Goal: Transaction & Acquisition: Purchase product/service

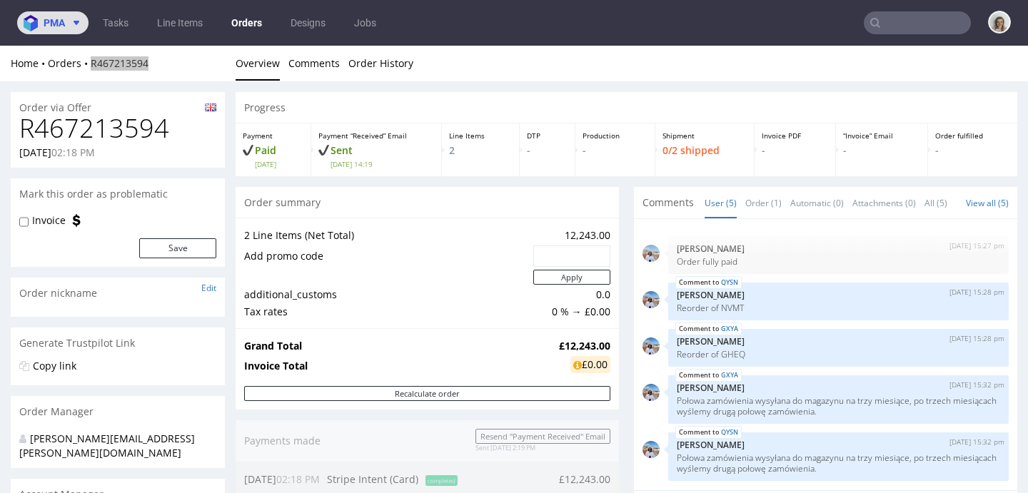
click at [36, 21] on img at bounding box center [34, 23] width 20 height 16
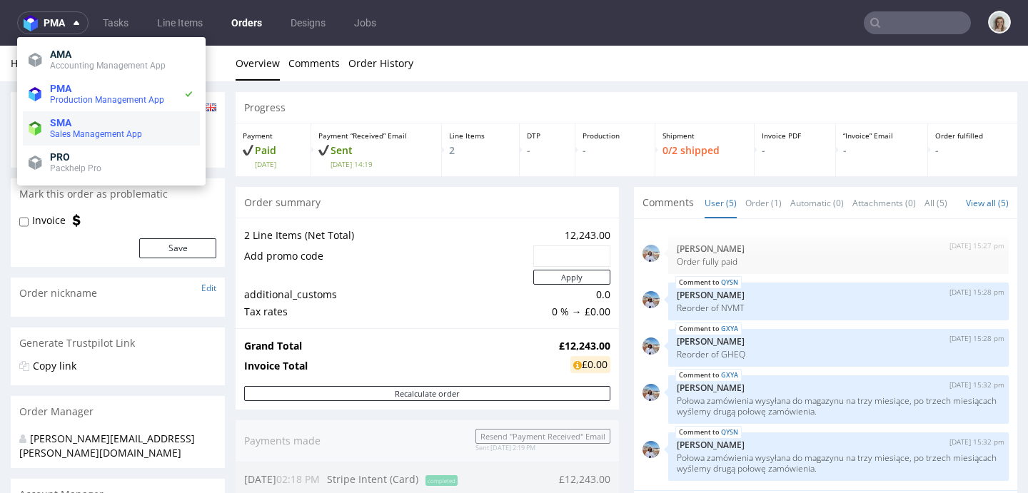
click at [59, 130] on span "Sales Management App" at bounding box center [96, 134] width 92 height 10
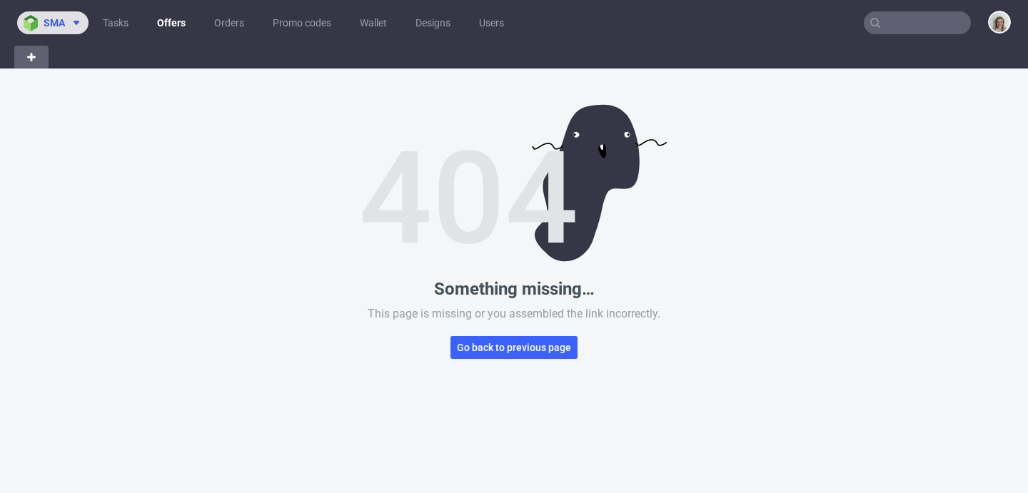
click at [64, 13] on button "sma" at bounding box center [52, 22] width 71 height 23
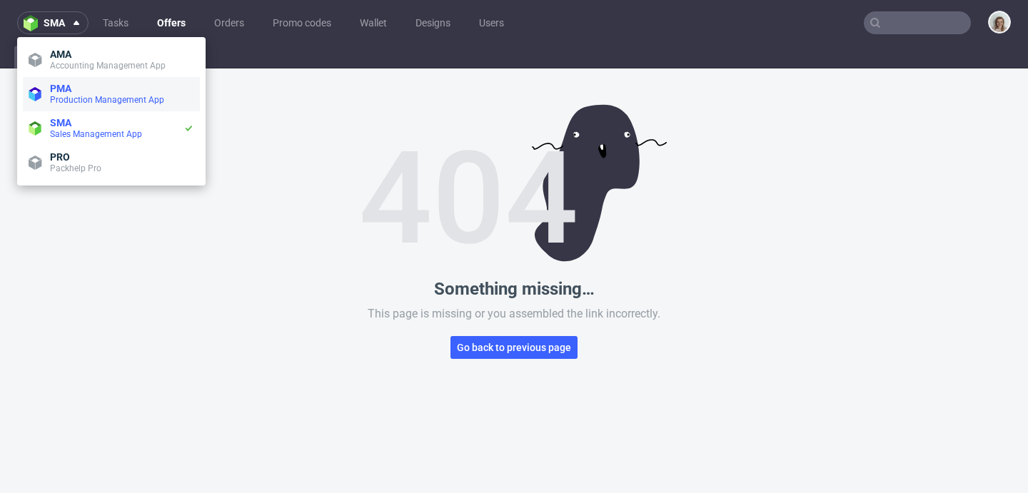
click at [62, 85] on span "PMA" at bounding box center [60, 88] width 21 height 11
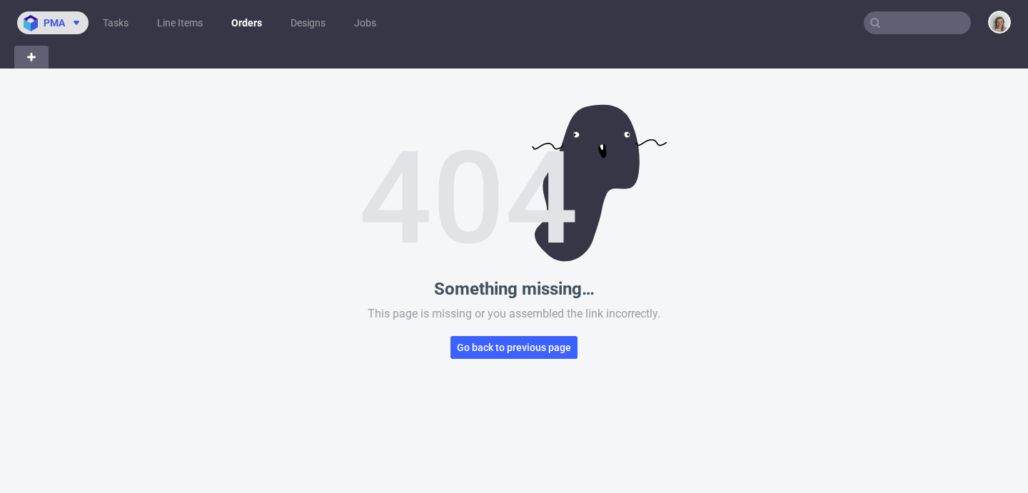
click at [61, 28] on span "pma" at bounding box center [54, 23] width 21 height 10
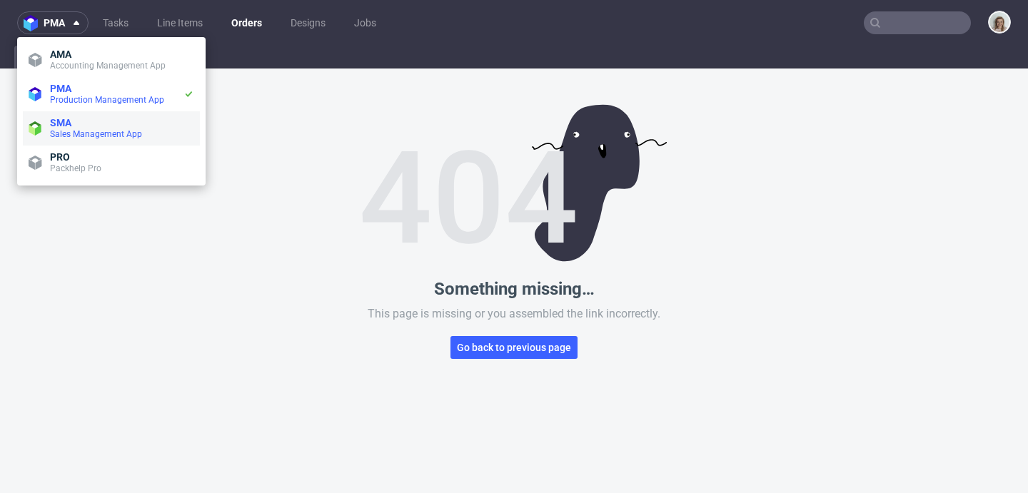
click at [53, 122] on span "SMA" at bounding box center [60, 122] width 21 height 11
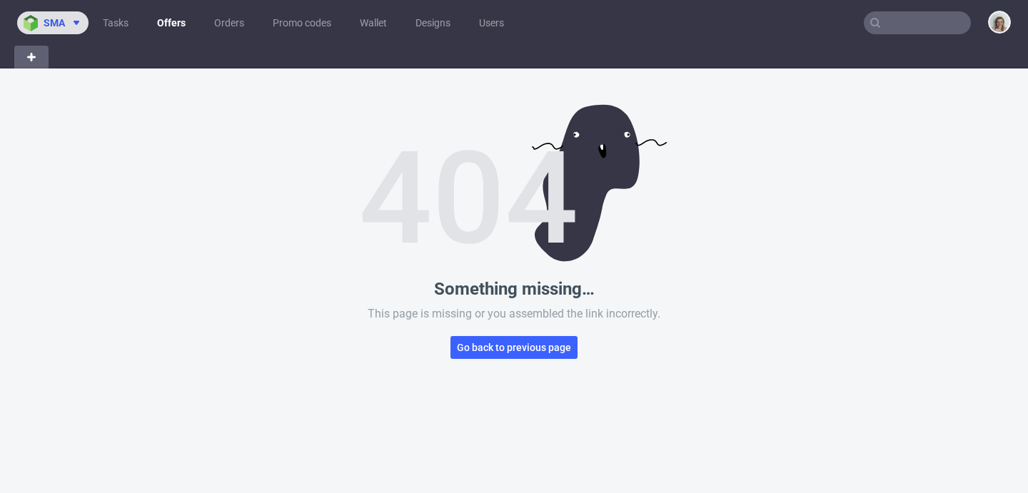
click at [29, 15] on img at bounding box center [34, 23] width 20 height 16
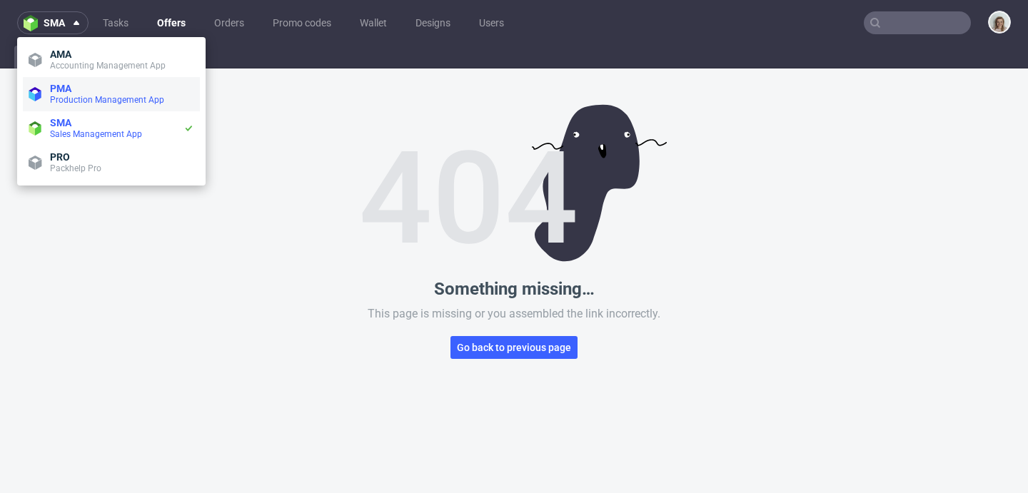
click at [70, 80] on li "PMA Production Management App" at bounding box center [111, 94] width 177 height 34
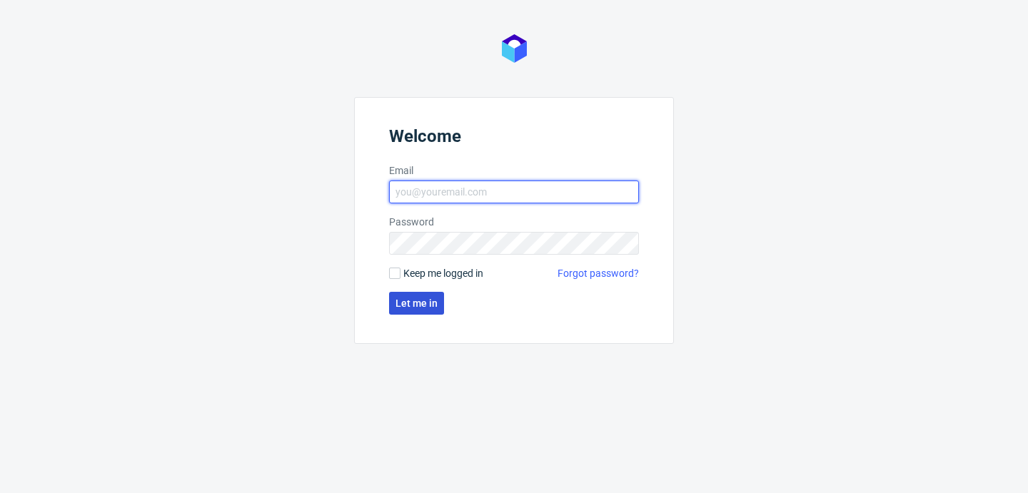
type input "[PERSON_NAME][EMAIL_ADDRESS][PERSON_NAME][DOMAIN_NAME]"
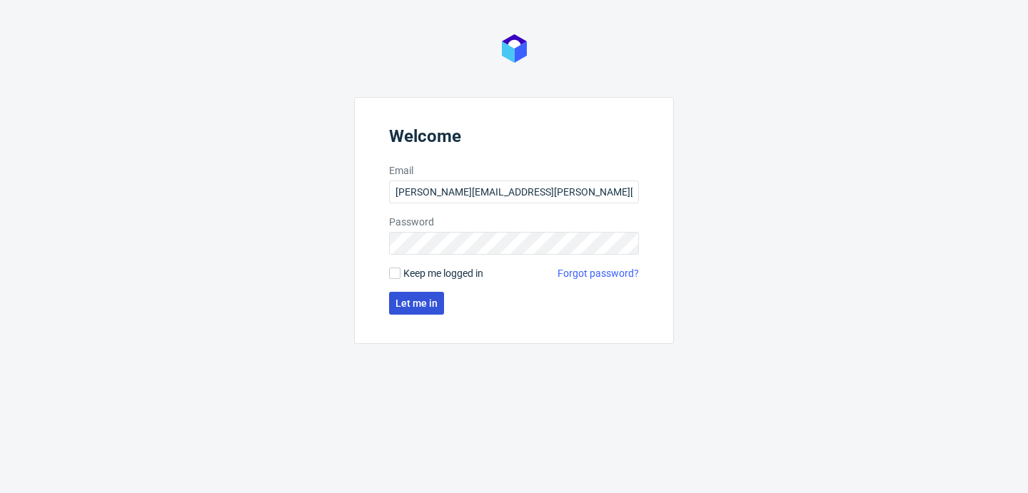
click at [428, 292] on button "Let me in" at bounding box center [416, 303] width 55 height 23
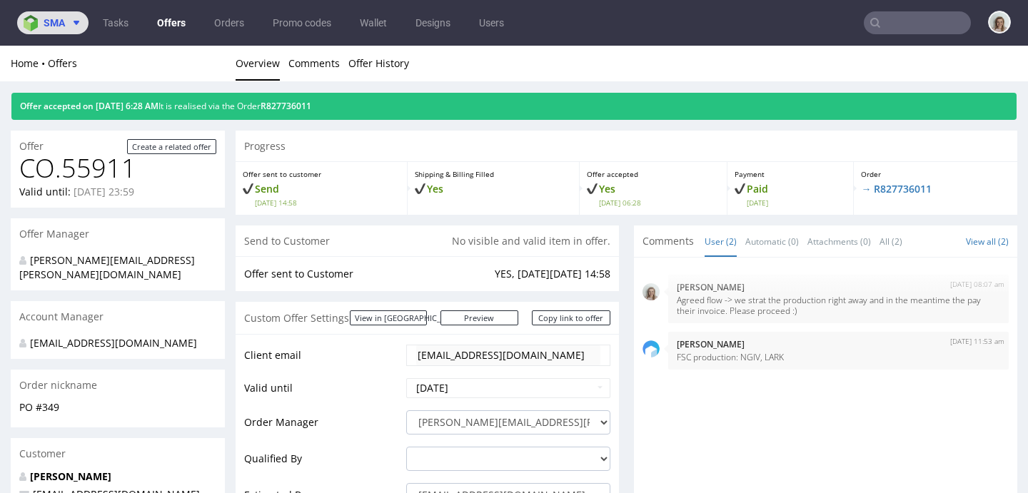
click at [71, 26] on icon at bounding box center [76, 22] width 11 height 11
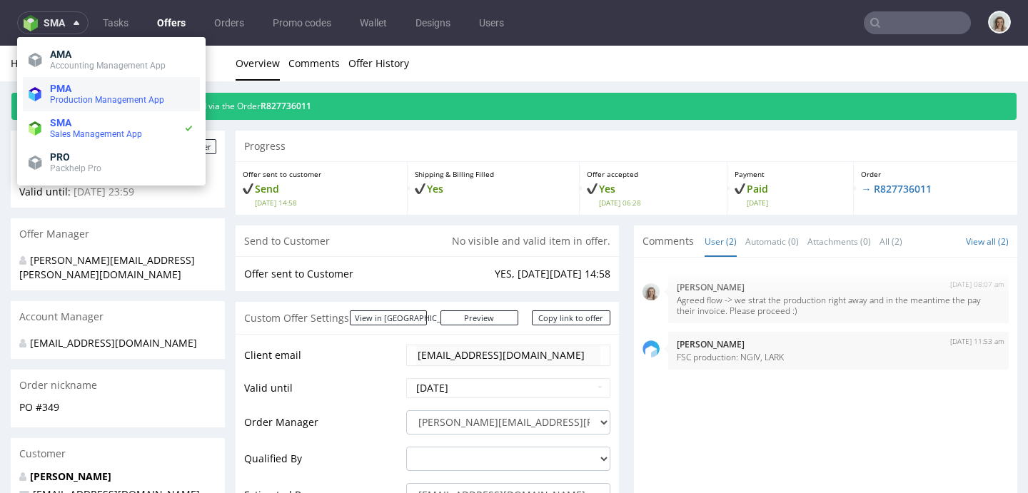
click at [72, 89] on span "PMA" at bounding box center [122, 88] width 144 height 11
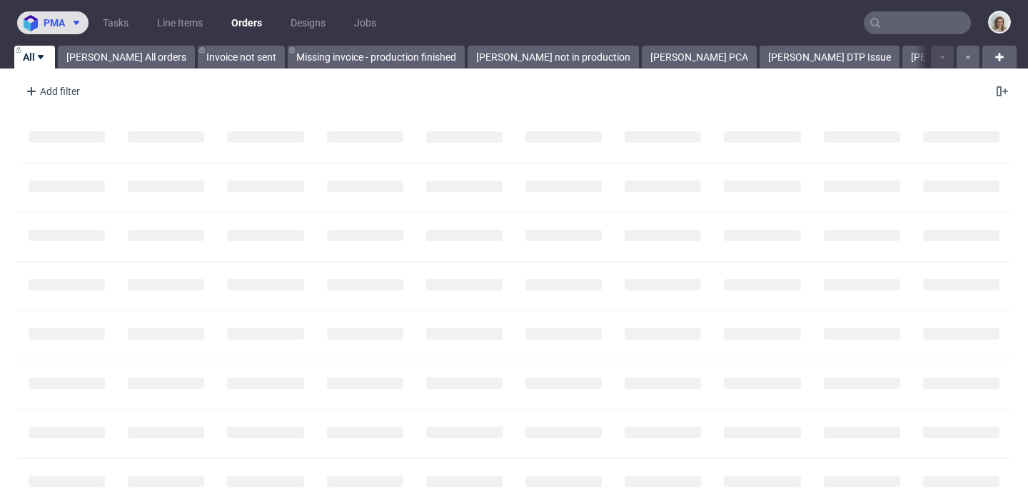
click at [61, 22] on span "pma" at bounding box center [54, 23] width 21 height 10
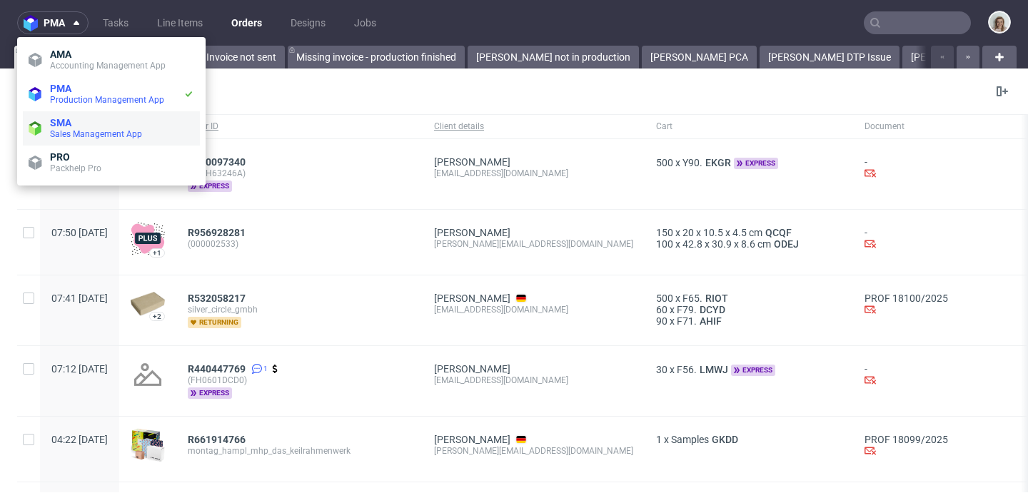
click at [59, 120] on span "SMA" at bounding box center [60, 122] width 21 height 11
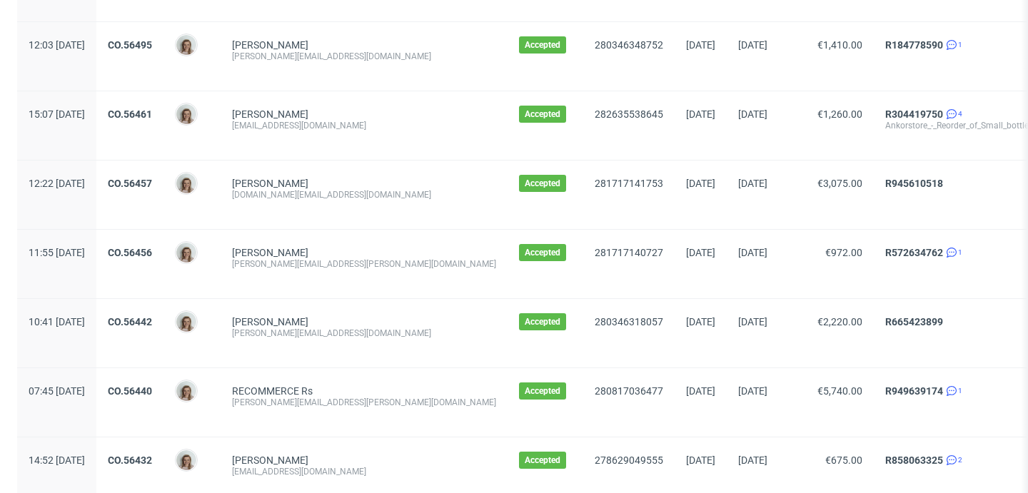
scroll to position [884, 0]
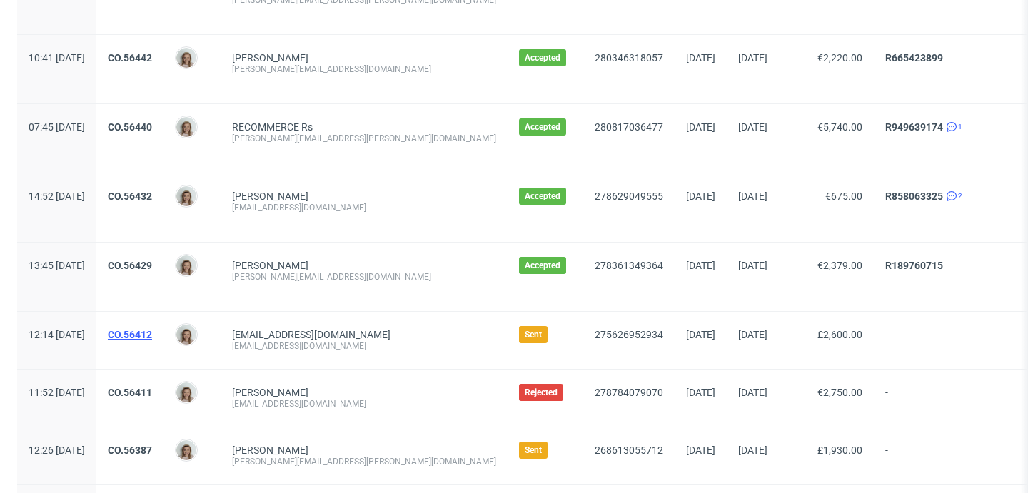
click at [152, 336] on link "CO.56412" at bounding box center [130, 334] width 44 height 11
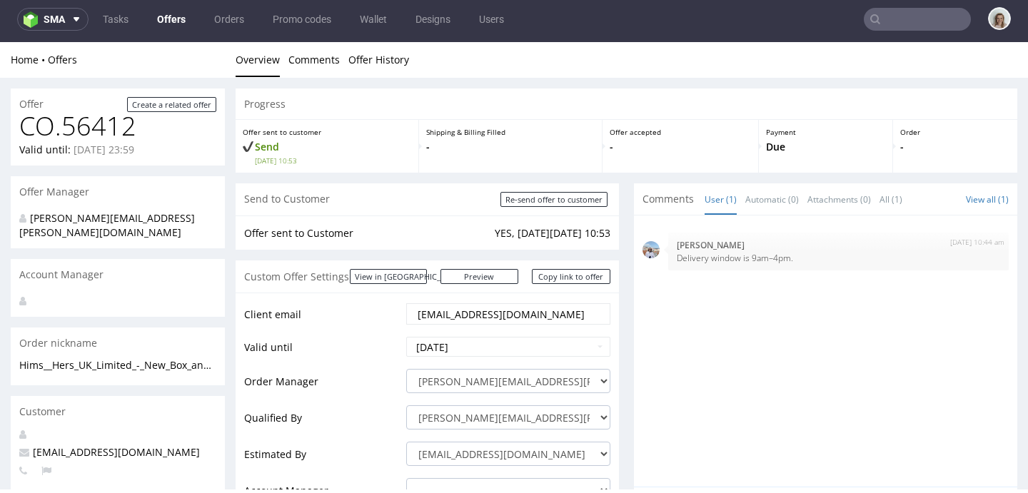
scroll to position [4, 0]
drag, startPoint x: 525, startPoint y: 318, endPoint x: 389, endPoint y: 312, distance: 135.8
click at [389, 312] on tr "Client email pavlo@forhims.com" at bounding box center [427, 319] width 366 height 34
paste input "pavlo@honest-health.co"
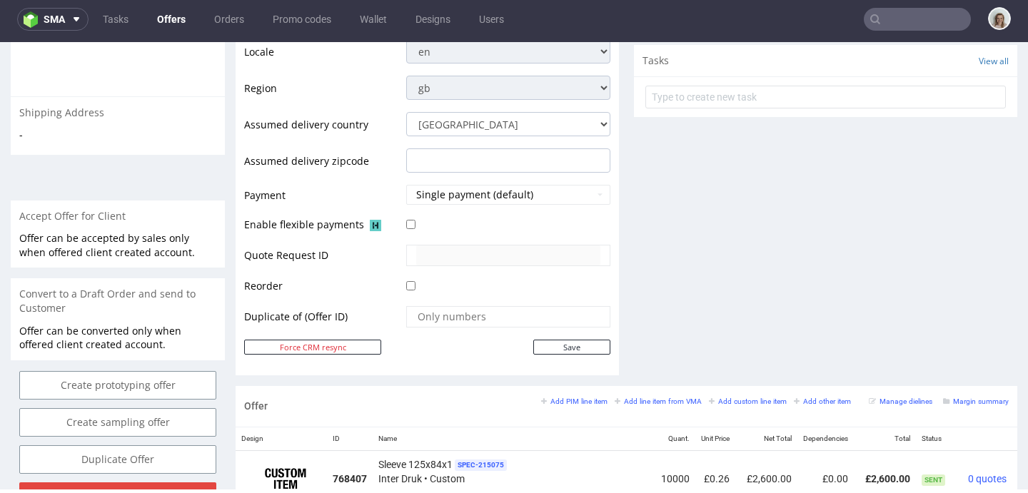
scroll to position [521, 0]
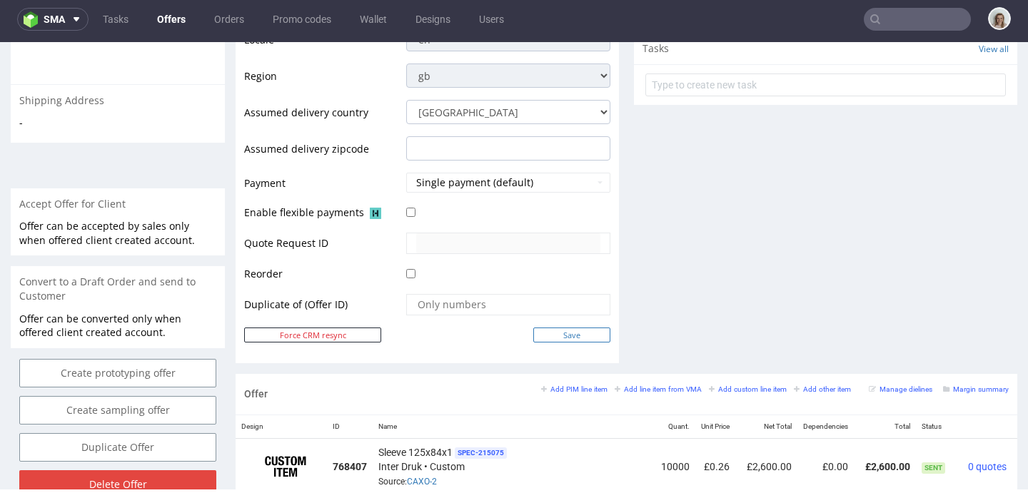
type input "pavlo@honest-health.co"
click at [574, 338] on input "Save" at bounding box center [571, 335] width 77 height 15
type input "In progress..."
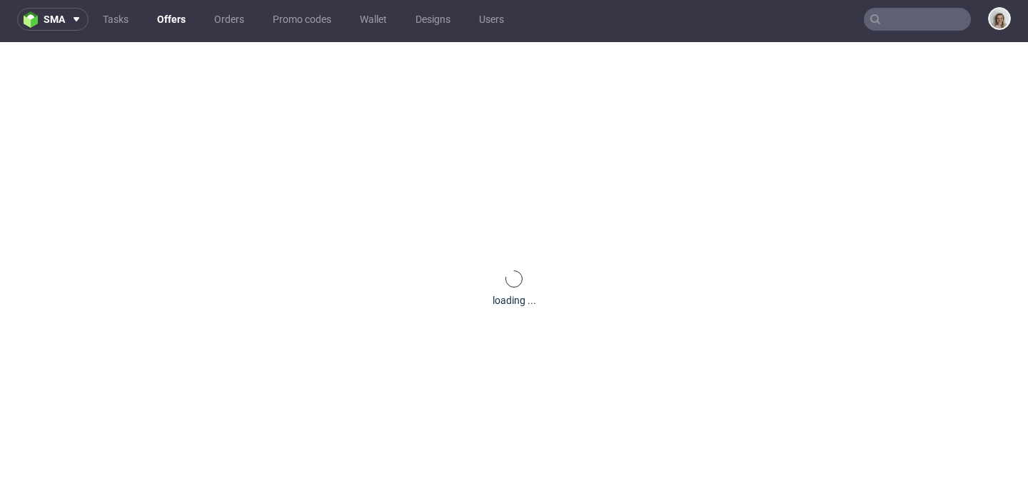
scroll to position [0, 0]
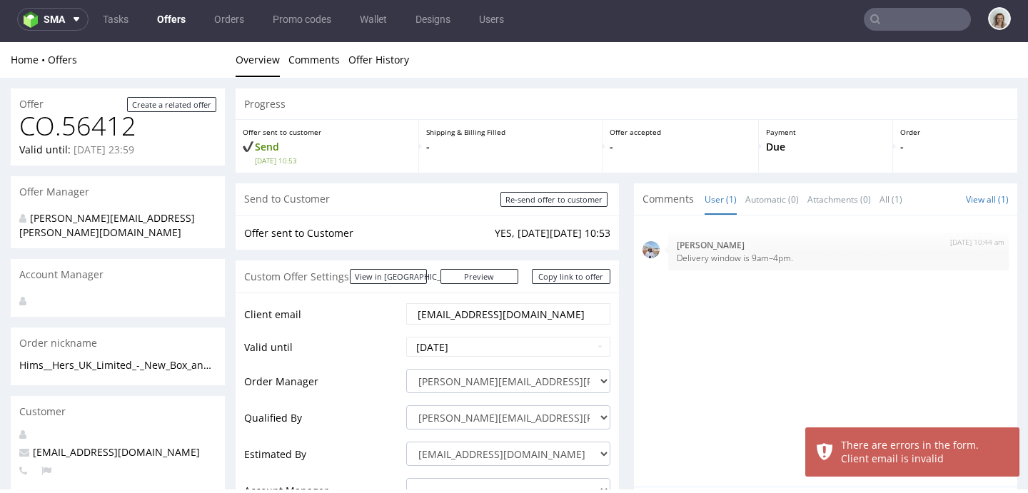
click at [490, 309] on input "pavlo@forhims.com" at bounding box center [508, 314] width 184 height 20
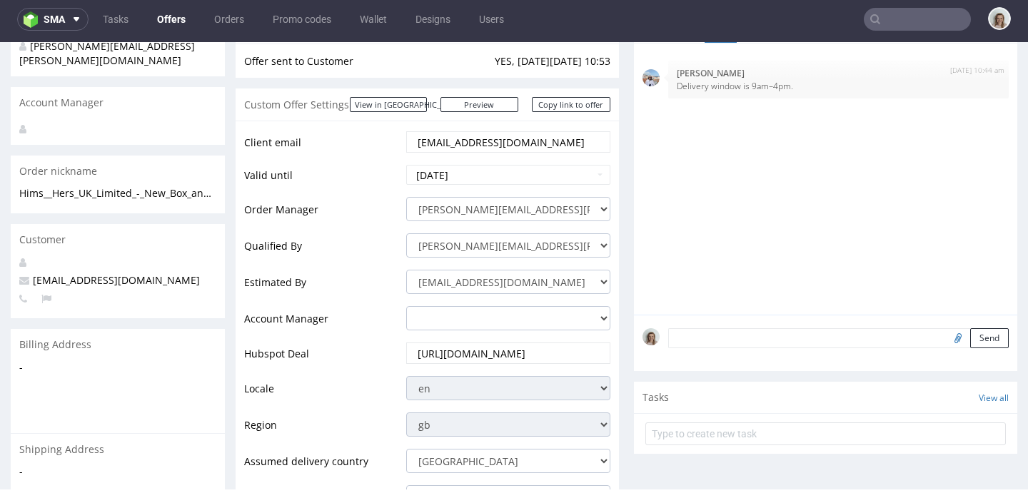
scroll to position [172, 0]
drag, startPoint x: 518, startPoint y: 143, endPoint x: 379, endPoint y: 139, distance: 138.6
click at [381, 141] on tr "Client email pavlo@forhims.com" at bounding box center [427, 147] width 366 height 34
paste input "pavlo@honest-health.co"
click at [418, 141] on input "pavlo@honest-health.co" at bounding box center [508, 142] width 184 height 20
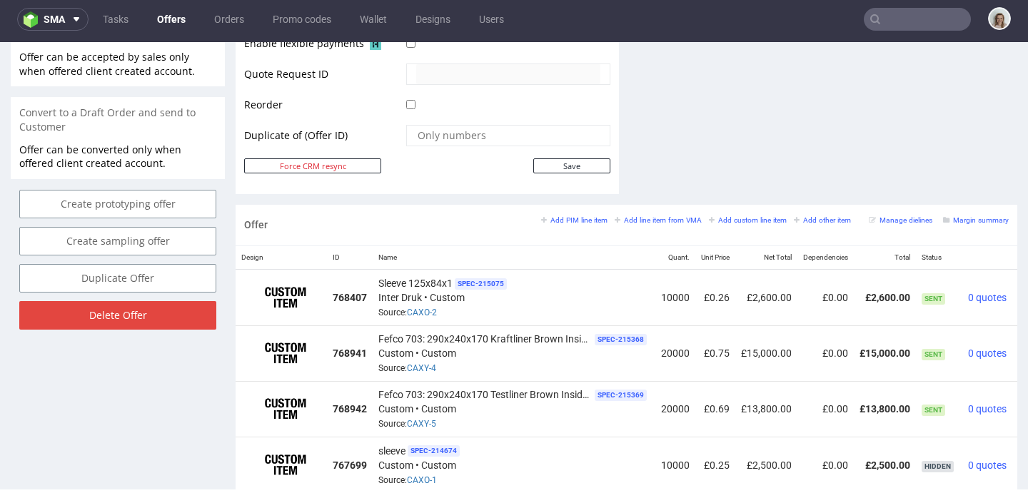
scroll to position [749, 0]
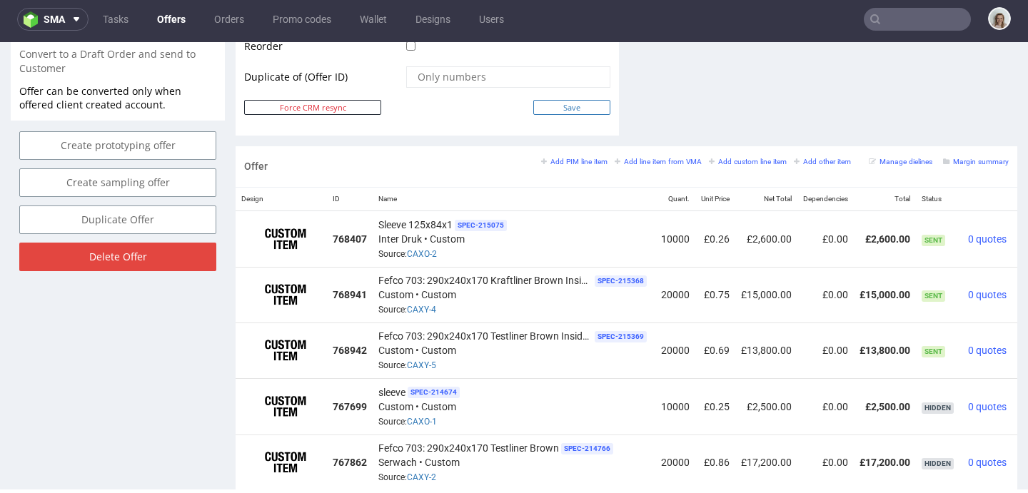
type input "pavlo@honest-health.co"
click at [560, 109] on input "Save" at bounding box center [571, 107] width 77 height 15
type input "In progress..."
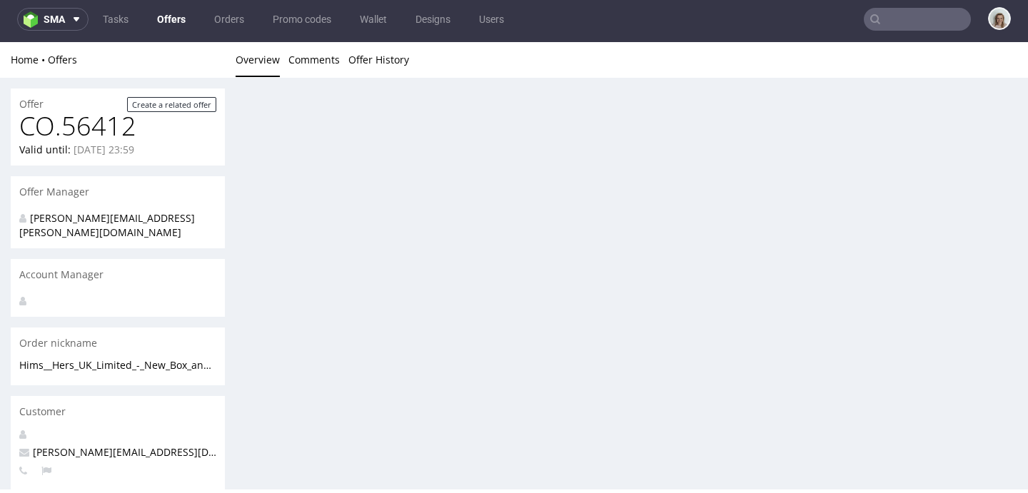
scroll to position [0, 0]
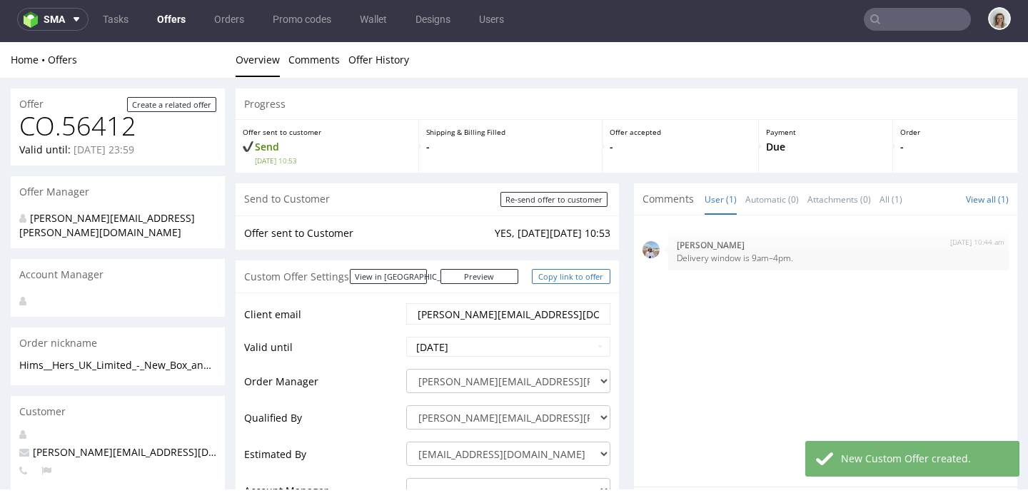
click at [540, 273] on link "Copy link to offer" at bounding box center [571, 276] width 79 height 15
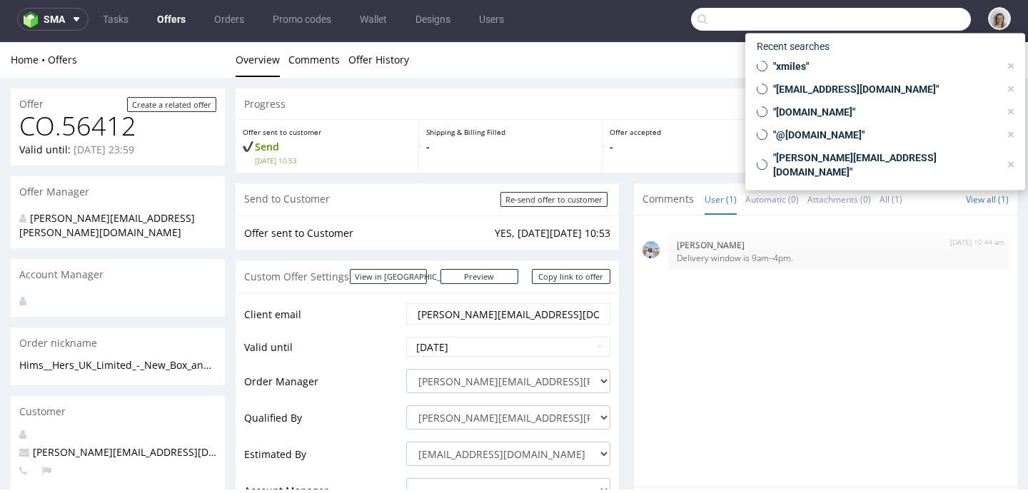
click at [907, 10] on input "text" at bounding box center [831, 19] width 280 height 23
paste input "talaladesign@gmail.com"
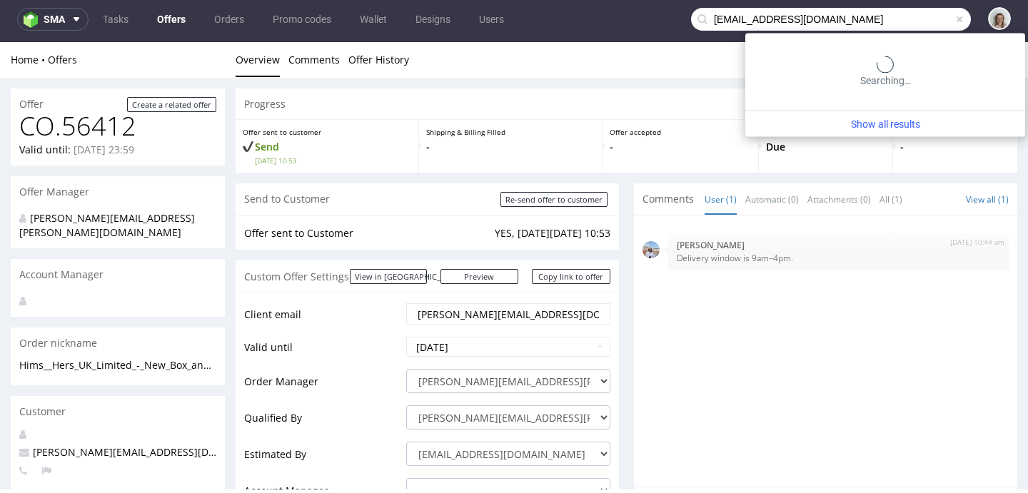
type input "talaladesign@gmail.com"
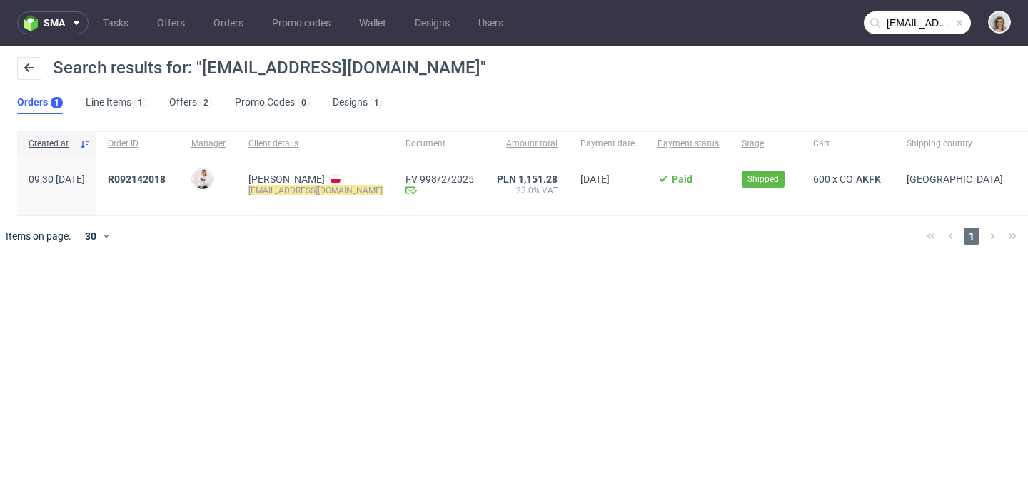
click at [959, 21] on span at bounding box center [959, 22] width 11 height 11
click at [938, 16] on input "text" at bounding box center [917, 22] width 107 height 23
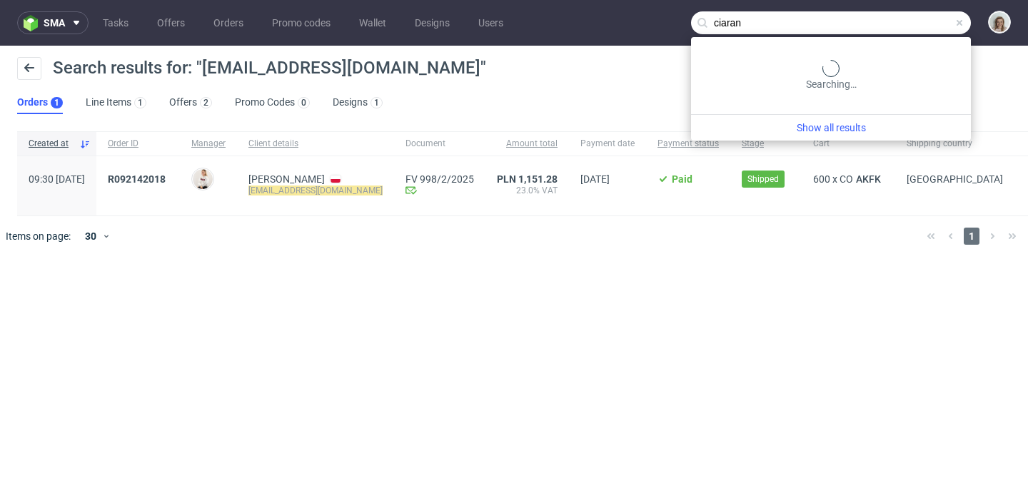
type input "ciaran"
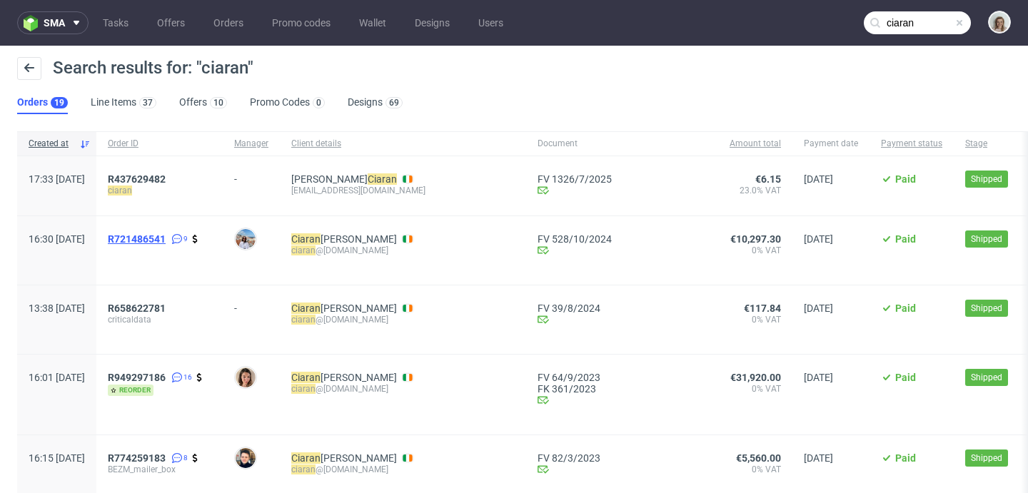
click at [166, 240] on span "R721486541" at bounding box center [137, 238] width 58 height 11
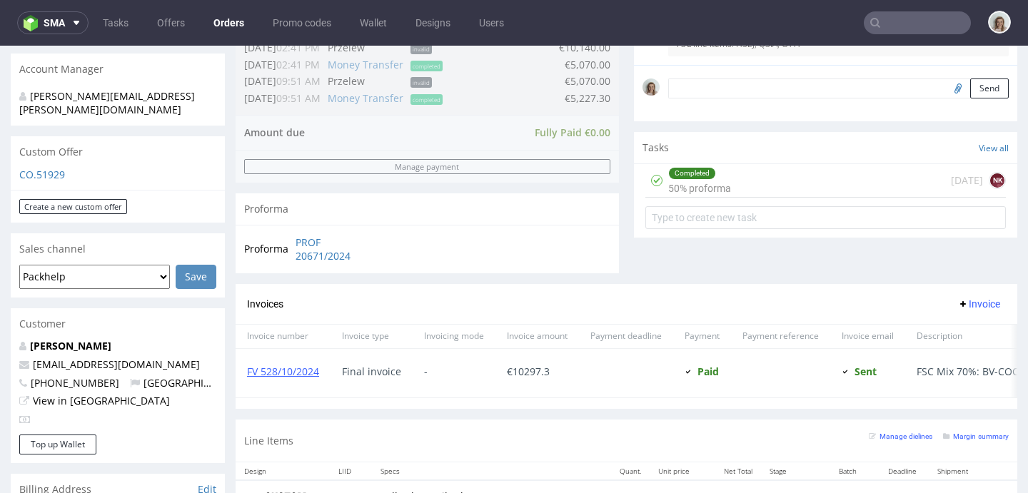
scroll to position [684, 0]
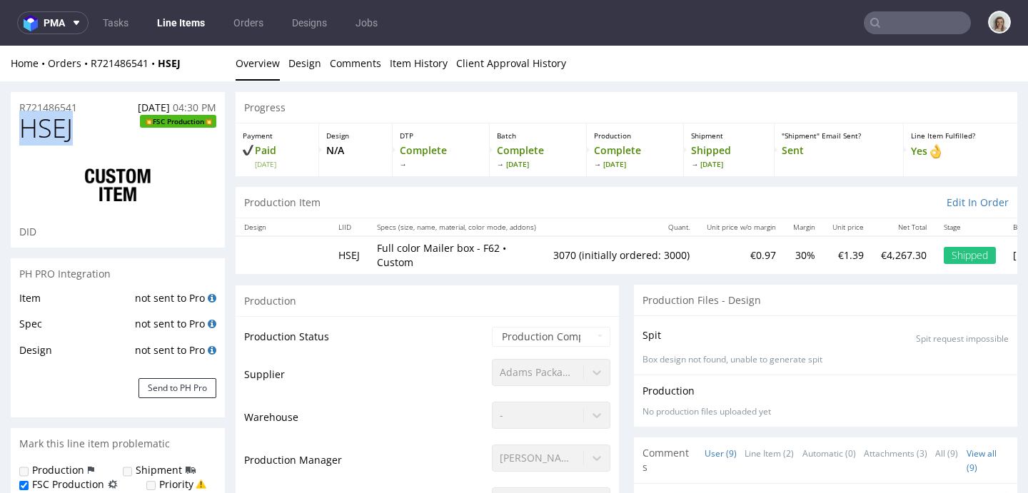
drag, startPoint x: 97, startPoint y: 141, endPoint x: 0, endPoint y: 136, distance: 97.3
copy span "HSEJ"
click at [47, 19] on span "pma" at bounding box center [54, 23] width 21 height 10
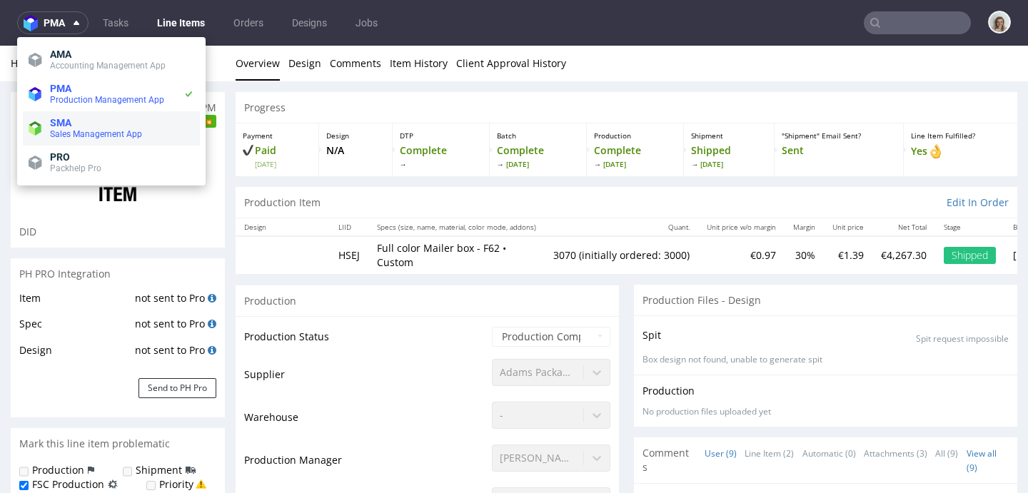
click at [60, 138] on span "Sales Management App" at bounding box center [96, 134] width 92 height 10
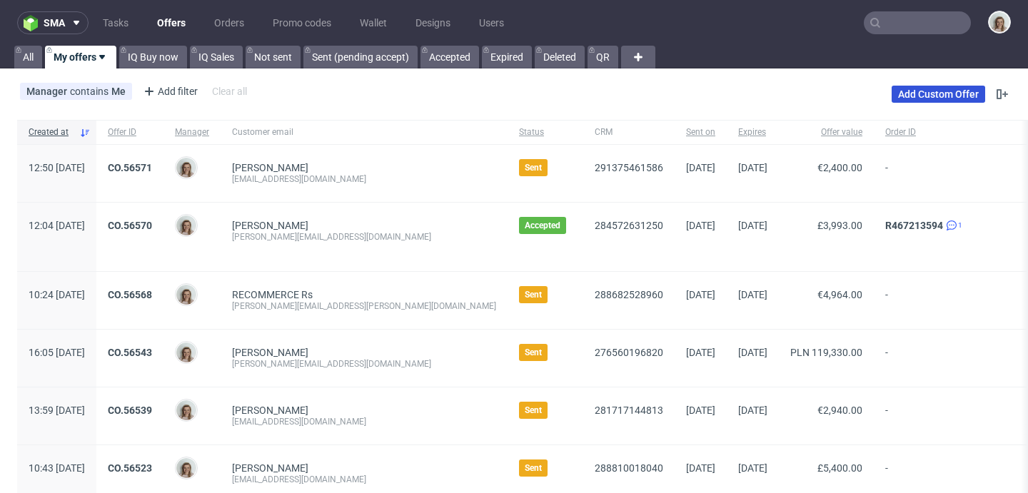
click at [927, 88] on link "Add Custom Offer" at bounding box center [939, 94] width 94 height 17
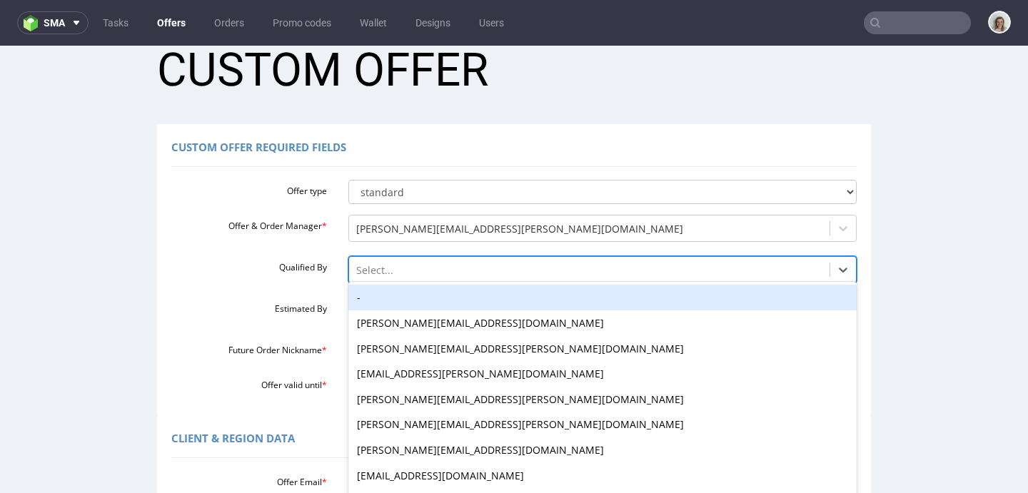
click at [358, 276] on div "-, 1 of 16. 16 results available. Use Up and Down to choose options, press Ente…" at bounding box center [602, 266] width 509 height 20
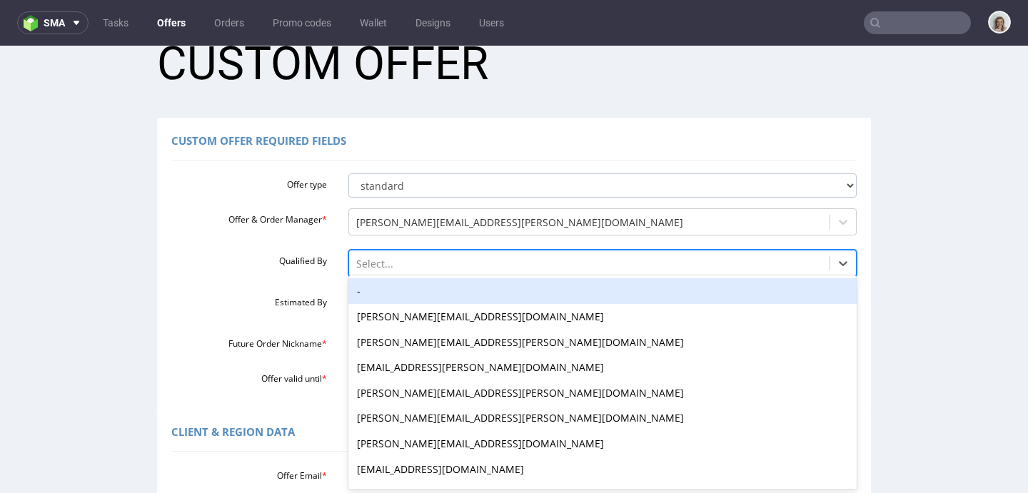
scroll to position [41, 0]
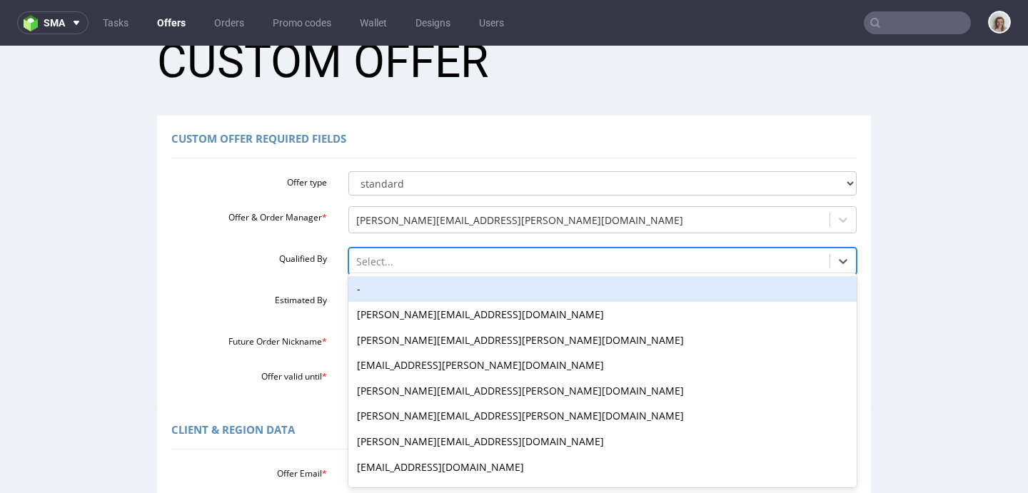
click at [360, 289] on div "-" at bounding box center [602, 289] width 509 height 26
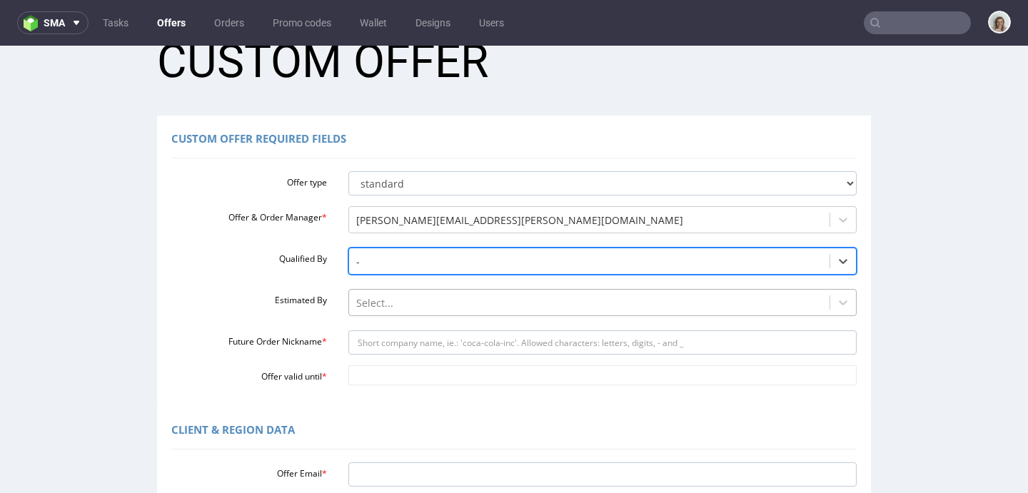
click at [364, 306] on div "Select..." at bounding box center [602, 299] width 509 height 20
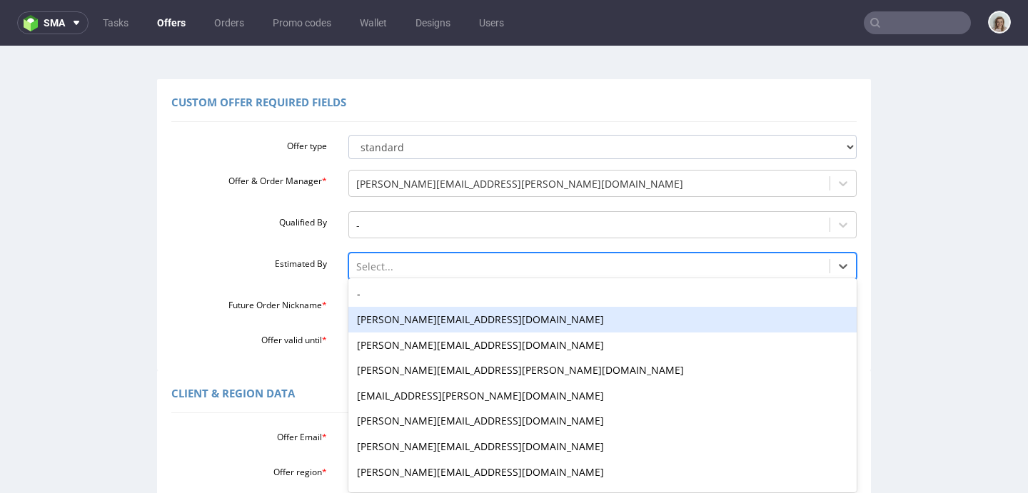
scroll to position [83, 0]
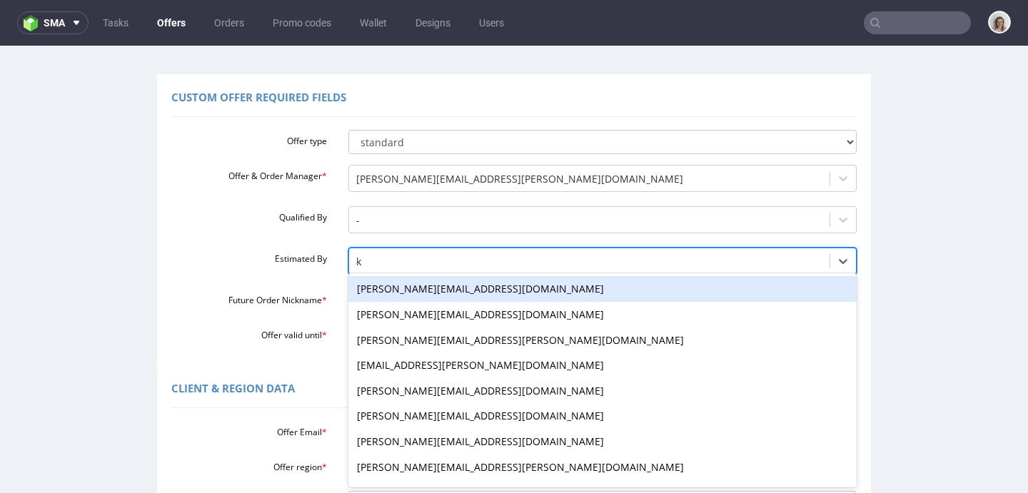
type input "kl"
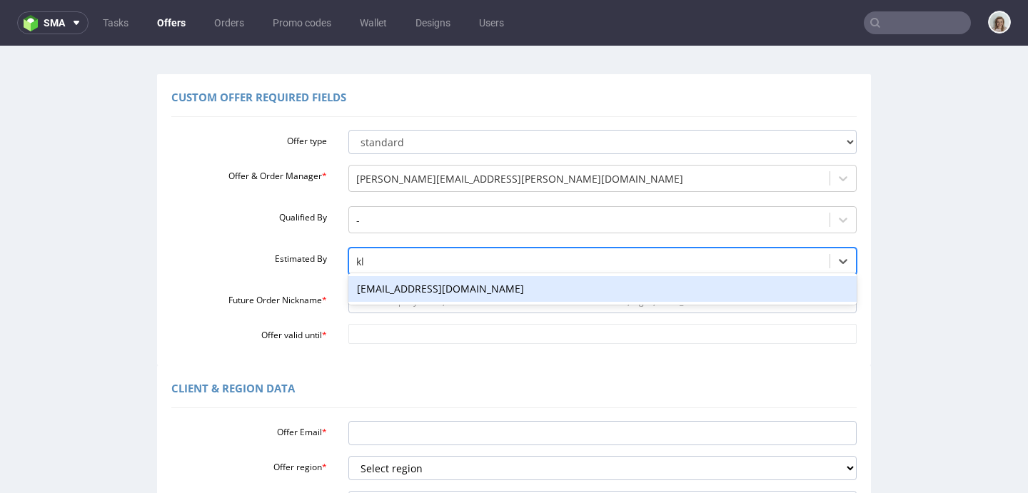
click at [377, 285] on div "klaudia.wisniewska@packhelp.com" at bounding box center [602, 289] width 509 height 26
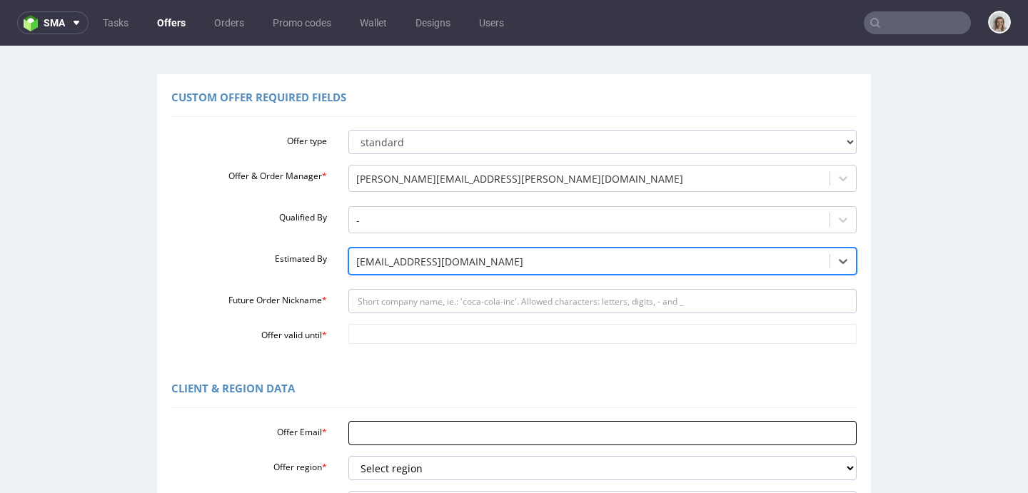
click at [357, 439] on input "Offer Email *" at bounding box center [602, 433] width 509 height 24
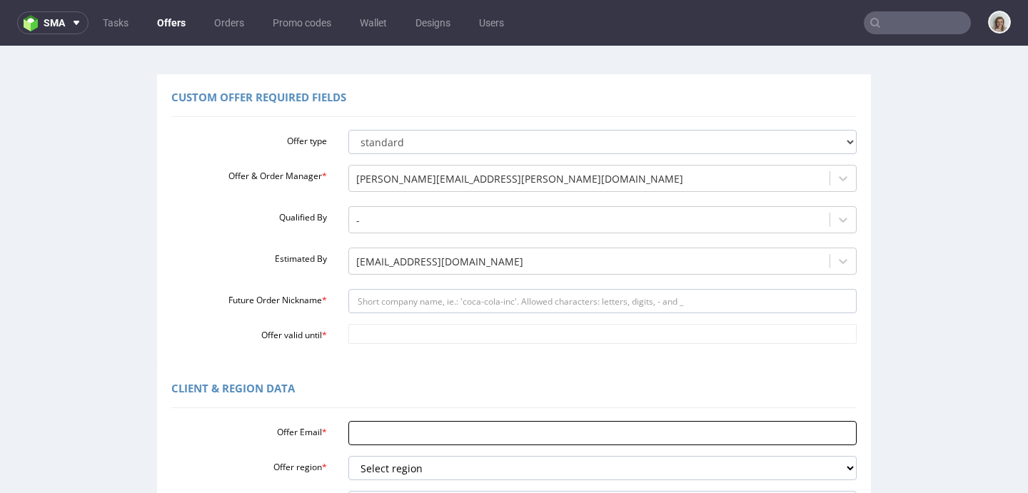
paste input "[EMAIL_ADDRESS][DOMAIN_NAME]"
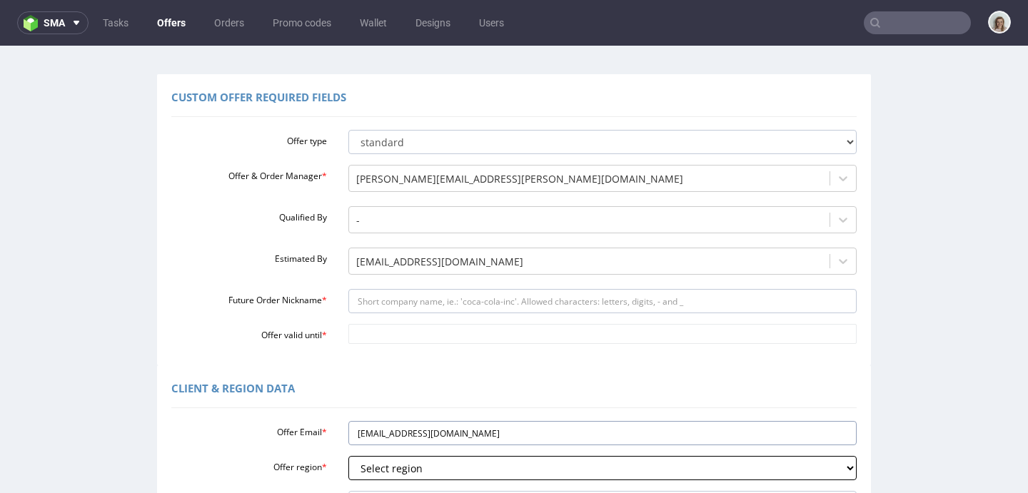
type input "[EMAIL_ADDRESS][DOMAIN_NAME]"
click at [358, 470] on select "Select region eu gb de pl fr it es" at bounding box center [602, 468] width 509 height 24
select select "es"
click at [348, 456] on select "Select region eu gb de pl fr it es" at bounding box center [602, 468] width 509 height 24
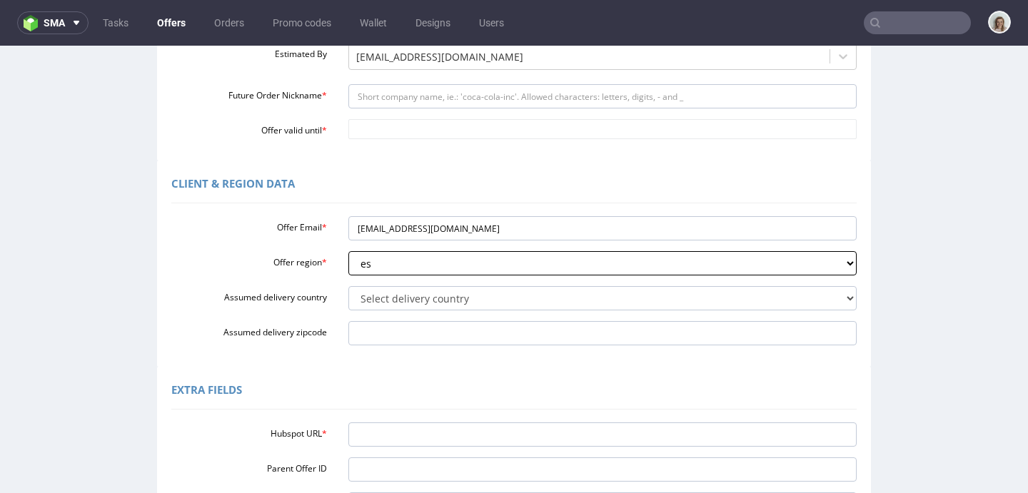
scroll to position [288, 0]
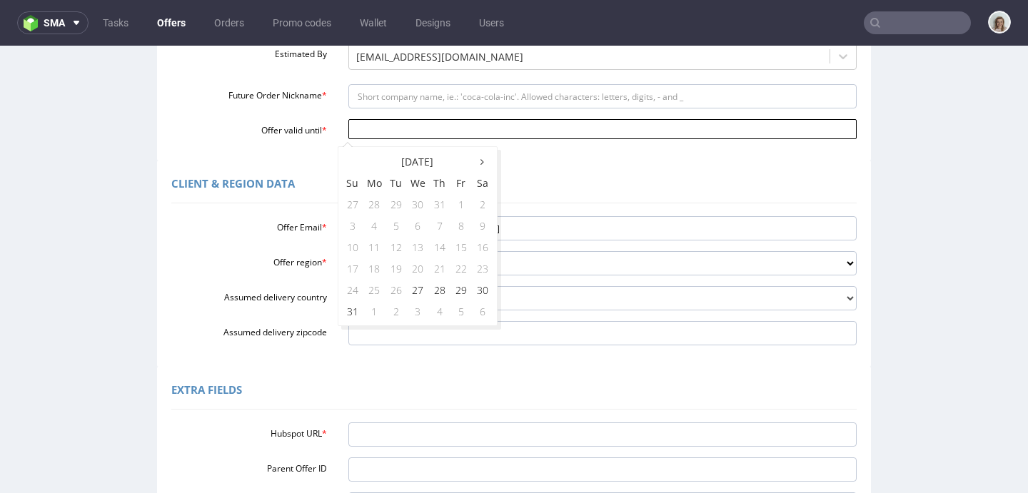
click at [374, 130] on input "Offer valid until *" at bounding box center [602, 129] width 509 height 20
click at [353, 316] on td "31" at bounding box center [352, 311] width 21 height 21
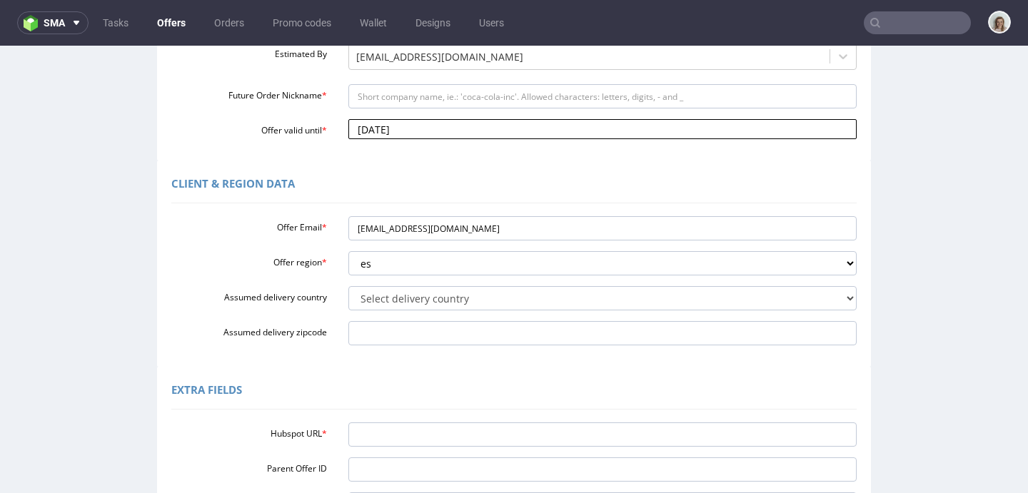
click at [448, 129] on input "2025-08-31" at bounding box center [602, 129] width 509 height 20
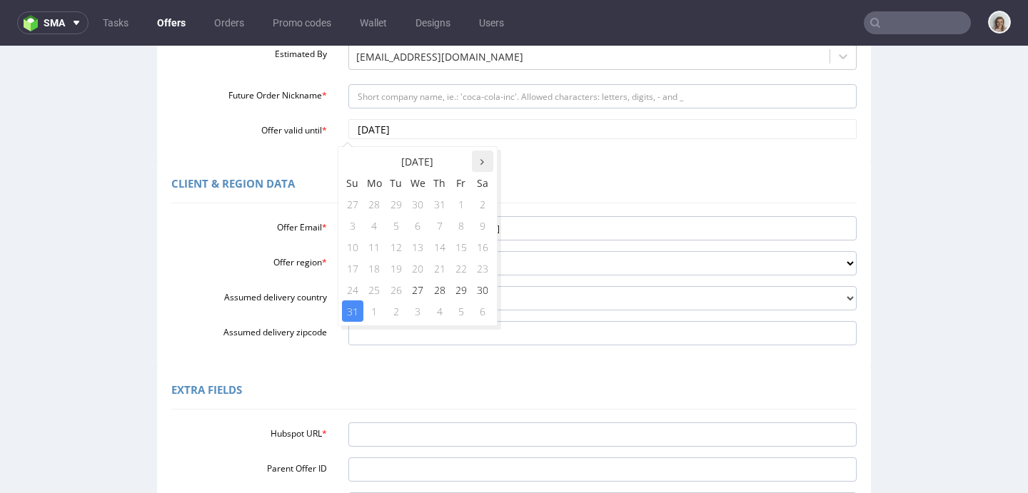
click at [480, 163] on icon at bounding box center [482, 162] width 4 height 10
click at [375, 248] on td "15" at bounding box center [374, 246] width 22 height 21
type input "2025-09-15"
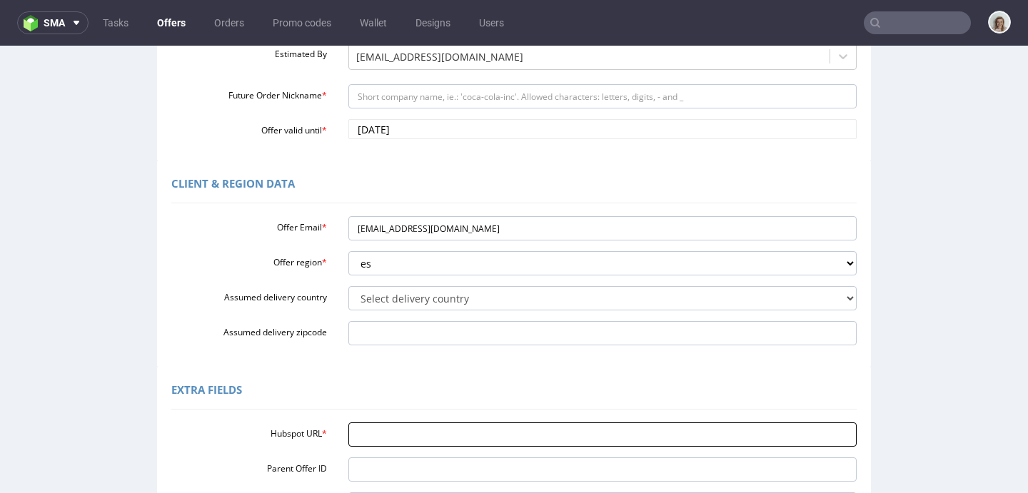
click at [392, 425] on input "Hubspot URL *" at bounding box center [602, 435] width 509 height 24
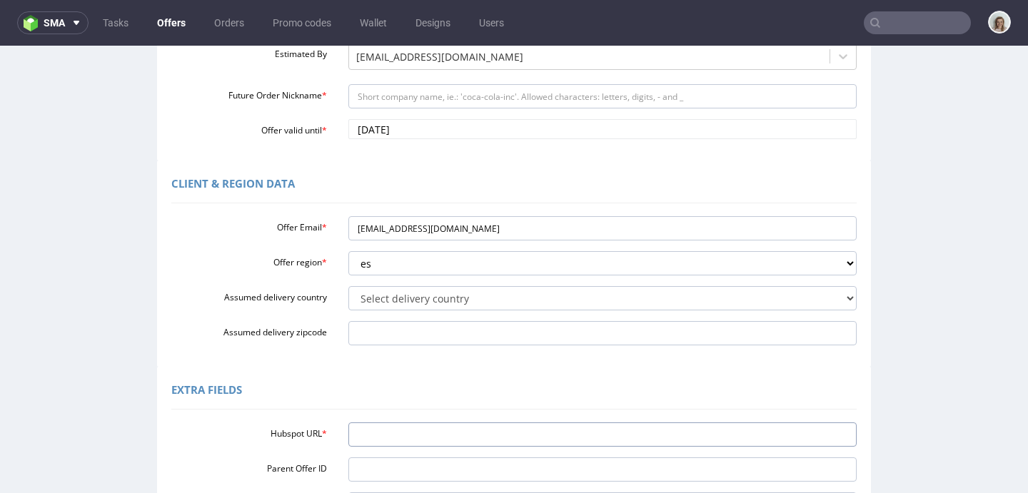
paste input "https://app-eu1.hubspot.com/contacts/25600958/record/0-3/296600188101/"
type input "https://app-eu1.hubspot.com/contacts/25600958/record/0-3/296600188101/"
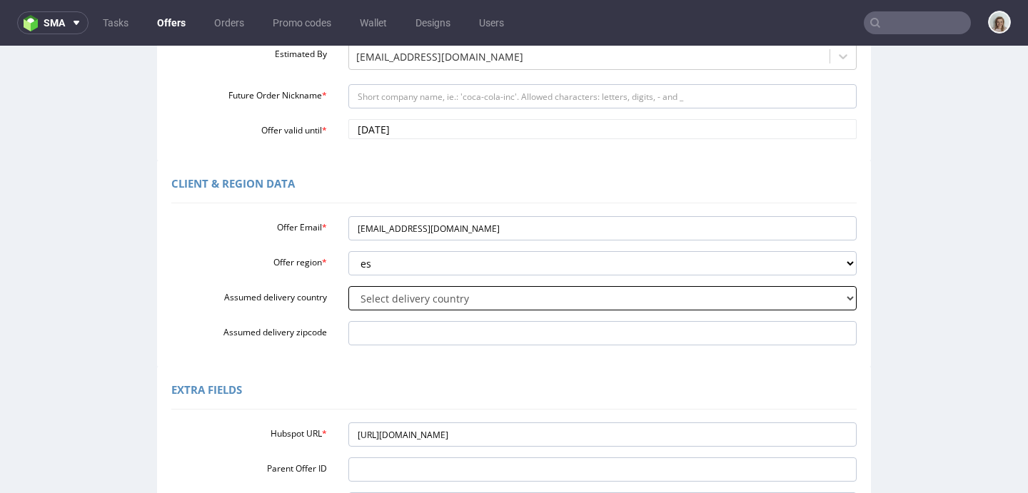
click at [382, 302] on select "Select delivery country Andorra Afghanistan Anguilla Albania Armenia Antarctica…" at bounding box center [602, 298] width 509 height 24
click at [348, 286] on select "Select delivery country Andorra Afghanistan Anguilla Albania Armenia Antarctica…" at bounding box center [602, 298] width 509 height 24
click at [382, 303] on select "Select delivery country Andorra Afghanistan Anguilla Albania Armenia Antarctica…" at bounding box center [602, 298] width 509 height 24
click at [353, 299] on select "Select delivery country Andorra Afghanistan Anguilla Albania Armenia Antarctica…" at bounding box center [602, 298] width 509 height 24
select select "68"
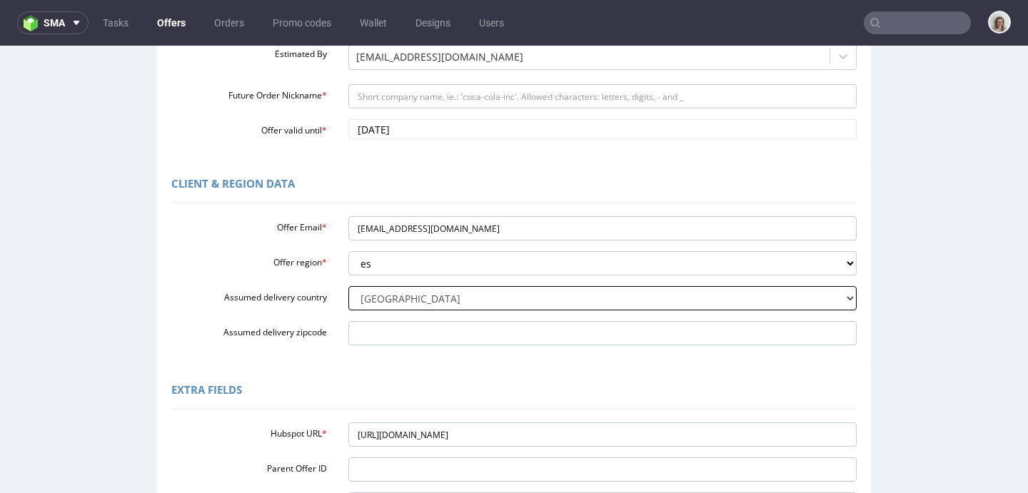
click at [348, 286] on select "Select delivery country Andorra Afghanistan Anguilla Albania Armenia Antarctica…" at bounding box center [602, 298] width 509 height 24
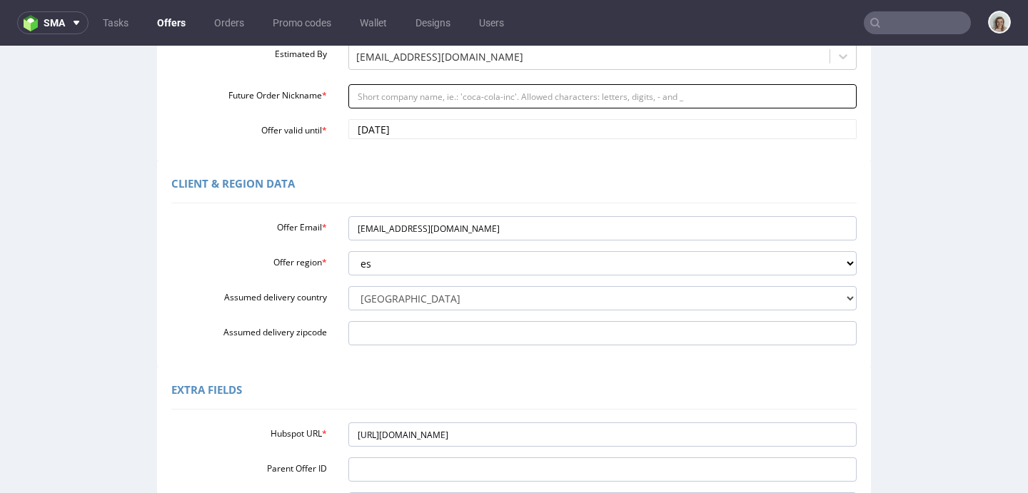
click at [382, 91] on input "Future Order Nickname *" at bounding box center [602, 96] width 509 height 24
paste input "Everyprint_-_Reorder_of_wellpapers_2000_units"
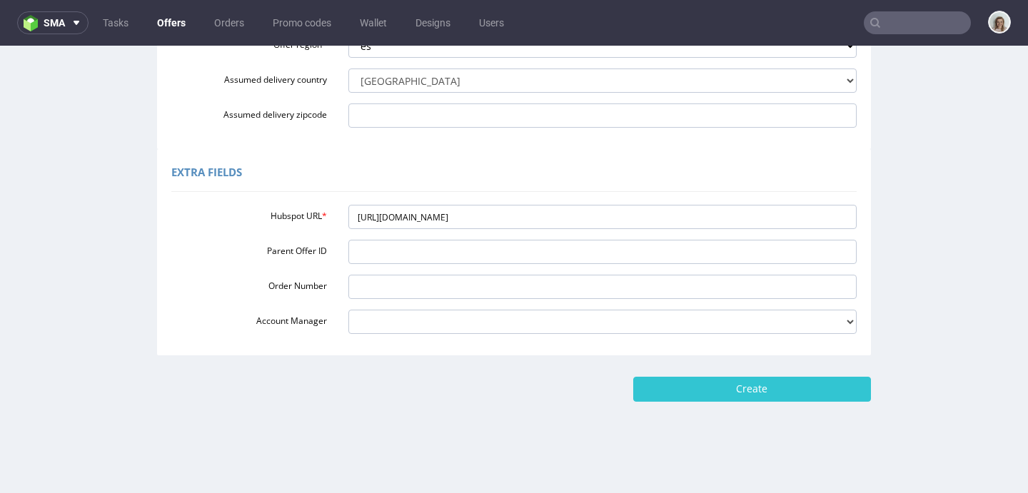
scroll to position [506, 0]
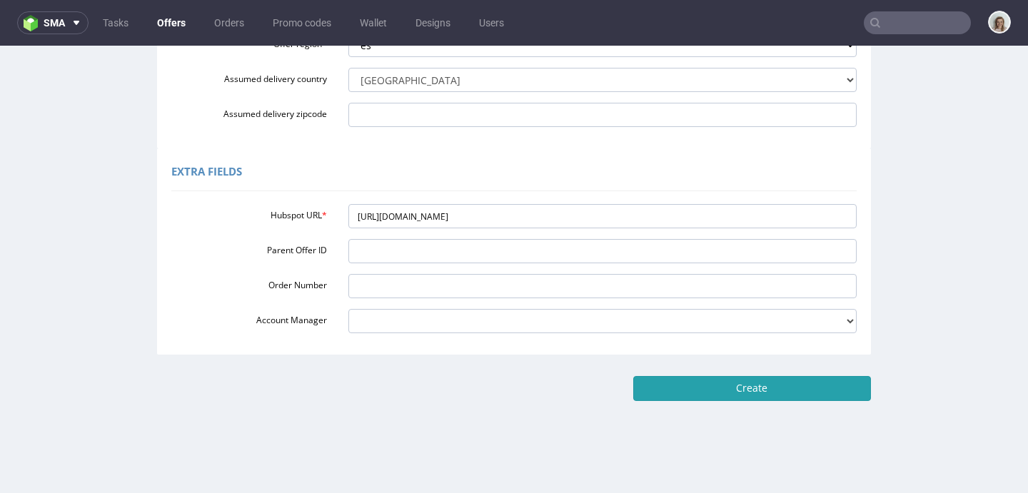
type input "Everyprint_-_Reorder_of_wellpapers_2000_units"
click at [780, 397] on input "Create" at bounding box center [752, 388] width 238 height 24
type input "Please wait..."
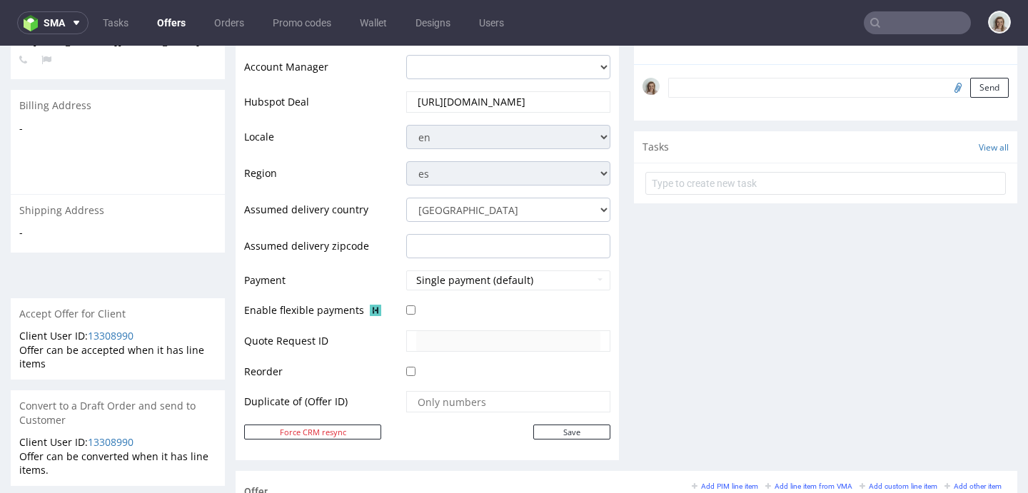
scroll to position [670, 0]
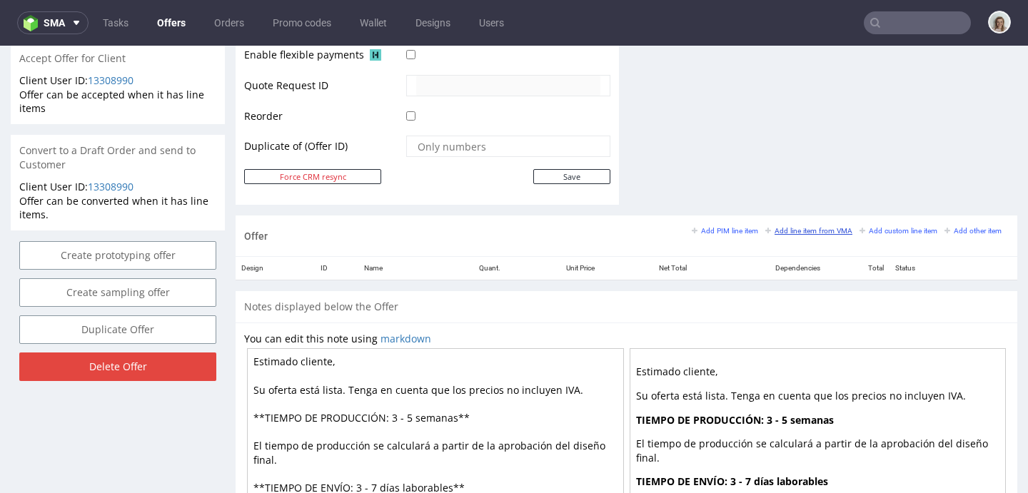
click at [785, 229] on small "Add line item from VMA" at bounding box center [808, 231] width 87 height 8
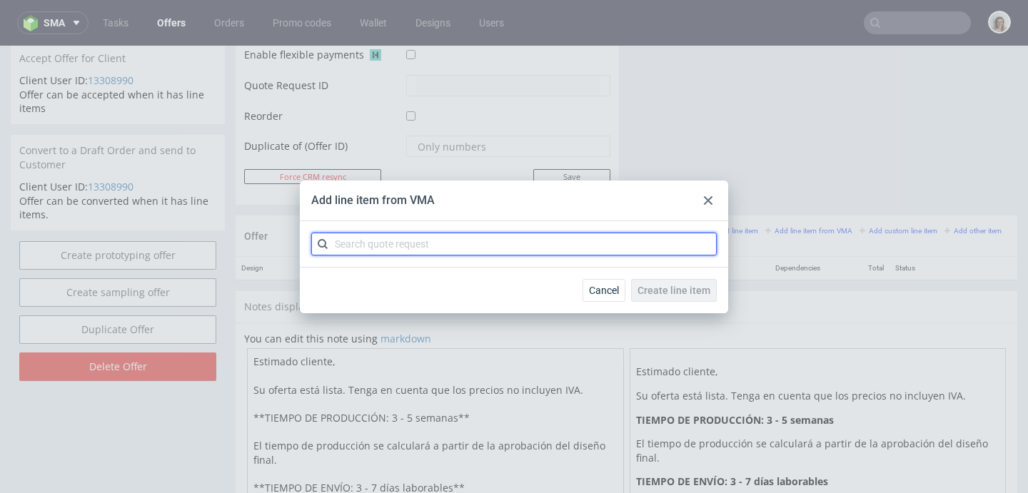
click at [455, 244] on input "text" at bounding box center [513, 244] width 405 height 23
paste input "Everyprint - Reorder of wellpapers 2000 units"
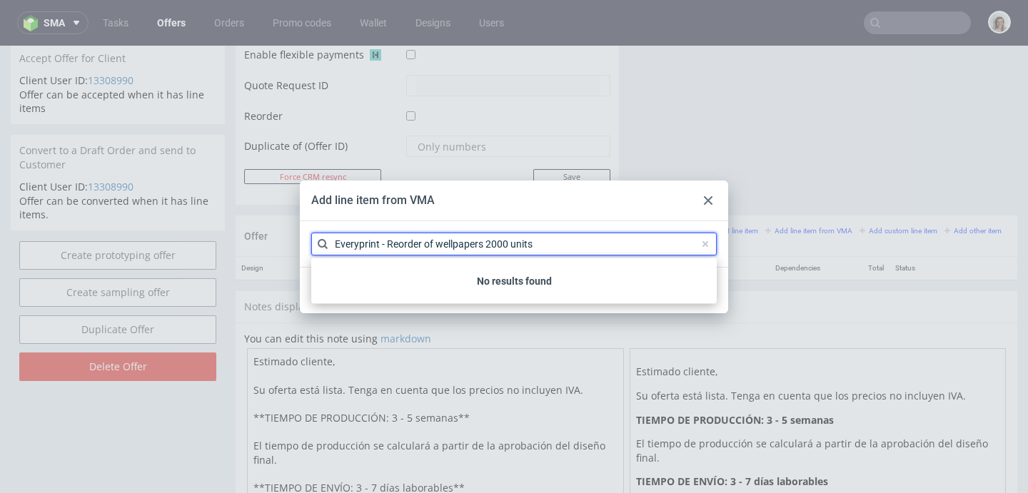
type input "Everyprint - Reorder of wellpapers 2000 units"
click at [705, 246] on span at bounding box center [705, 244] width 17 height 17
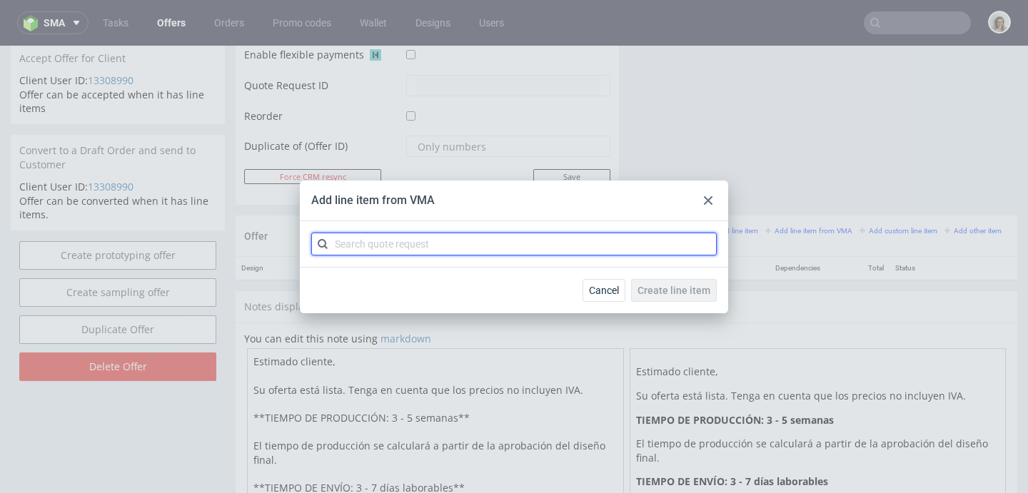
click at [519, 234] on input "text" at bounding box center [513, 244] width 405 height 23
paste input "CBEB"
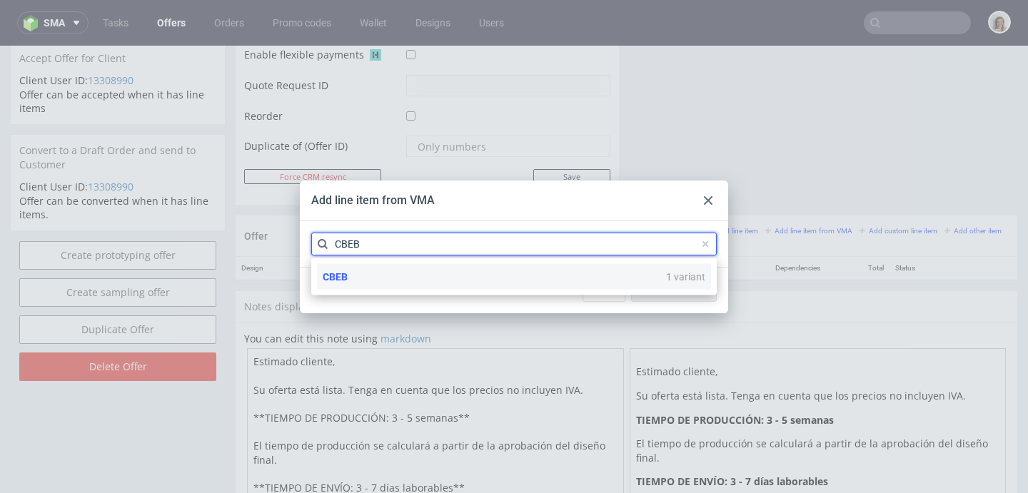
type input "CBEB"
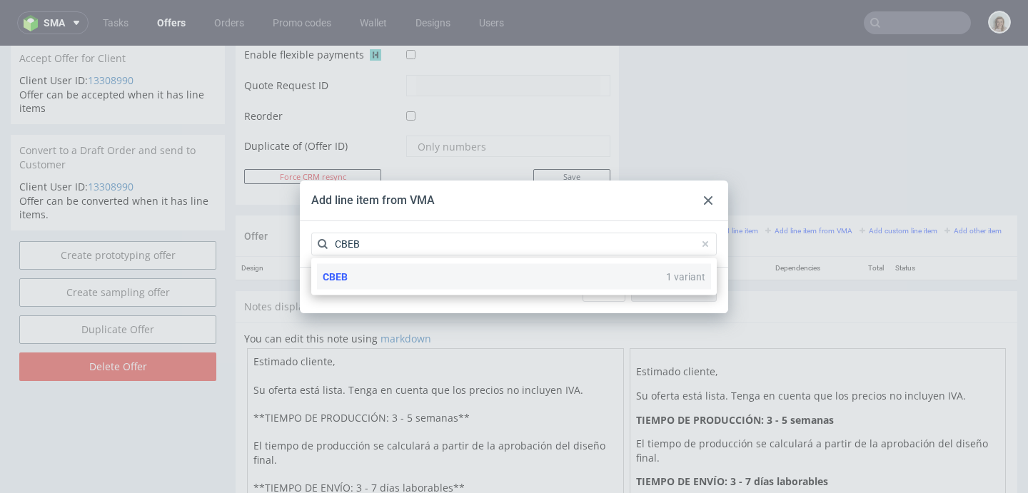
click at [413, 276] on div "CBEB 1 variant" at bounding box center [514, 277] width 394 height 26
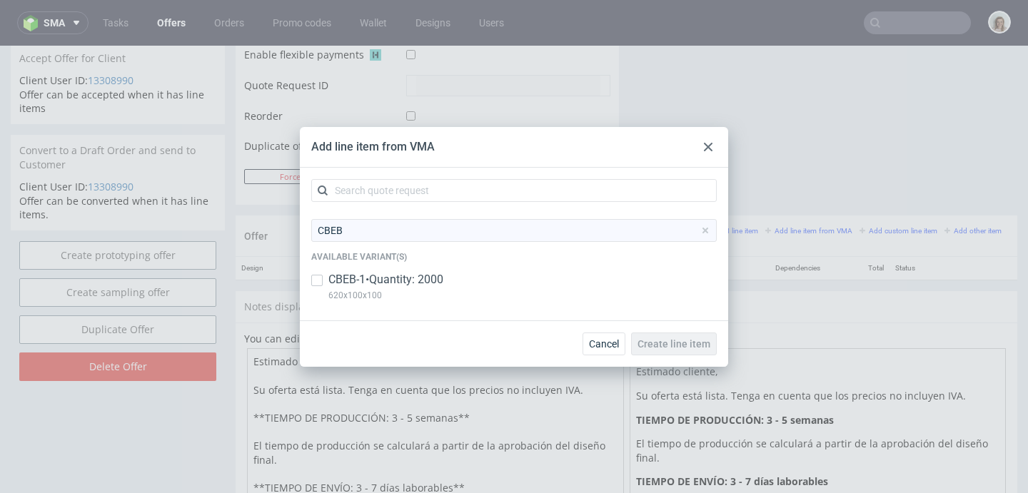
click at [413, 276] on p "CBEB-1 • Quantity: 2000" at bounding box center [385, 280] width 115 height 16
checkbox input "true"
click at [675, 339] on span "Create line item" at bounding box center [674, 344] width 73 height 10
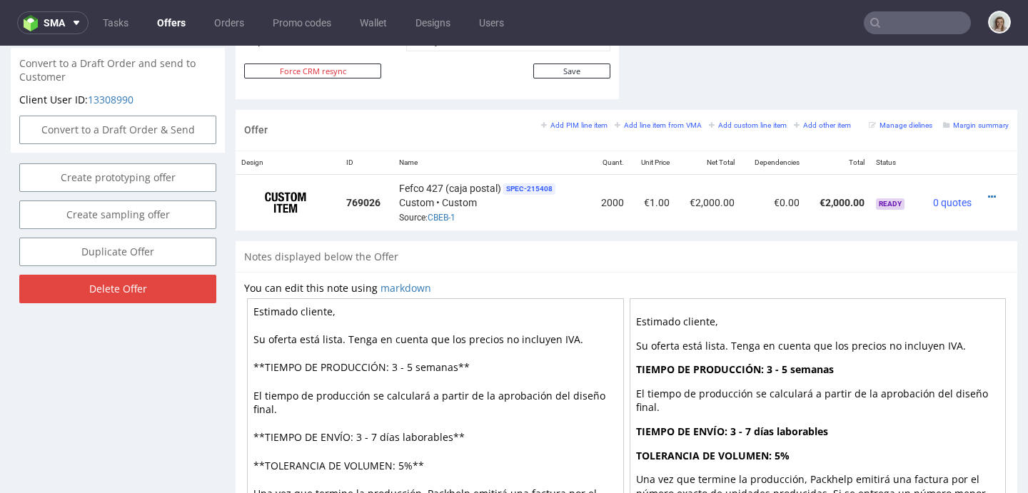
scroll to position [778, 0]
click at [988, 193] on icon at bounding box center [992, 196] width 8 height 10
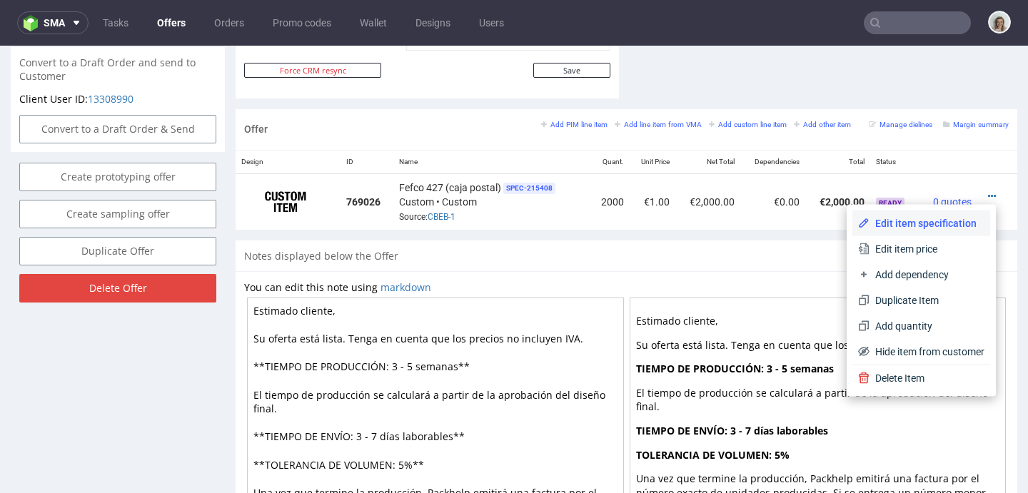
click at [934, 218] on span "Edit item specification" at bounding box center [927, 223] width 115 height 14
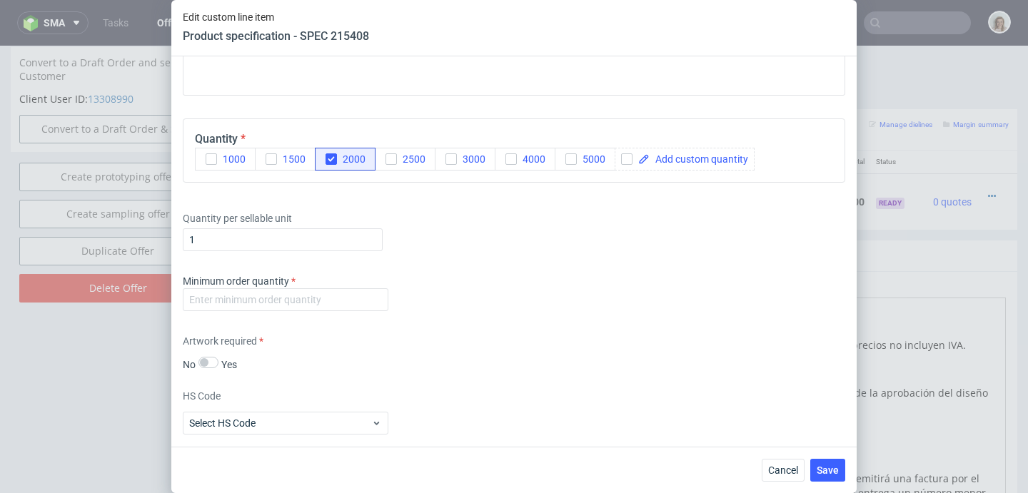
scroll to position [1943, 0]
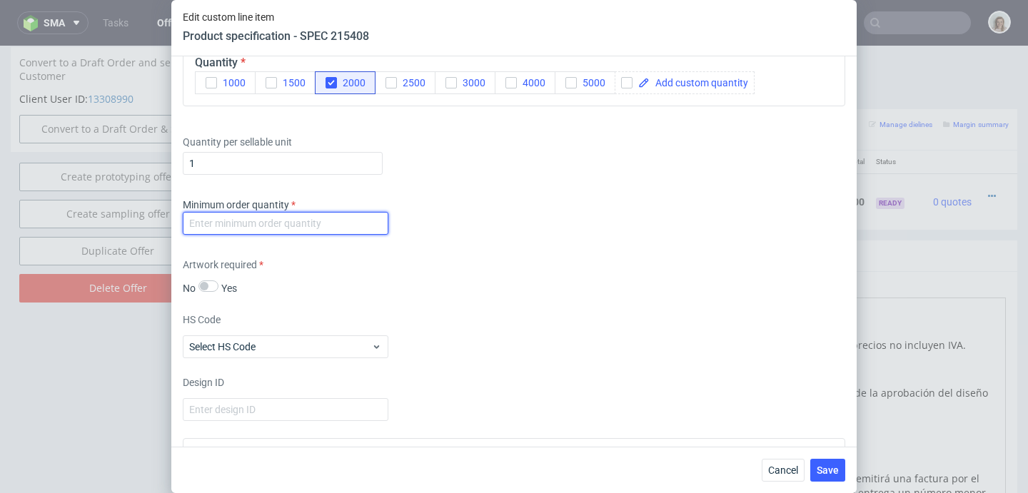
click at [318, 225] on input "number" at bounding box center [286, 223] width 206 height 23
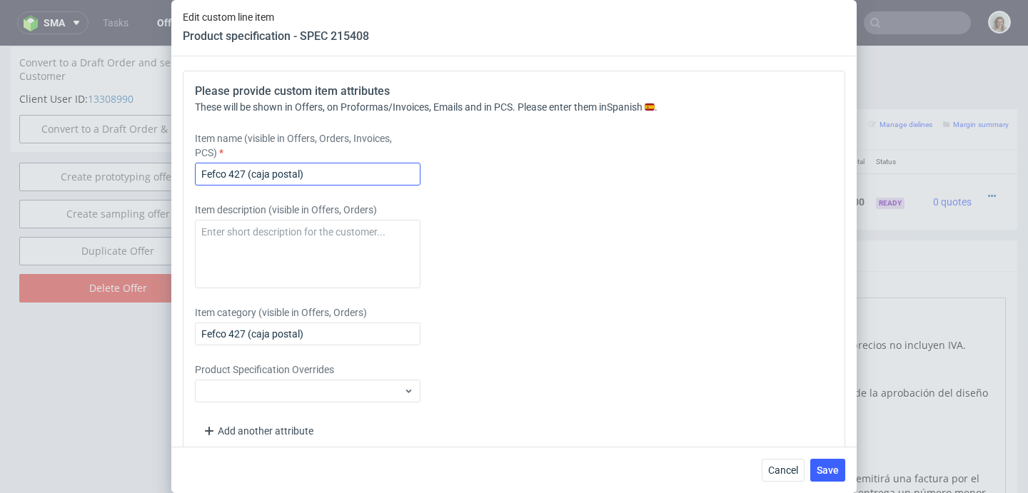
type input "1"
drag, startPoint x: 268, startPoint y: 176, endPoint x: 176, endPoint y: 175, distance: 91.4
click at [178, 176] on div "Supplier Adams Packaging Technical specification Instant price RFQ Type Product…" at bounding box center [513, 251] width 685 height 391
paste input "R874922113"
drag, startPoint x: 268, startPoint y: 176, endPoint x: 183, endPoint y: 181, distance: 85.1
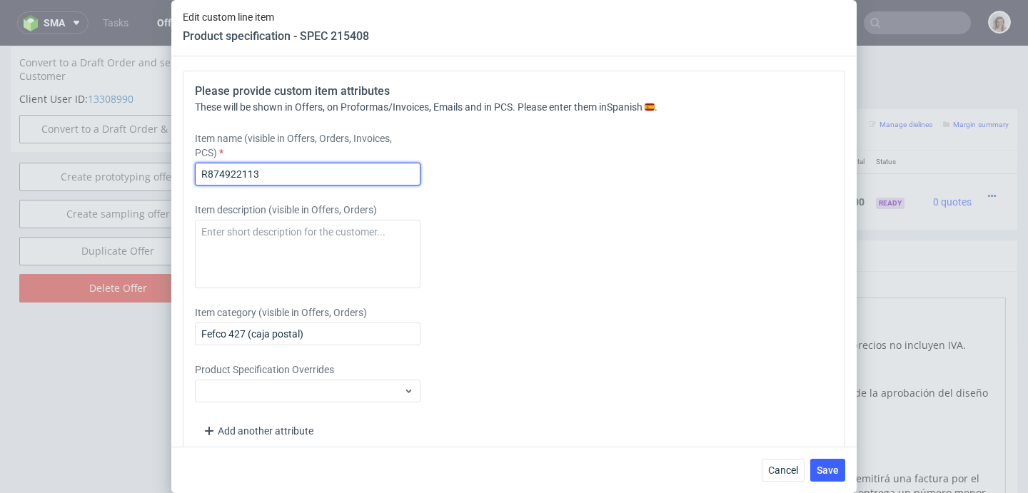
click at [184, 182] on div "Please provide custom item attributes These will be shown in Offers, on Proform…" at bounding box center [514, 263] width 662 height 385
drag, startPoint x: 271, startPoint y: 172, endPoint x: 178, endPoint y: 172, distance: 92.1
click at [178, 172] on div "Supplier Adams Packaging Technical specification Instant price RFQ Type Product…" at bounding box center [513, 251] width 685 height 391
paste input "Wellpapers e-commerce | 620x100x100"
type input "Wellpapers e-commerce | 620x100x100"
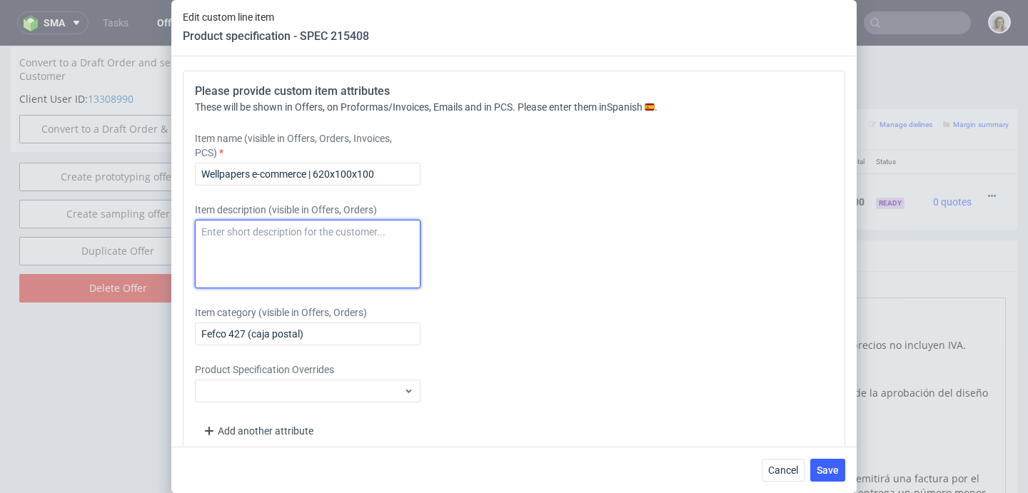
click at [203, 238] on textarea at bounding box center [308, 254] width 226 height 69
paste textarea "Wellpapers e-commerce | 620x100x100"
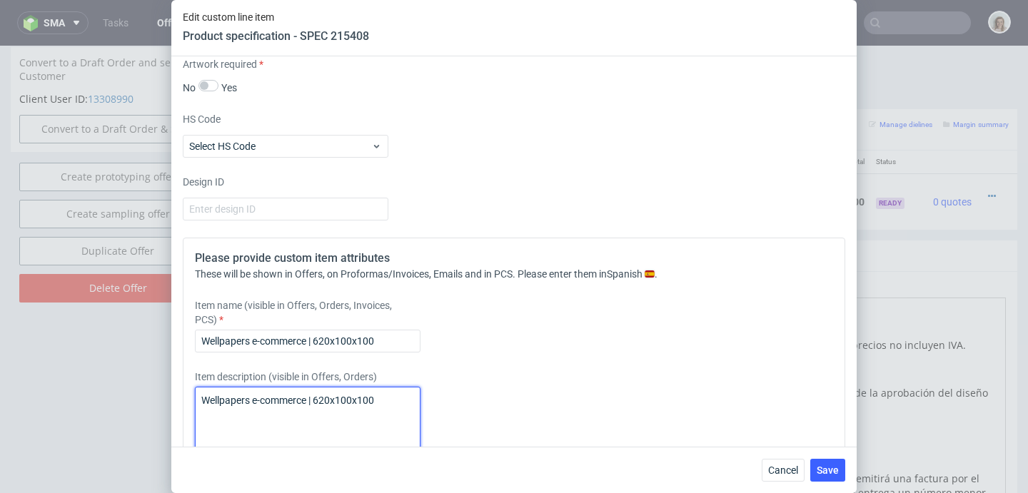
scroll to position [2252, 0]
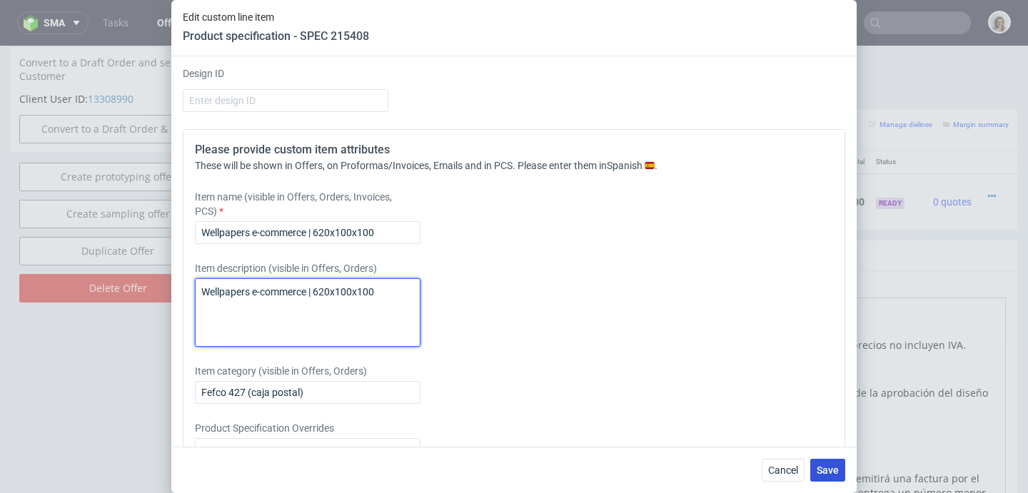
type textarea "Wellpapers e-commerce | 620x100x100"
click at [844, 465] on button "Save" at bounding box center [827, 470] width 35 height 23
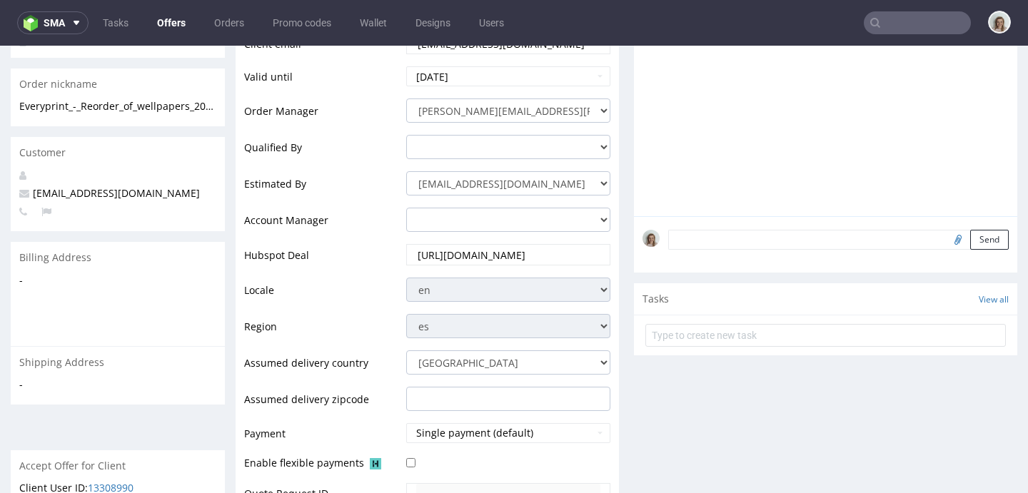
scroll to position [578, 0]
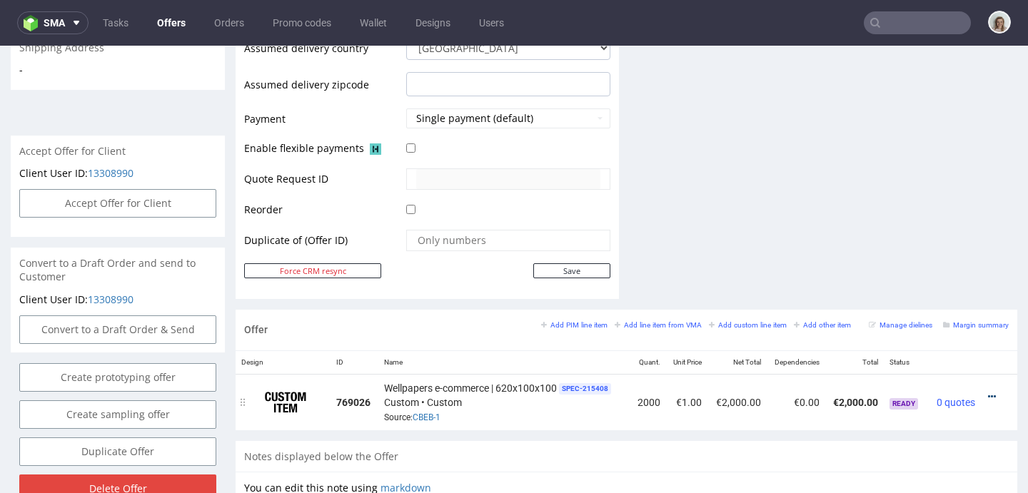
click at [988, 398] on icon at bounding box center [992, 397] width 8 height 10
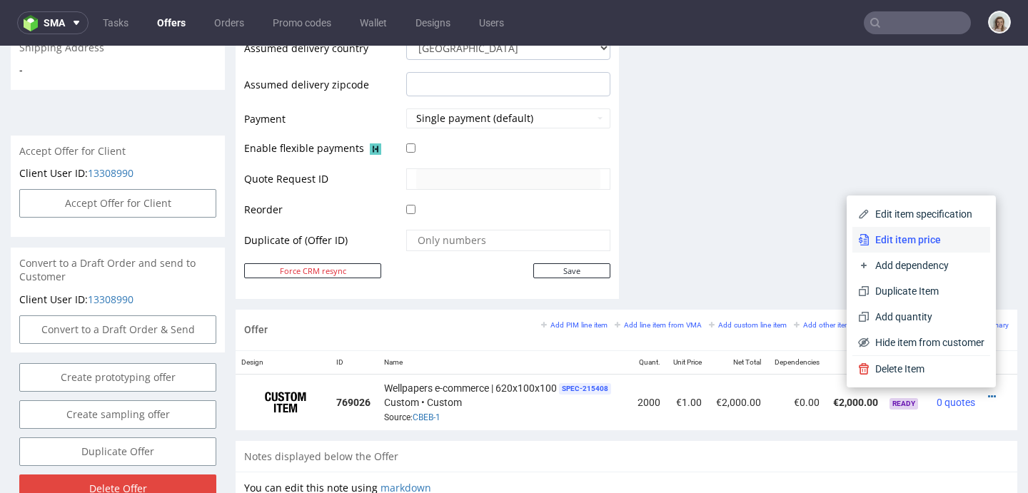
click at [908, 240] on span "Edit item price" at bounding box center [927, 240] width 115 height 14
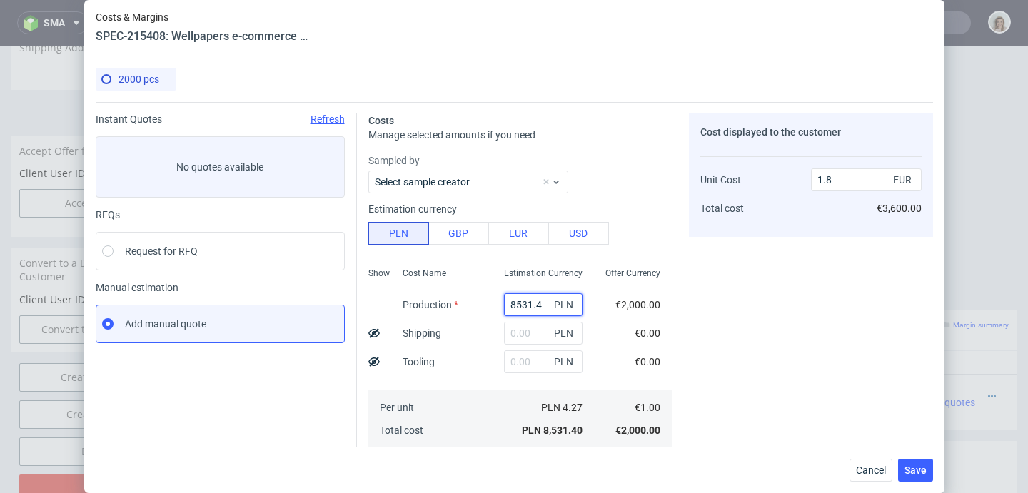
drag, startPoint x: 527, startPoint y: 303, endPoint x: 488, endPoint y: 303, distance: 38.6
click at [504, 303] on input "8531.4" at bounding box center [543, 304] width 79 height 23
paste input "260"
type input "8260"
type input "1.74"
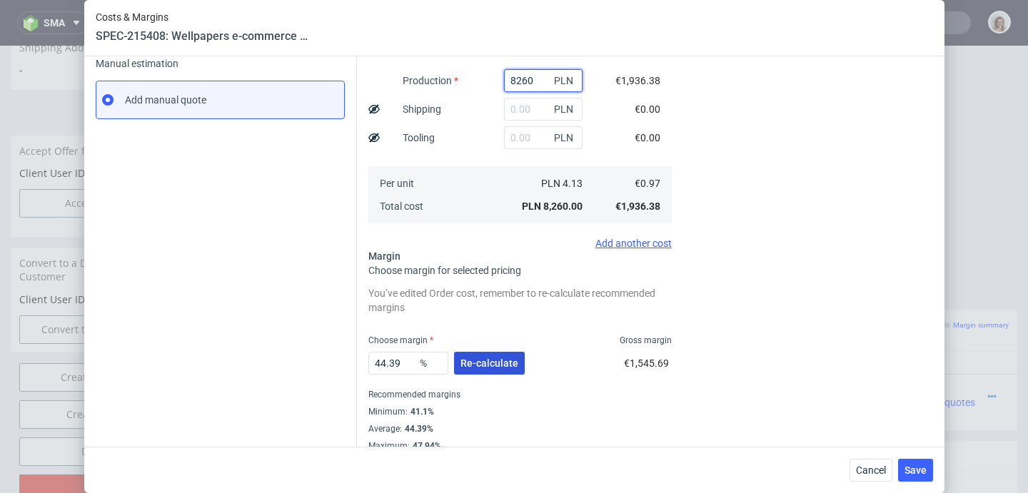
type input "8260"
click at [498, 360] on span "Re-calculate" at bounding box center [489, 363] width 58 height 10
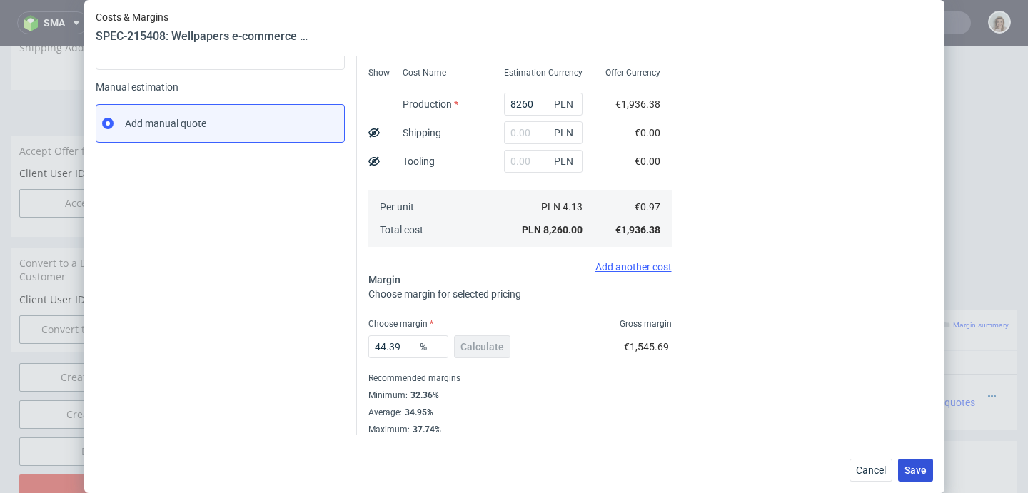
click at [915, 470] on span "Save" at bounding box center [916, 470] width 22 height 10
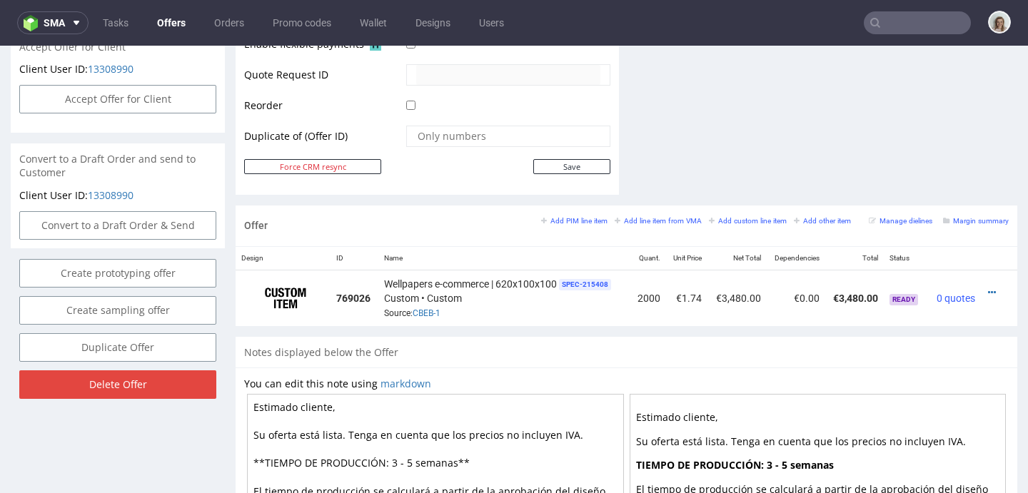
scroll to position [701, 0]
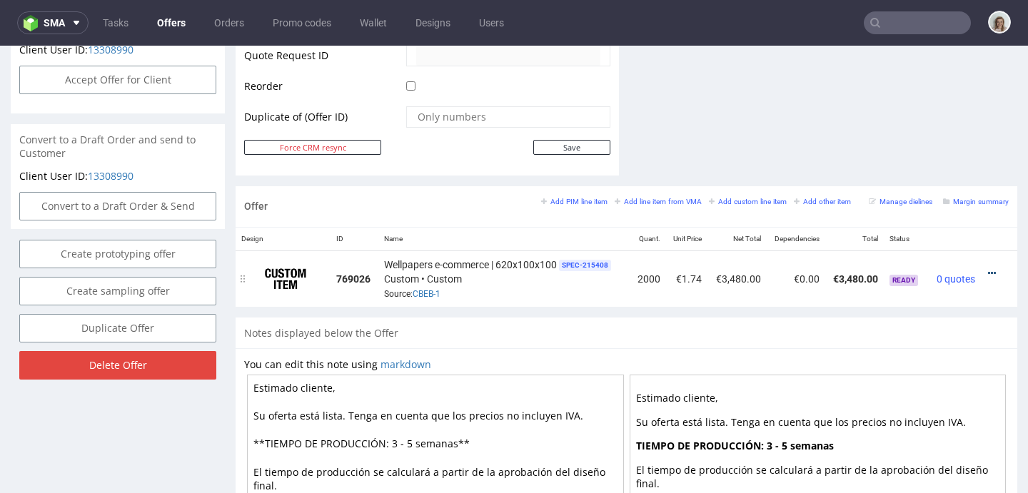
click at [988, 272] on icon at bounding box center [992, 273] width 8 height 10
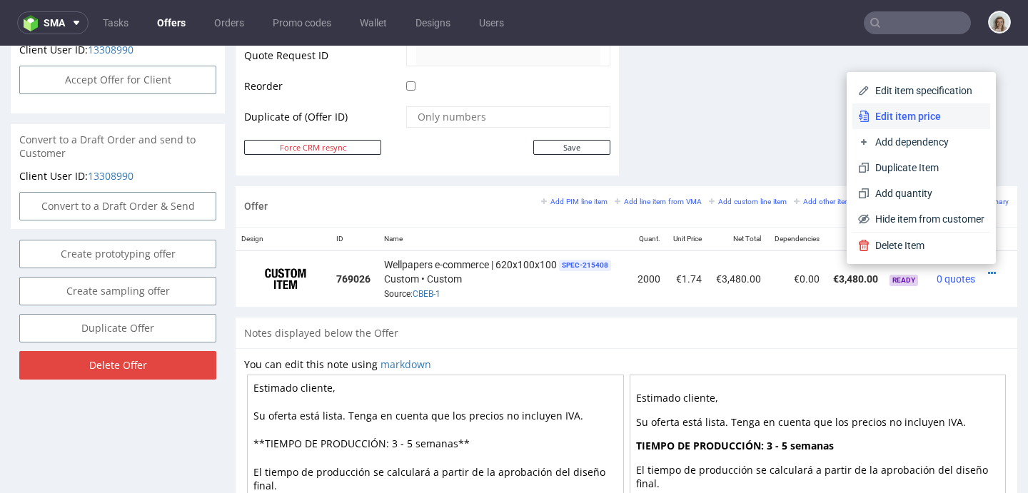
click at [882, 121] on span "Edit item price" at bounding box center [927, 116] width 115 height 14
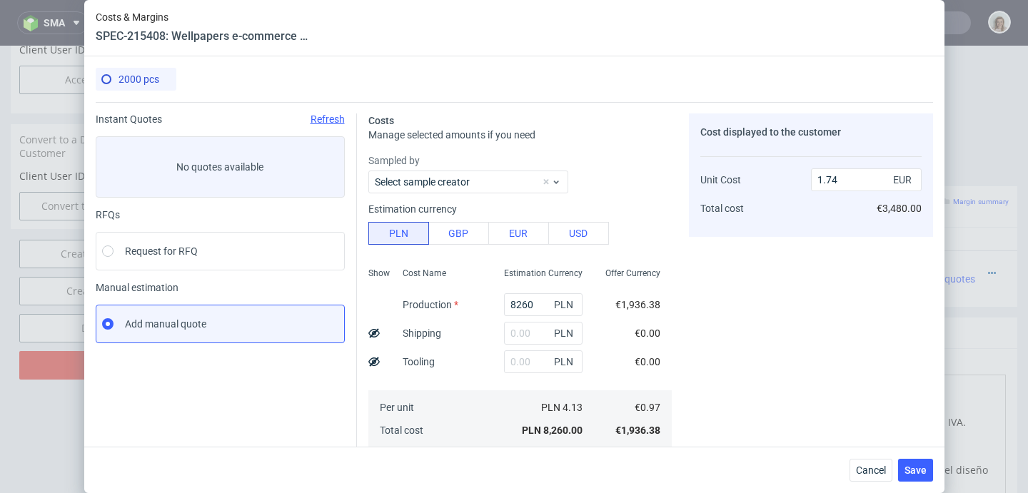
scroll to position [201, 0]
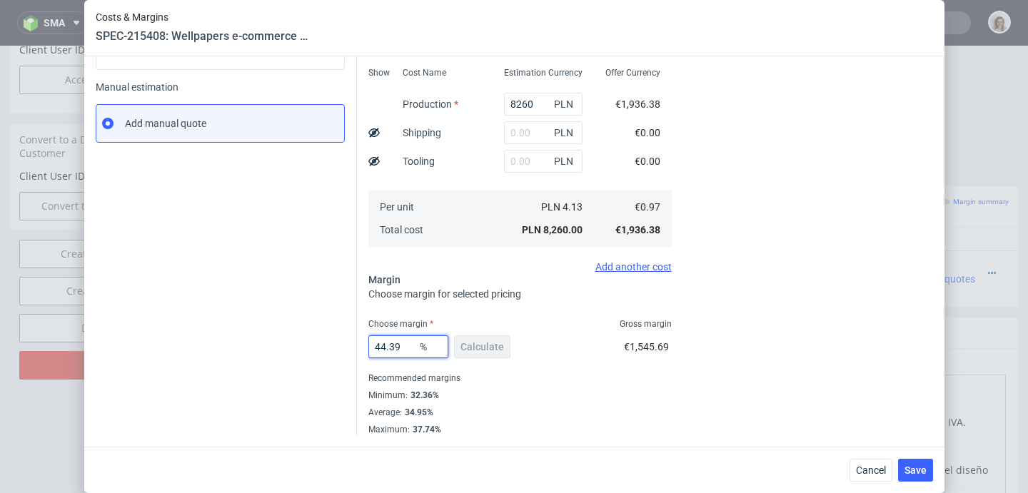
drag, startPoint x: 403, startPoint y: 348, endPoint x: 351, endPoint y: 348, distance: 52.1
click at [357, 348] on div "Costs Manage selected amounts if you need Sampled by Select sample creator Esti…" at bounding box center [645, 168] width 576 height 534
type input "31"
type input "1.4"
type input "31"
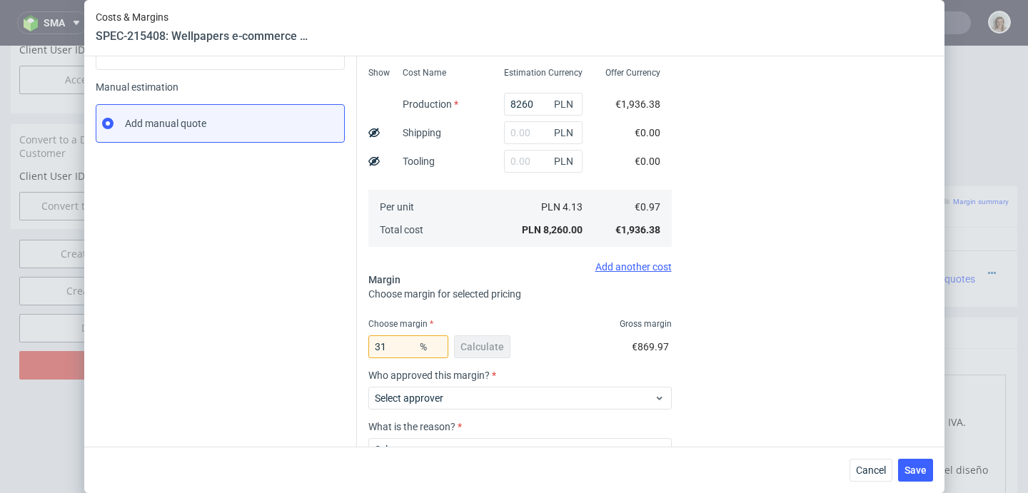
click at [577, 338] on div "31 % Calculate €869.97" at bounding box center [519, 350] width 303 height 40
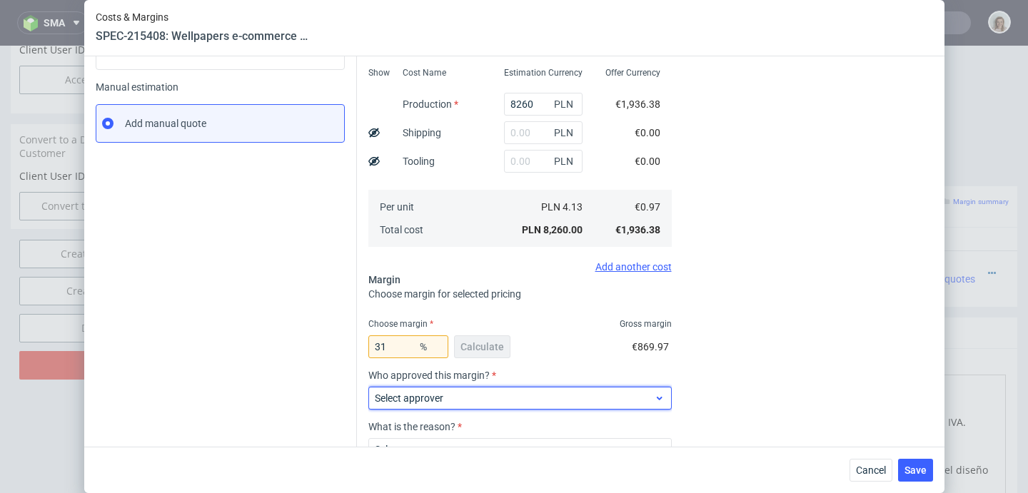
click at [558, 391] on div "Select approver" at bounding box center [519, 398] width 303 height 23
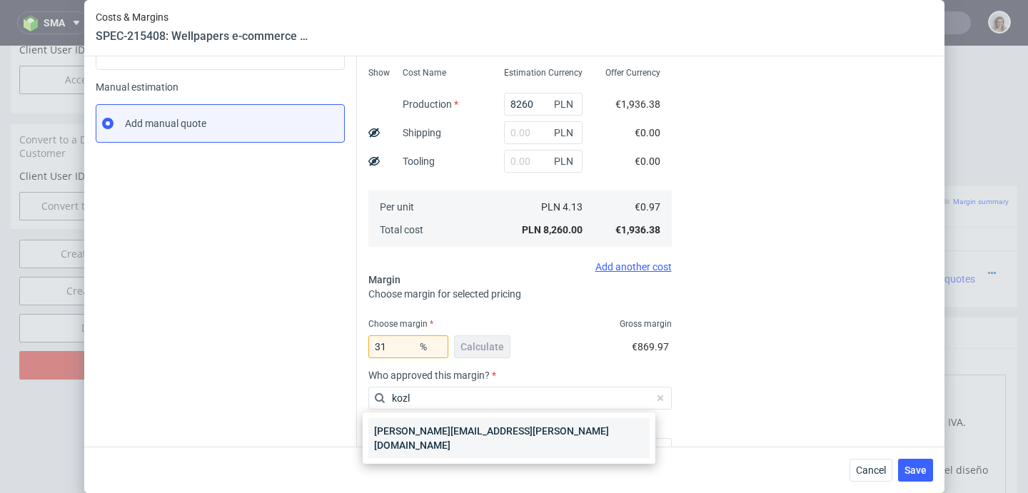
type input "kozl"
click at [521, 423] on div "[PERSON_NAME][EMAIL_ADDRESS][PERSON_NAME][DOMAIN_NAME]" at bounding box center [508, 438] width 281 height 40
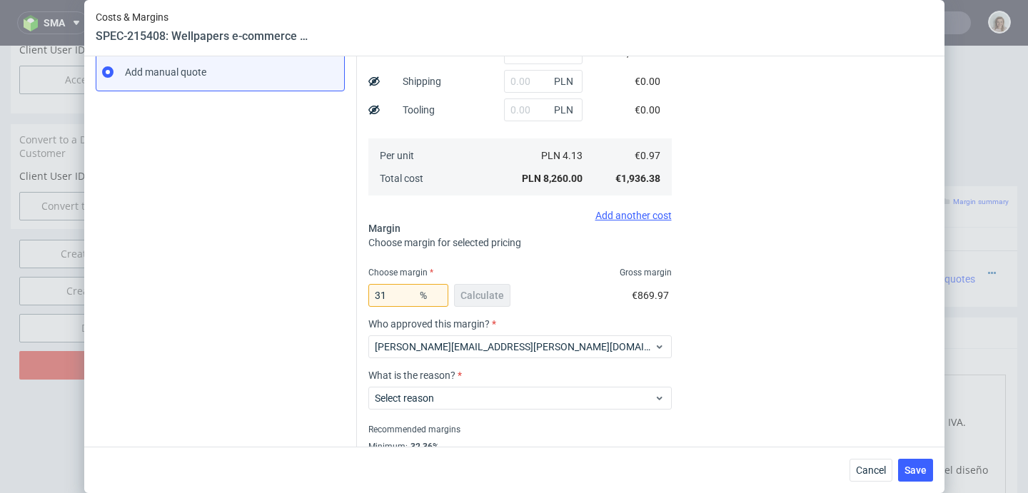
scroll to position [258, 0]
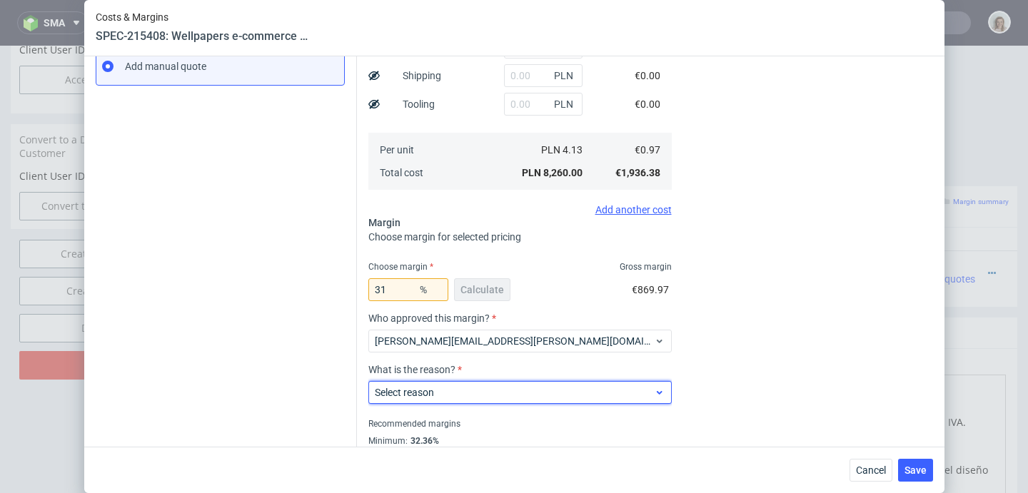
click at [520, 392] on span "Select reason" at bounding box center [515, 393] width 280 height 14
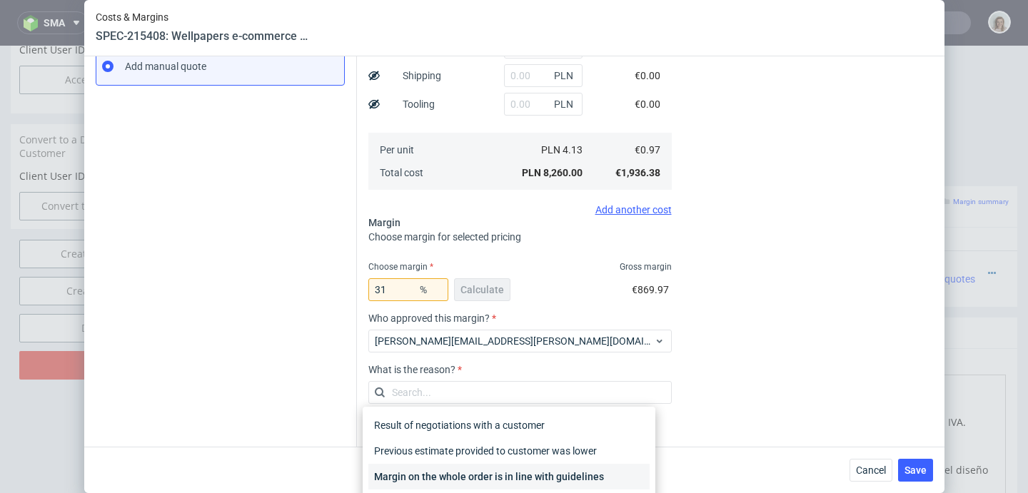
click at [518, 471] on div "Margin on the whole order is in line with guidelines" at bounding box center [508, 477] width 281 height 26
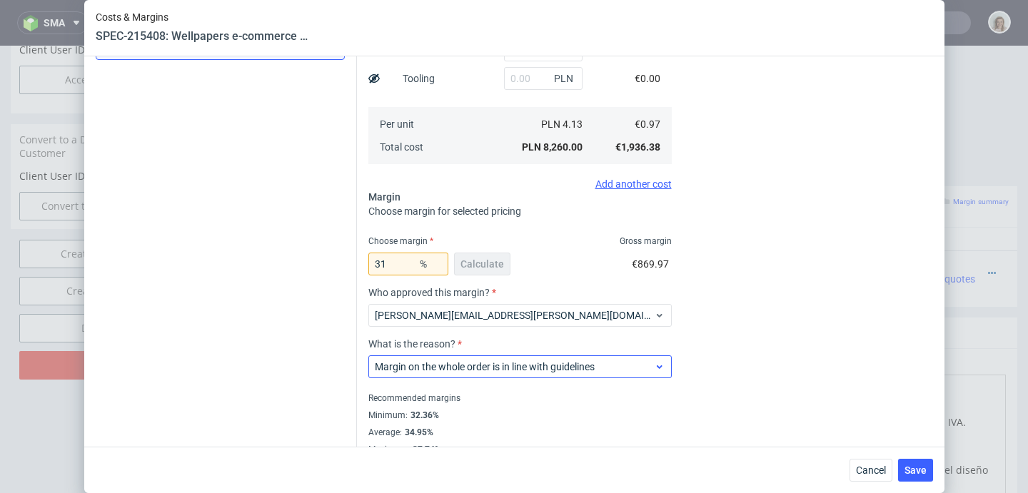
scroll to position [303, 0]
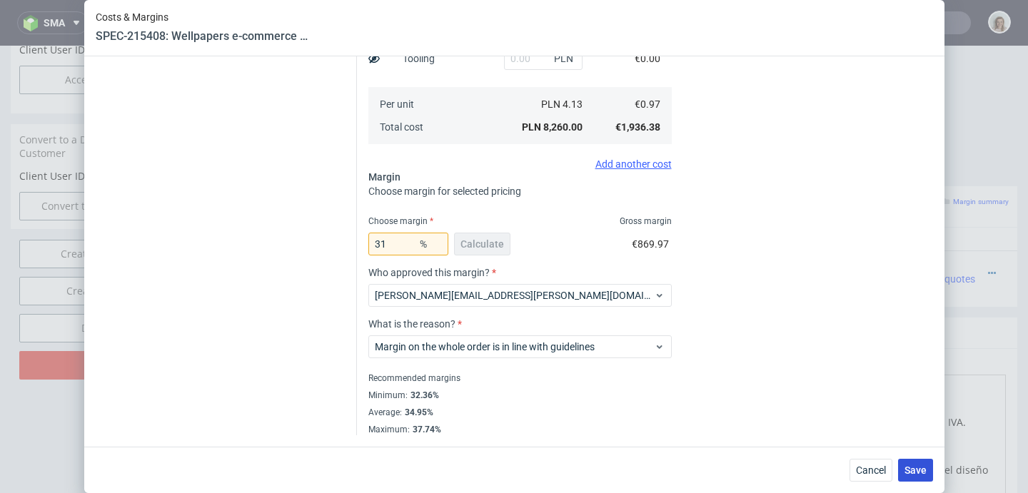
click at [932, 472] on button "Save" at bounding box center [915, 470] width 35 height 23
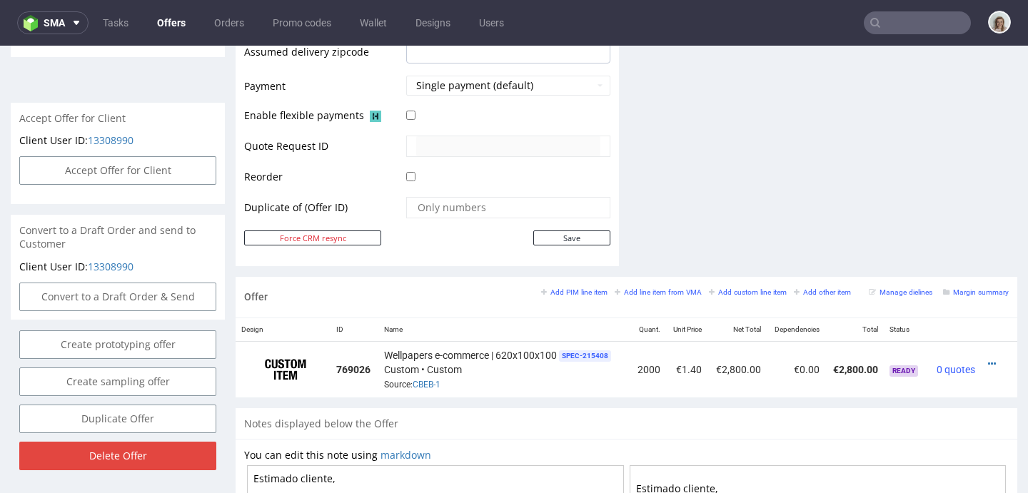
scroll to position [611, 0]
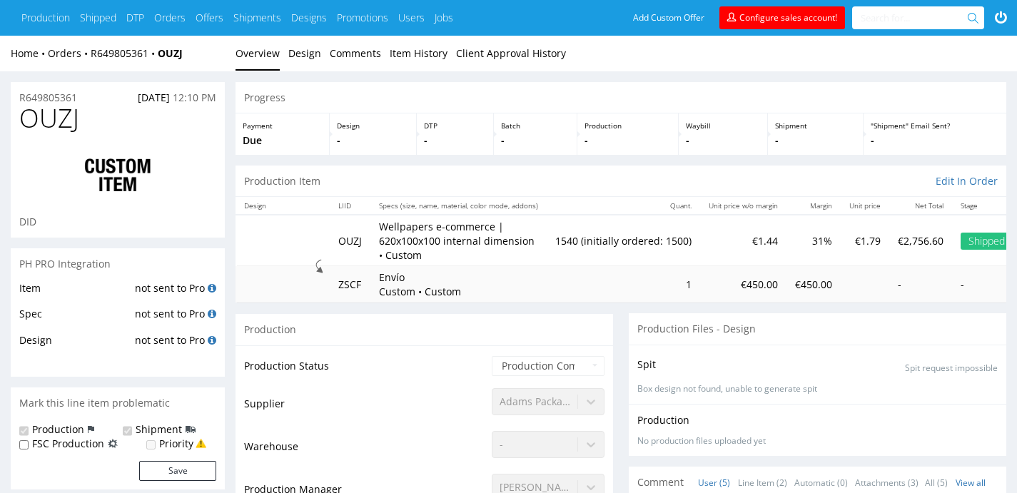
scroll to position [51, 0]
drag, startPoint x: 191, startPoint y: 52, endPoint x: 163, endPoint y: 51, distance: 27.2
click at [163, 51] on div "Home Orders R649805361 OUZJ" at bounding box center [118, 53] width 214 height 14
copy strong "OUZJ"
drag, startPoint x: 384, startPoint y: 226, endPoint x: 445, endPoint y: 238, distance: 62.6
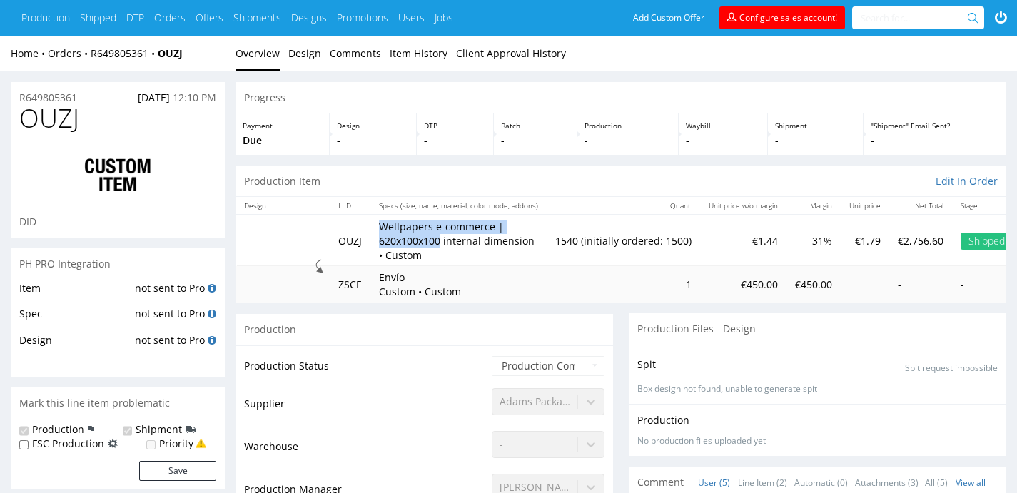
click at [445, 238] on p "Wellpapers e-commerce | 620x100x100 internal dimension • Custom" at bounding box center [458, 241] width 159 height 42
copy p "Wellpapers e-commerce | 620x100x100"
click at [138, 54] on link "R649805361" at bounding box center [124, 53] width 67 height 14
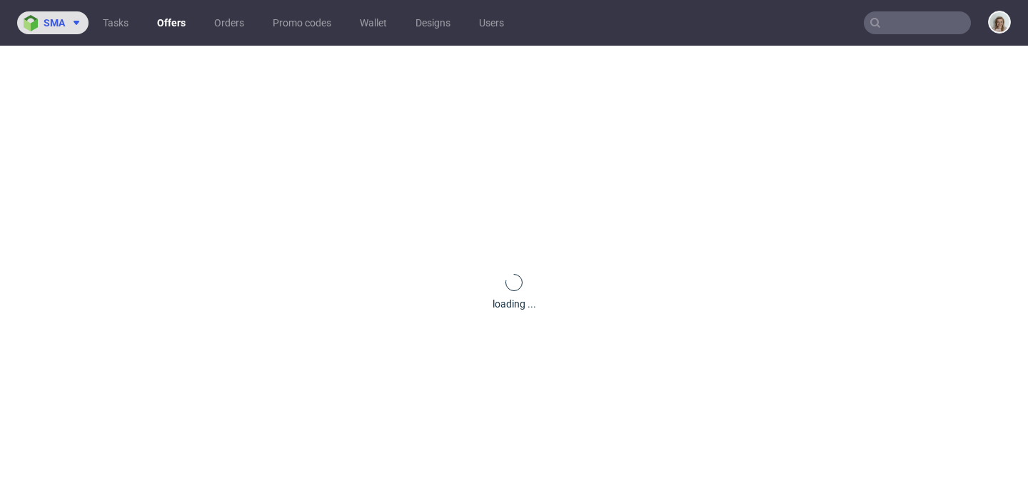
click at [49, 24] on span "sma" at bounding box center [54, 23] width 21 height 10
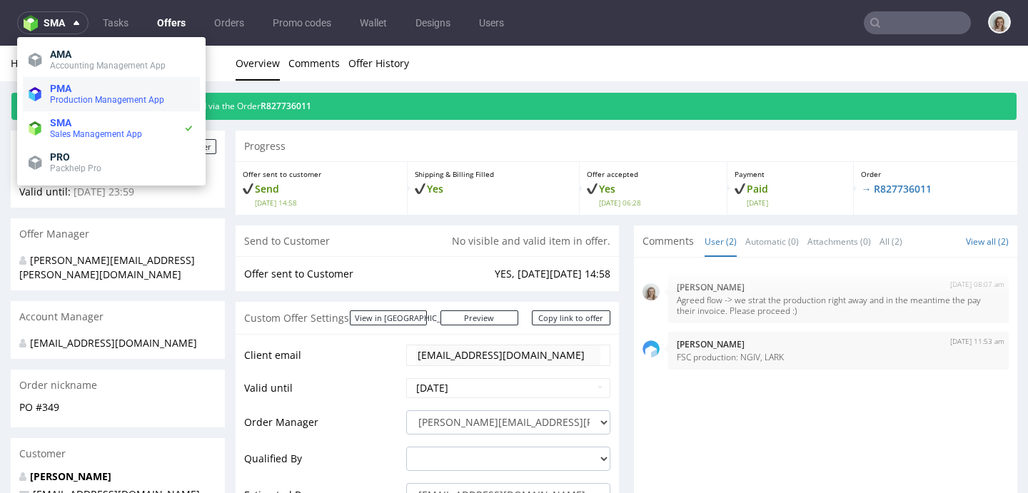
click at [69, 101] on span "Production Management App" at bounding box center [107, 100] width 114 height 10
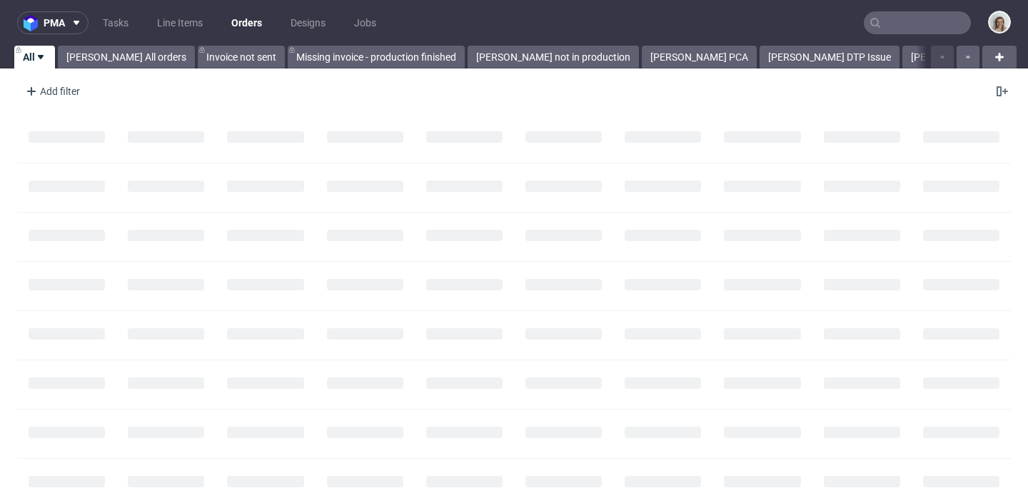
click at [865, 15] on input "text" at bounding box center [917, 22] width 107 height 23
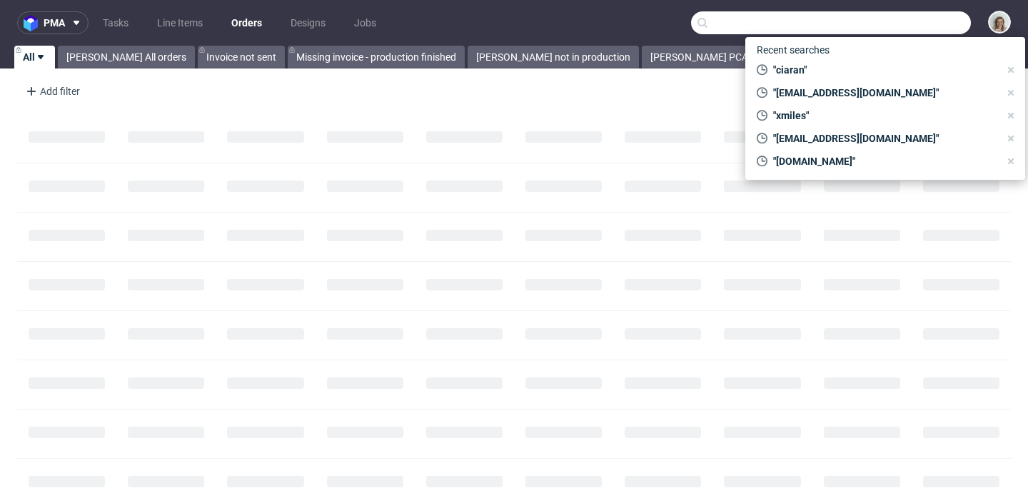
paste input "R874922113"
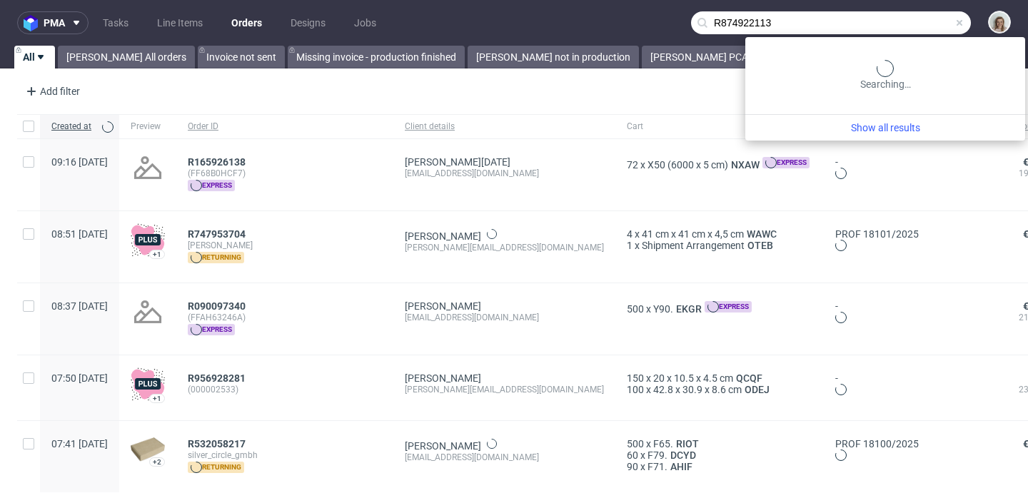
type input "R874922113"
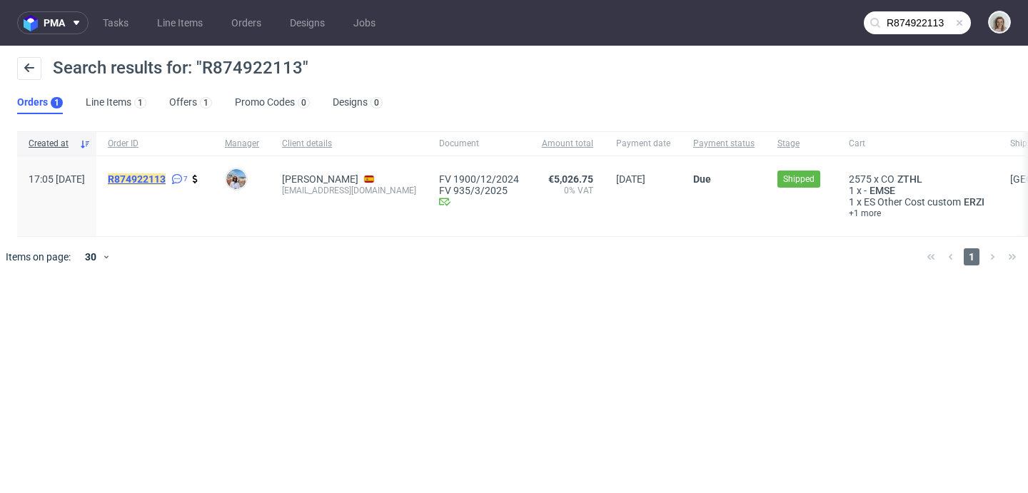
click at [166, 178] on mark "R874922113" at bounding box center [137, 178] width 58 height 11
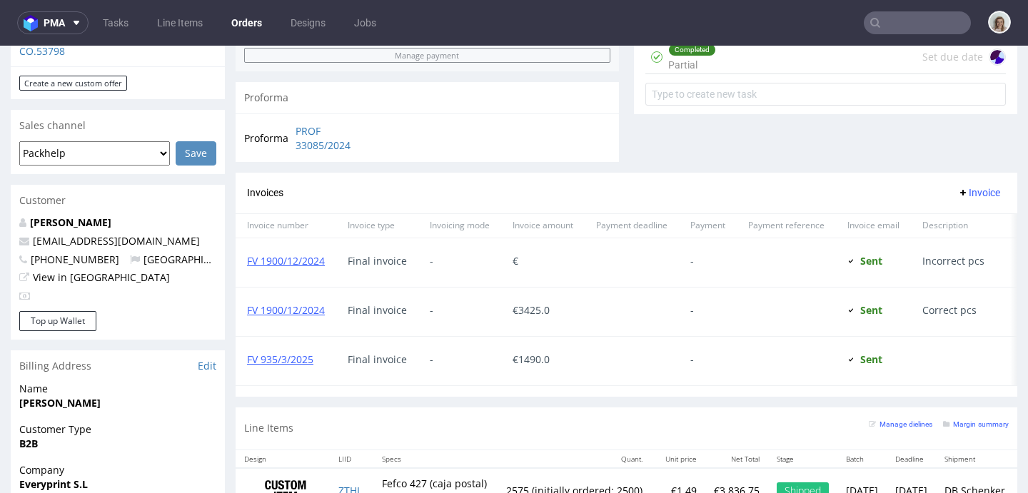
scroll to position [774, 0]
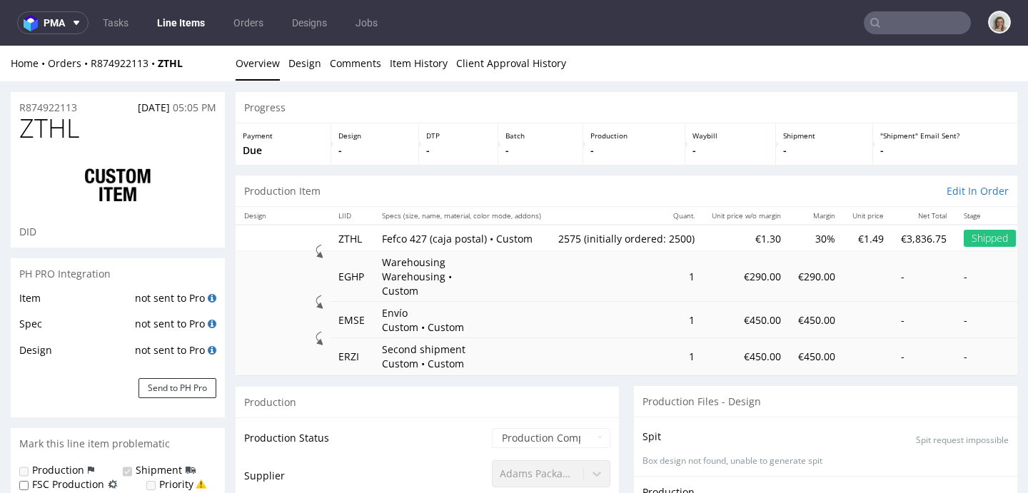
scroll to position [109, 0]
select select "in_progress"
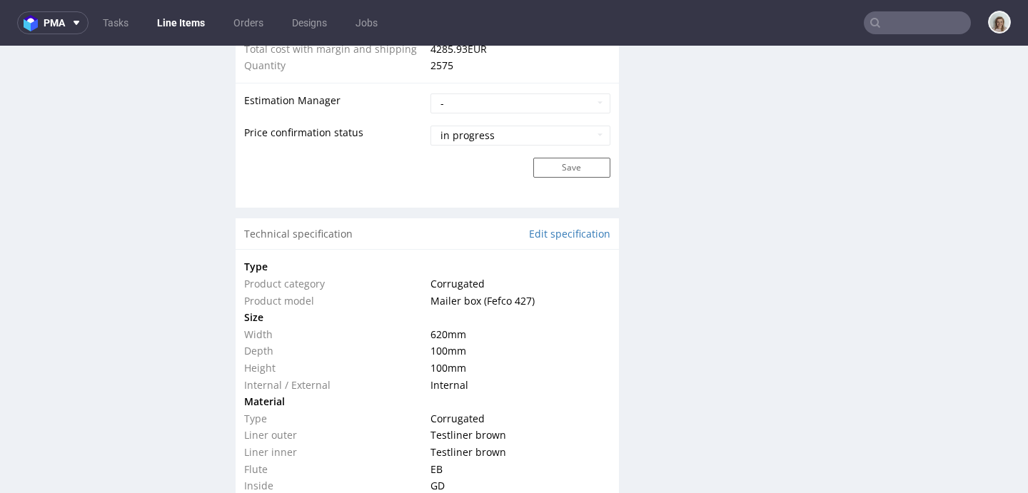
scroll to position [1359, 0]
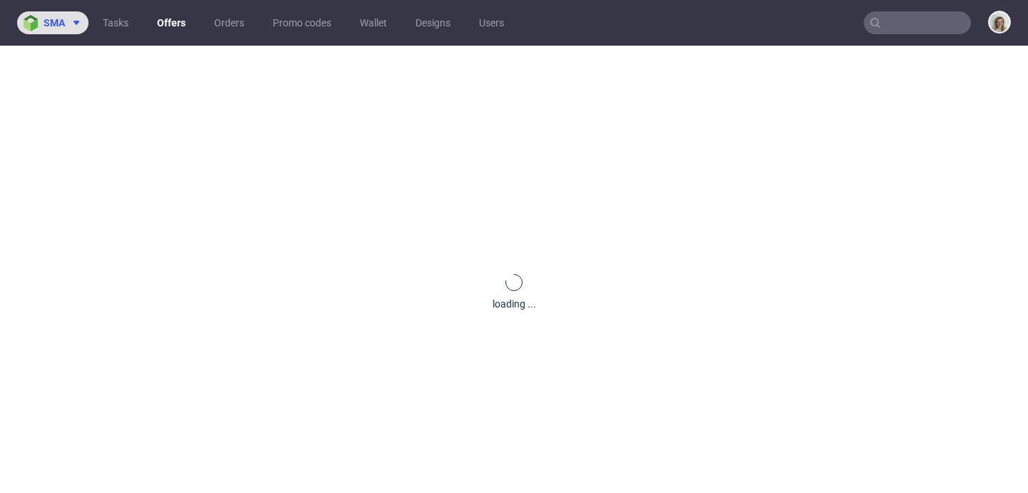
click at [57, 27] on span "sma" at bounding box center [54, 23] width 21 height 10
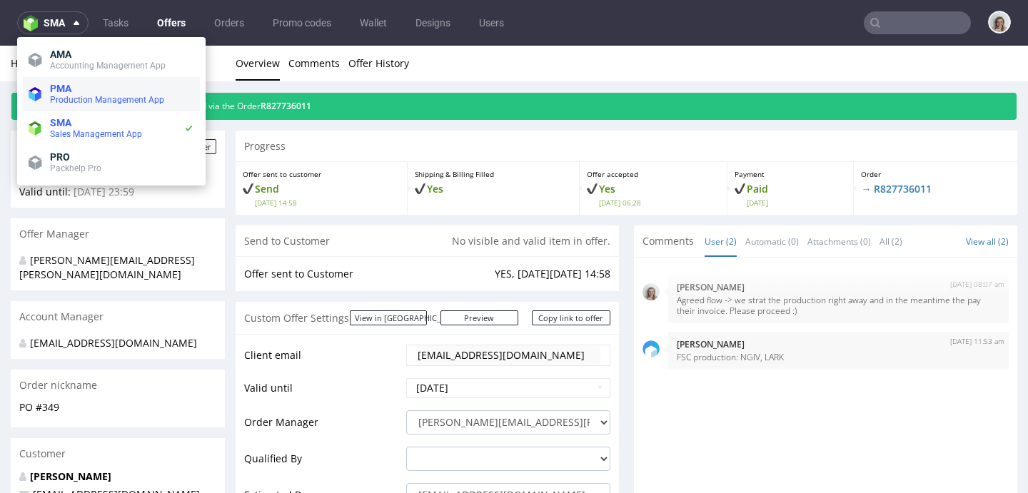
click at [77, 92] on span "PMA" at bounding box center [122, 88] width 144 height 11
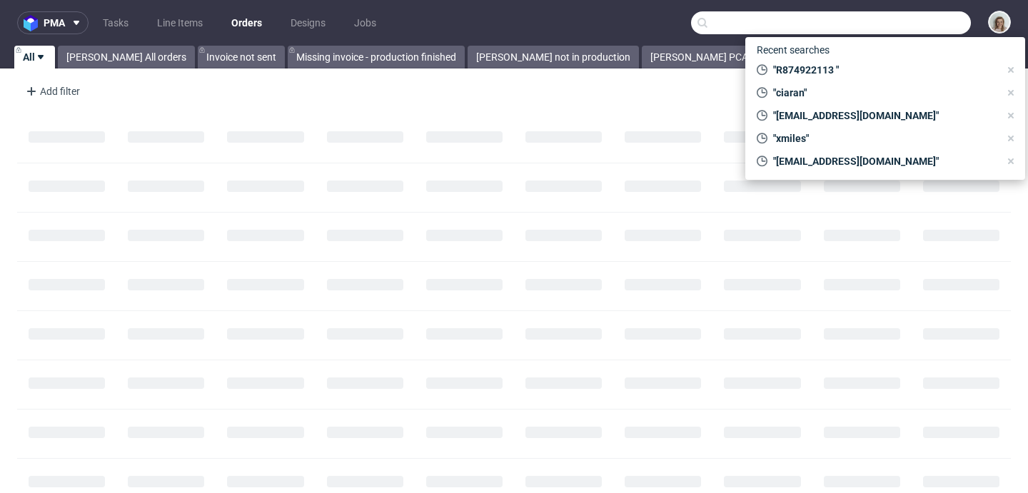
click at [882, 24] on input "text" at bounding box center [831, 22] width 280 height 23
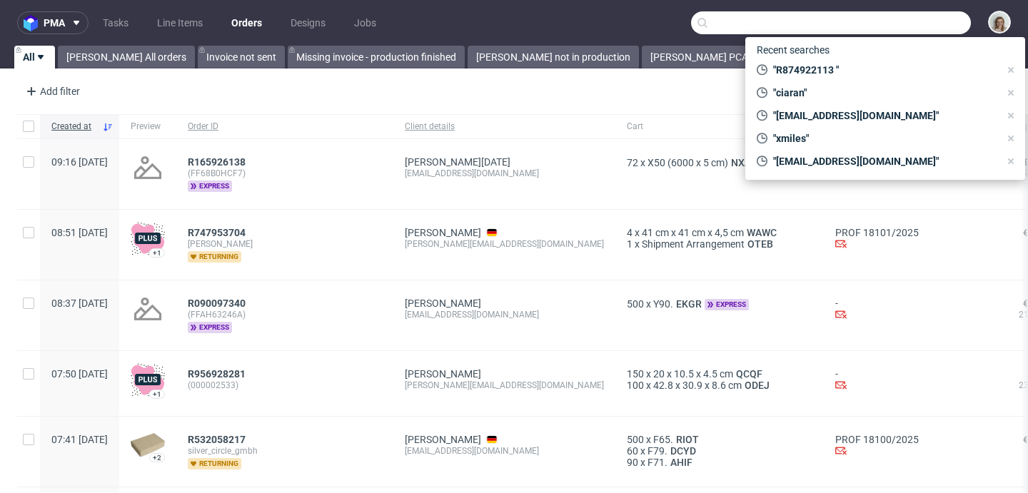
paste input "R649805361"
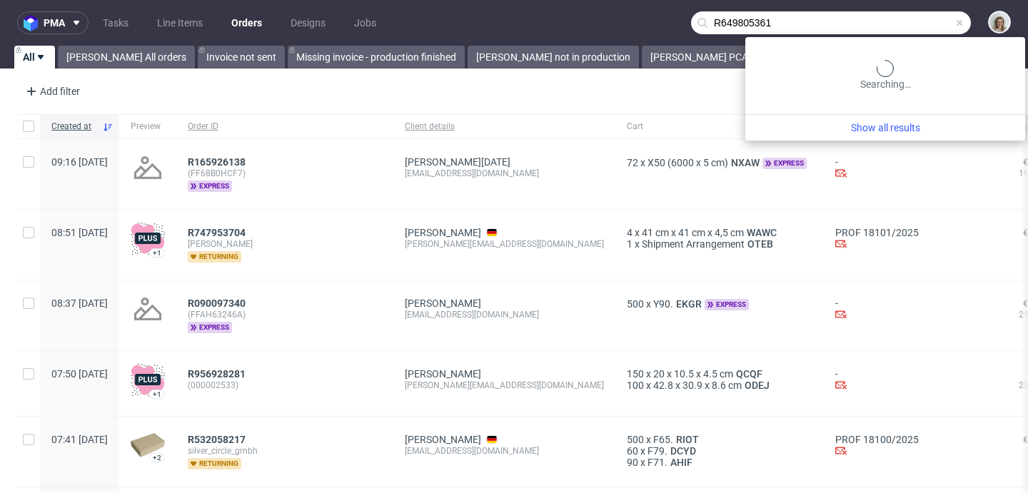
type input "R649805361"
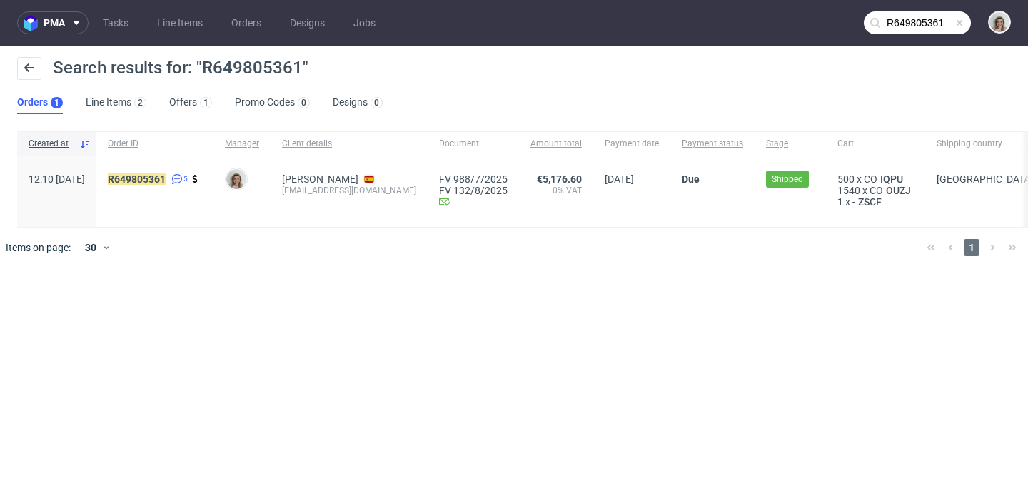
click at [183, 185] on span "R649805361 5" at bounding box center [155, 191] width 94 height 36
click at [166, 180] on mark "R649805361" at bounding box center [137, 178] width 58 height 11
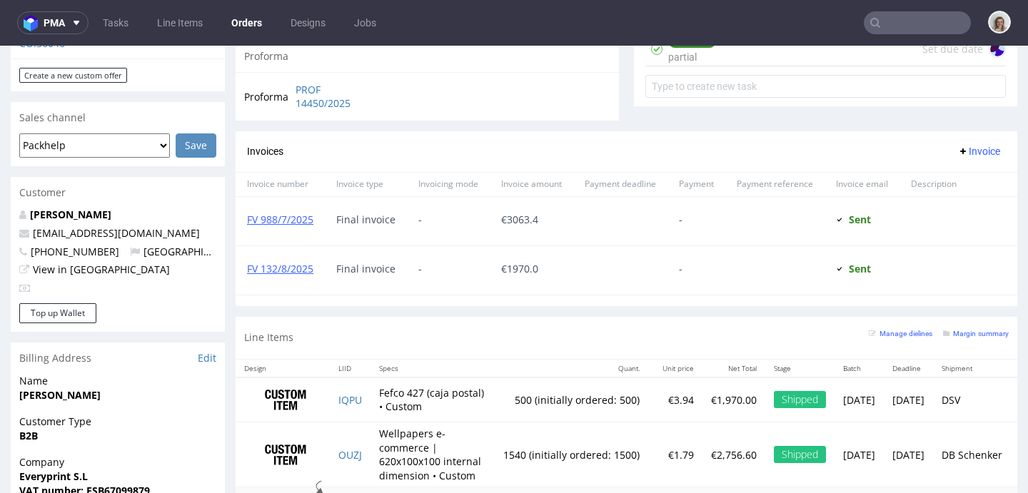
scroll to position [628, 0]
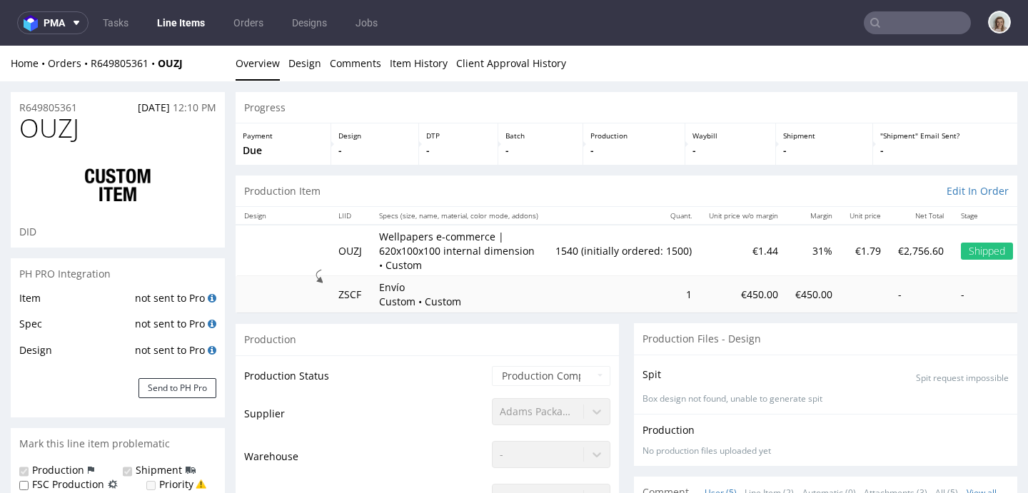
scroll to position [61, 0]
select select "in_progress"
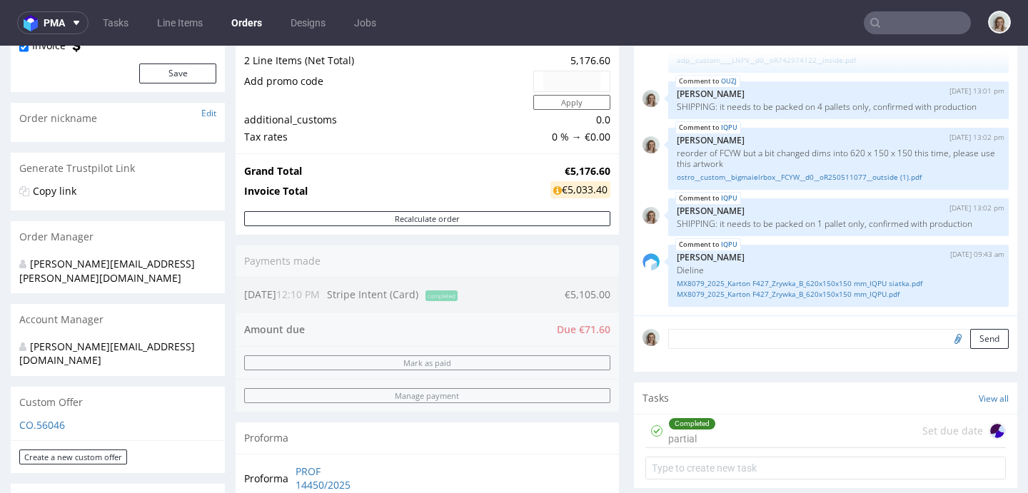
scroll to position [283, 0]
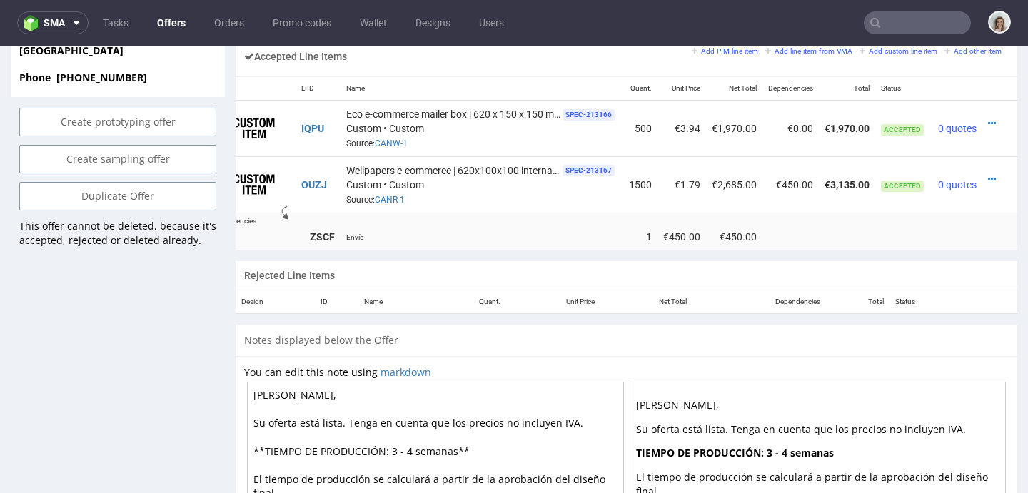
scroll to position [887, 0]
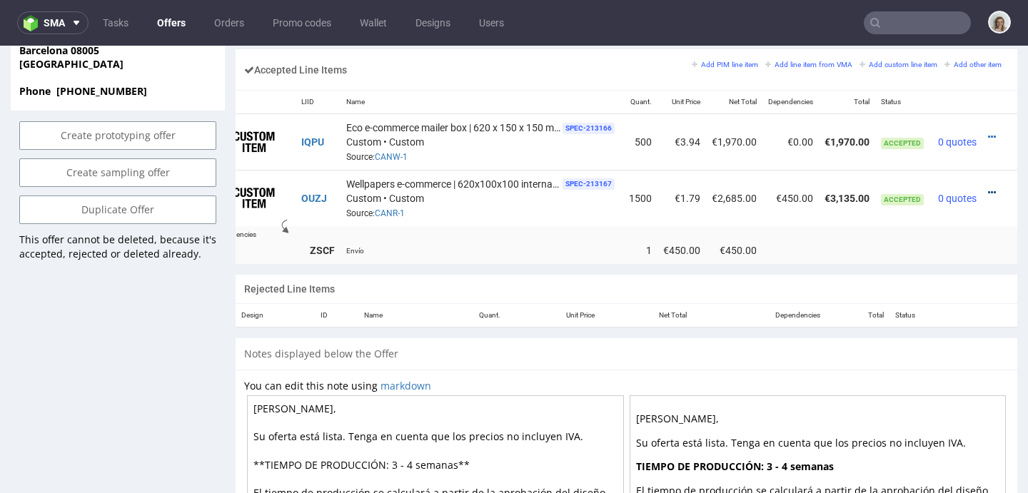
click at [988, 188] on icon at bounding box center [992, 193] width 8 height 10
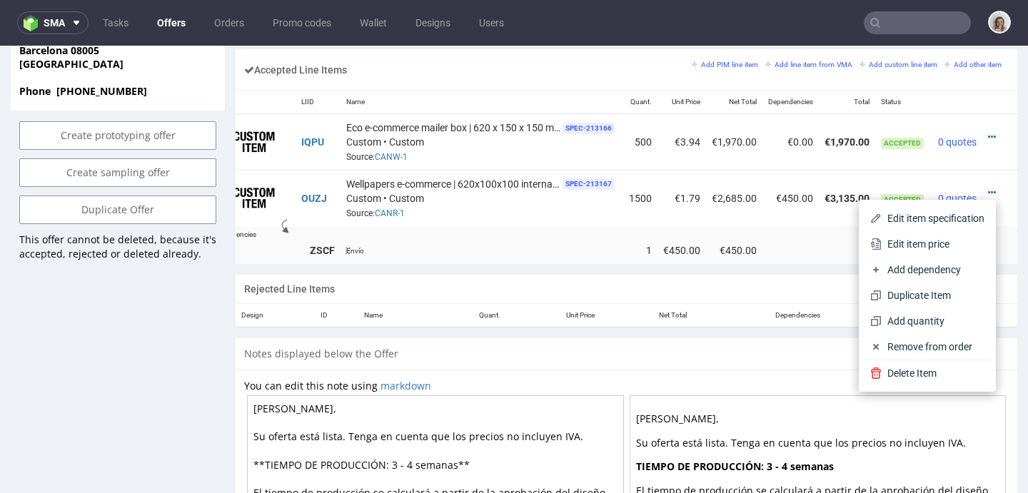
click at [915, 236] on li "Edit item price" at bounding box center [928, 244] width 126 height 26
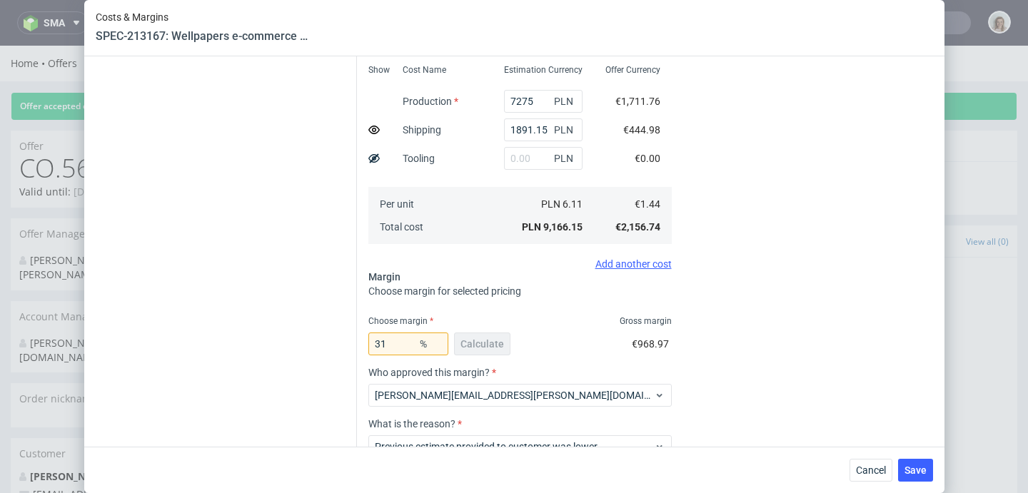
scroll to position [323, 0]
click at [885, 467] on span "Cancel" at bounding box center [871, 470] width 30 height 10
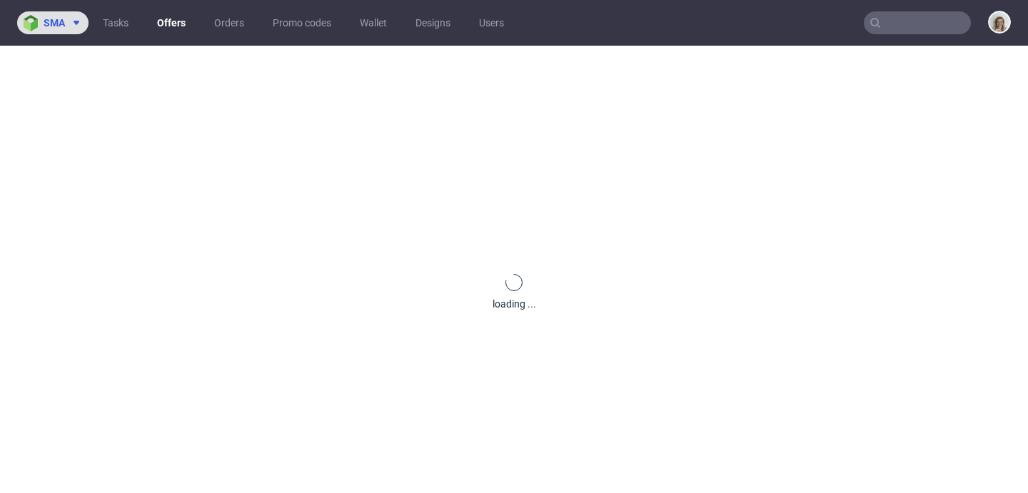
click at [80, 27] on icon at bounding box center [76, 22] width 11 height 11
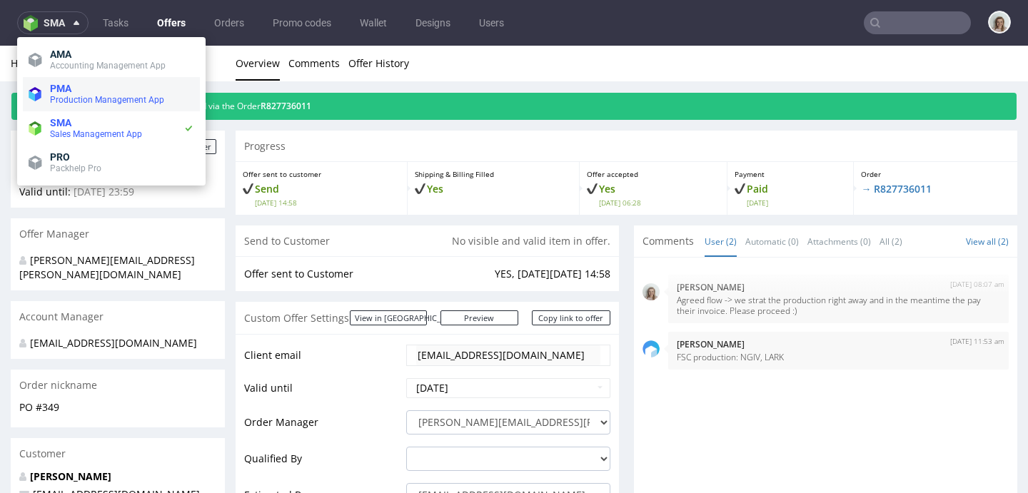
click at [94, 92] on span "PMA" at bounding box center [122, 88] width 144 height 11
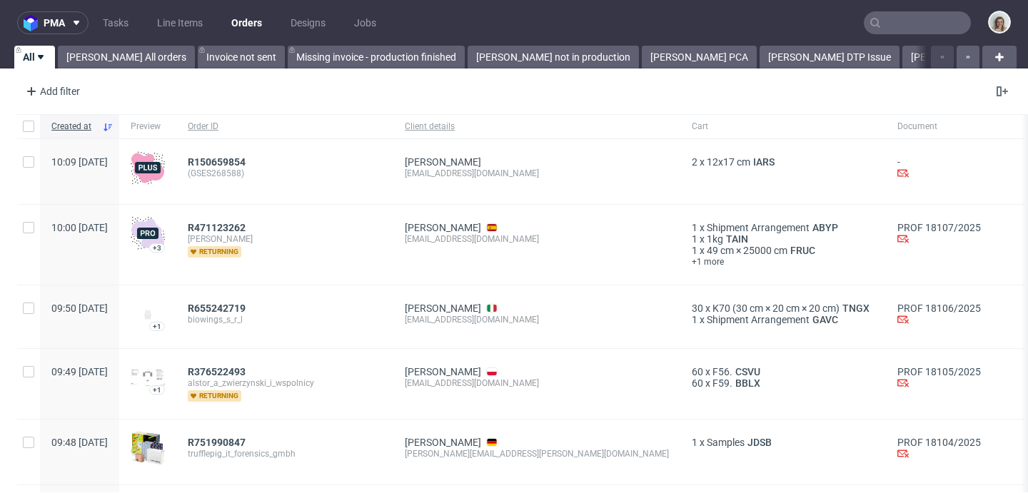
click at [911, 26] on input "text" at bounding box center [917, 22] width 107 height 23
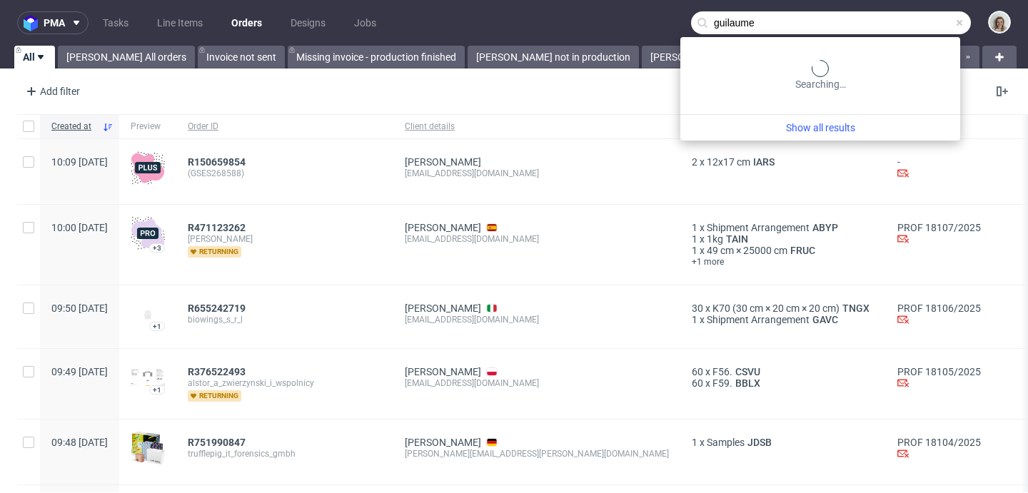
type input "guilaume"
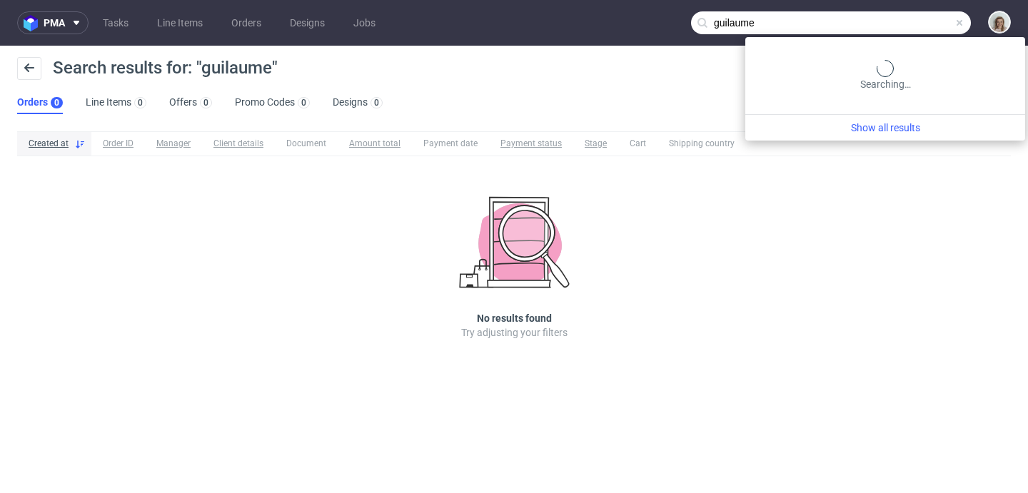
click at [927, 21] on input "guilaume" at bounding box center [831, 22] width 280 height 23
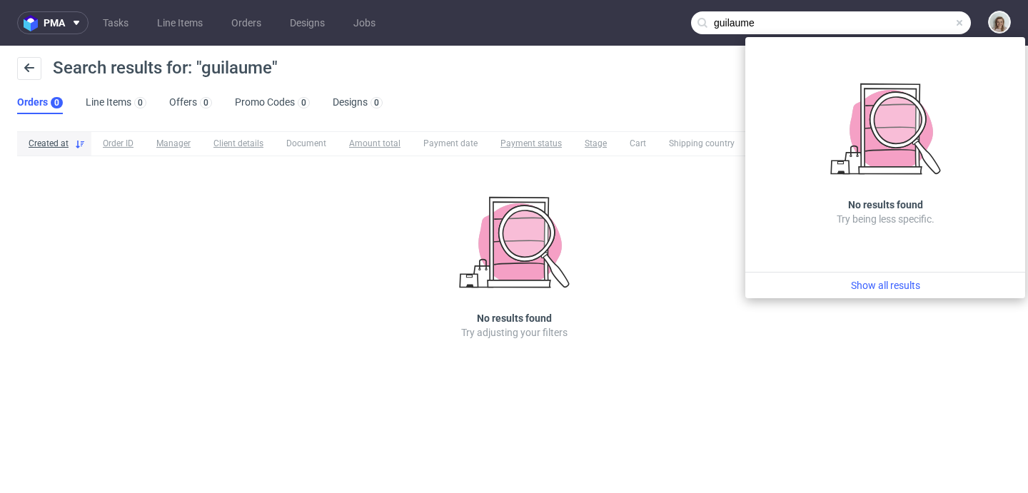
click at [956, 23] on span at bounding box center [959, 22] width 11 height 11
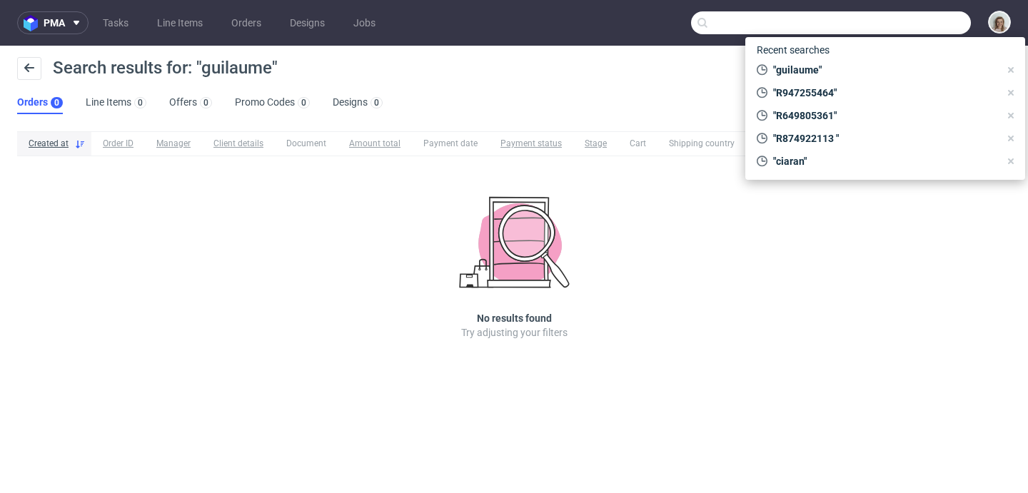
click at [954, 21] on input "text" at bounding box center [831, 22] width 280 height 23
paste input "[EMAIL_ADDRESS][DOMAIN_NAME]"
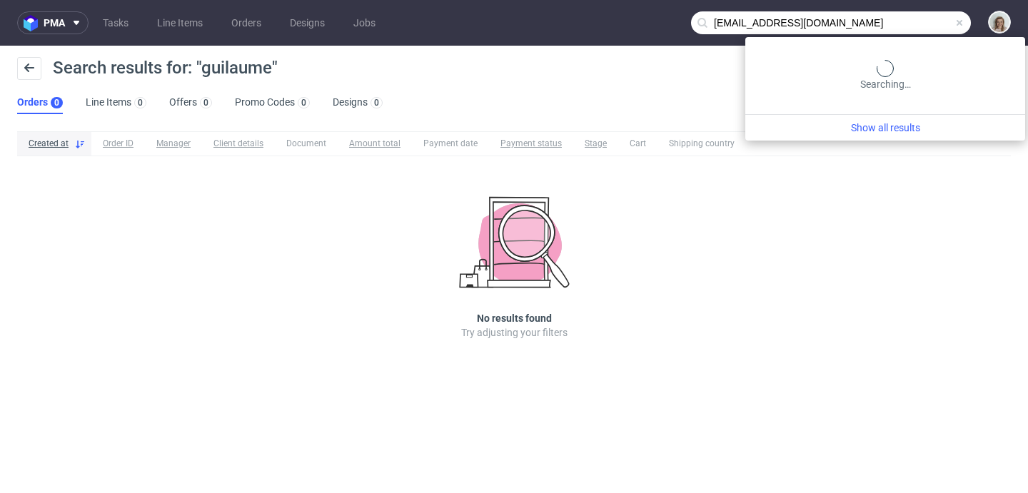
type input "[EMAIL_ADDRESS][DOMAIN_NAME]"
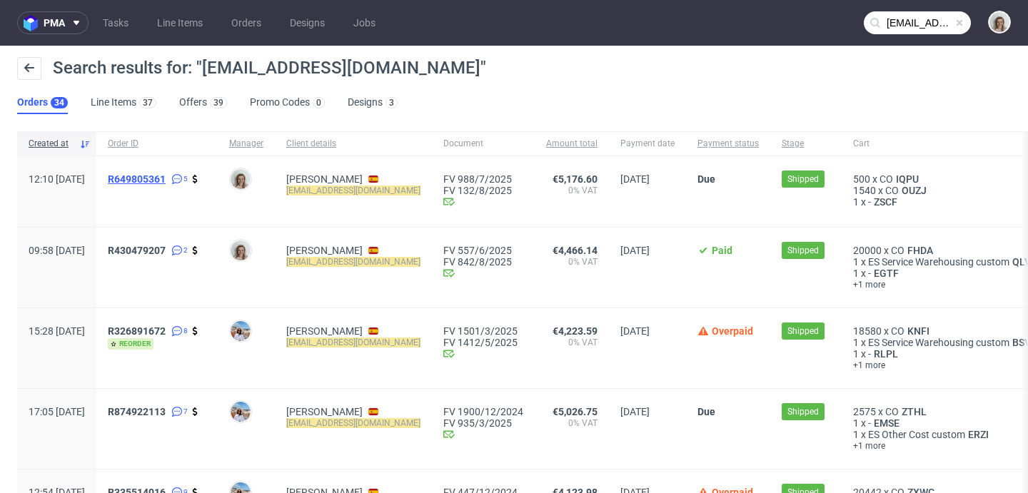
click at [166, 179] on span "R649805361" at bounding box center [137, 178] width 58 height 11
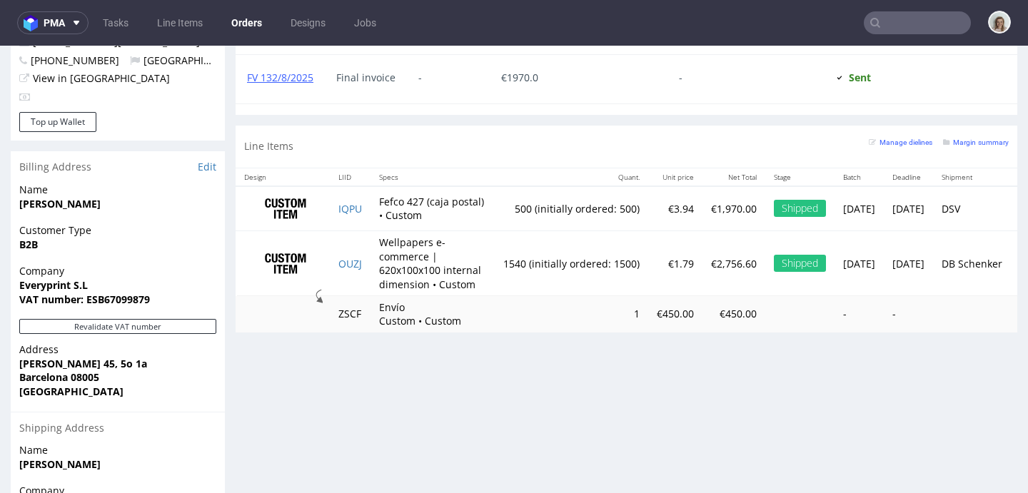
scroll to position [866, 0]
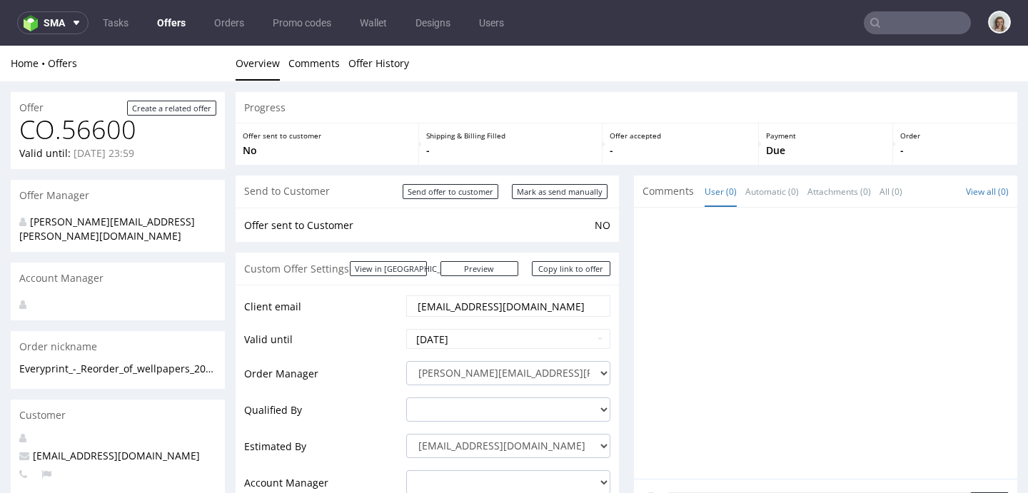
scroll to position [611, 0]
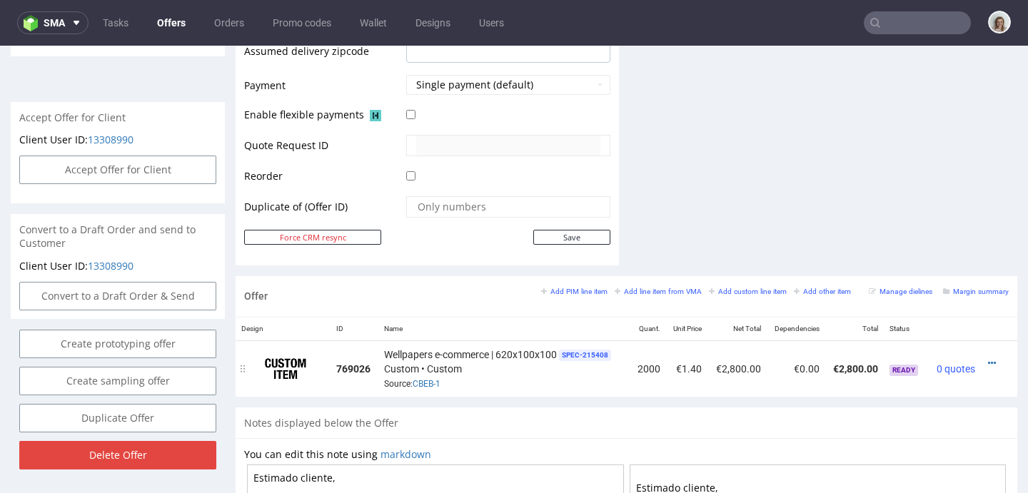
click at [987, 357] on div at bounding box center [995, 363] width 16 height 14
click at [988, 362] on icon at bounding box center [992, 363] width 8 height 10
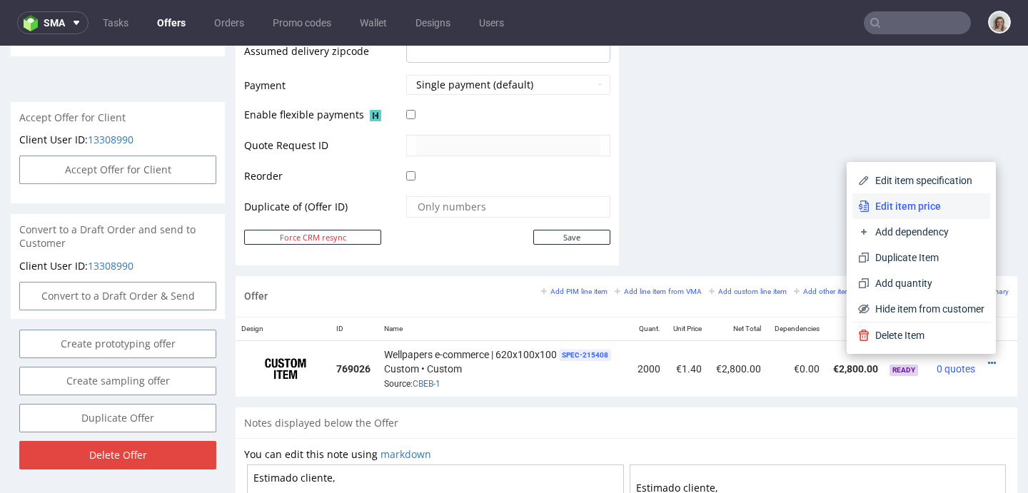
click at [870, 213] on span "Edit item price" at bounding box center [927, 206] width 115 height 14
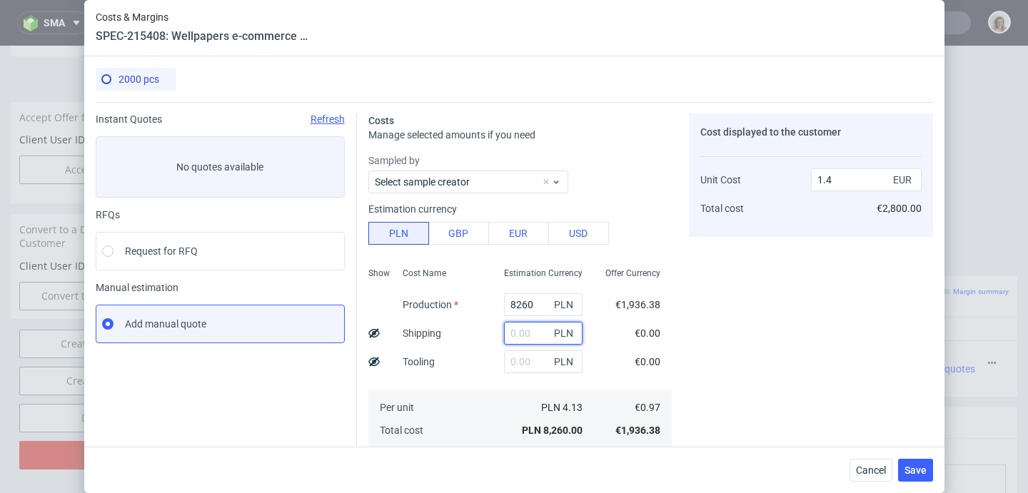
click at [522, 336] on input "text" at bounding box center [543, 333] width 79 height 23
paste input "3138,62"
type input "3138.62"
type input "1.94"
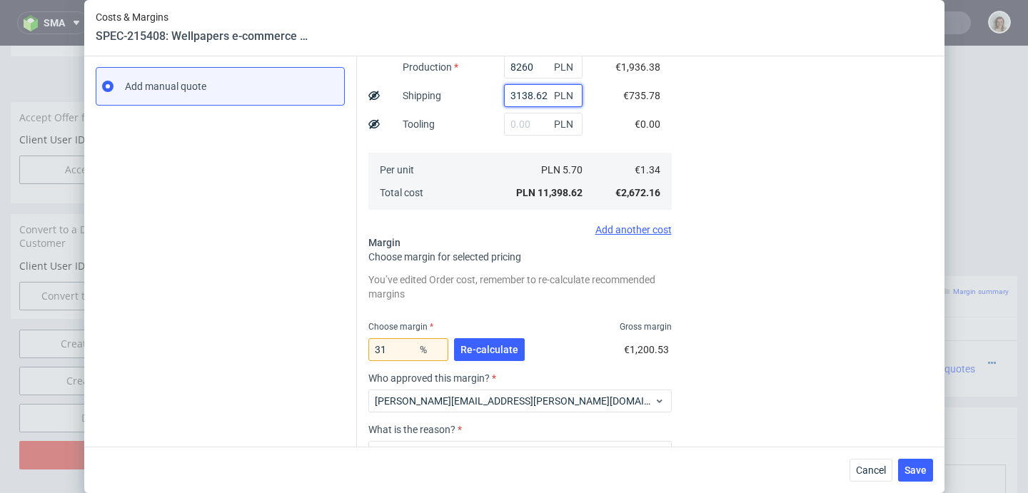
scroll to position [343, 0]
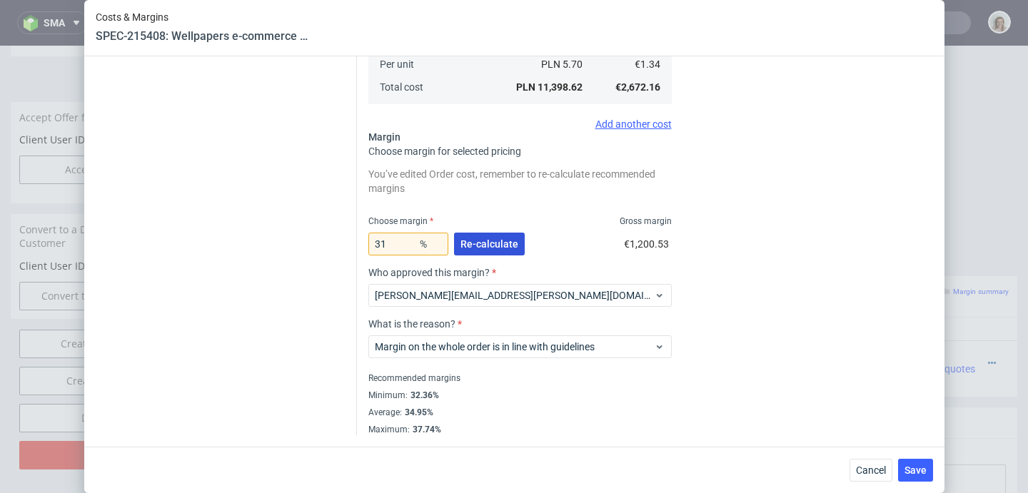
type input "3138.62"
click at [485, 239] on span "Re-calculate" at bounding box center [489, 244] width 58 height 10
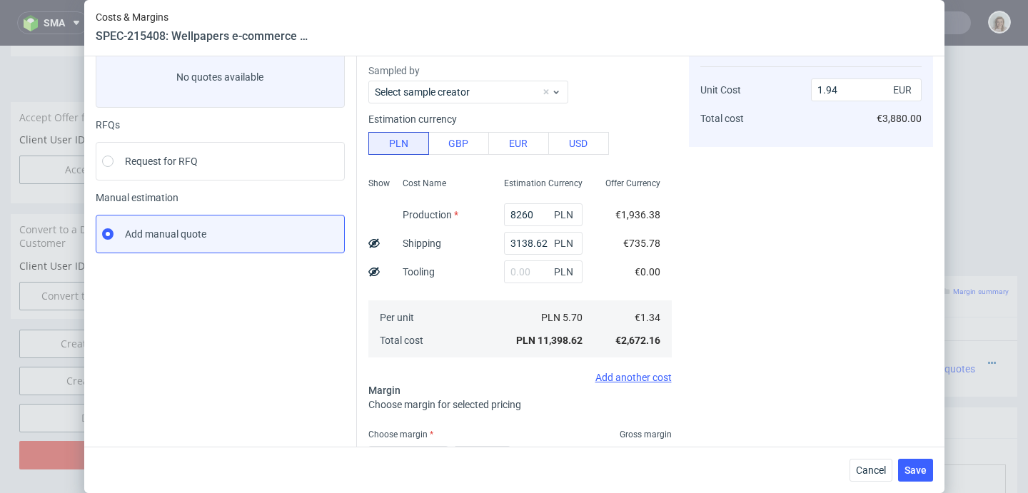
scroll to position [0, 0]
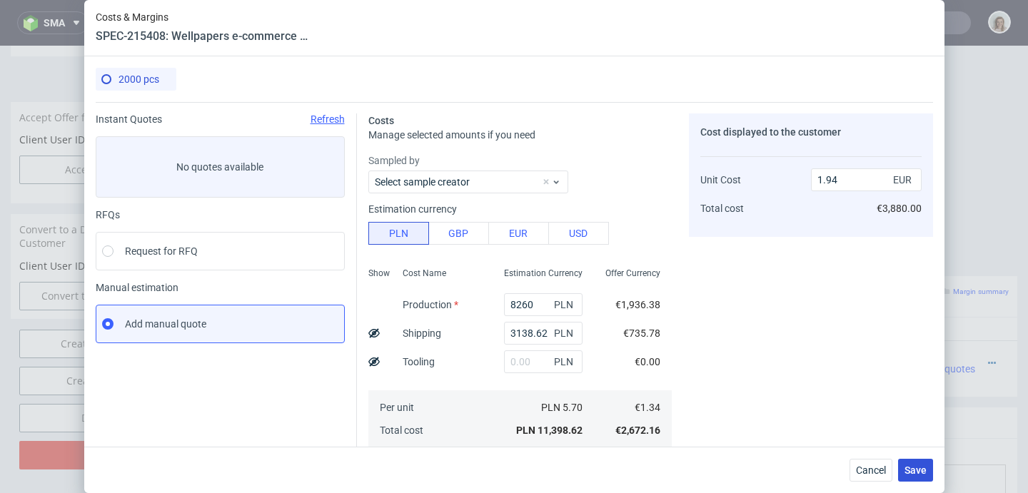
click at [924, 471] on span "Save" at bounding box center [916, 470] width 22 height 10
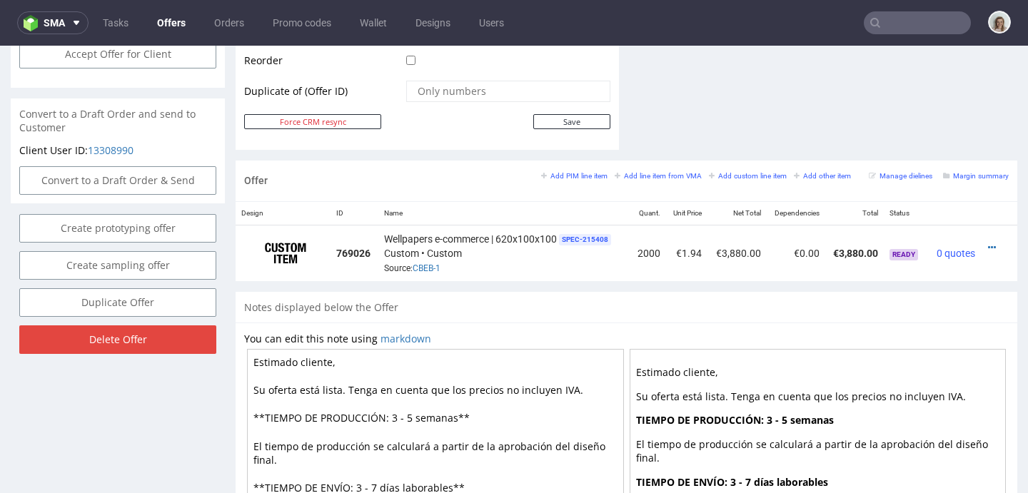
scroll to position [847, 0]
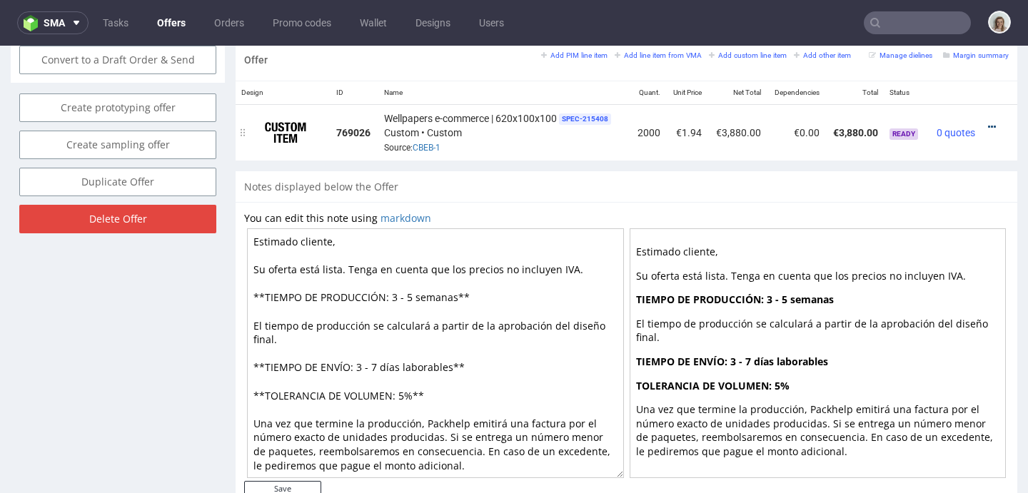
click at [988, 122] on icon at bounding box center [992, 127] width 8 height 10
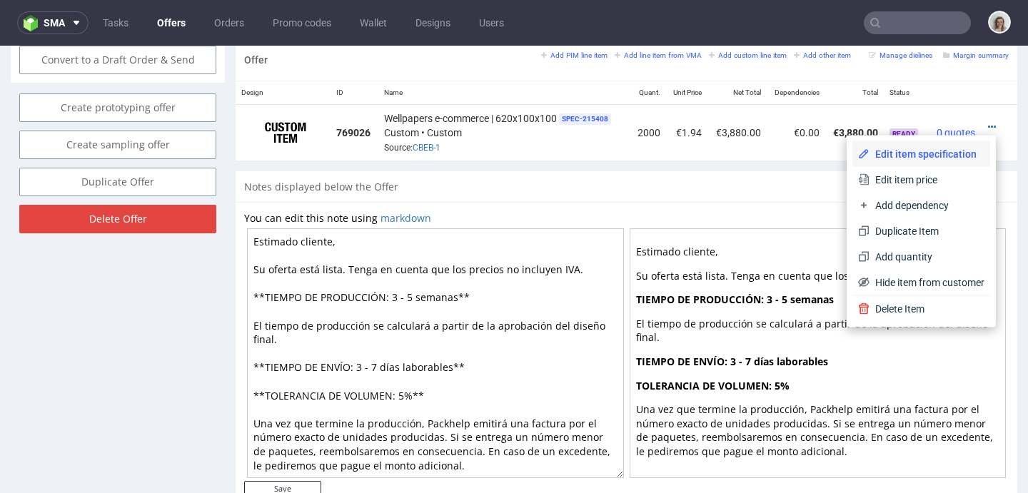
click at [936, 166] on li "Edit item specification" at bounding box center [921, 154] width 138 height 26
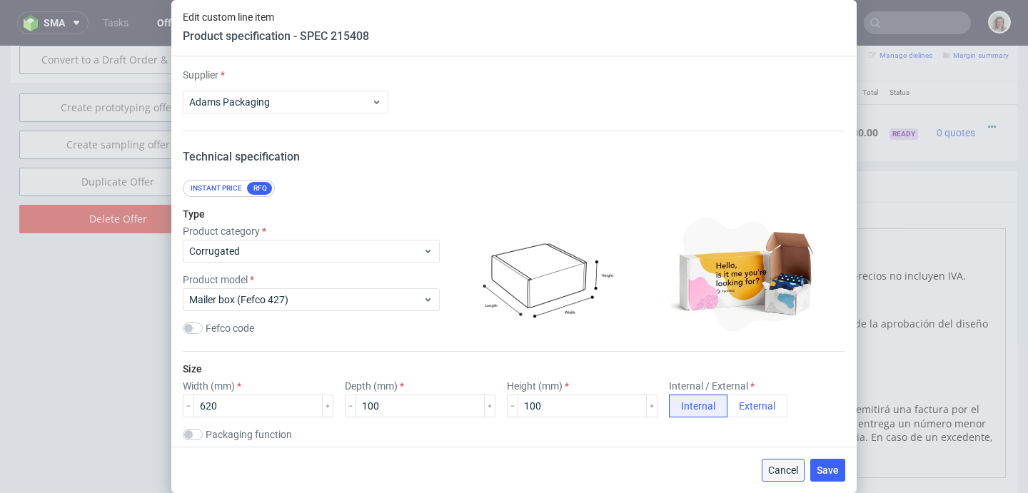
click at [792, 468] on span "Cancel" at bounding box center [783, 470] width 30 height 10
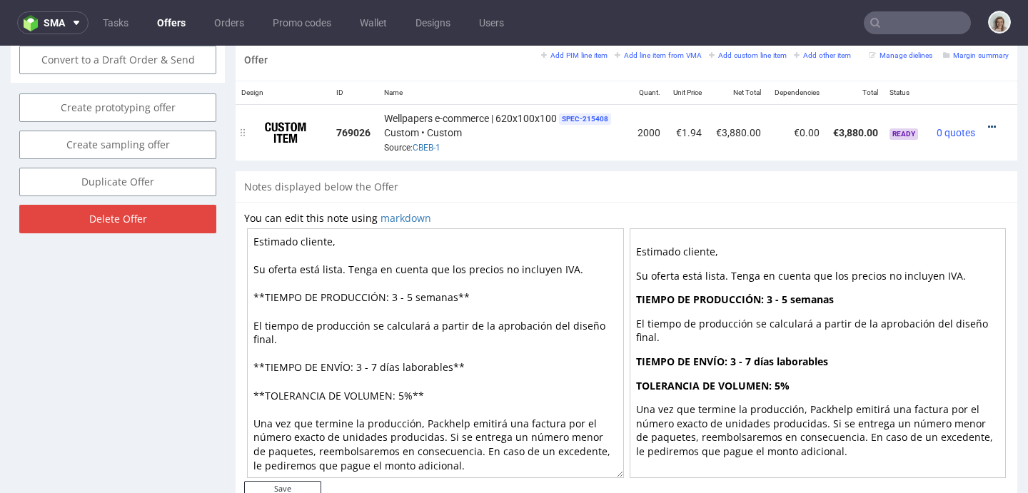
click at [988, 125] on icon at bounding box center [992, 127] width 8 height 10
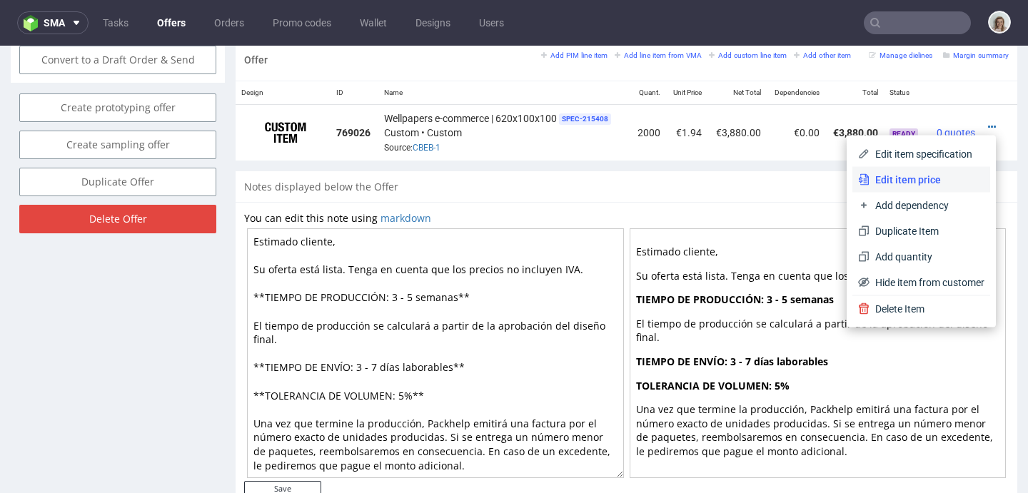
click at [957, 171] on li "Edit item price" at bounding box center [921, 180] width 138 height 26
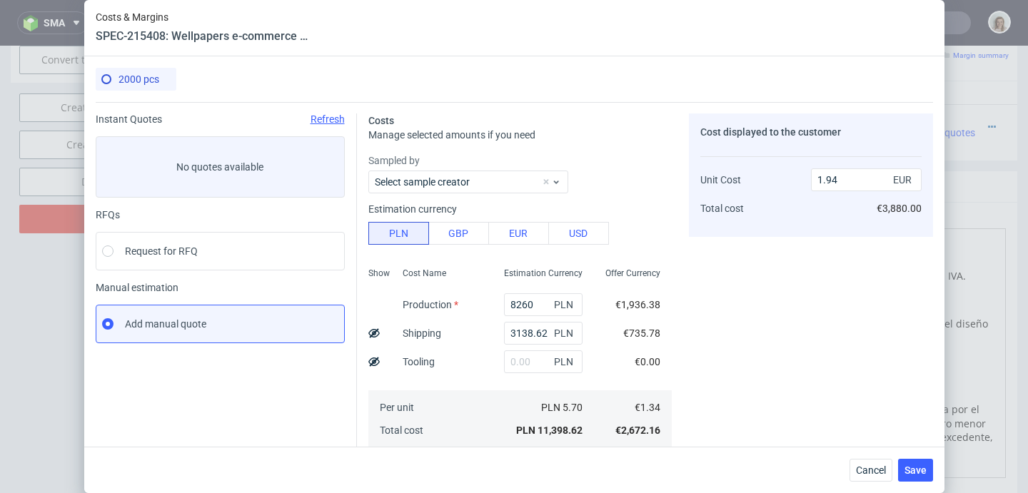
scroll to position [201, 0]
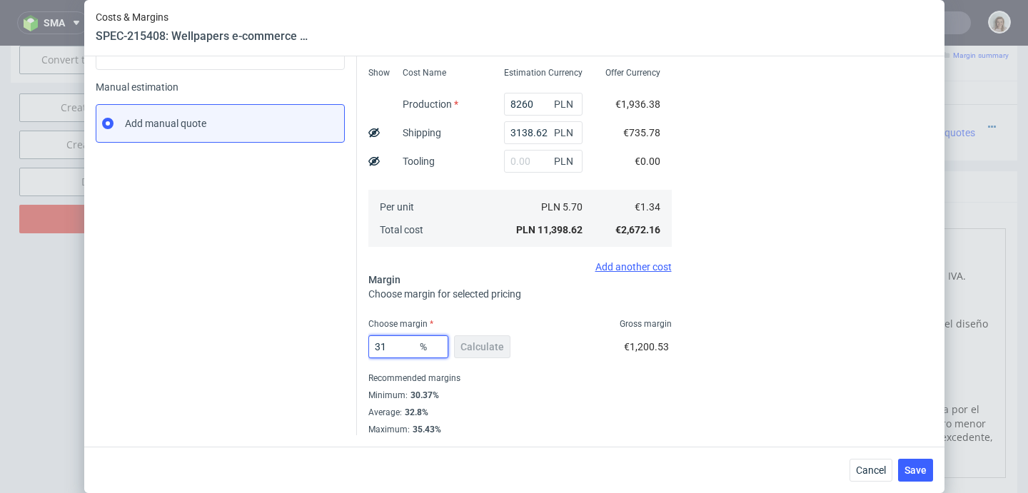
click at [398, 345] on input "31" at bounding box center [408, 347] width 80 height 23
type input "30"
type input "1.91"
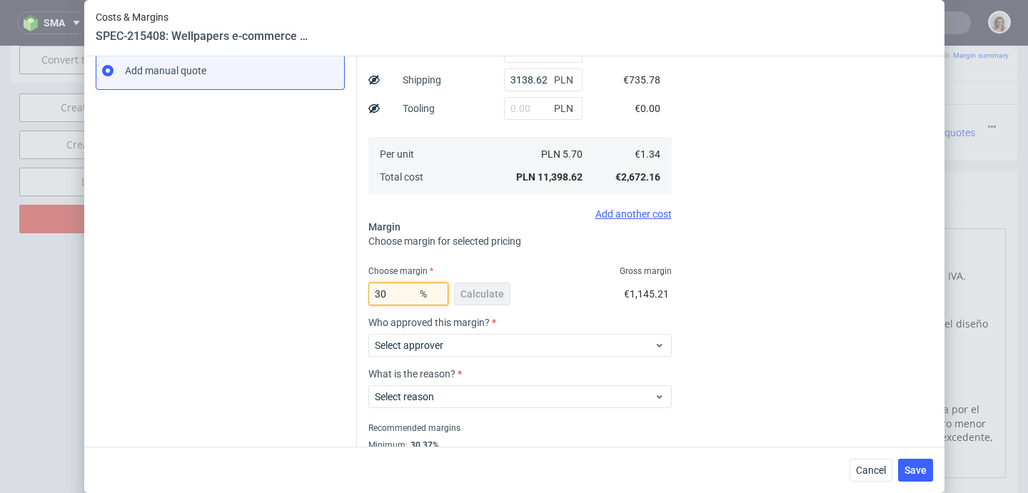
scroll to position [303, 0]
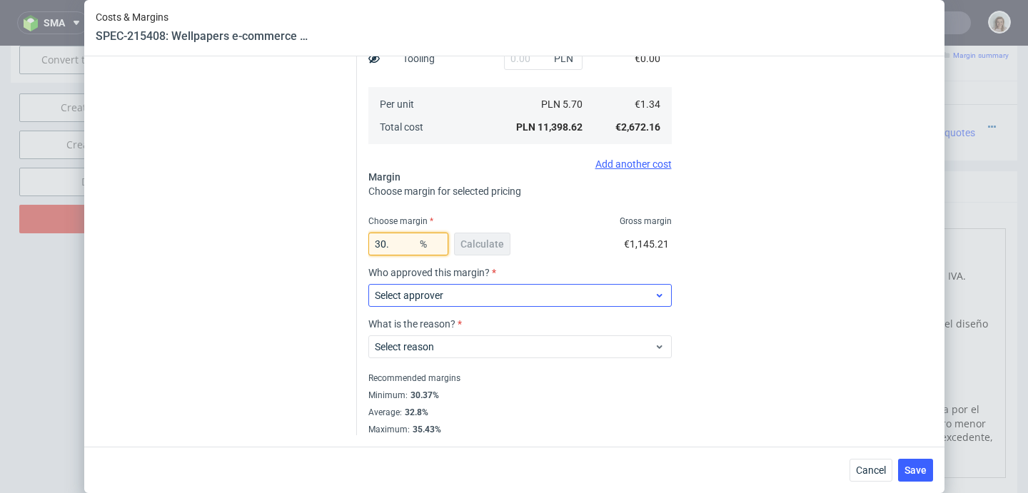
type input "30.5"
type input "1.92"
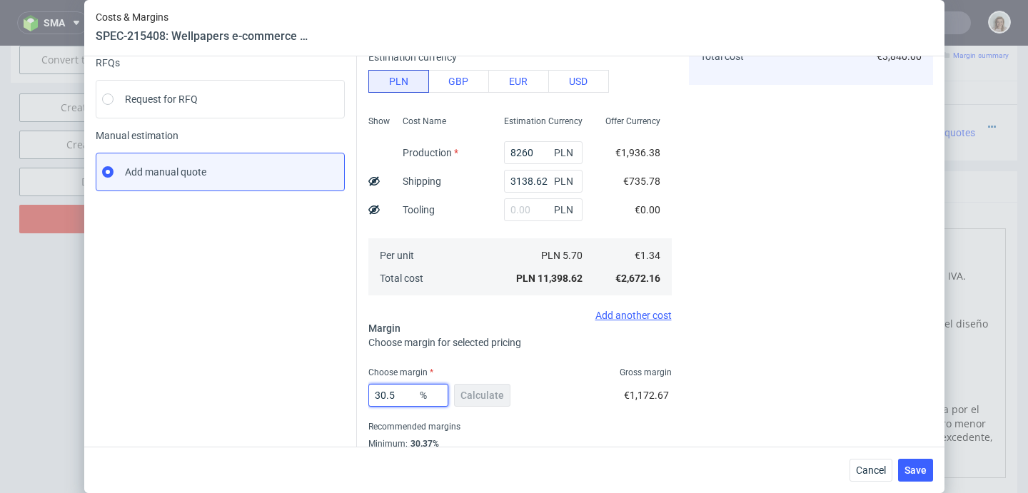
scroll to position [201, 0]
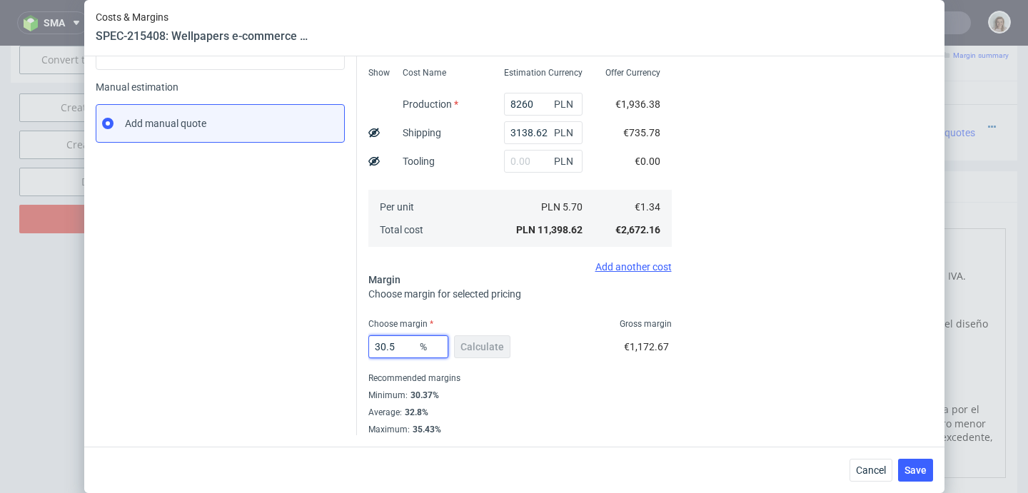
type input "30.5"
click at [621, 376] on div "Recommended margins" at bounding box center [519, 378] width 303 height 17
click at [924, 469] on span "Save" at bounding box center [916, 470] width 22 height 10
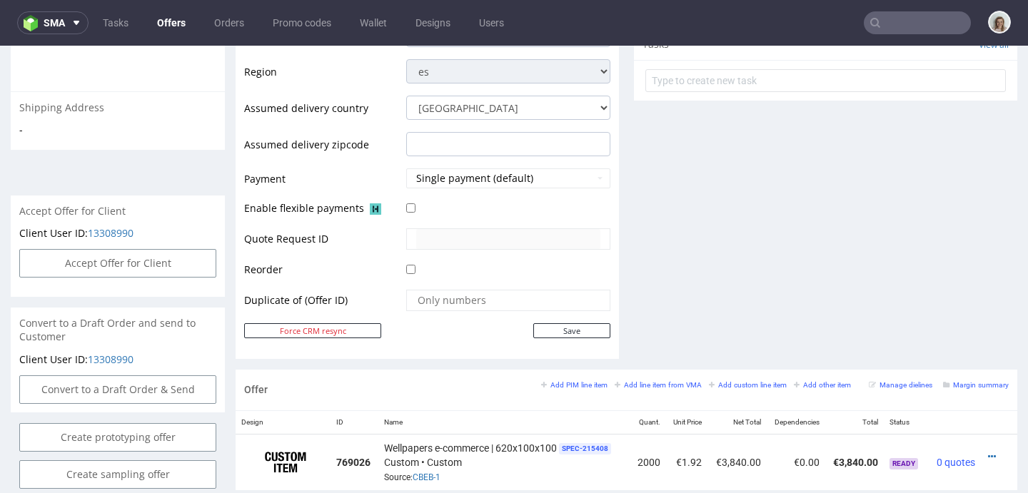
scroll to position [720, 0]
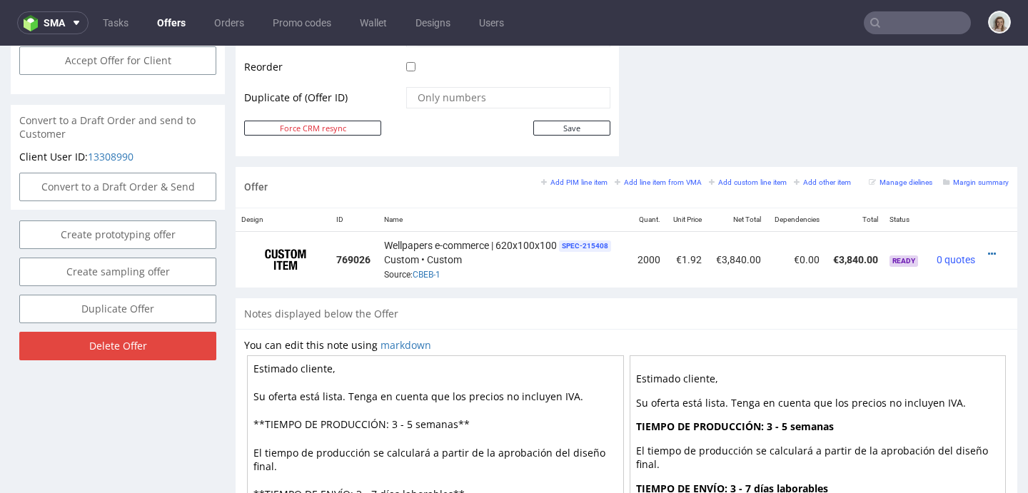
click at [412, 420] on textarea "Estimado cliente, Su oferta está lista. Tenga en cuenta que los precios no incl…" at bounding box center [435, 481] width 377 height 250
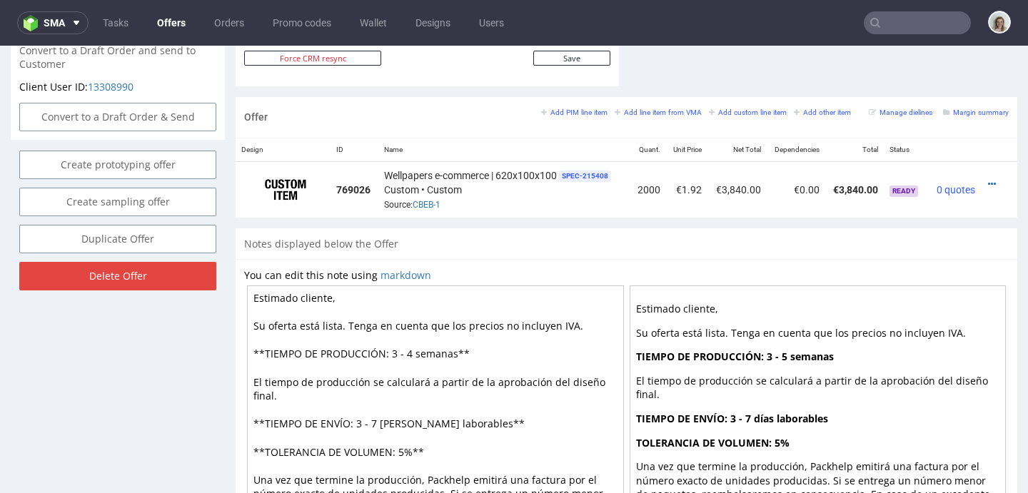
scroll to position [869, 0]
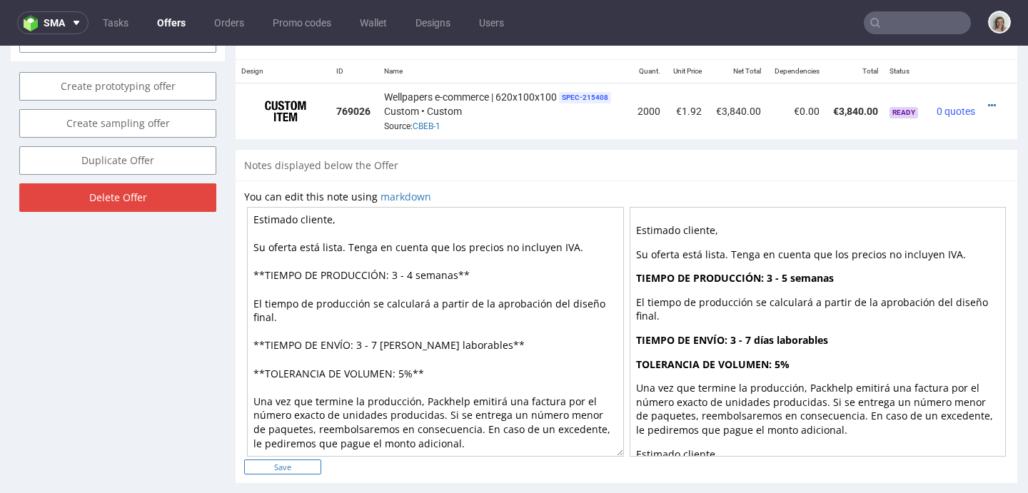
type textarea "Estimado cliente, Su oferta está lista. Tenga en cuenta que los precios no incl…"
click at [306, 465] on input "Save" at bounding box center [282, 467] width 77 height 15
type input "In progress..."
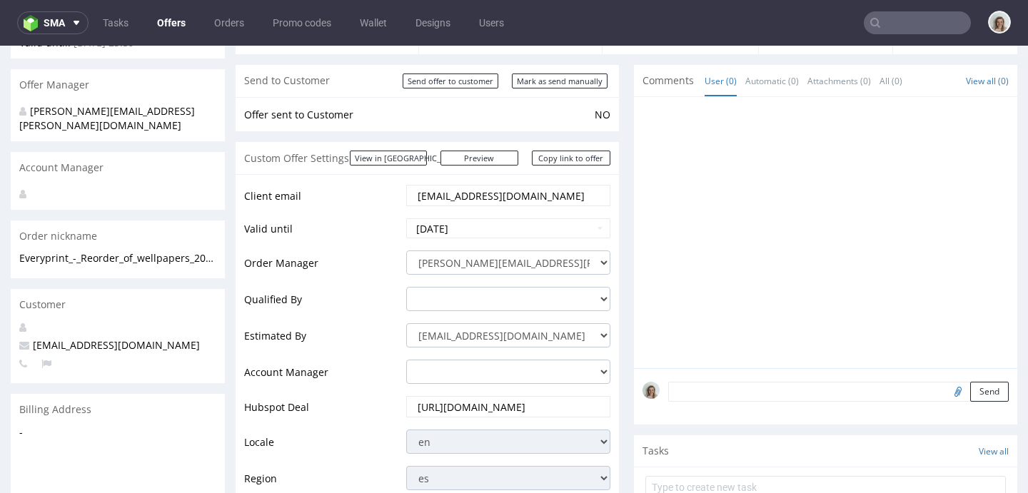
scroll to position [0, 0]
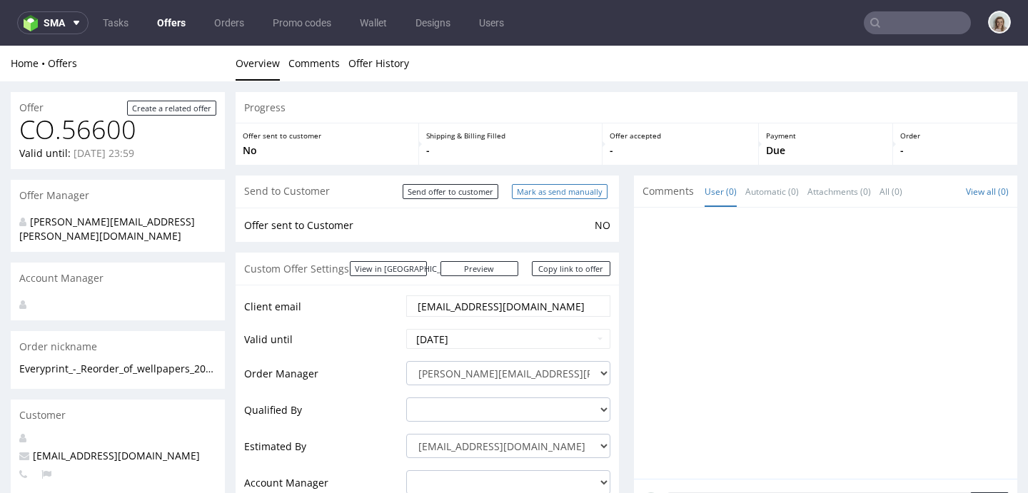
click at [548, 188] on input "Mark as send manually" at bounding box center [560, 191] width 96 height 15
type input "In progress..."
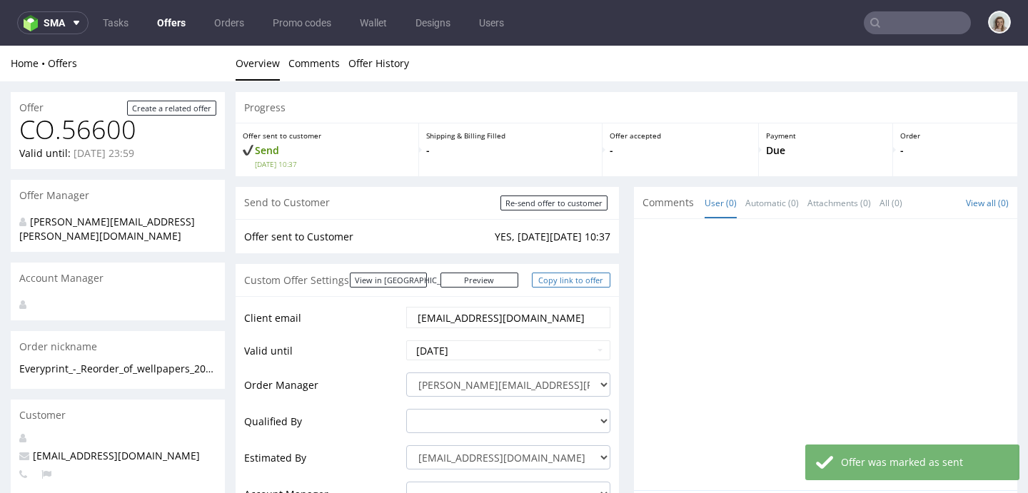
click at [567, 279] on link "Copy link to offer" at bounding box center [571, 280] width 79 height 15
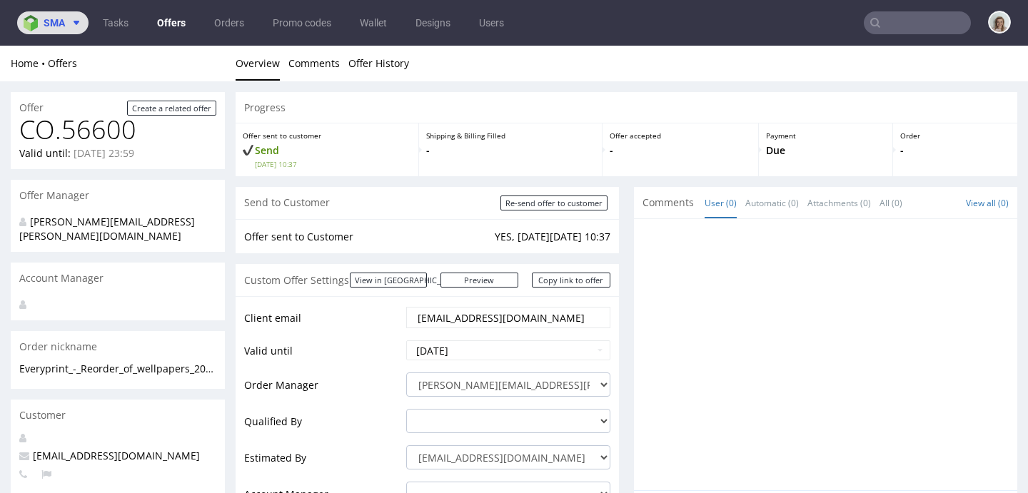
click at [77, 17] on icon at bounding box center [76, 22] width 11 height 11
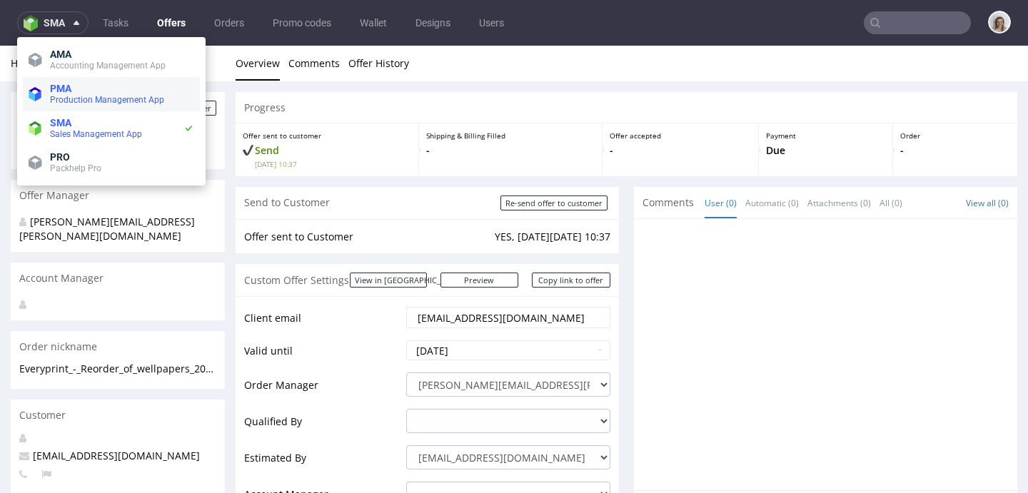
click at [76, 94] on span "Production Management App" at bounding box center [122, 99] width 144 height 11
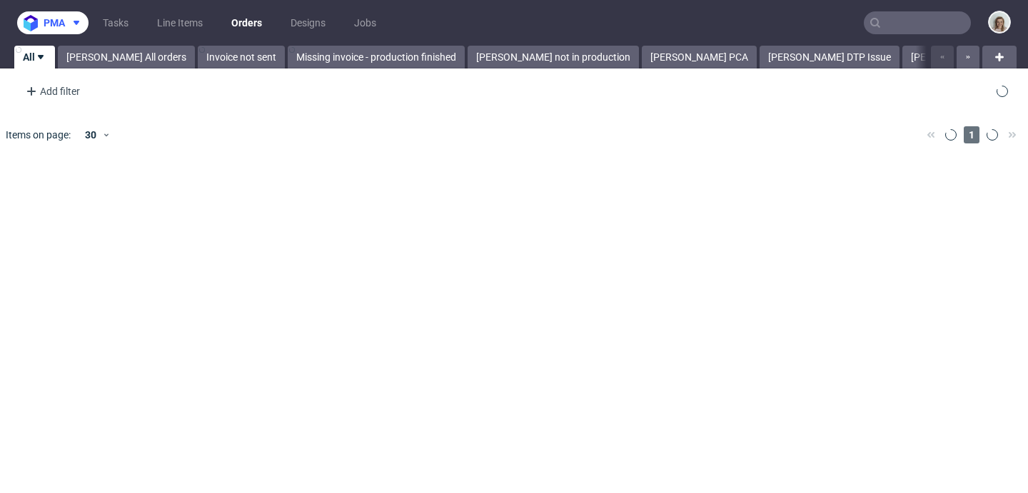
click at [69, 29] on button "pma" at bounding box center [52, 22] width 71 height 23
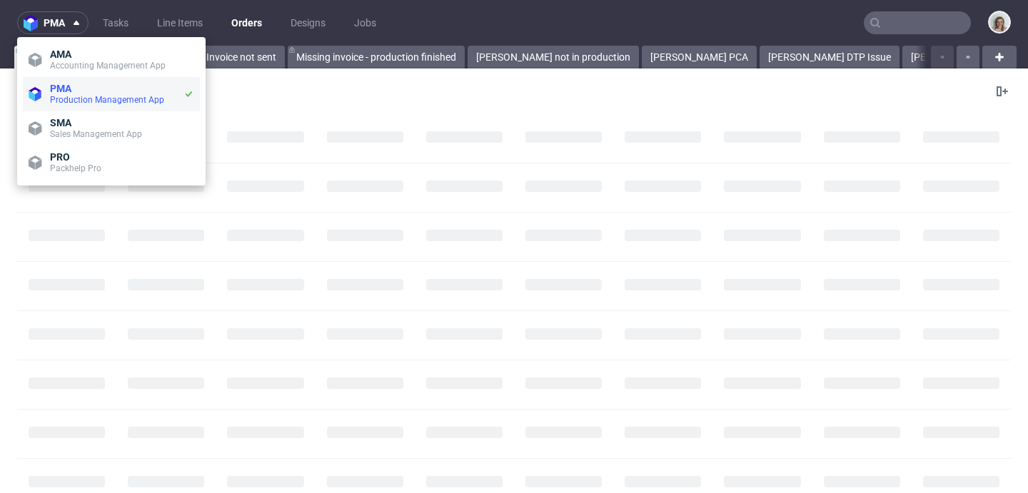
click at [75, 105] on span "Production Management App" at bounding box center [116, 99] width 133 height 11
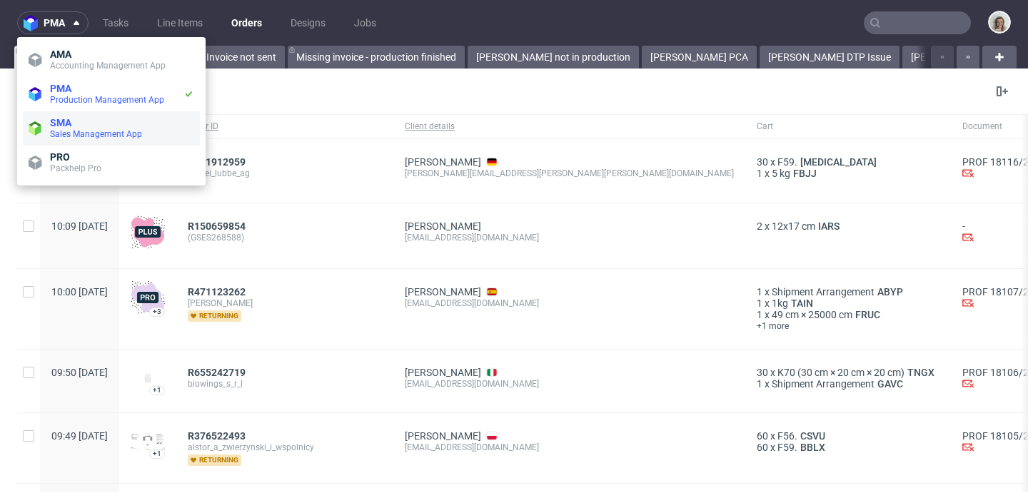
click at [71, 116] on li "SMA Sales Management App" at bounding box center [111, 128] width 177 height 34
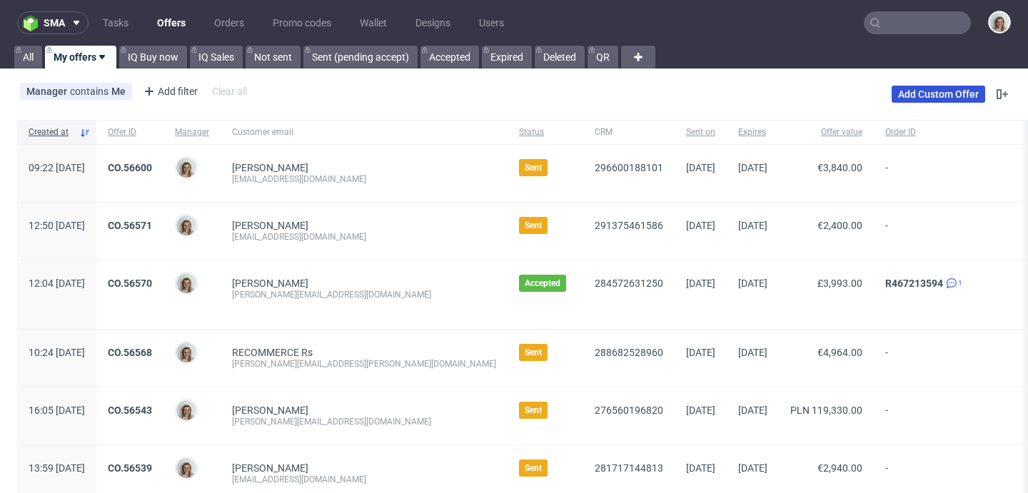
click at [943, 95] on link "Add Custom Offer" at bounding box center [939, 94] width 94 height 17
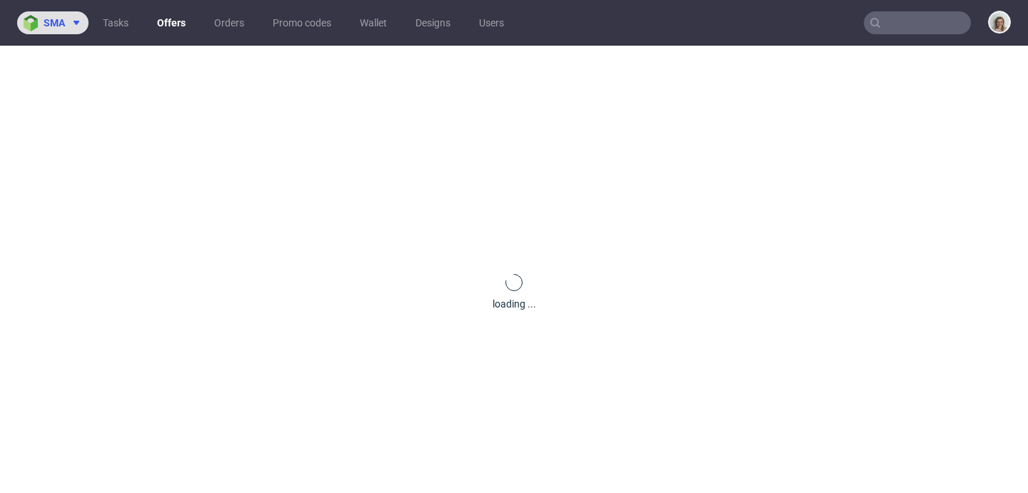
click at [33, 28] on img at bounding box center [34, 23] width 20 height 16
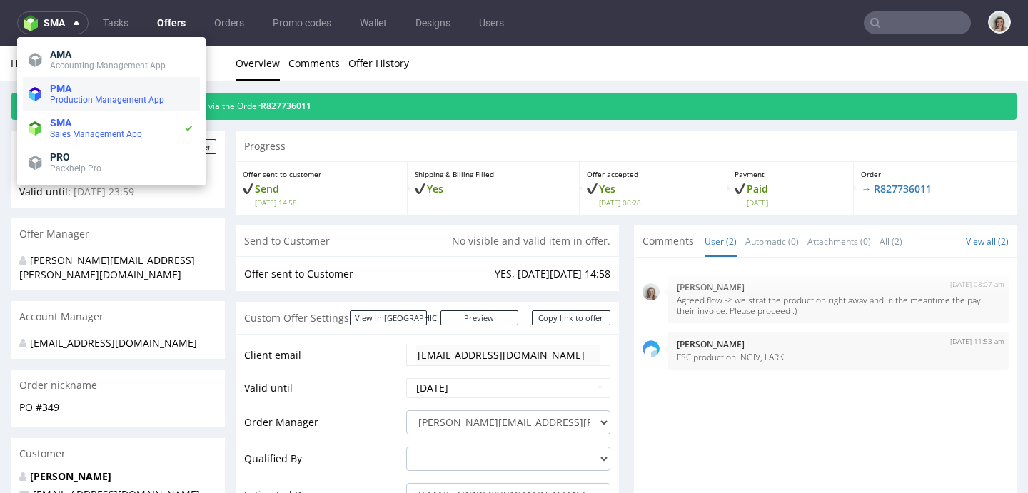
click at [65, 94] on span "Production Management App" at bounding box center [122, 99] width 144 height 11
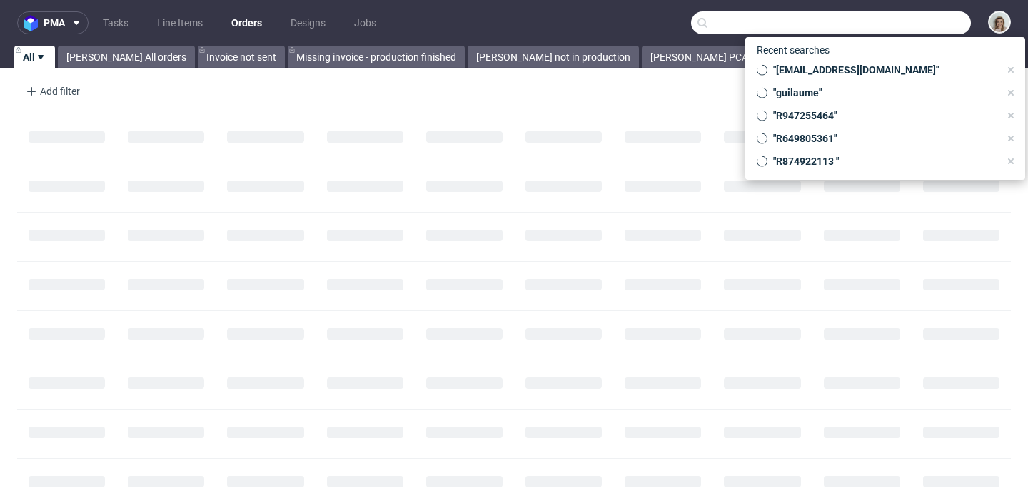
click at [925, 22] on input "text" at bounding box center [831, 22] width 280 height 23
paste input "R874922113"
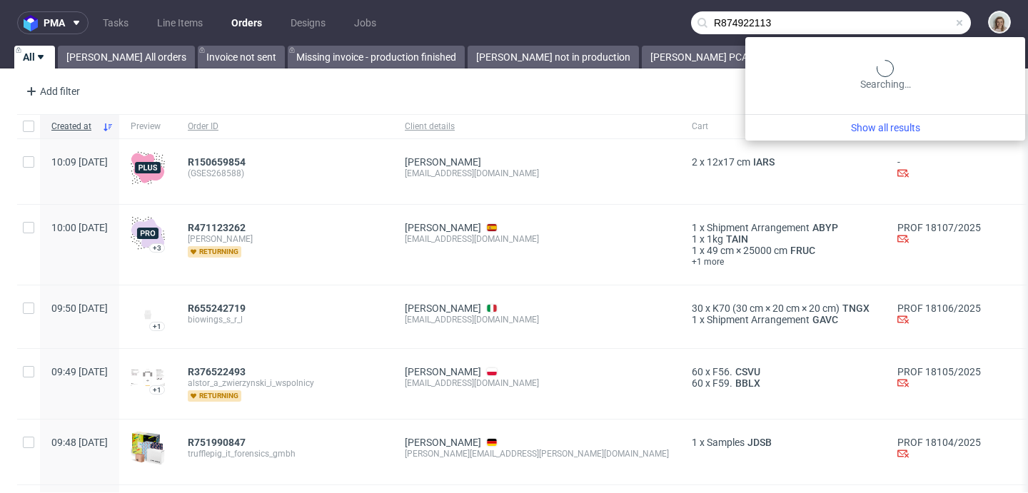
type input "R874922113"
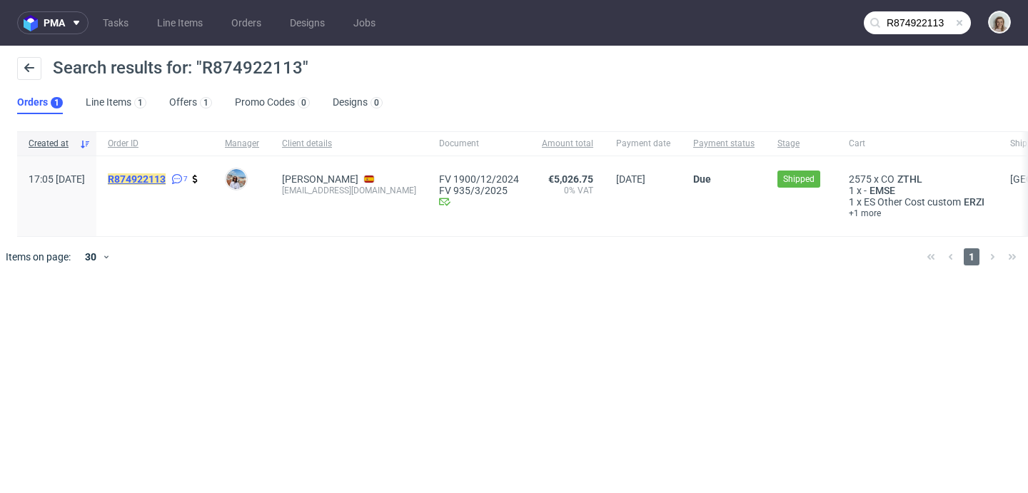
click at [166, 178] on mark "R874922113" at bounding box center [137, 178] width 58 height 11
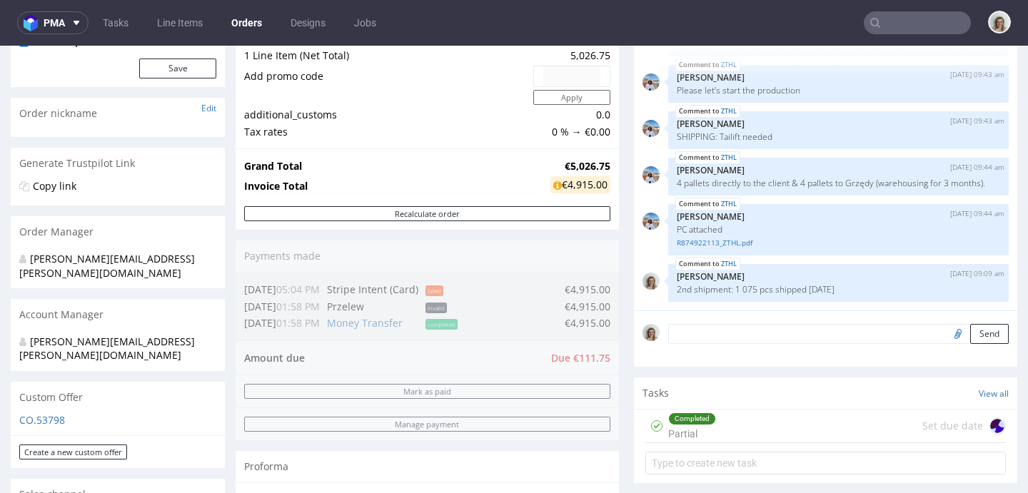
scroll to position [277, 0]
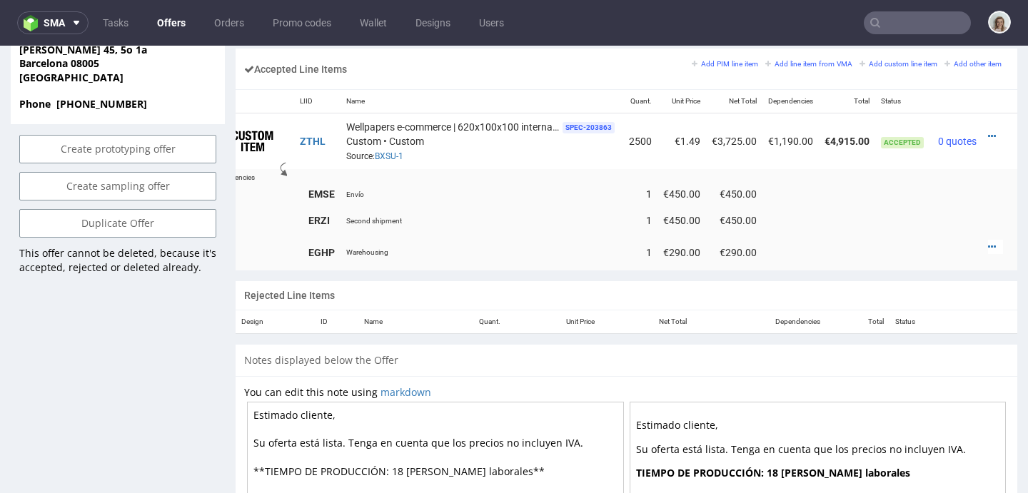
scroll to position [0, 50]
drag, startPoint x: 899, startPoint y: 276, endPoint x: 1018, endPoint y: 303, distance: 122.4
click at [988, 135] on icon at bounding box center [992, 136] width 8 height 10
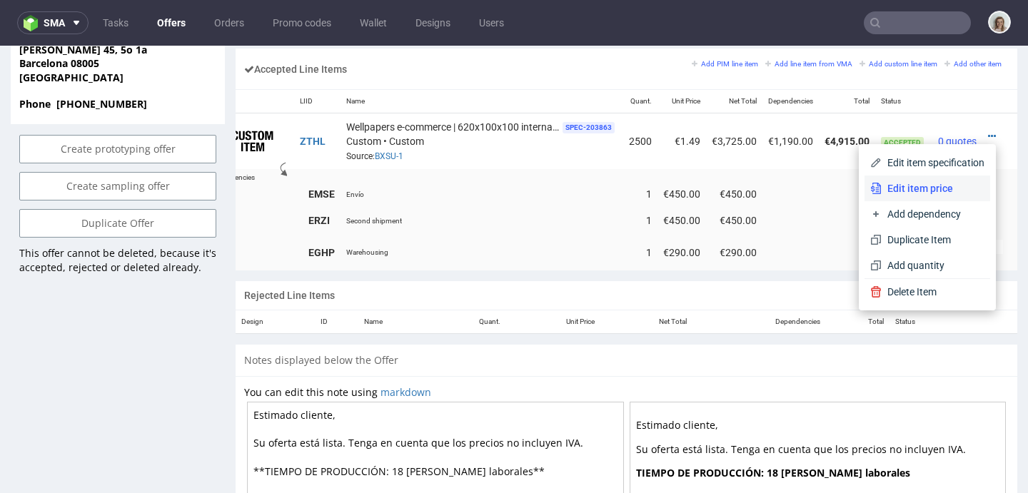
click at [915, 193] on span "Edit item price" at bounding box center [933, 188] width 103 height 14
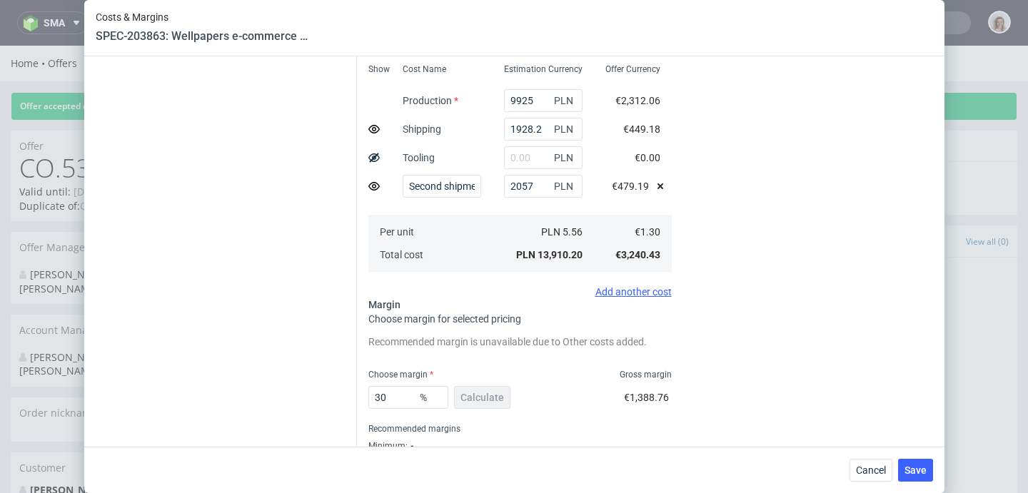
scroll to position [373, 0]
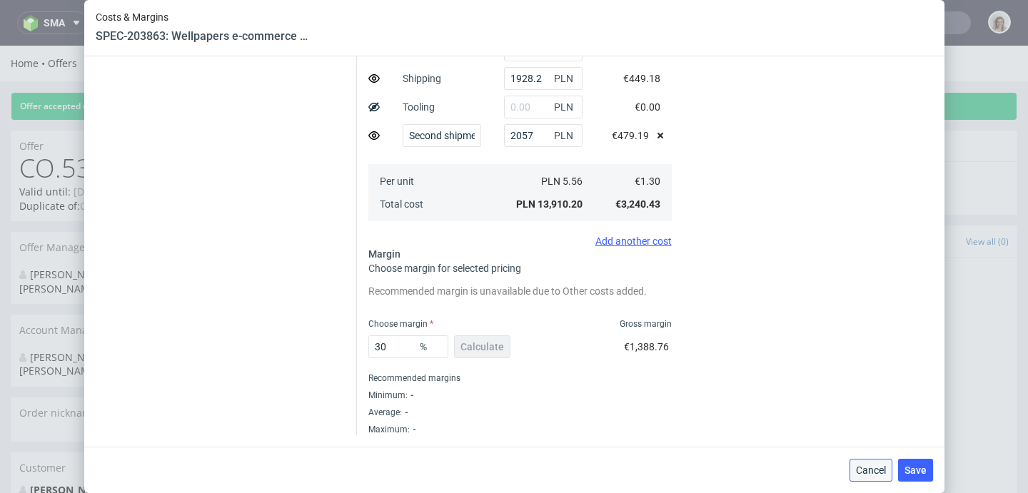
click at [883, 470] on span "Cancel" at bounding box center [871, 470] width 30 height 10
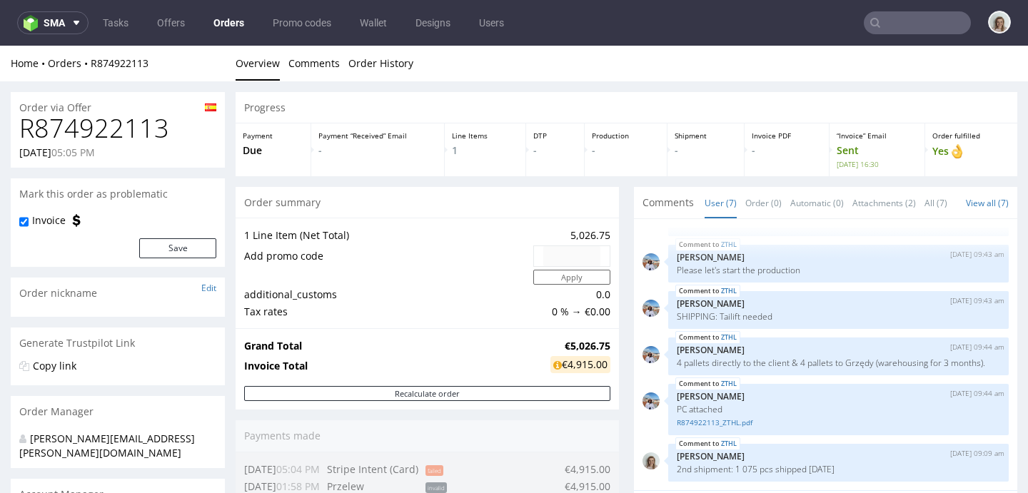
scroll to position [741, 0]
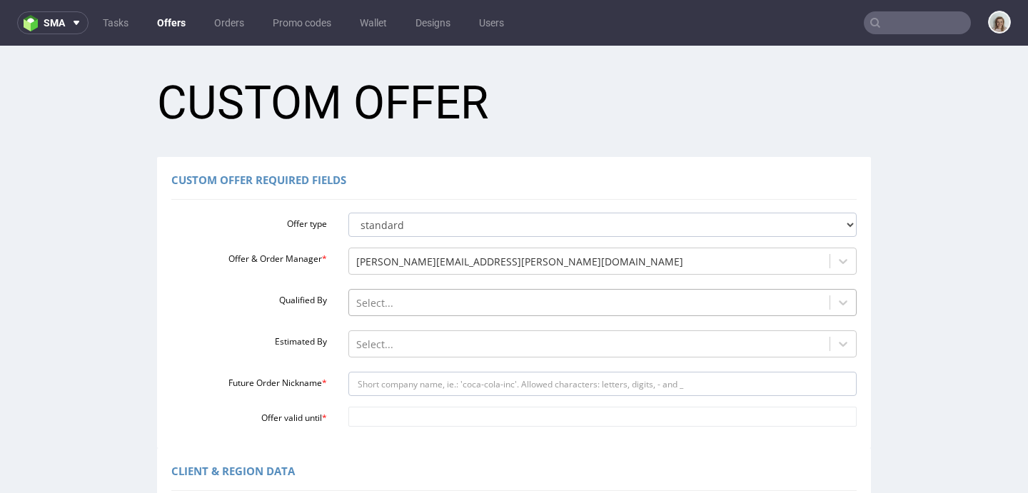
click at [361, 296] on div "Select..." at bounding box center [602, 299] width 509 height 20
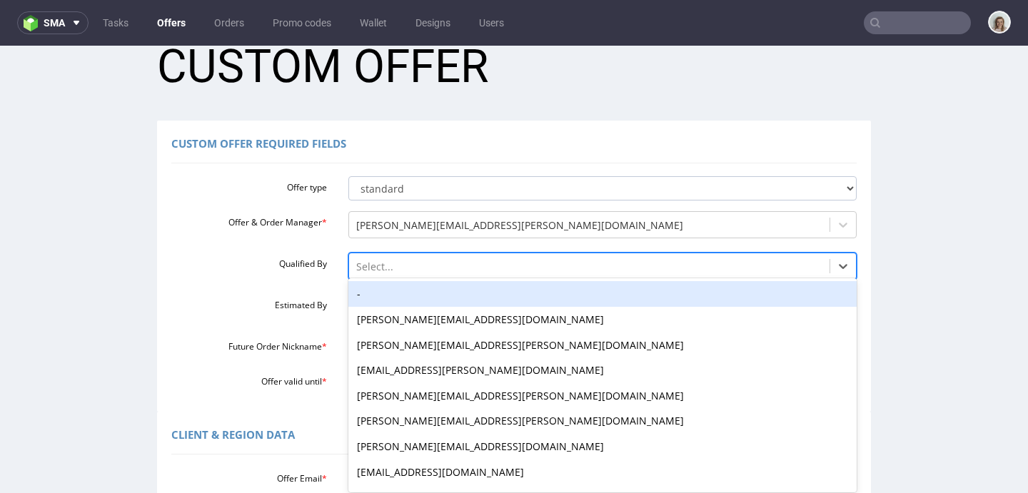
scroll to position [41, 0]
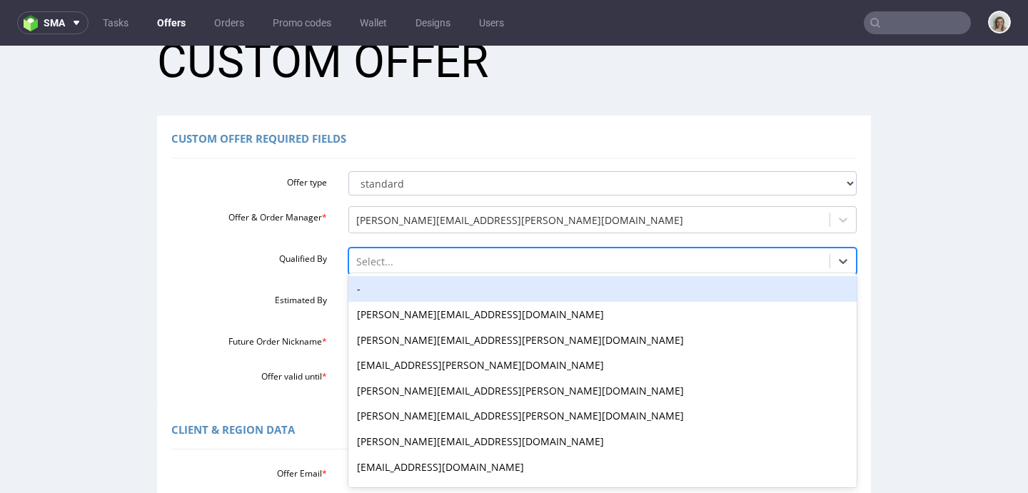
click at [361, 291] on div "-" at bounding box center [602, 289] width 509 height 26
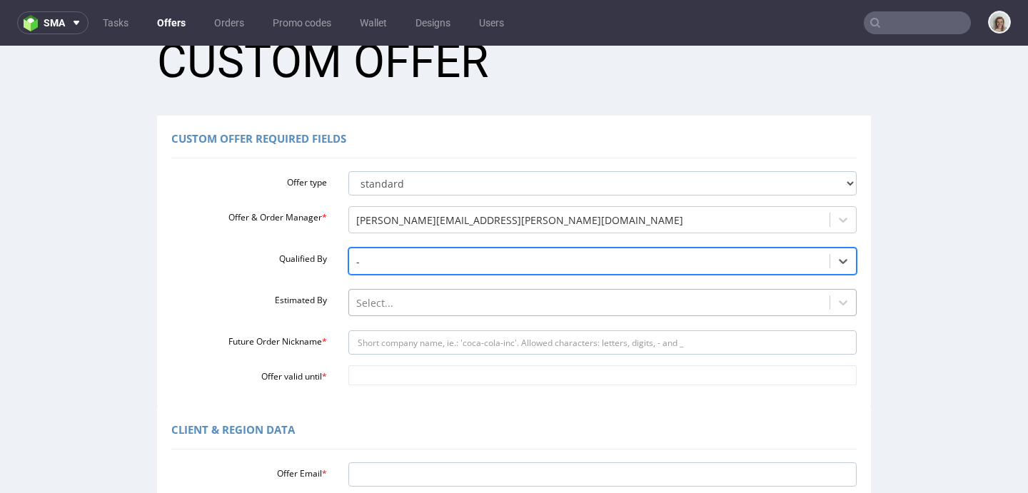
click at [362, 299] on div "Select..." at bounding box center [602, 299] width 509 height 20
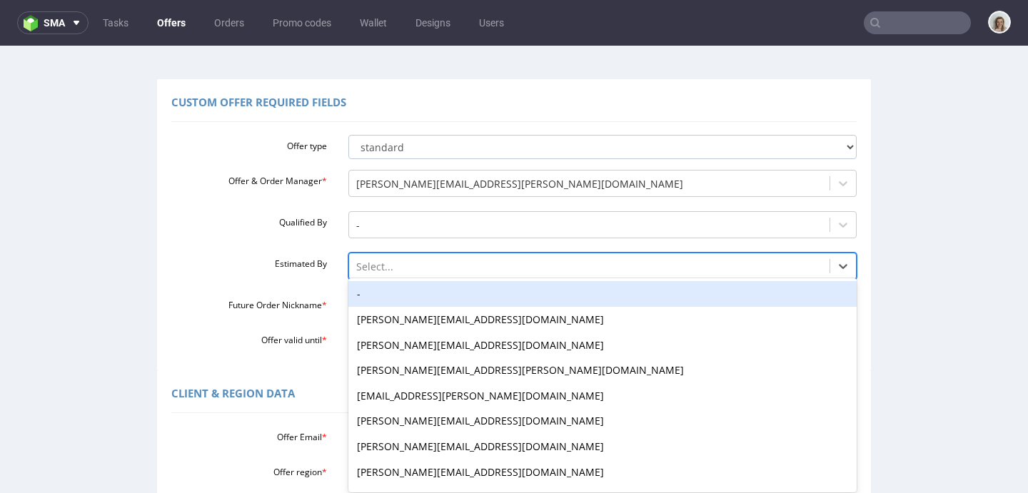
scroll to position [83, 0]
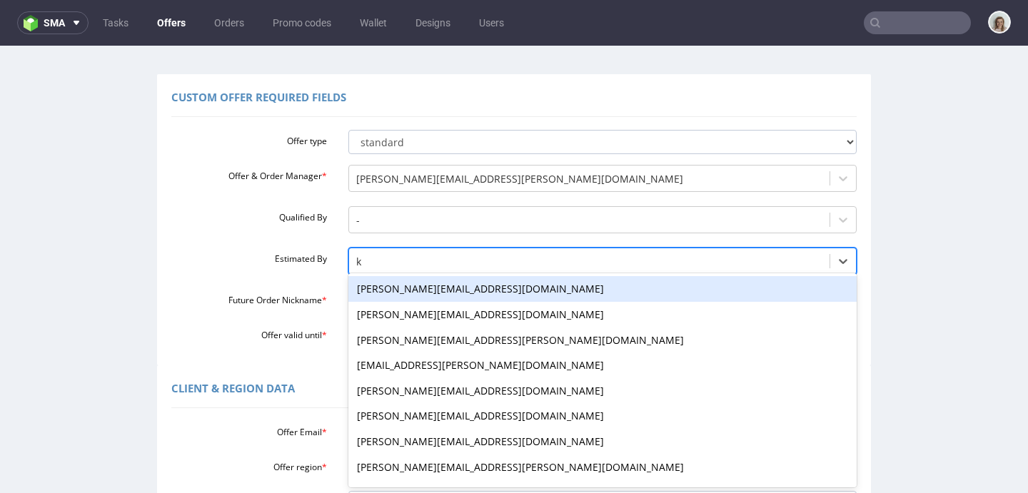
type input "kl"
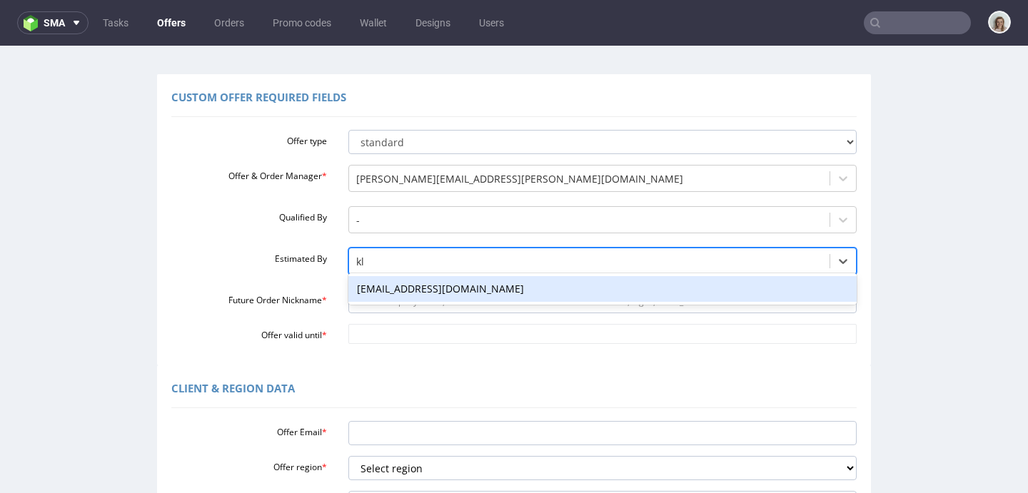
click at [388, 286] on div "[EMAIL_ADDRESS][DOMAIN_NAME]" at bounding box center [602, 289] width 509 height 26
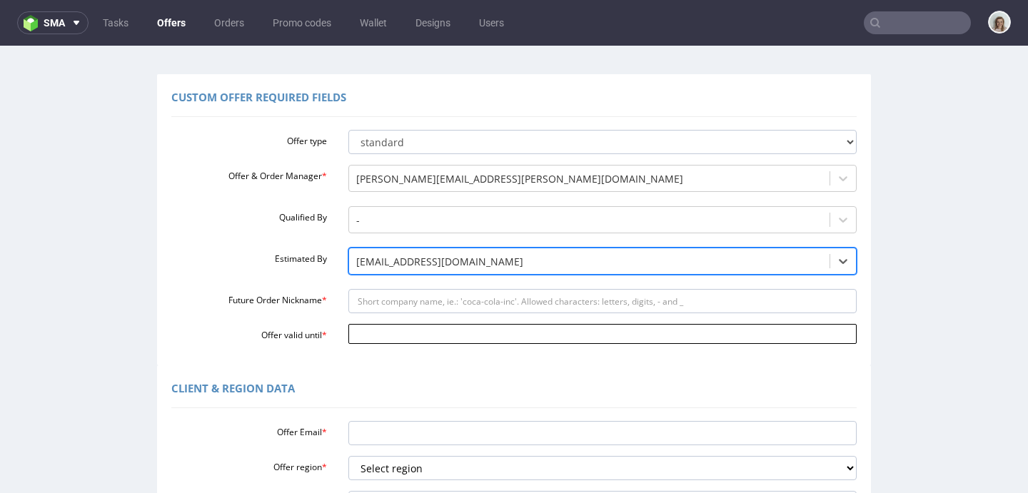
click at [371, 342] on input "Offer valid until *" at bounding box center [602, 334] width 509 height 20
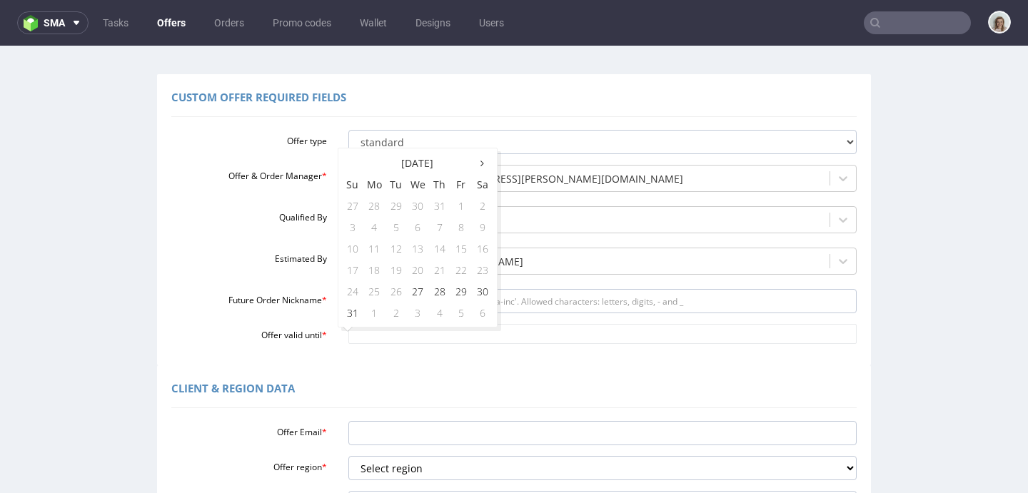
click at [353, 268] on td "17" at bounding box center [352, 269] width 21 height 21
click at [483, 159] on icon at bounding box center [482, 163] width 4 height 10
click at [373, 245] on td "15" at bounding box center [374, 248] width 22 height 21
type input "[DATE]"
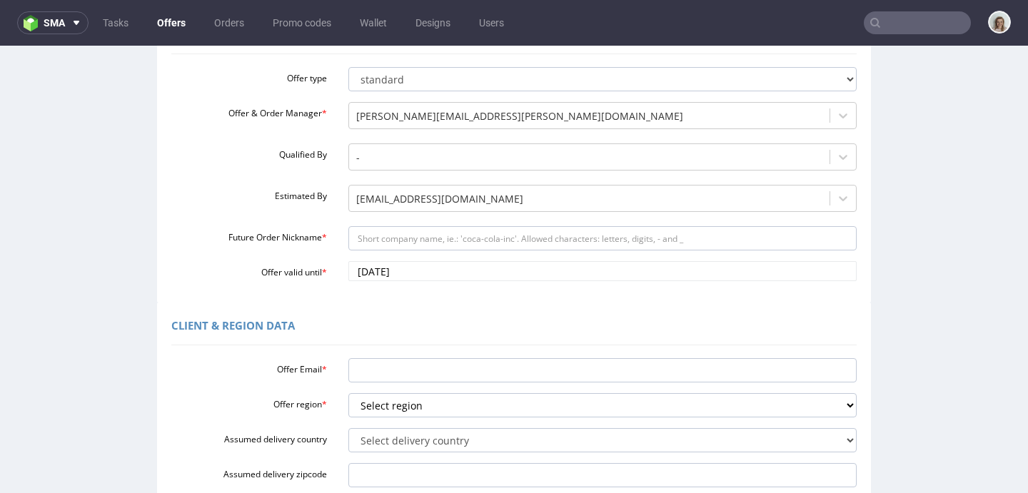
scroll to position [157, 0]
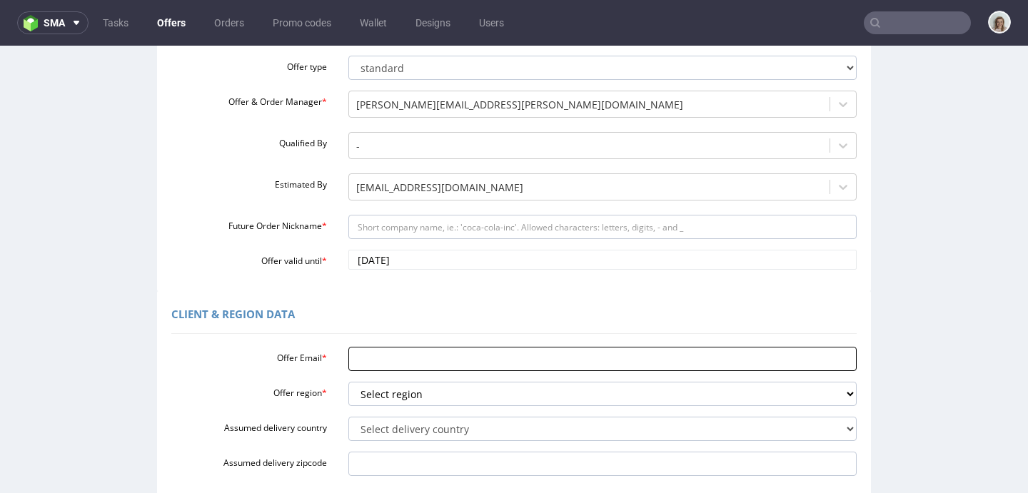
click at [372, 364] on input "Offer Email *" at bounding box center [602, 359] width 509 height 24
paste input "[PERSON_NAME][EMAIL_ADDRESS][DOMAIN_NAME]"
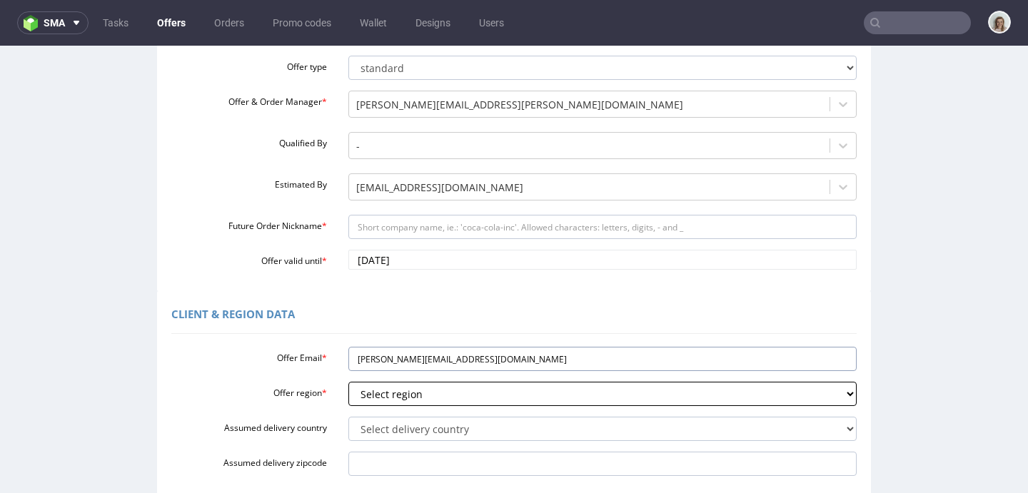
type input "[PERSON_NAME][EMAIL_ADDRESS][DOMAIN_NAME]"
click at [368, 392] on select "Select region eu gb de pl fr it es" at bounding box center [602, 394] width 509 height 24
select select "eu"
click at [348, 382] on select "Select region eu gb de pl fr it es" at bounding box center [602, 394] width 509 height 24
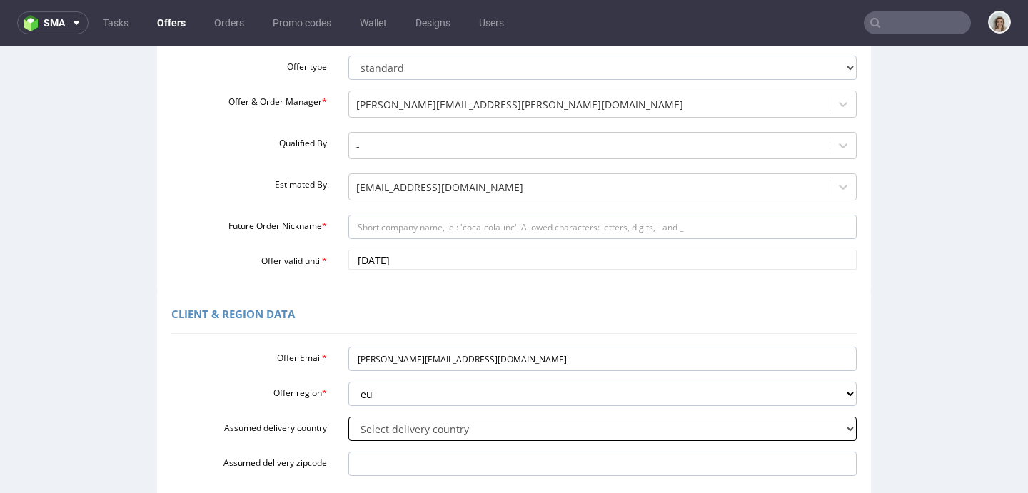
click at [358, 428] on select "Select delivery country [GEOGRAPHIC_DATA] [GEOGRAPHIC_DATA] [GEOGRAPHIC_DATA] […" at bounding box center [602, 429] width 509 height 24
select select "57"
click at [348, 417] on select "Select delivery country [GEOGRAPHIC_DATA] [GEOGRAPHIC_DATA] [GEOGRAPHIC_DATA] […" at bounding box center [602, 429] width 509 height 24
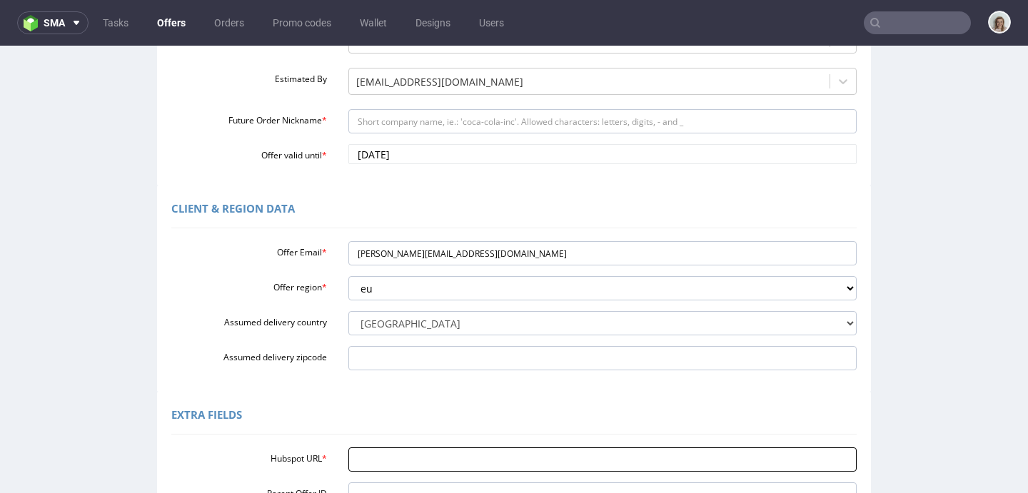
click at [364, 454] on input "Hubspot URL *" at bounding box center [602, 460] width 509 height 24
paste input "[URL][DOMAIN_NAME]"
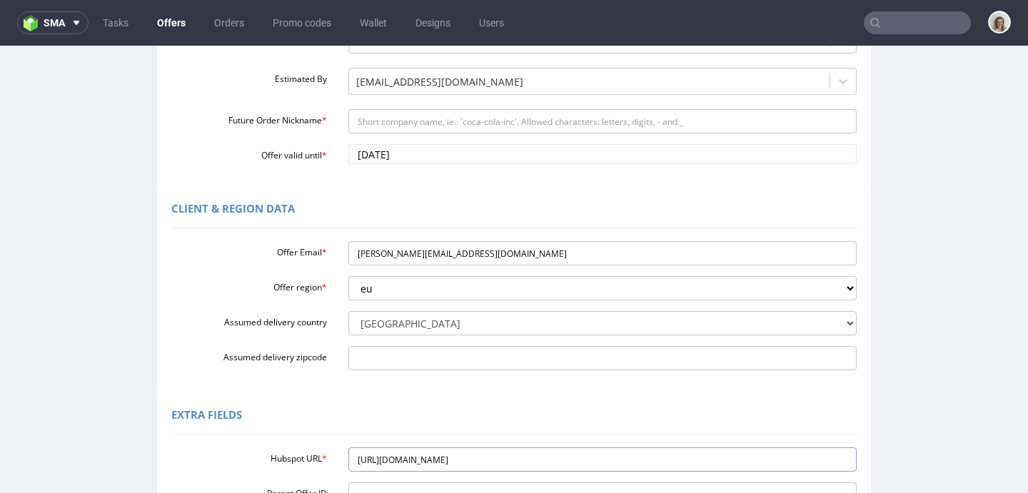
type input "[URL][DOMAIN_NAME]"
click at [377, 123] on input "Future Order Nickname *" at bounding box center [602, 121] width 509 height 24
paste input "Next_Order_Date__THE_TROPIC_FEEL_SL-_Germany"
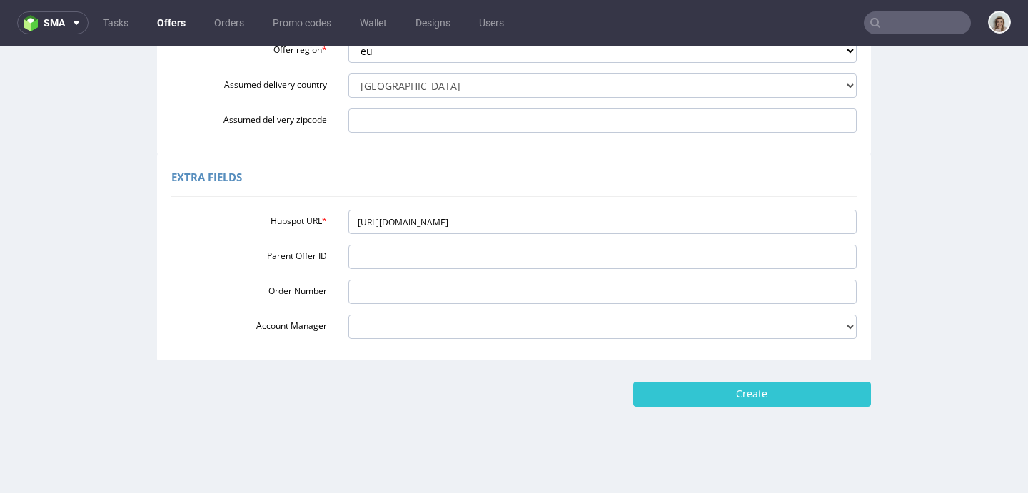
scroll to position [503, 0]
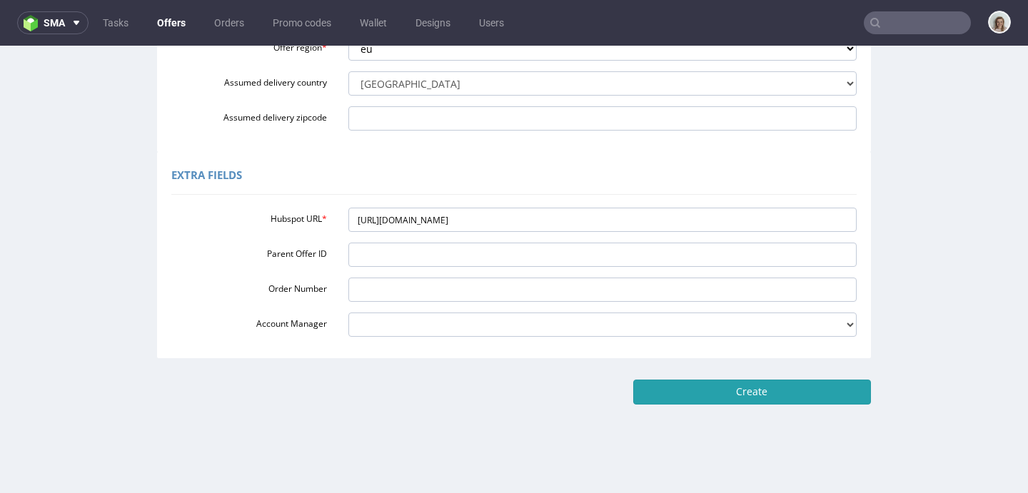
type input "Next_Order_Date__THE_TROPIC_FEEL_SL-_Germany"
click at [715, 391] on input "Create" at bounding box center [752, 392] width 238 height 24
type input "Please wait..."
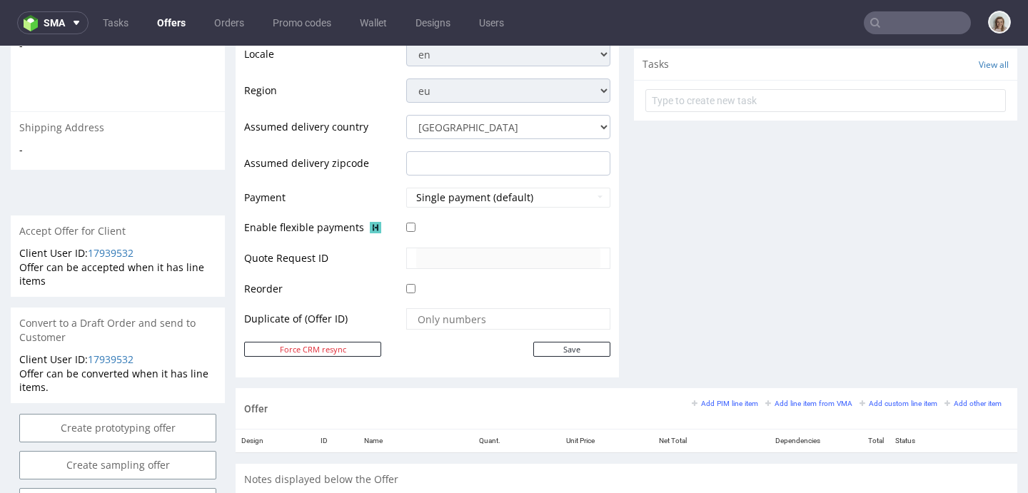
scroll to position [498, 0]
click at [820, 405] on small "Add line item from VMA" at bounding box center [808, 404] width 87 height 8
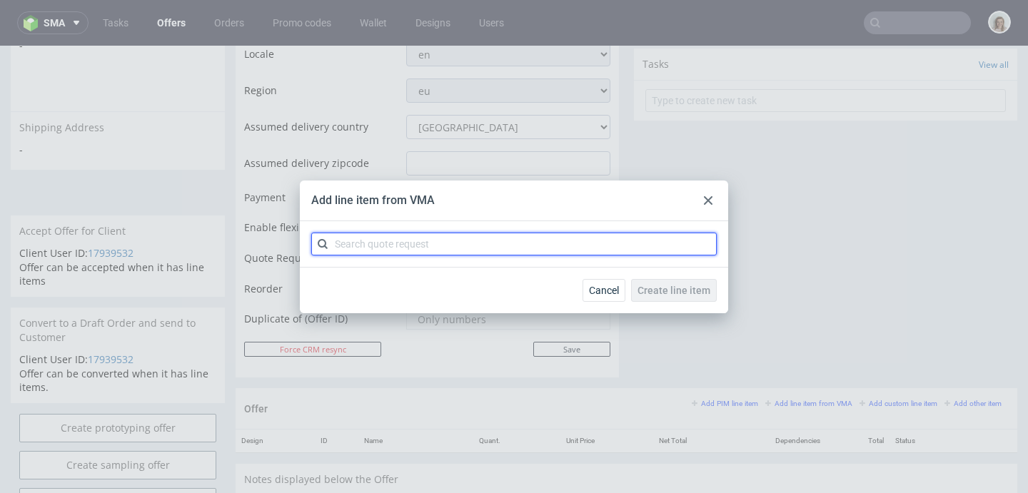
click at [463, 241] on input "text" at bounding box center [513, 244] width 405 height 23
paste input "CBDI"
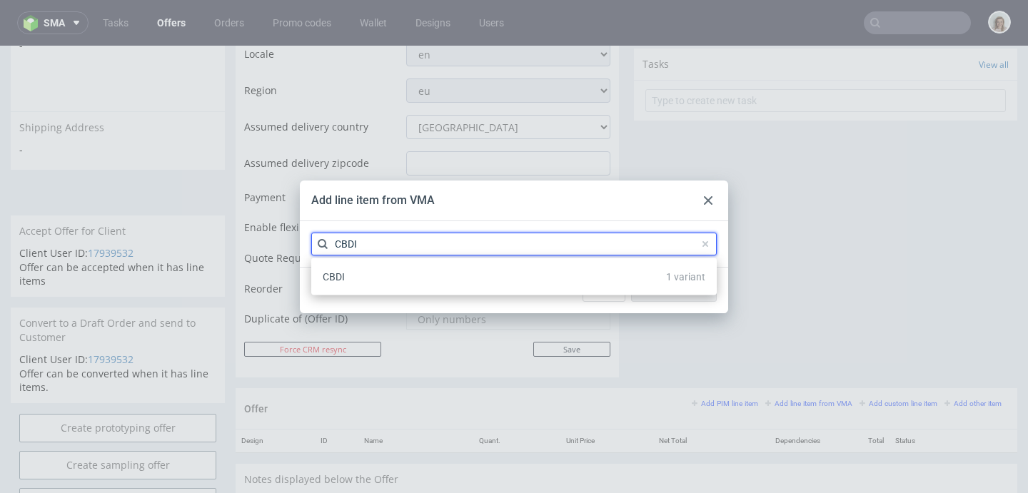
type input "CBDI"
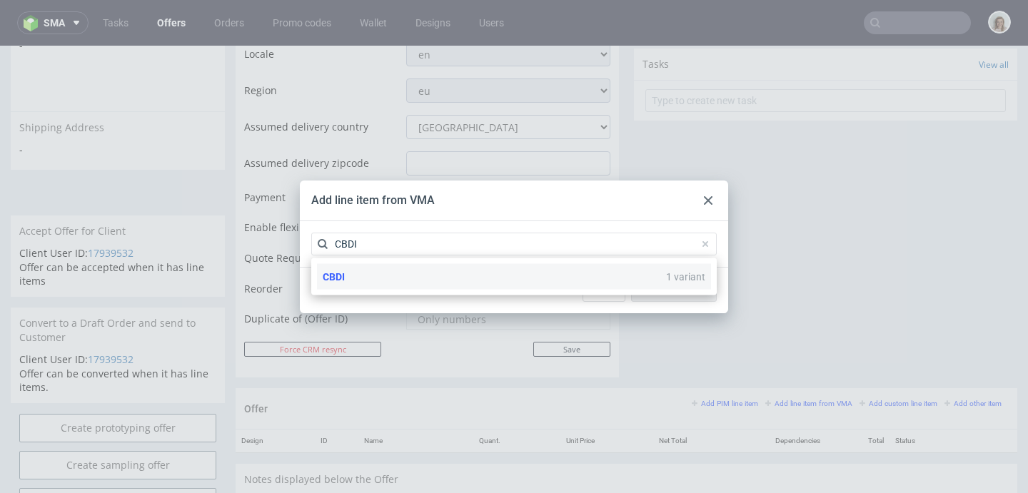
click at [410, 278] on div "CBDI 1 variant" at bounding box center [514, 277] width 394 height 26
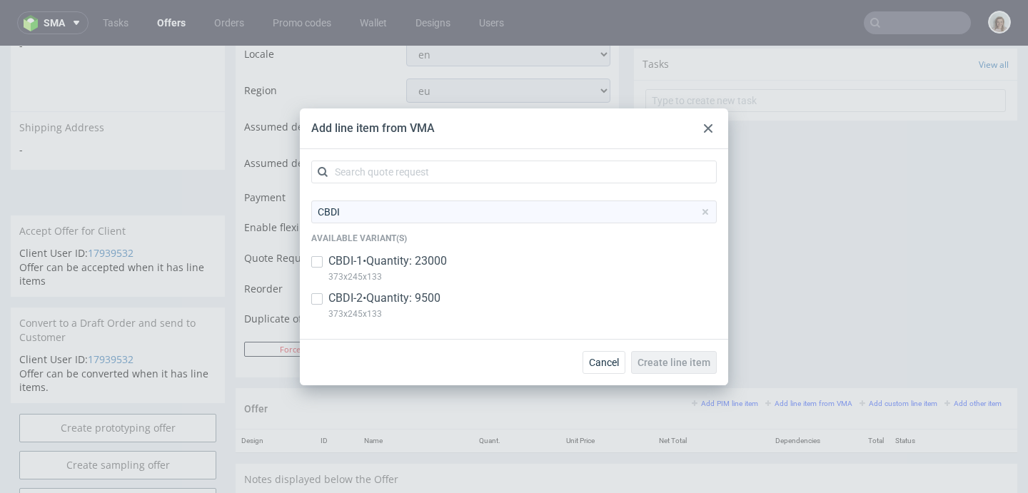
click at [405, 302] on p "CBDI-2 • Quantity: 9500" at bounding box center [384, 299] width 112 height 16
checkbox input "true"
click at [689, 370] on button "Create line item" at bounding box center [674, 362] width 86 height 23
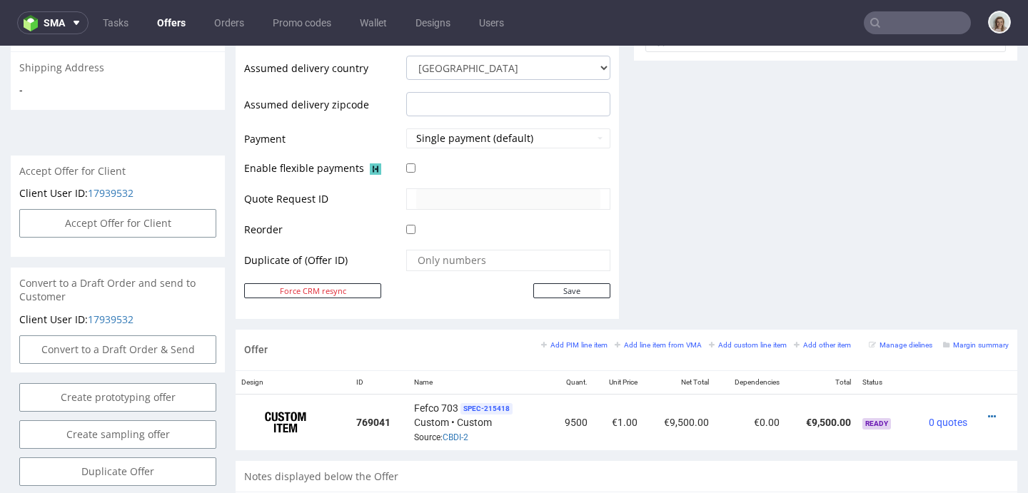
scroll to position [639, 0]
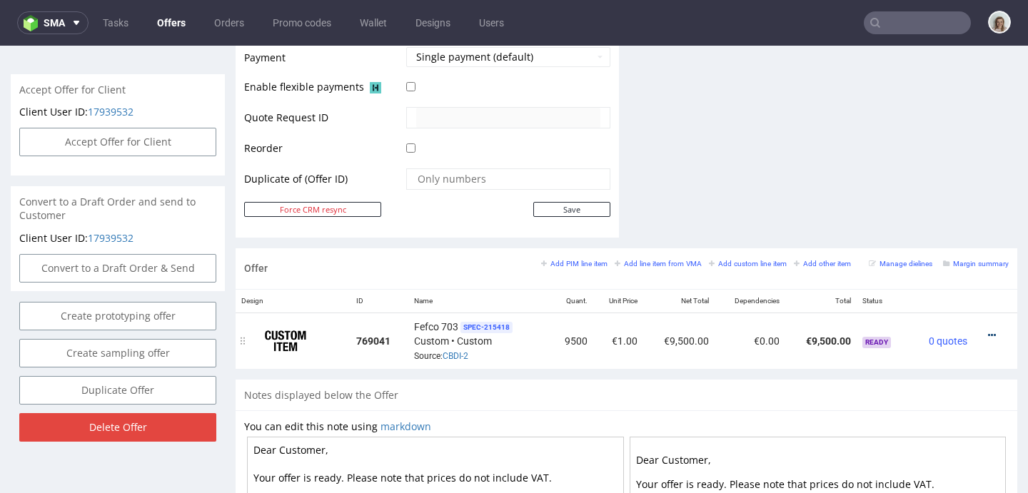
click at [988, 336] on icon at bounding box center [992, 336] width 8 height 10
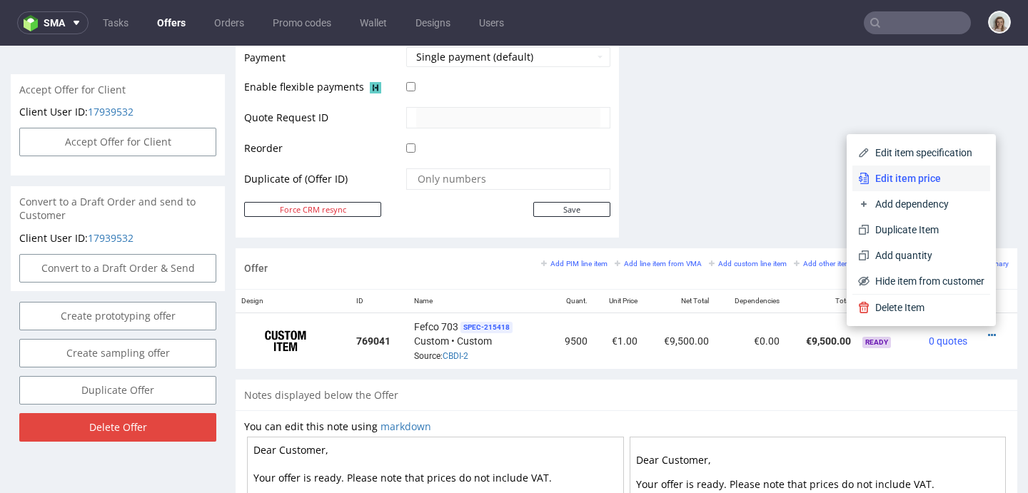
click at [942, 183] on span "Edit item price" at bounding box center [927, 178] width 115 height 14
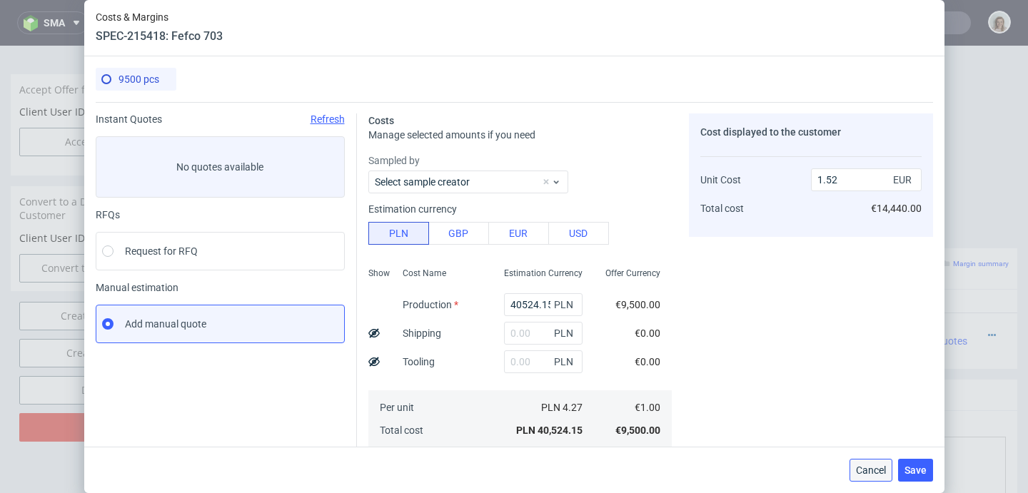
click at [863, 467] on span "Cancel" at bounding box center [871, 470] width 30 height 10
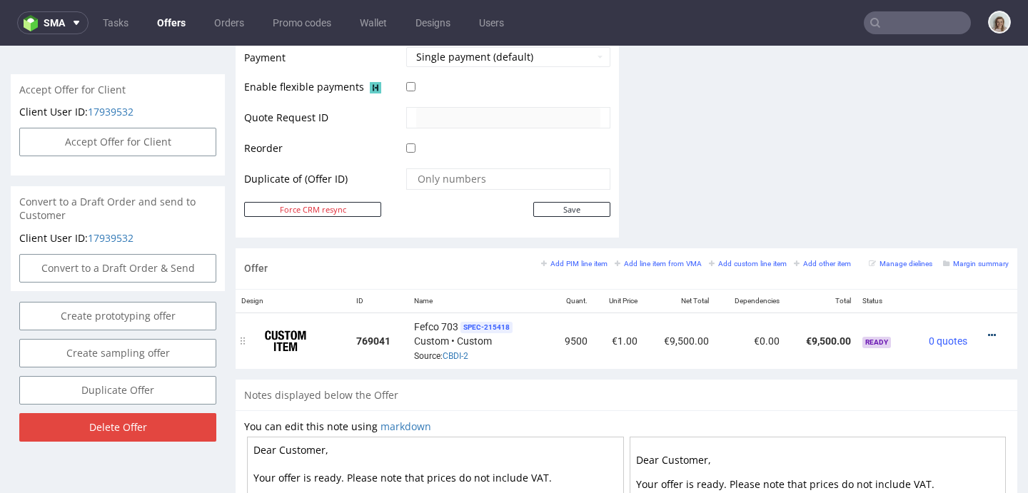
click at [988, 331] on icon at bounding box center [992, 336] width 8 height 10
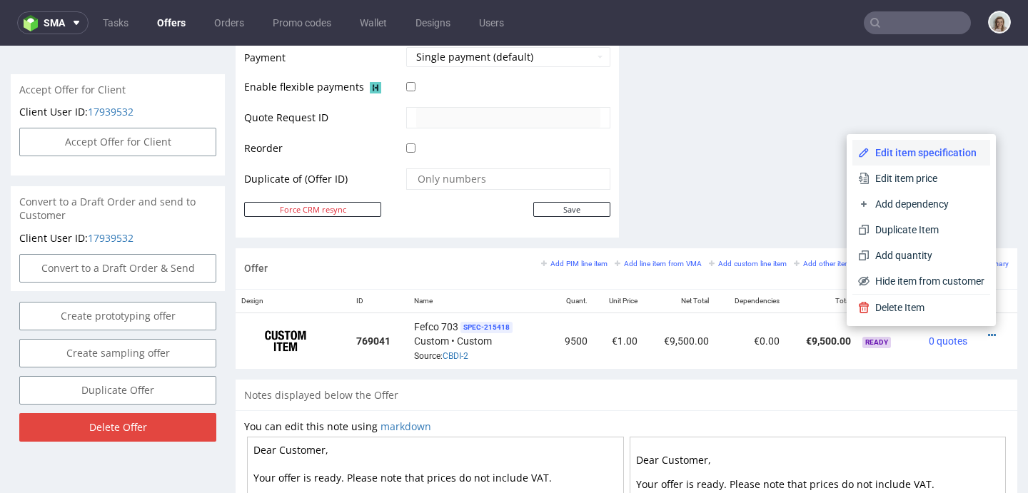
click at [933, 146] on span "Edit item specification" at bounding box center [927, 153] width 115 height 14
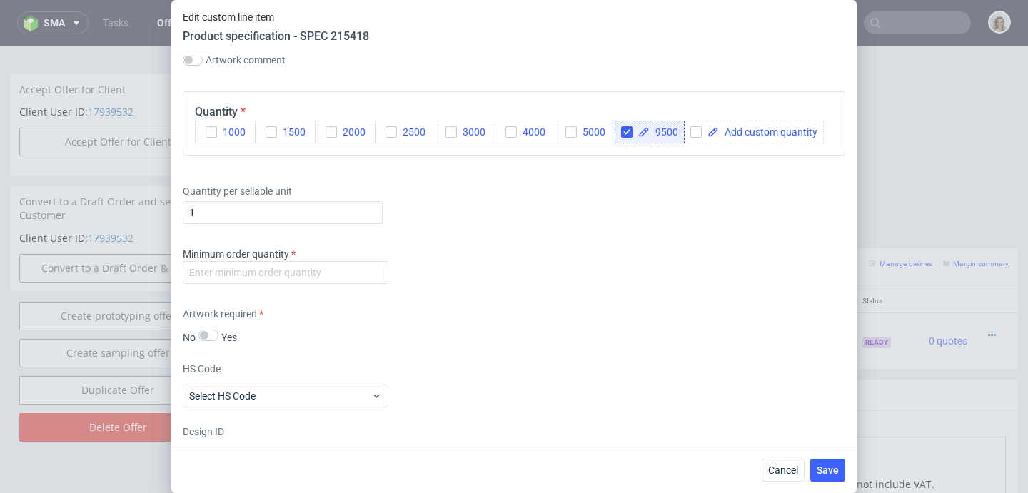
scroll to position [1447, 0]
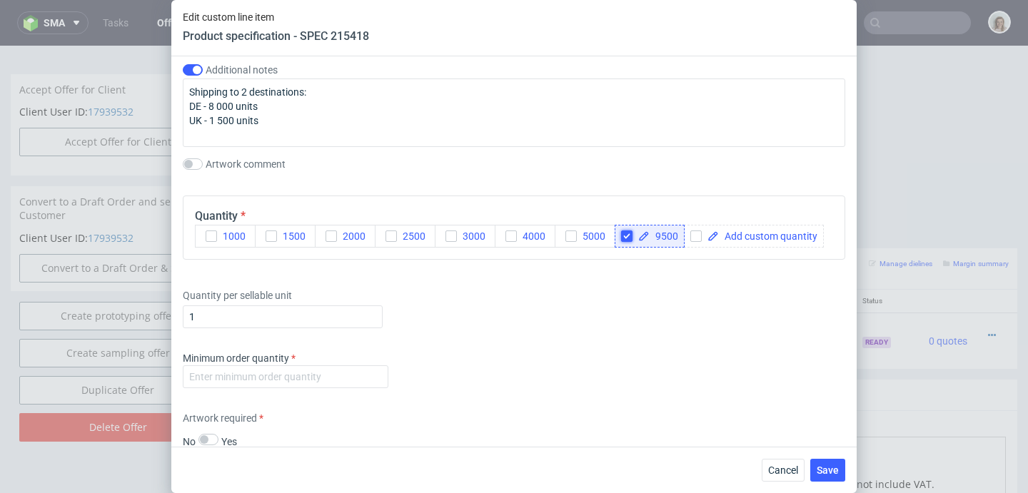
click at [624, 236] on input "checkbox" at bounding box center [626, 236] width 11 height 11
checkbox input "false"
click at [673, 236] on span at bounding box center [699, 236] width 99 height 10
checkbox input "true"
click at [288, 388] on input "number" at bounding box center [286, 377] width 206 height 23
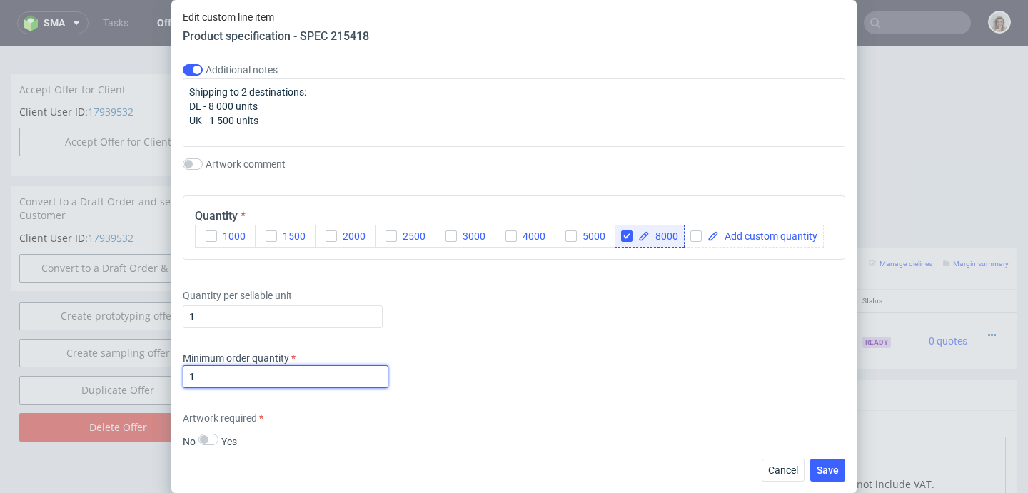
type input "1"
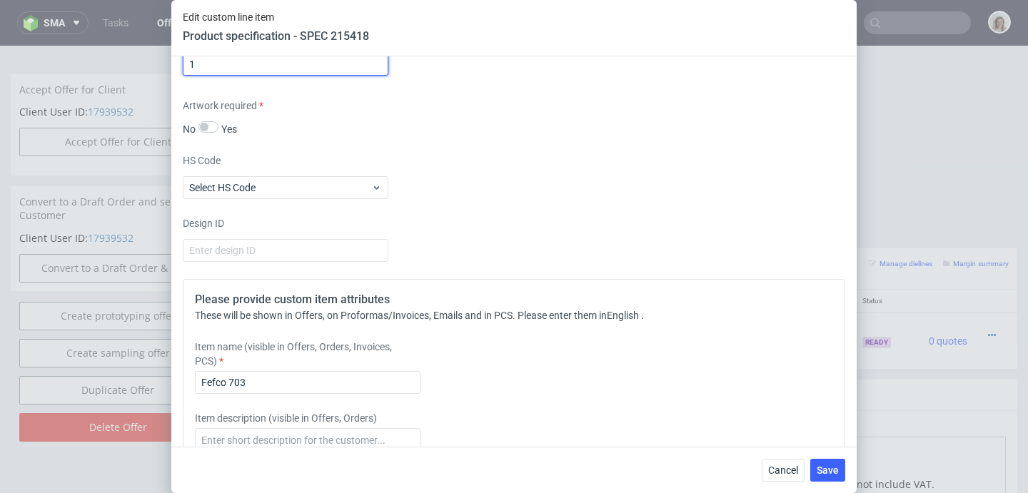
scroll to position [1838, 0]
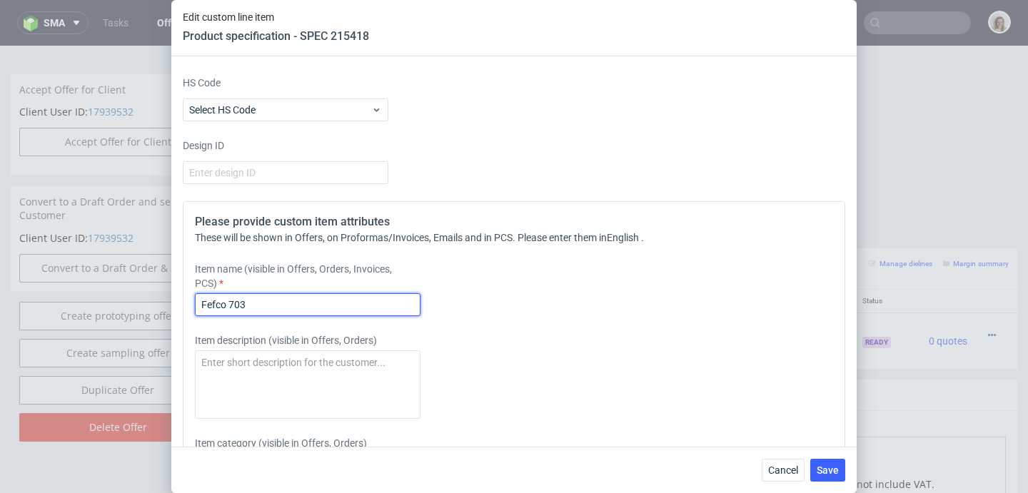
drag, startPoint x: 249, startPoint y: 332, endPoint x: 195, endPoint y: 330, distance: 54.3
click at [195, 316] on input "Fefco 703" at bounding box center [308, 304] width 226 height 23
paste input "Box 1: Shoes"
type input "Box 1: Shoes"
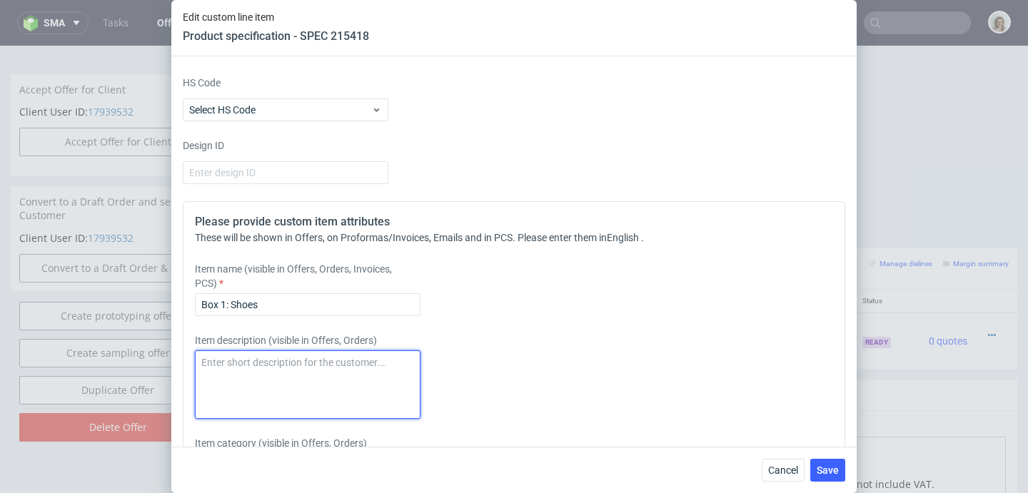
click at [218, 393] on textarea at bounding box center [308, 385] width 226 height 69
paste textarea "Box 1: Shoes"
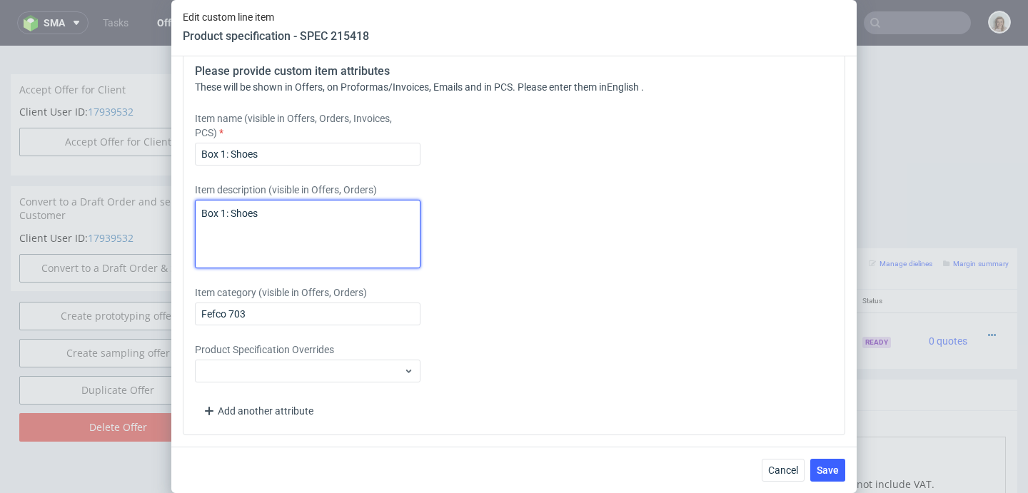
scroll to position [2015, 0]
type textarea "Box 1: Shoes"
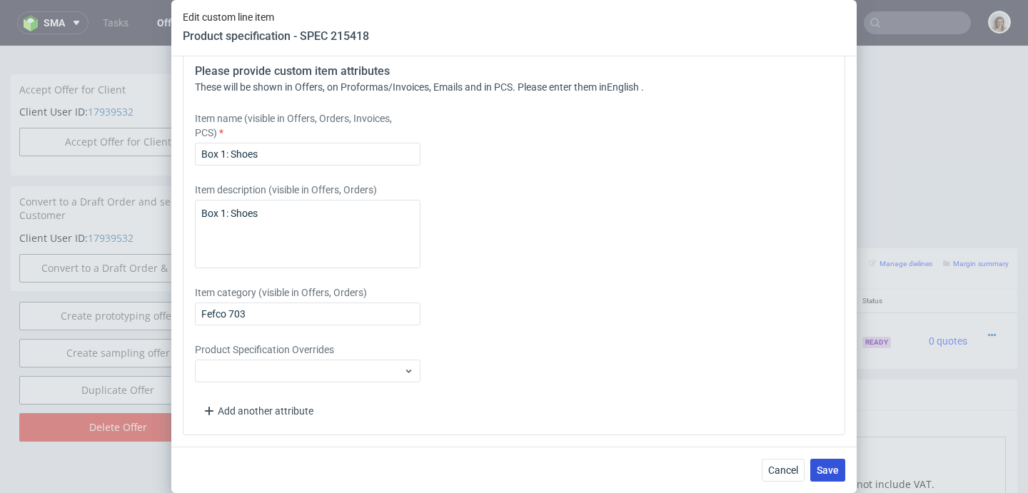
click at [835, 463] on button "Save" at bounding box center [827, 470] width 35 height 23
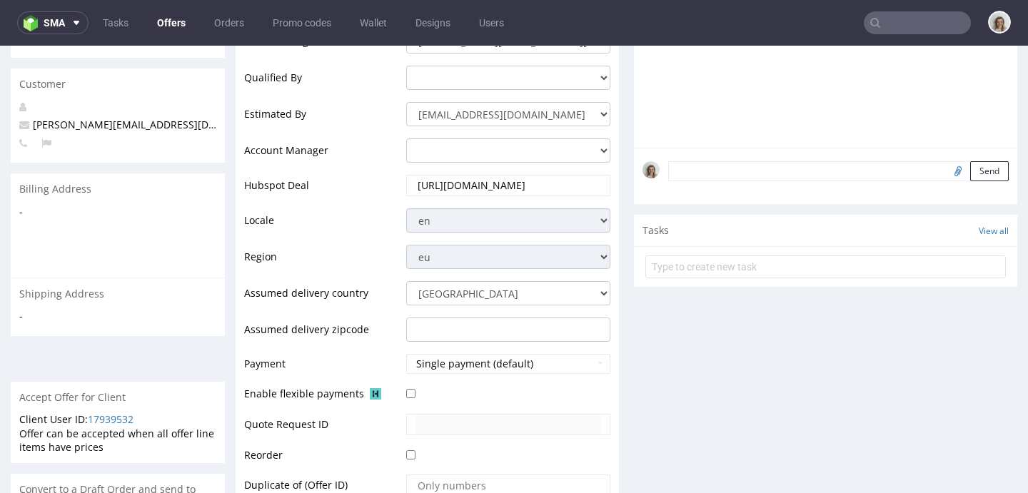
scroll to position [704, 0]
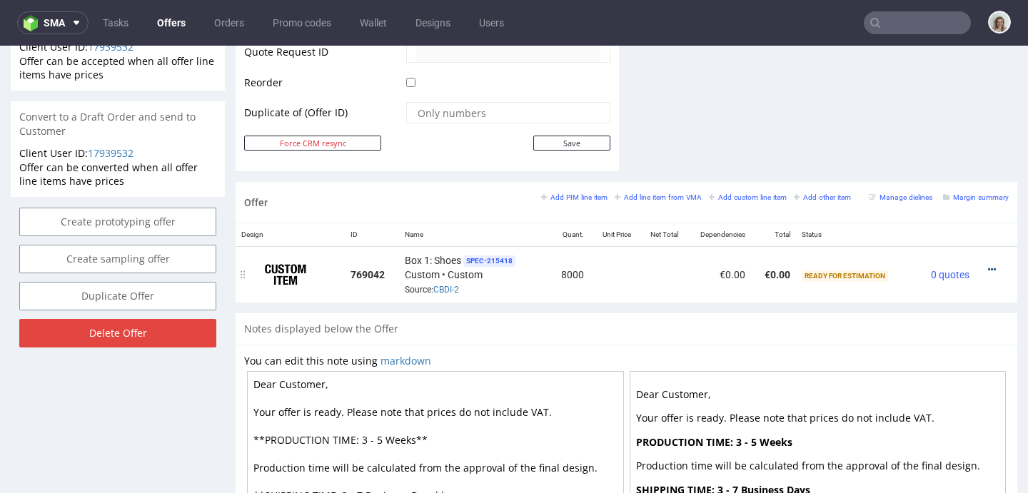
click at [988, 268] on icon at bounding box center [992, 270] width 8 height 10
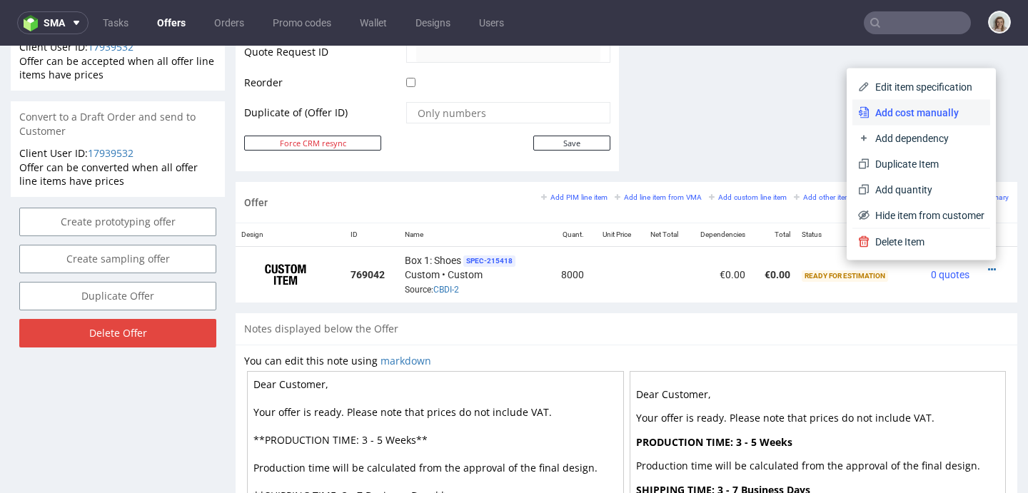
click at [907, 117] on span "Add cost manually" at bounding box center [927, 113] width 115 height 14
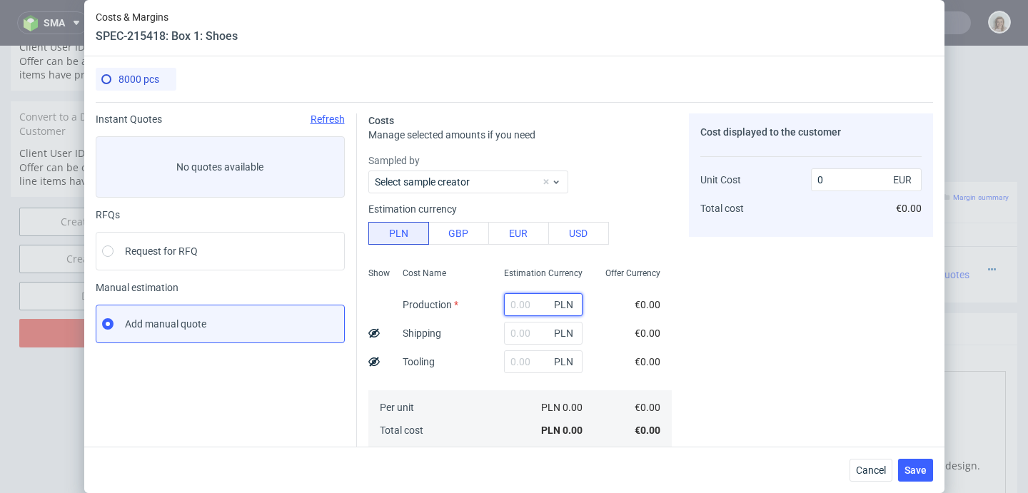
click at [506, 310] on input "text" at bounding box center [543, 304] width 79 height 23
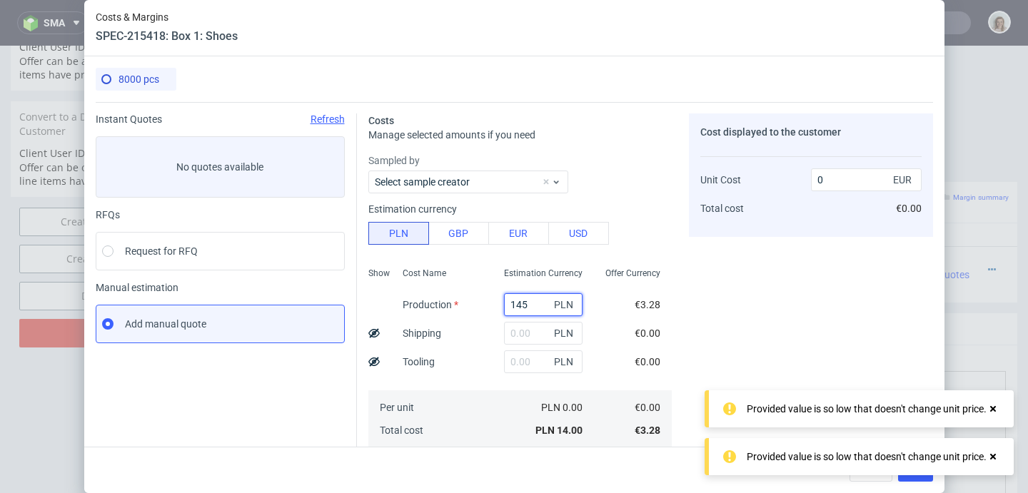
type input "1456"
type input "0.04"
type input "14560"
type input "0.43"
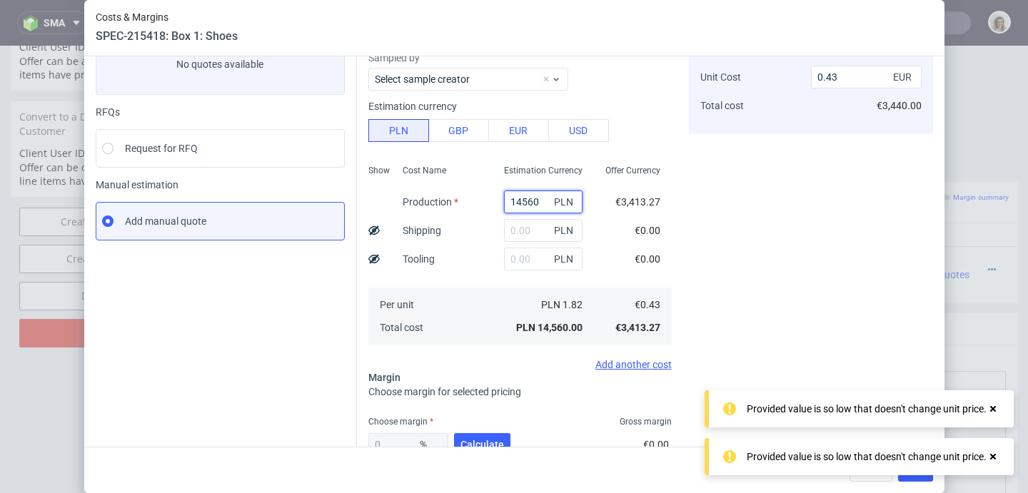
scroll to position [201, 0]
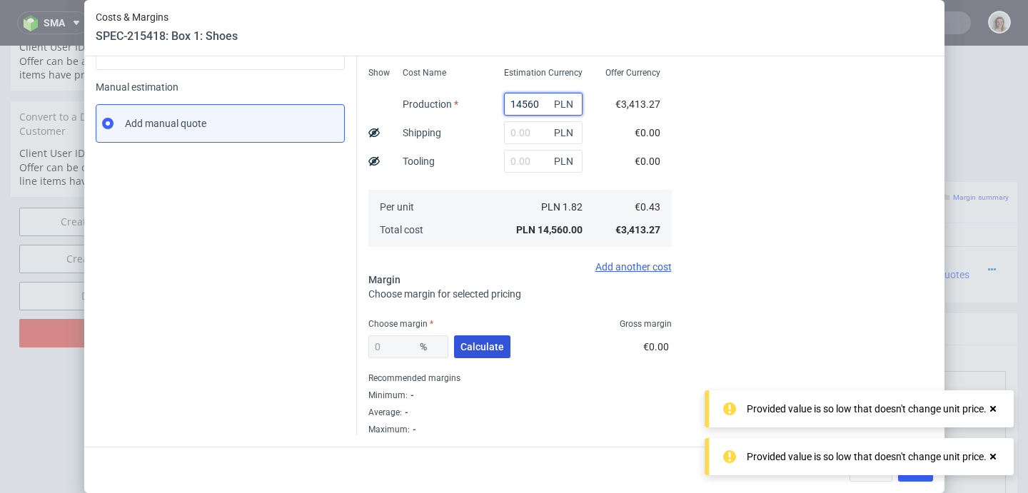
type input "14560"
click at [468, 346] on span "Calculate" at bounding box center [482, 347] width 44 height 10
type input "31.17"
type input "0.62"
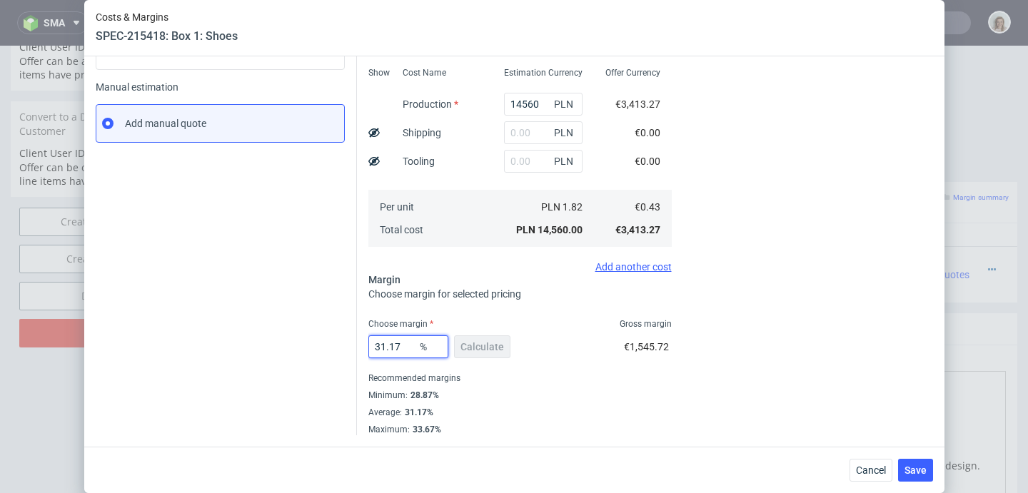
drag, startPoint x: 396, startPoint y: 348, endPoint x: 346, endPoint y: 348, distance: 50.7
click at [346, 348] on div "Instant Quotes Refresh No quotes available RFQs Request for RFQ Manual estimati…" at bounding box center [514, 168] width 837 height 534
type input "29"
type input "0.6"
type input "29.5"
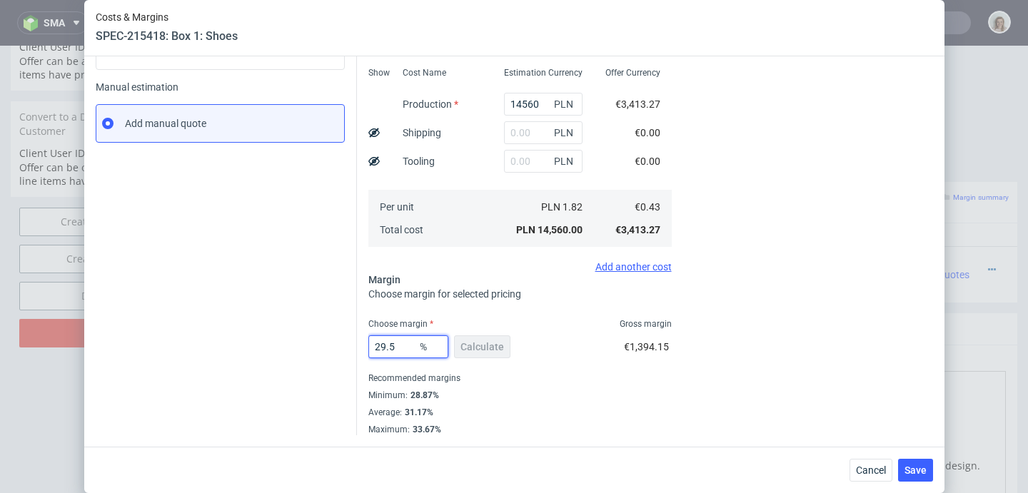
type input "0.61"
type input "29.5"
click at [910, 470] on span "Save" at bounding box center [916, 470] width 22 height 10
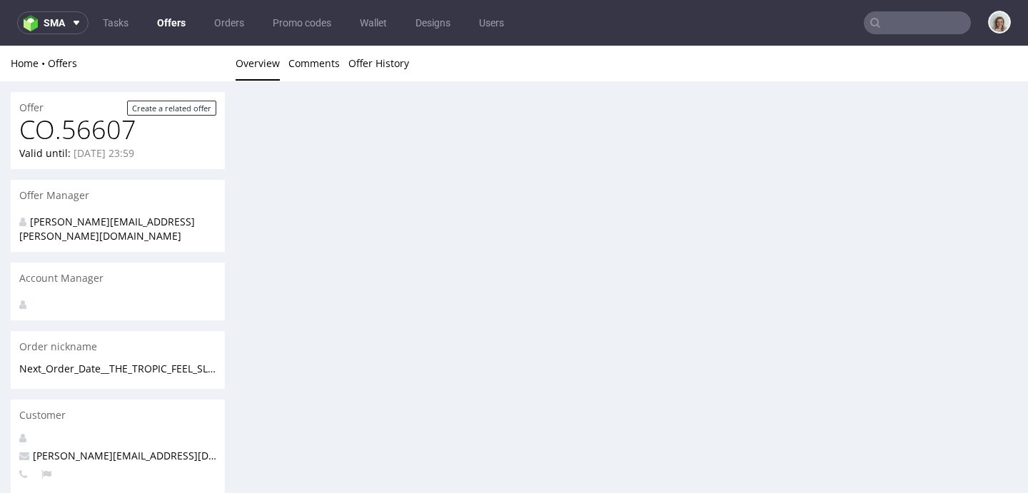
scroll to position [0, 0]
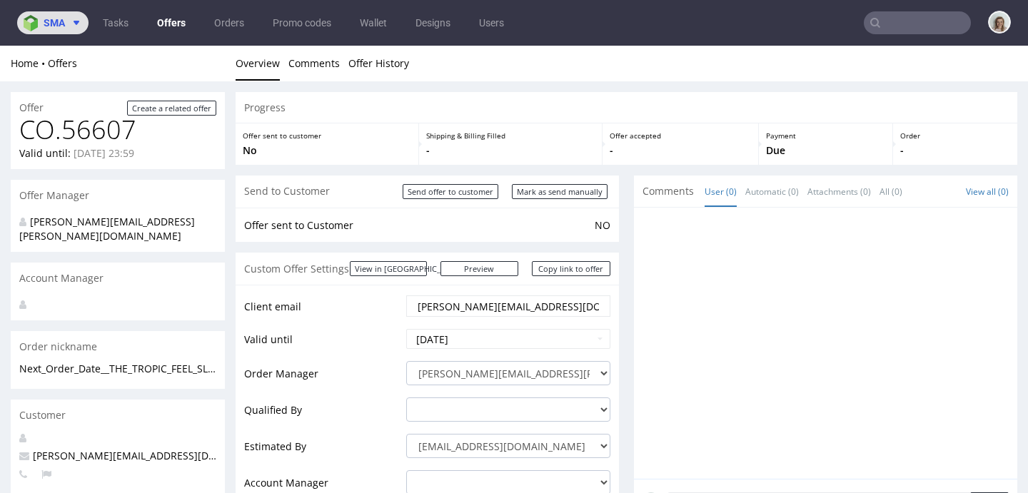
click at [46, 22] on span "sma" at bounding box center [54, 23] width 21 height 10
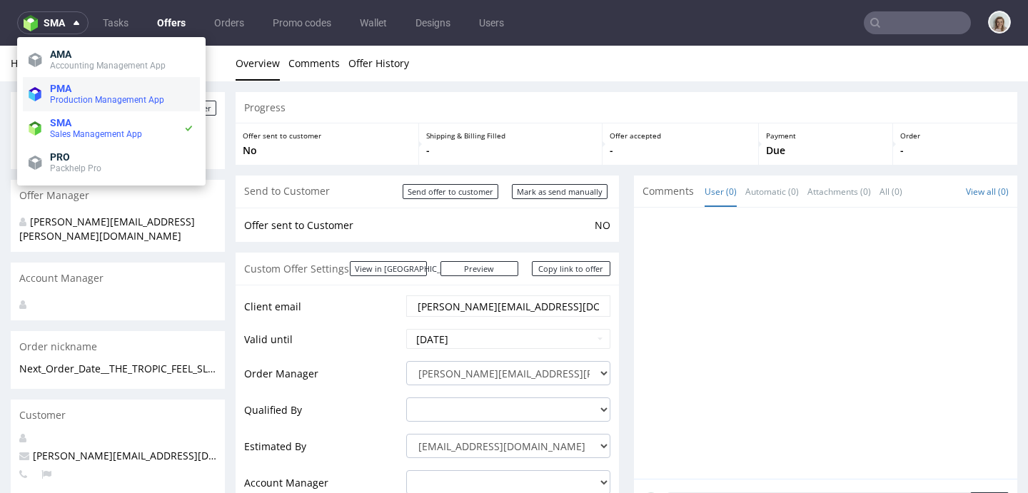
click at [71, 80] on li "PMA Production Management App" at bounding box center [111, 94] width 177 height 34
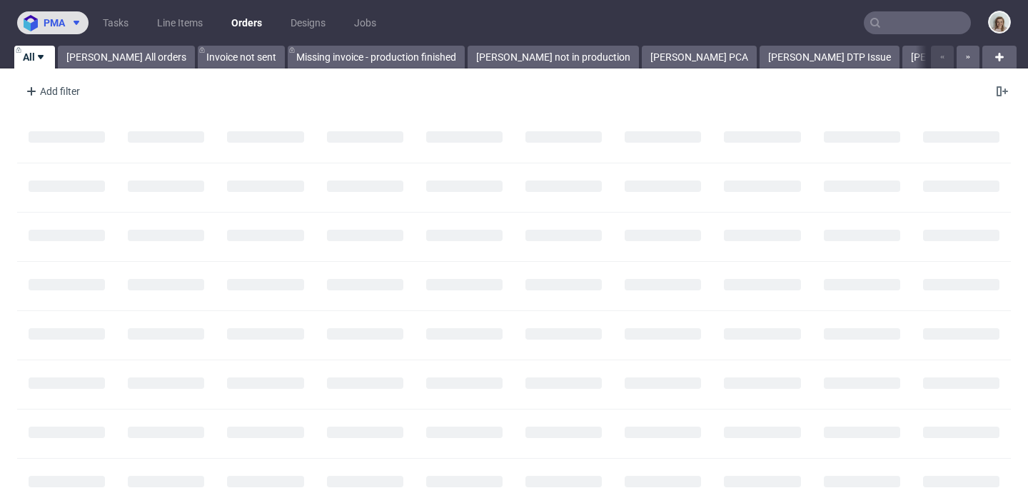
click at [68, 30] on button "pma" at bounding box center [52, 22] width 71 height 23
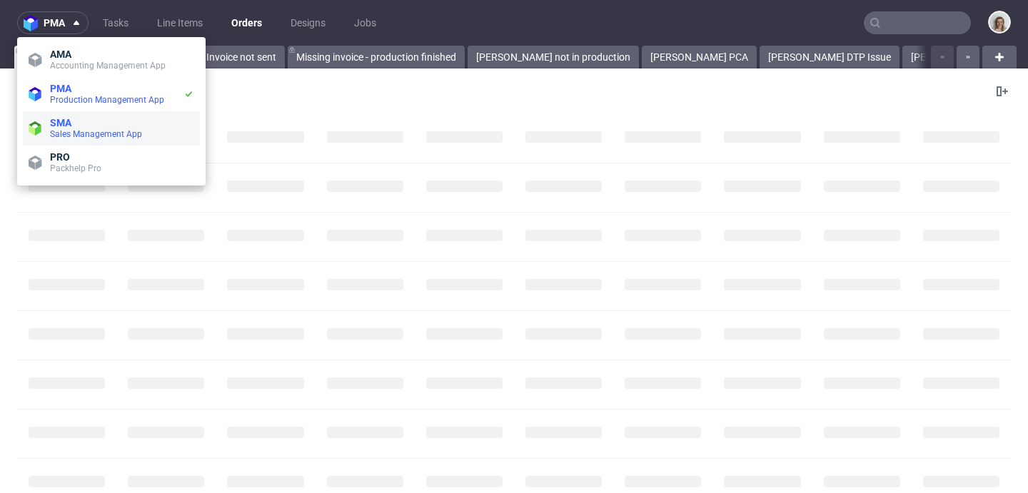
click at [84, 114] on li "SMA Sales Management App" at bounding box center [111, 128] width 177 height 34
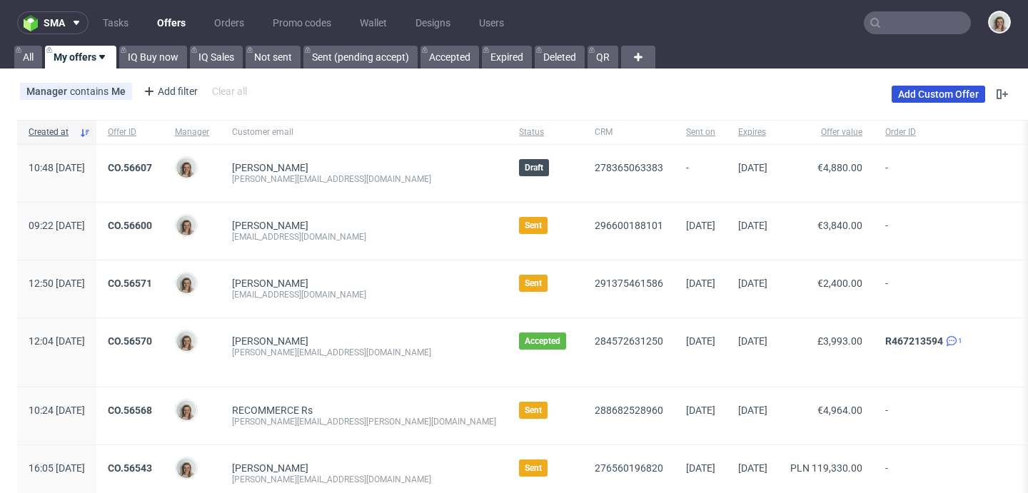
click at [921, 90] on link "Add Custom Offer" at bounding box center [939, 94] width 94 height 17
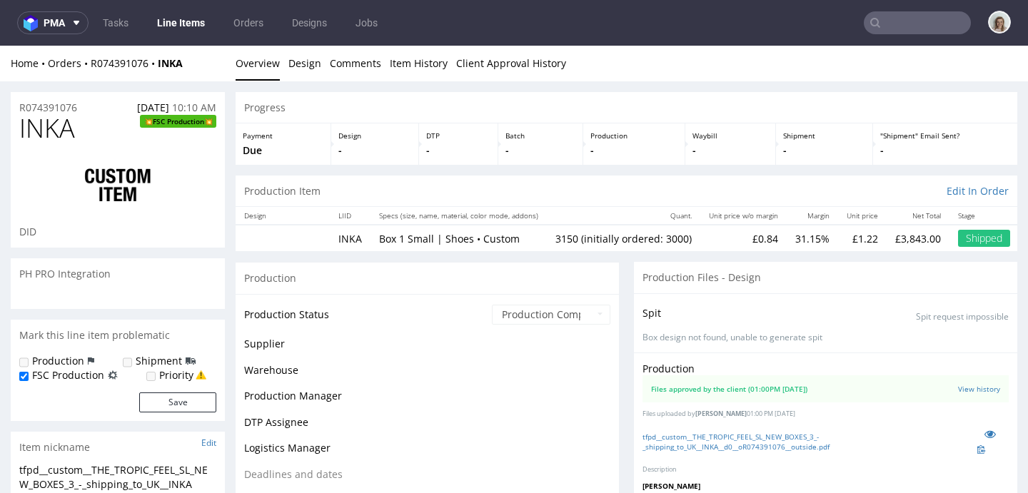
scroll to position [941, 0]
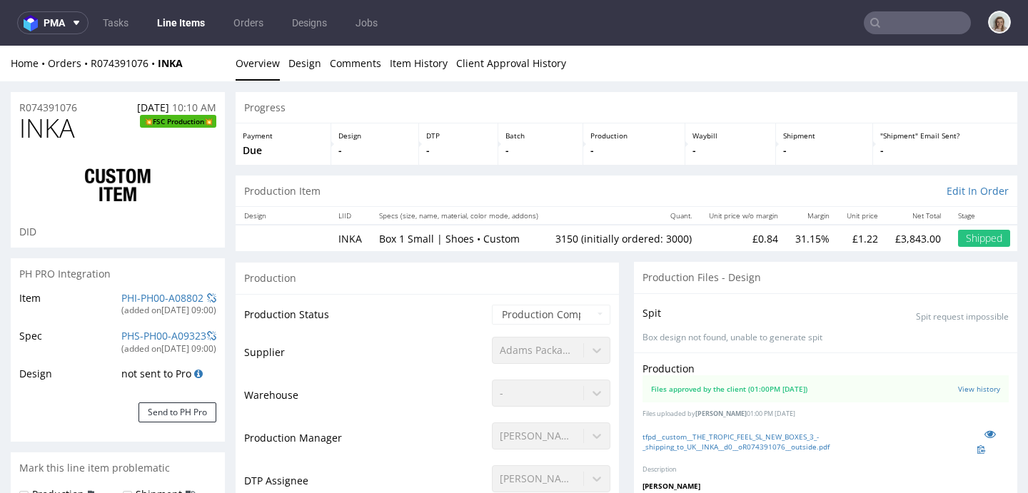
select select "in_progress"
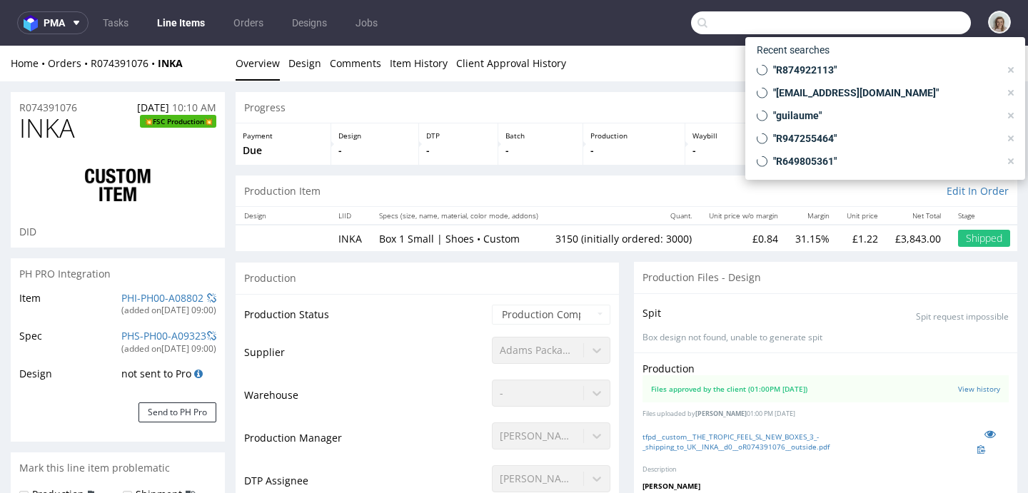
click at [906, 25] on input "text" at bounding box center [831, 22] width 280 height 23
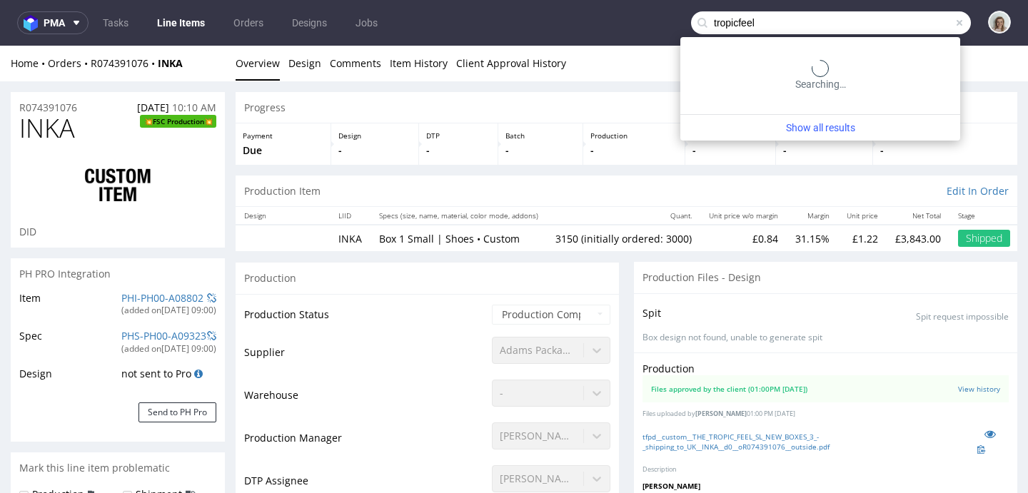
type input "tropicfeel"
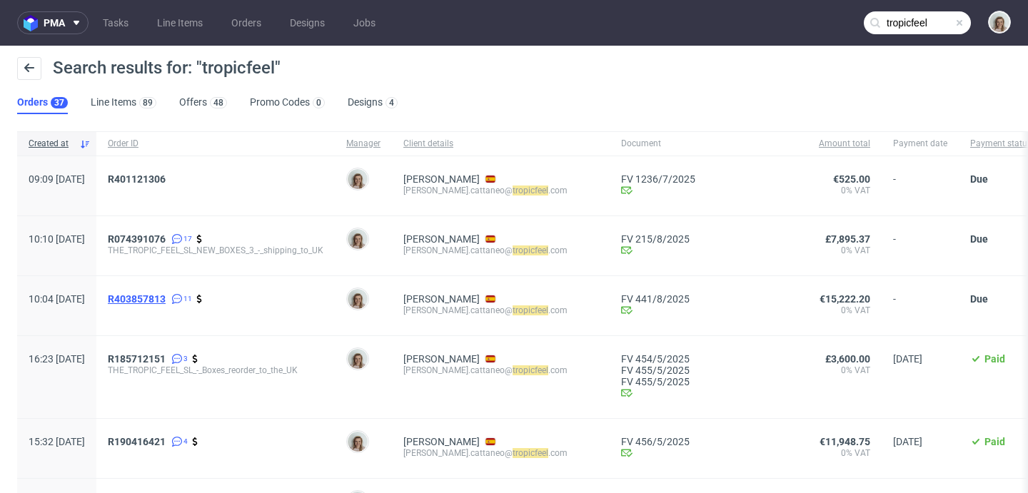
click at [166, 296] on span "R403857813" at bounding box center [137, 298] width 58 height 11
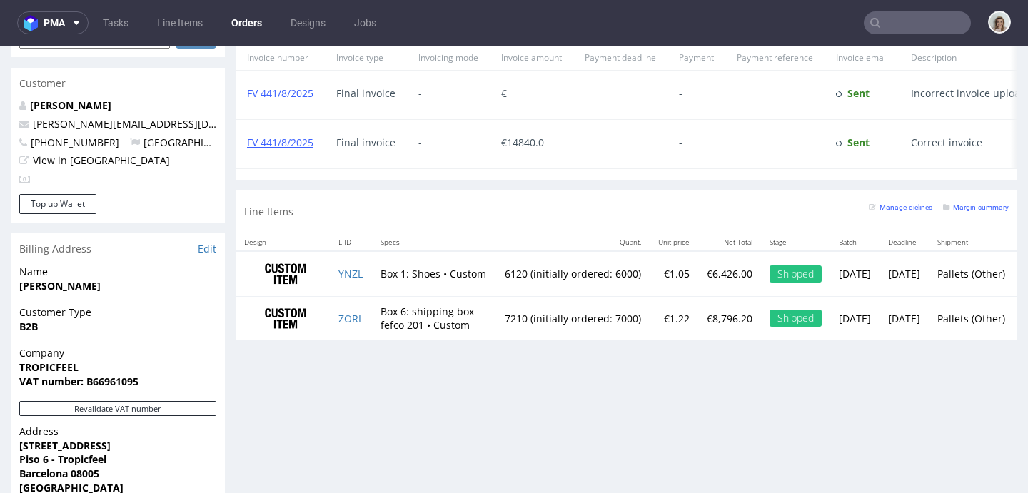
scroll to position [689, 0]
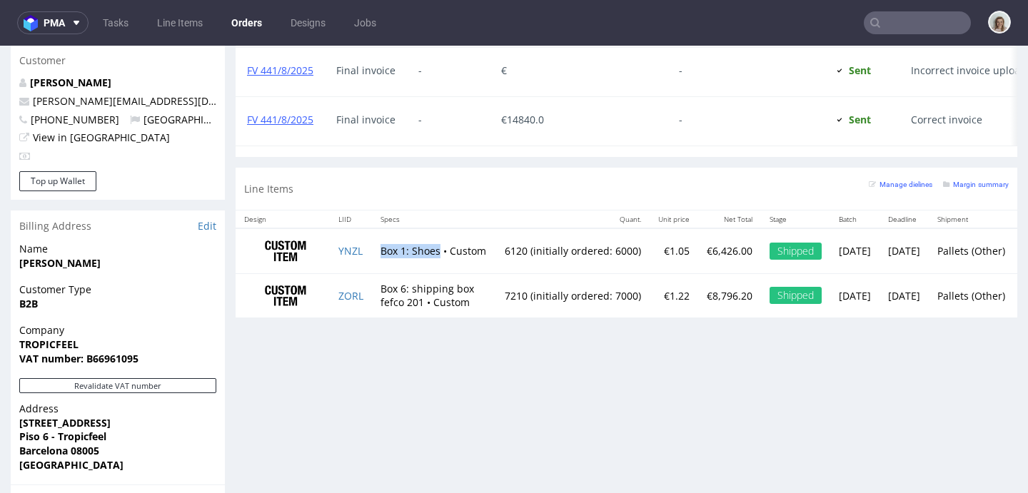
drag, startPoint x: 380, startPoint y: 259, endPoint x: 440, endPoint y: 263, distance: 60.8
click at [440, 263] on td "Box 1: Shoes • Custom" at bounding box center [434, 250] width 124 height 45
copy td "Box 1: Shoes"
click at [436, 265] on td "Box 1: Shoes • Custom" at bounding box center [434, 250] width 124 height 45
drag, startPoint x: 388, startPoint y: 259, endPoint x: 442, endPoint y: 262, distance: 53.6
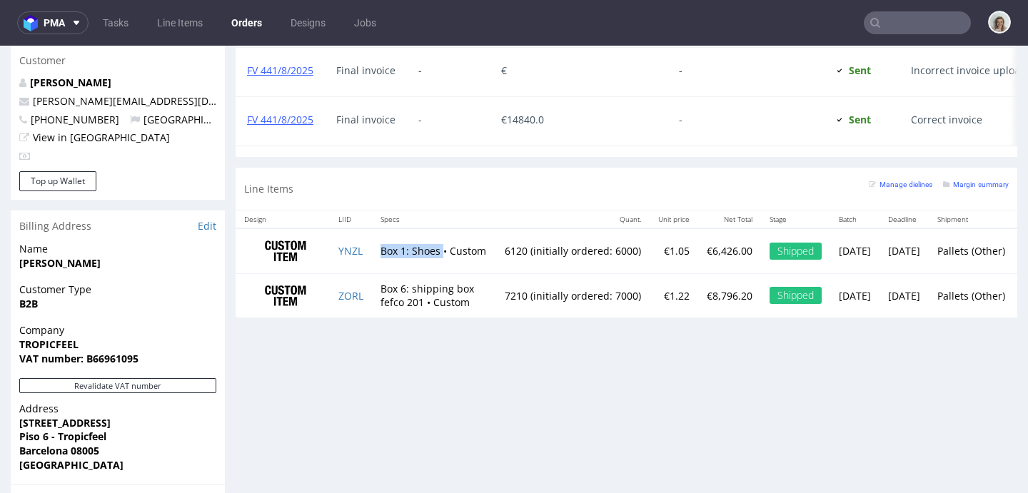
click at [442, 262] on td "Box 1: Shoes • Custom" at bounding box center [434, 250] width 124 height 45
copy td "Box 1: Shoes"
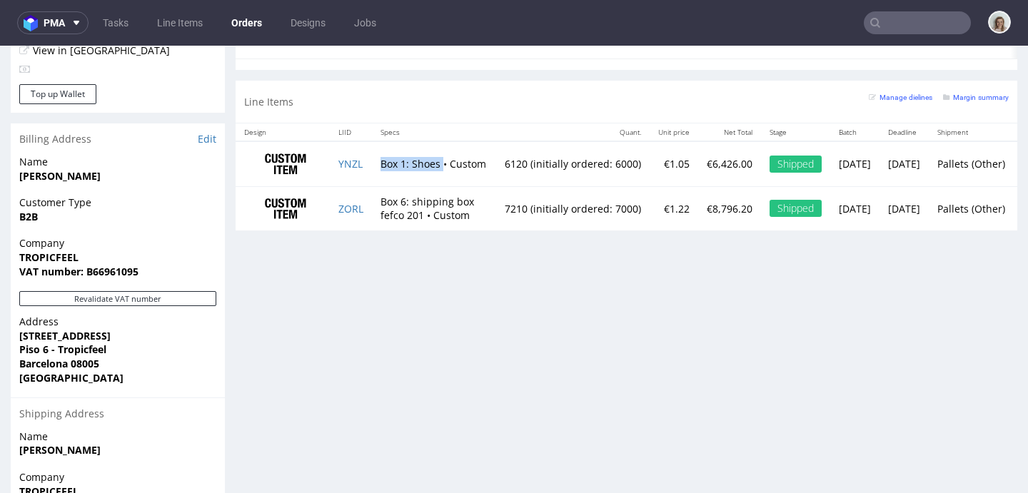
scroll to position [894, 0]
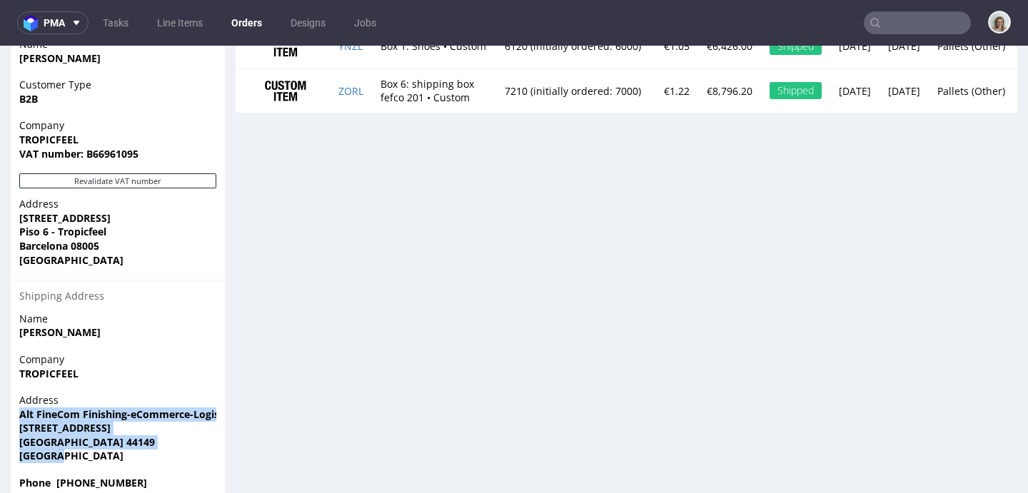
drag, startPoint x: 19, startPoint y: 383, endPoint x: 72, endPoint y: 432, distance: 72.3
click at [72, 432] on div "Address Alt FineCom Finishing-eCommerce-Logistics GmbH Wulshofstrasse 18-22 Dor…" at bounding box center [118, 434] width 214 height 83
copy p "Alt FineCom Finishing-eCommerce-Logistics GmbH Wulshofstrasse 18-22 Dortmund 44…"
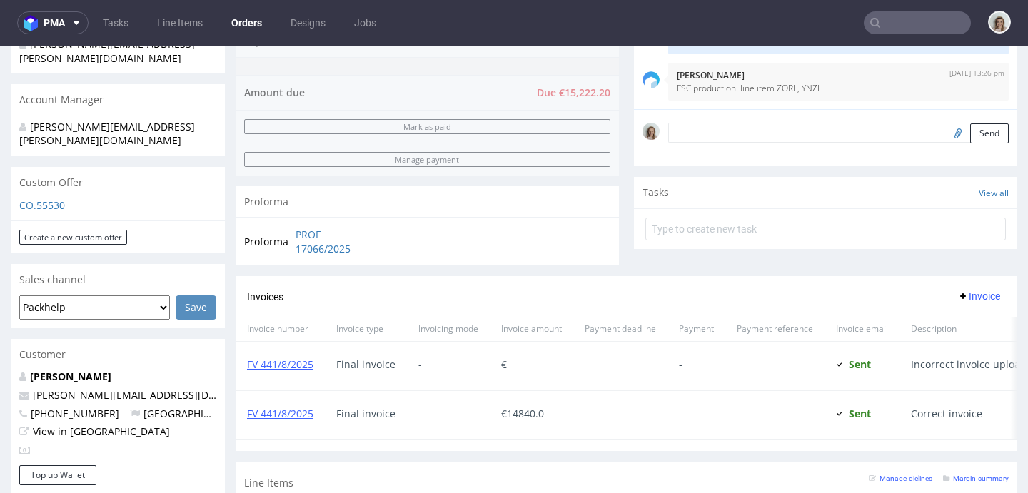
scroll to position [398, 0]
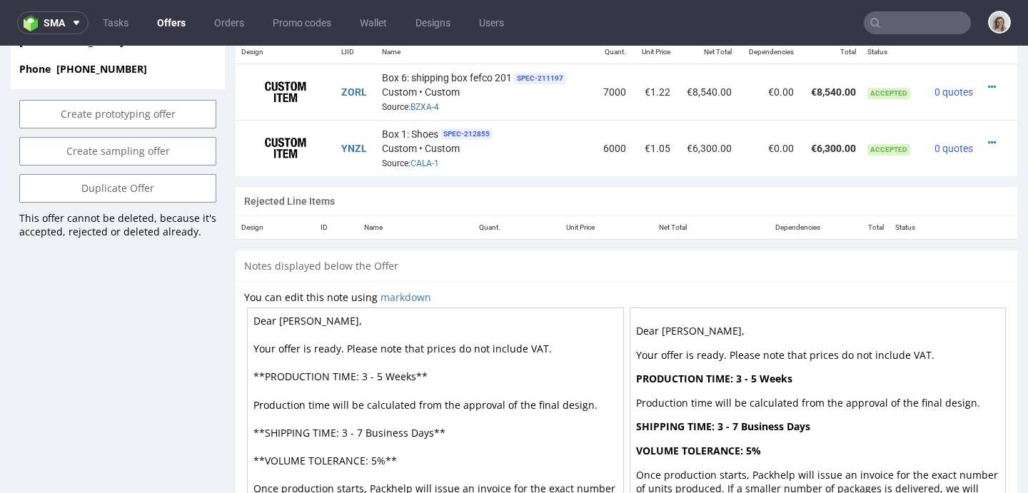
scroll to position [937, 0]
click at [988, 141] on icon at bounding box center [992, 143] width 8 height 10
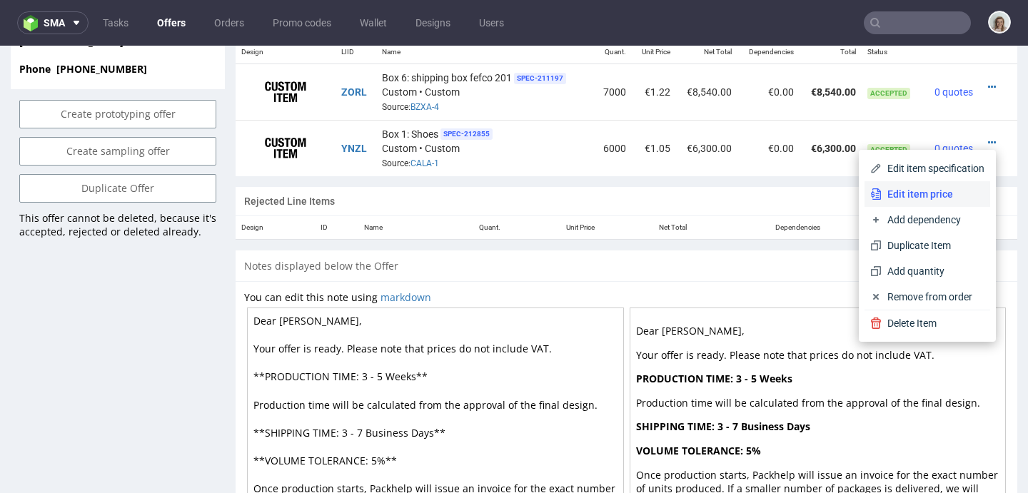
click at [917, 195] on span "Edit item price" at bounding box center [933, 194] width 103 height 14
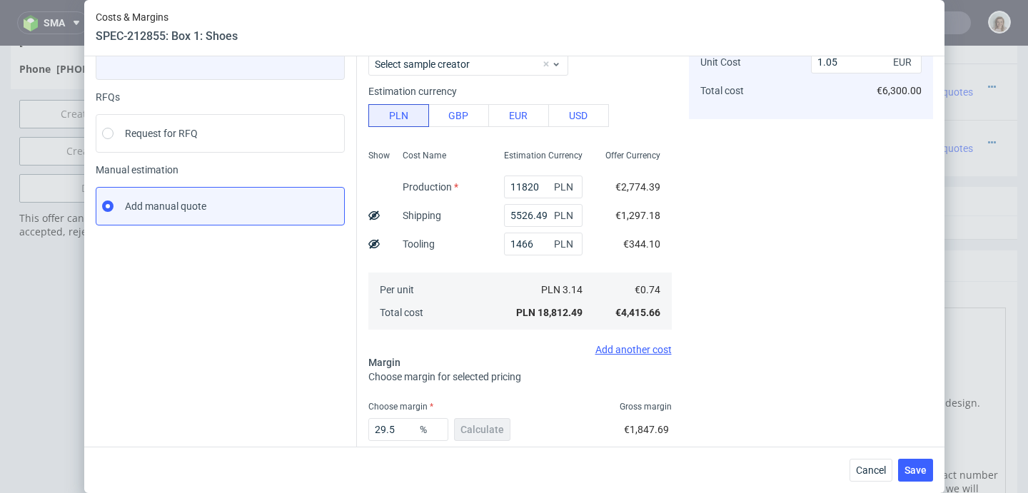
scroll to position [201, 0]
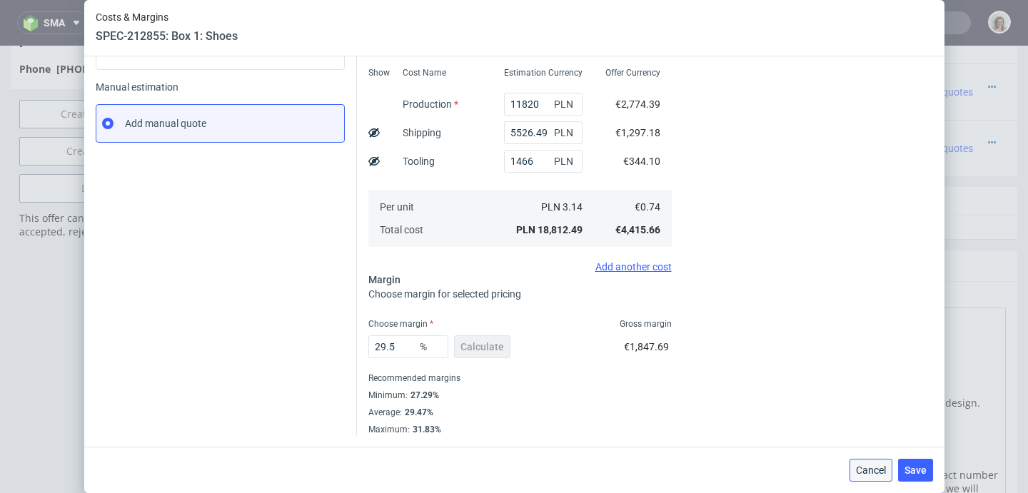
click at [867, 470] on span "Cancel" at bounding box center [871, 470] width 30 height 10
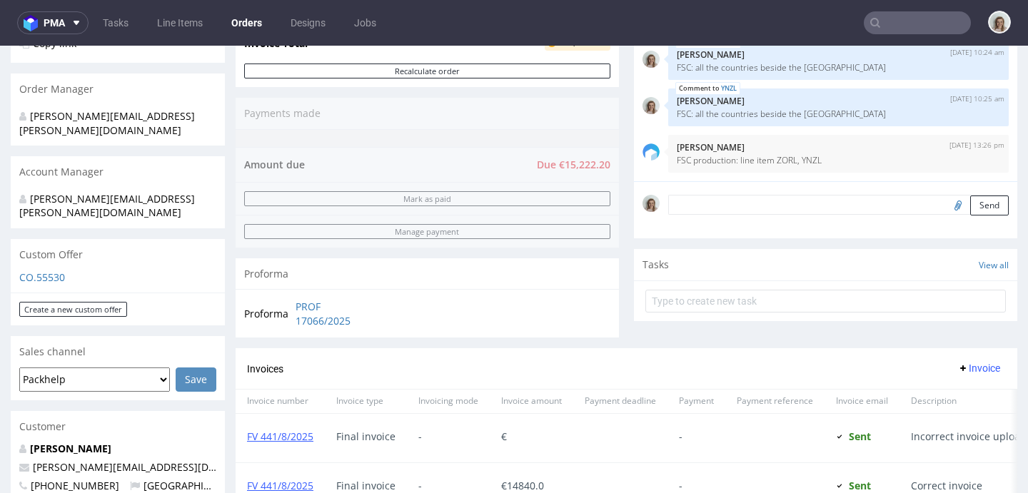
scroll to position [505, 0]
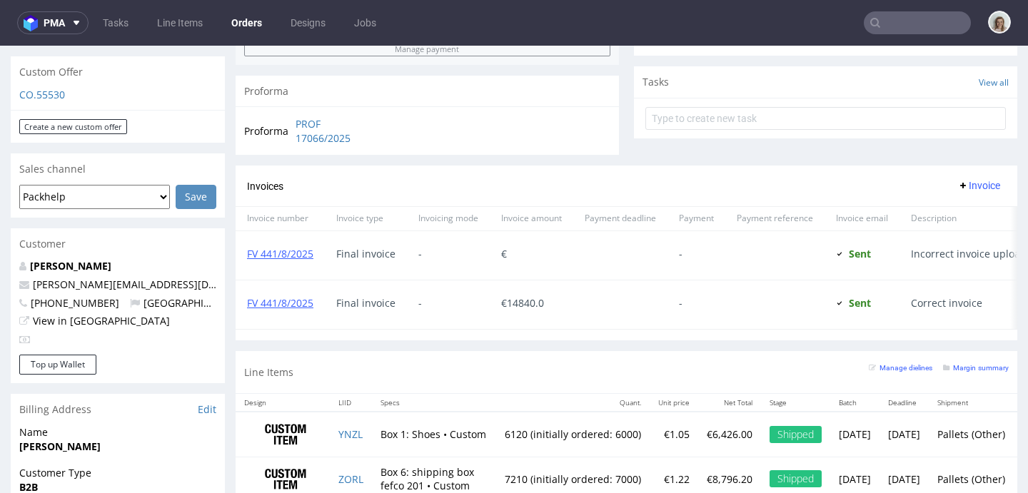
type input "tropicfeel"
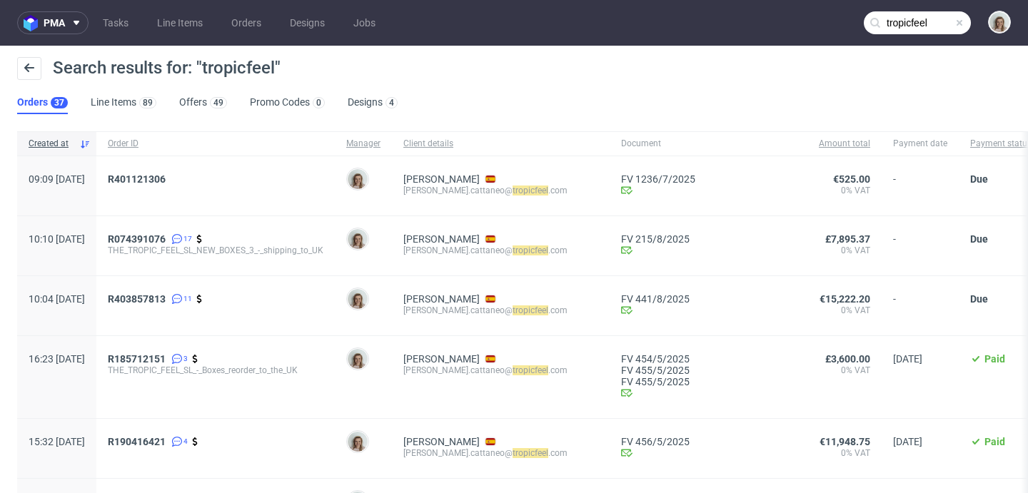
click at [193, 231] on div "R074391076 17 THE_TROPIC_FEEL_SL_NEW_BOXES_3_-_shipping_to_UK" at bounding box center [215, 245] width 238 height 59
click at [166, 235] on span "R074391076" at bounding box center [137, 238] width 58 height 11
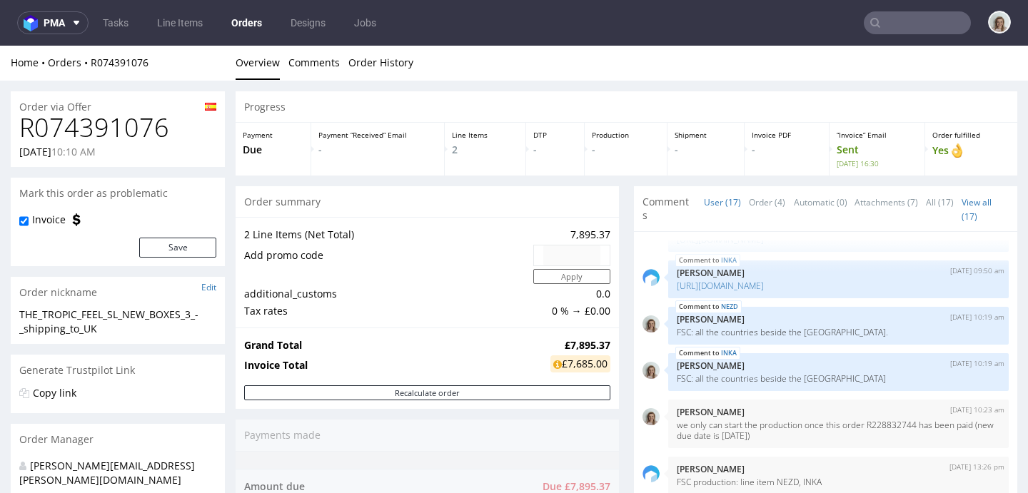
scroll to position [668, 0]
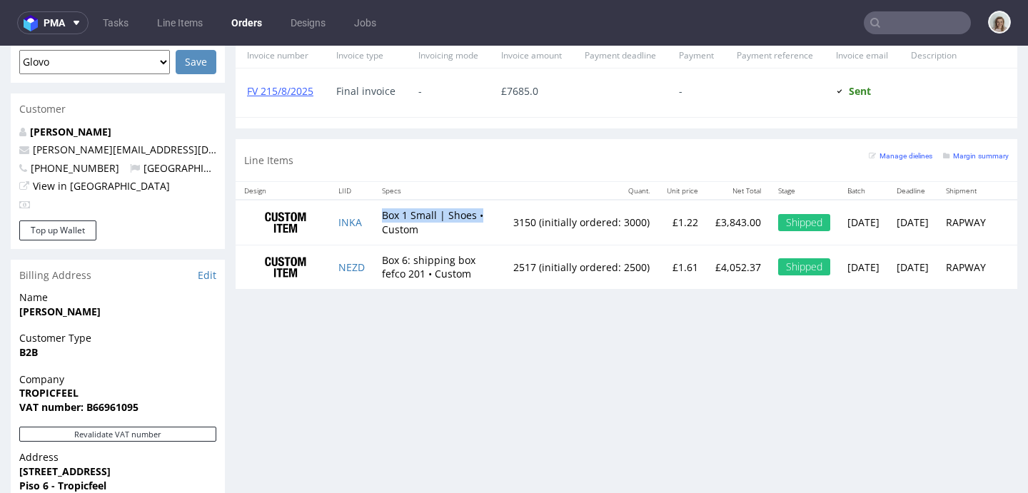
drag, startPoint x: 383, startPoint y: 215, endPoint x: 487, endPoint y: 216, distance: 104.2
click at [487, 216] on td "Box 1 Small | Shoes • Custom" at bounding box center [438, 222] width 131 height 45
copy td "Box 1 Small | Shoes •"
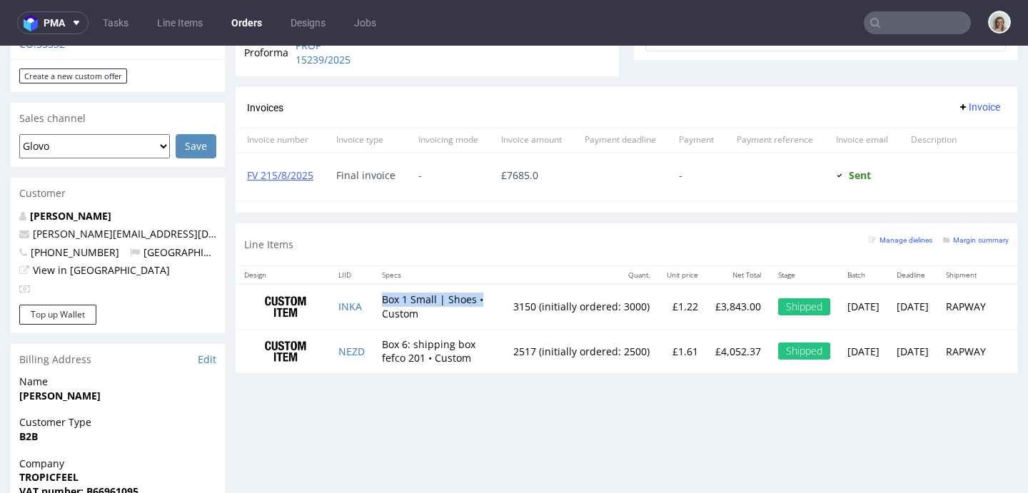
scroll to position [528, 0]
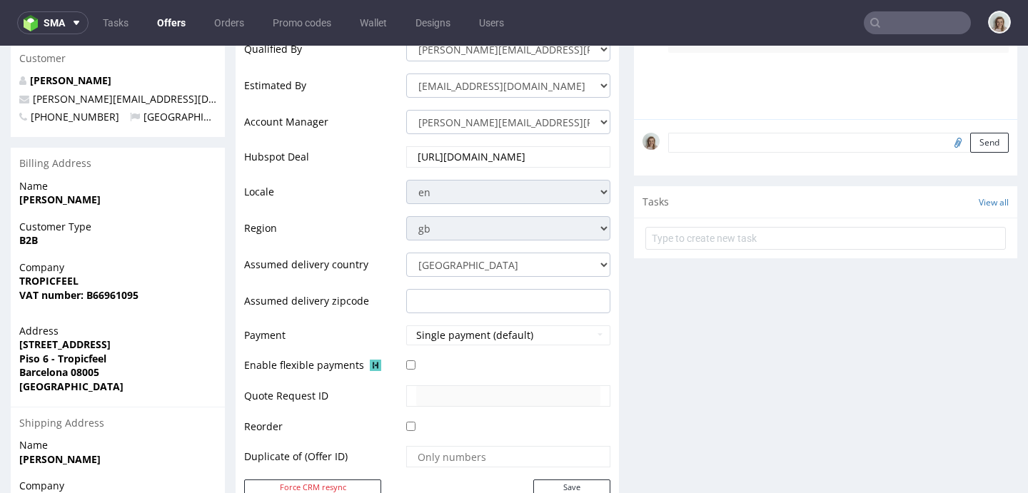
scroll to position [920, 0]
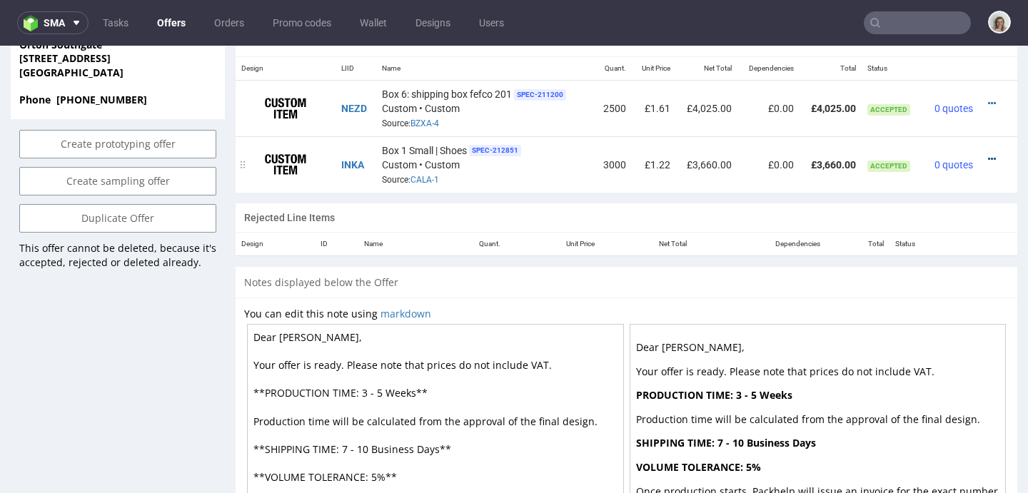
click at [988, 157] on icon at bounding box center [992, 159] width 8 height 10
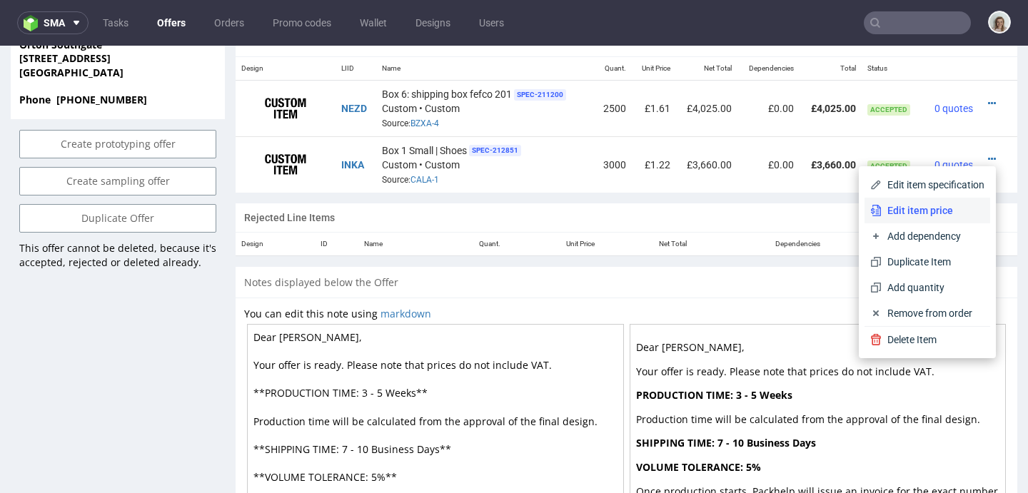
click at [932, 210] on span "Edit item price" at bounding box center [933, 210] width 103 height 14
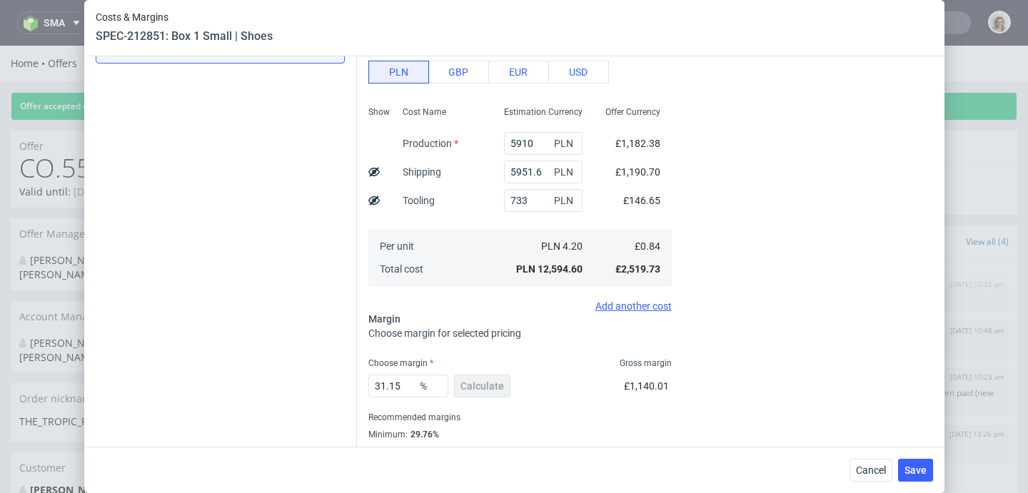
scroll to position [319, 0]
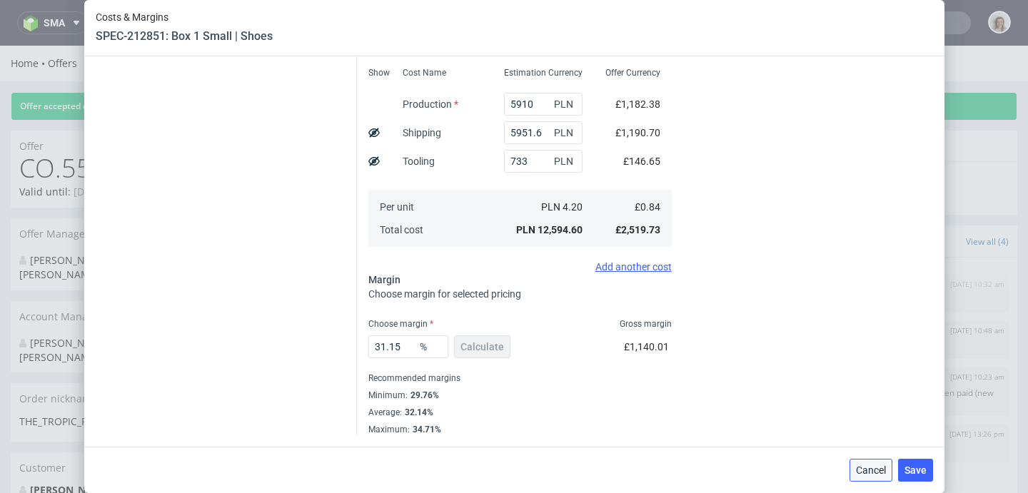
click at [870, 480] on button "Cancel" at bounding box center [871, 470] width 43 height 23
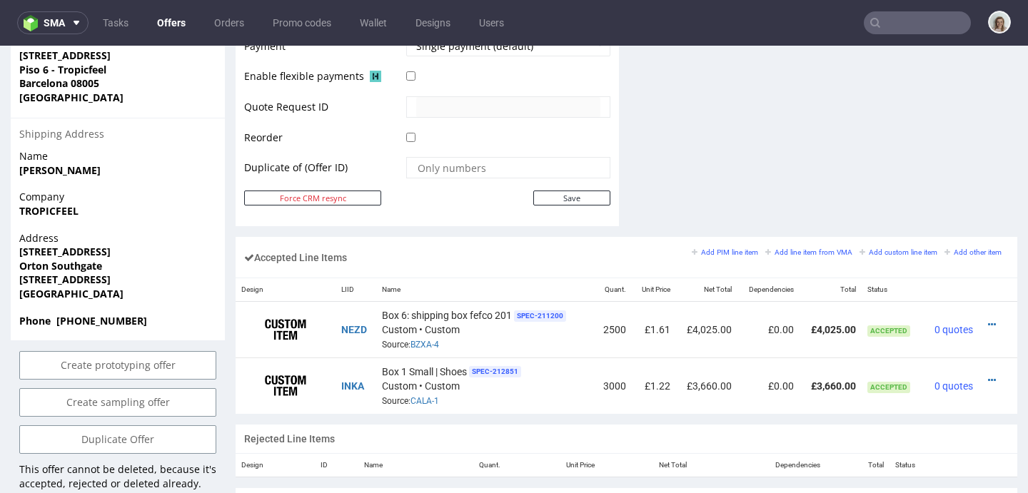
scroll to position [775, 0]
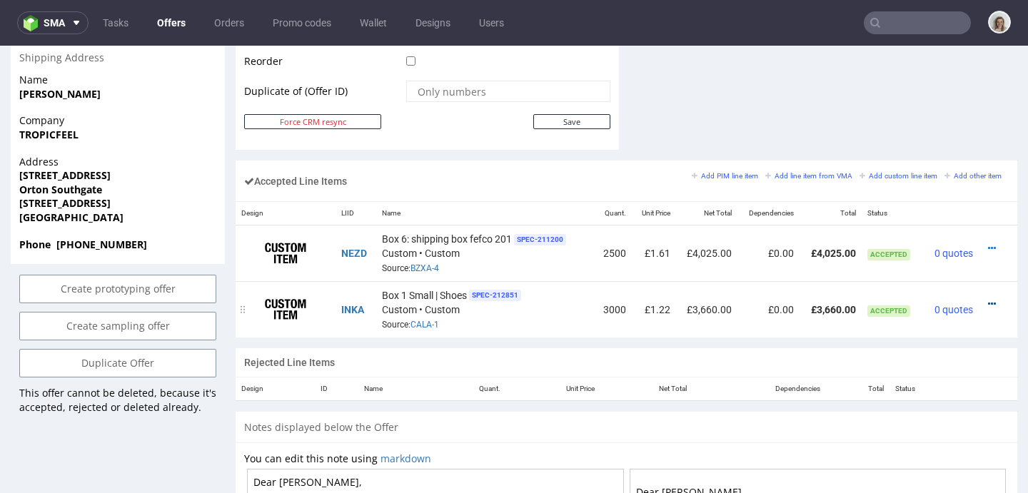
click at [988, 301] on icon at bounding box center [992, 304] width 8 height 10
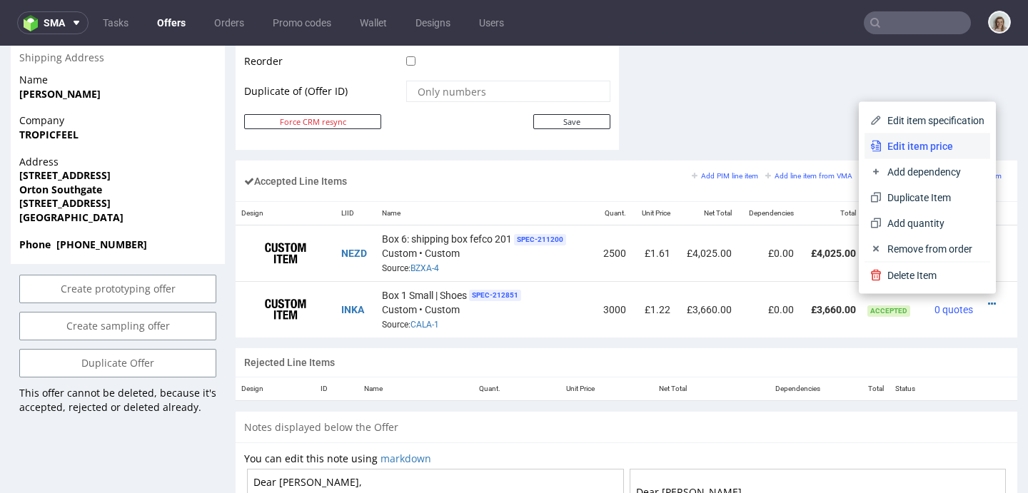
click at [902, 140] on span "Edit item price" at bounding box center [933, 146] width 103 height 14
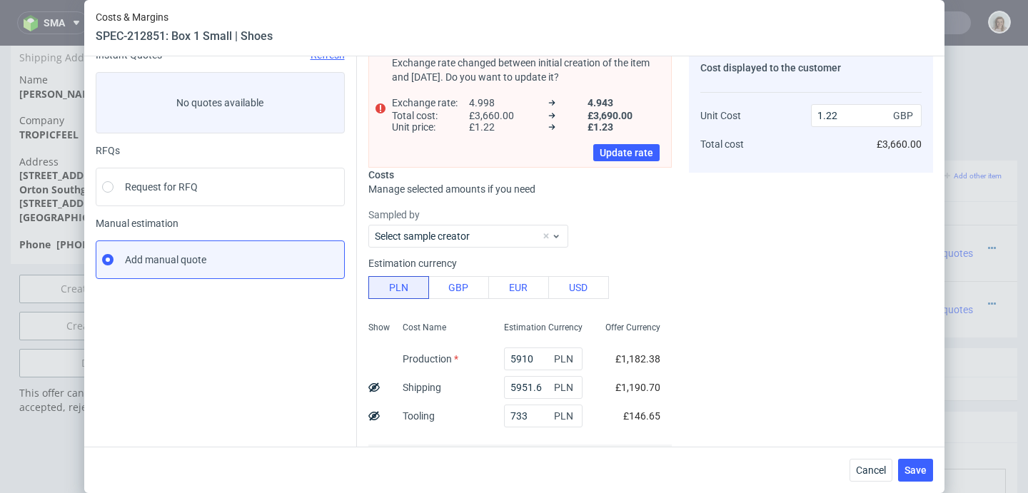
scroll to position [256, 0]
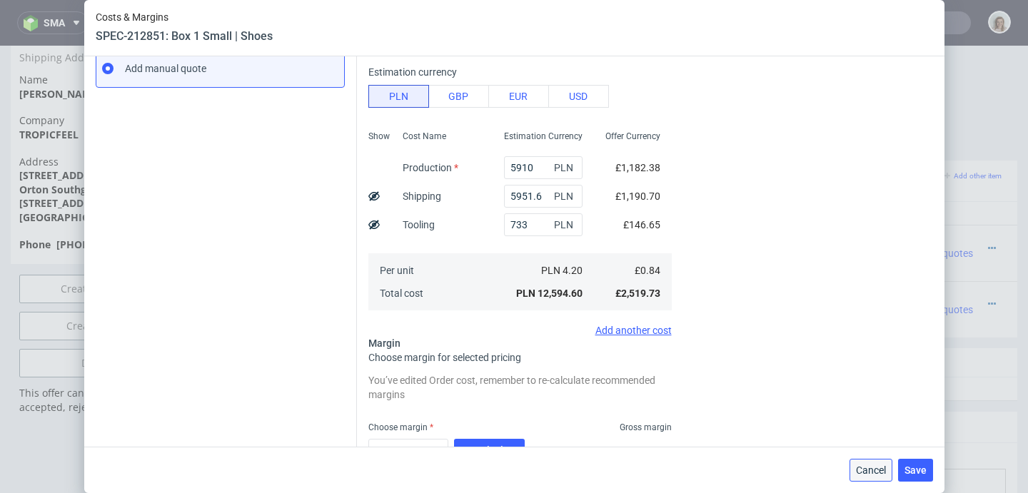
drag, startPoint x: 874, startPoint y: 470, endPoint x: 872, endPoint y: 423, distance: 46.4
click at [874, 470] on span "Cancel" at bounding box center [871, 470] width 30 height 10
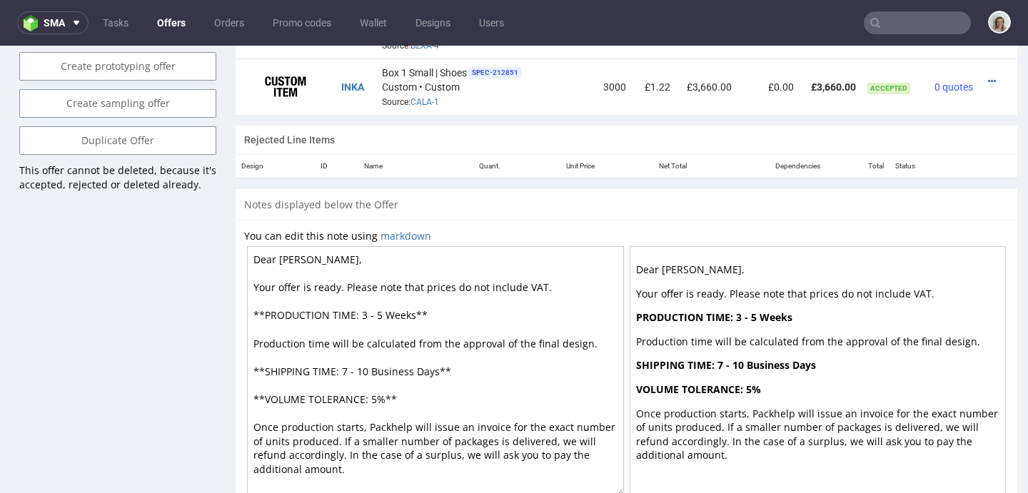
scroll to position [1002, 0]
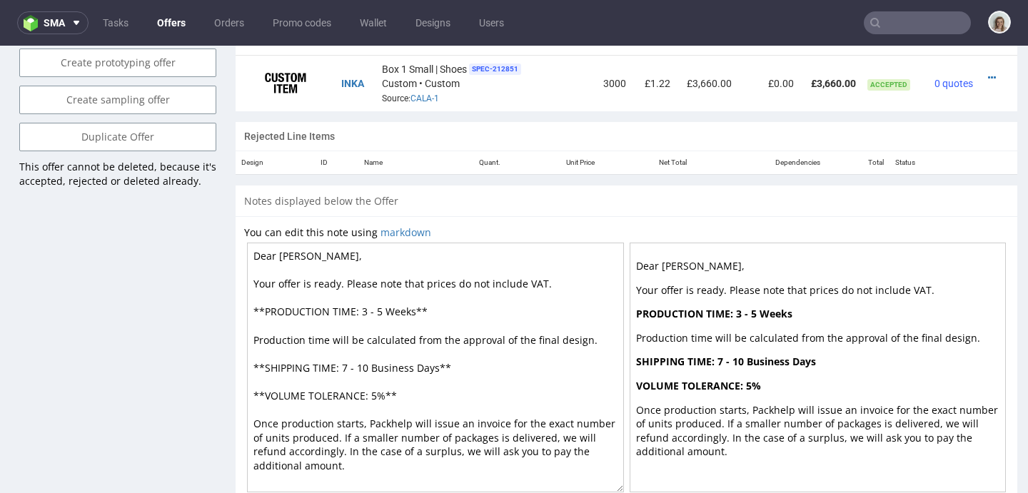
click at [49, 38] on nav "sma Tasks Offers Orders Promo codes Wallet Designs Users" at bounding box center [514, 23] width 1028 height 46
click at [51, 29] on button "sma" at bounding box center [52, 22] width 71 height 23
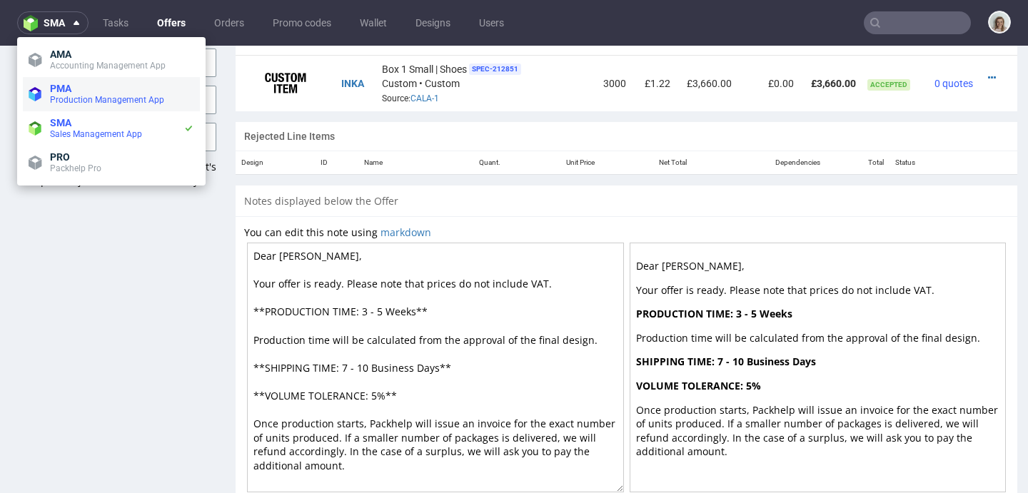
click at [65, 94] on span "Production Management App" at bounding box center [122, 99] width 144 height 11
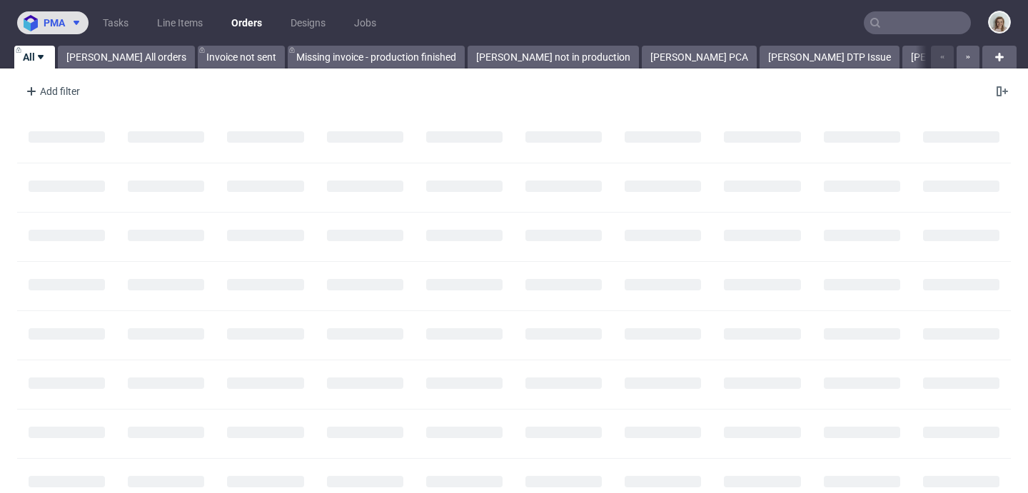
click at [62, 24] on span "pma" at bounding box center [54, 23] width 21 height 10
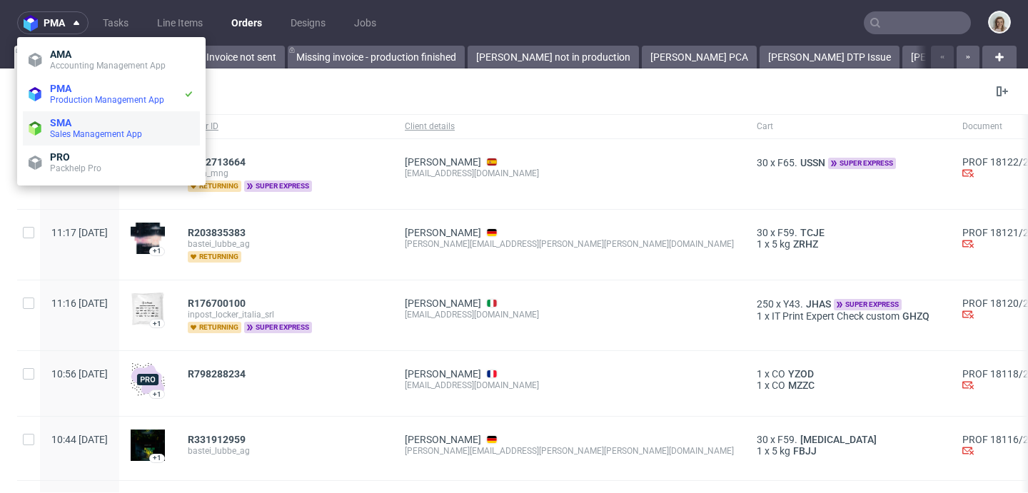
click at [79, 124] on span "SMA" at bounding box center [122, 122] width 144 height 11
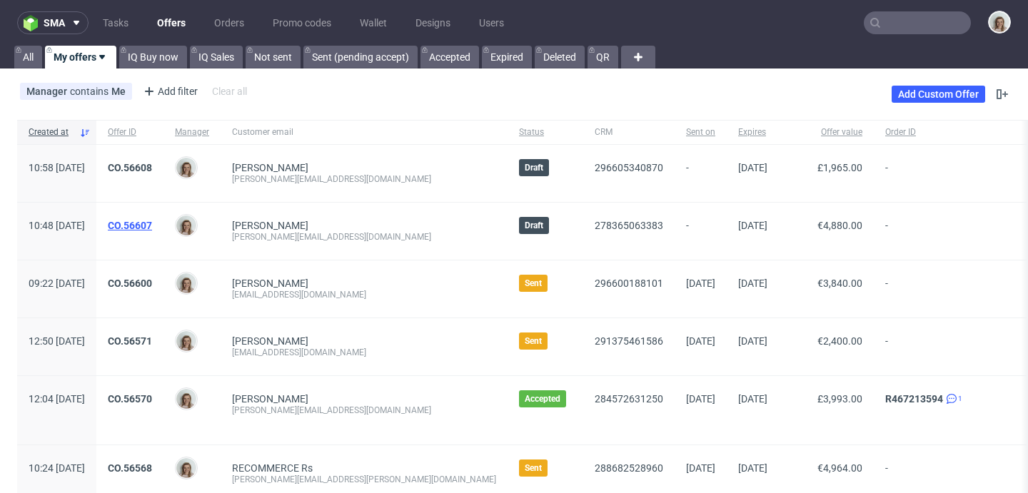
click at [152, 221] on link "CO.56607" at bounding box center [130, 225] width 44 height 11
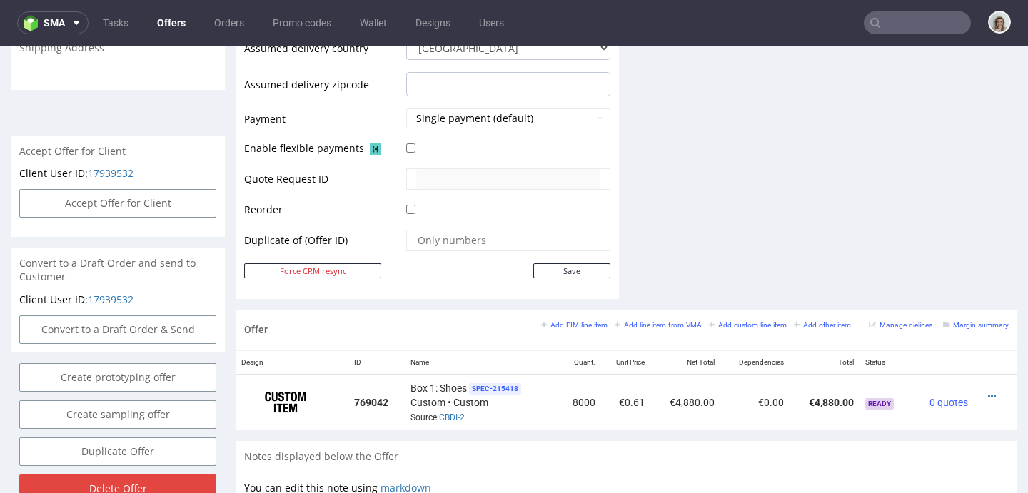
scroll to position [765, 0]
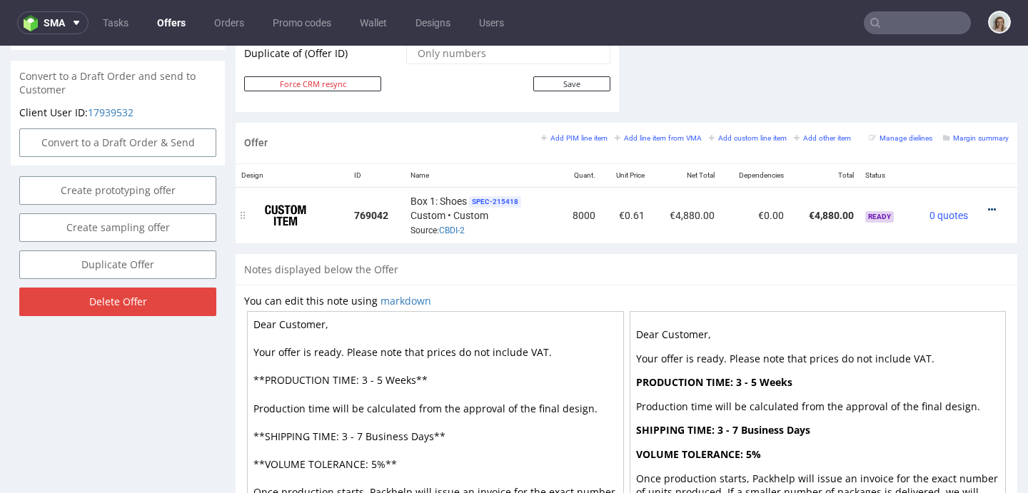
click at [988, 211] on icon at bounding box center [992, 210] width 8 height 10
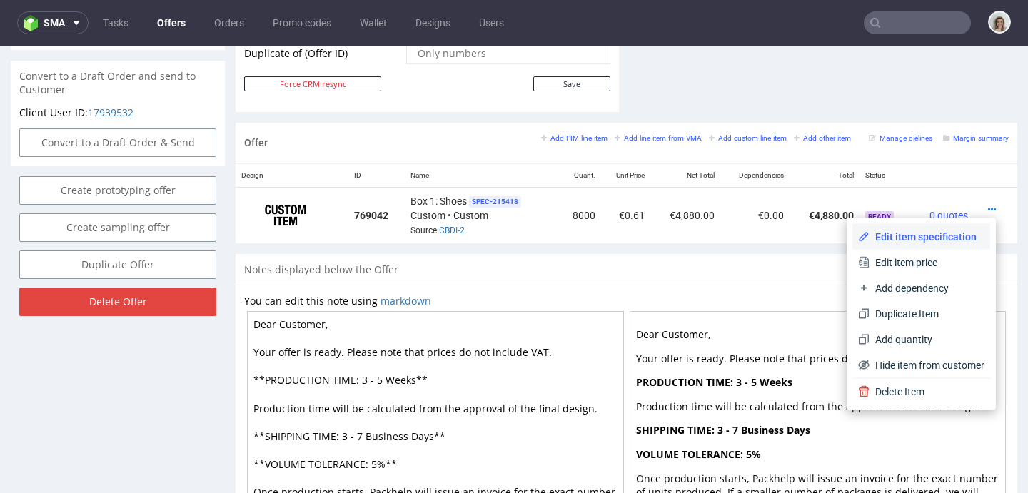
click at [920, 248] on li "Edit item specification" at bounding box center [921, 237] width 138 height 26
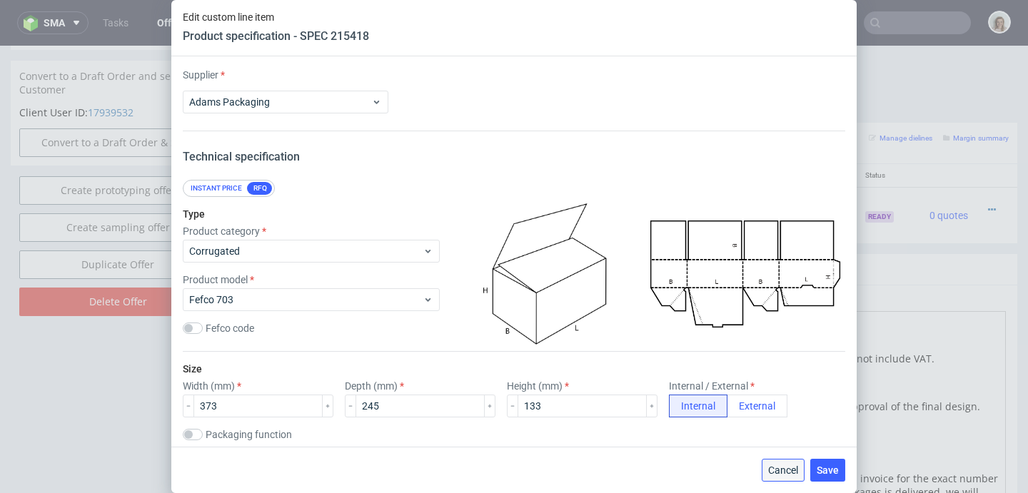
click at [791, 465] on span "Cancel" at bounding box center [783, 470] width 30 height 10
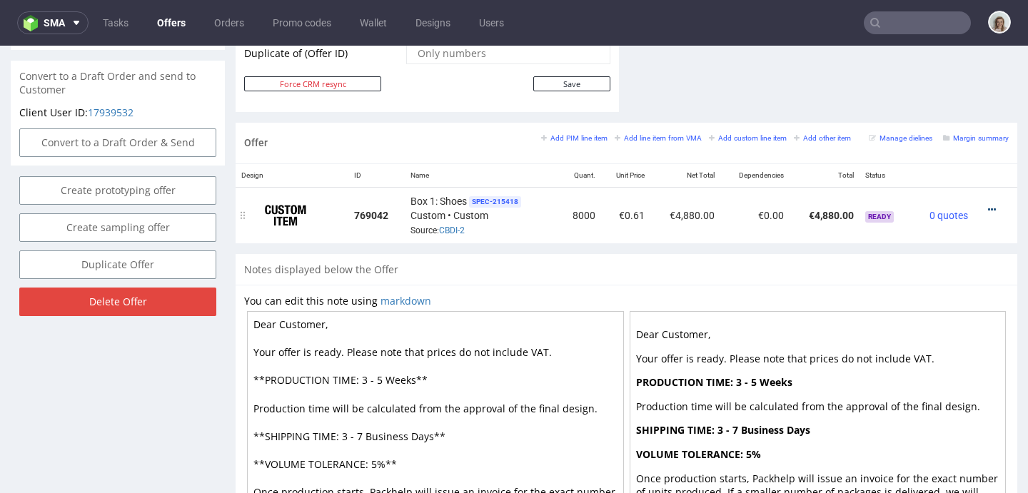
click at [988, 209] on icon at bounding box center [992, 210] width 8 height 10
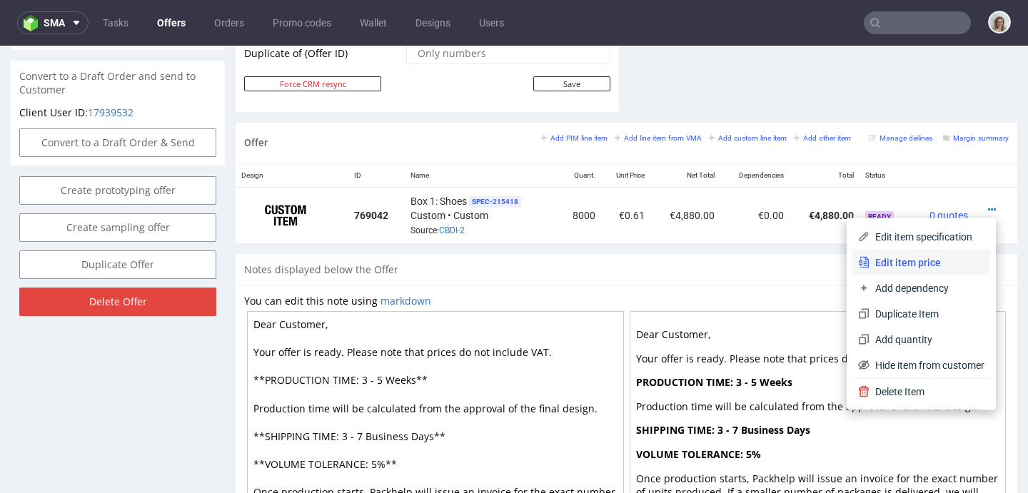
click at [922, 258] on span "Edit item price" at bounding box center [927, 263] width 115 height 14
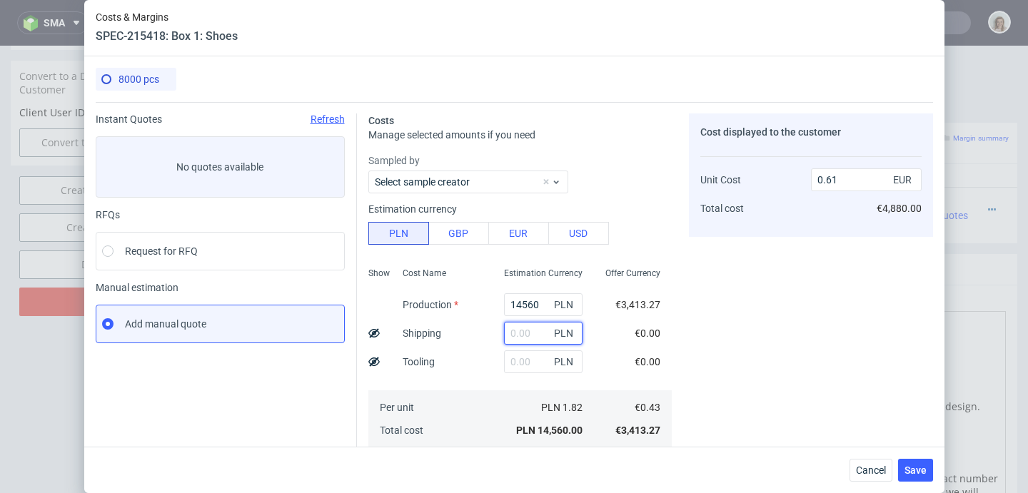
click at [508, 333] on input "text" at bounding box center [543, 333] width 79 height 23
paste input "3412,19"
type input "3412.19"
type input "0.75"
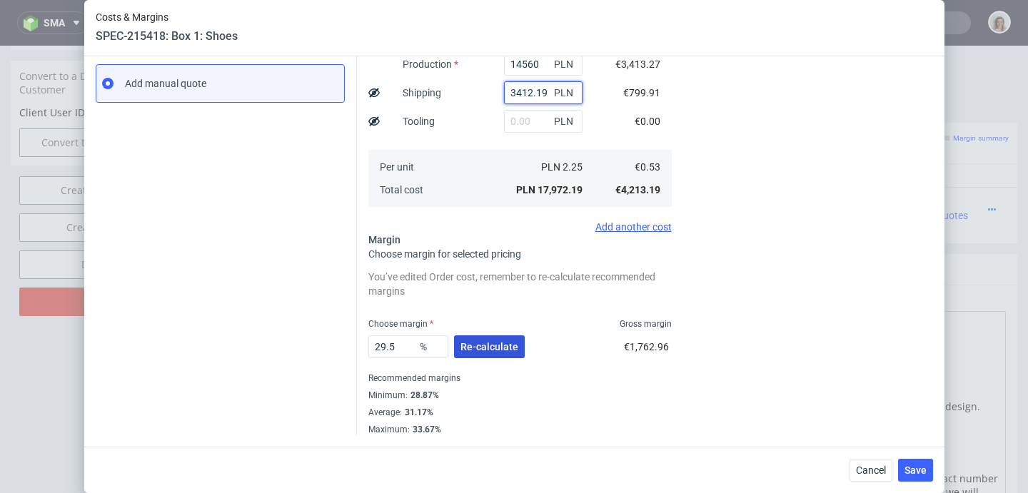
type input "3412.19"
click at [507, 343] on span "Re-calculate" at bounding box center [489, 347] width 58 height 10
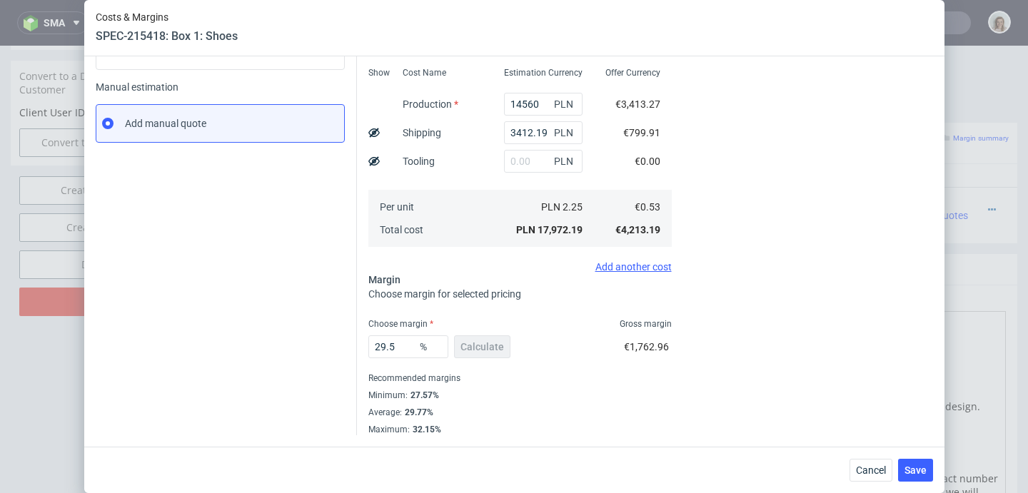
scroll to position [201, 0]
click at [933, 472] on button "Save" at bounding box center [915, 470] width 35 height 23
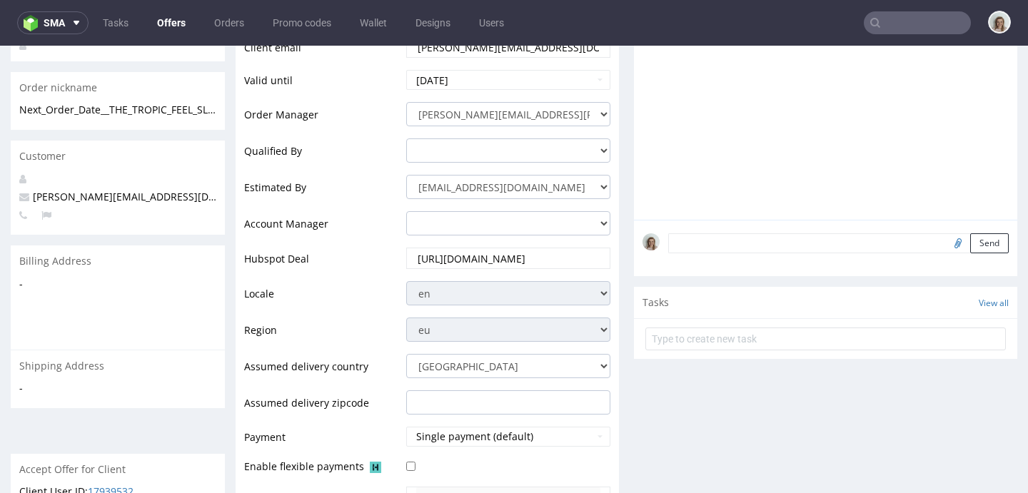
scroll to position [558, 0]
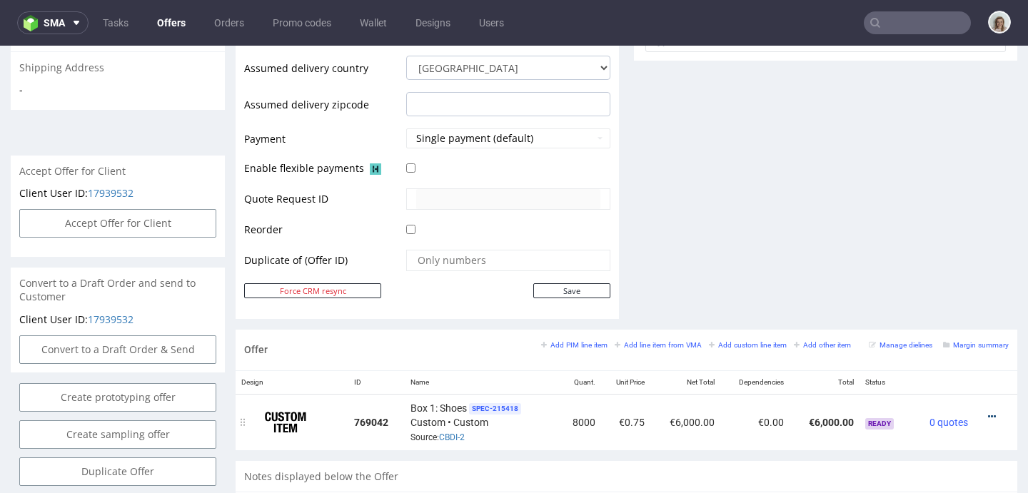
click at [988, 420] on icon at bounding box center [992, 417] width 8 height 10
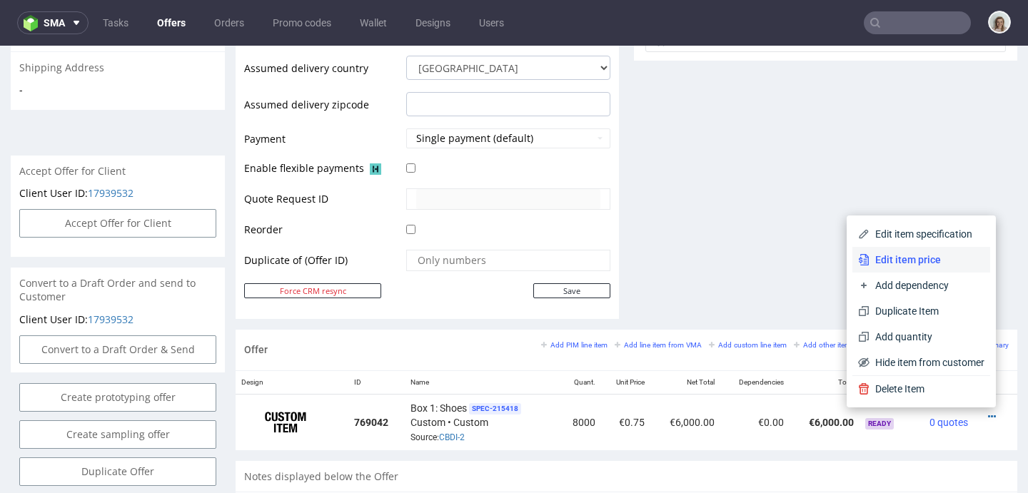
click at [877, 248] on li "Edit item price" at bounding box center [921, 260] width 138 height 26
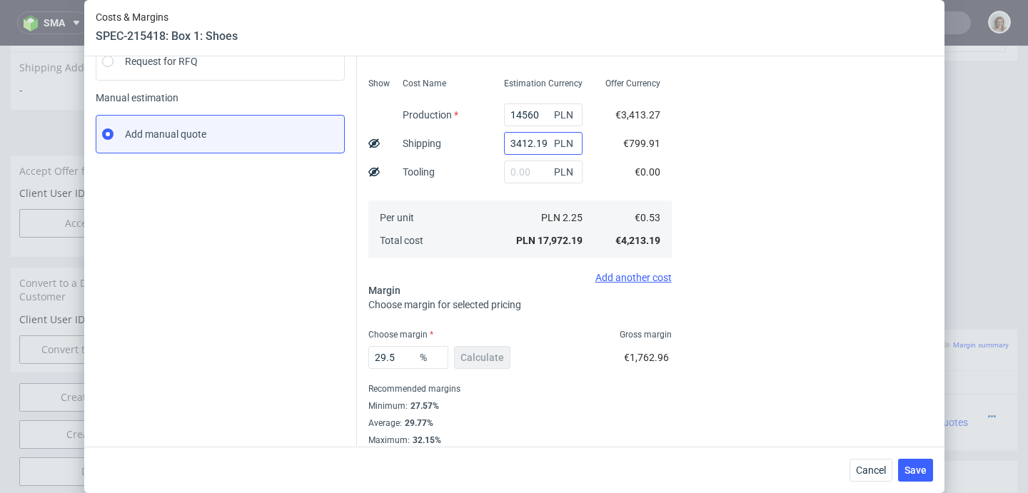
scroll to position [201, 0]
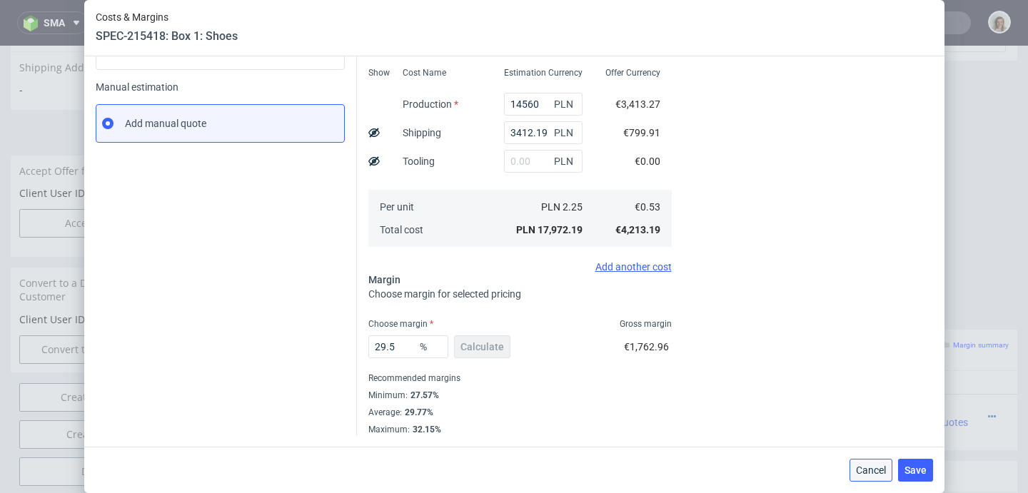
click at [885, 478] on button "Cancel" at bounding box center [871, 470] width 43 height 23
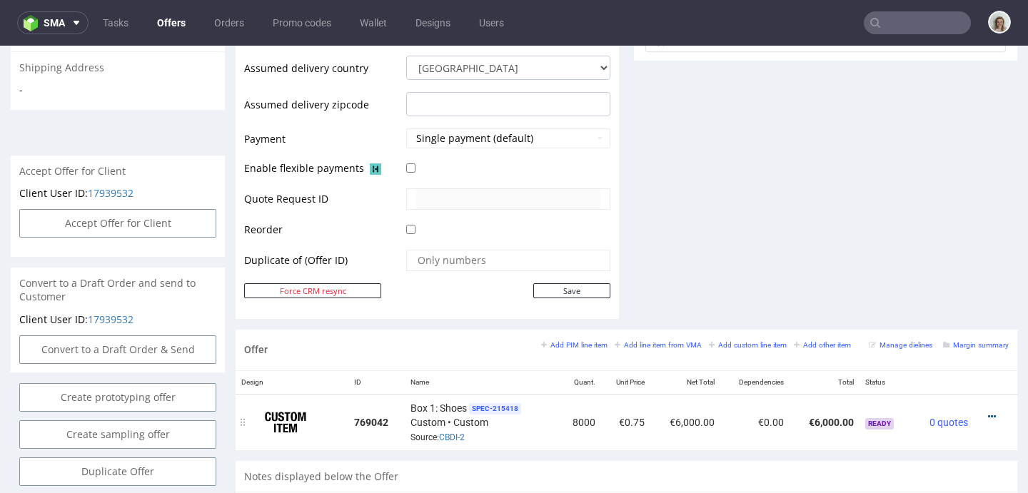
click at [988, 418] on icon at bounding box center [992, 417] width 8 height 10
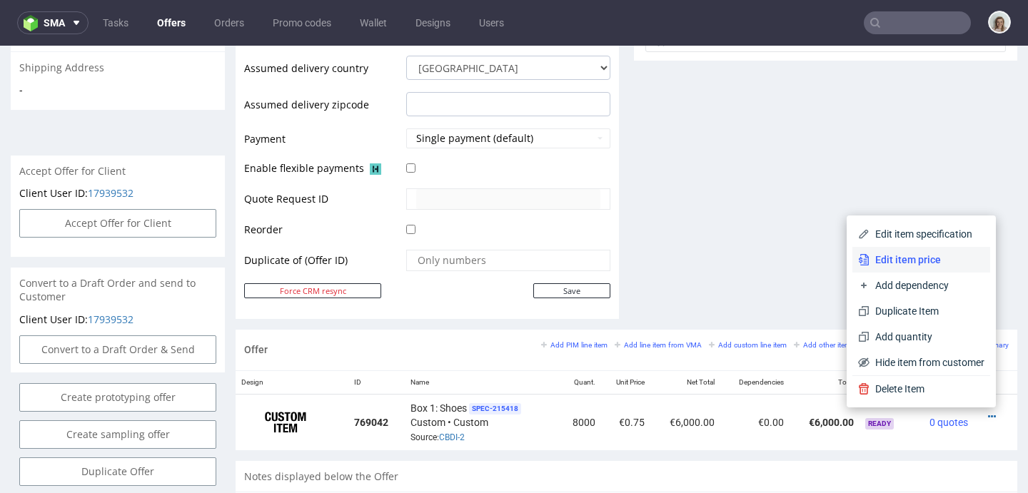
click at [937, 267] on li "Edit item price" at bounding box center [921, 260] width 138 height 26
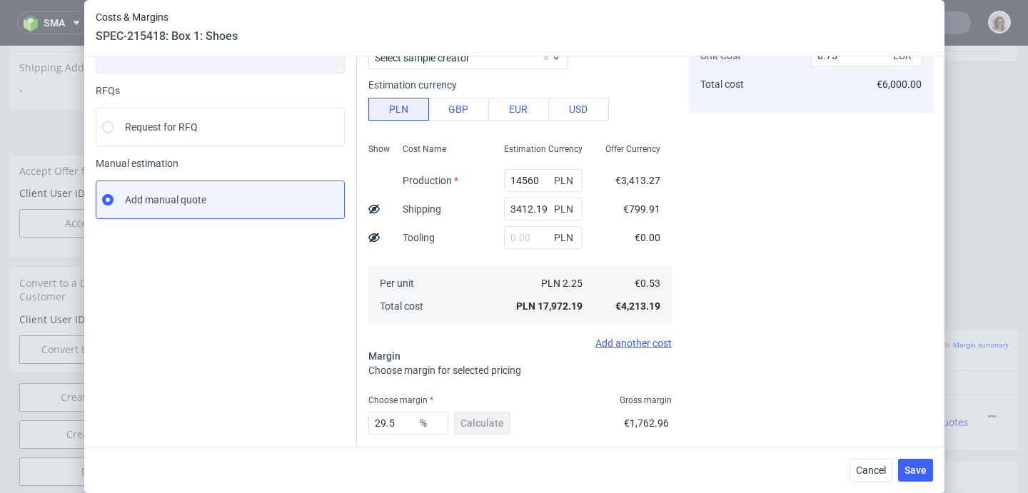
scroll to position [196, 0]
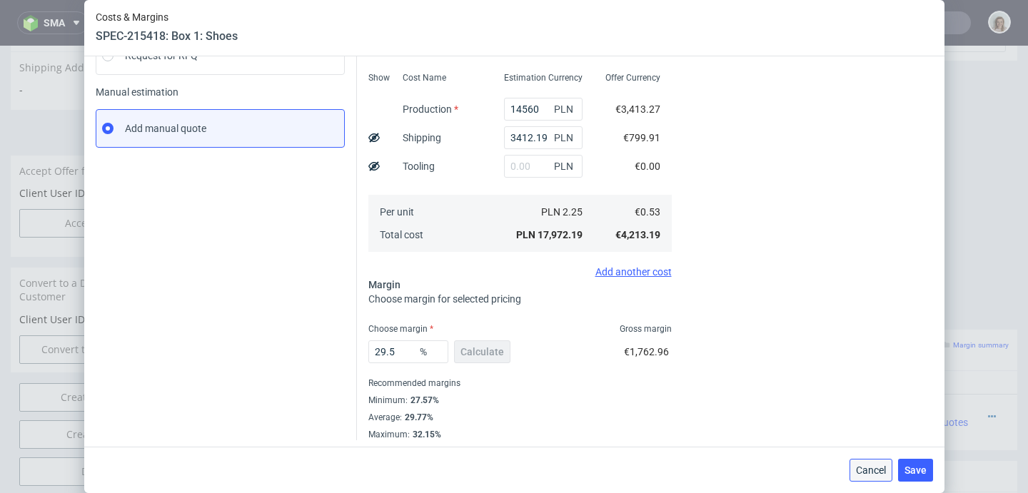
click at [880, 465] on span "Cancel" at bounding box center [871, 470] width 30 height 10
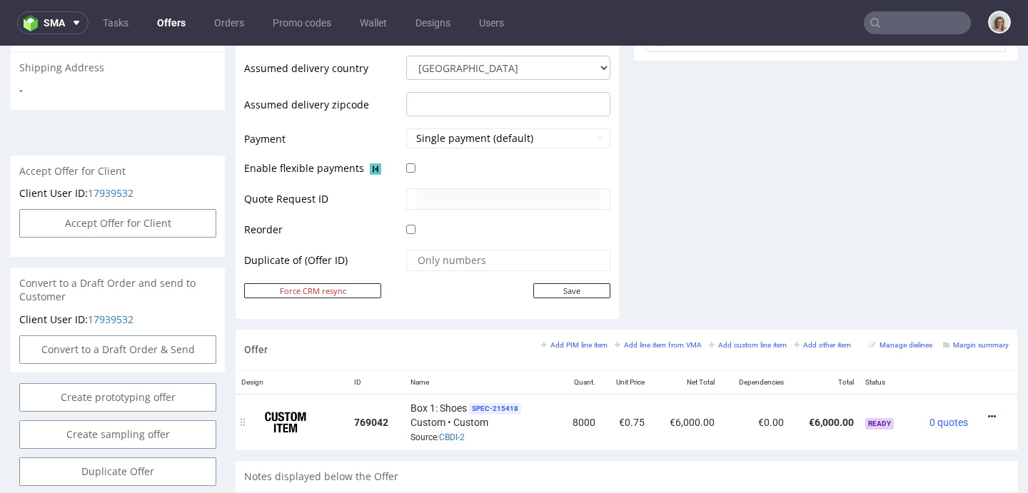
click at [988, 415] on icon at bounding box center [992, 417] width 8 height 10
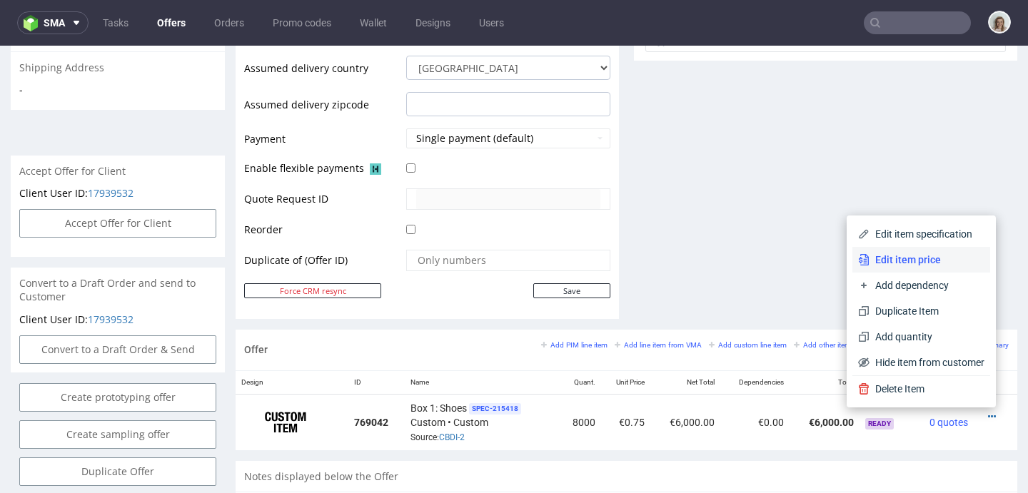
click at [934, 265] on span "Edit item price" at bounding box center [927, 260] width 115 height 14
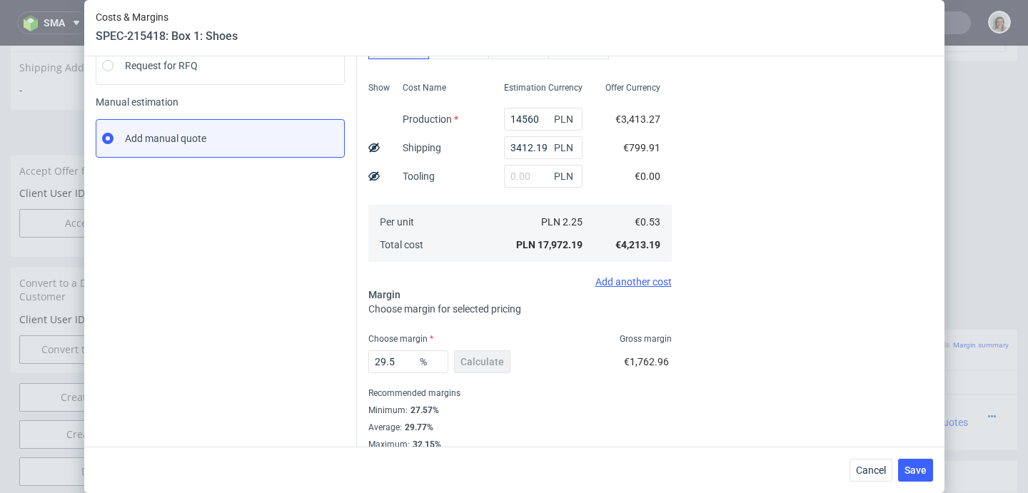
scroll to position [201, 0]
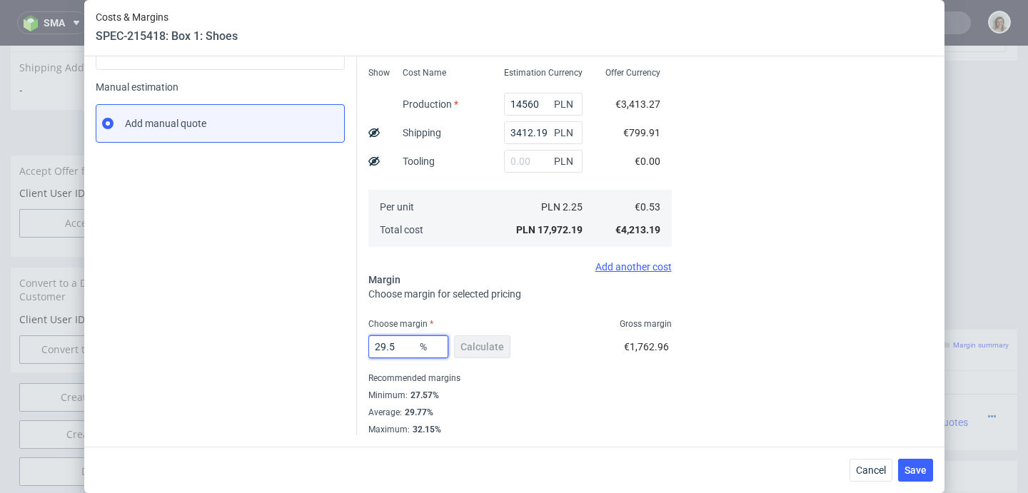
drag, startPoint x: 398, startPoint y: 342, endPoint x: 354, endPoint y: 343, distance: 43.6
click at [358, 343] on div "Costs Manage selected amounts if you need Sampled by Select sample creator Esti…" at bounding box center [645, 168] width 576 height 534
type input "32"
type input "0.77"
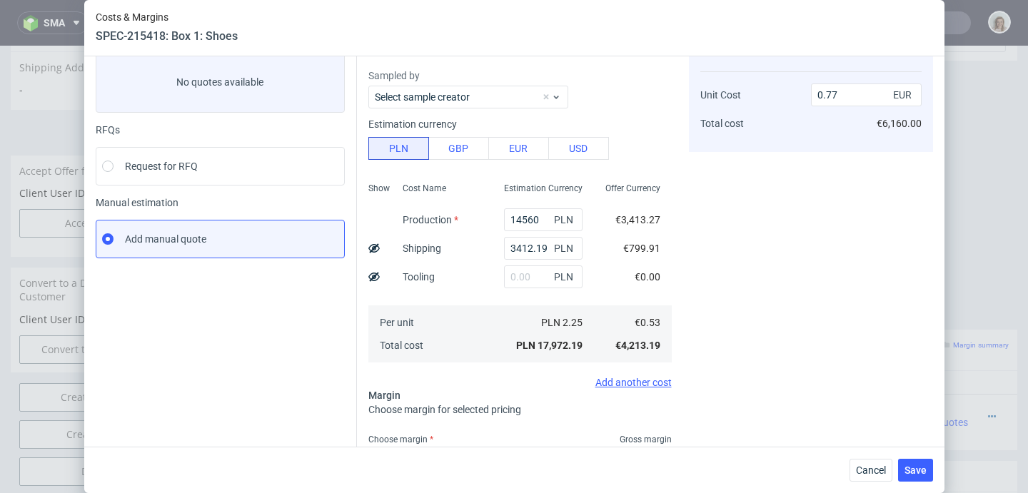
scroll to position [0, 0]
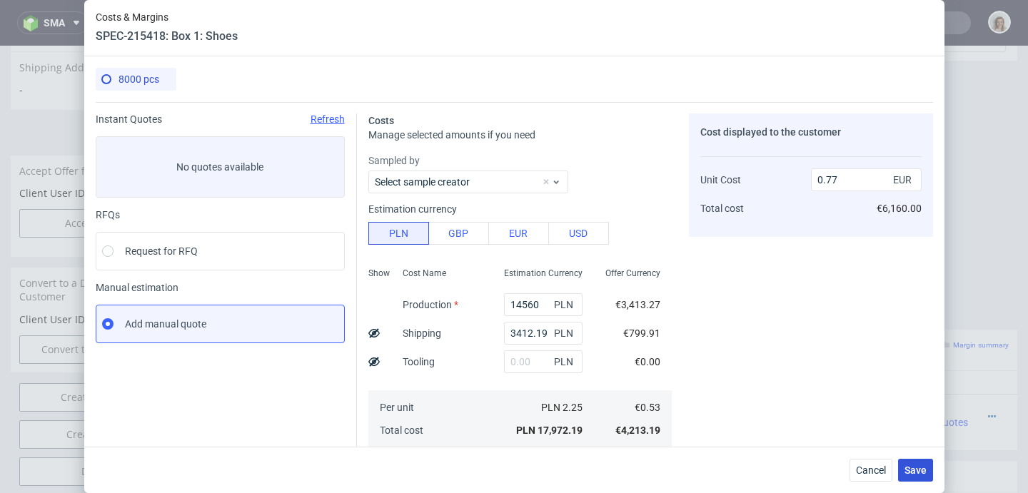
type input "32"
click at [923, 465] on span "Save" at bounding box center [916, 470] width 22 height 10
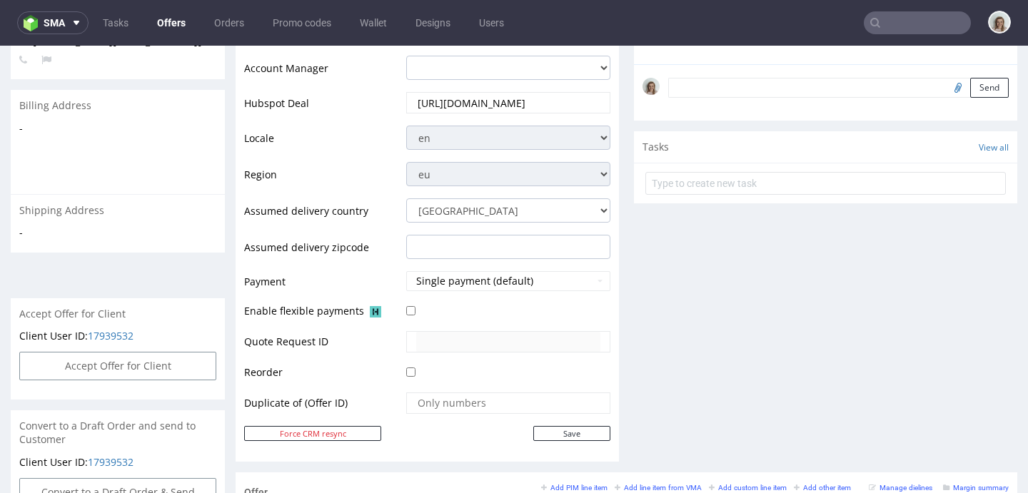
scroll to position [631, 0]
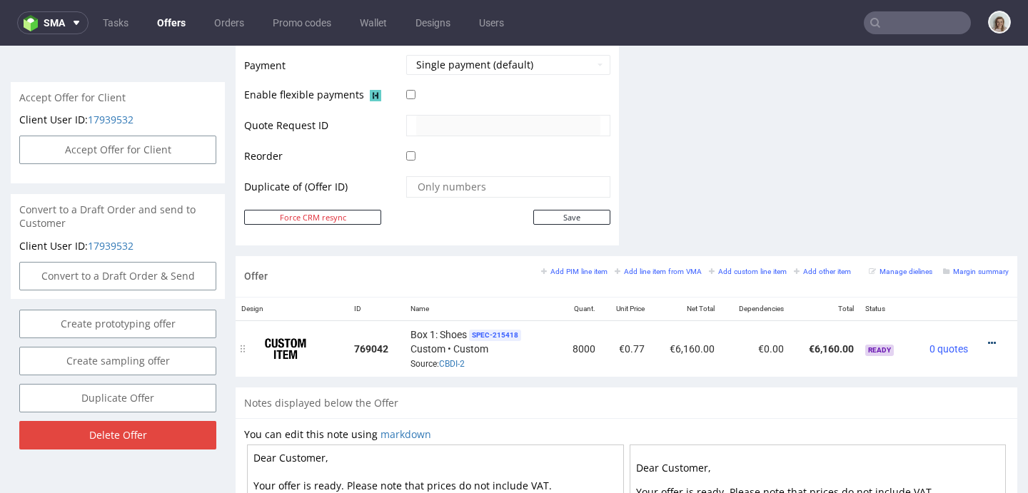
click at [988, 340] on icon at bounding box center [992, 343] width 8 height 10
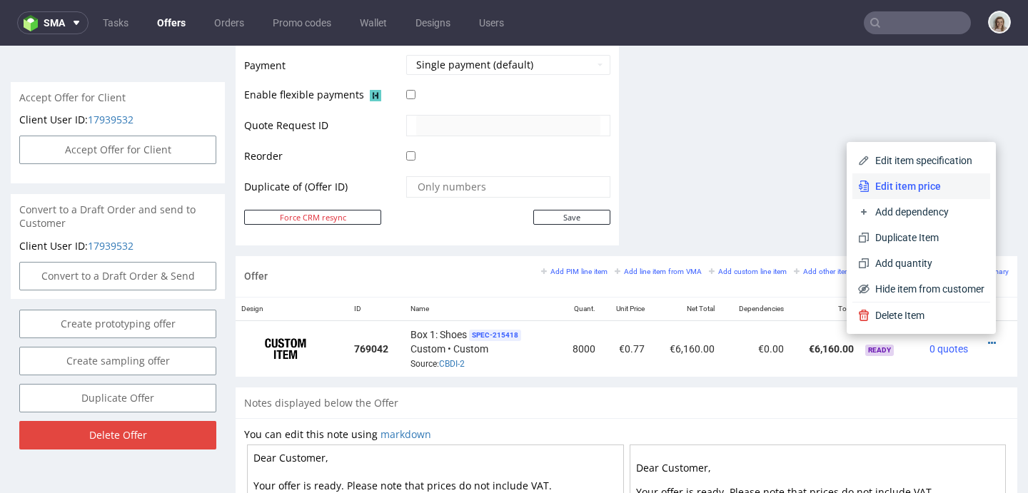
click at [875, 191] on span "Edit item price" at bounding box center [927, 186] width 115 height 14
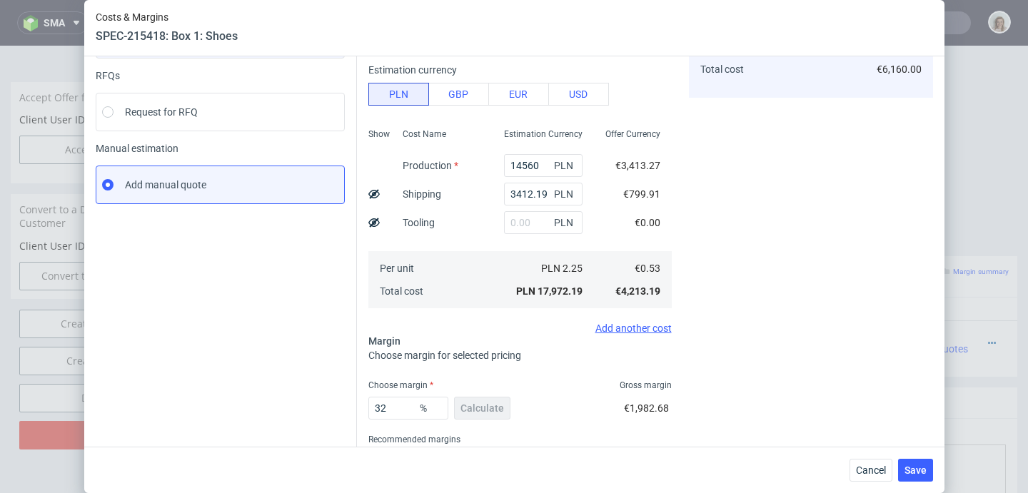
scroll to position [201, 0]
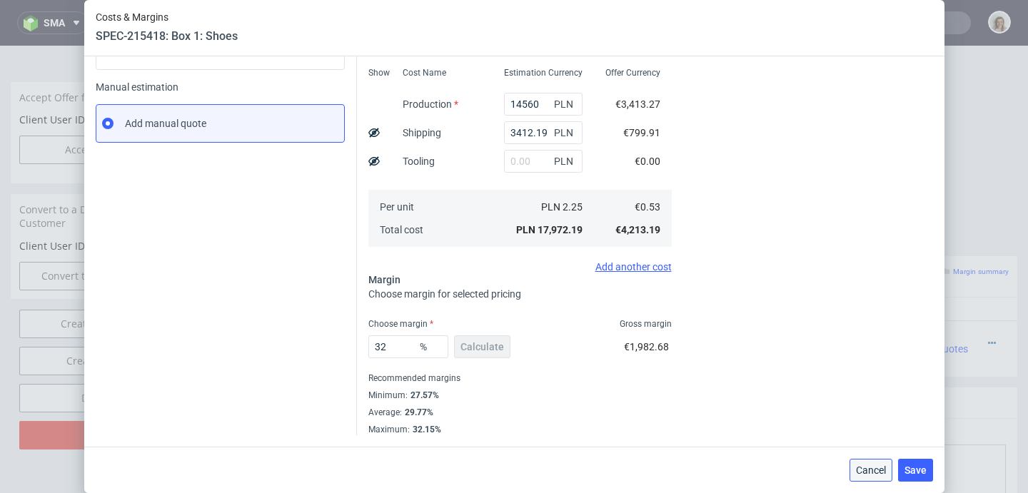
drag, startPoint x: 887, startPoint y: 479, endPoint x: 882, endPoint y: 430, distance: 49.6
click at [887, 479] on button "Cancel" at bounding box center [871, 470] width 43 height 23
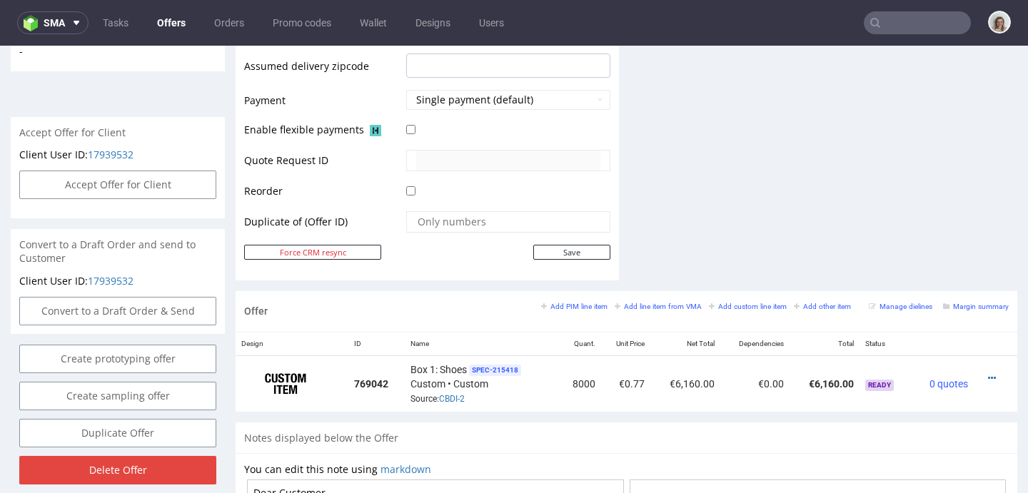
scroll to position [600, 0]
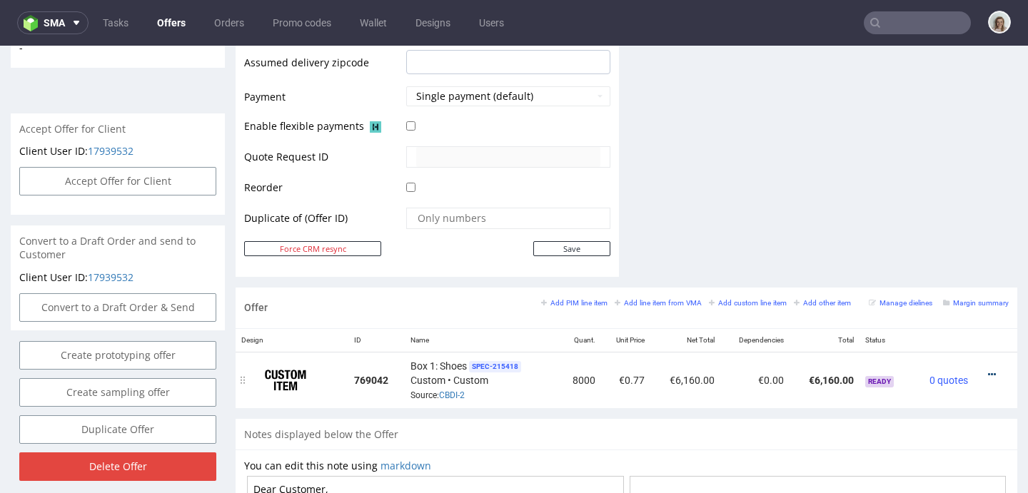
click at [988, 370] on icon at bounding box center [992, 375] width 8 height 10
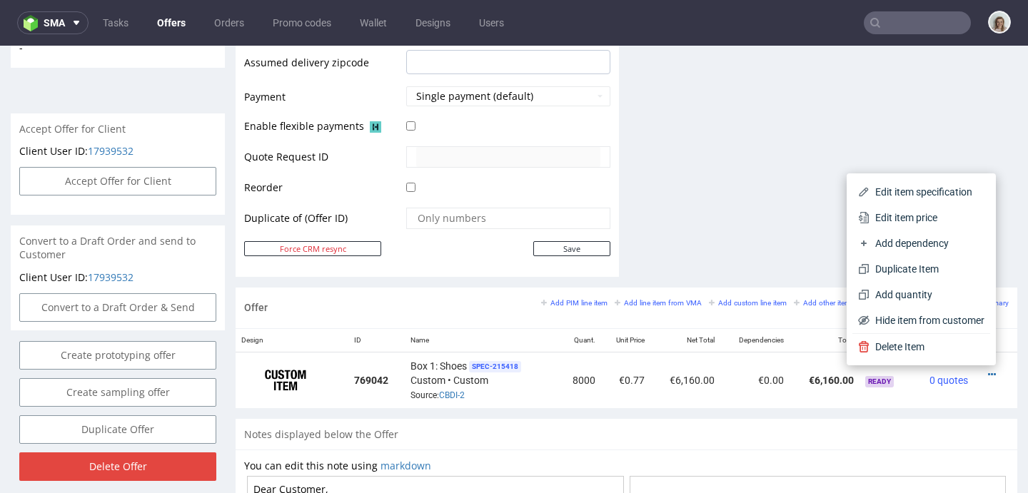
drag, startPoint x: 924, startPoint y: 218, endPoint x: 737, endPoint y: 263, distance: 192.4
click at [923, 218] on span "Edit item price" at bounding box center [927, 218] width 115 height 14
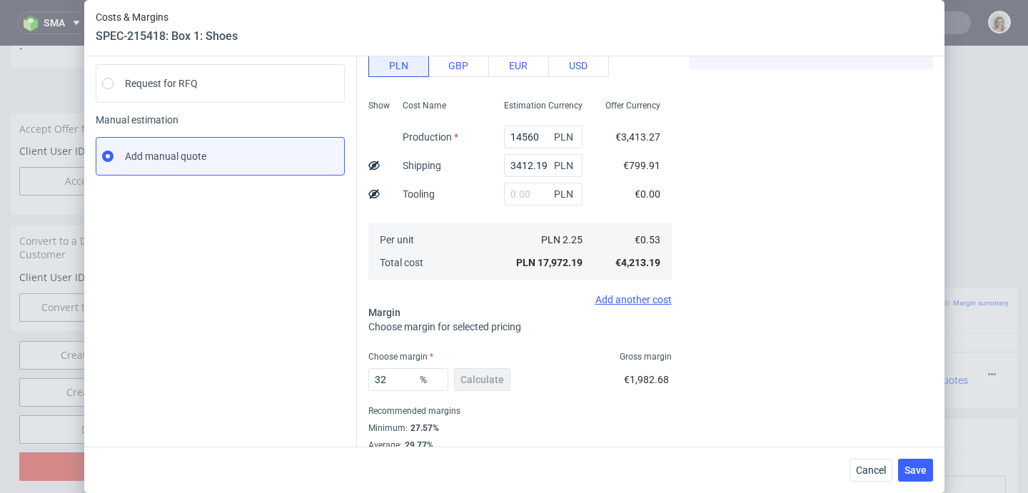
scroll to position [201, 0]
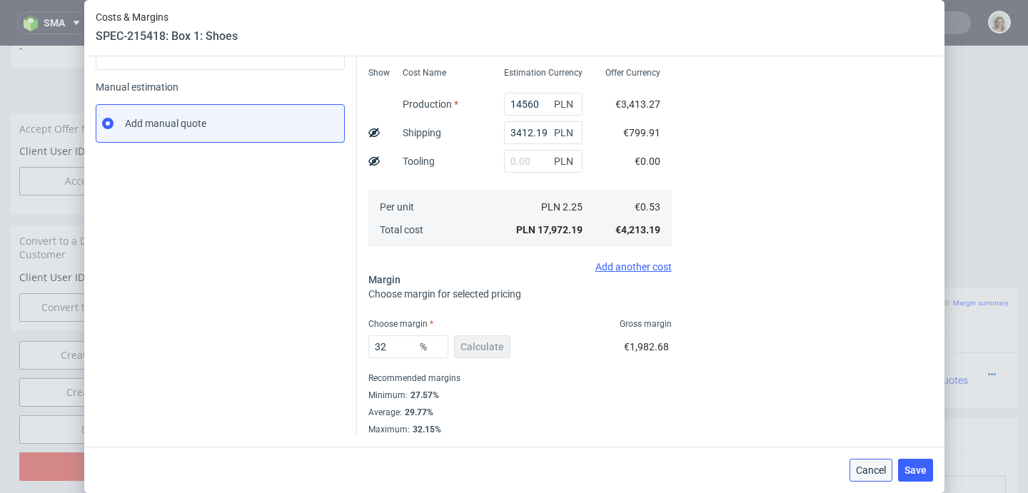
drag, startPoint x: 884, startPoint y: 475, endPoint x: 881, endPoint y: 427, distance: 48.6
click at [884, 475] on span "Cancel" at bounding box center [871, 470] width 30 height 10
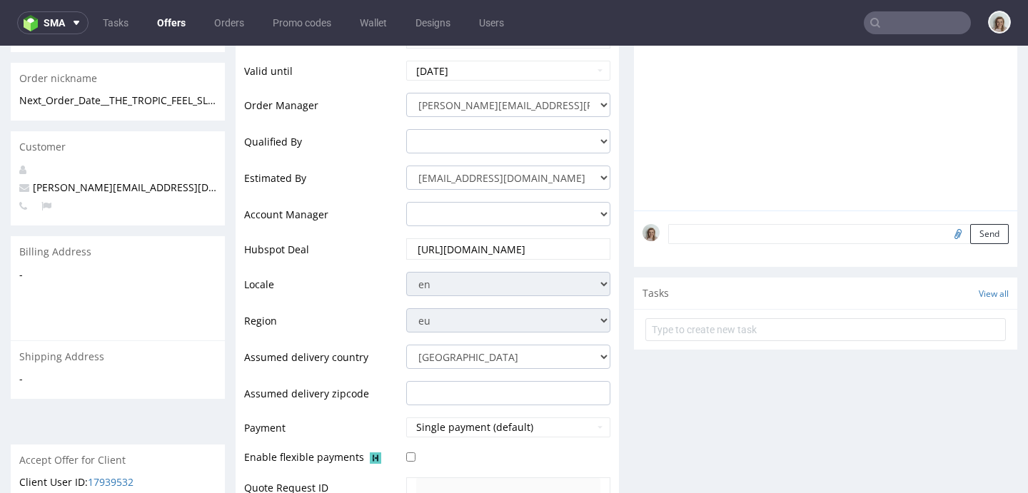
scroll to position [0, 0]
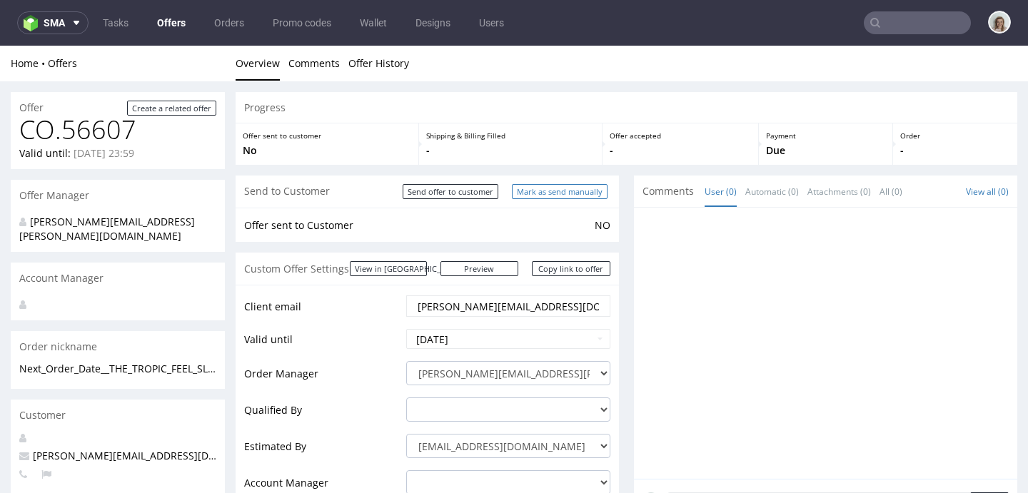
click at [556, 196] on input "Mark as send manually" at bounding box center [560, 191] width 96 height 15
type input "In progress..."
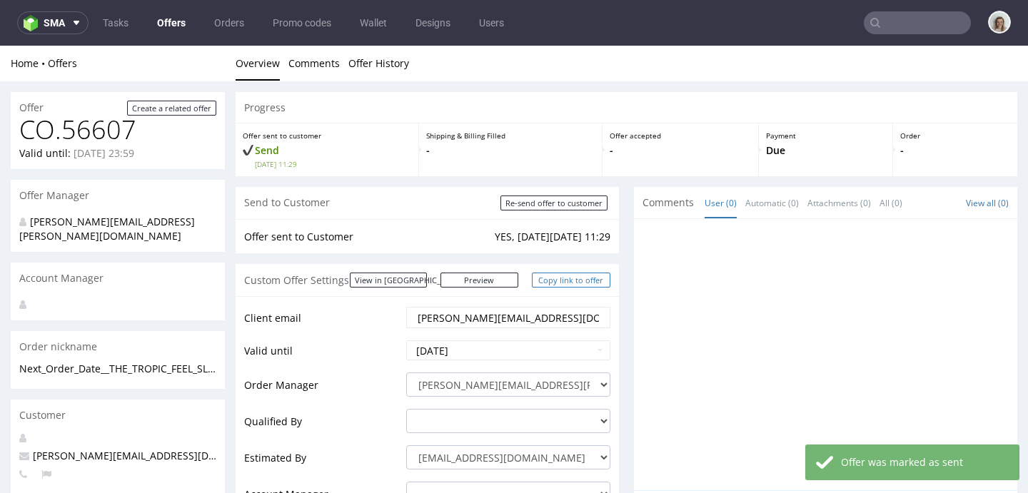
click at [568, 282] on link "Copy link to offer" at bounding box center [571, 280] width 79 height 15
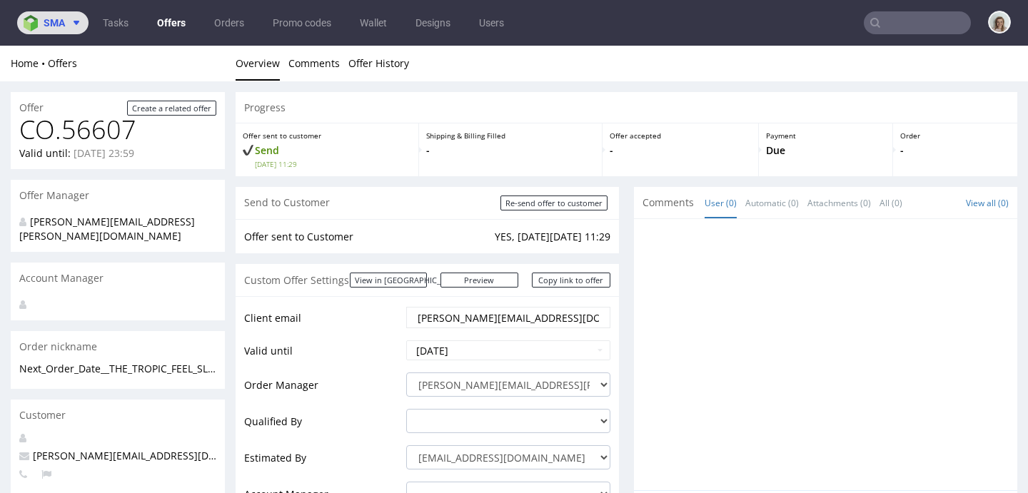
click at [39, 29] on img at bounding box center [34, 23] width 20 height 16
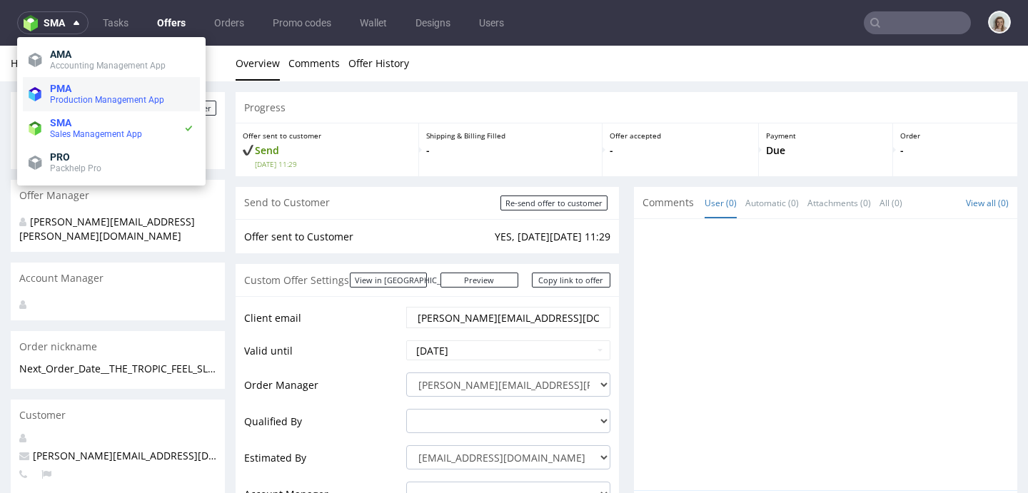
click at [75, 101] on span "Production Management App" at bounding box center [107, 100] width 114 height 10
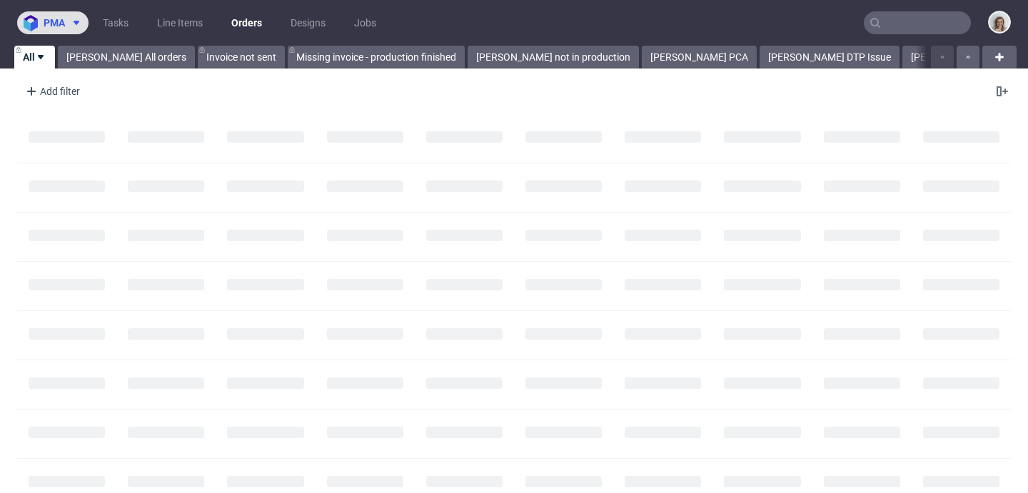
click at [71, 21] on icon at bounding box center [76, 22] width 11 height 11
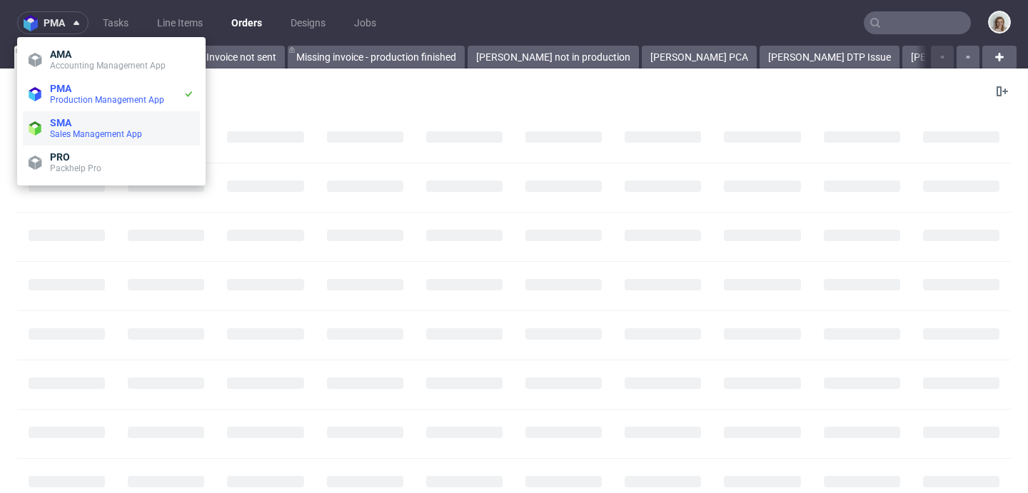
click at [100, 119] on span "SMA" at bounding box center [122, 122] width 144 height 11
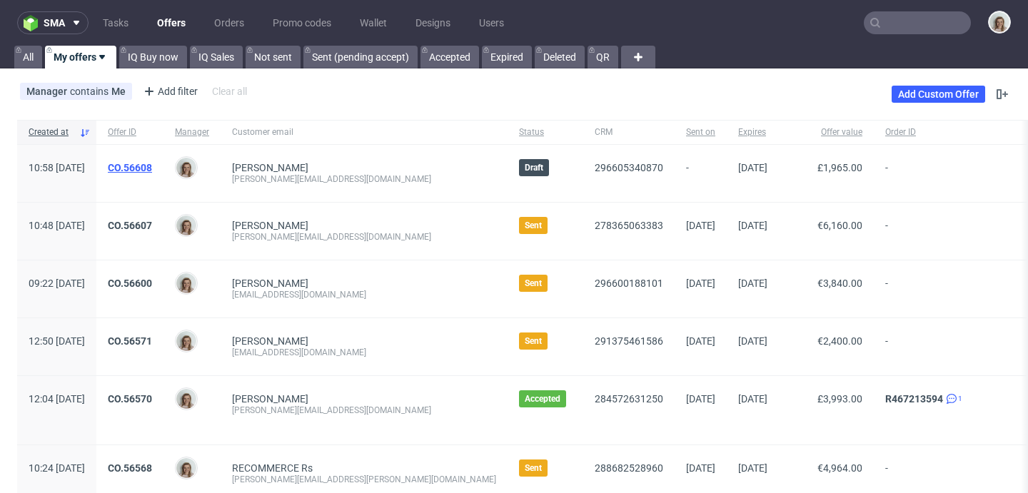
click at [152, 162] on link "CO.56608" at bounding box center [130, 167] width 44 height 11
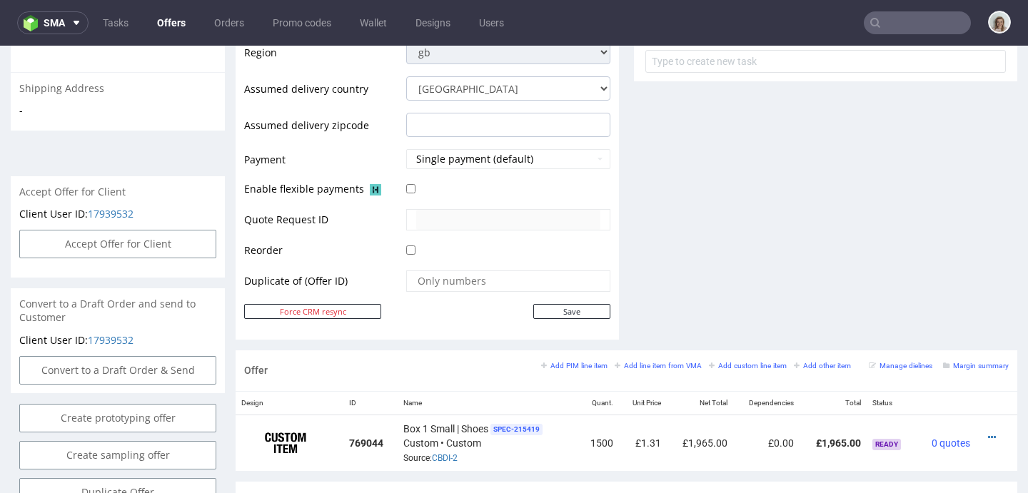
scroll to position [807, 0]
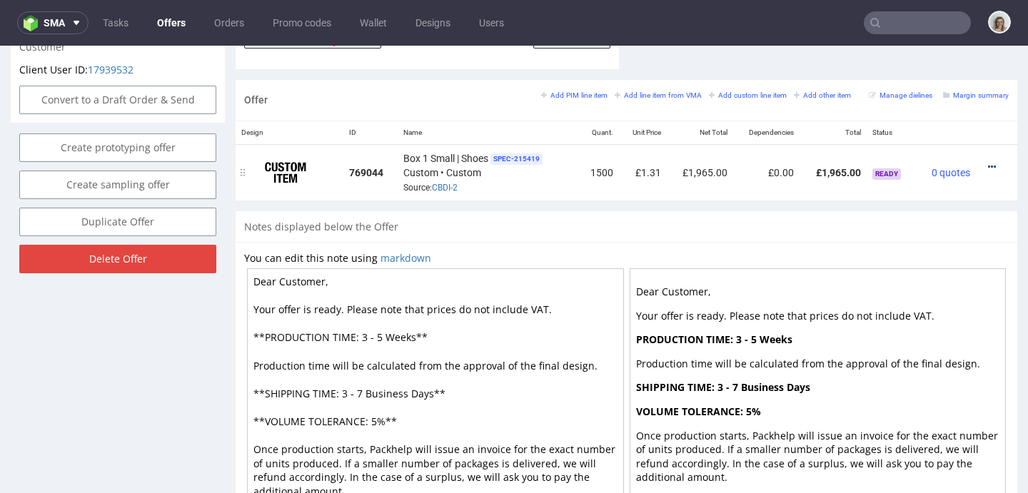
click at [988, 166] on icon at bounding box center [992, 167] width 8 height 10
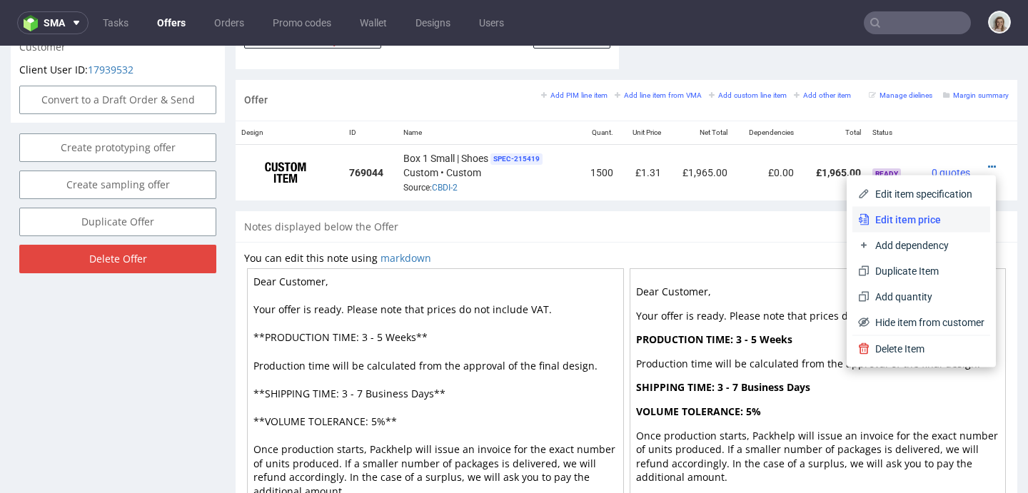
click at [917, 216] on span "Edit item price" at bounding box center [927, 220] width 115 height 14
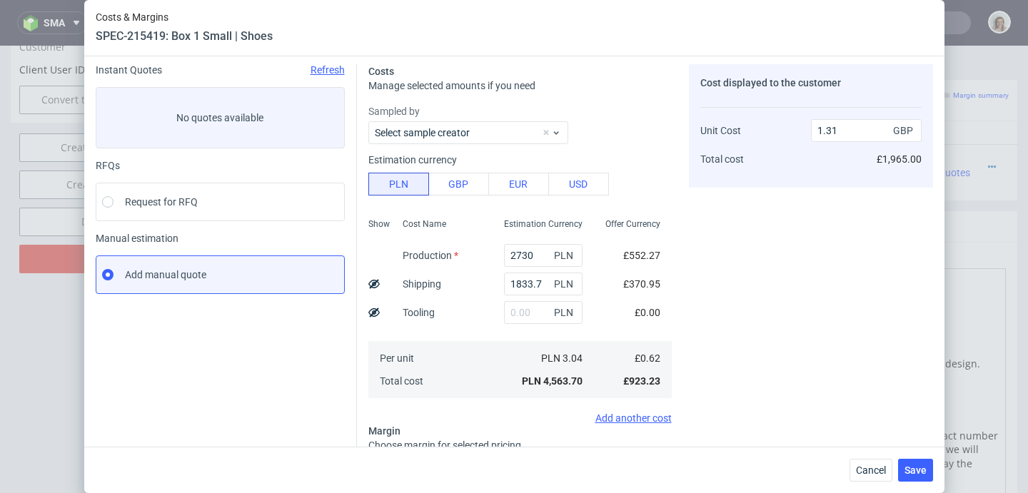
scroll to position [201, 0]
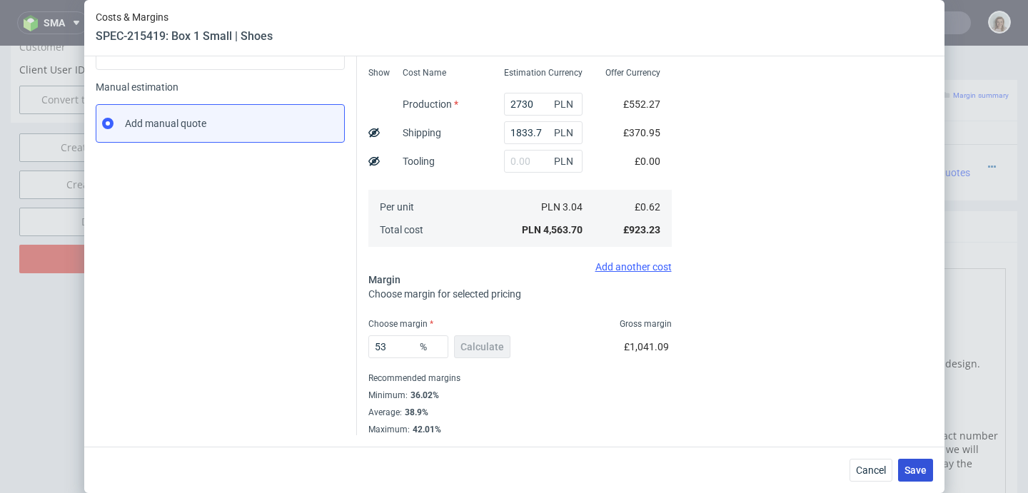
click at [921, 462] on button "Save" at bounding box center [915, 470] width 35 height 23
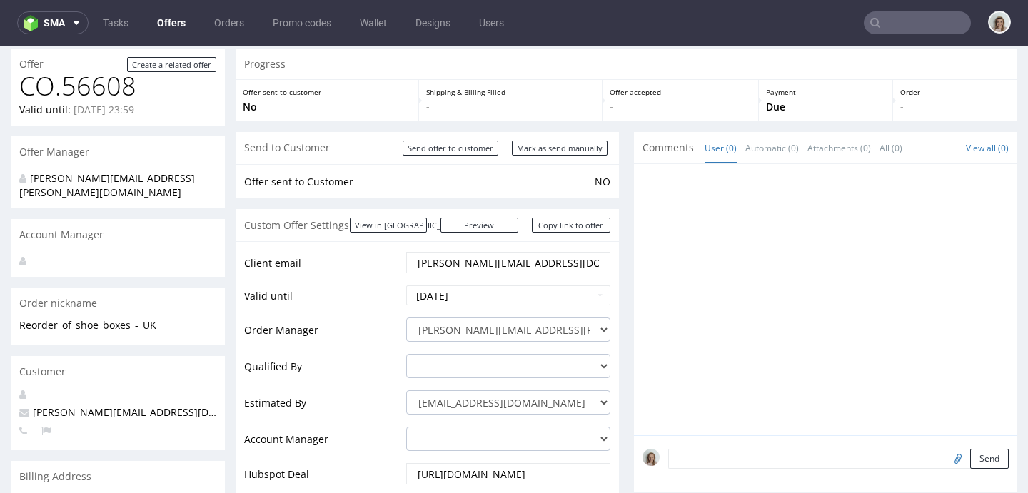
scroll to position [0, 0]
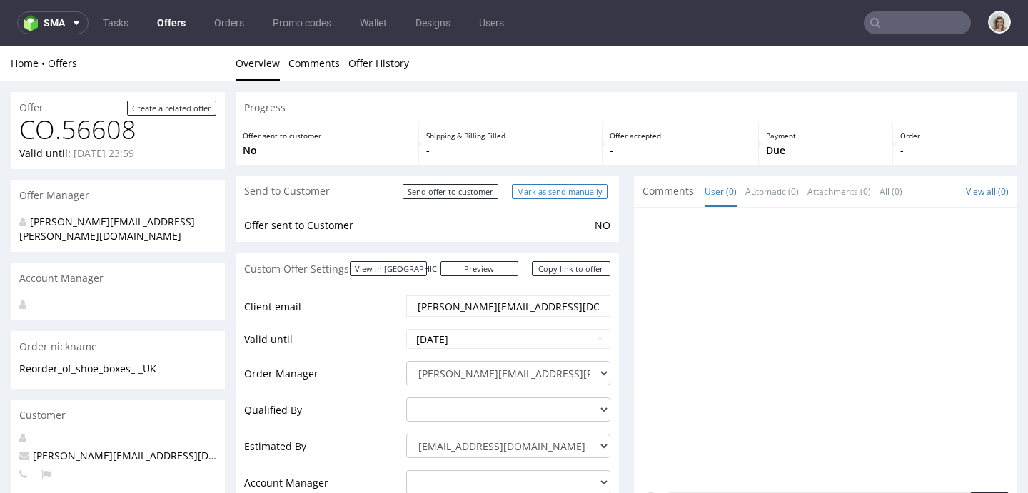
click at [564, 197] on input "Mark as send manually" at bounding box center [560, 191] width 96 height 15
type input "In progress..."
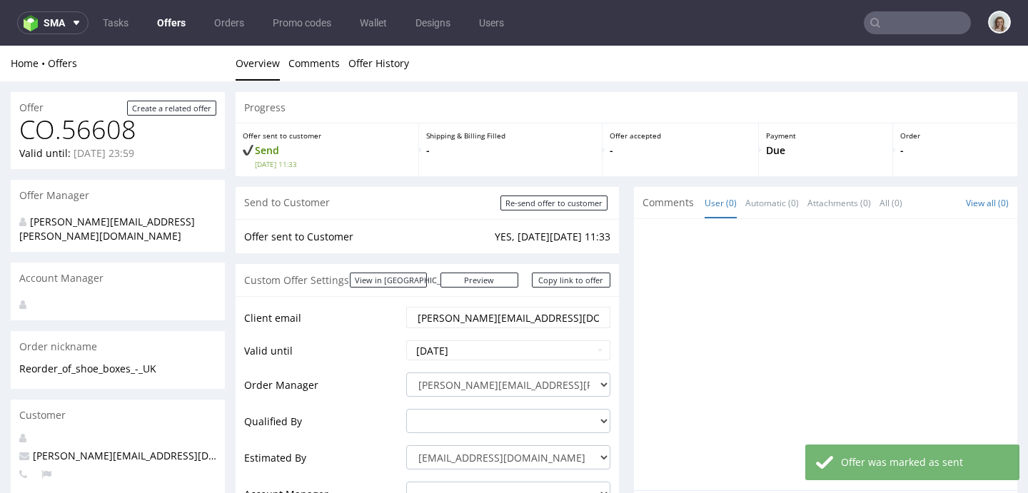
drag, startPoint x: 570, startPoint y: 288, endPoint x: 503, endPoint y: 220, distance: 94.9
click at [569, 288] on link "Copy link to offer" at bounding box center [571, 280] width 79 height 15
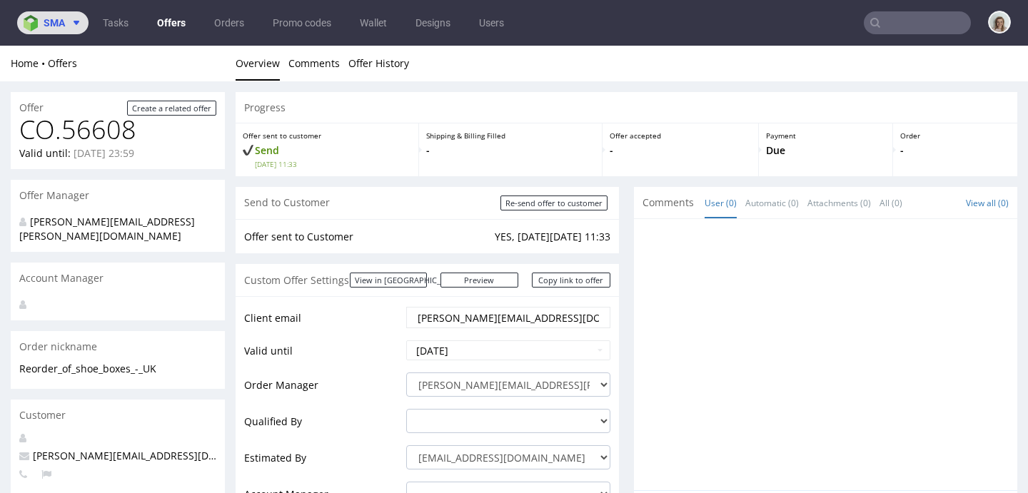
click at [63, 23] on span "sma" at bounding box center [54, 23] width 21 height 10
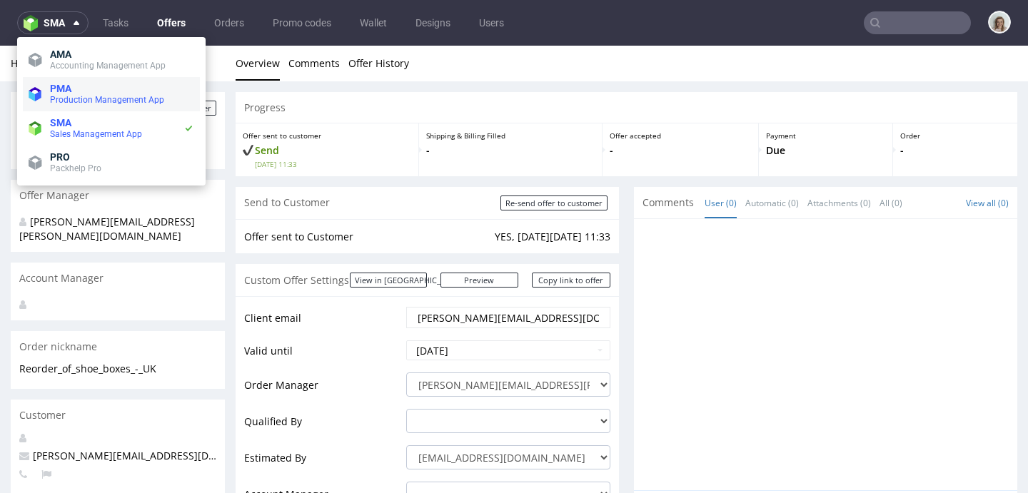
click at [67, 100] on span "Production Management App" at bounding box center [107, 100] width 114 height 10
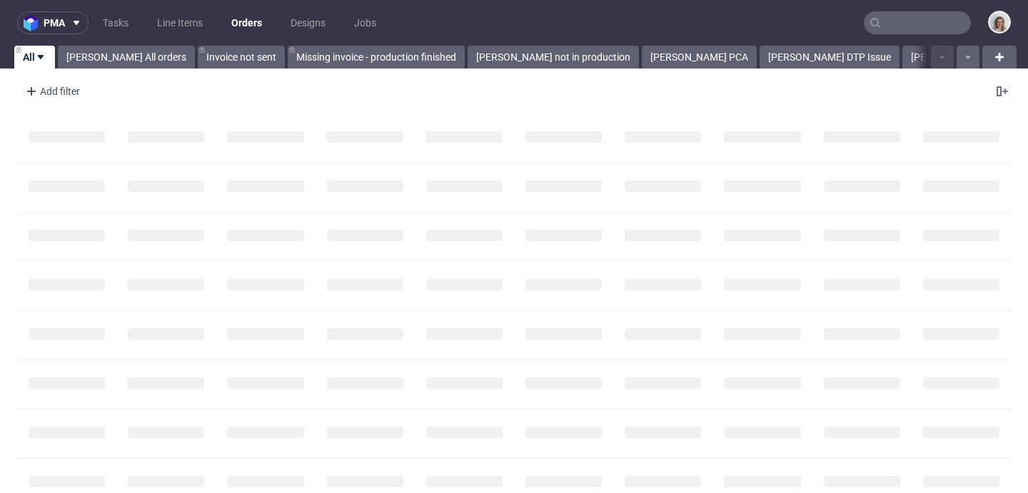
click at [887, 30] on input "text" at bounding box center [917, 22] width 107 height 23
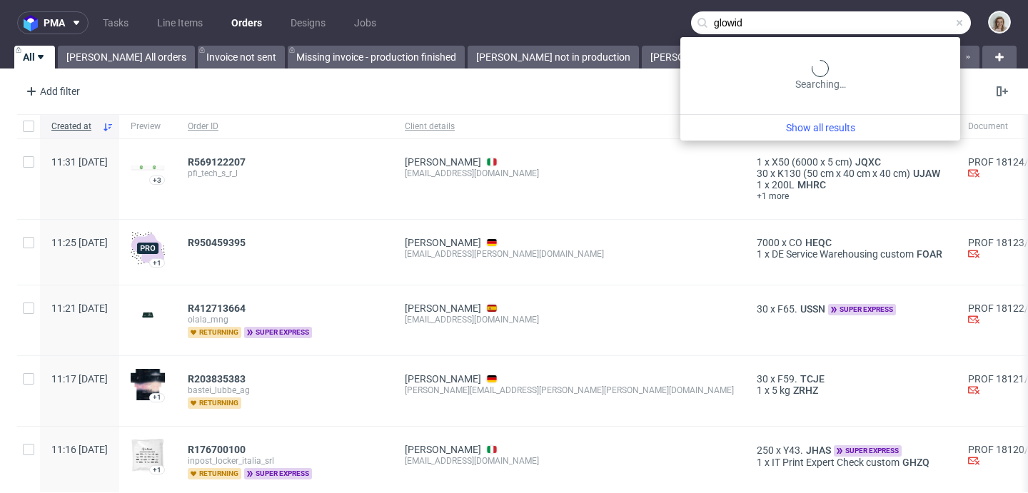
type input "glowid"
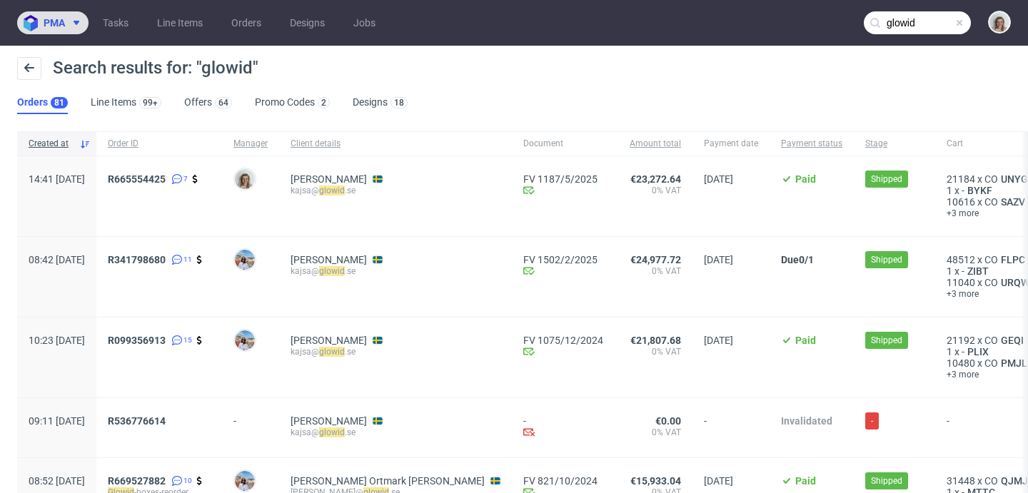
click at [59, 18] on span "pma" at bounding box center [54, 23] width 21 height 10
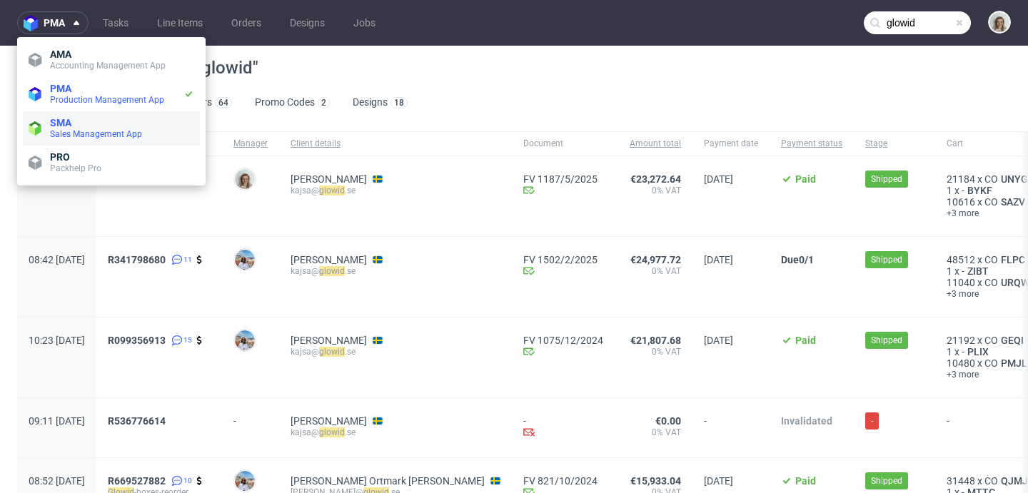
click at [81, 127] on span "SMA" at bounding box center [122, 122] width 144 height 11
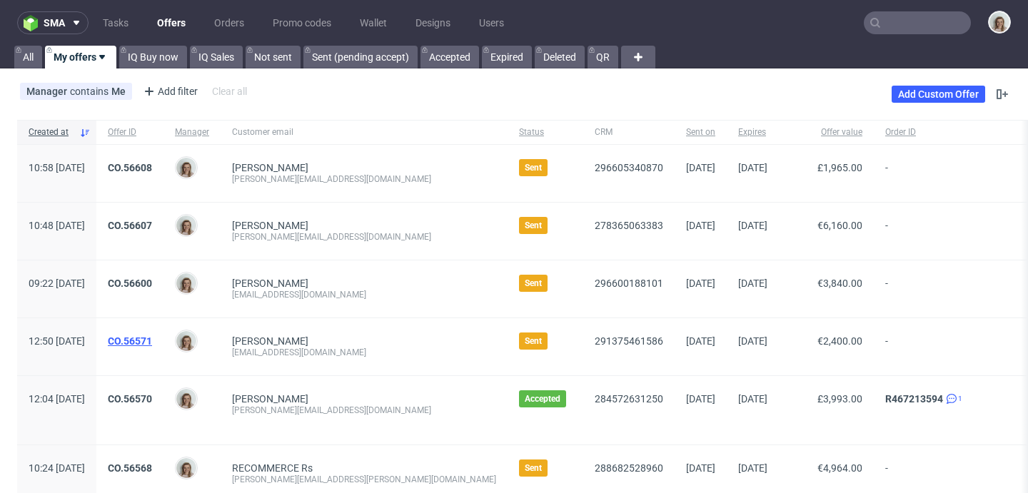
click at [152, 339] on link "CO.56571" at bounding box center [130, 341] width 44 height 11
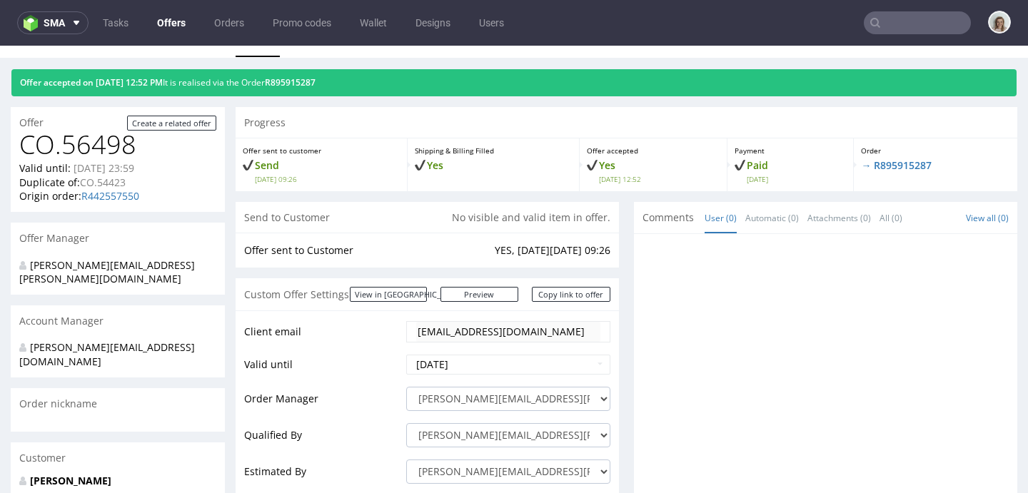
scroll to position [284, 0]
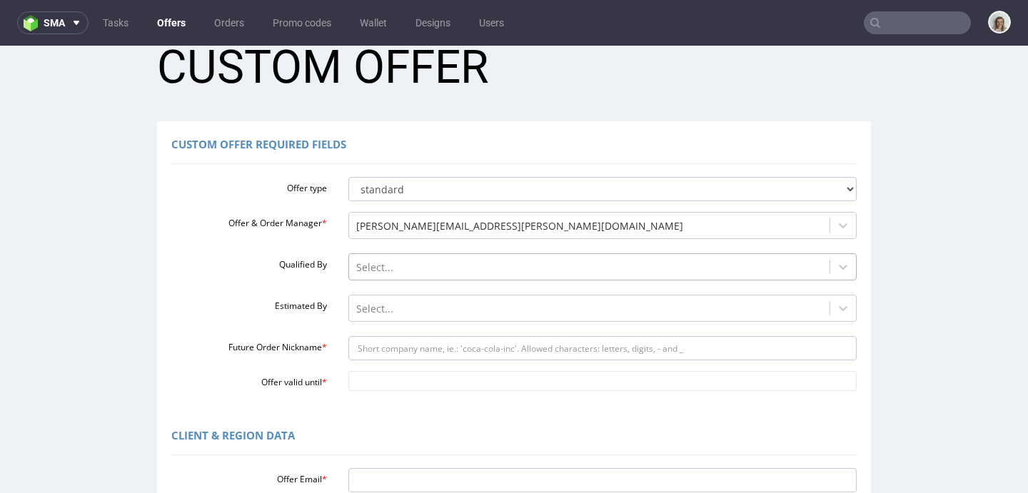
click at [422, 273] on div "Select..." at bounding box center [602, 263] width 509 height 20
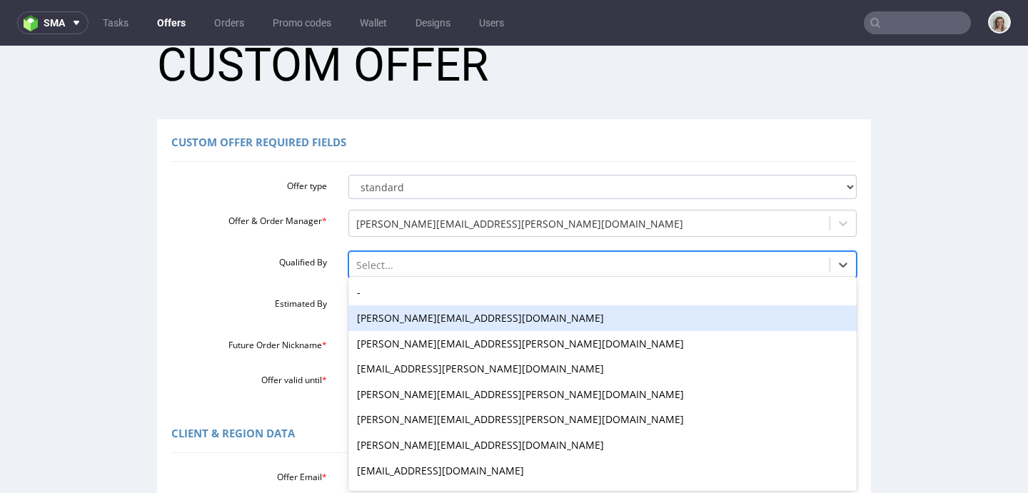
scroll to position [41, 0]
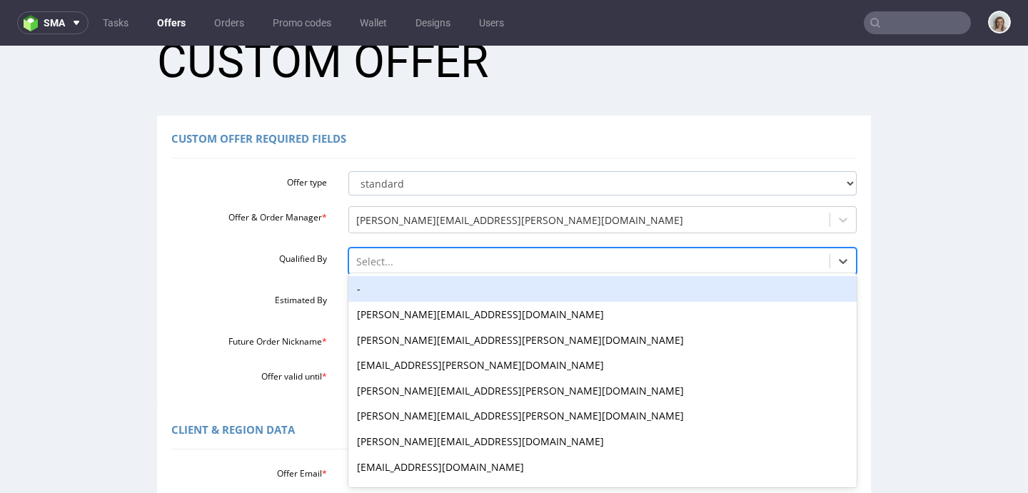
click at [420, 291] on div "-" at bounding box center [602, 289] width 509 height 26
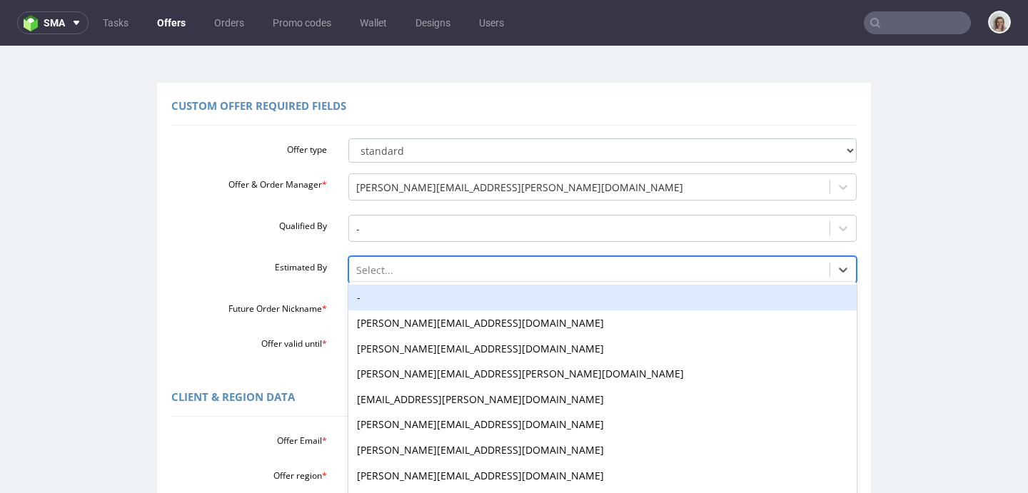
click at [416, 276] on div "-, 1 of 27. 27 results available. Use Up and Down to choose options, press Ente…" at bounding box center [602, 266] width 509 height 20
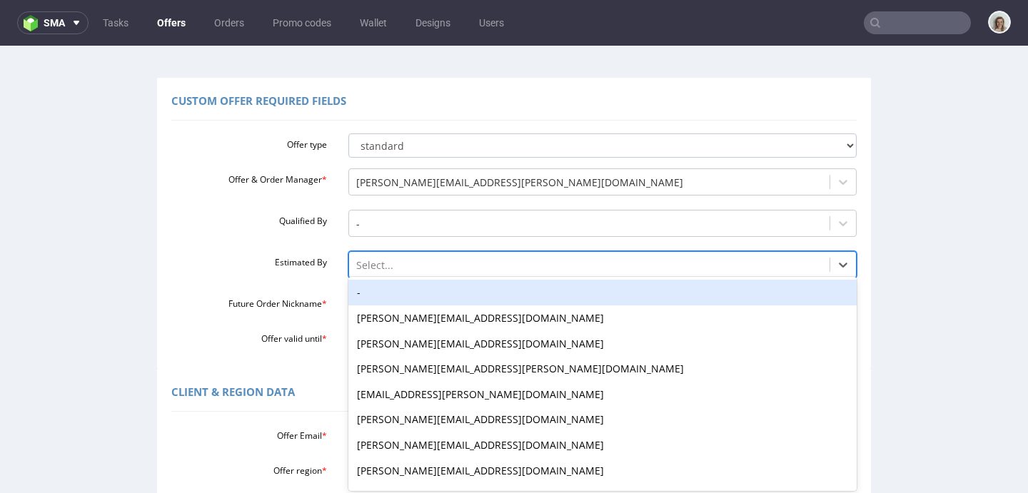
scroll to position [83, 0]
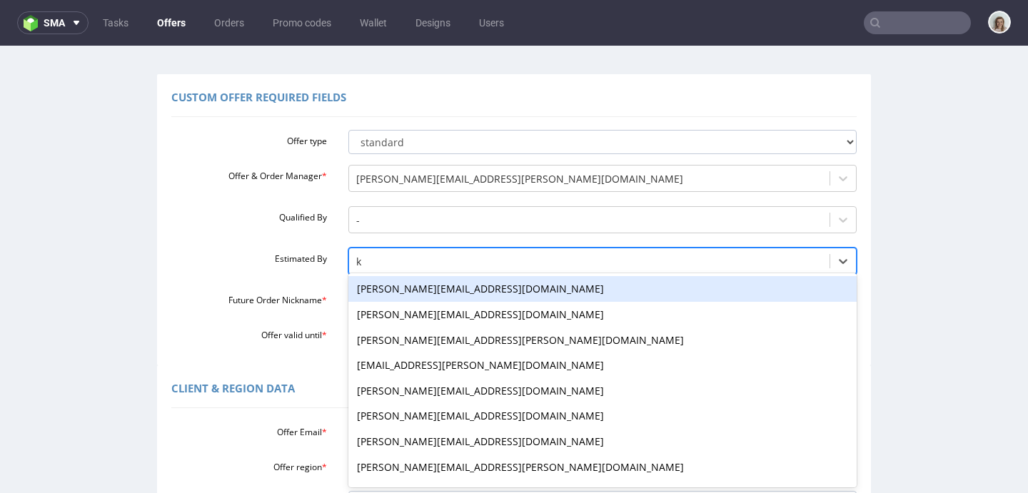
type input "kl"
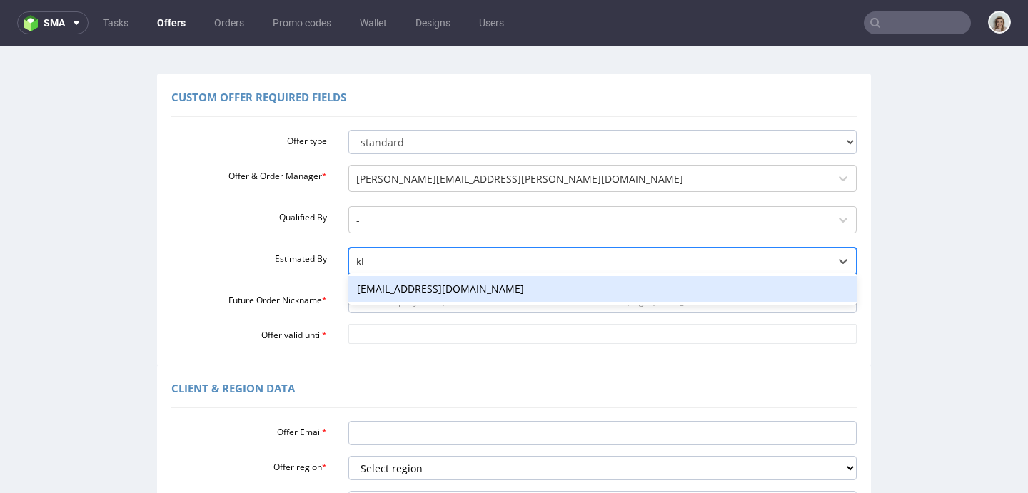
click at [435, 284] on div "[EMAIL_ADDRESS][DOMAIN_NAME]" at bounding box center [602, 289] width 509 height 26
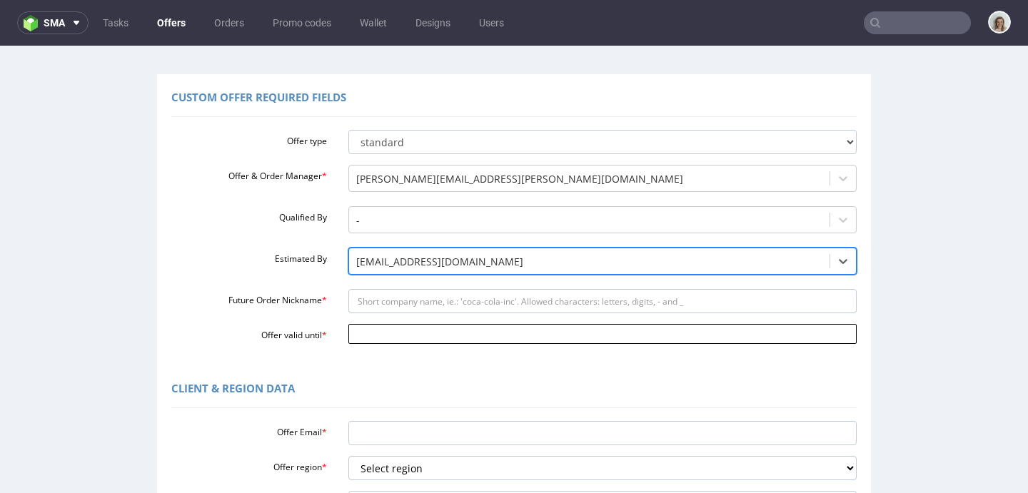
click at [425, 331] on input "Offer valid until *" at bounding box center [602, 334] width 509 height 20
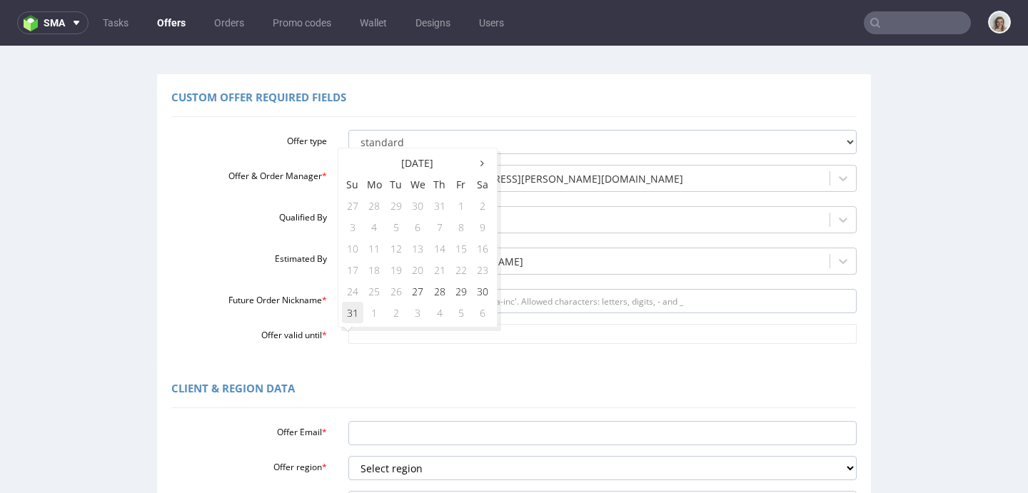
click at [358, 312] on td "31" at bounding box center [352, 312] width 21 height 21
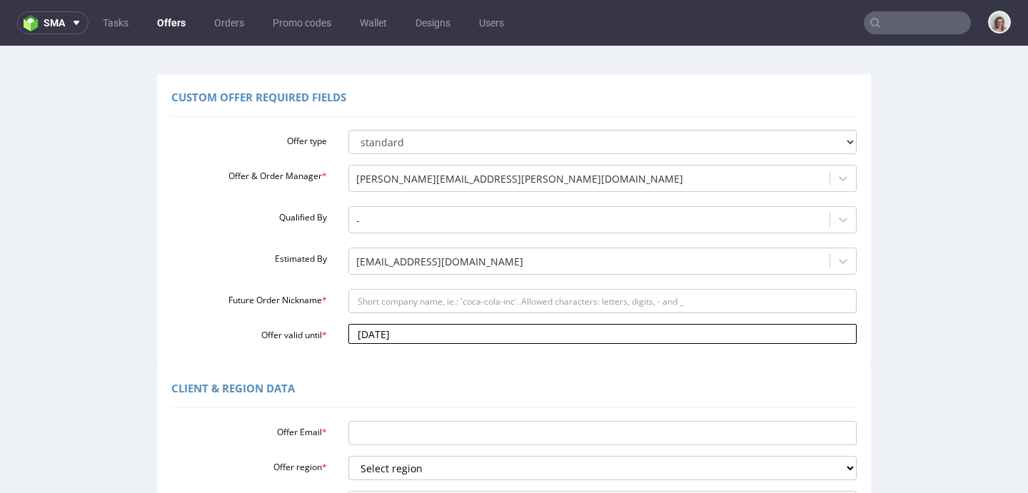
click at [472, 336] on input "2025-08-31" at bounding box center [602, 334] width 509 height 20
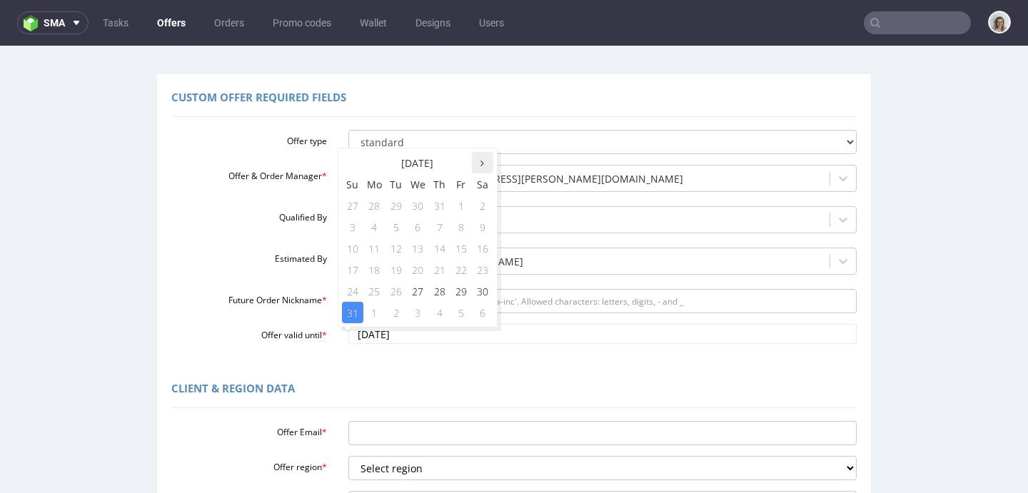
click at [485, 161] on th at bounding box center [482, 162] width 21 height 21
click at [383, 251] on td "15" at bounding box center [374, 248] width 22 height 21
type input "2025-09-15"
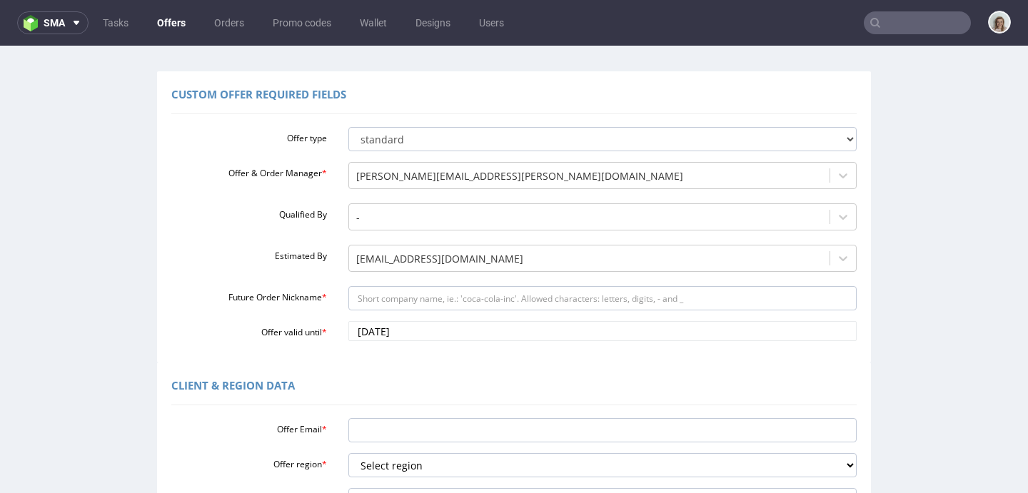
scroll to position [127, 0]
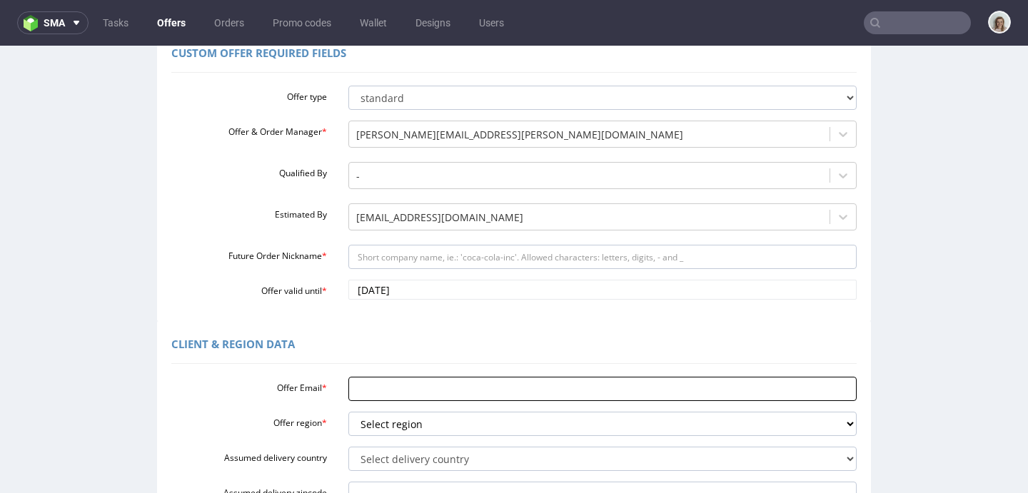
click at [372, 378] on input "Offer Email *" at bounding box center [602, 389] width 509 height 24
paste input "[PERSON_NAME][EMAIL_ADDRESS][DOMAIN_NAME]"
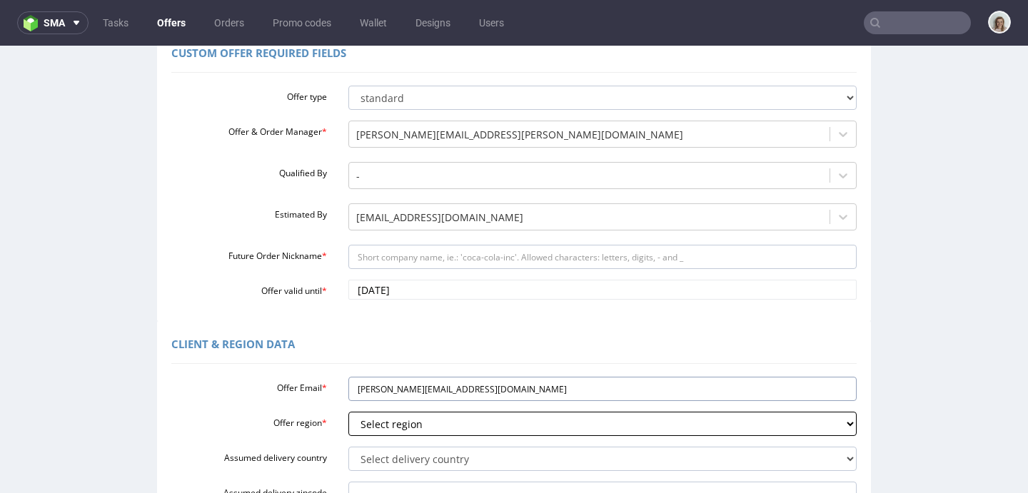
type input "[PERSON_NAME][EMAIL_ADDRESS][DOMAIN_NAME]"
click at [377, 420] on select "Select region eu gb de pl fr it es" at bounding box center [602, 424] width 509 height 24
select select "gb"
click at [348, 412] on select "Select region eu gb de pl fr it es" at bounding box center [602, 424] width 509 height 24
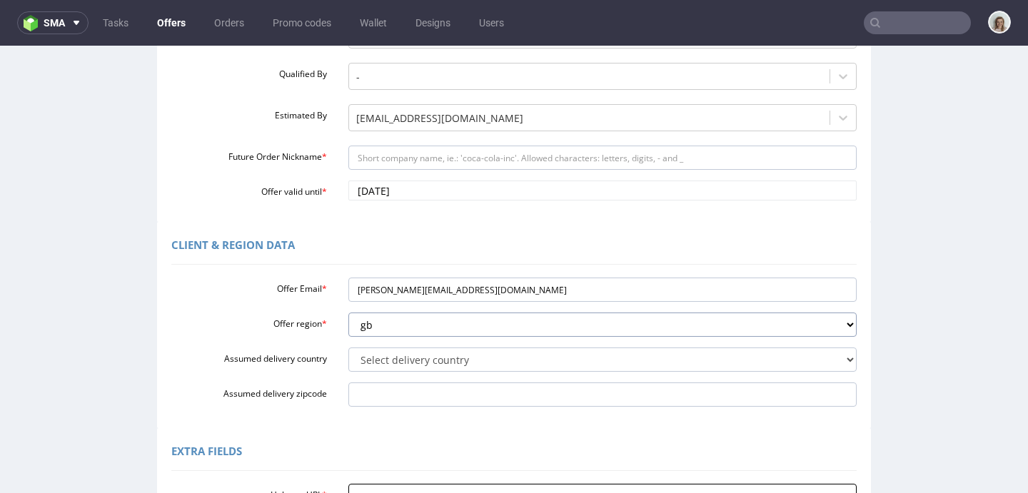
scroll to position [311, 0]
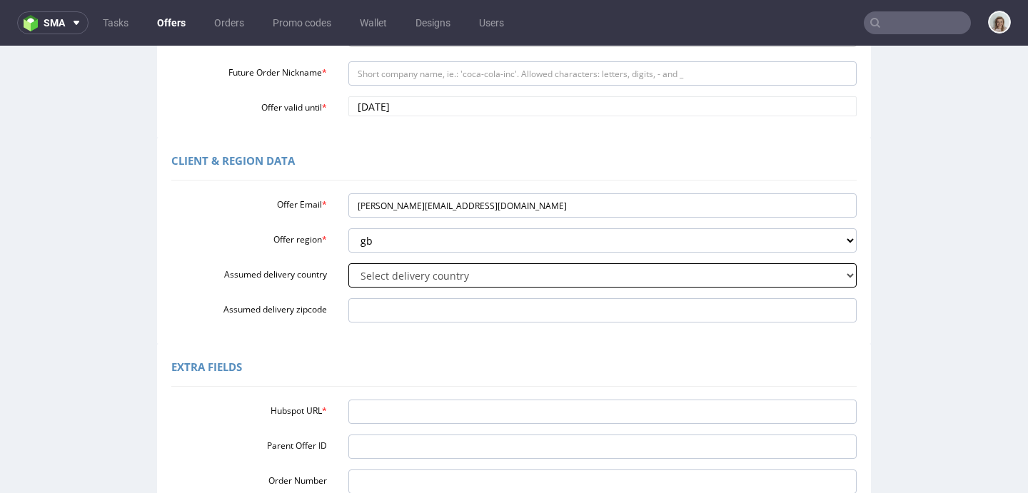
click at [377, 273] on select "Select delivery country Andorra Afghanistan Anguilla Albania Armenia Antarctica…" at bounding box center [602, 275] width 509 height 24
select select "77"
click at [348, 263] on select "Select delivery country Andorra Afghanistan Anguilla Albania Armenia Antarctica…" at bounding box center [602, 275] width 509 height 24
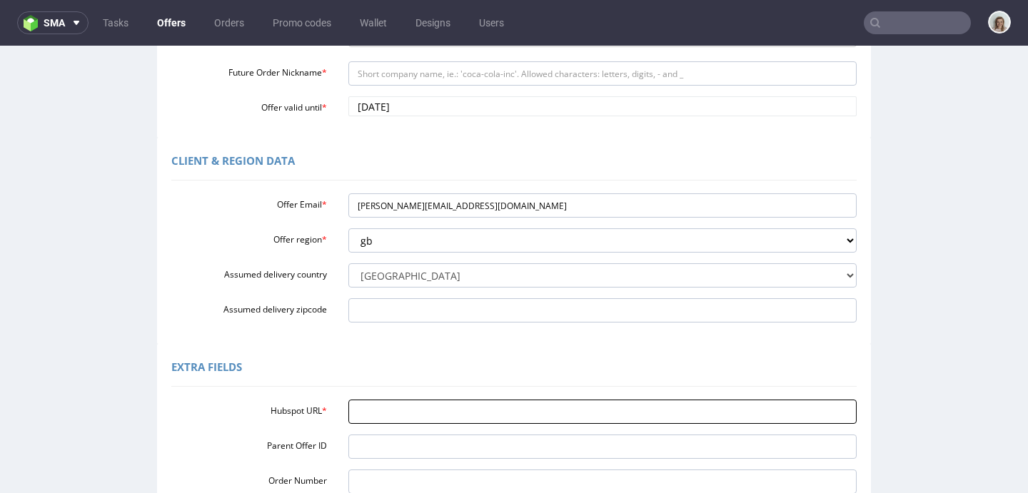
click at [368, 417] on input "Hubspot URL *" at bounding box center [602, 412] width 509 height 24
paste input "https://app-eu1.hubspot.com/contacts/25600958/record/0-3/296605340870/"
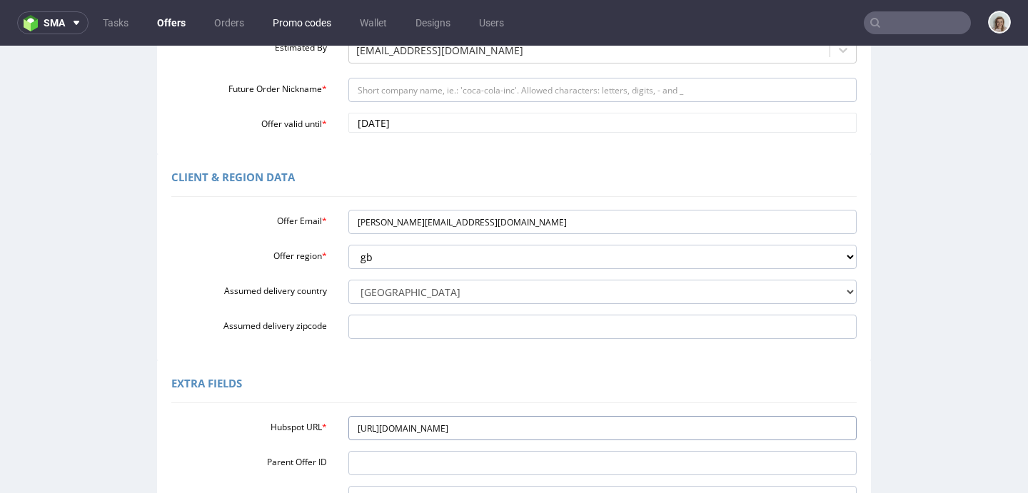
scroll to position [294, 0]
type input "https://app-eu1.hubspot.com/contacts/25600958/record/0-3/296605340870/"
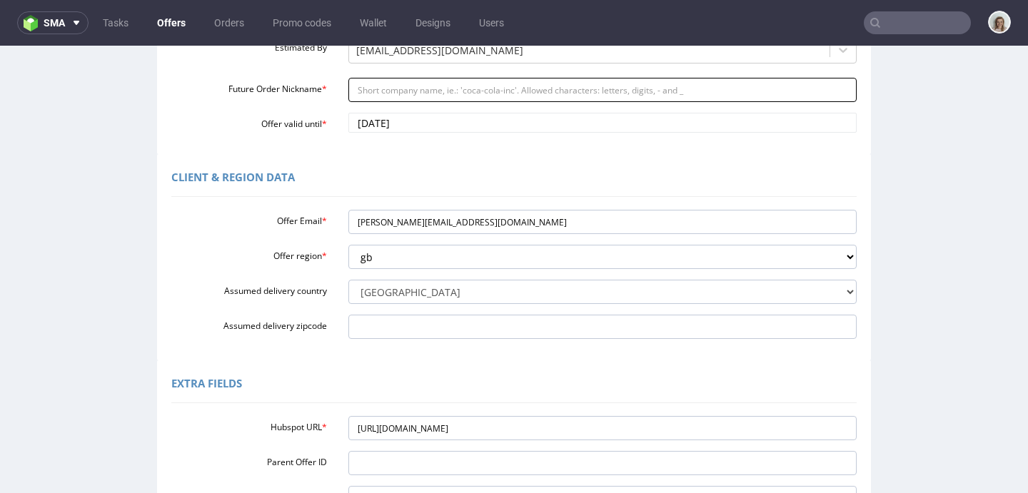
click at [364, 86] on input "Future Order Nickname *" at bounding box center [602, 90] width 509 height 24
paste input "Reorder_of_shoe_boxes_-_UK"
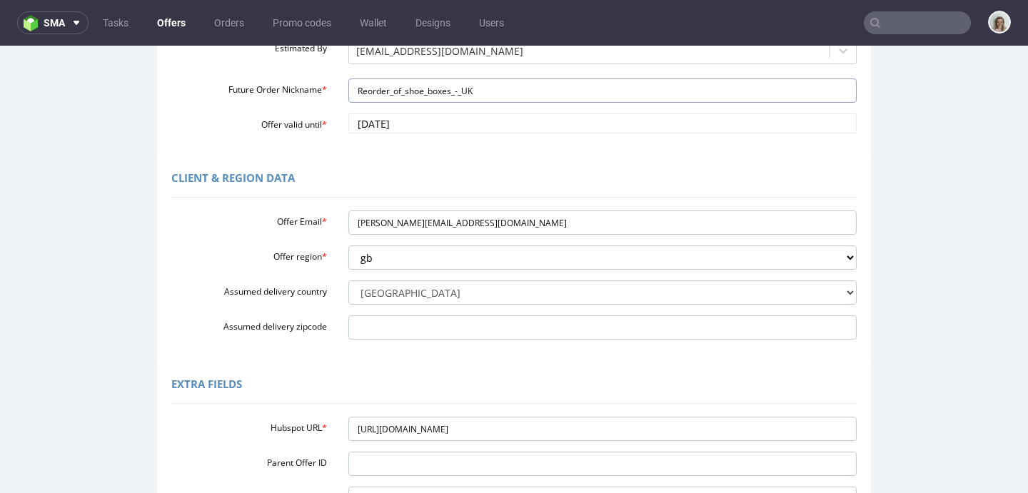
scroll to position [506, 0]
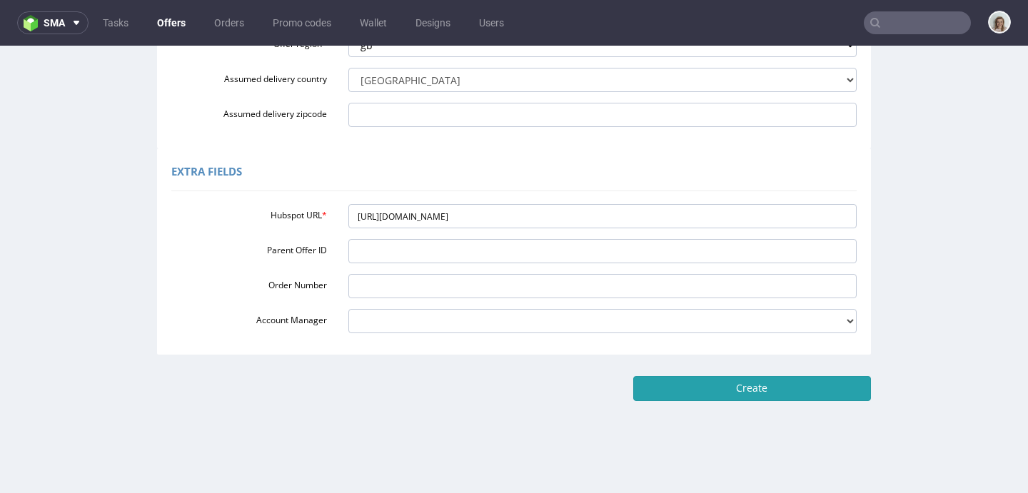
type input "Reorder_of_shoe_boxes_-_UK"
click at [762, 383] on input "Create" at bounding box center [752, 388] width 238 height 24
type input "Please wait..."
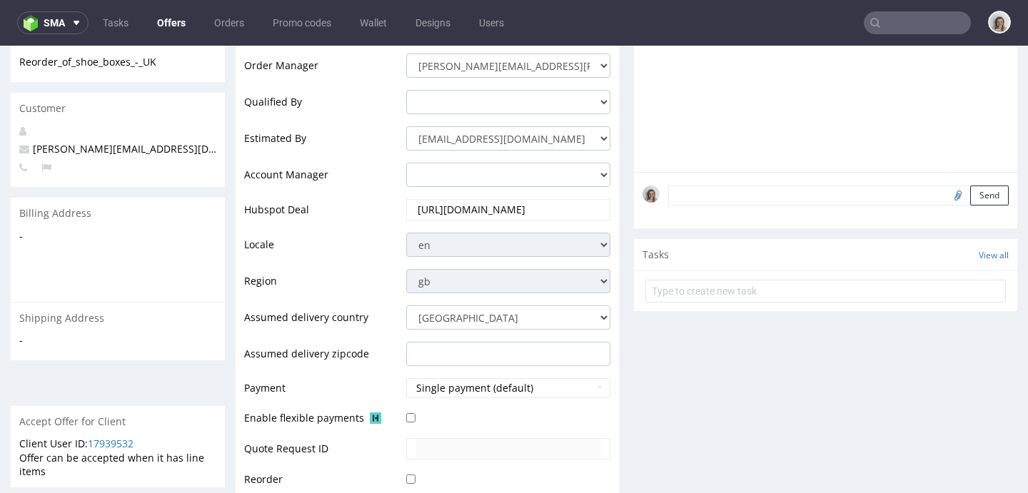
scroll to position [686, 0]
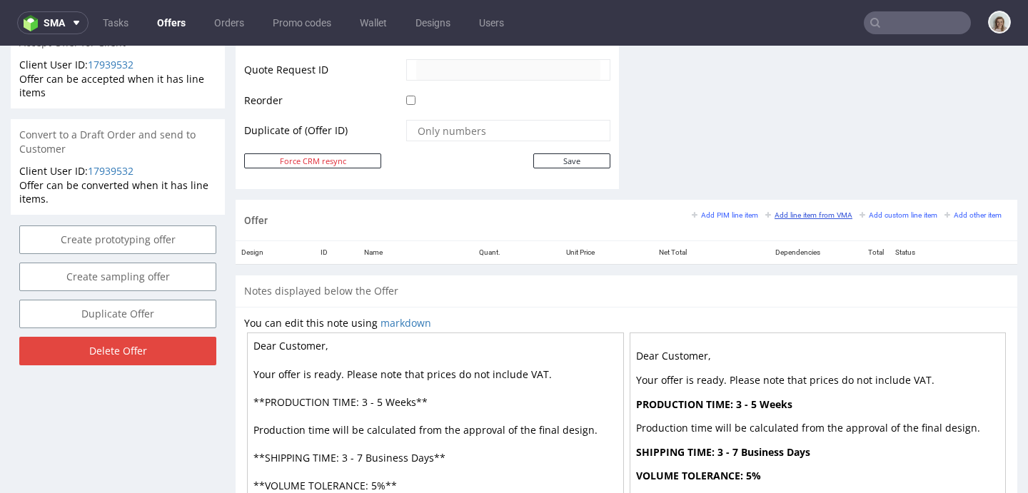
click at [771, 217] on small "Add line item from VMA" at bounding box center [808, 215] width 87 height 8
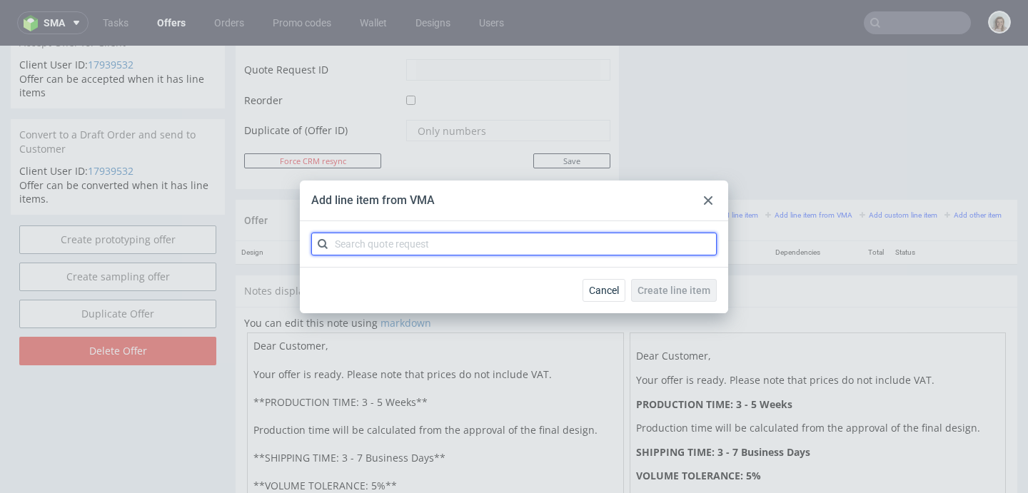
click at [554, 248] on input "text" at bounding box center [513, 244] width 405 height 23
paste input "CBDI"
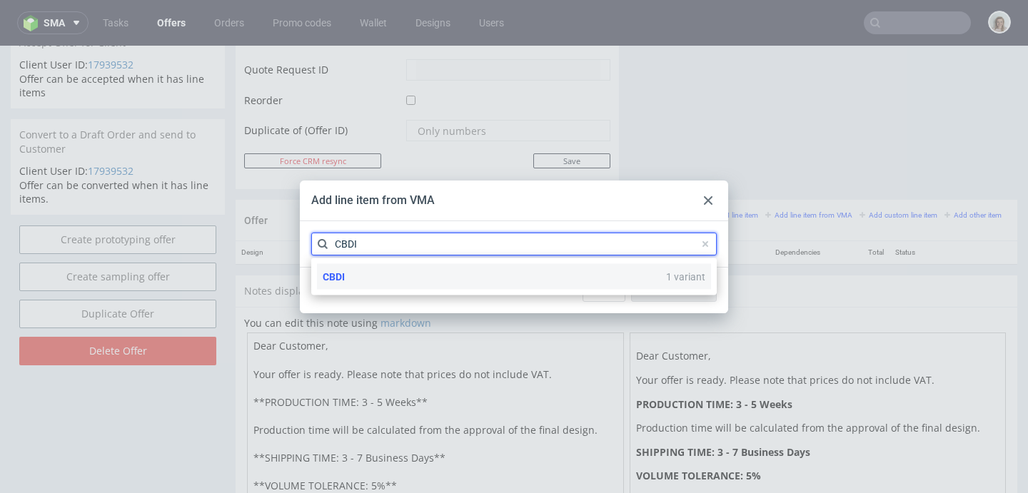
type input "CBDI"
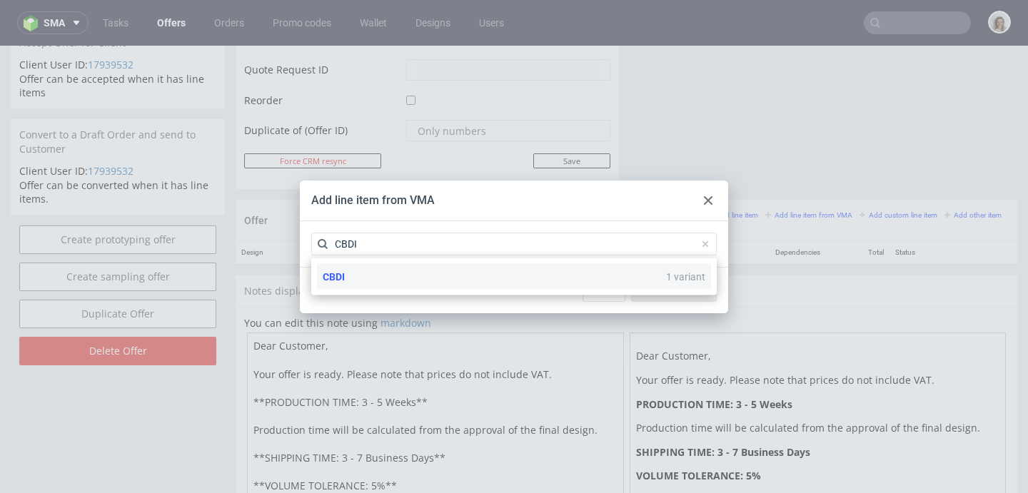
click at [364, 280] on div "CBDI 1 variant" at bounding box center [514, 277] width 394 height 26
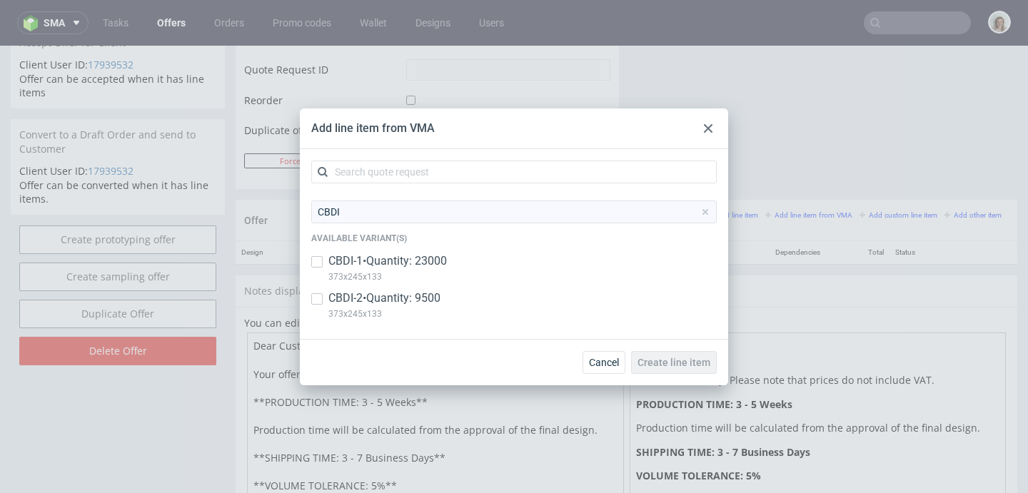
click at [373, 302] on p "CBDI-2 • Quantity: 9500" at bounding box center [384, 299] width 112 height 16
checkbox input "true"
click at [659, 368] on button "Create line item" at bounding box center [674, 362] width 86 height 23
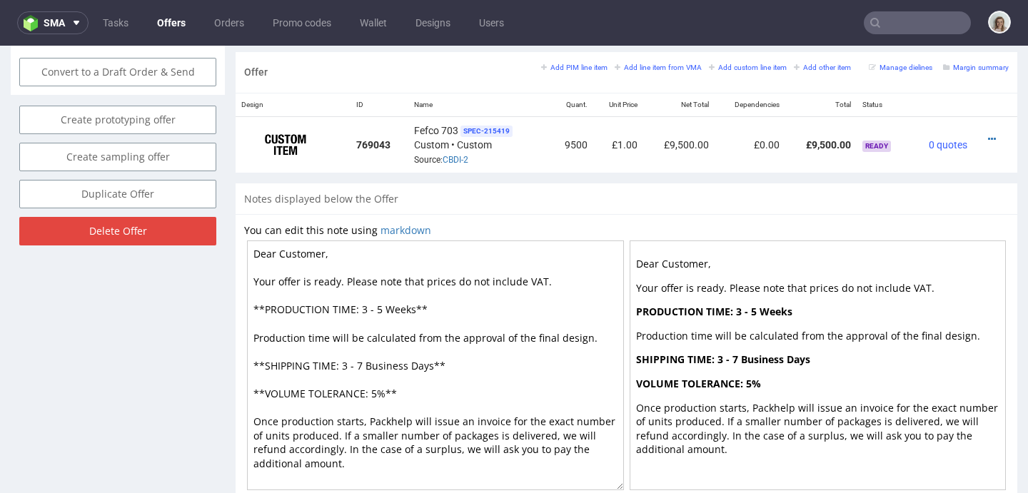
scroll to position [755, 0]
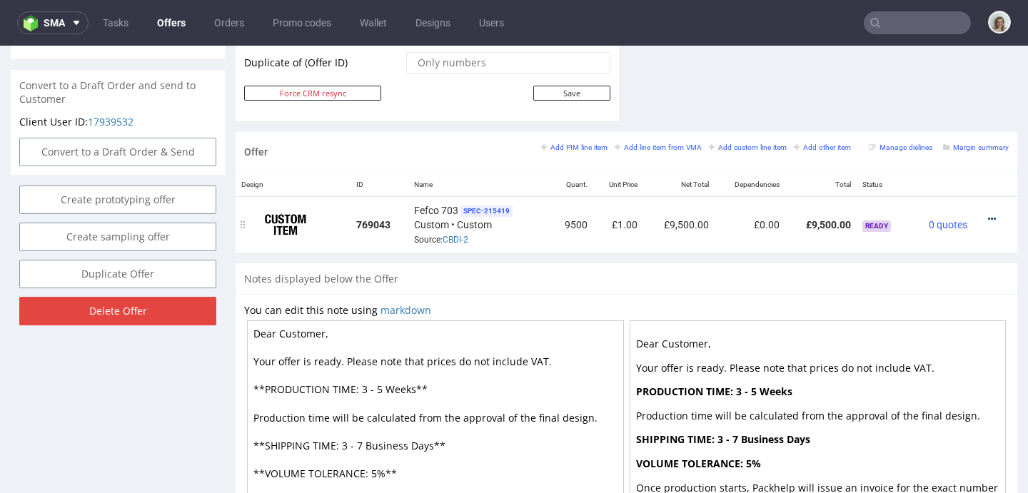
click at [988, 218] on icon at bounding box center [992, 219] width 8 height 10
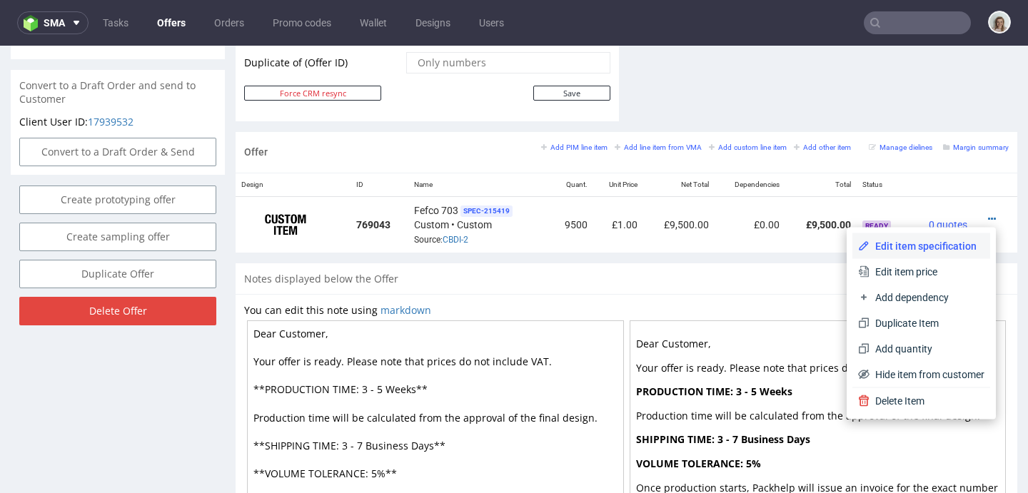
click at [933, 248] on span "Edit item specification" at bounding box center [927, 246] width 115 height 14
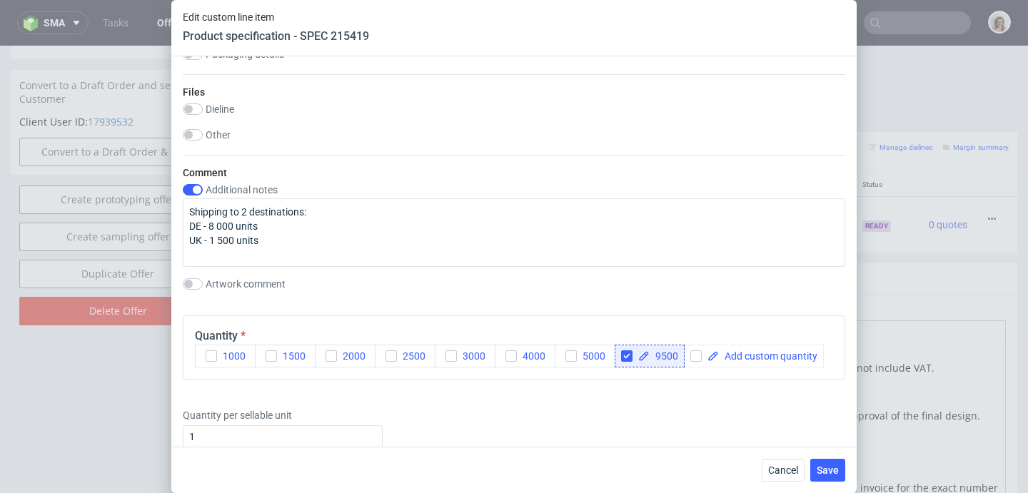
scroll to position [1449, 0]
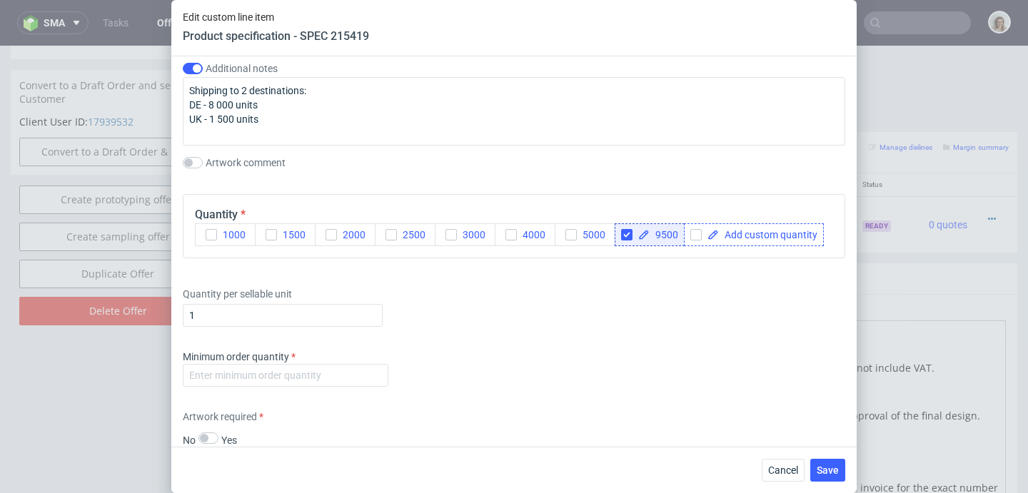
click at [707, 241] on icon at bounding box center [712, 234] width 11 height 11
click at [719, 240] on span at bounding box center [768, 235] width 99 height 10
click at [278, 238] on span "1500" at bounding box center [291, 234] width 29 height 11
click at [667, 238] on span "9500" at bounding box center [664, 235] width 29 height 10
click at [631, 234] on input "checkbox" at bounding box center [626, 234] width 11 height 11
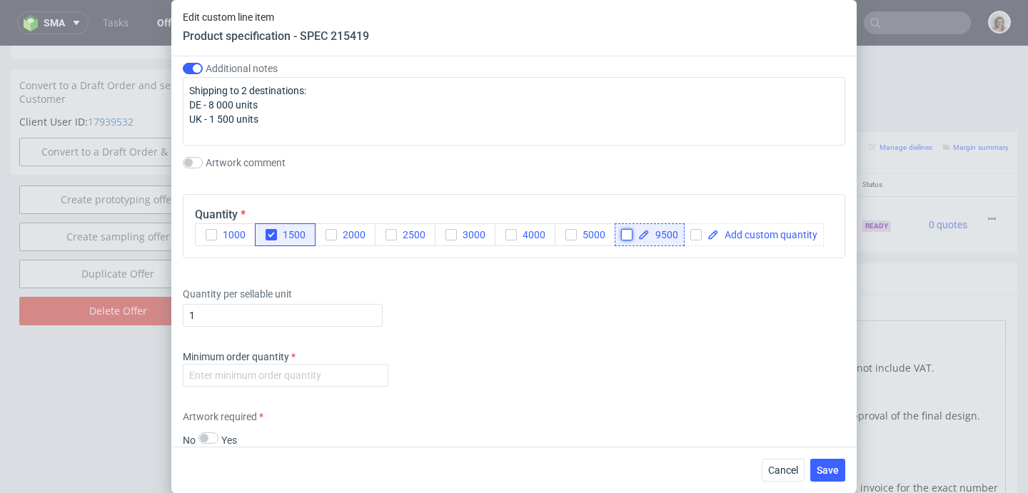
checkbox input "false"
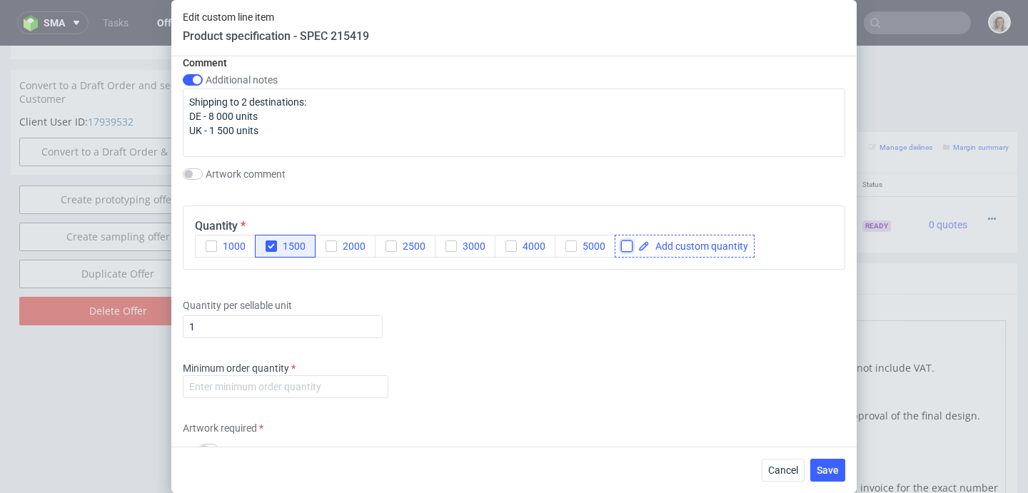
scroll to position [1420, 0]
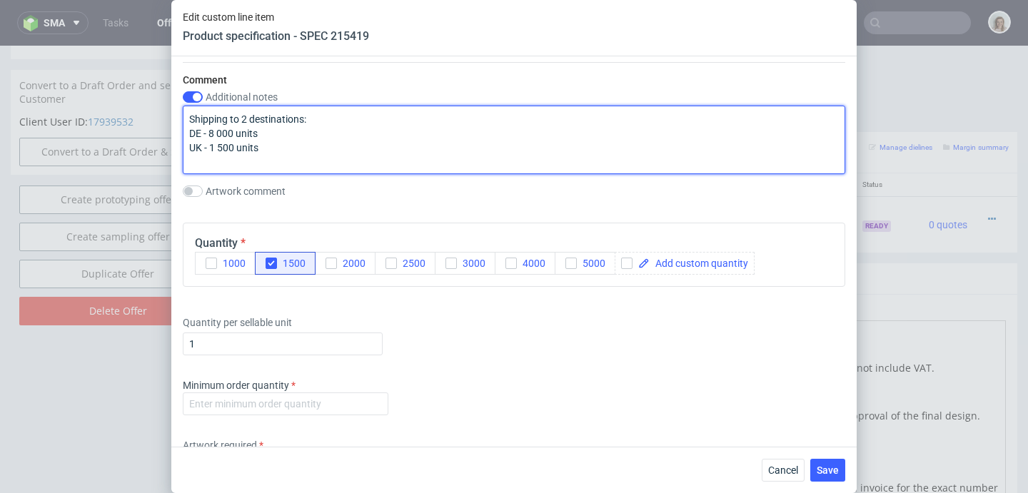
drag, startPoint x: 263, startPoint y: 147, endPoint x: 172, endPoint y: 119, distance: 95.5
click at [173, 122] on div "Supplier Adams Packaging Technical specification Instant price RFQ Type Product…" at bounding box center [513, 251] width 685 height 391
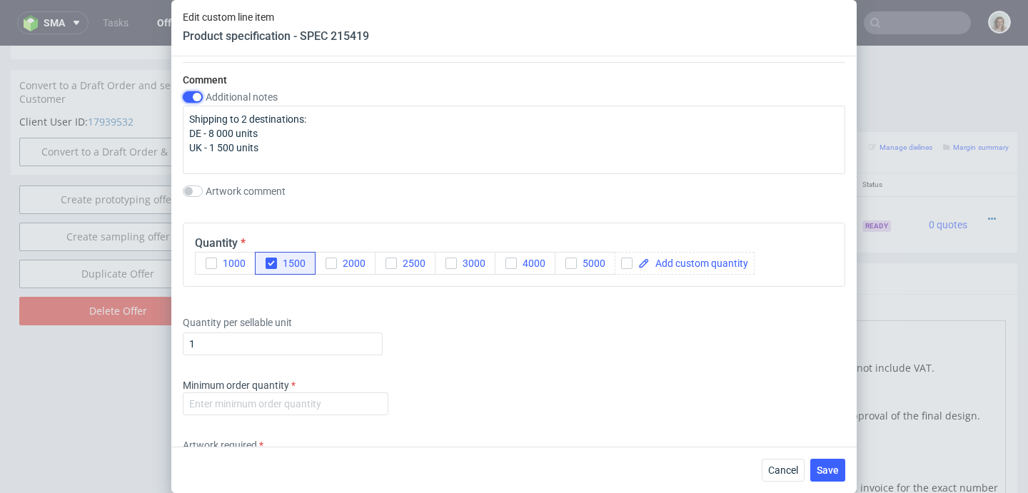
click at [186, 96] on input "checkbox" at bounding box center [193, 96] width 20 height 11
checkbox input "false"
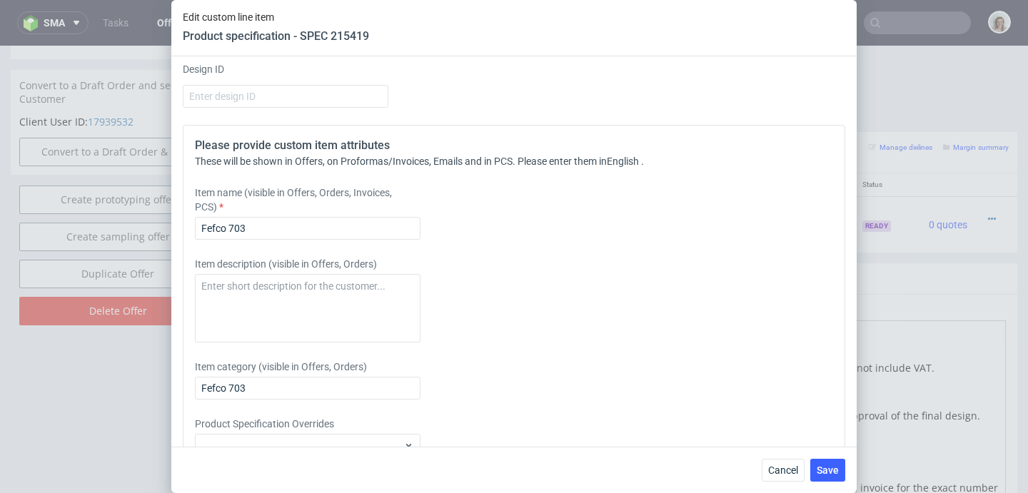
scroll to position [1920, 0]
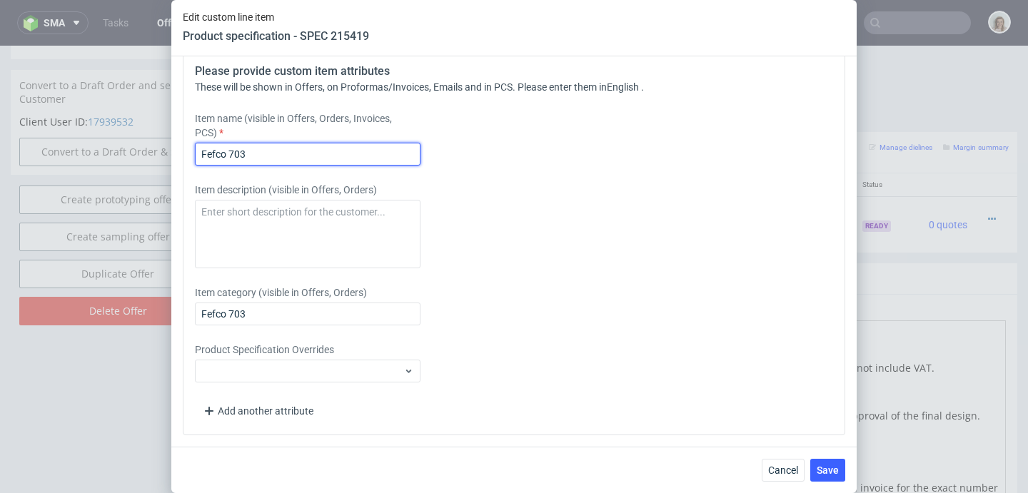
drag, startPoint x: 263, startPoint y: 154, endPoint x: 193, endPoint y: 156, distance: 69.3
click at [191, 155] on div "Please provide custom item attributes These will be shown in Offers, on Proform…" at bounding box center [514, 243] width 662 height 385
paste input "Box 1 Small | Shoes •"
type input "Box 1 Small | Shoes •"
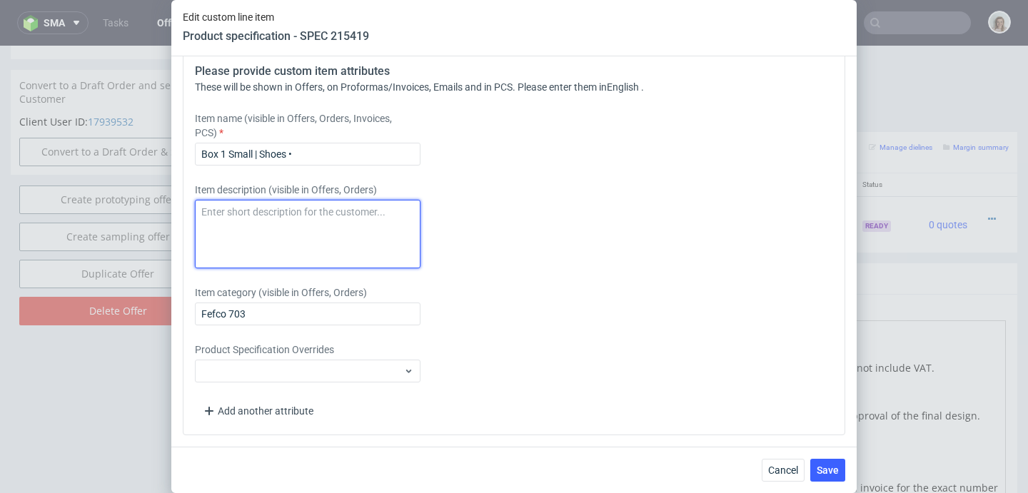
click at [233, 208] on textarea at bounding box center [308, 234] width 226 height 69
paste textarea "Box 1 Small | Shoes •"
type textarea "Box 1 Small | Shoes •"
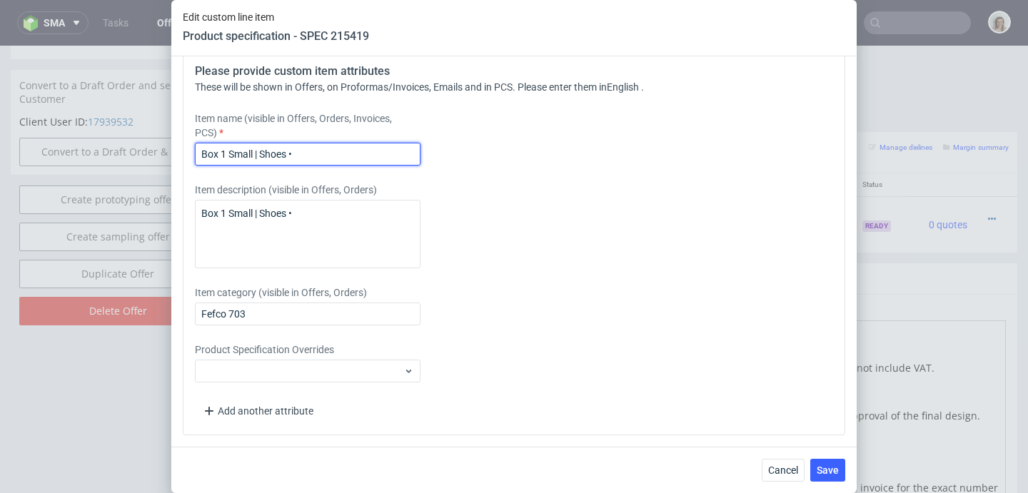
click at [309, 154] on input "Box 1 Small | Shoes •" at bounding box center [308, 154] width 226 height 23
type input "Box 1 Small | Shoes"
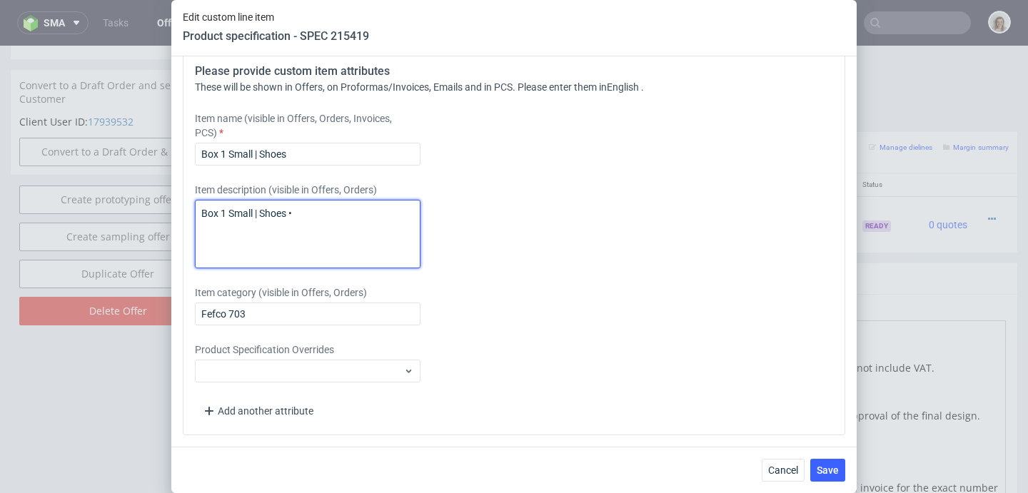
click at [311, 213] on textarea "Box 1 Small | Shoes •" at bounding box center [308, 234] width 226 height 69
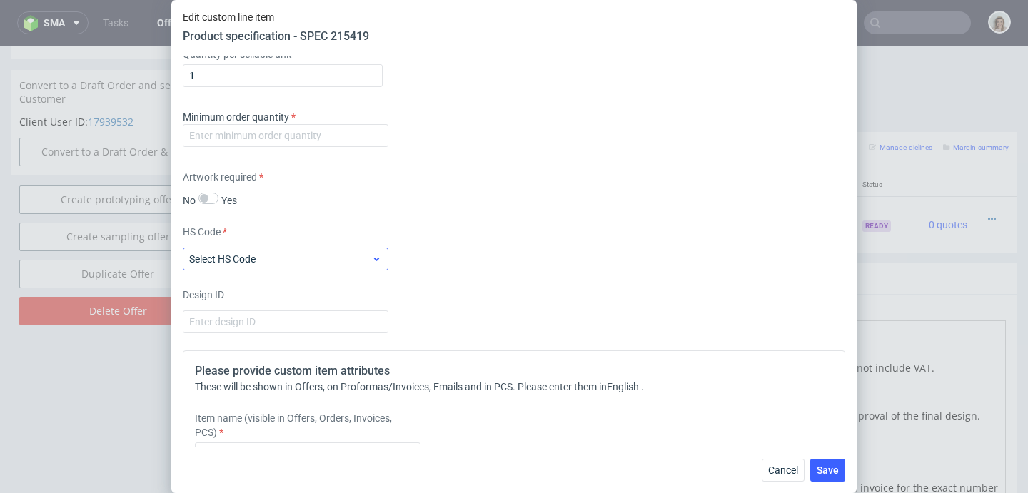
scroll to position [1588, 0]
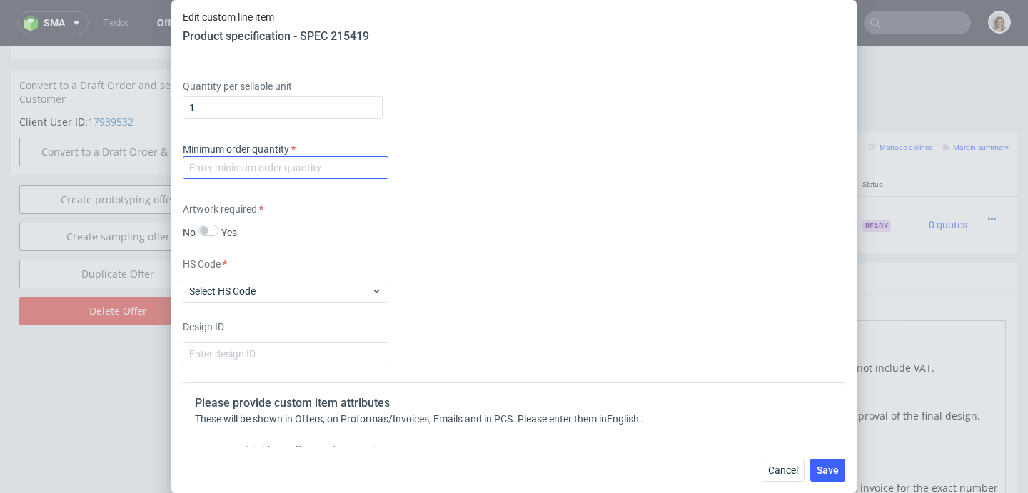
type textarea "Box 1 Small | Shoes"
click at [257, 170] on input "number" at bounding box center [286, 167] width 206 height 23
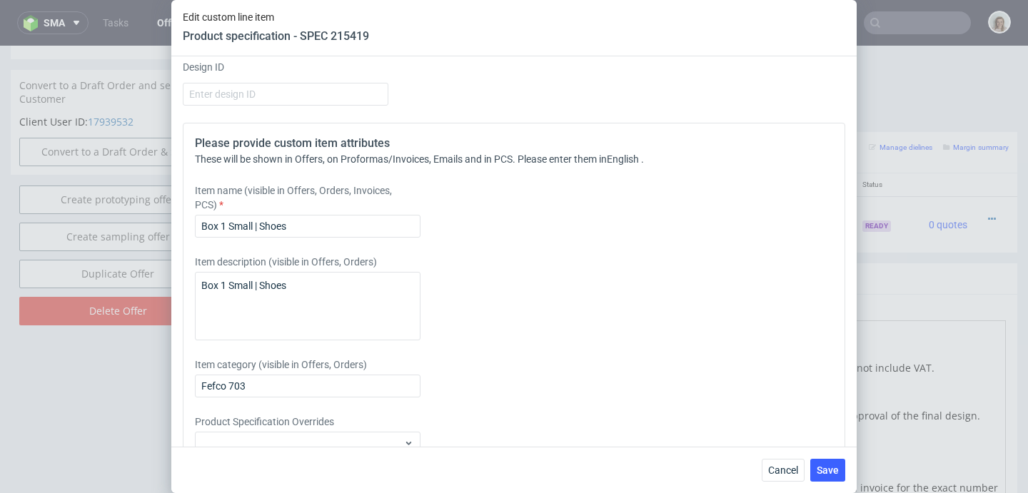
scroll to position [1854, 0]
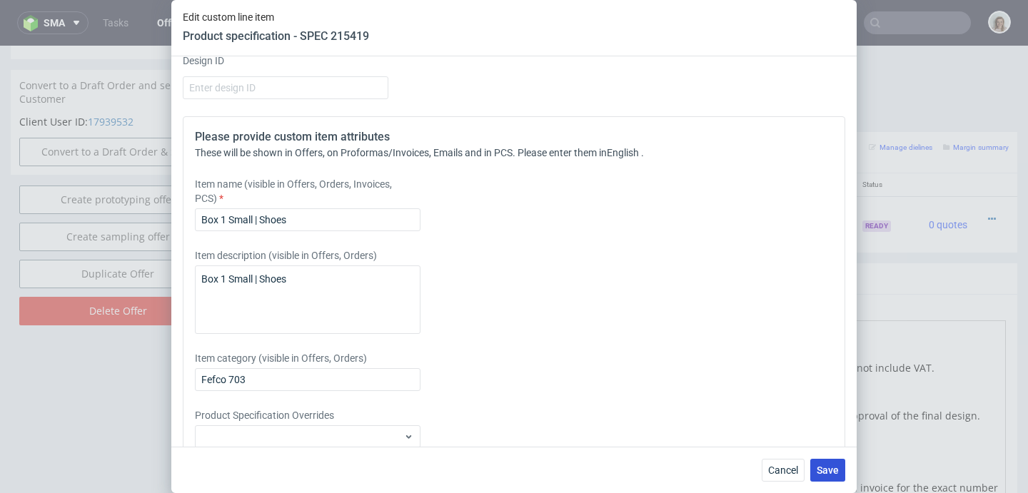
type input "1"
click at [825, 465] on span "Save" at bounding box center [828, 470] width 22 height 10
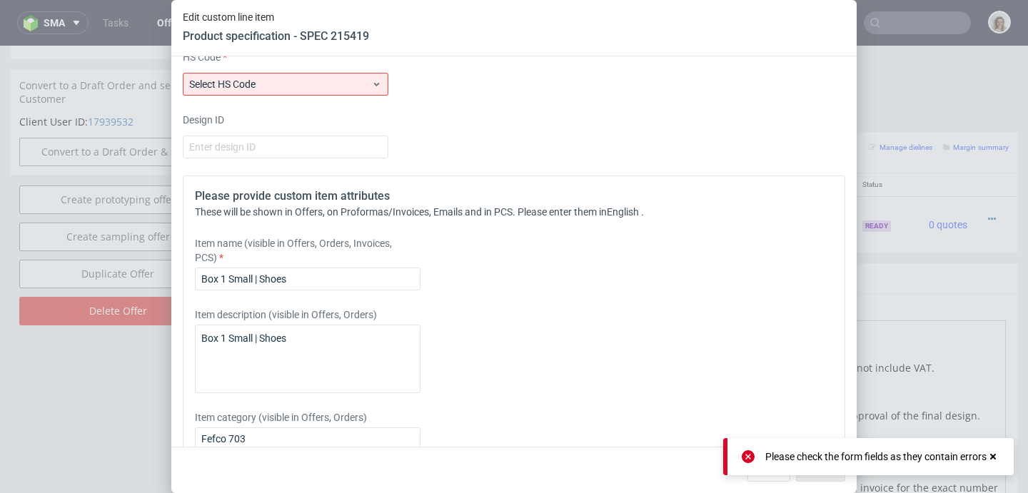
scroll to position [1734, 0]
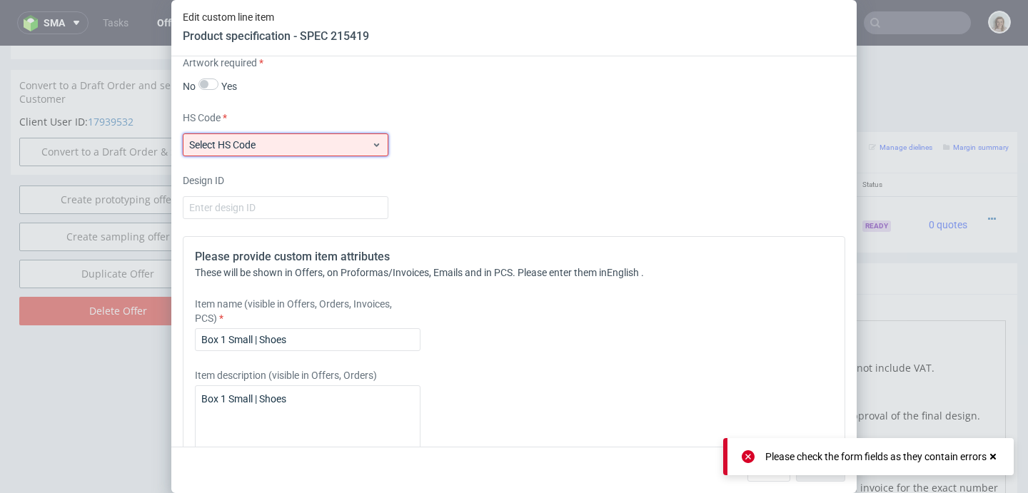
click at [271, 139] on span "Select HS Code" at bounding box center [280, 145] width 182 height 14
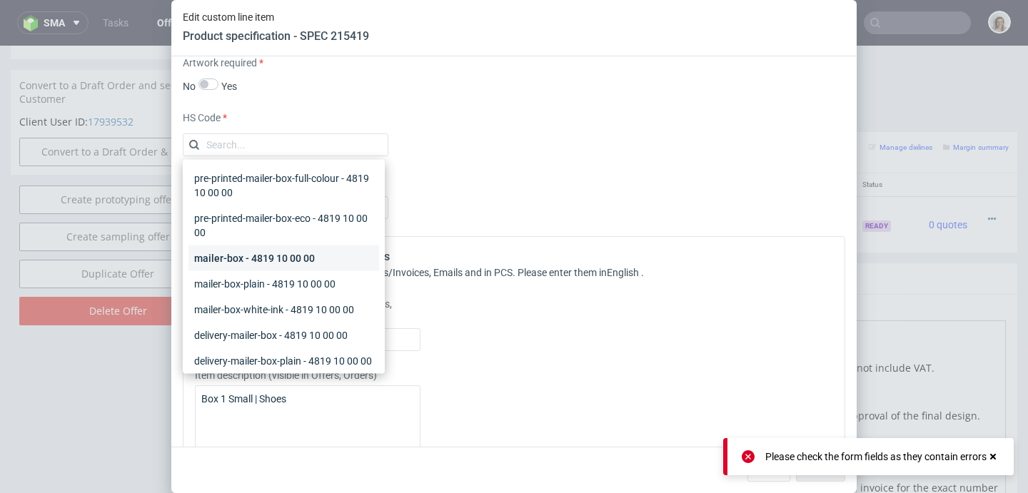
click at [222, 262] on div "mailer-box - 4819 10 00 00" at bounding box center [283, 259] width 191 height 26
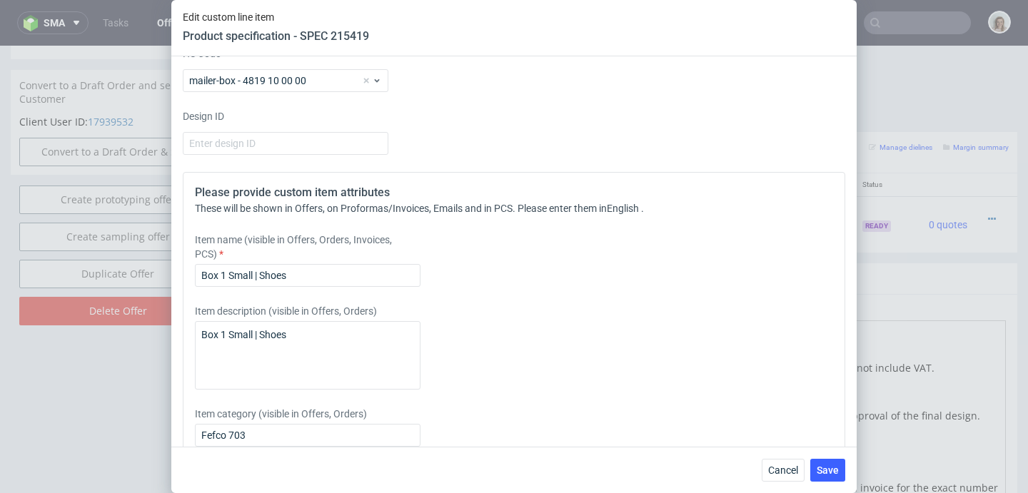
scroll to position [1870, 0]
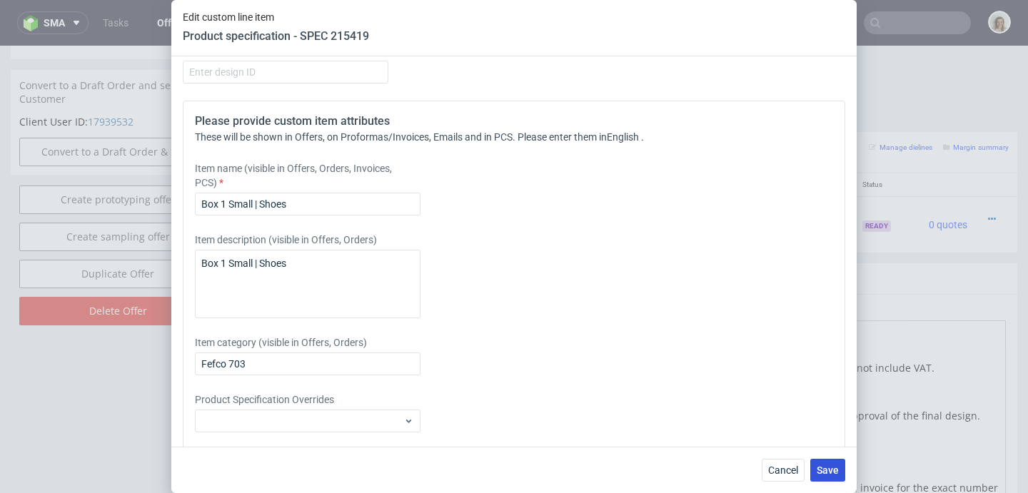
click at [827, 473] on span "Save" at bounding box center [828, 470] width 22 height 10
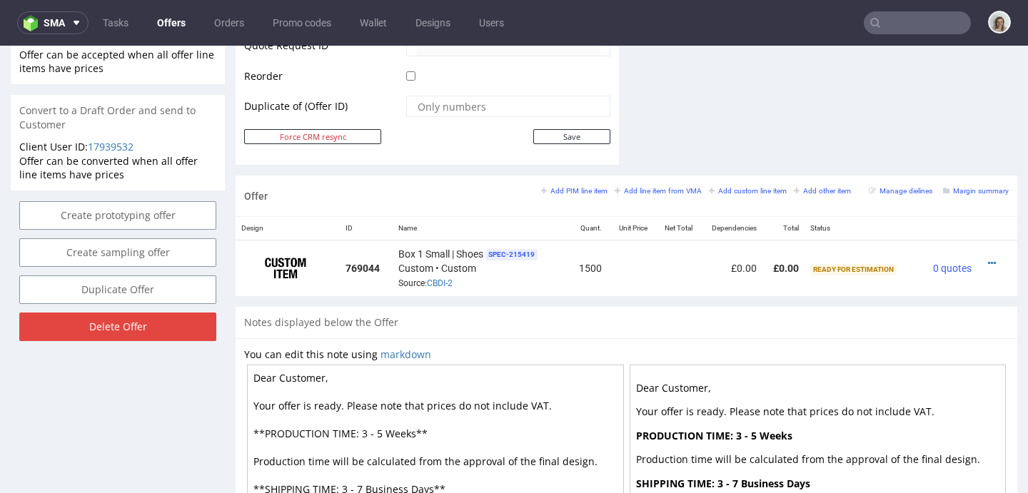
scroll to position [876, 0]
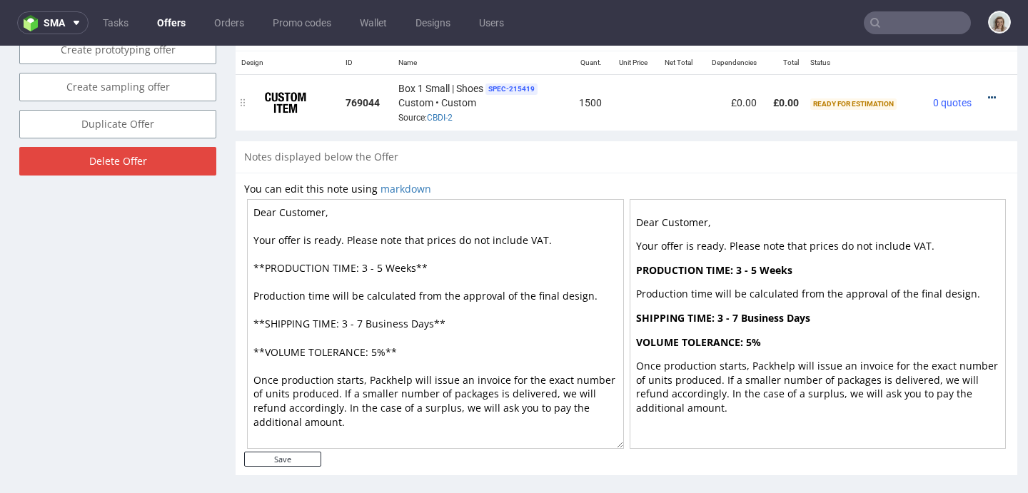
click at [988, 96] on icon at bounding box center [992, 98] width 8 height 10
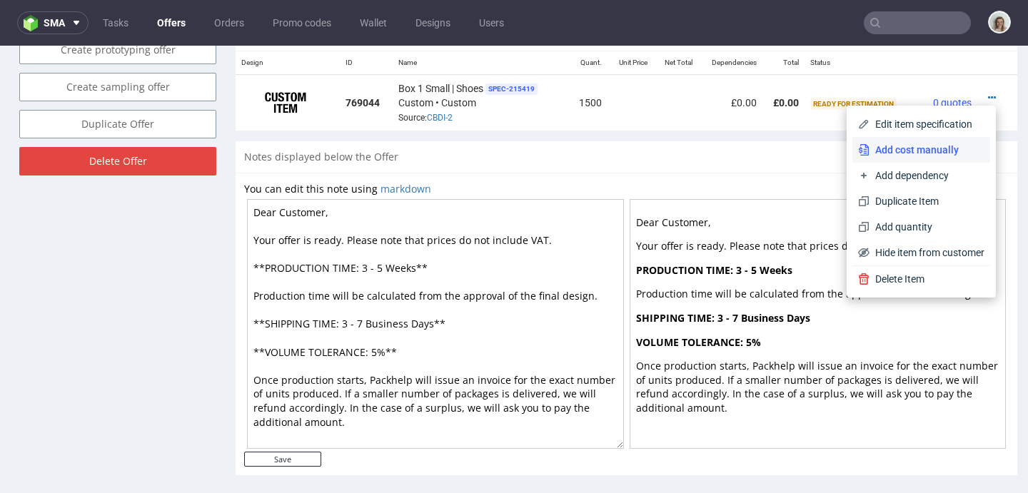
click at [937, 146] on span "Add cost manually" at bounding box center [927, 150] width 115 height 14
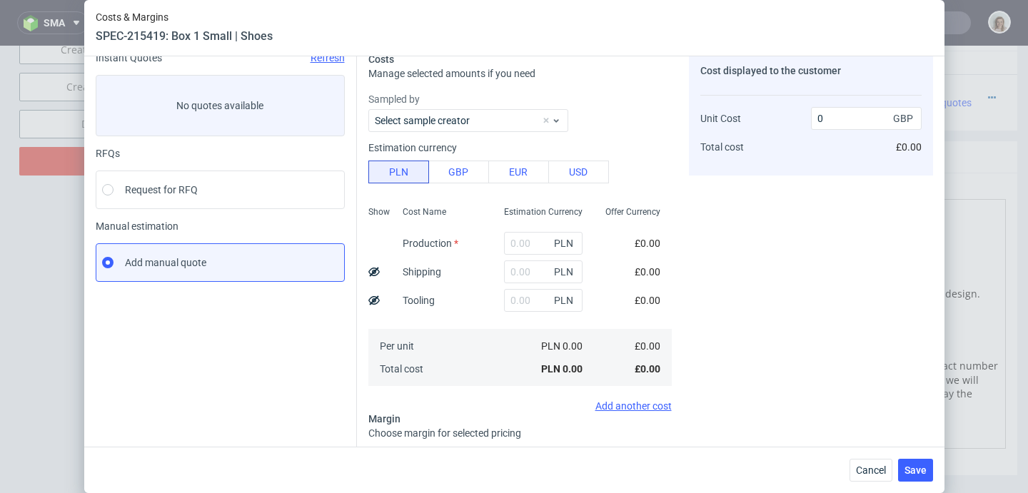
scroll to position [0, 0]
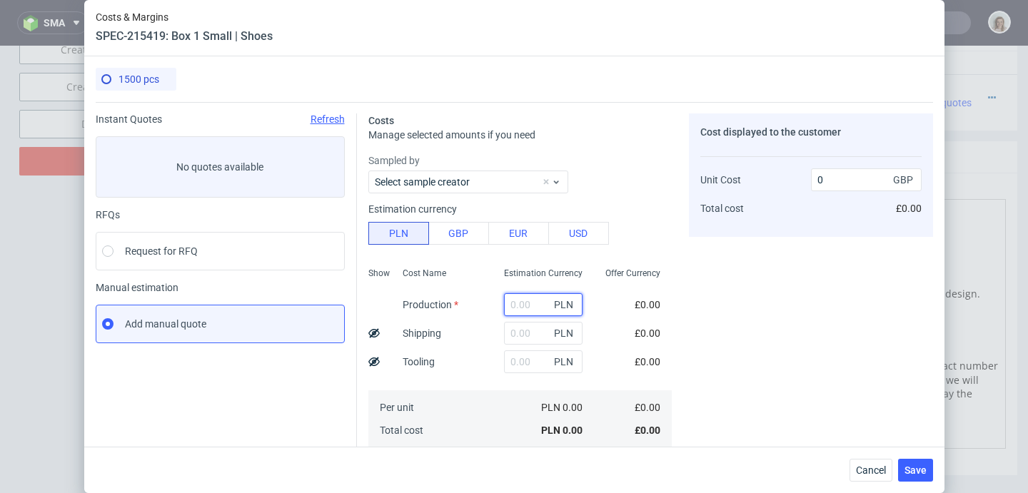
click at [513, 303] on input "text" at bounding box center [543, 304] width 79 height 23
type input "2730"
type input "0.37"
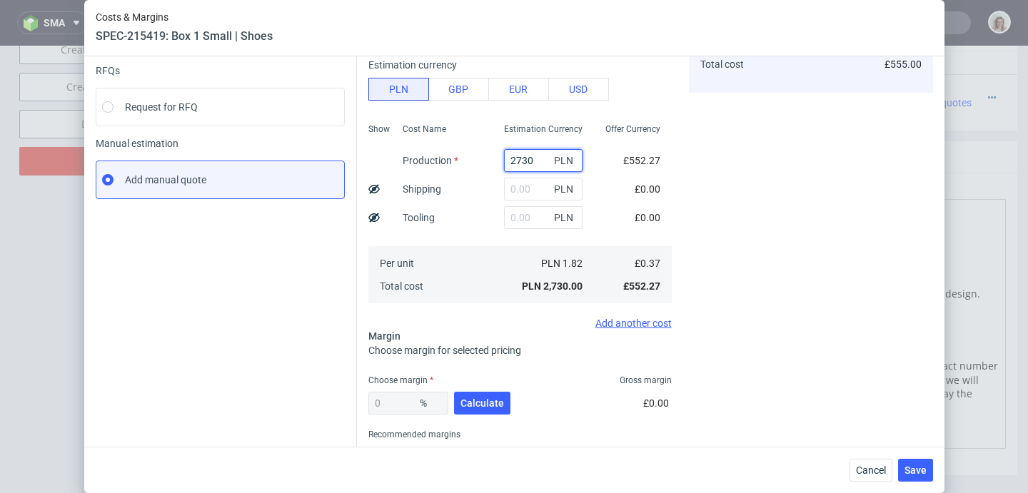
scroll to position [201, 0]
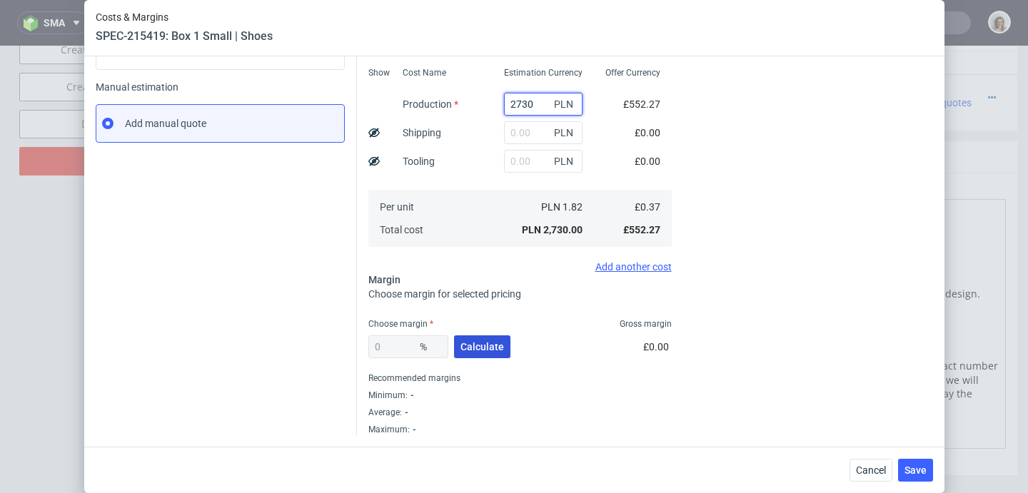
type input "2730"
click at [468, 344] on span "Calculate" at bounding box center [482, 347] width 44 height 10
type input "42.32"
type input "0.64"
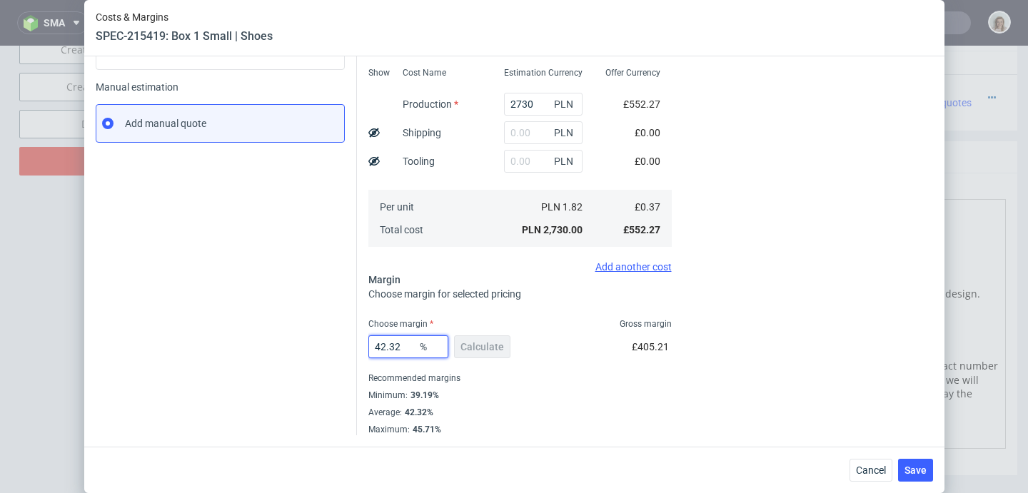
drag, startPoint x: 402, startPoint y: 346, endPoint x: 350, endPoint y: 346, distance: 52.1
click at [350, 346] on div "Instant Quotes Refresh No quotes available RFQs Request for RFQ Manual estimati…" at bounding box center [514, 168] width 837 height 534
type input "3"
type input "0.38"
type input "32"
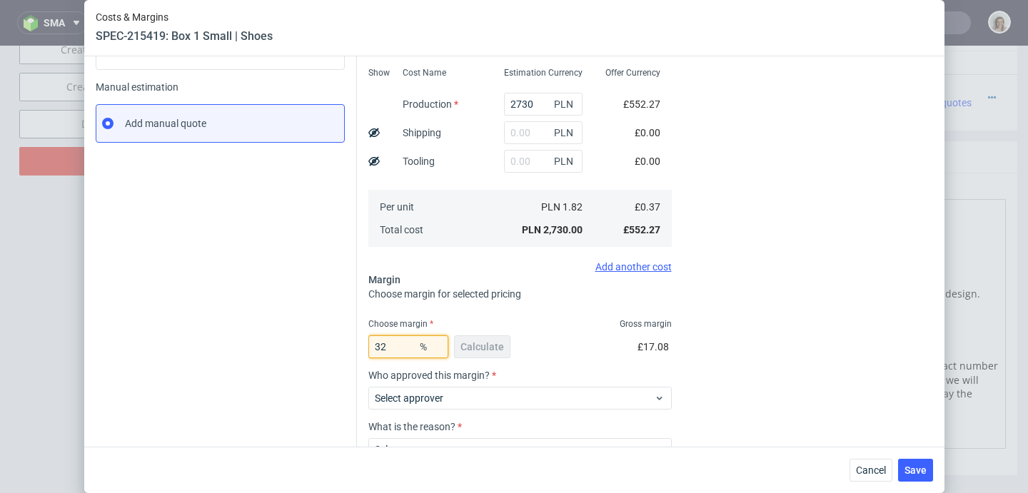
type input "0.54"
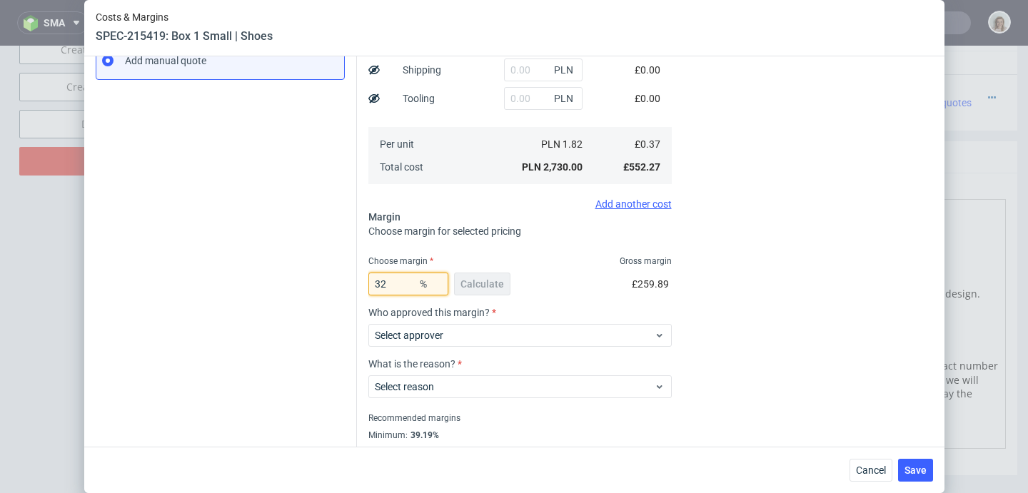
scroll to position [303, 0]
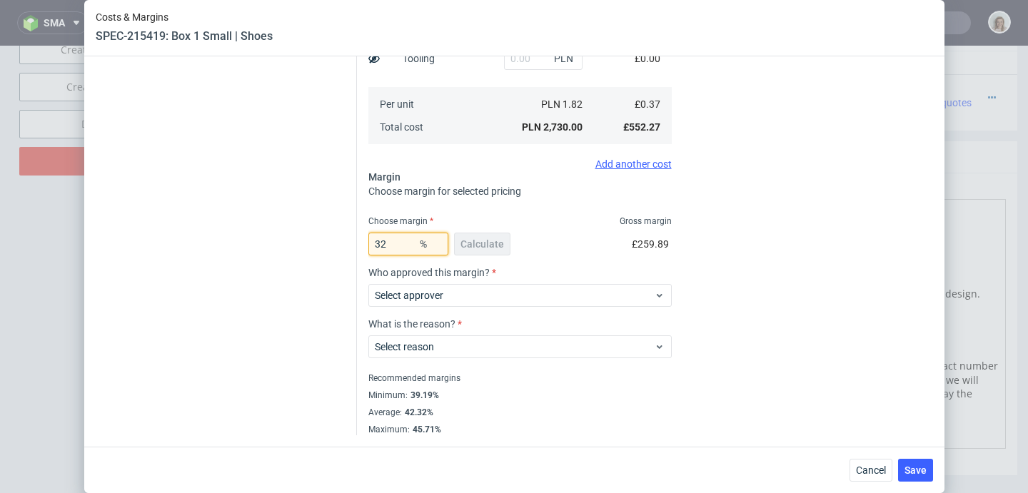
type input "32"
click at [528, 261] on div "32 % Calculate £259.89" at bounding box center [519, 247] width 303 height 40
click at [403, 243] on input "32" at bounding box center [408, 244] width 80 height 23
click at [625, 270] on label "Who approved this margin?" at bounding box center [519, 272] width 303 height 11
click at [634, 308] on div "Who approved this margin? Select approver" at bounding box center [519, 292] width 303 height 51
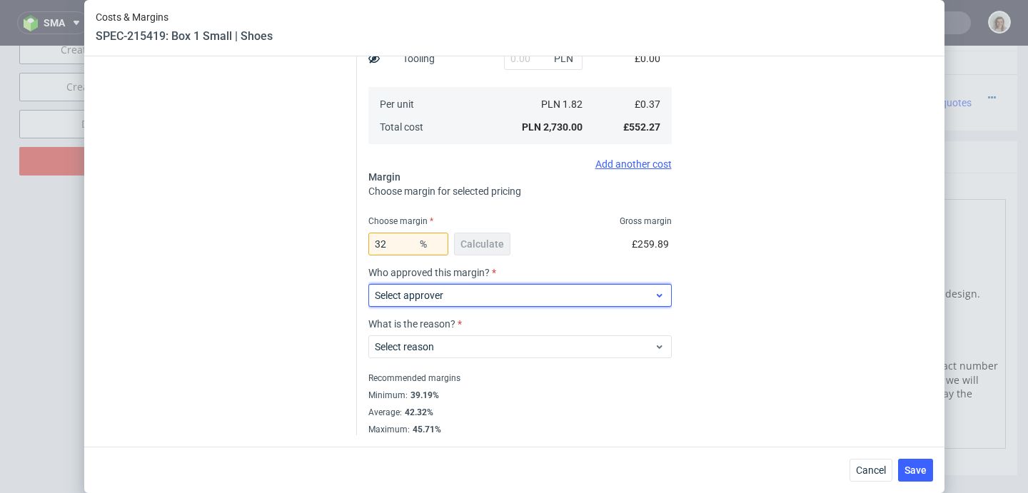
click at [632, 299] on span "Select approver" at bounding box center [515, 295] width 280 height 14
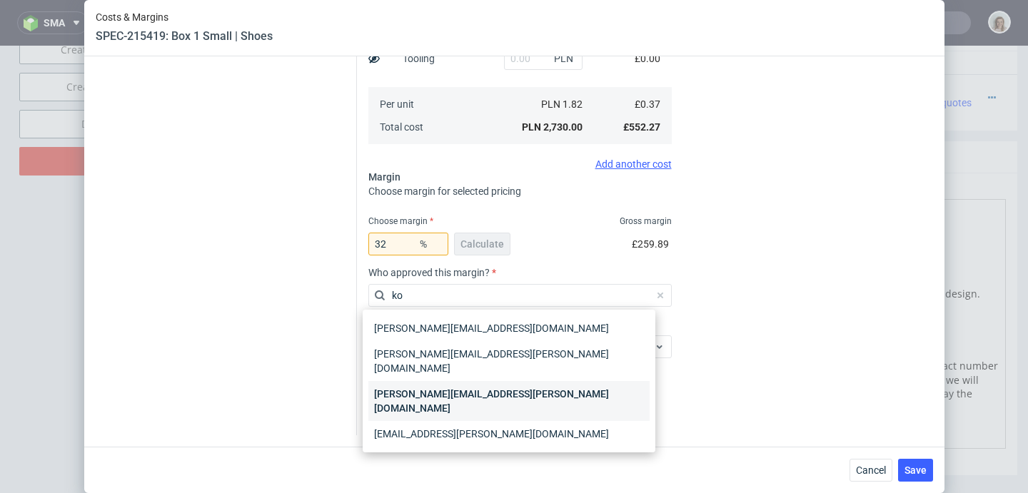
type input "ko"
click at [624, 381] on div "[PERSON_NAME][EMAIL_ADDRESS][PERSON_NAME][DOMAIN_NAME]" at bounding box center [508, 401] width 281 height 40
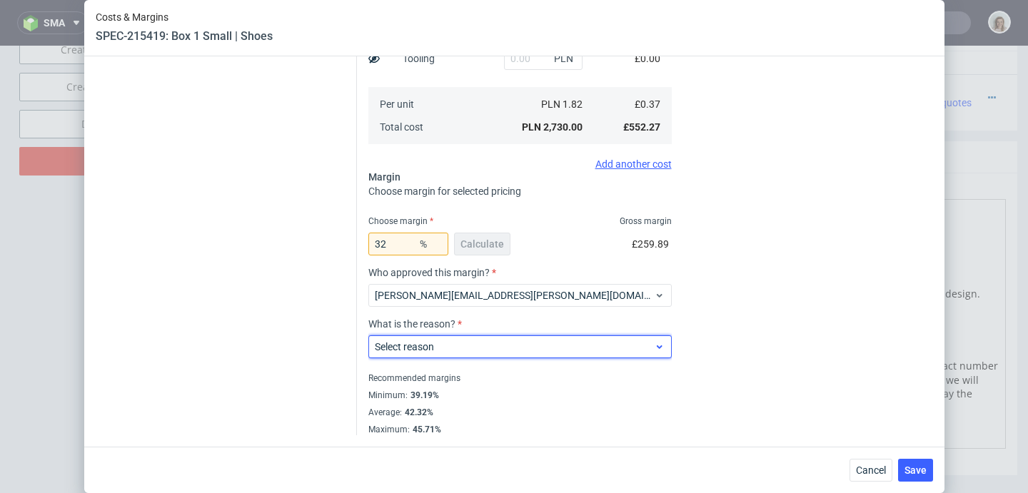
click at [625, 351] on span "Select reason" at bounding box center [515, 347] width 280 height 14
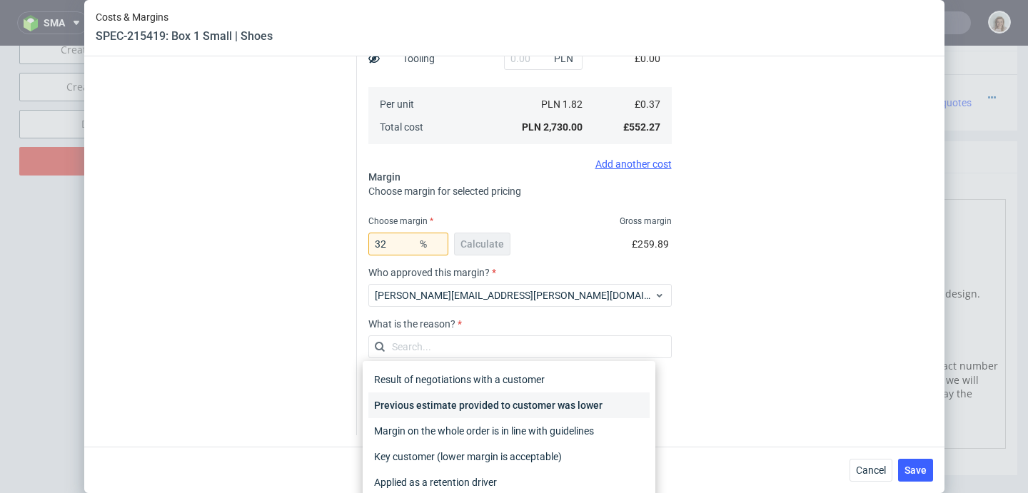
click at [608, 411] on div "Previous estimate provided to customer was lower" at bounding box center [508, 406] width 281 height 26
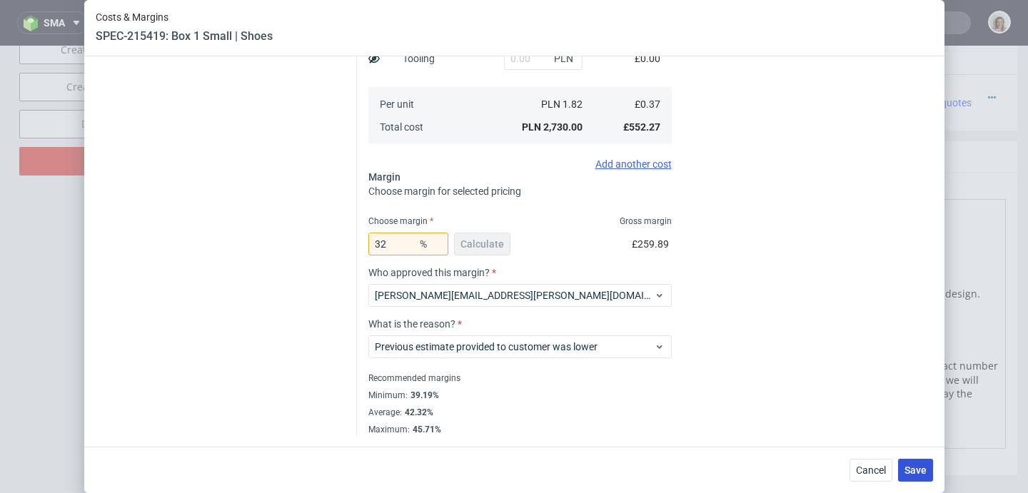
click at [919, 460] on button "Save" at bounding box center [915, 470] width 35 height 23
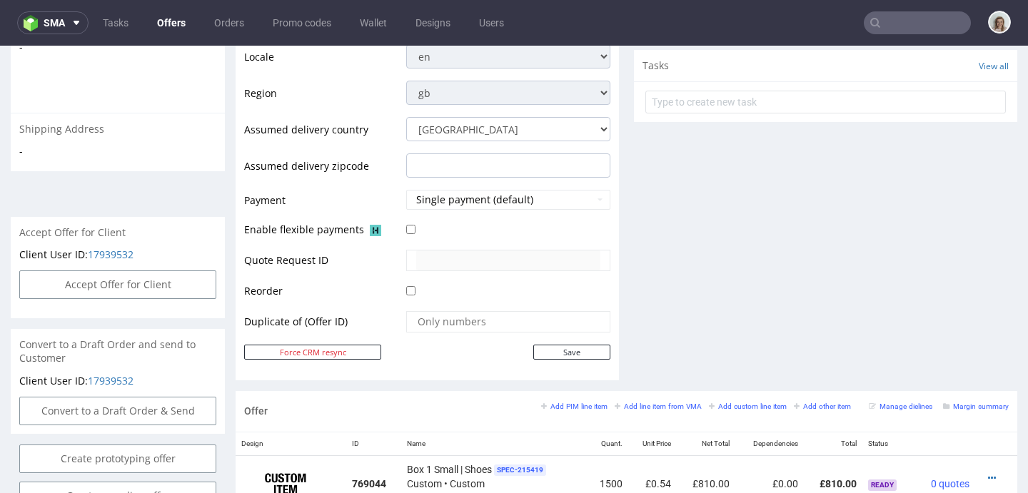
scroll to position [778, 0]
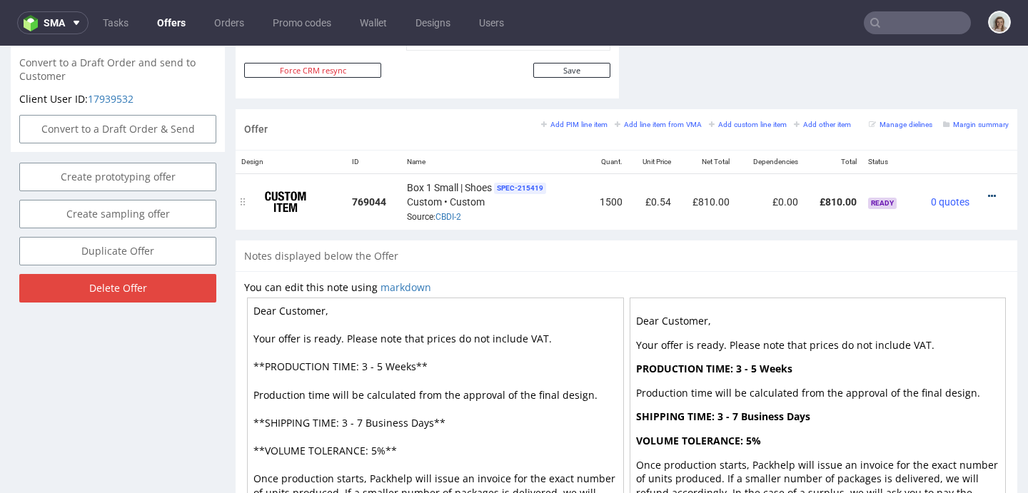
click at [988, 192] on icon at bounding box center [992, 196] width 8 height 10
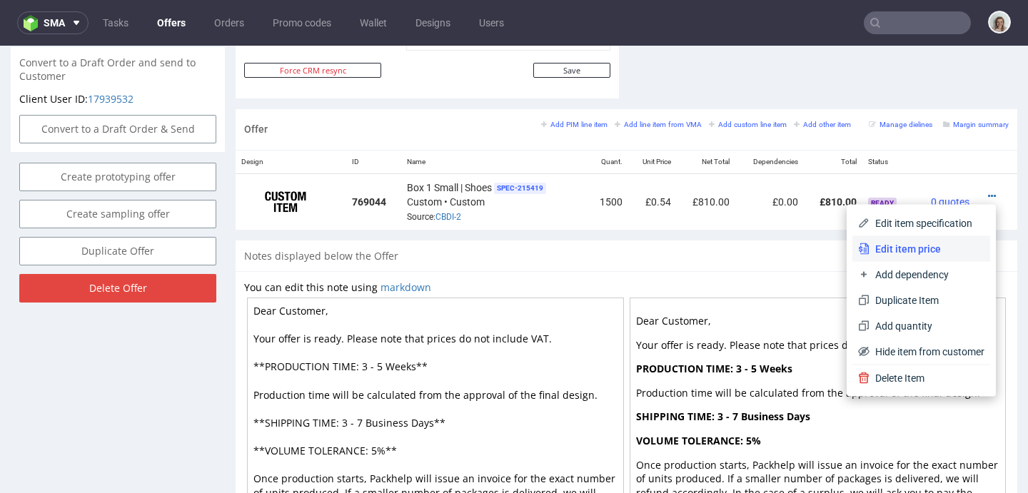
click at [918, 246] on span "Edit item price" at bounding box center [927, 249] width 115 height 14
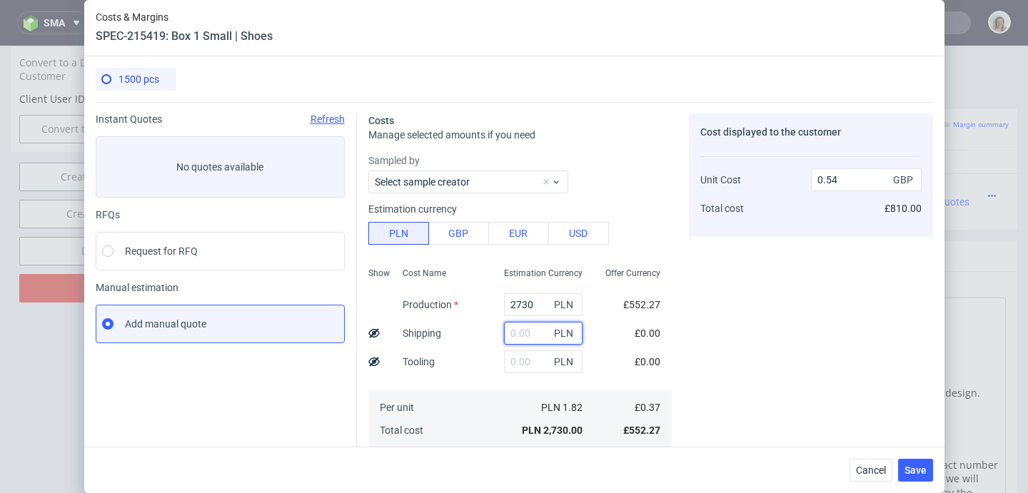
click at [514, 328] on input "text" at bounding box center [543, 333] width 79 height 23
paste input "1833,70"
type input "1833.7"
type input "0.91"
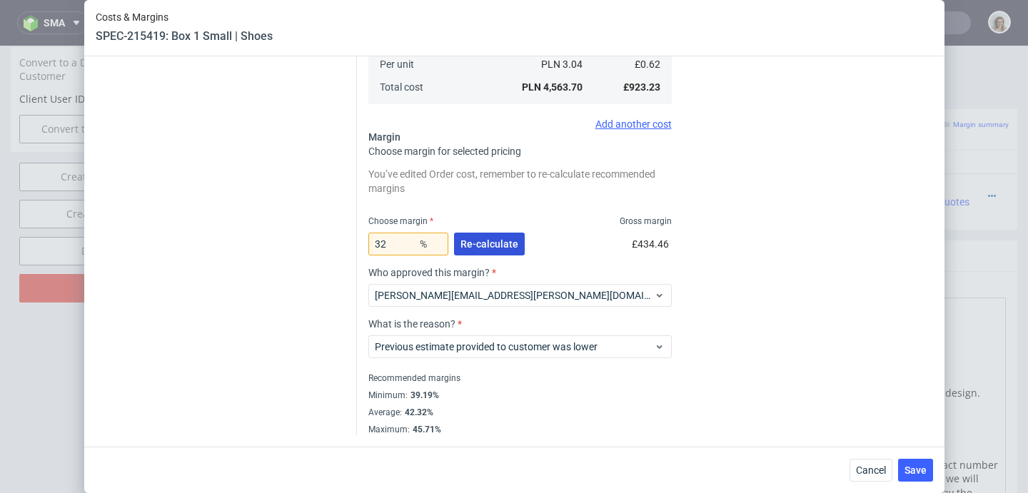
type input "1833.7"
click at [471, 248] on span "Re-calculate" at bounding box center [489, 244] width 58 height 10
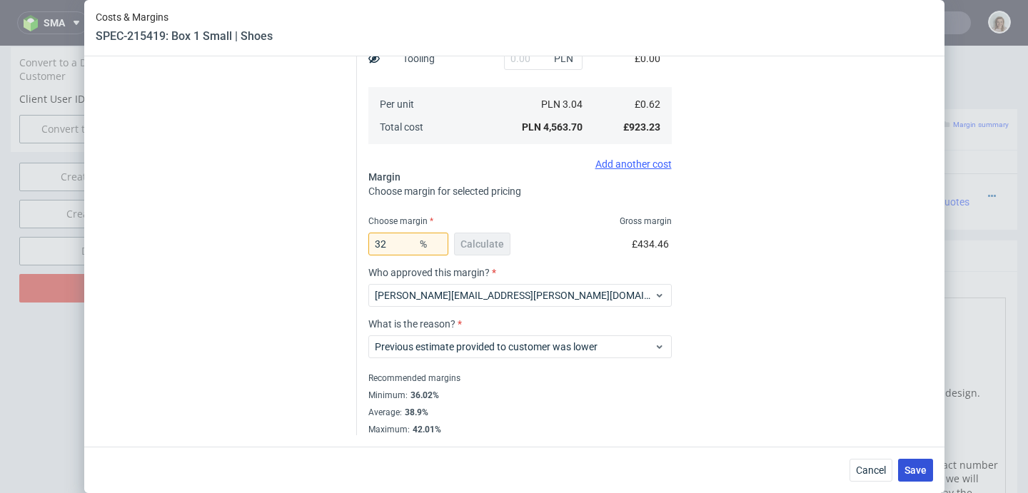
click at [925, 474] on span "Save" at bounding box center [916, 470] width 22 height 10
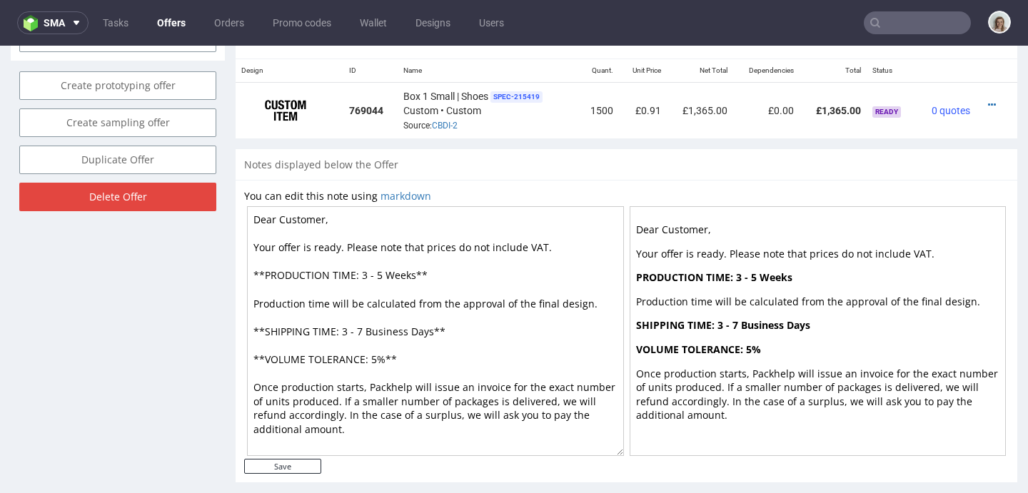
scroll to position [853, 0]
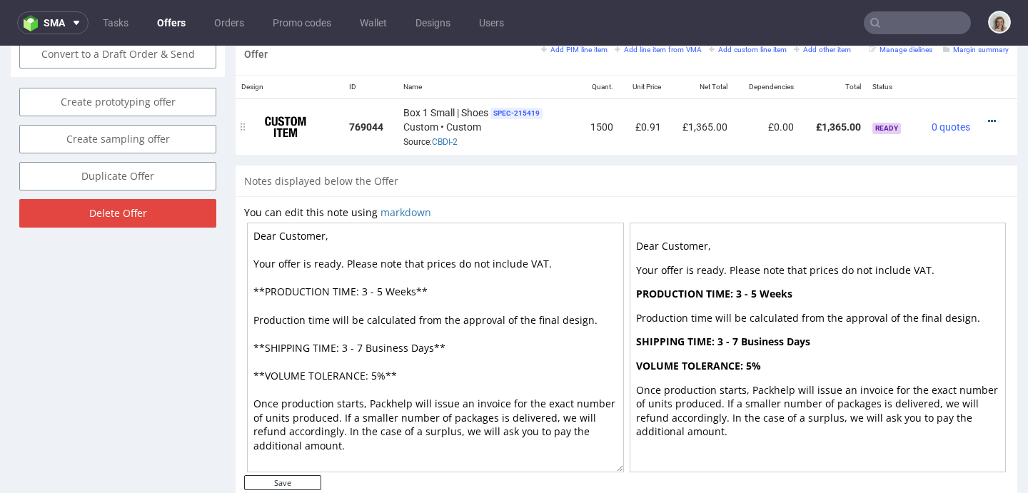
click at [988, 119] on icon at bounding box center [992, 121] width 8 height 10
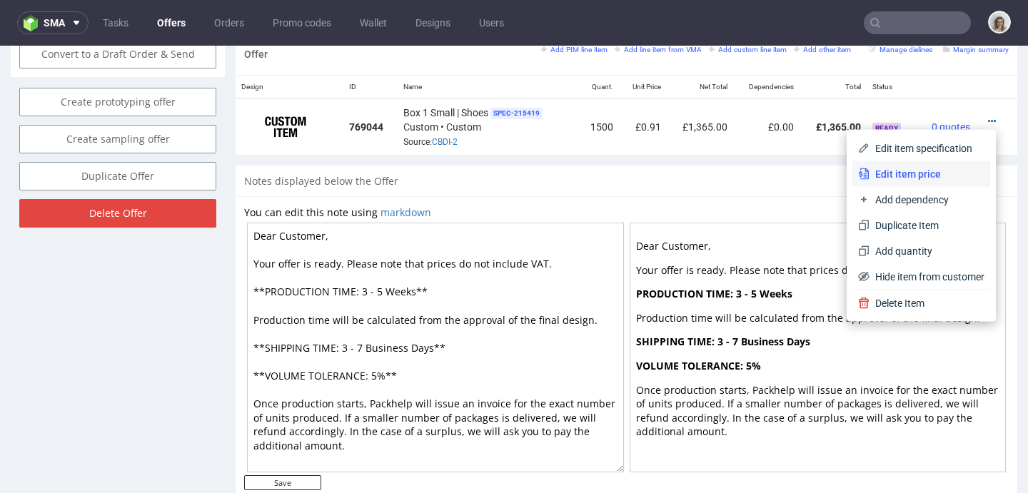
click at [929, 169] on span "Edit item price" at bounding box center [927, 174] width 115 height 14
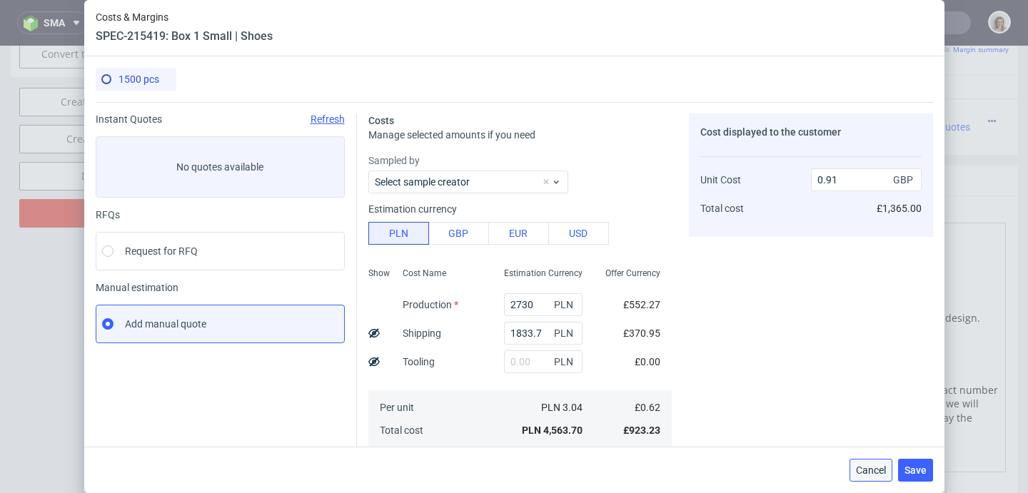
click at [883, 471] on span "Cancel" at bounding box center [871, 470] width 30 height 10
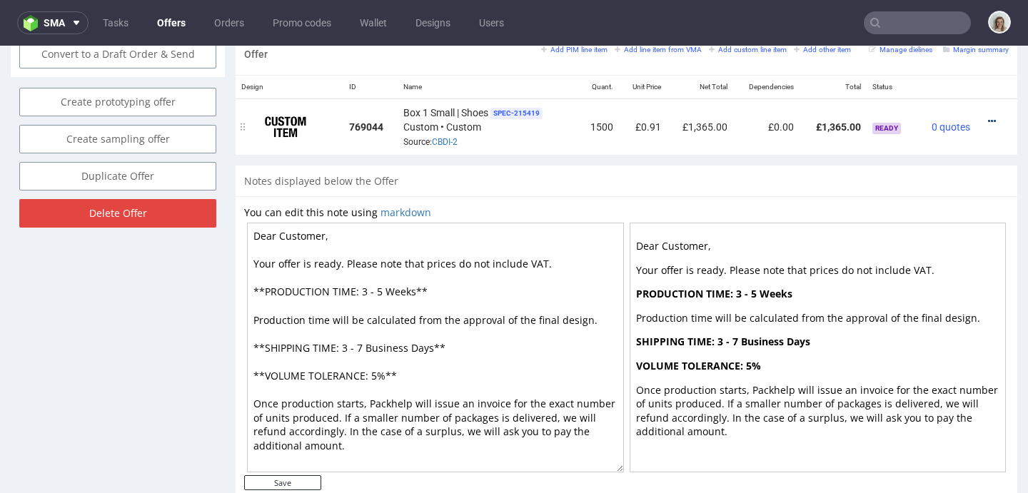
click at [988, 122] on icon at bounding box center [992, 121] width 8 height 10
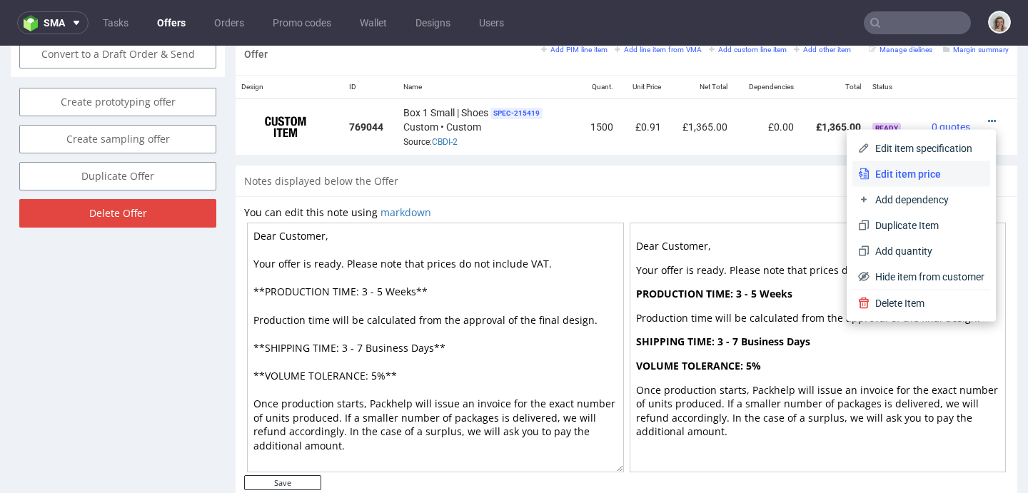
click at [930, 177] on span "Edit item price" at bounding box center [927, 174] width 115 height 14
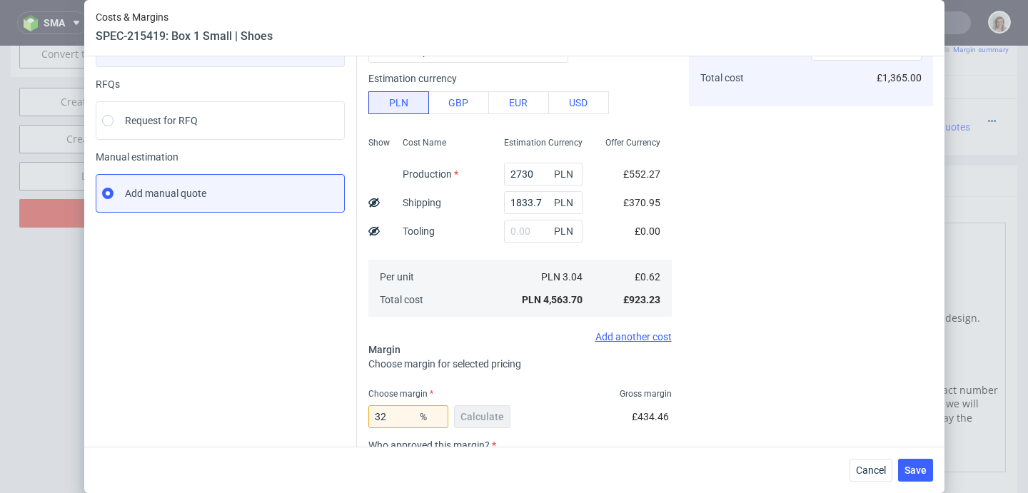
scroll to position [303, 0]
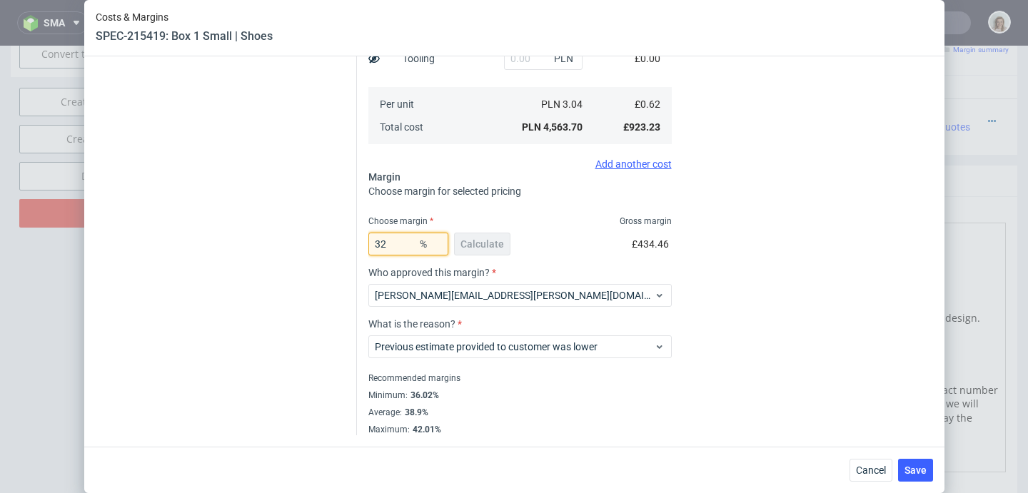
drag, startPoint x: 383, startPoint y: 247, endPoint x: 348, endPoint y: 245, distance: 35.0
click at [348, 245] on div "Instant Quotes Refresh No quotes available RFQs Request for RFQ Manual estimati…" at bounding box center [514, 117] width 837 height 637
type input "39"
type input "1.01"
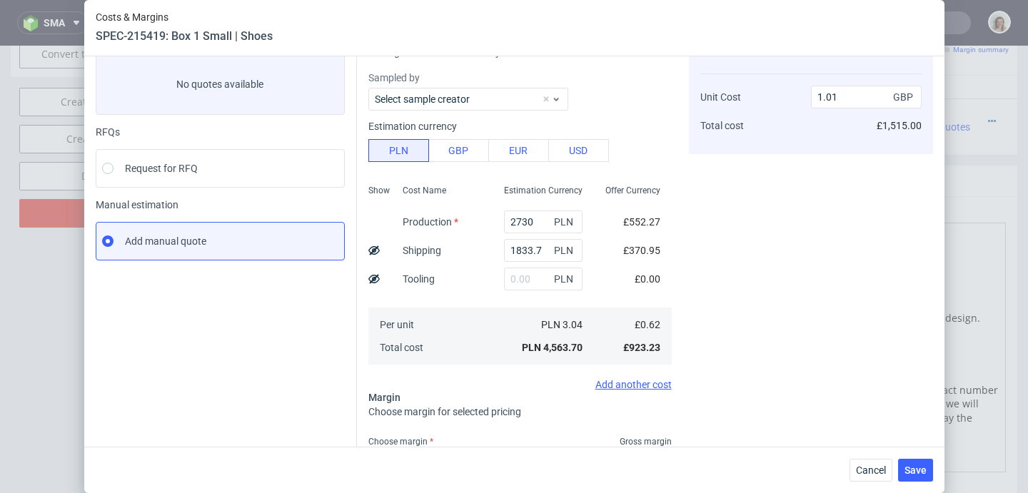
scroll to position [201, 0]
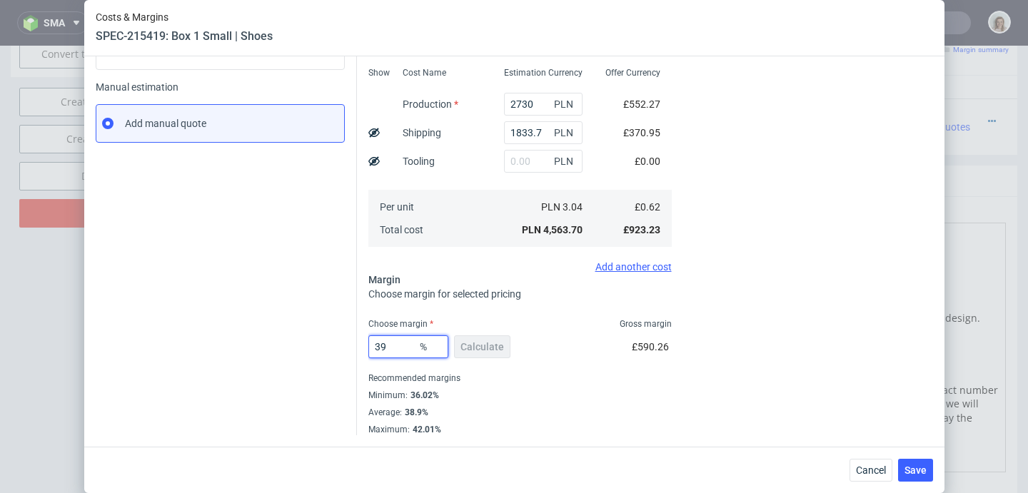
click at [378, 348] on input "39" at bounding box center [408, 347] width 80 height 23
drag, startPoint x: 385, startPoint y: 344, endPoint x: 366, endPoint y: 345, distance: 19.3
click at [368, 345] on input "39" at bounding box center [408, 347] width 80 height 23
type input "49"
type input "1.21"
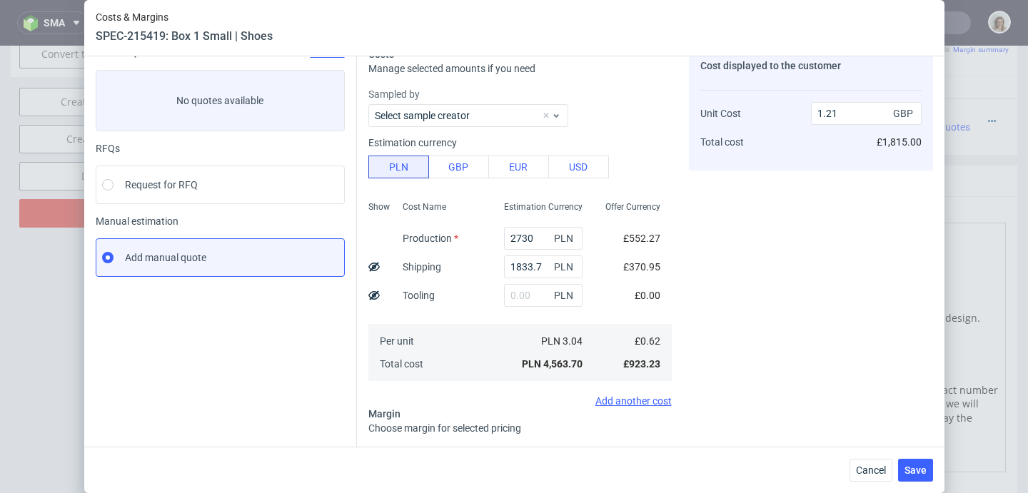
scroll to position [187, 0]
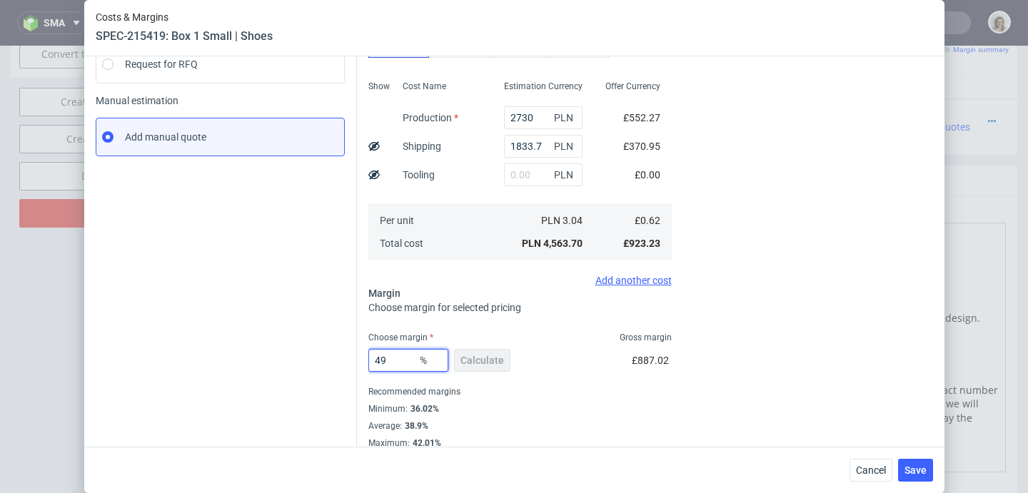
type input "4"
type input "05"
type input "0.62"
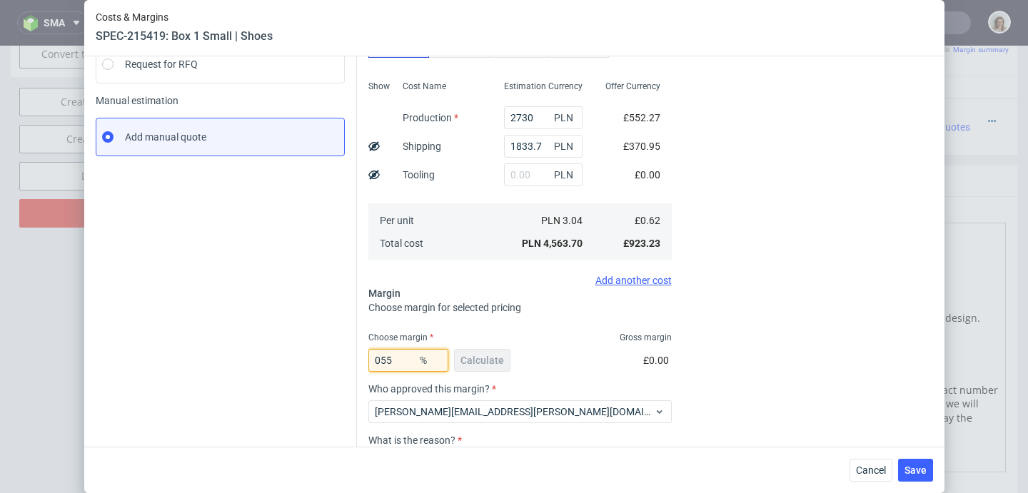
type input "55"
type input "1.37"
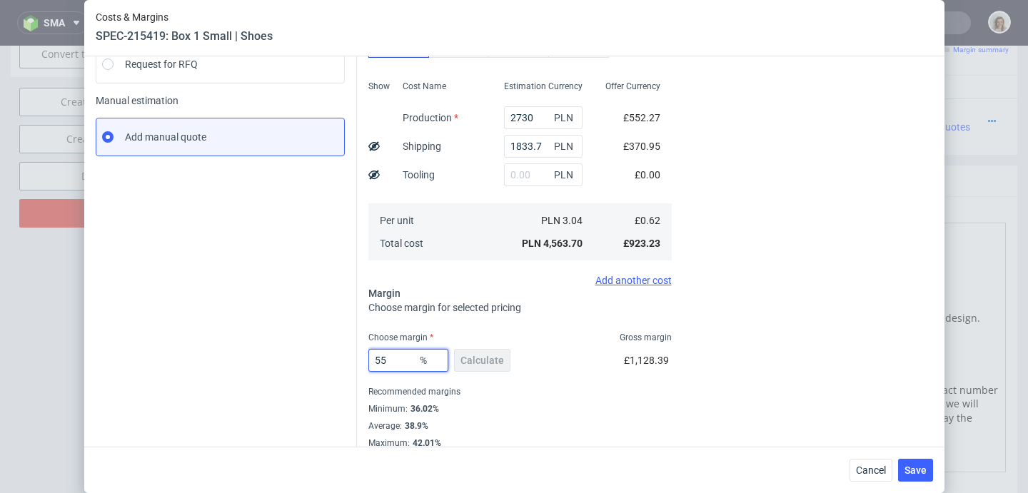
type input "5"
type input "0.65"
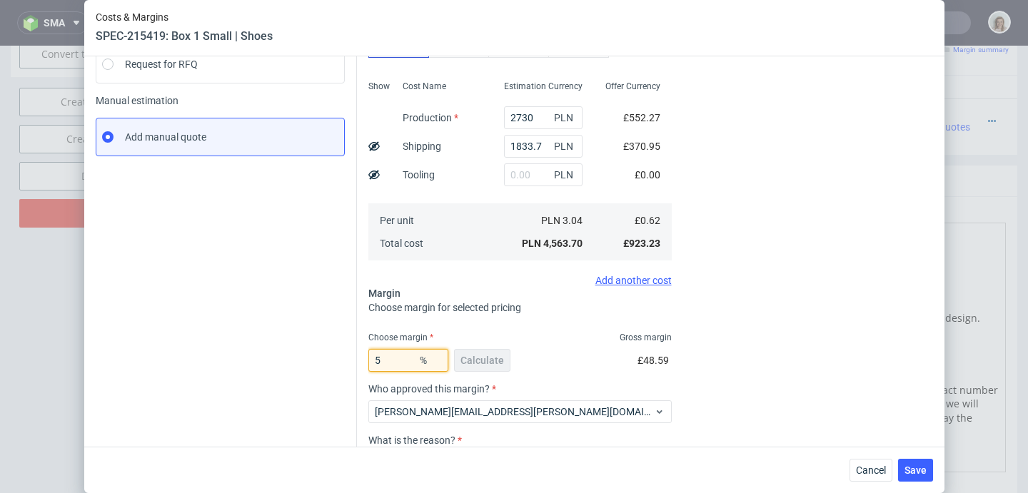
type input "55"
type input "1.37"
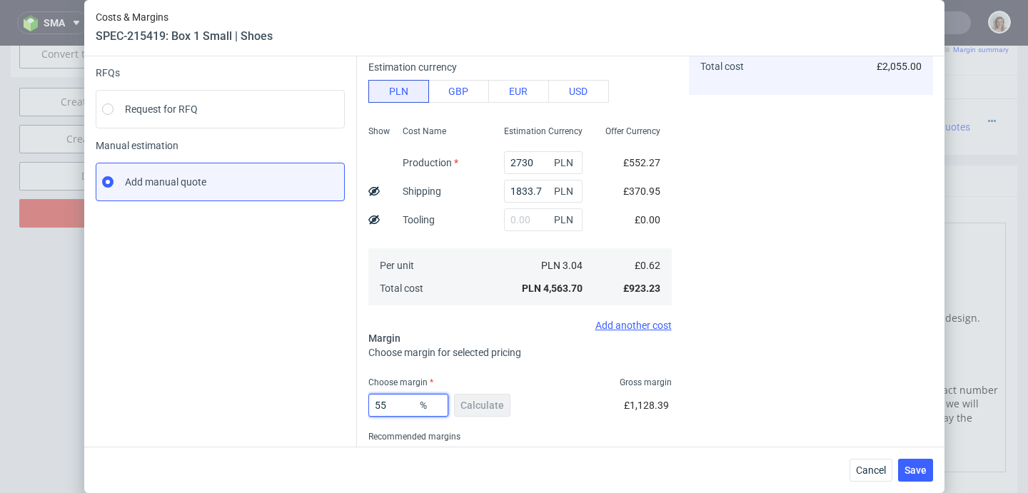
scroll to position [201, 0]
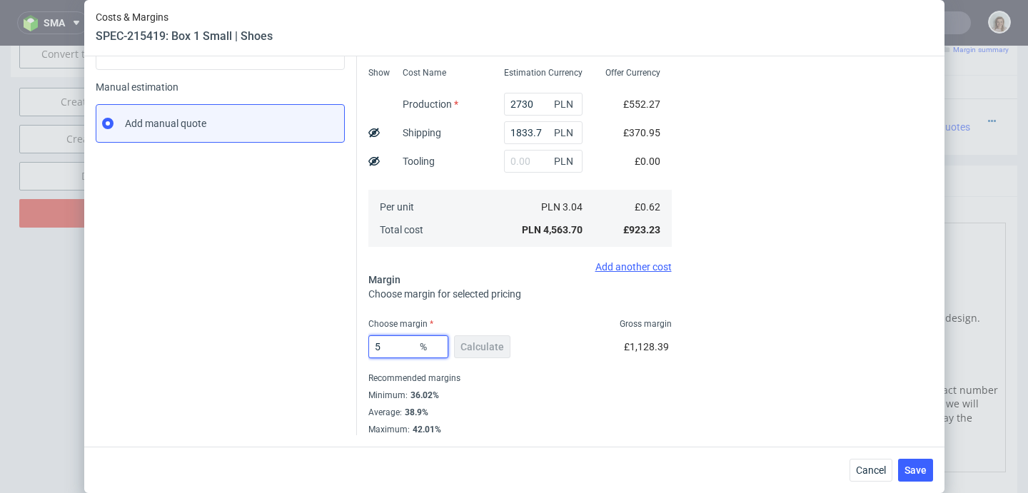
type input "50"
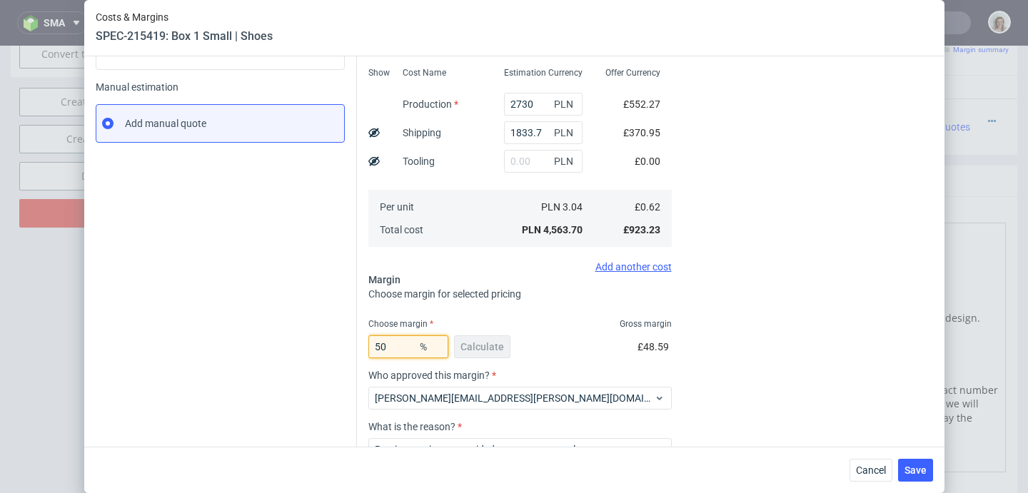
type input "1.23"
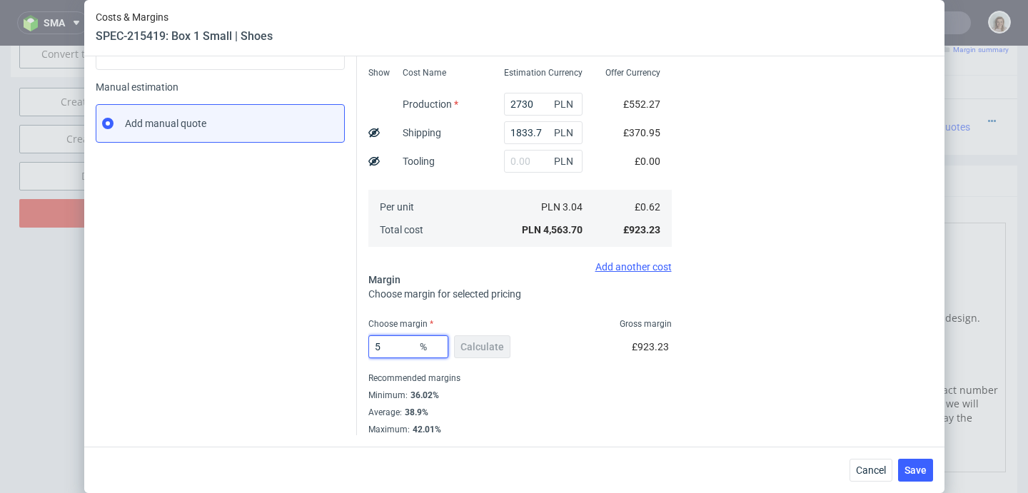
type input "53"
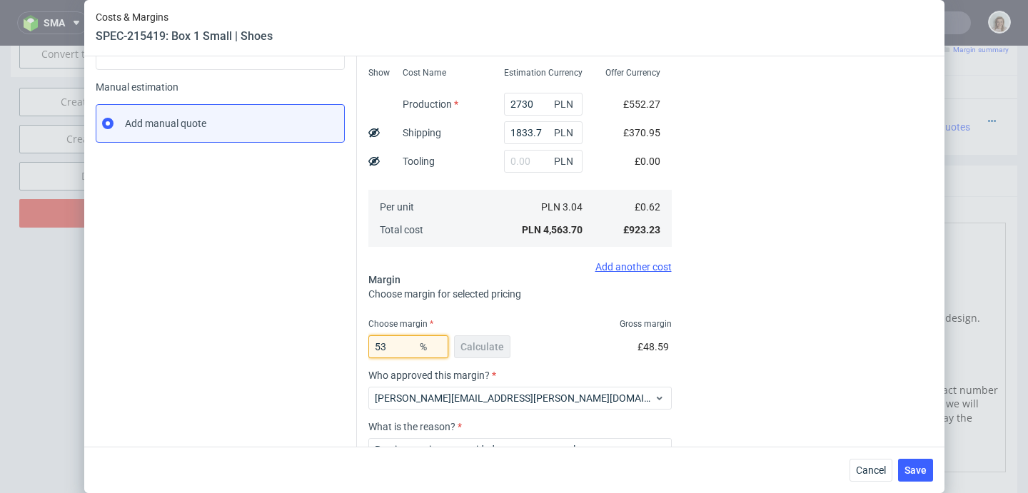
type input "1.31"
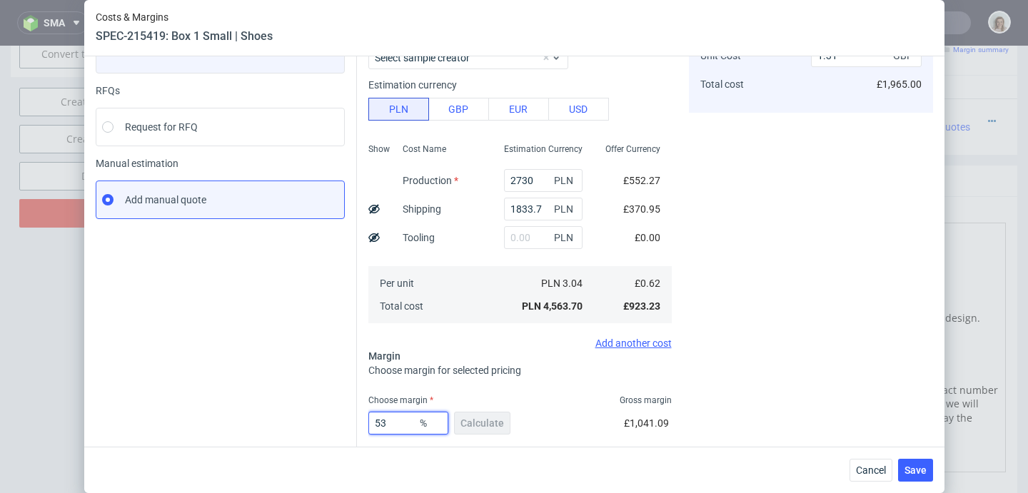
scroll to position [0, 0]
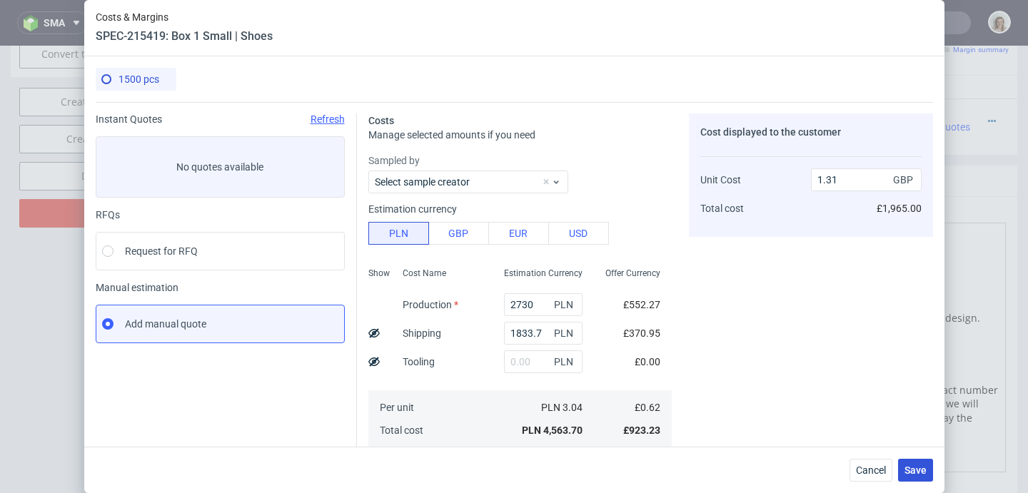
type input "53"
click at [927, 470] on span "Save" at bounding box center [916, 470] width 22 height 10
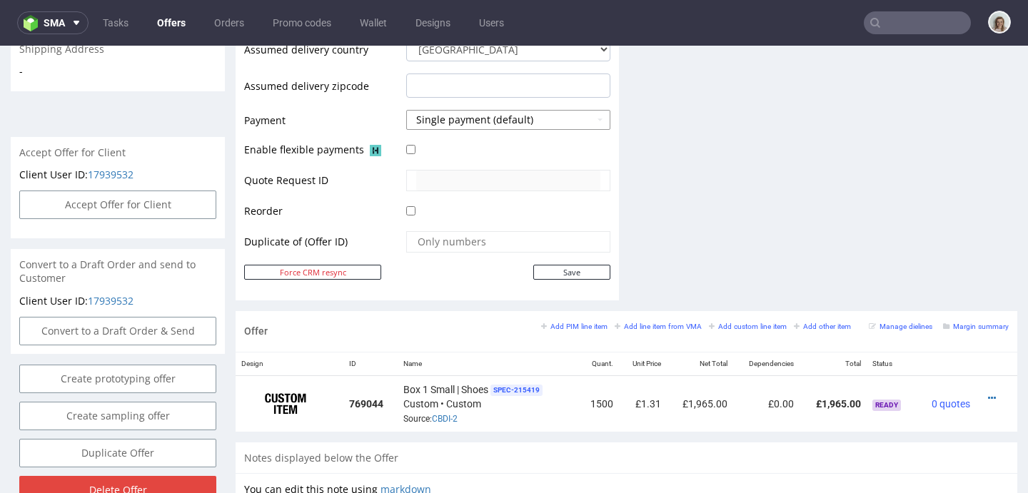
scroll to position [613, 0]
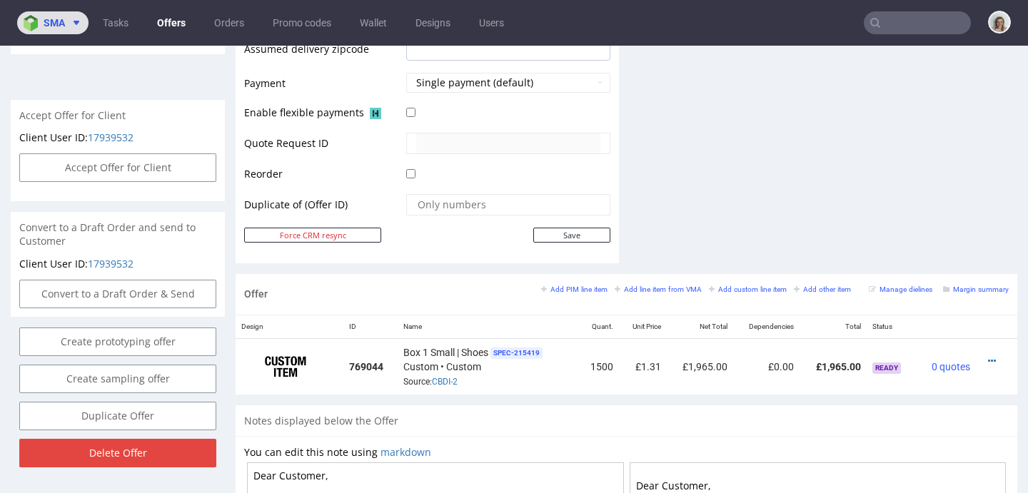
click at [22, 27] on button "sma" at bounding box center [52, 22] width 71 height 23
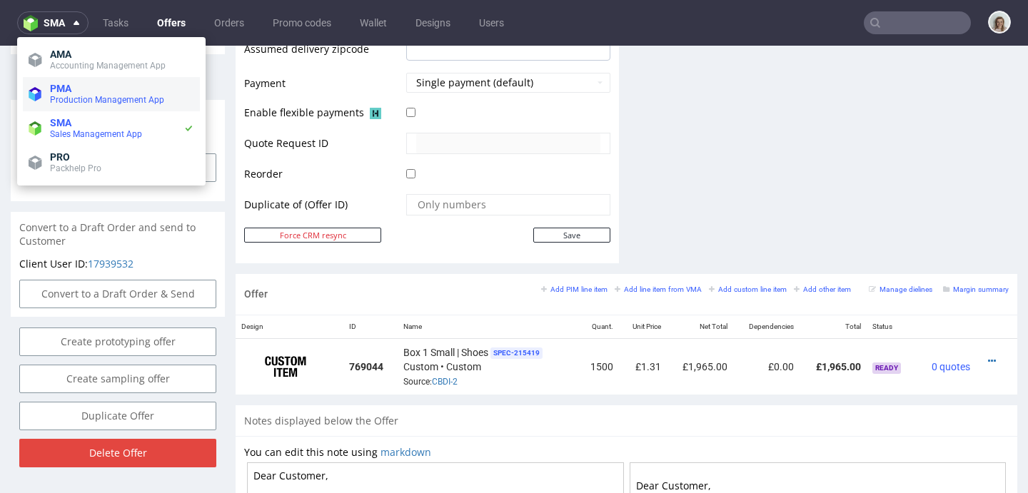
click at [44, 92] on li "PMA Production Management App" at bounding box center [111, 94] width 177 height 34
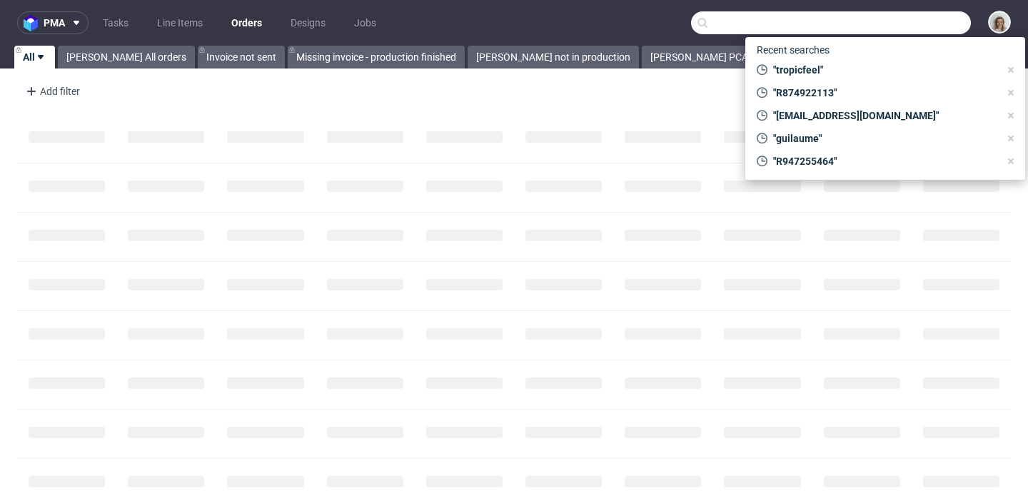
click at [947, 28] on input "text" at bounding box center [831, 22] width 280 height 23
paste input "R947255464"
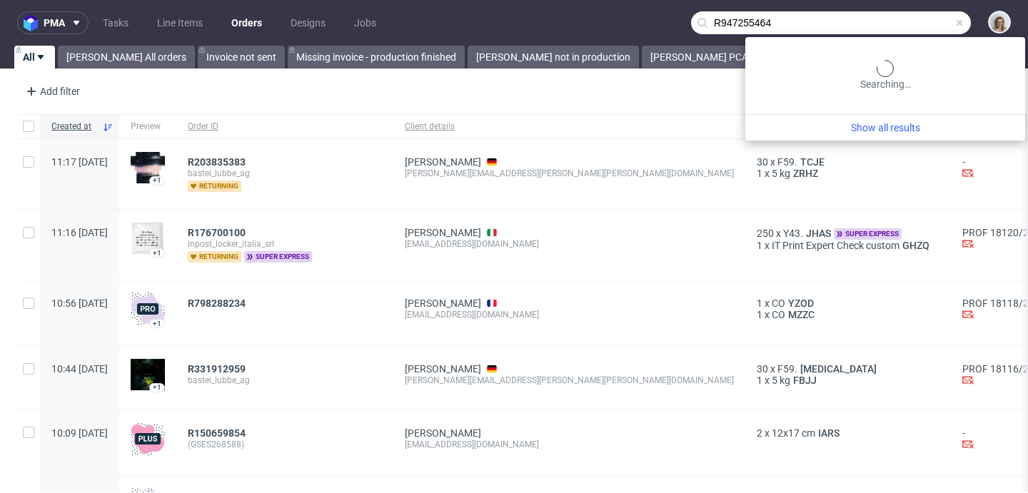
type input "R947255464"
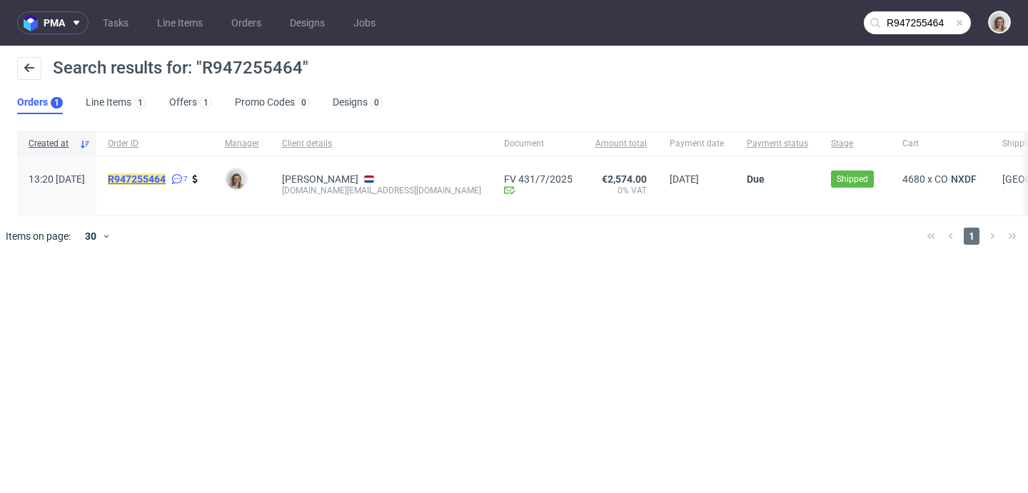
click at [166, 174] on mark "R947255464" at bounding box center [137, 178] width 58 height 11
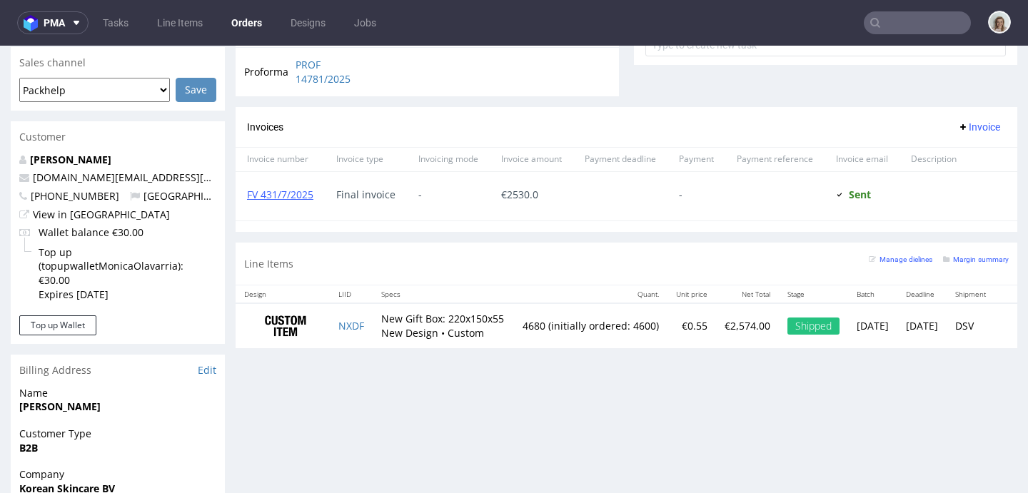
scroll to position [785, 0]
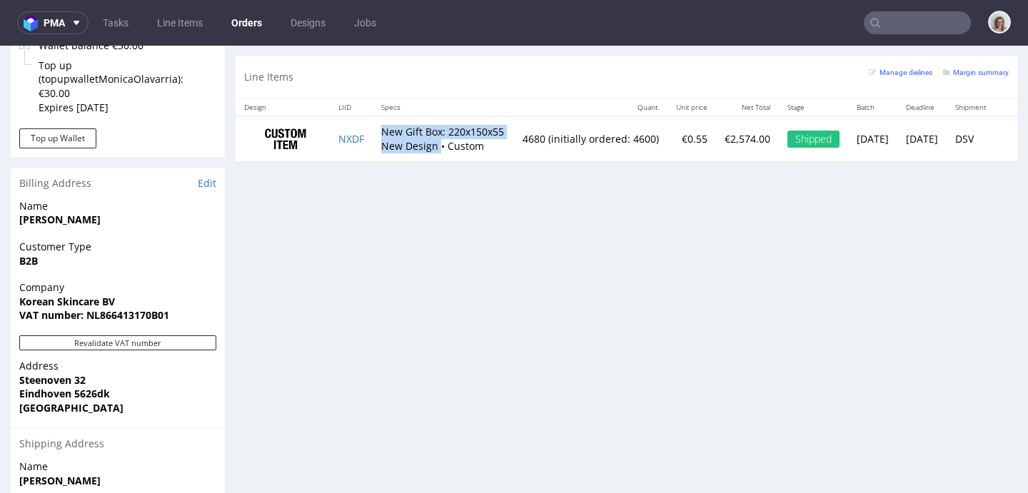
drag, startPoint x: 381, startPoint y: 128, endPoint x: 416, endPoint y: 156, distance: 45.3
click at [416, 156] on td "New Gift Box: 220x150x55 New Design • Custom" at bounding box center [443, 138] width 141 height 45
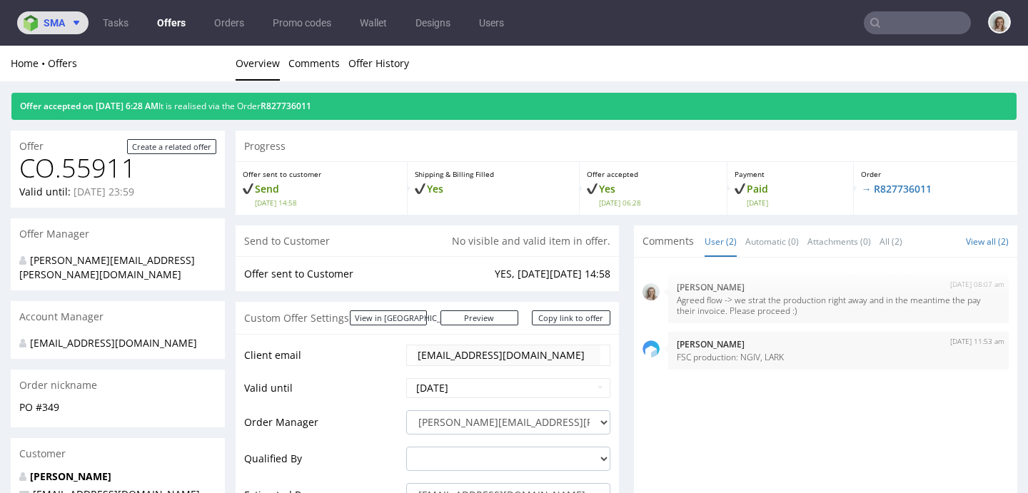
click at [43, 24] on img at bounding box center [34, 23] width 20 height 16
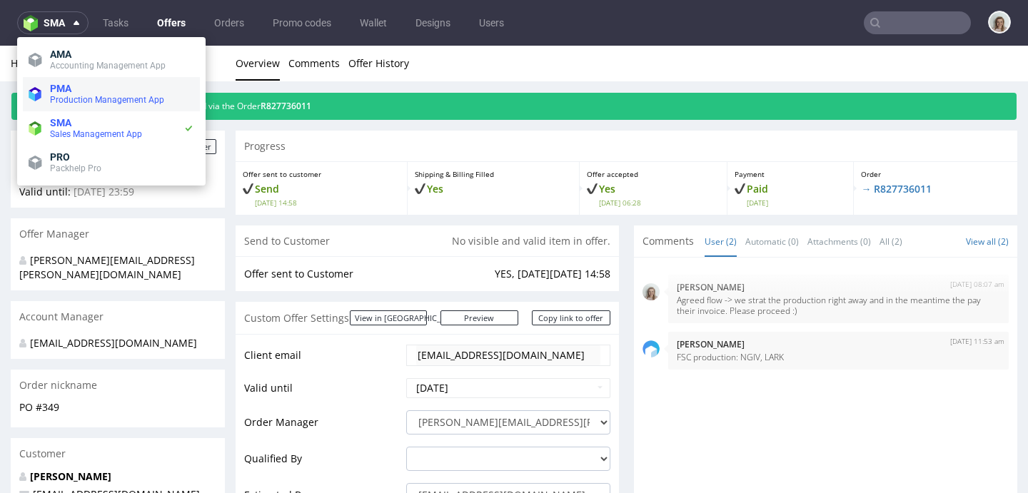
click at [81, 103] on span "Production Management App" at bounding box center [107, 100] width 114 height 10
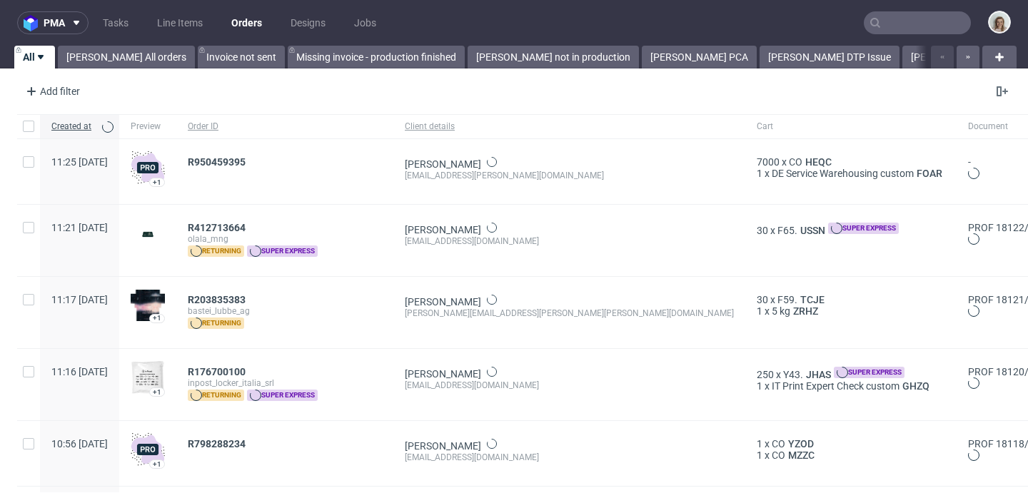
click at [903, 21] on input "text" at bounding box center [917, 22] width 107 height 23
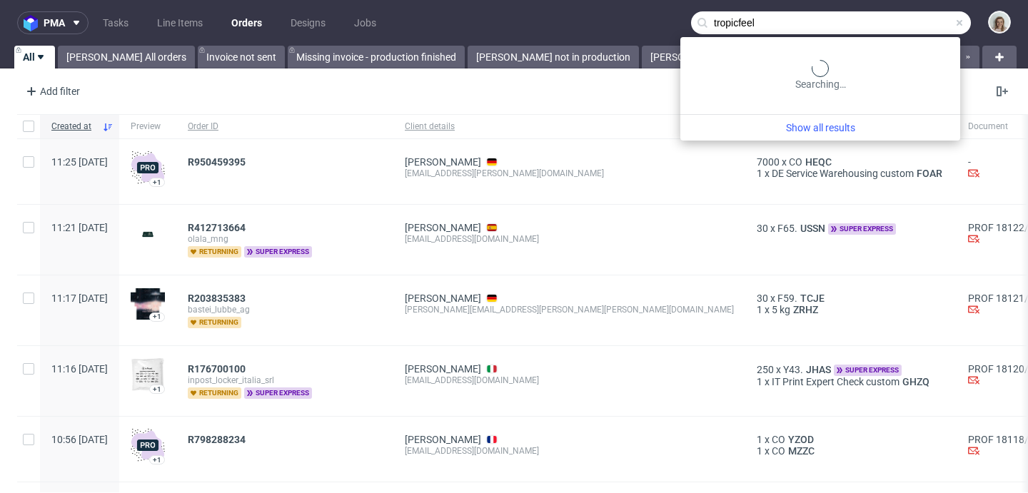
type input "tropicfeel"
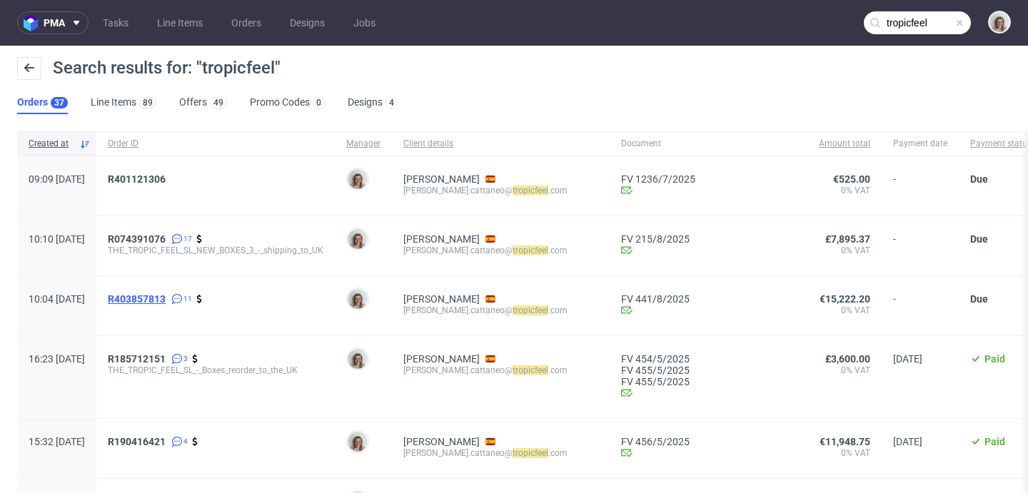
click at [166, 294] on span "R403857813" at bounding box center [137, 298] width 58 height 11
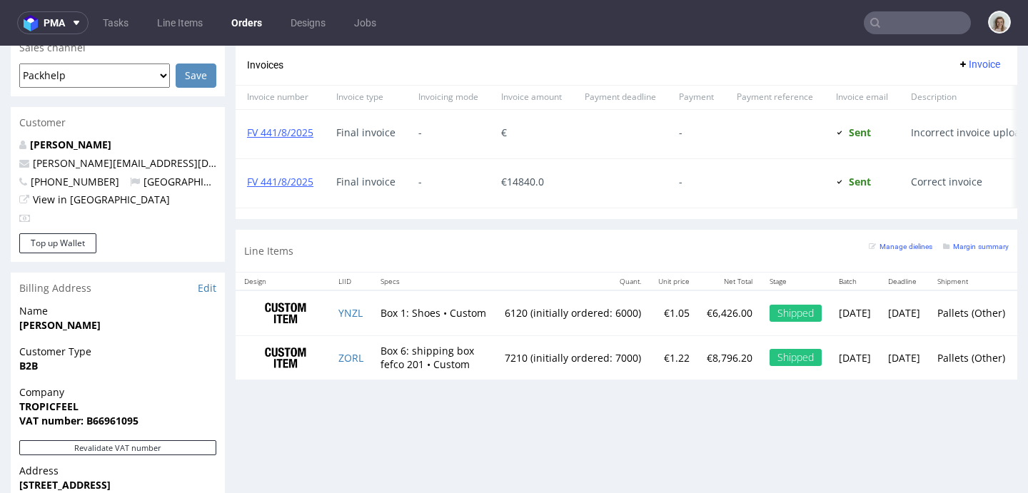
scroll to position [433, 0]
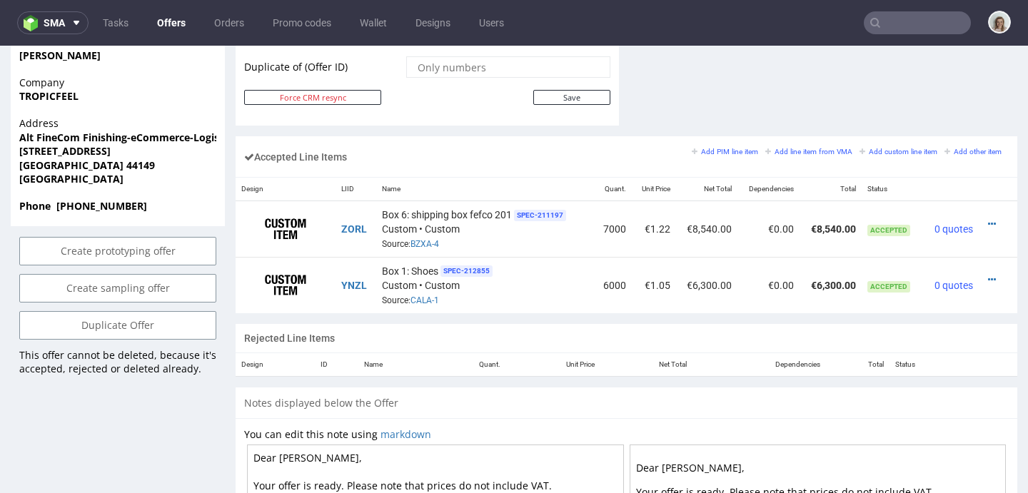
scroll to position [803, 0]
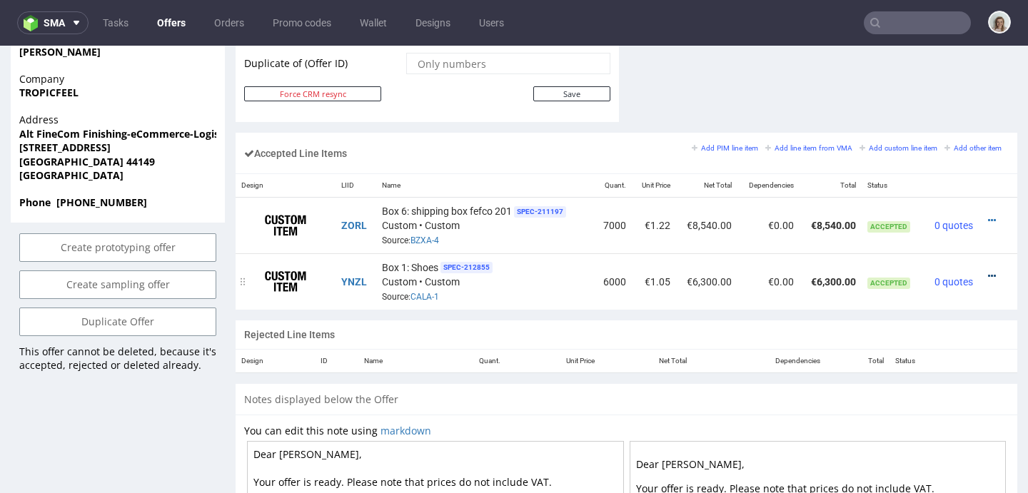
click at [988, 271] on icon at bounding box center [992, 276] width 8 height 10
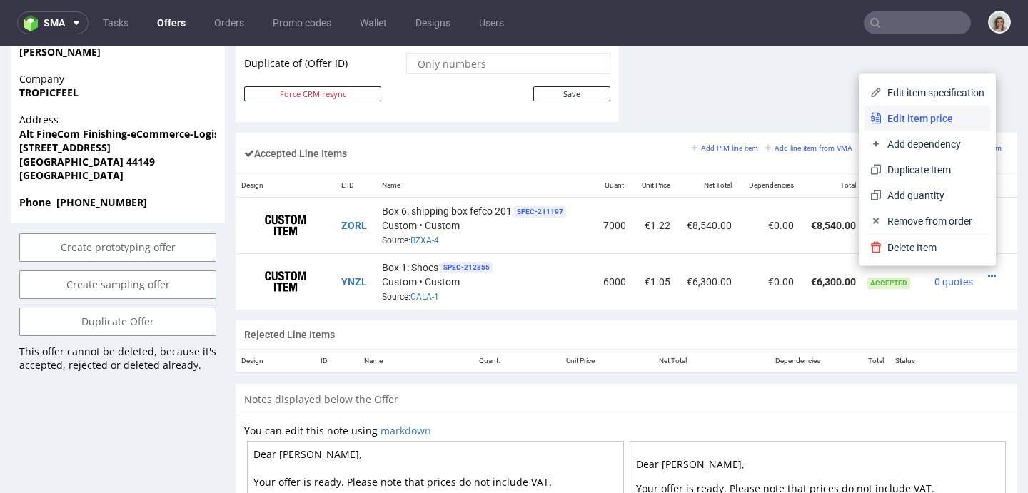
click at [912, 116] on span "Edit item price" at bounding box center [933, 118] width 103 height 14
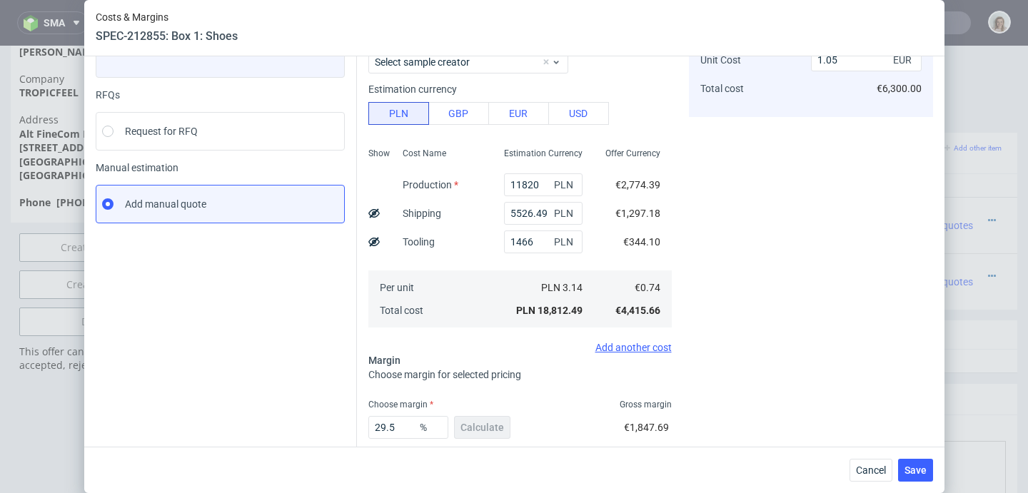
scroll to position [201, 0]
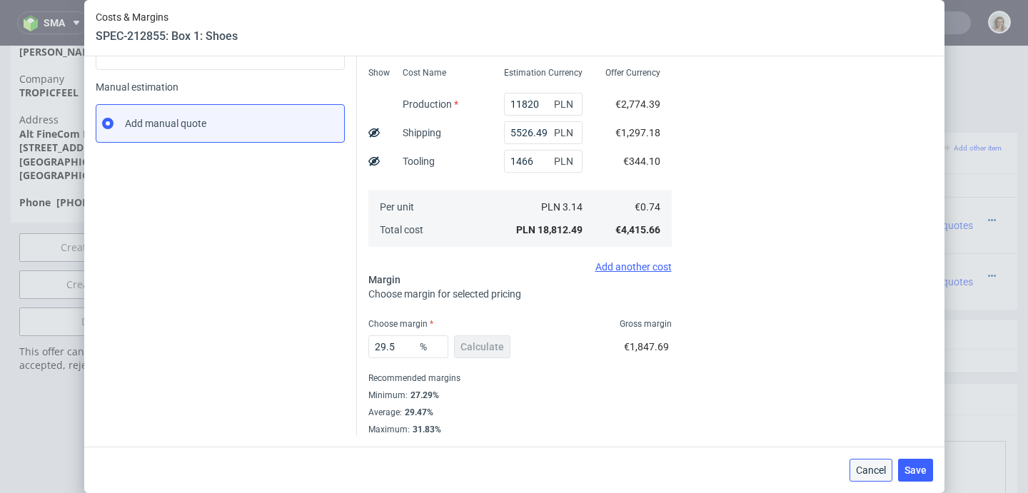
click at [892, 464] on button "Cancel" at bounding box center [871, 470] width 43 height 23
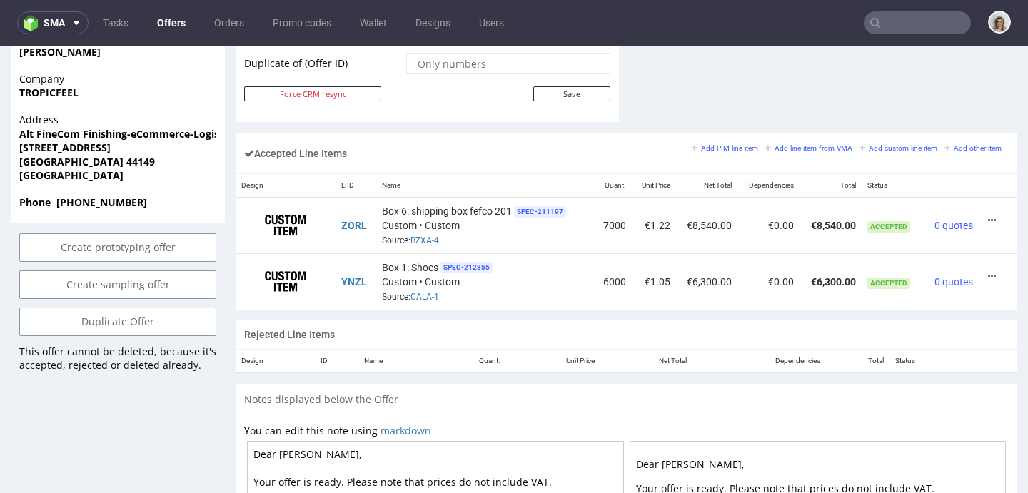
click at [40, 6] on nav "sma Tasks Offers Orders Promo codes Wallet Designs Users" at bounding box center [514, 23] width 1028 height 46
click at [40, 21] on img at bounding box center [34, 23] width 20 height 16
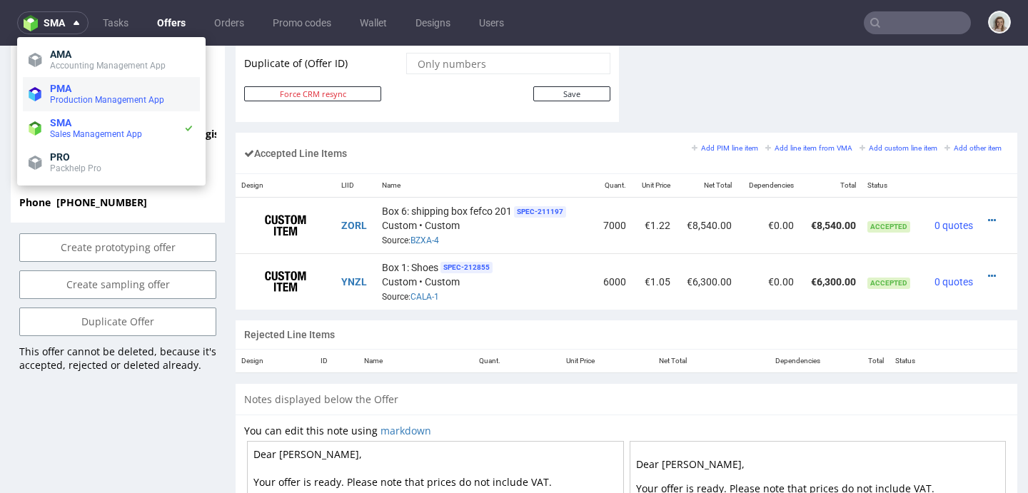
click at [61, 81] on li "PMA Production Management App" at bounding box center [111, 94] width 177 height 34
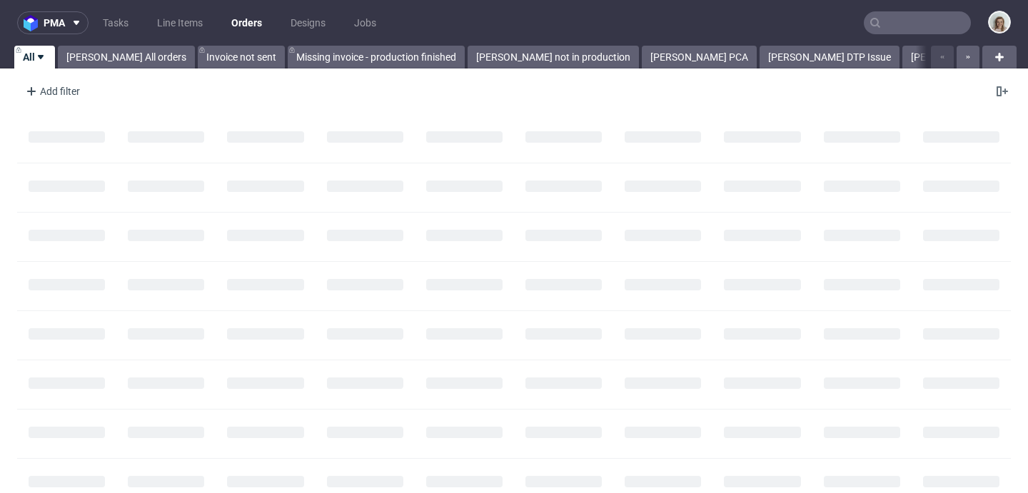
click at [922, 21] on input "text" at bounding box center [917, 22] width 107 height 23
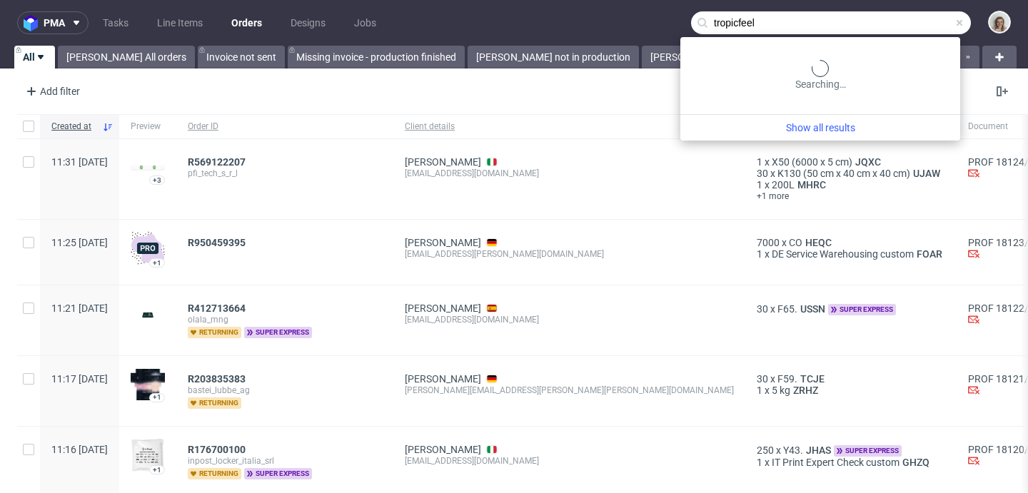
type input "tropicfeel"
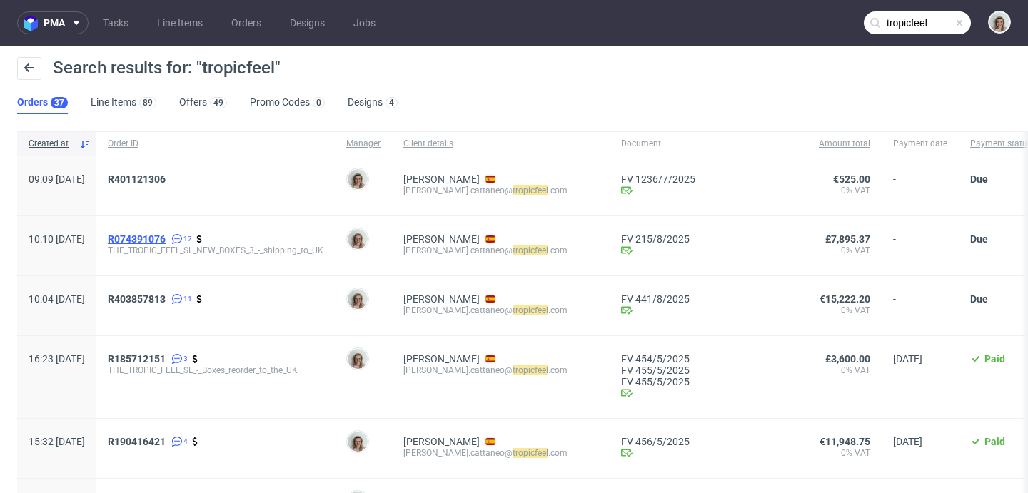
click at [166, 233] on span "R074391076" at bounding box center [137, 238] width 58 height 11
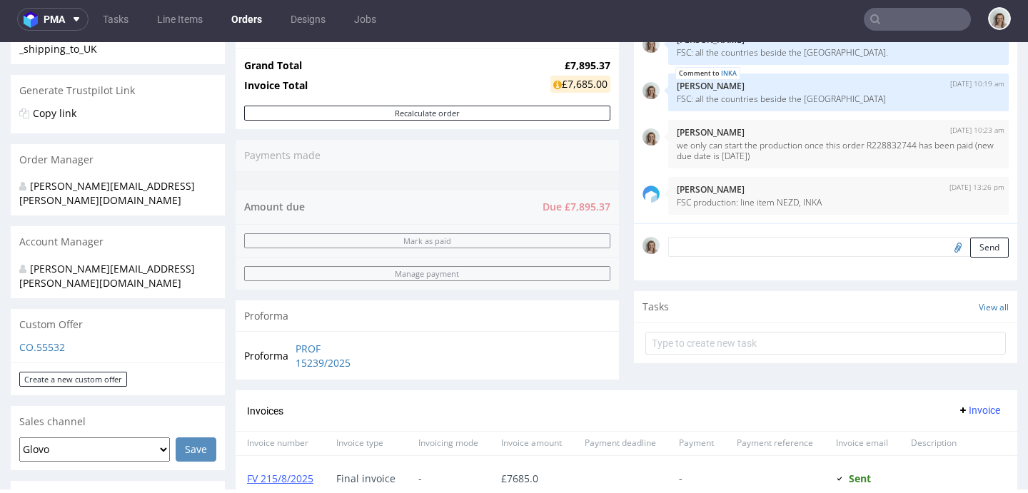
scroll to position [737, 0]
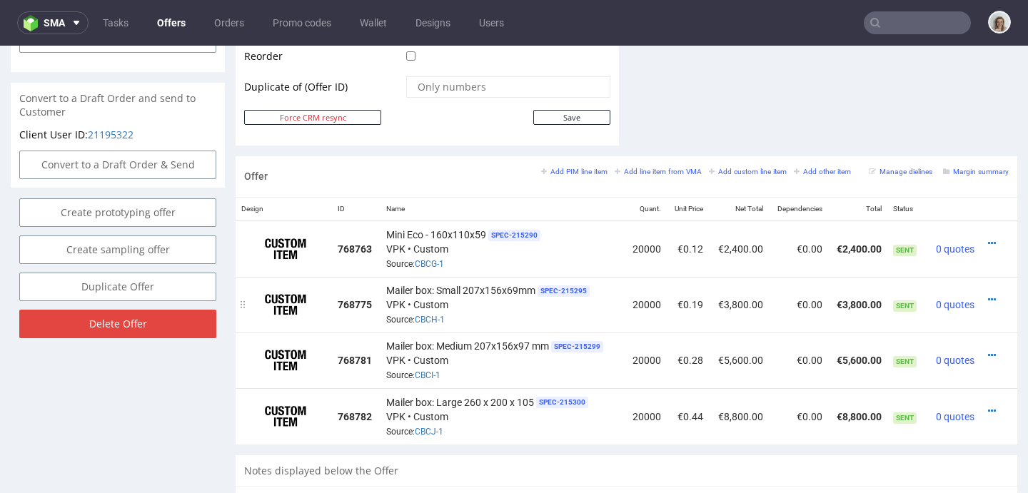
scroll to position [816, 0]
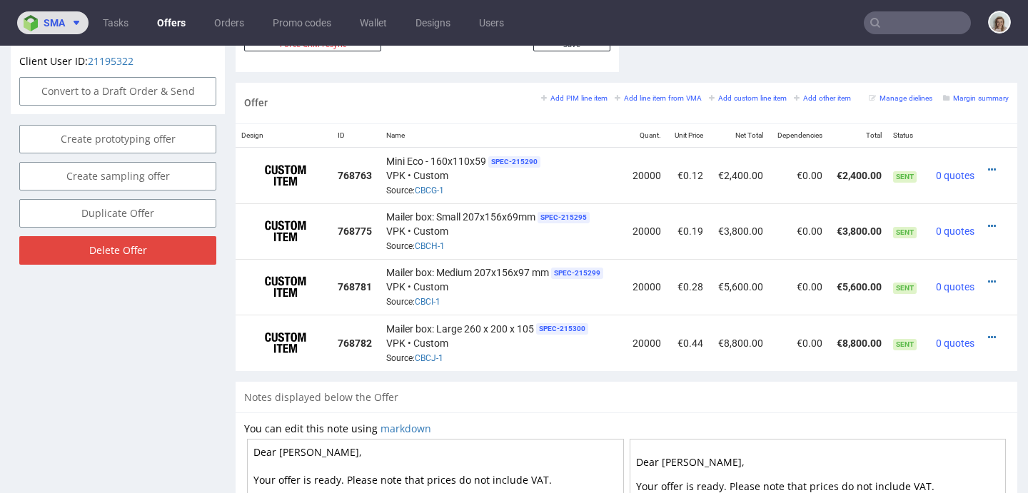
click at [52, 31] on button "sma" at bounding box center [52, 22] width 71 height 23
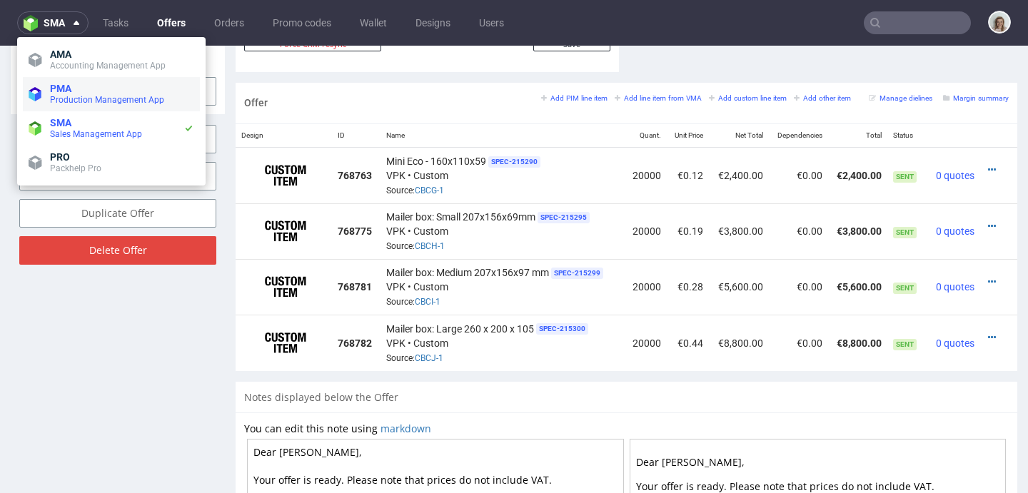
click at [84, 86] on span "PMA" at bounding box center [122, 88] width 144 height 11
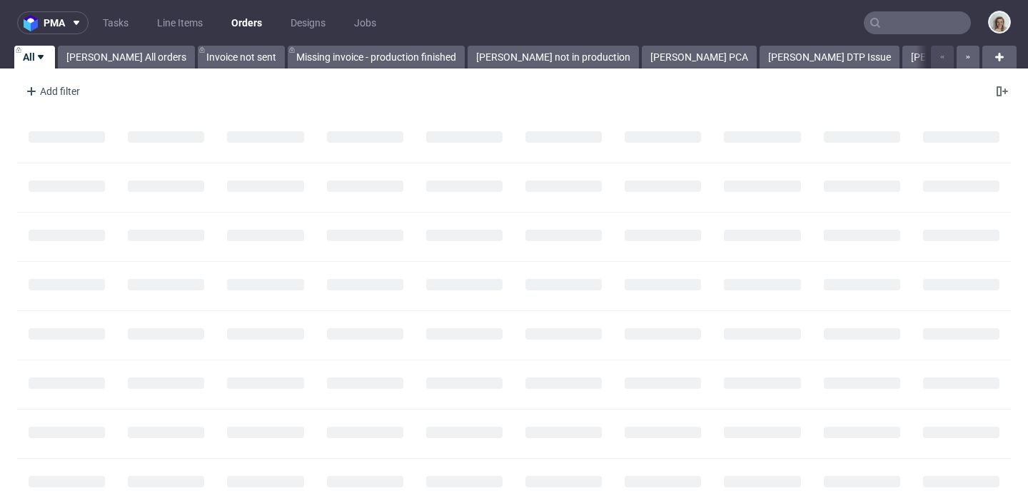
click at [882, 21] on input "text" at bounding box center [917, 22] width 107 height 23
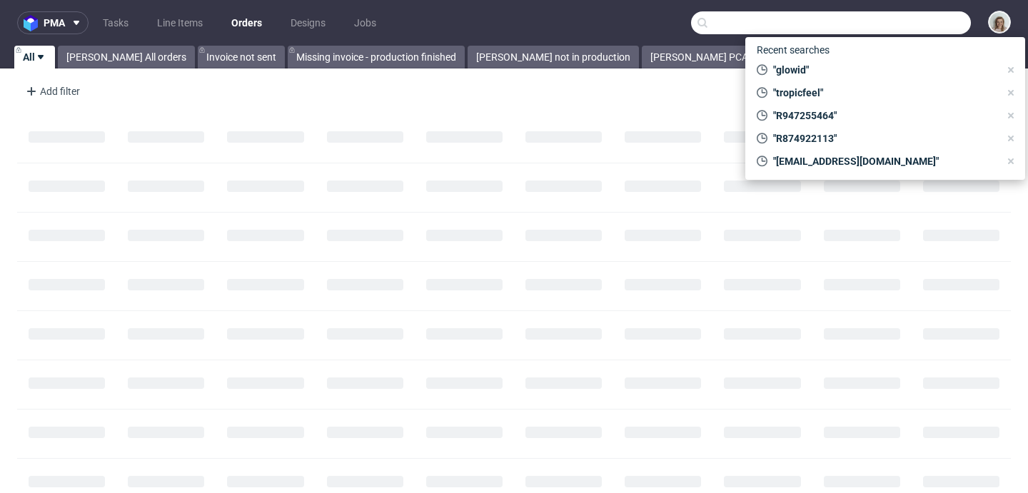
paste input "NXDF"
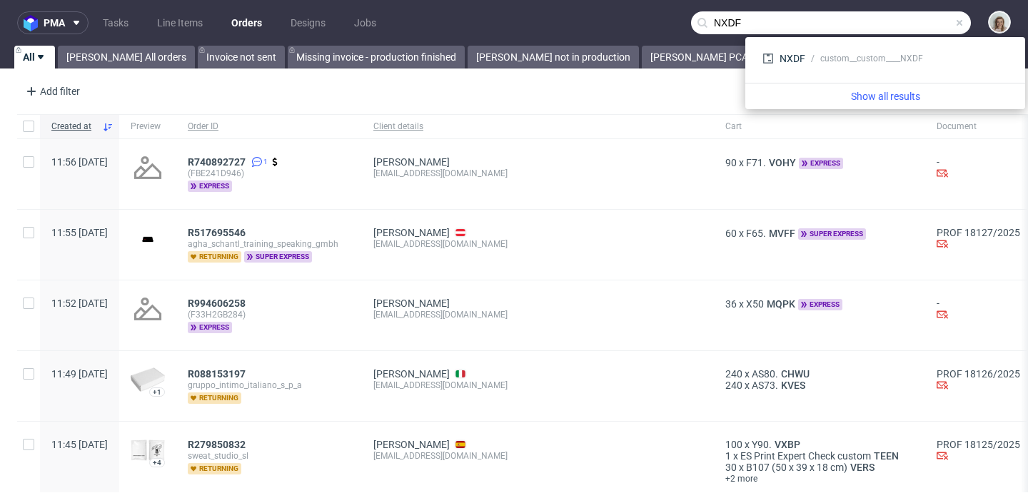
type input "NXDF"
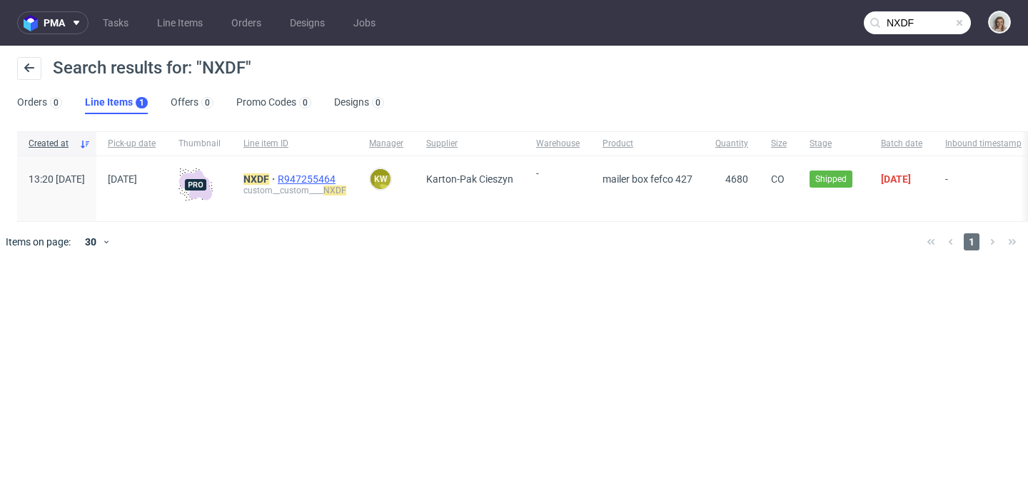
click at [338, 179] on span "R947255464" at bounding box center [308, 178] width 61 height 11
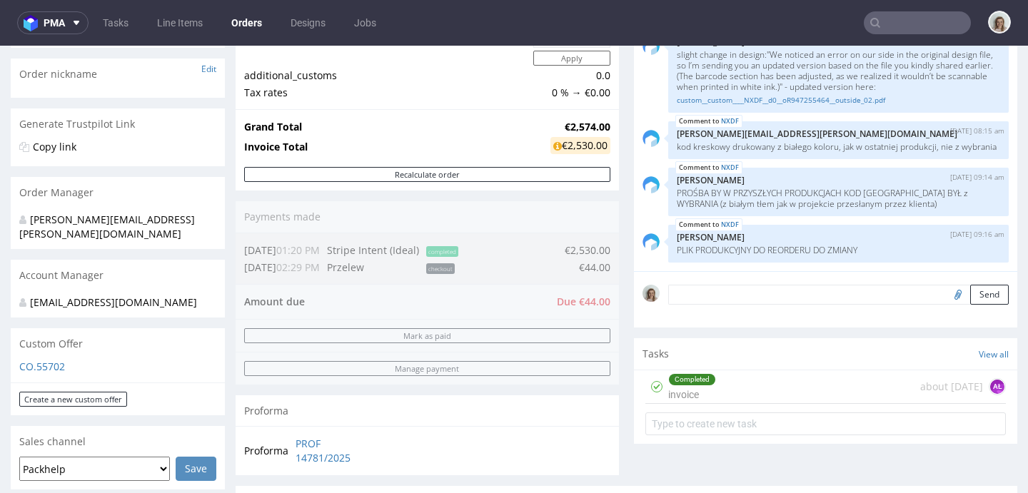
scroll to position [479, 0]
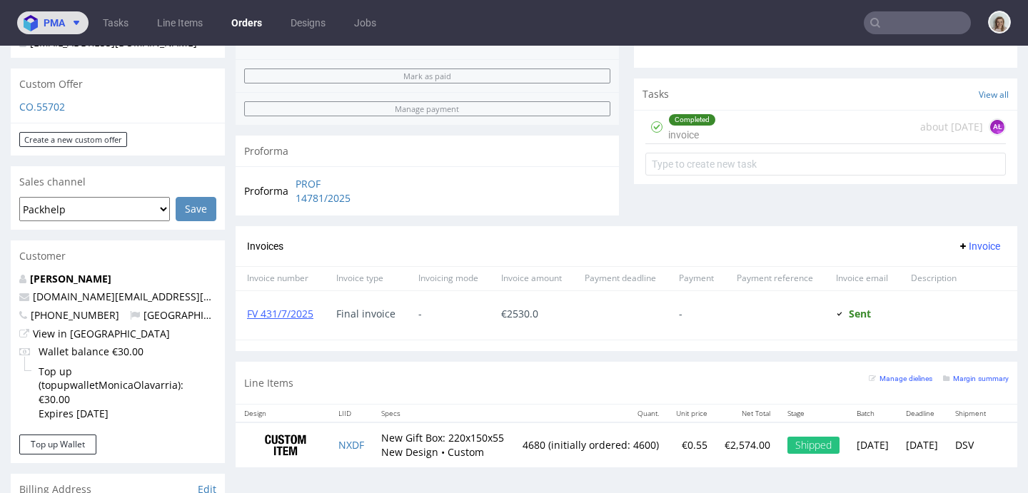
click at [64, 19] on span "pma" at bounding box center [54, 23] width 21 height 10
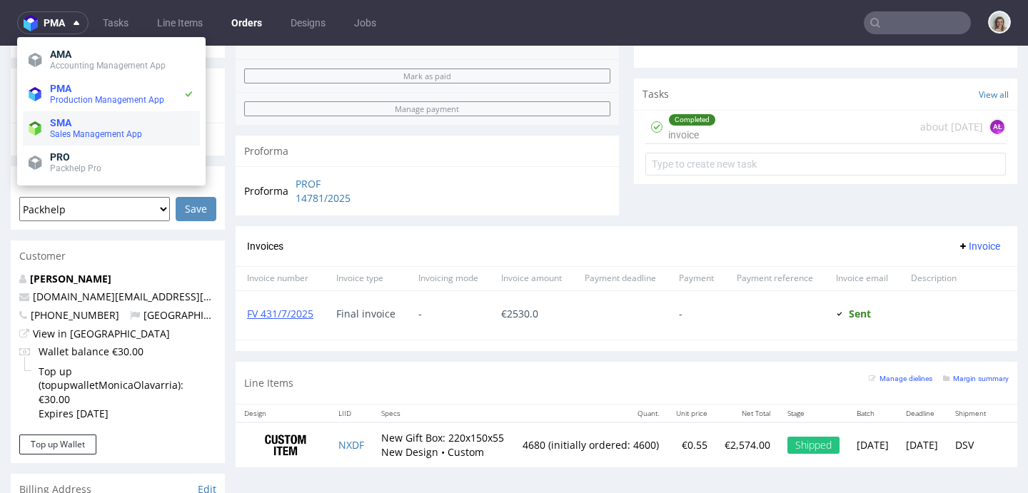
click at [80, 135] on span "Sales Management App" at bounding box center [96, 134] width 92 height 10
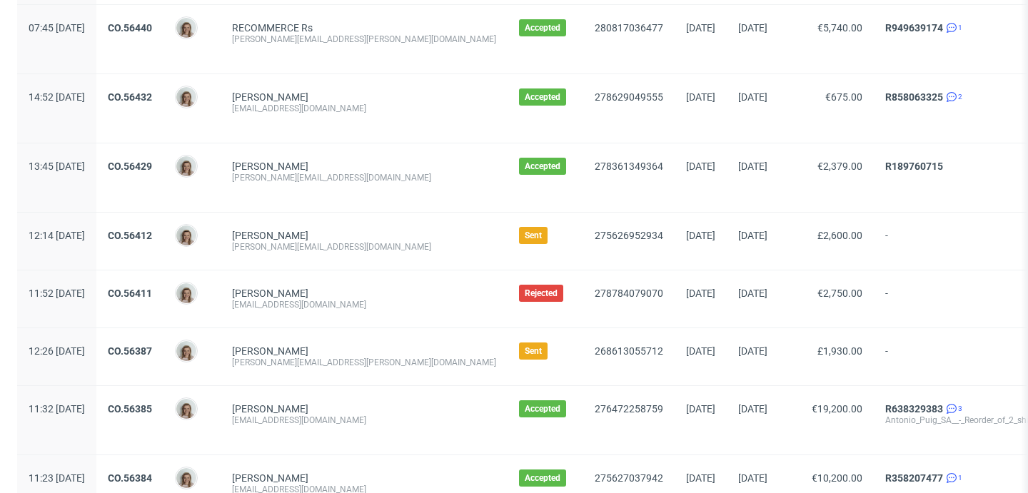
scroll to position [1157, 0]
click at [152, 348] on link "CO.56387" at bounding box center [130, 351] width 44 height 11
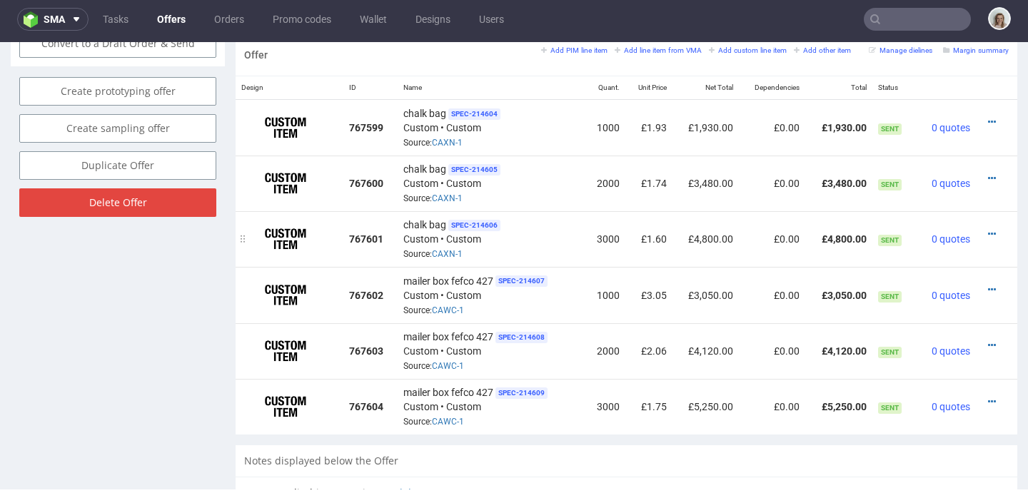
scroll to position [698, 0]
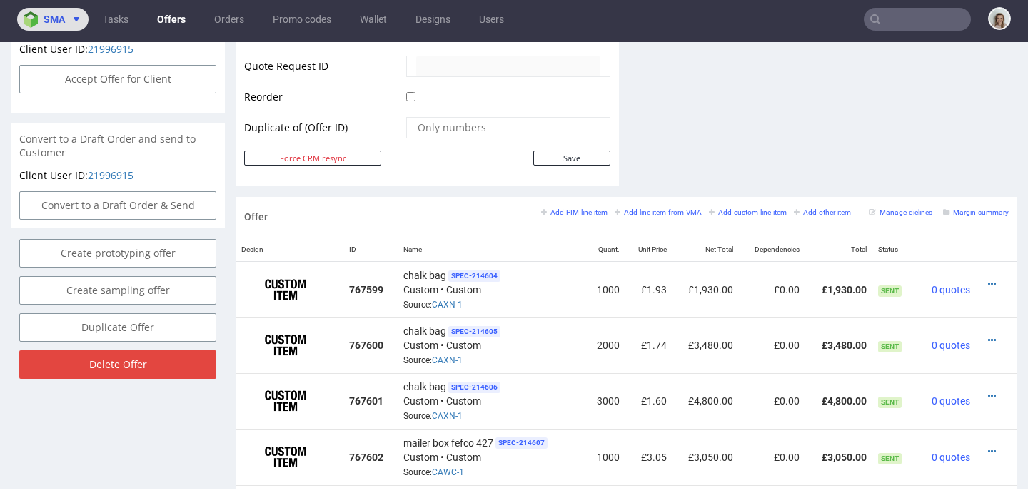
click at [74, 21] on icon at bounding box center [76, 19] width 11 height 11
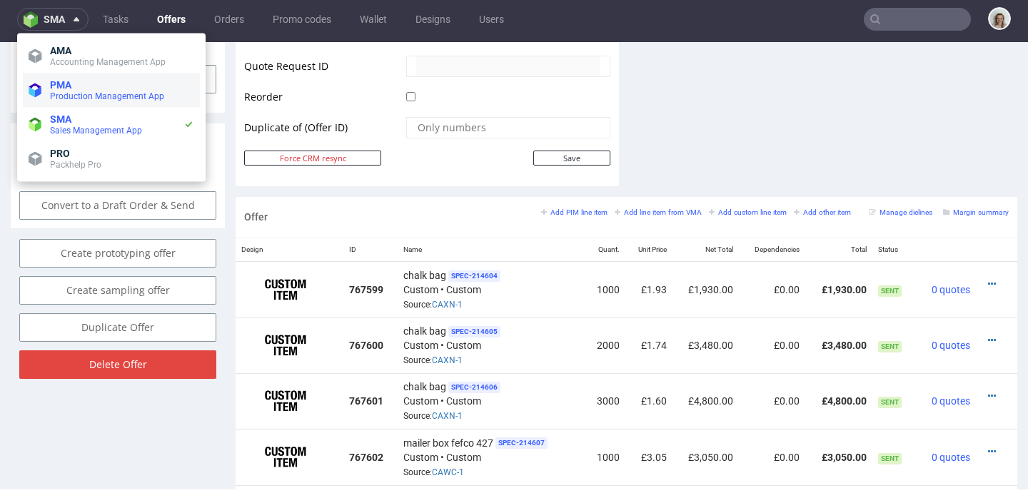
click at [71, 86] on span "PMA" at bounding box center [60, 84] width 21 height 11
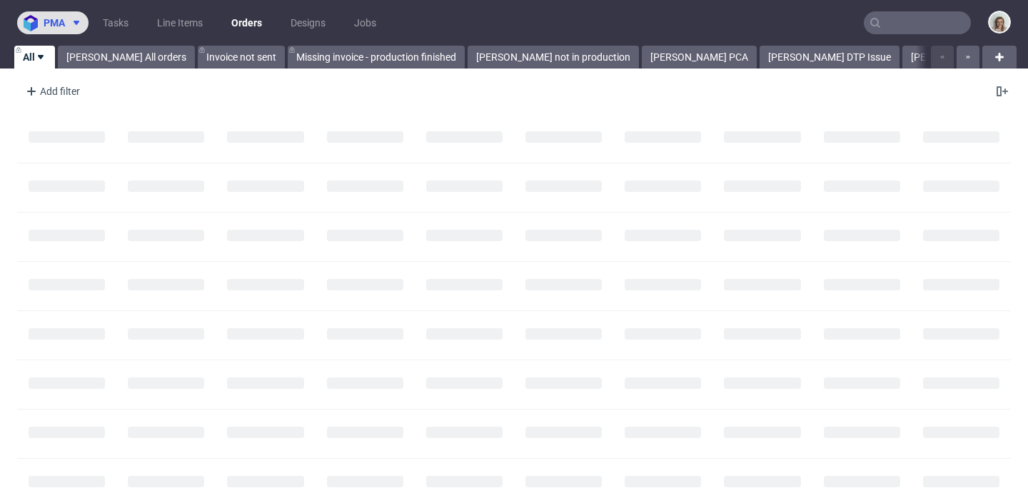
click at [59, 24] on span "pma" at bounding box center [54, 23] width 21 height 10
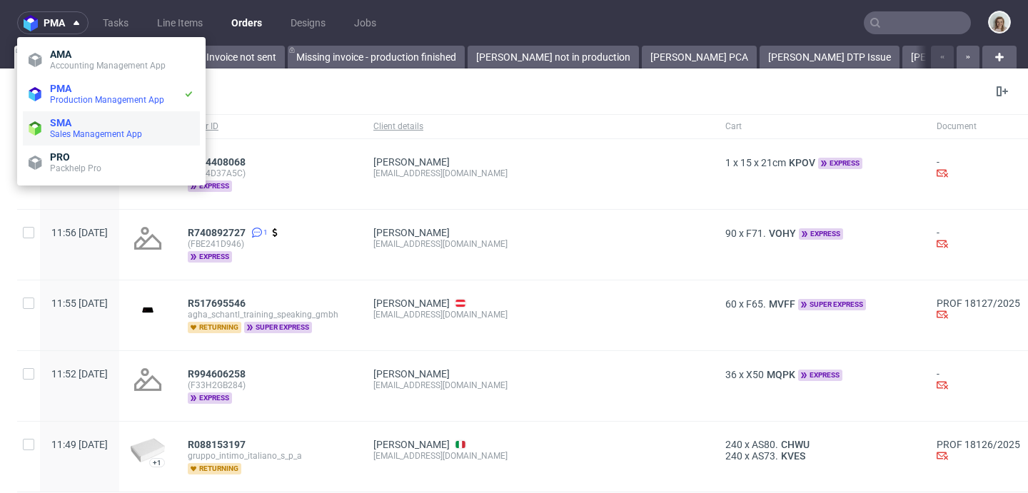
click at [77, 132] on span "Sales Management App" at bounding box center [96, 134] width 92 height 10
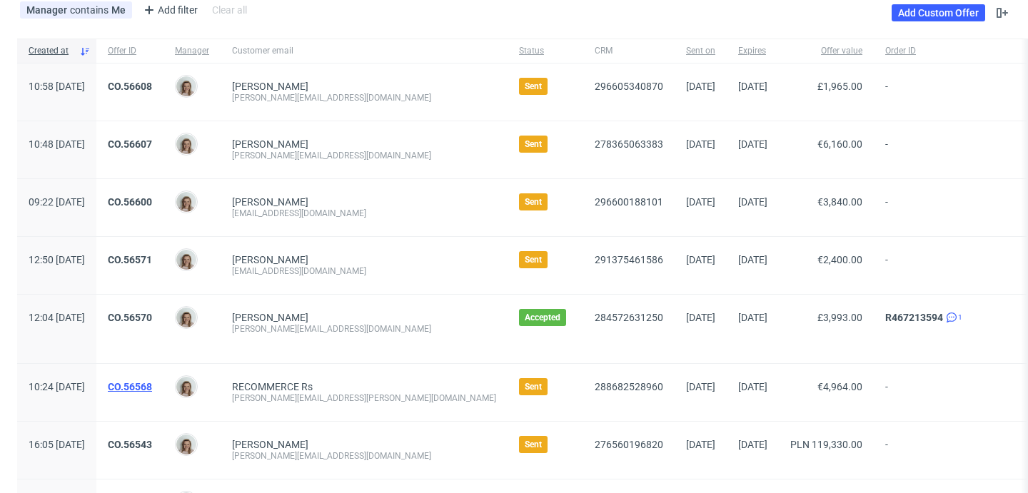
click at [152, 386] on link "CO.56568" at bounding box center [130, 386] width 44 height 11
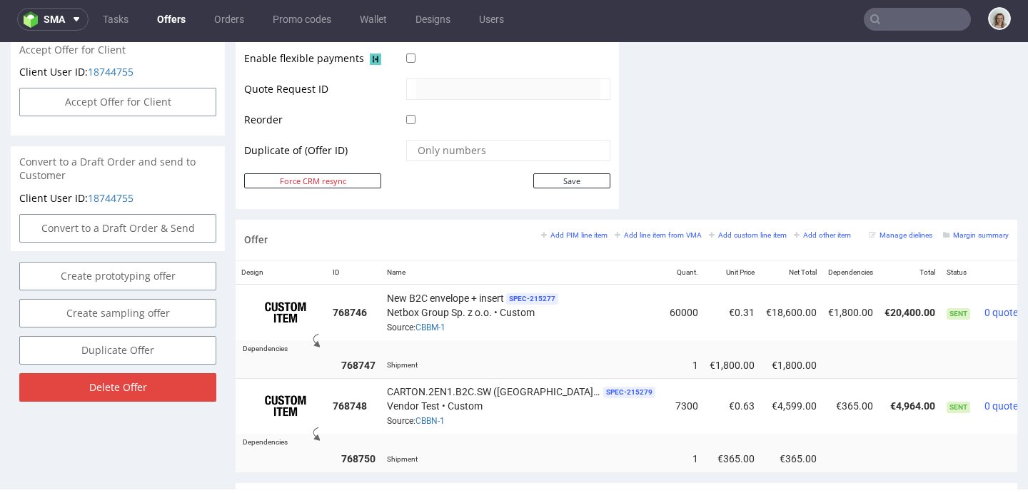
scroll to position [684, 0]
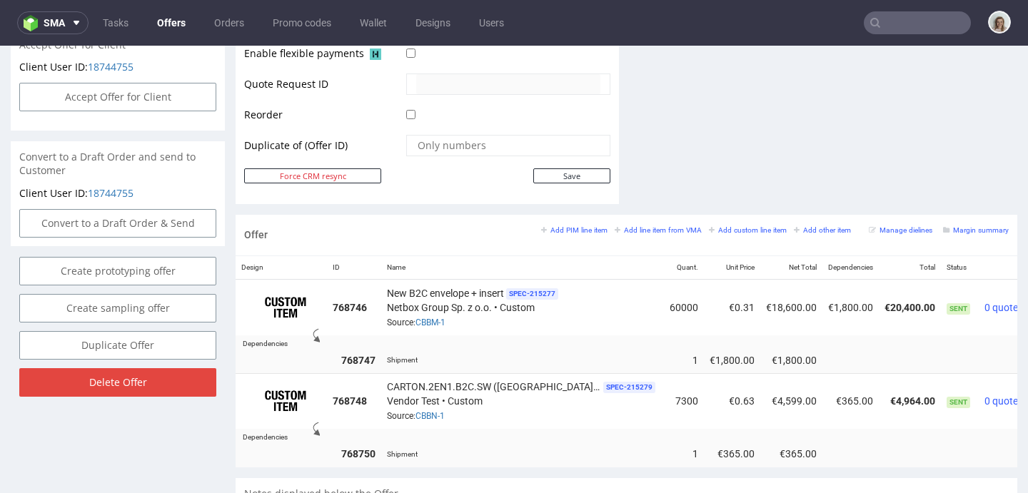
scroll to position [4, 0]
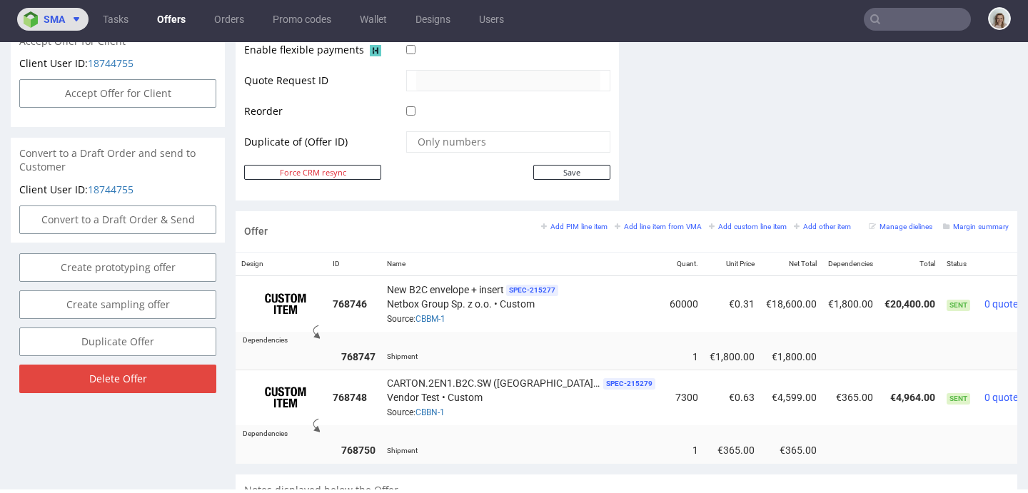
click at [67, 14] on span at bounding box center [73, 19] width 17 height 11
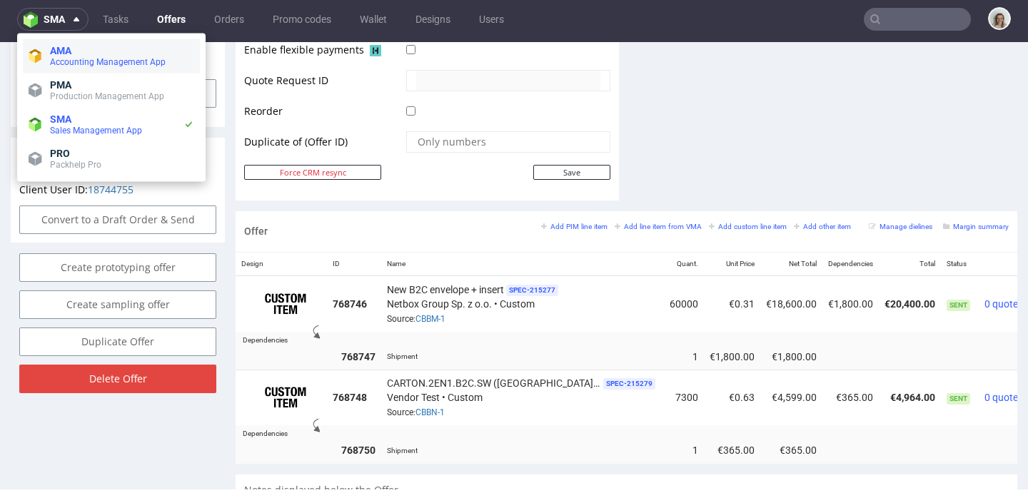
click at [101, 72] on li "AMA Accounting Management App" at bounding box center [111, 56] width 177 height 34
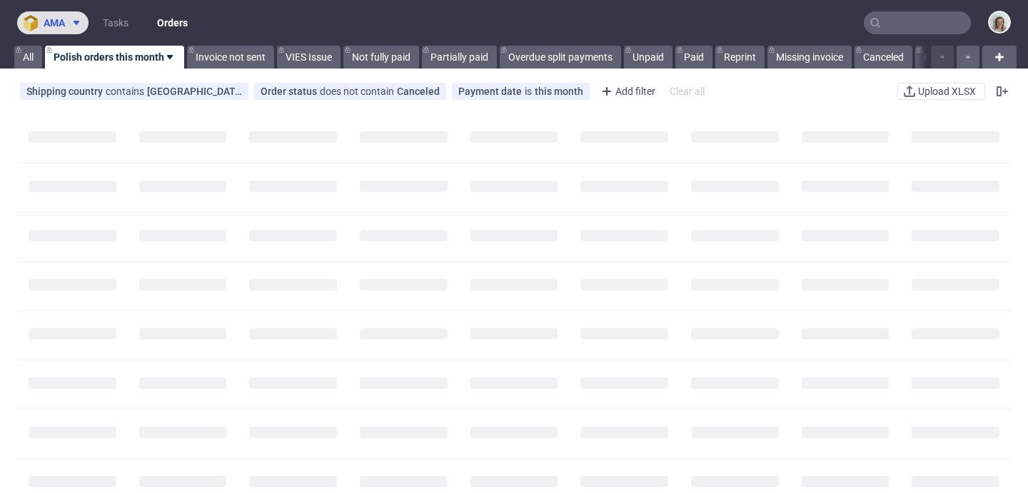
click at [57, 21] on span "ama" at bounding box center [54, 23] width 21 height 10
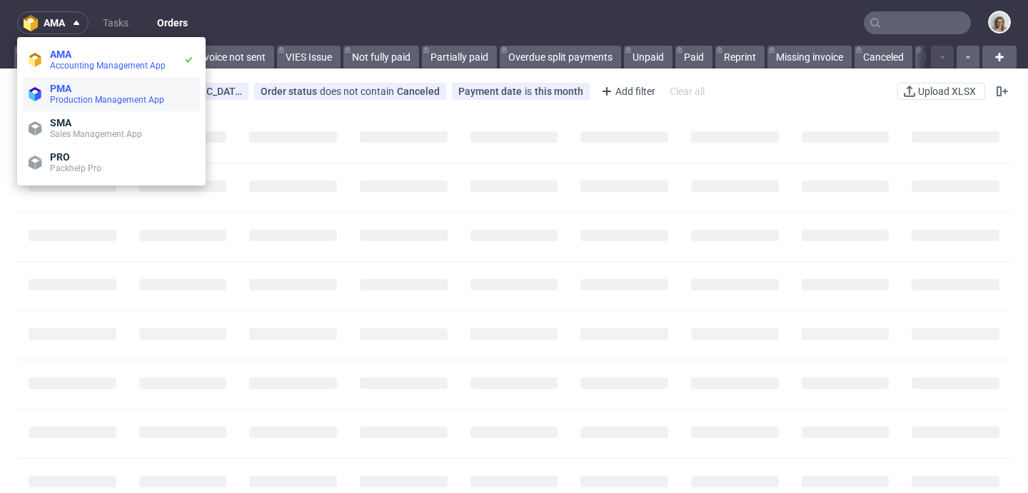
click at [84, 96] on span "Production Management App" at bounding box center [107, 100] width 114 height 10
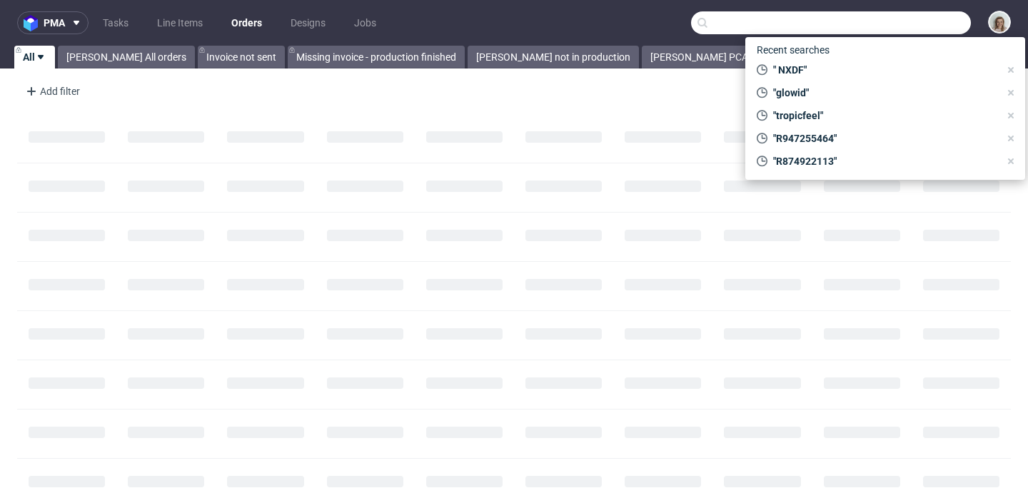
click at [902, 22] on input "text" at bounding box center [831, 22] width 280 height 23
paste input "sara.delacal@romualda.com"
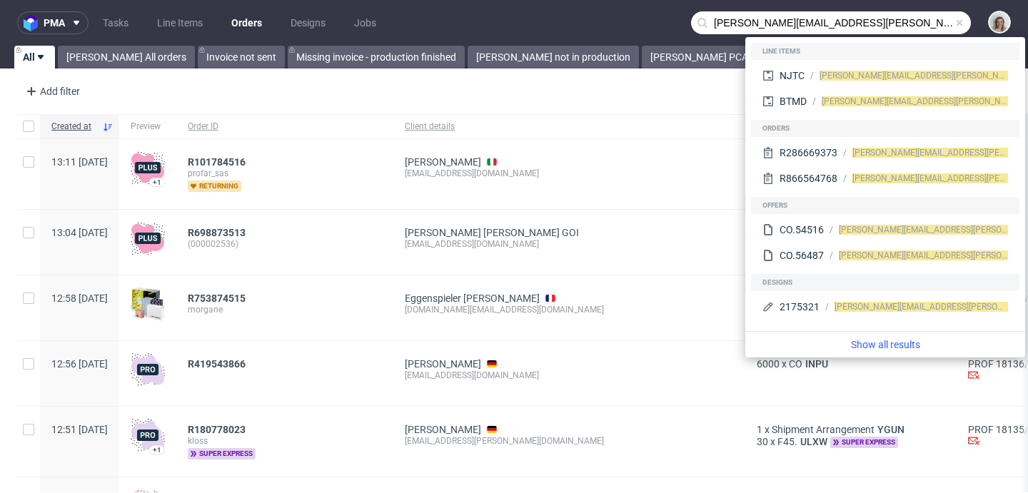
drag, startPoint x: 756, startPoint y: 21, endPoint x: 666, endPoint y: 21, distance: 90.0
click at [667, 21] on nav "pma Tasks Line Items Orders Designs Jobs sara.delacal@romualda.com" at bounding box center [514, 23] width 1028 height 46
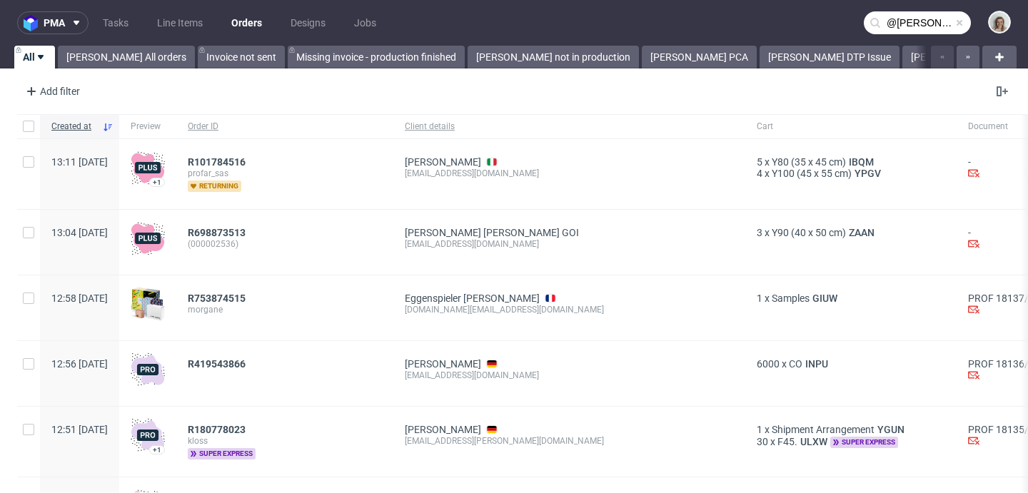
type input "@romualda.com"
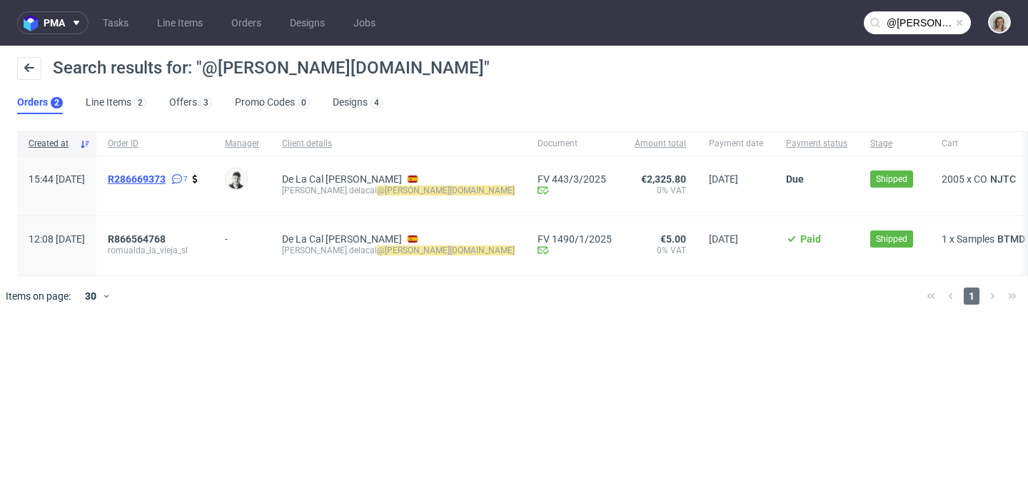
click at [166, 178] on span "R286669373" at bounding box center [137, 178] width 58 height 11
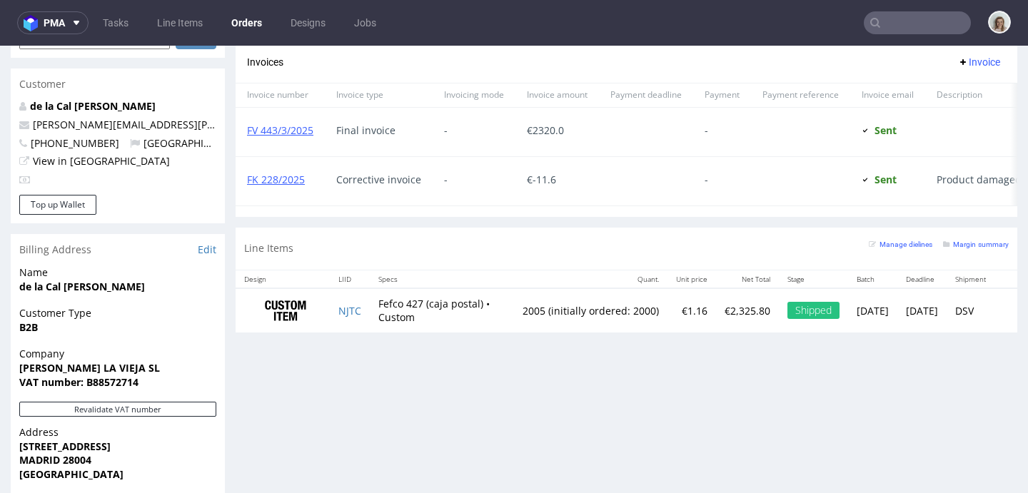
scroll to position [866, 0]
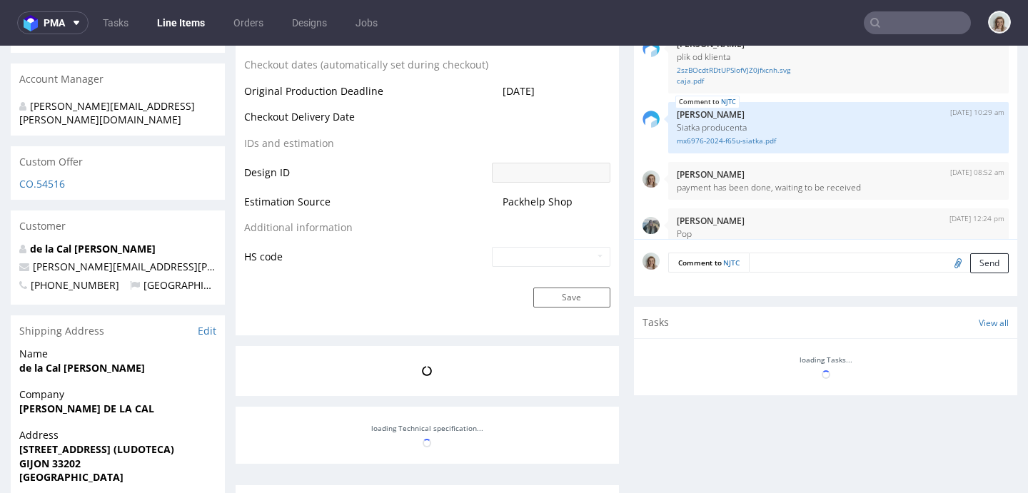
scroll to position [122, 0]
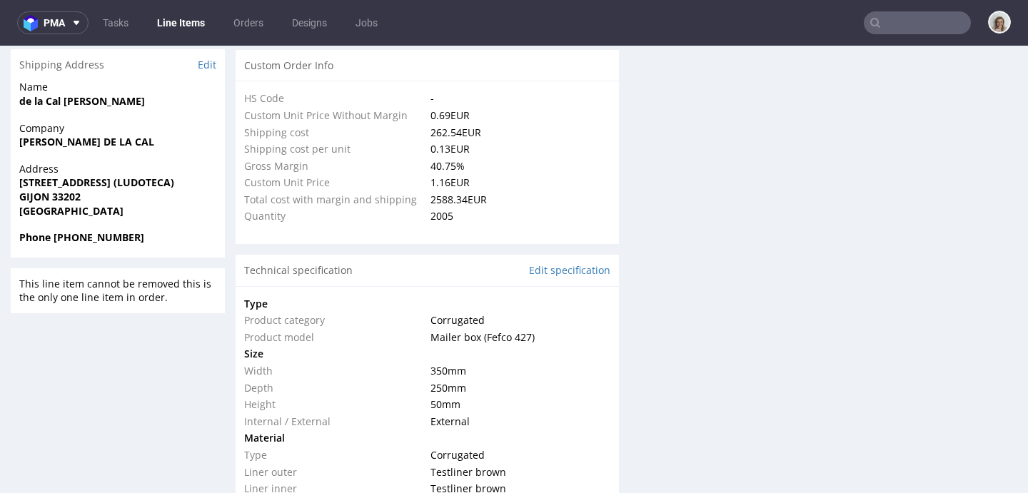
select select "in_progress"
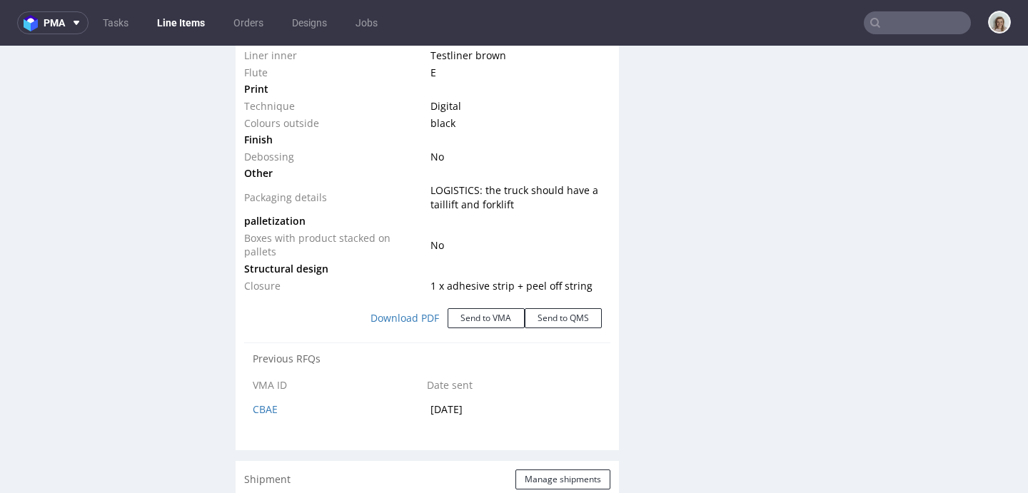
scroll to position [1543, 0]
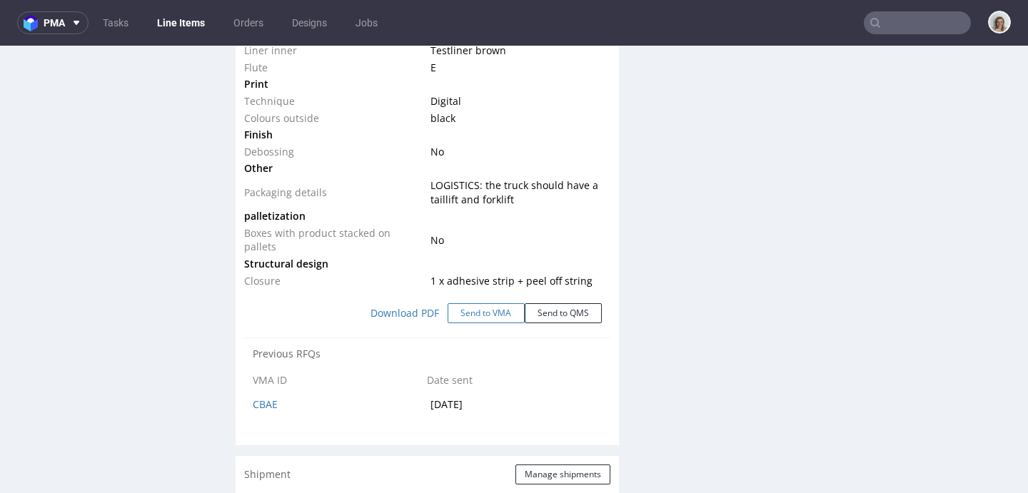
click at [458, 311] on button "Send to VMA" at bounding box center [486, 313] width 77 height 20
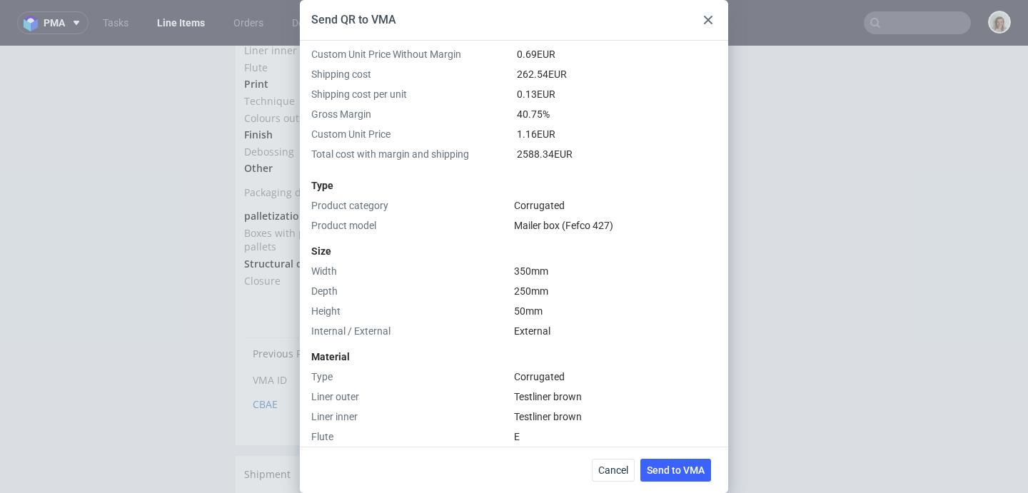
scroll to position [536, 0]
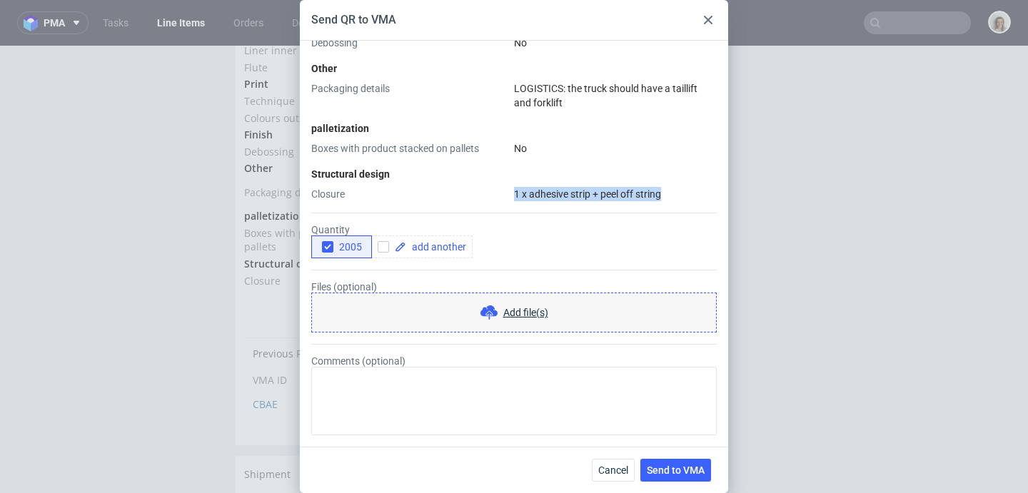
drag, startPoint x: 636, startPoint y: 191, endPoint x: 516, endPoint y: 191, distance: 119.9
copy span "1 x adhesive strip + peel off string"
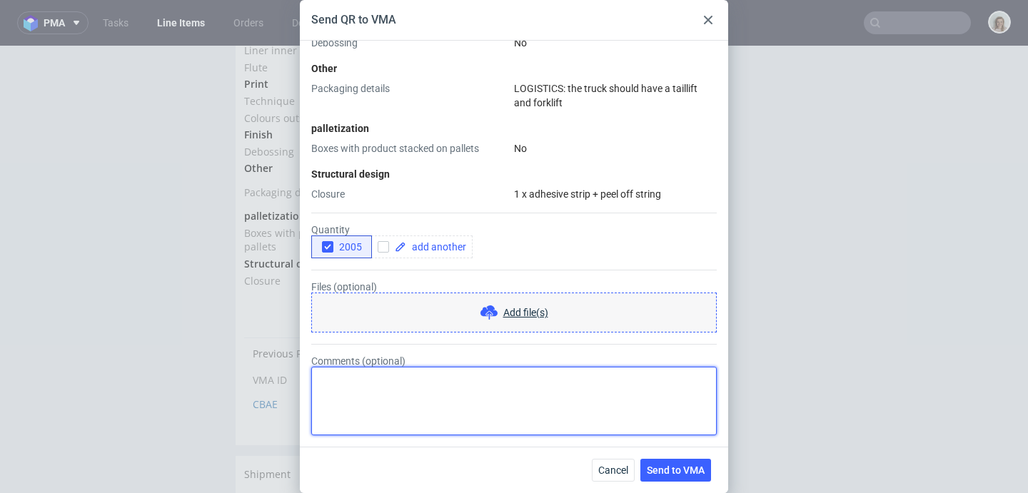
click at [377, 377] on textarea "Comments (optional)" at bounding box center [513, 401] width 405 height 69
paste textarea "1 x adhesive strip + peel off string"
type textarea "tym razem bez 1 x adhesive strip + peel off string"
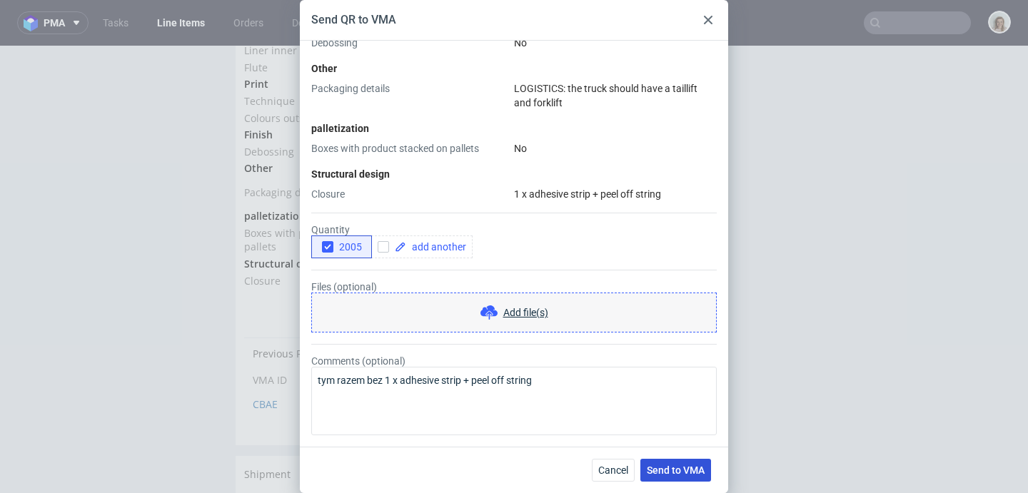
click at [667, 477] on button "Send to VMA" at bounding box center [675, 470] width 71 height 23
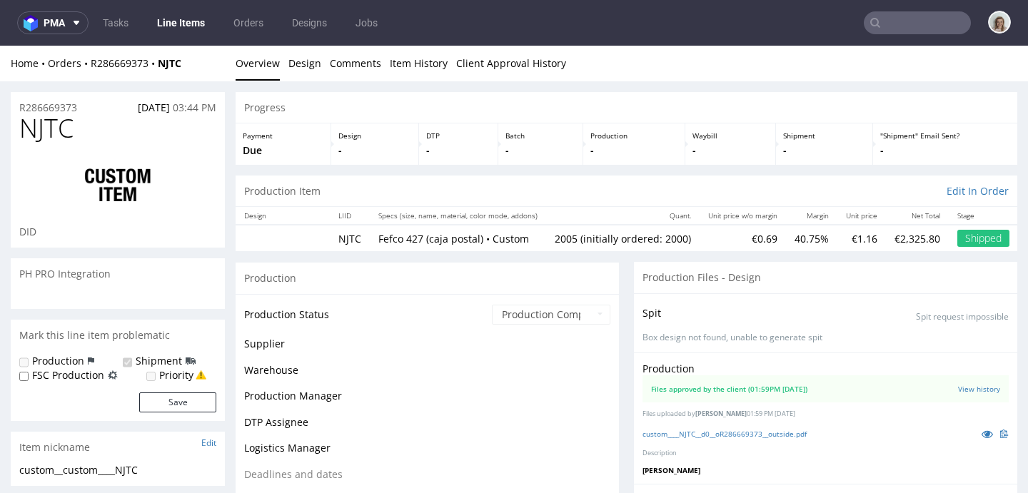
scroll to position [122, 0]
select select "in_progress"
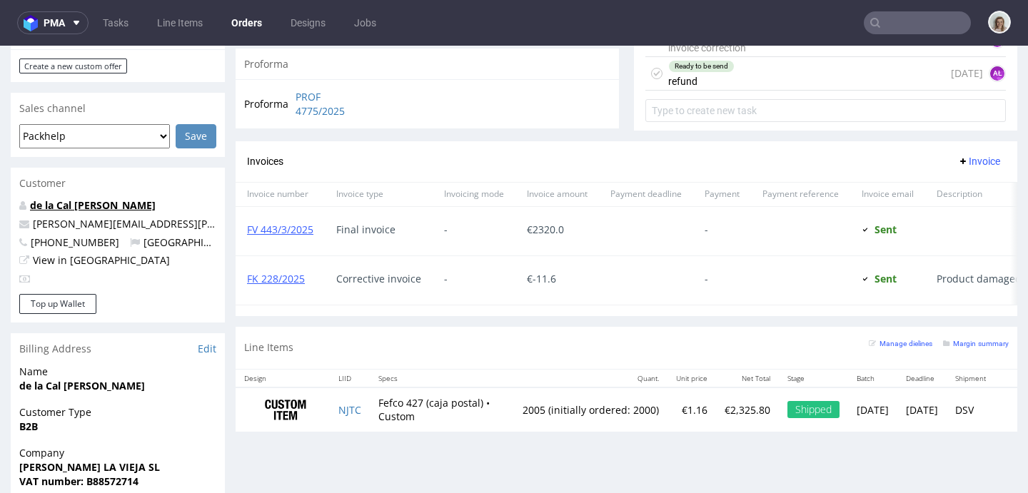
scroll to position [296, 0]
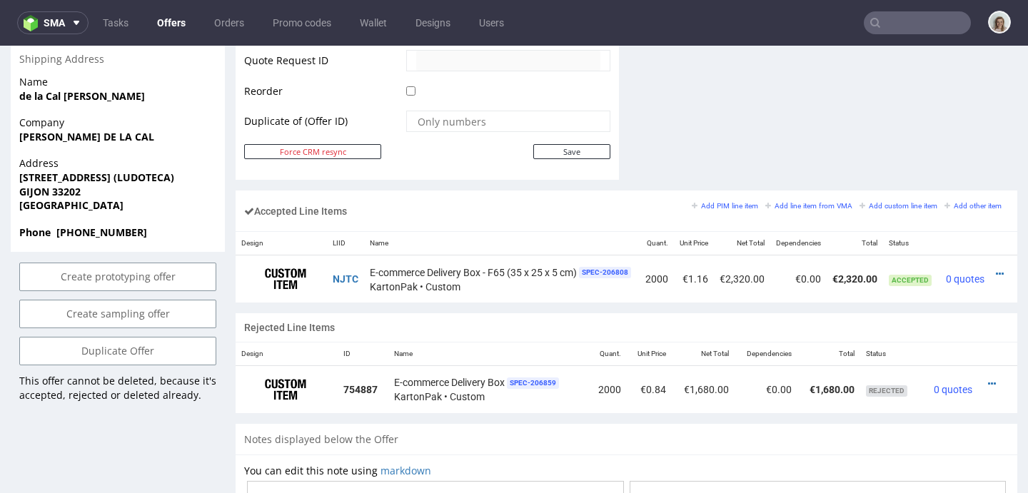
scroll to position [588, 0]
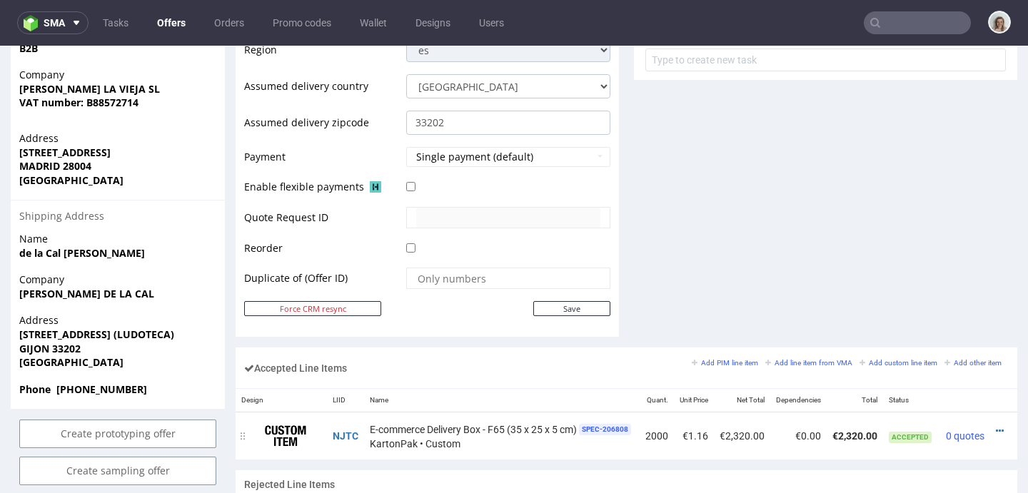
click at [332, 432] on td "NJTC" at bounding box center [345, 436] width 37 height 47
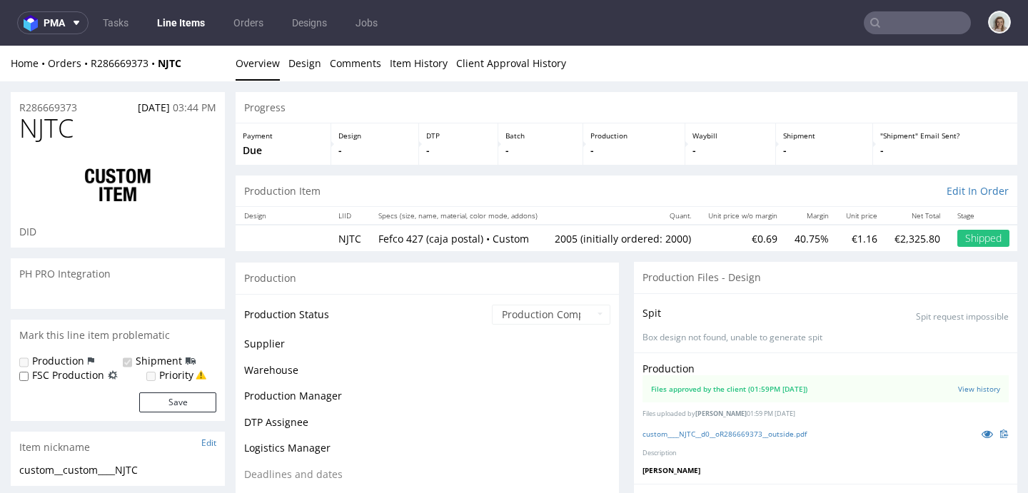
scroll to position [122, 0]
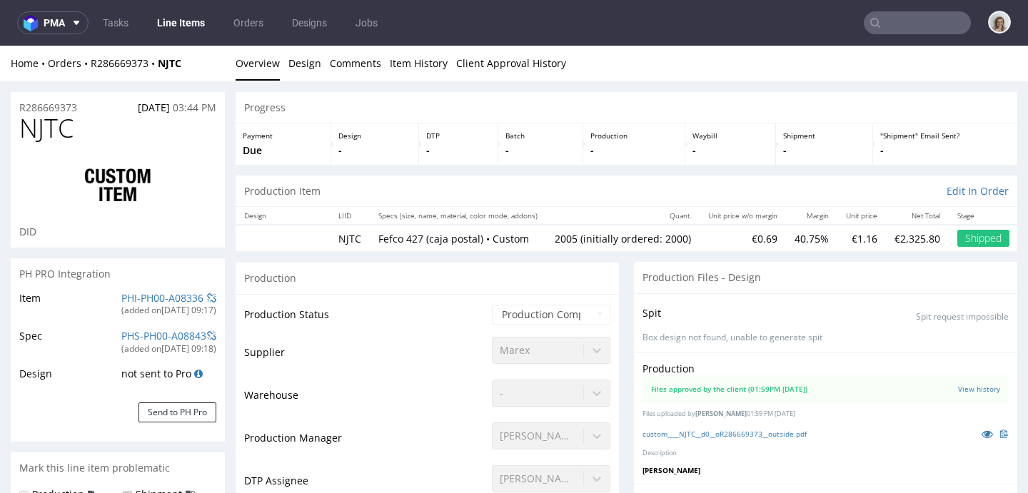
select select "in_progress"
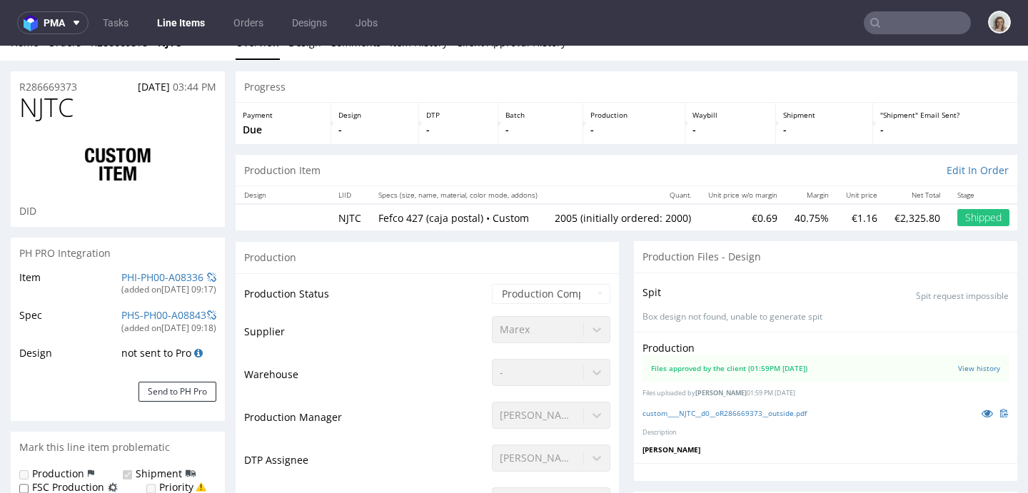
scroll to position [0, 0]
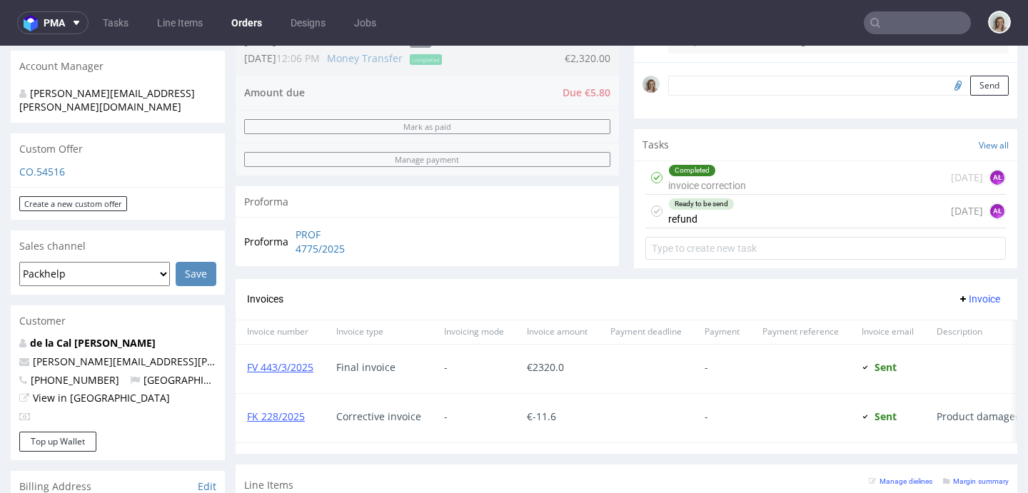
scroll to position [427, 0]
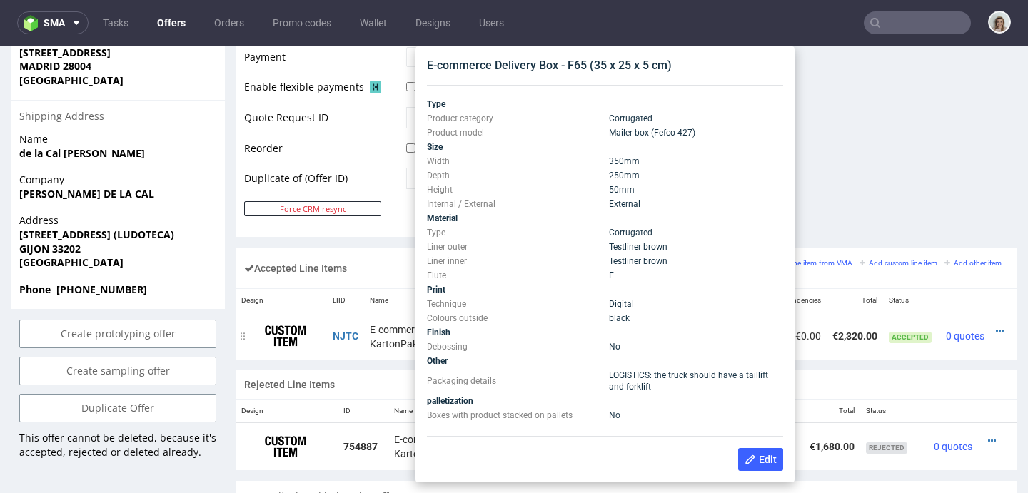
scroll to position [552, 0]
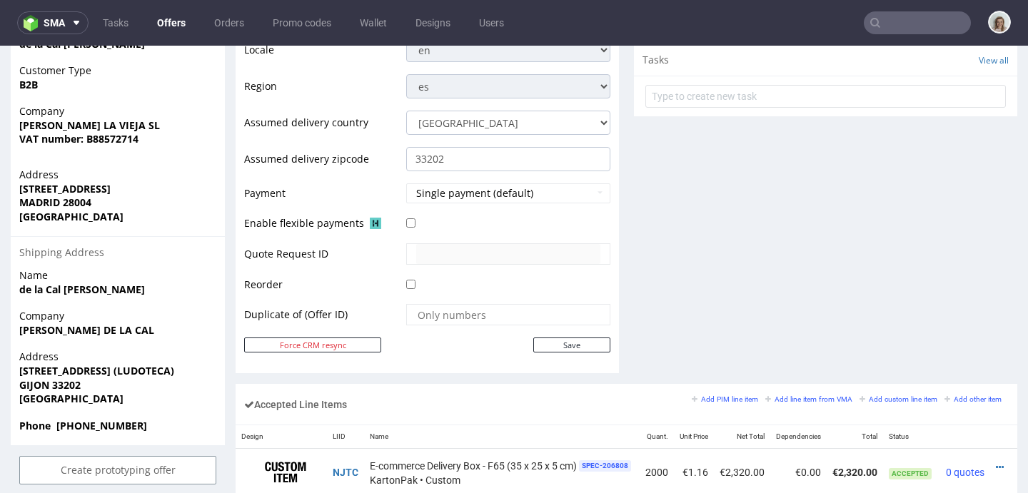
click at [923, 258] on div "Comments User (5) Automatic (1) Attachments (2) All (5) View all (5) 7th Feb 25…" at bounding box center [825, 29] width 383 height 710
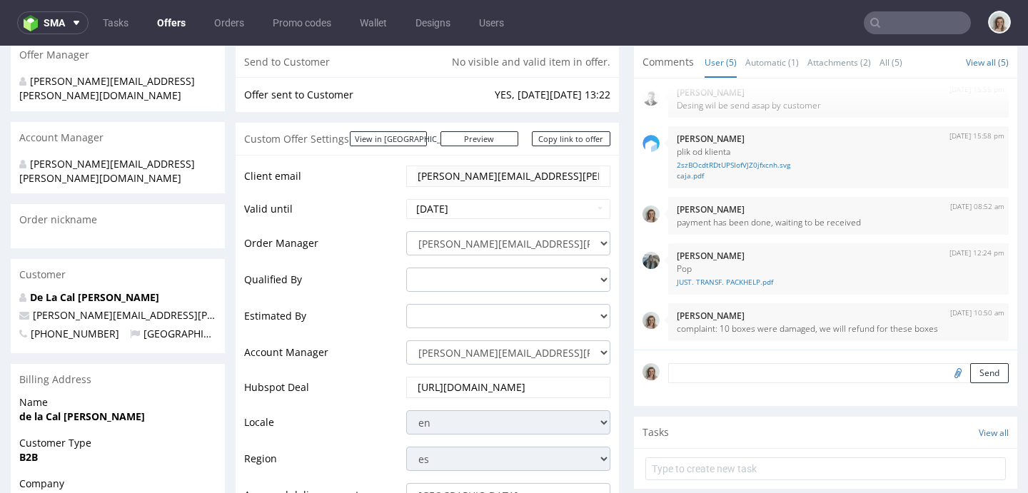
scroll to position [0, 0]
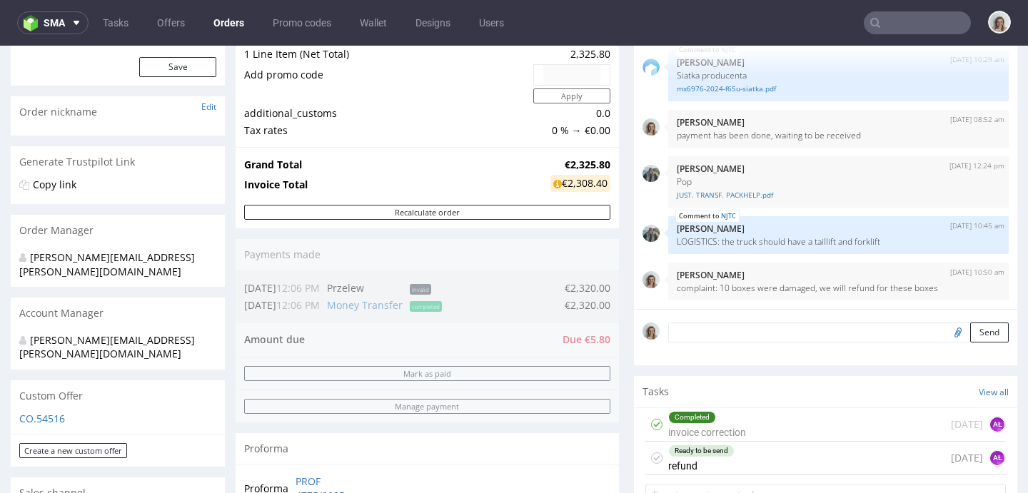
scroll to position [301, 0]
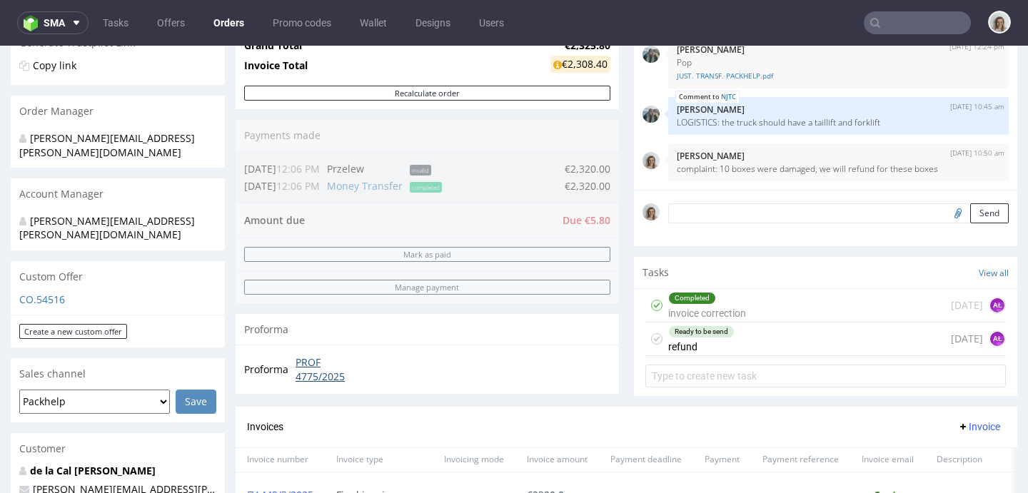
click at [317, 378] on link "PROF 4775/2025" at bounding box center [334, 370] width 76 height 28
drag, startPoint x: 109, startPoint y: 464, endPoint x: 0, endPoint y: 462, distance: 109.2
click at [0, 462] on div "Order via Offer R286669373 13.02.2025 03:44 PM Mark this order as problematic I…" at bounding box center [514, 430] width 1028 height 1299
copy span "sara.delacal@romualda.com"
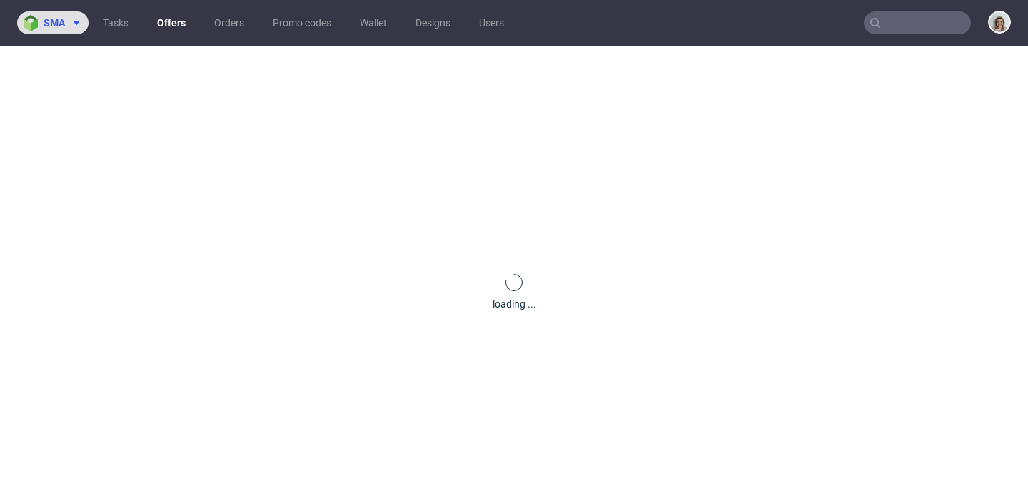
click at [74, 30] on button "sma" at bounding box center [52, 22] width 71 height 23
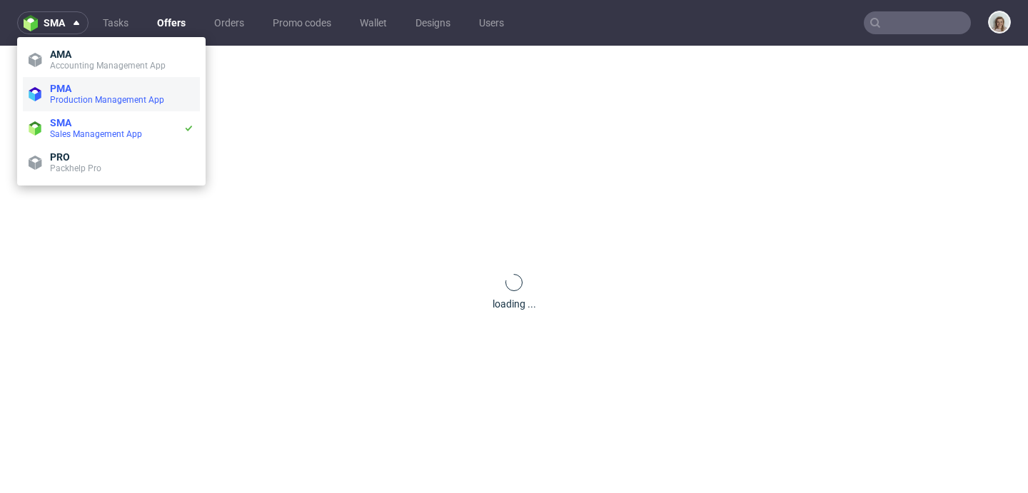
click at [71, 88] on span "PMA" at bounding box center [60, 88] width 21 height 11
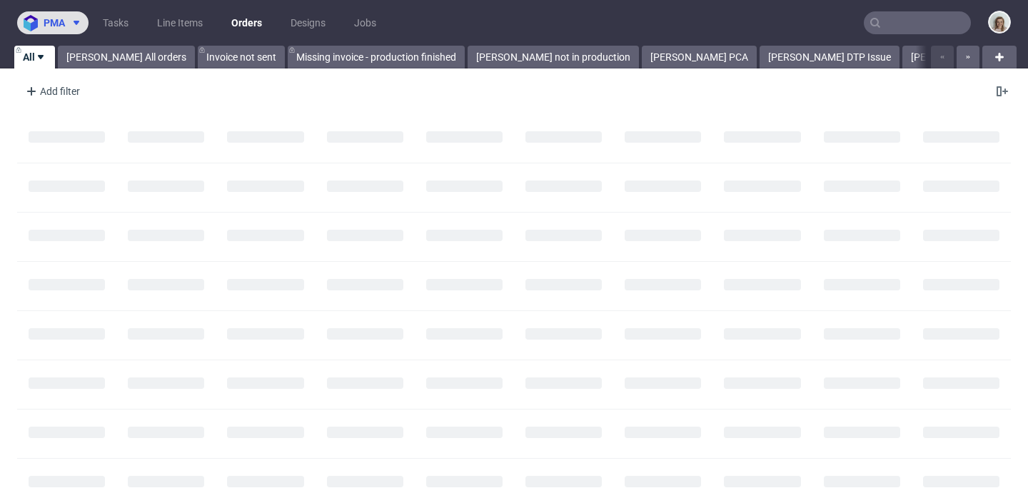
click at [59, 33] on button "pma" at bounding box center [52, 22] width 71 height 23
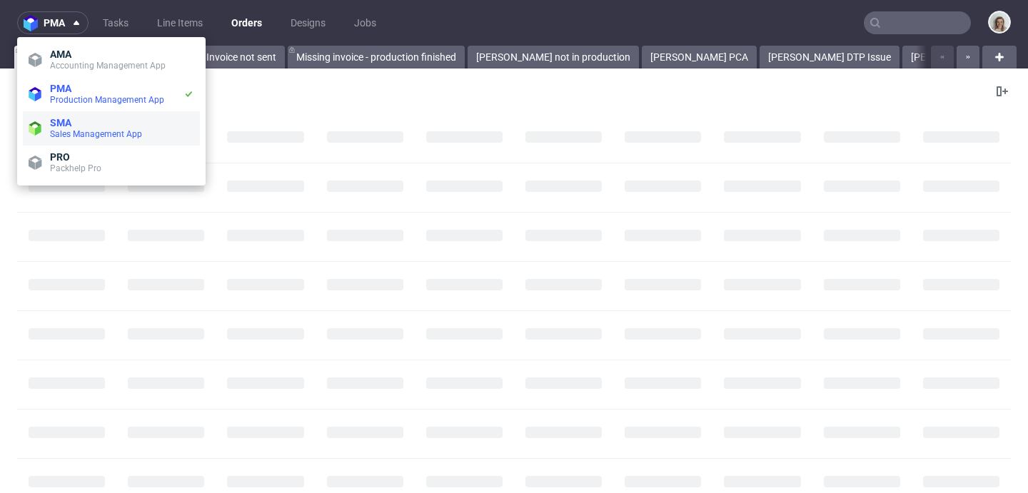
click at [70, 116] on li "SMA Sales Management App" at bounding box center [111, 128] width 177 height 34
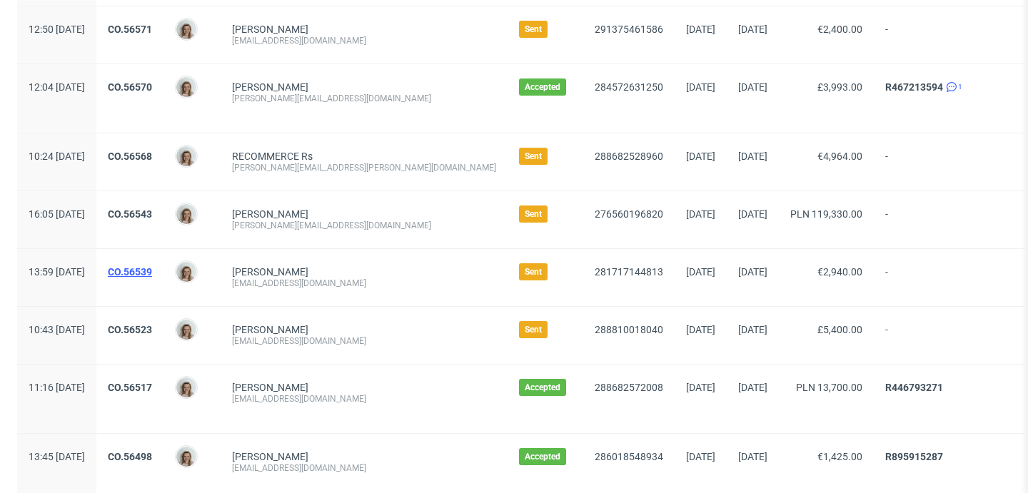
click at [152, 273] on link "CO.56539" at bounding box center [130, 271] width 44 height 11
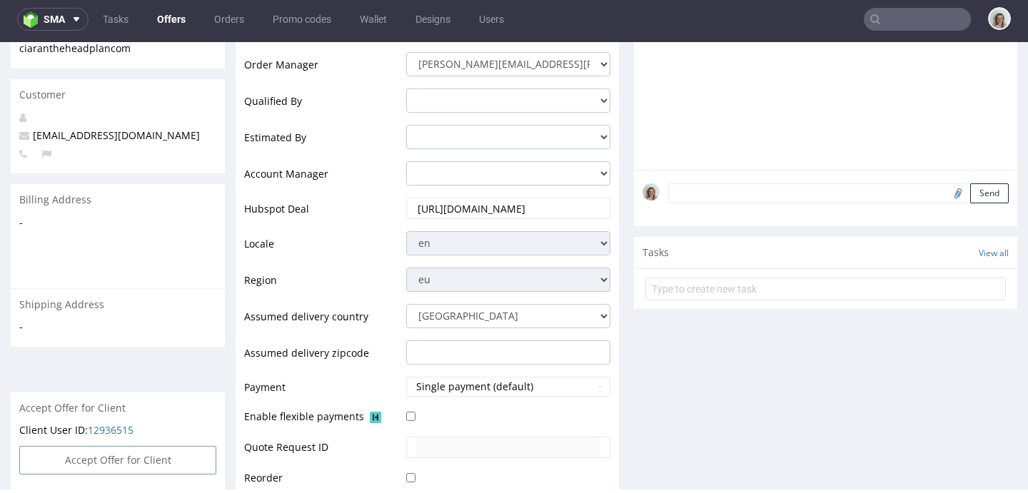
scroll to position [779, 0]
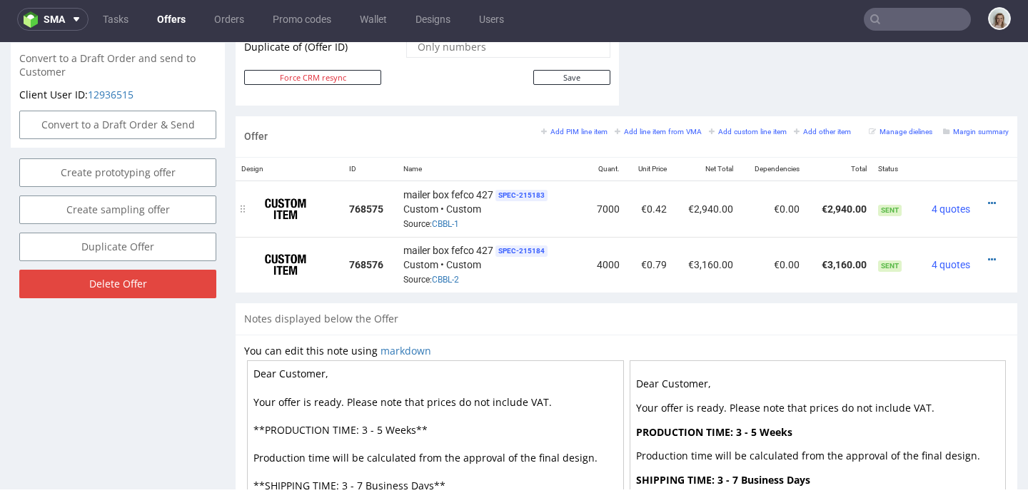
click at [982, 201] on div at bounding box center [992, 203] width 21 height 14
click at [988, 203] on icon at bounding box center [992, 203] width 8 height 10
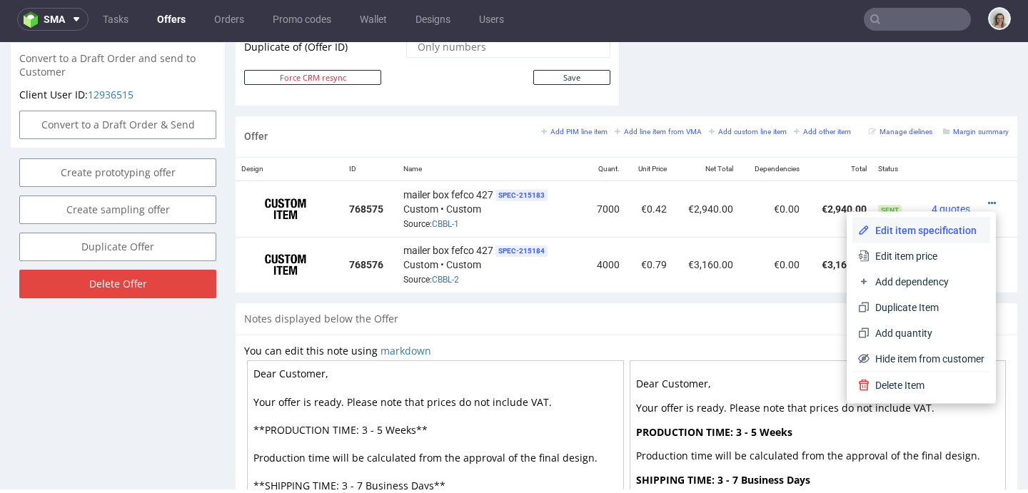
click at [942, 226] on span "Edit item specification" at bounding box center [927, 230] width 115 height 14
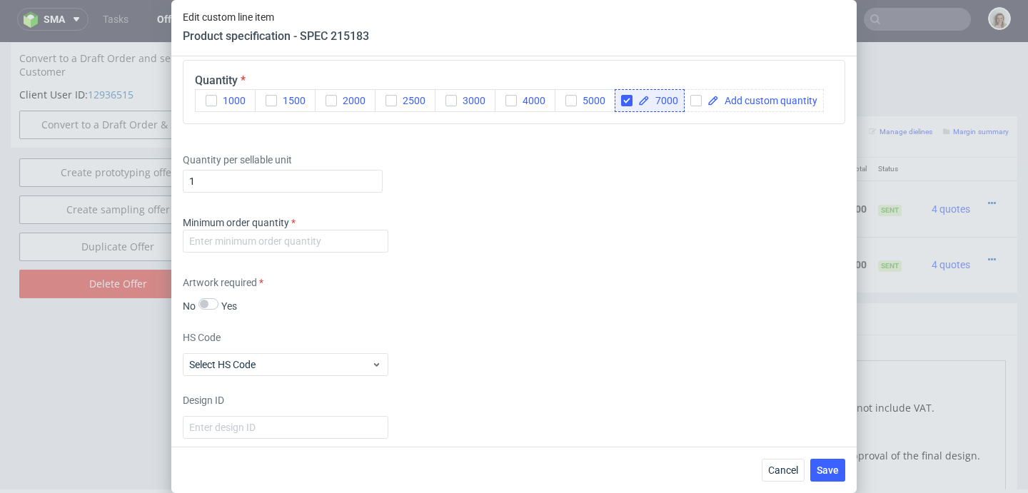
scroll to position [1417, 0]
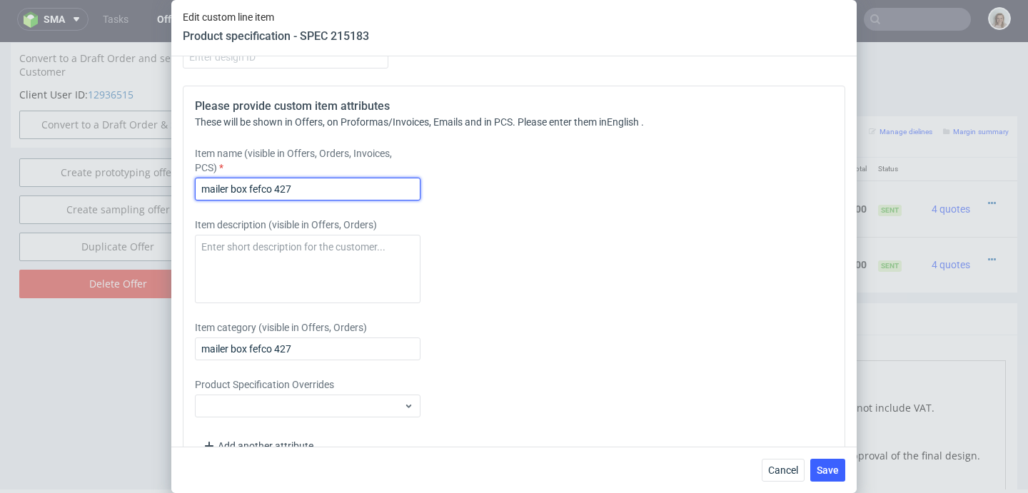
click at [318, 201] on input "mailer box fefco 427" at bounding box center [308, 189] width 226 height 23
drag, startPoint x: 361, startPoint y: 213, endPoint x: 168, endPoint y: 213, distance: 193.5
click at [168, 213] on div "Edit custom line item Product specification - SPEC 215183 Supplier [PERSON_NAME…" at bounding box center [514, 246] width 1028 height 493
type input "mailer box fefco 427: 265x195x60 no closure"
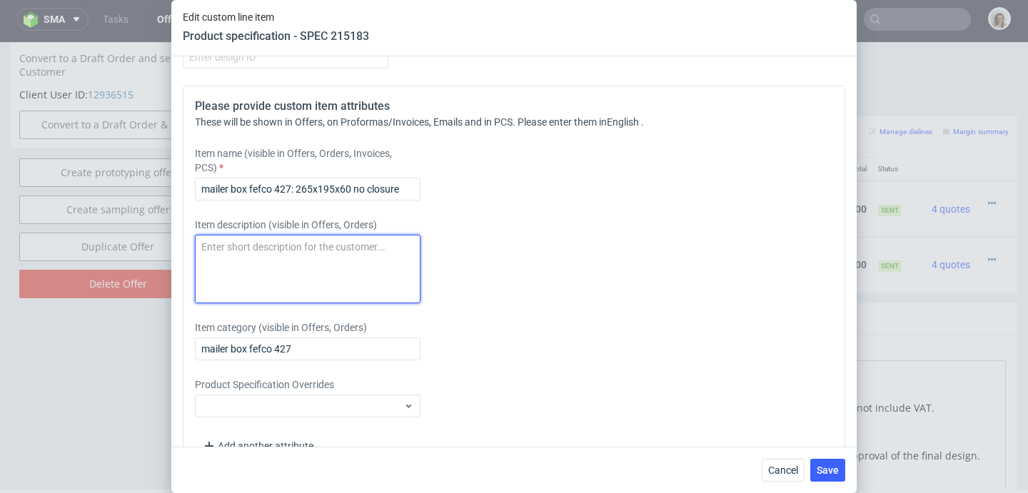
click at [211, 266] on textarea at bounding box center [308, 269] width 226 height 69
paste textarea "mailer box fefco 427: 265x195x60 no closure"
drag, startPoint x: 408, startPoint y: 273, endPoint x: 158, endPoint y: 273, distance: 250.6
click at [158, 273] on div "Edit custom line item Product specification - SPEC 215183 Supplier [PERSON_NAME…" at bounding box center [514, 246] width 1028 height 493
type textarea "mailer box fefco 427: 265x195x60 no closure"
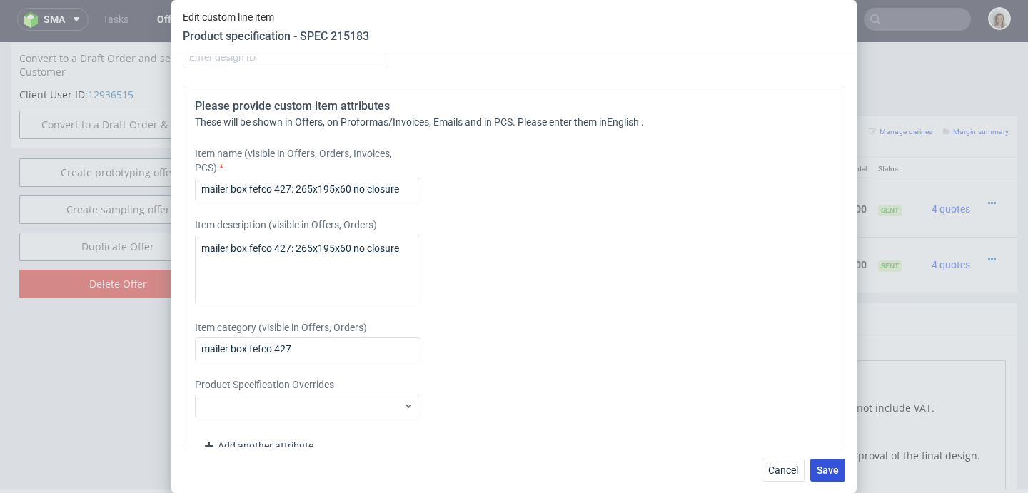
click at [829, 470] on span "Save" at bounding box center [828, 470] width 22 height 10
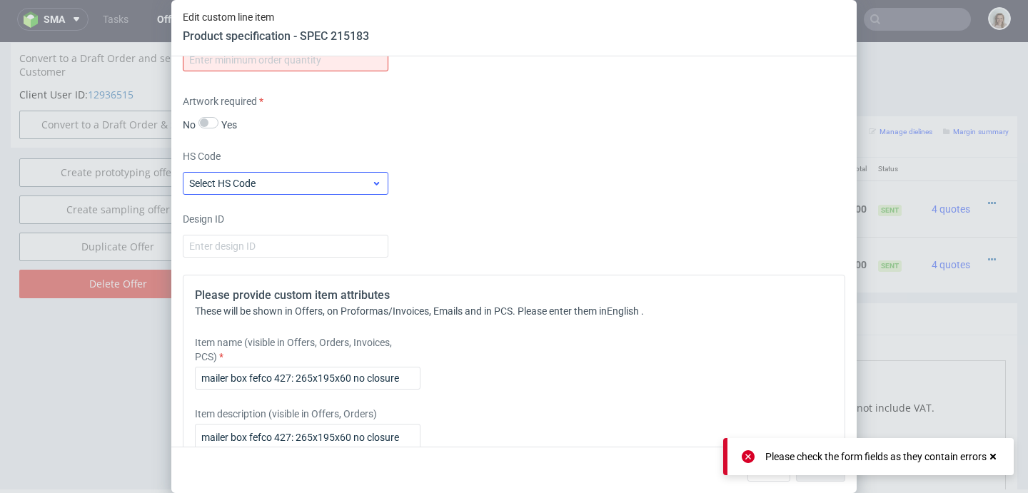
scroll to position [1181, 0]
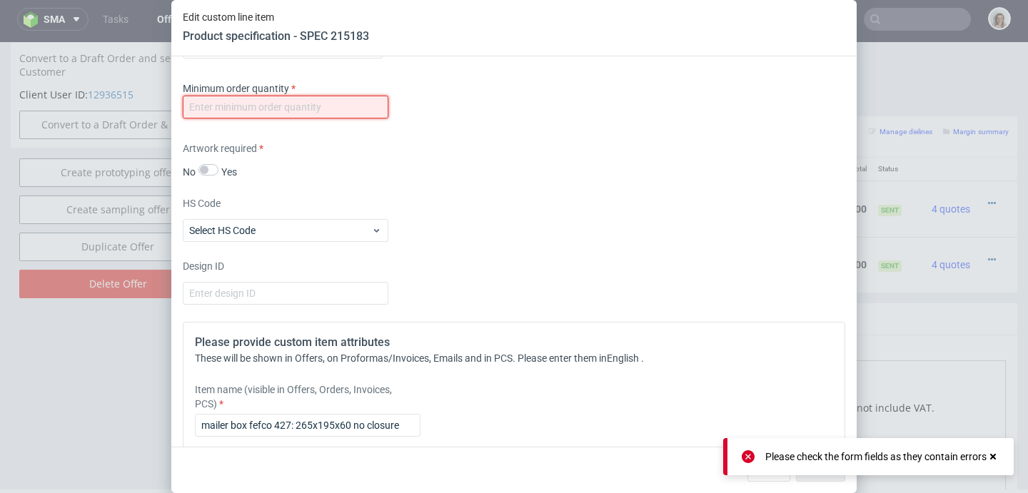
click at [226, 119] on input "number" at bounding box center [286, 107] width 206 height 23
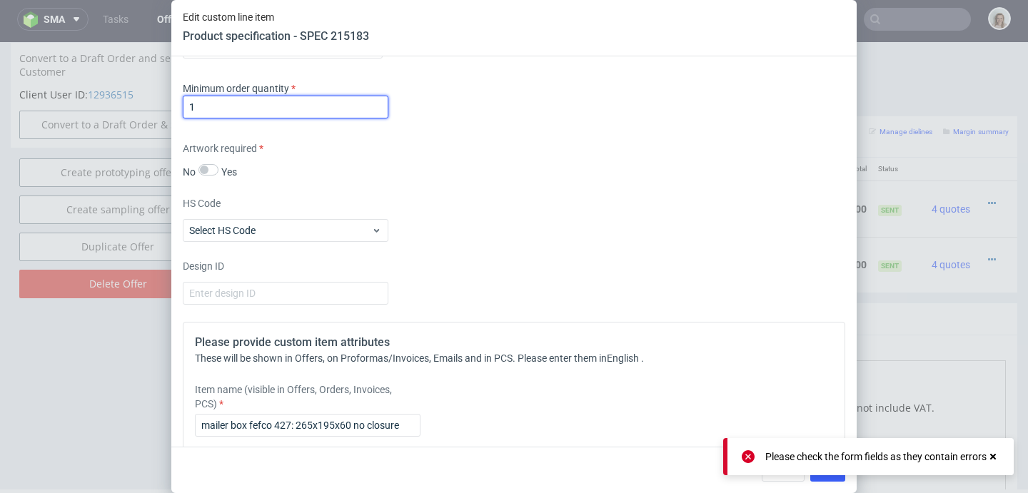
type input "1"
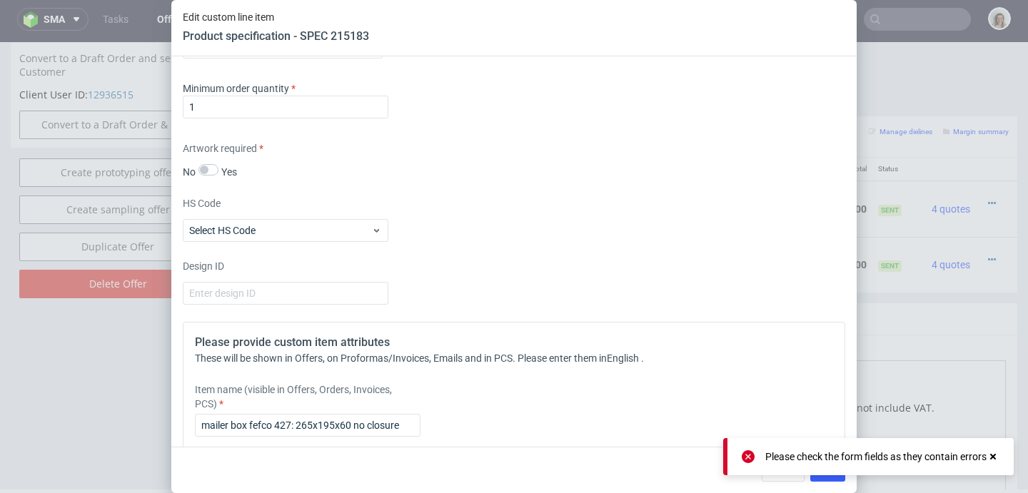
click at [742, 455] on icon at bounding box center [748, 456] width 13 height 13
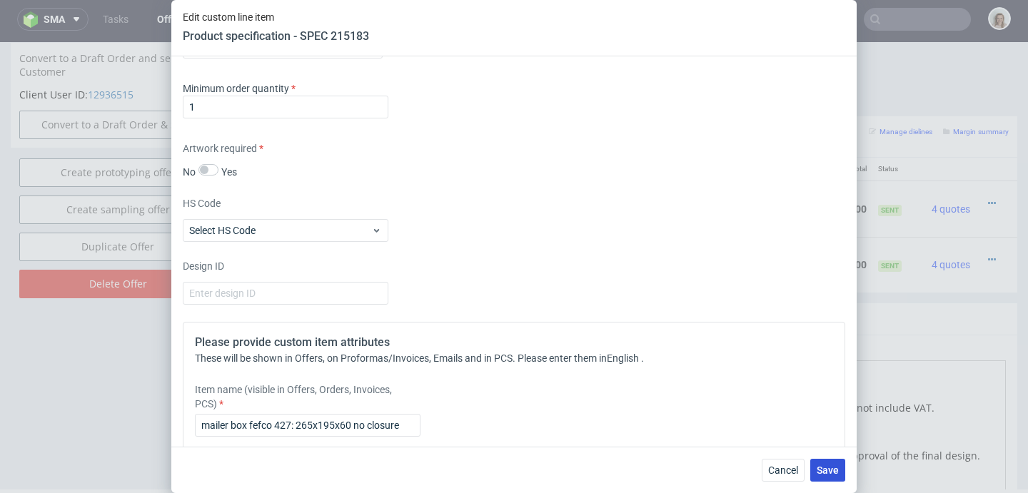
click at [827, 475] on button "Save" at bounding box center [827, 470] width 35 height 23
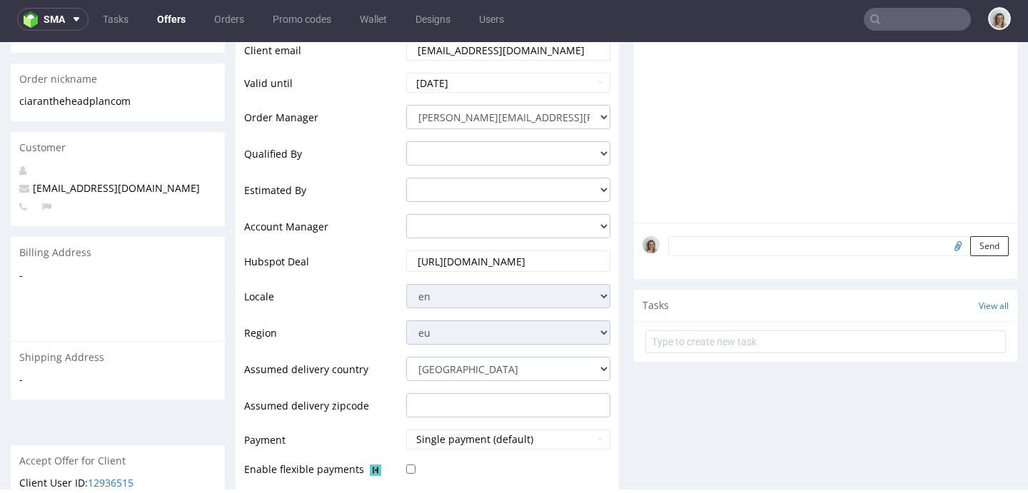
scroll to position [730, 0]
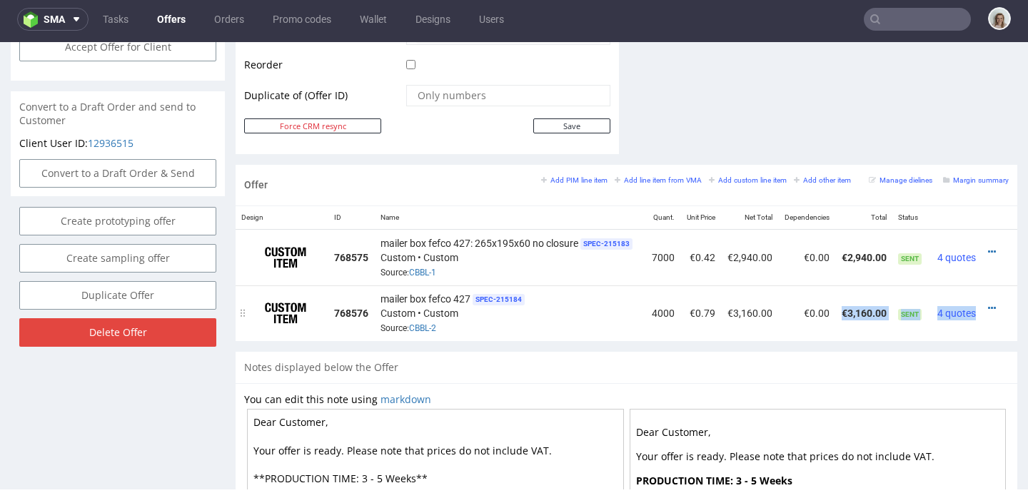
drag, startPoint x: 826, startPoint y: 337, endPoint x: 969, endPoint y: 333, distance: 143.5
click at [969, 333] on tr "768576 mailer box fefco 427 SPEC- 215184 Custom • Custom Source: CBBL-2 4000 €0…" at bounding box center [627, 314] width 782 height 56
click at [988, 305] on icon at bounding box center [992, 308] width 8 height 10
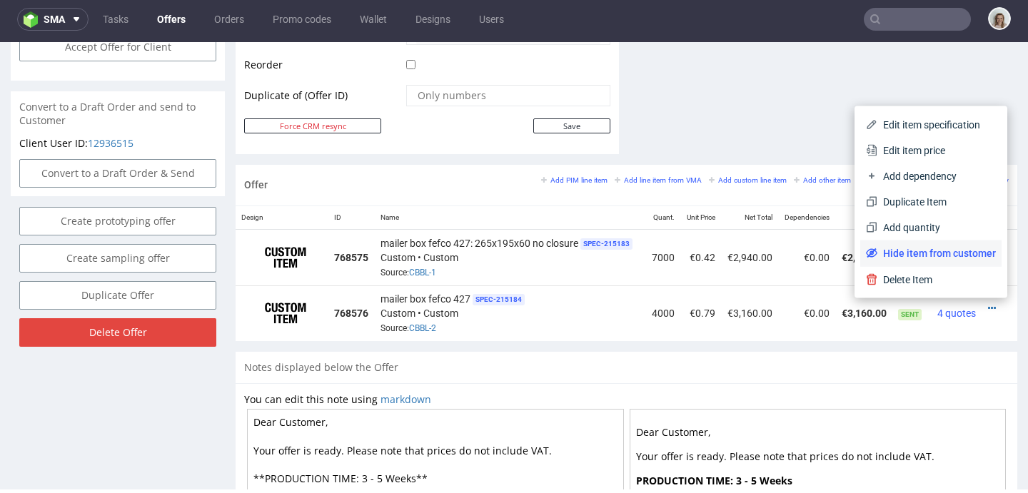
click at [927, 254] on span "Hide item from customer" at bounding box center [936, 253] width 119 height 14
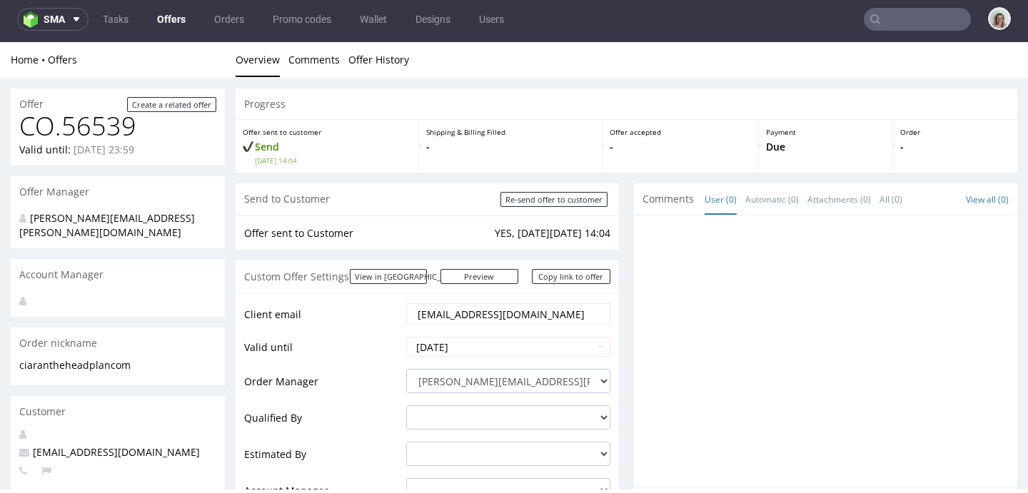
scroll to position [759, 0]
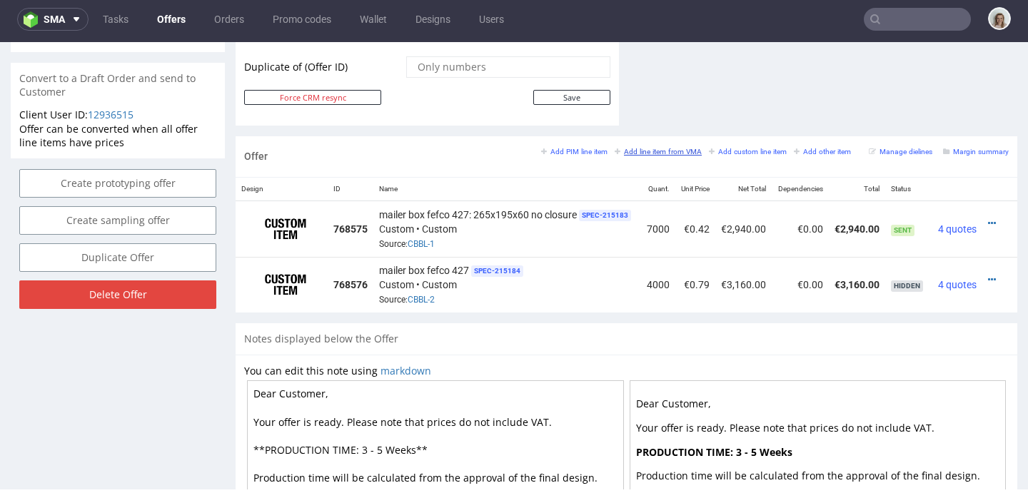
click at [657, 153] on small "Add line item from VMA" at bounding box center [658, 152] width 87 height 8
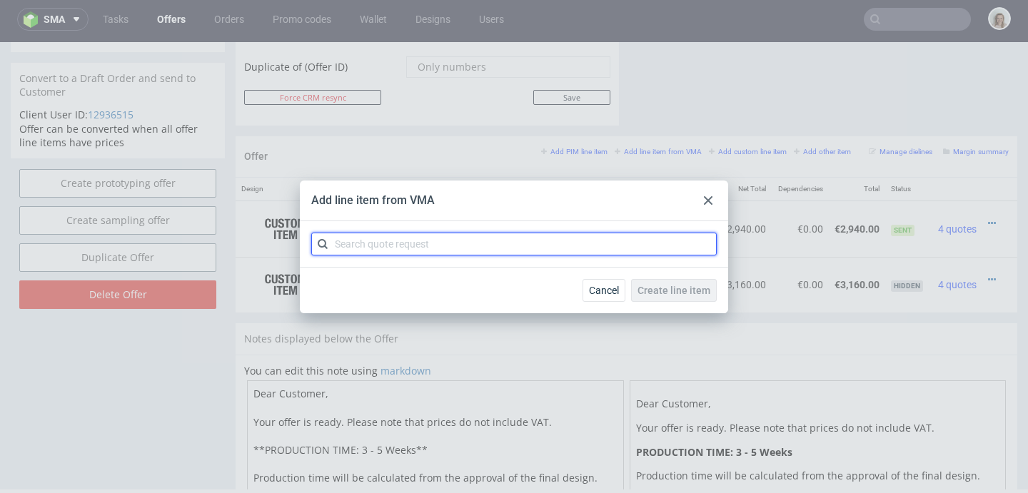
click at [571, 242] on input "text" at bounding box center [513, 244] width 405 height 23
paste input "CBBL-3"
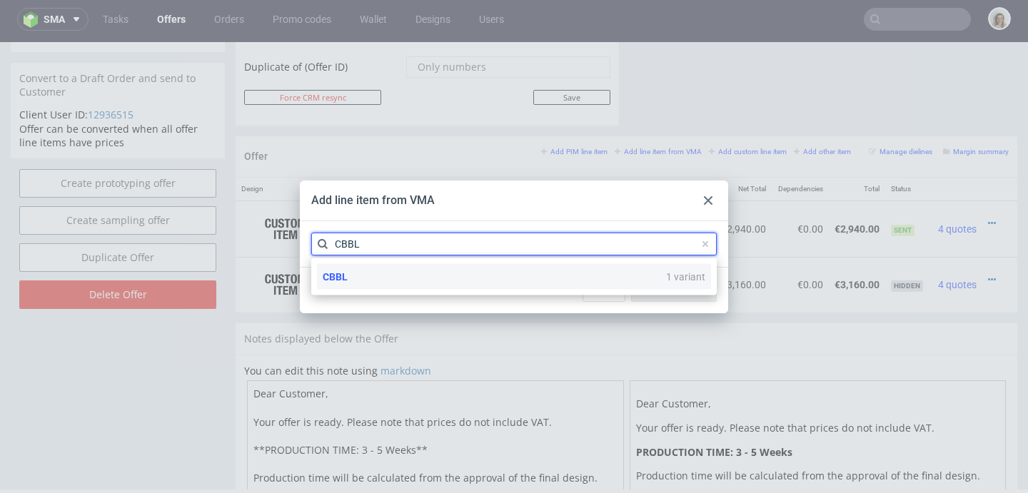
type input "CBBL"
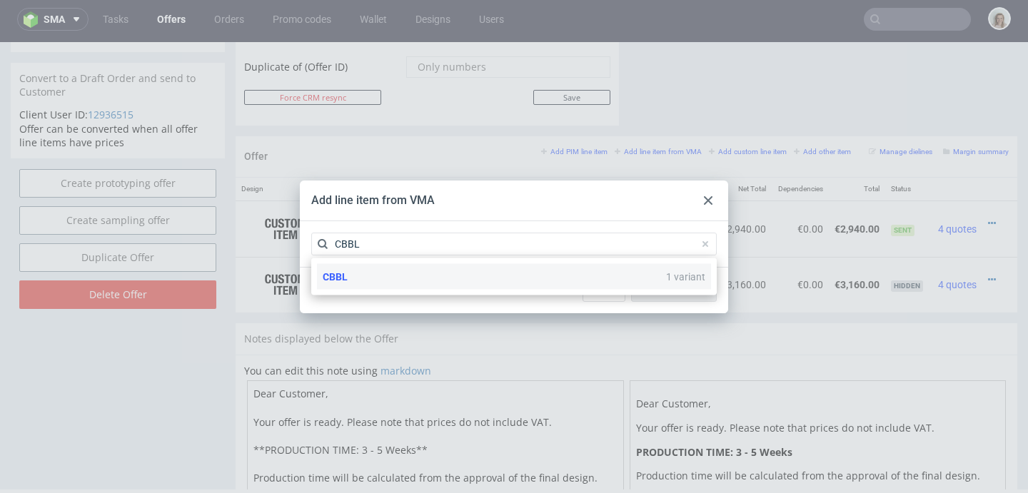
click at [460, 281] on div "CBBL 1 variant" at bounding box center [514, 277] width 394 height 26
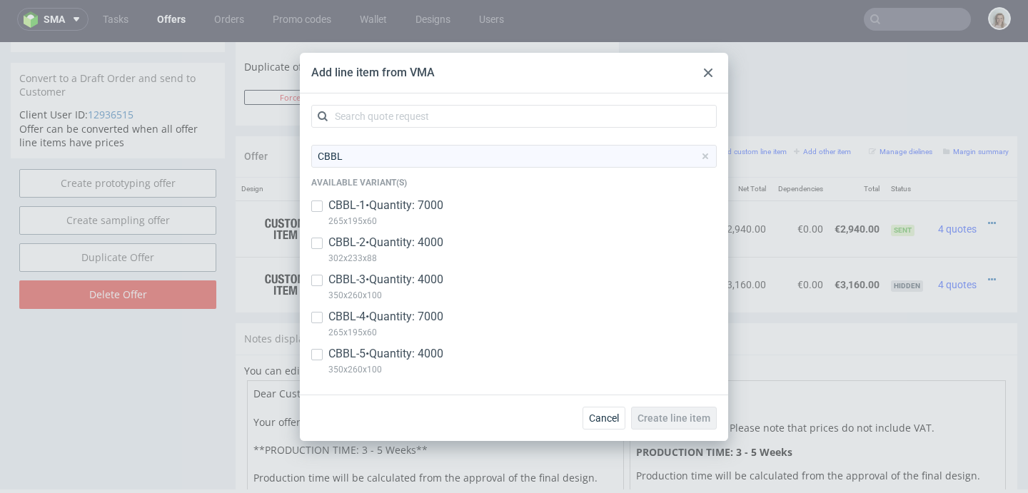
click at [443, 278] on p "CBBL-3 • Quantity: 4000" at bounding box center [385, 280] width 115 height 16
checkbox input "true"
click at [685, 416] on span "Create line item" at bounding box center [674, 418] width 73 height 10
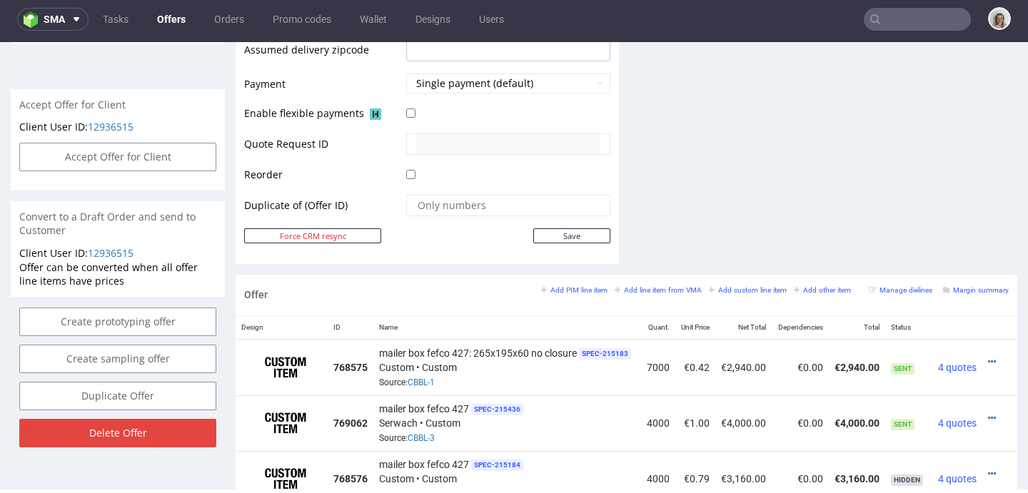
scroll to position [802, 0]
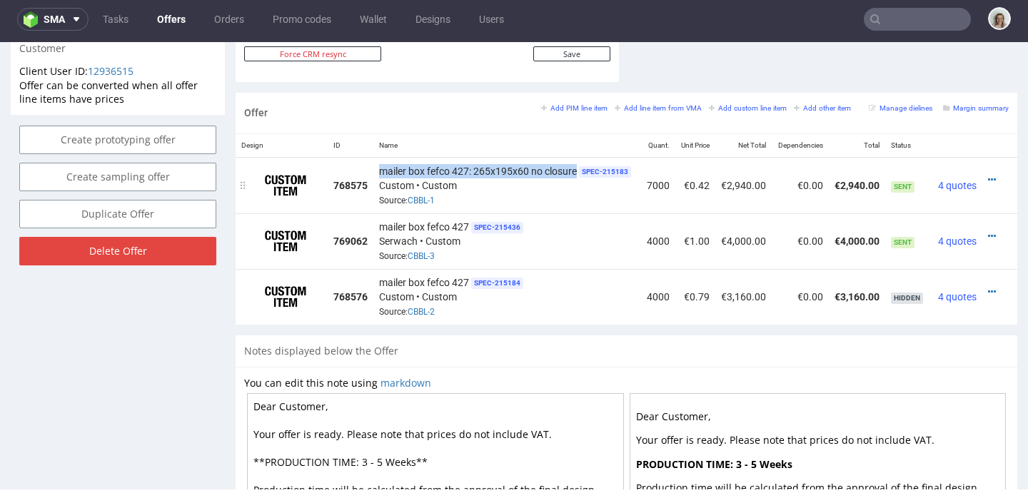
drag, startPoint x: 381, startPoint y: 168, endPoint x: 576, endPoint y: 177, distance: 195.1
click at [576, 177] on span "mailer box fefco 427: 265x195x60 no closure" at bounding box center [478, 171] width 198 height 14
copy span "mailer box fefco 427: 265x195x60 no closure"
click at [988, 231] on icon at bounding box center [992, 236] width 8 height 10
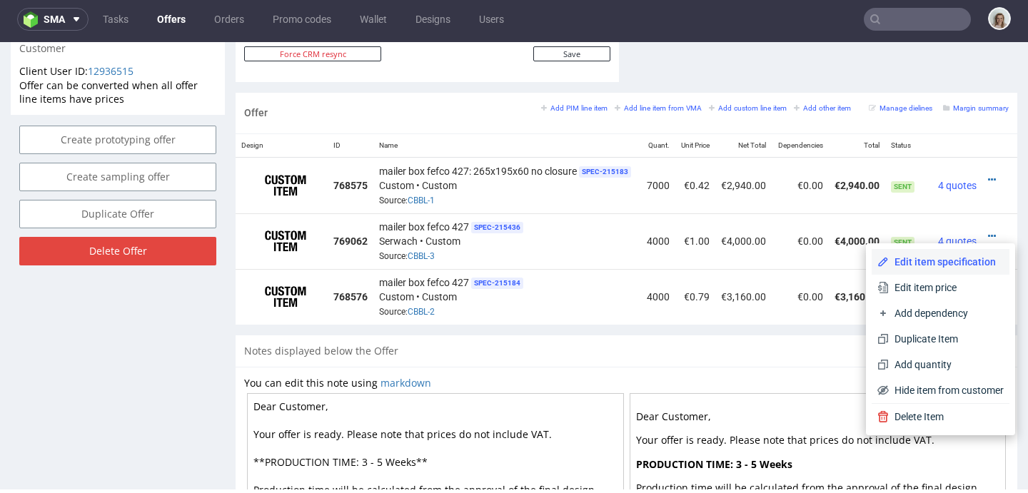
click at [906, 258] on span "Edit item specification" at bounding box center [946, 262] width 115 height 14
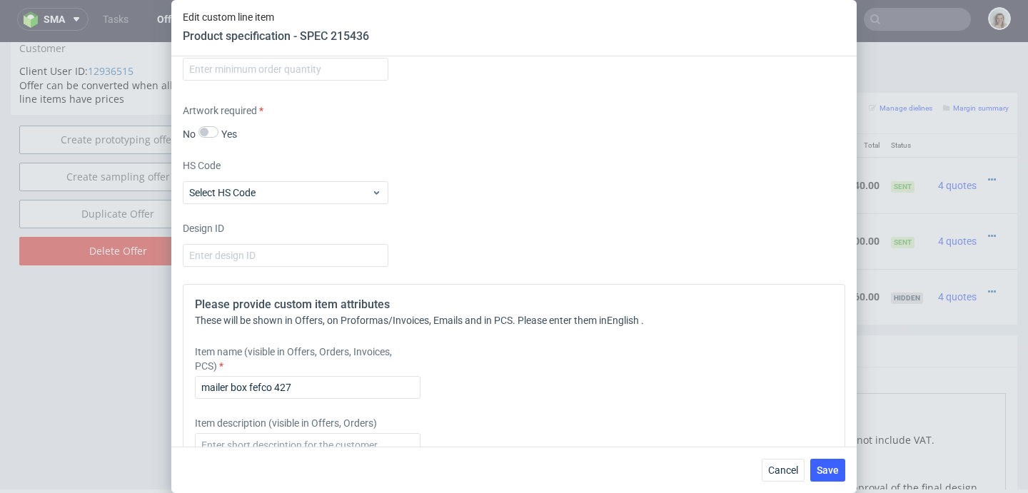
scroll to position [968, 0]
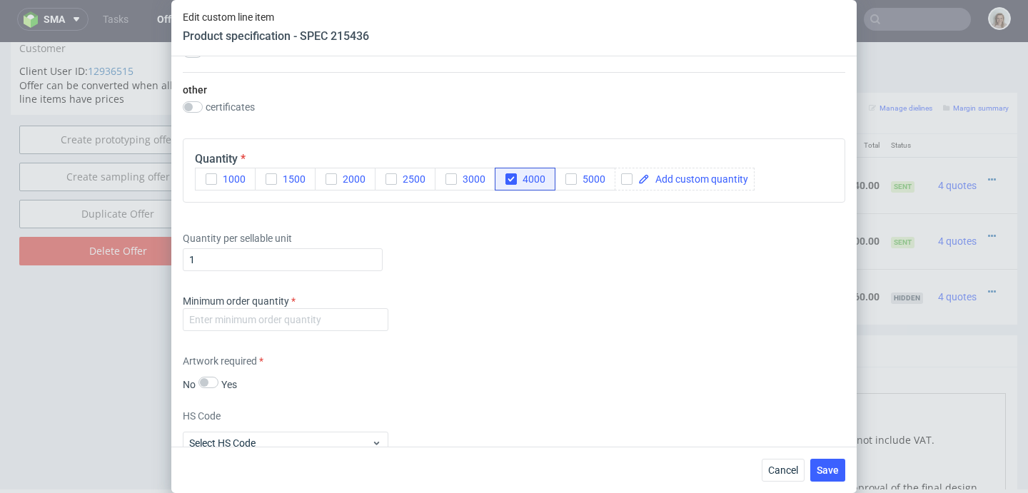
click at [257, 332] on div "Minimum order quantity" at bounding box center [514, 315] width 662 height 43
click at [256, 324] on input "number" at bounding box center [286, 319] width 206 height 23
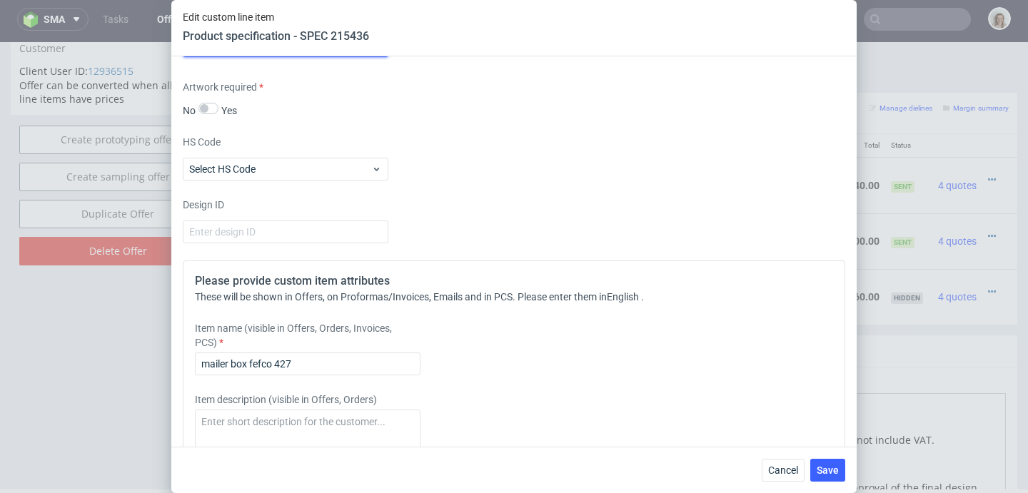
scroll to position [1253, 0]
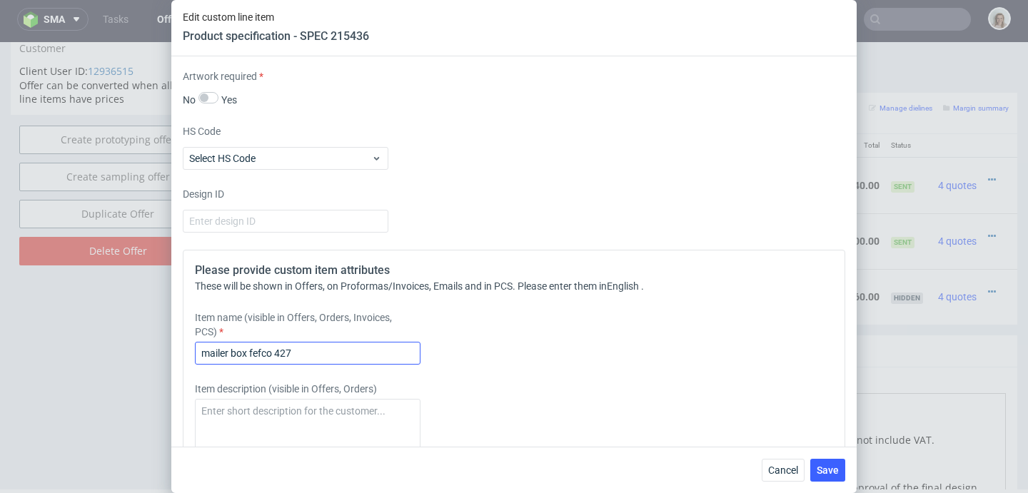
type input "-1"
drag, startPoint x: 311, startPoint y: 348, endPoint x: 173, endPoint y: 348, distance: 138.5
click at [173, 348] on div "Supplier Custom Custom supplier Serwach Technical specification Instant price R…" at bounding box center [513, 251] width 685 height 391
paste input ": 265x195x60 no closure"
drag, startPoint x: 313, startPoint y: 351, endPoint x: 300, endPoint y: 351, distance: 12.9
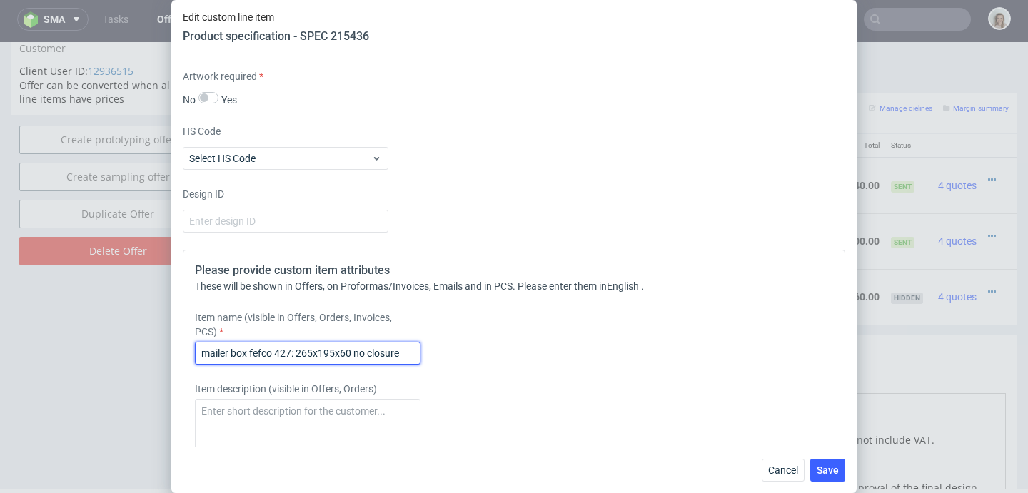
click at [300, 351] on input "mailer box fefco 427: 265x195x60 no closure" at bounding box center [308, 353] width 226 height 23
drag, startPoint x: 351, startPoint y: 351, endPoint x: 343, endPoint y: 351, distance: 7.9
click at [343, 351] on input "mailer box fefco 427: 350x260x60 no closure" at bounding box center [308, 353] width 226 height 23
drag, startPoint x: 336, startPoint y: 352, endPoint x: 183, endPoint y: 351, distance: 152.1
click at [183, 351] on div "Please provide custom item attributes These will be shown in Offers, on Proform…" at bounding box center [514, 442] width 662 height 385
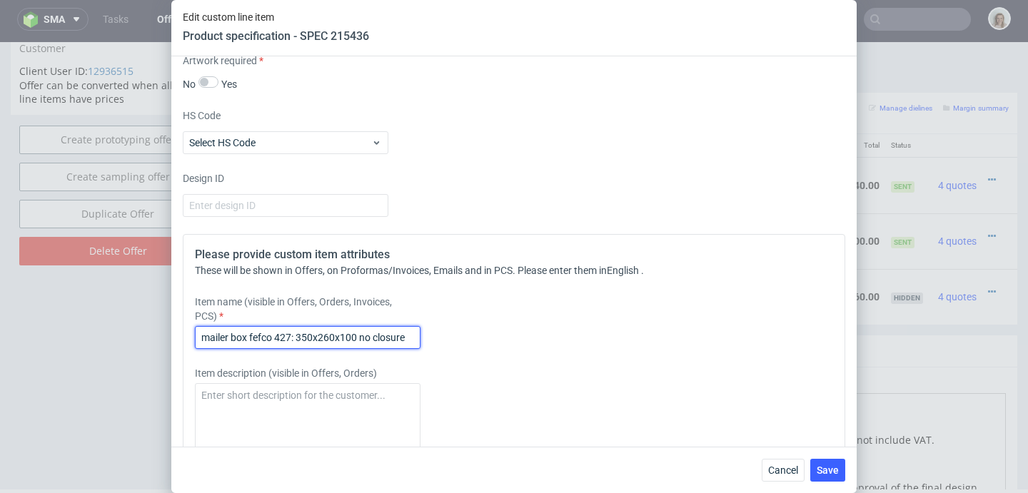
scroll to position [1376, 0]
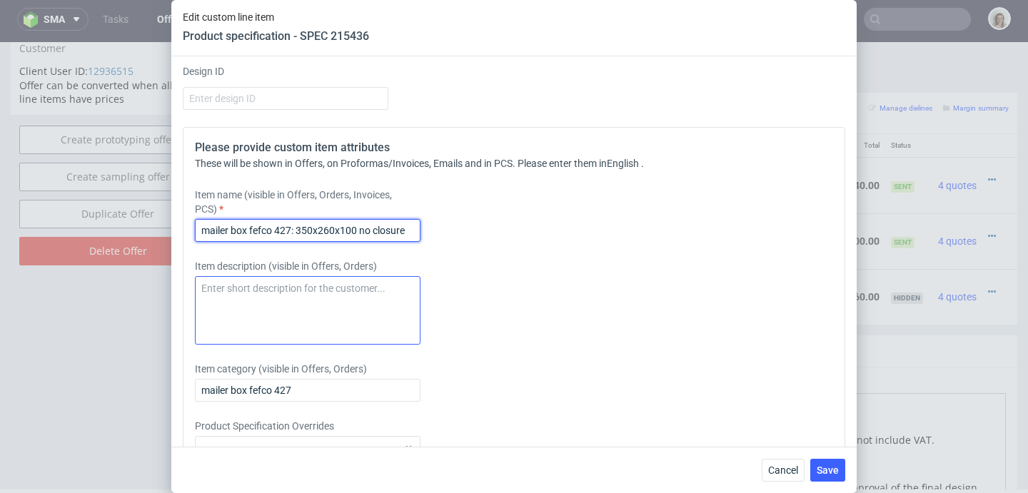
type input "mailer box fefco 427: 350x260x100 no closure"
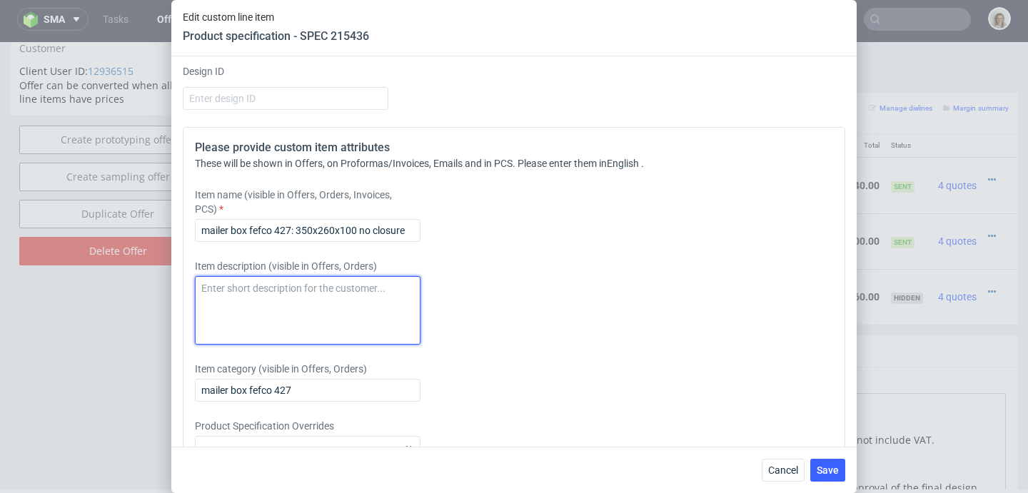
click at [234, 303] on textarea at bounding box center [308, 310] width 226 height 69
paste textarea "mailer box fefco 427: 350x260x100 no closure"
type textarea "mailer box fefco 427: 350x260x100 no closure"
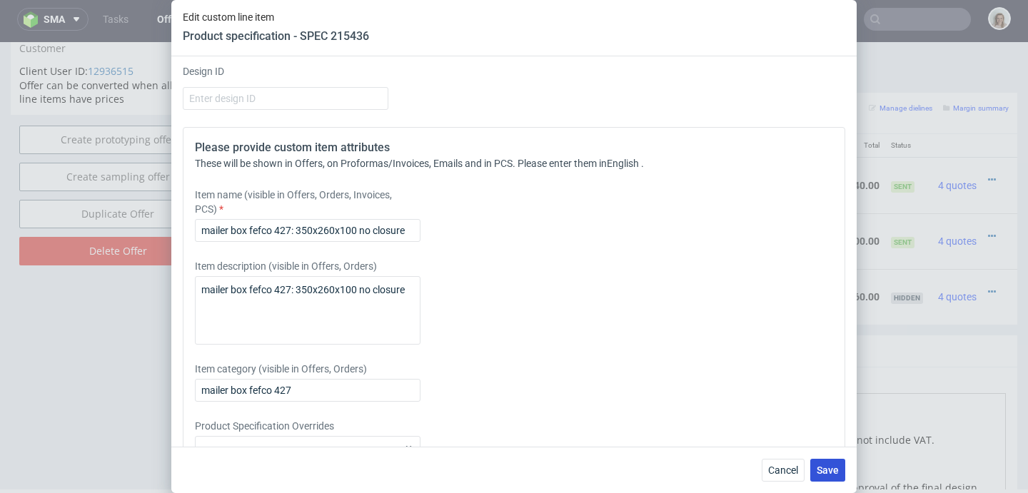
click at [824, 468] on span "Save" at bounding box center [828, 470] width 22 height 10
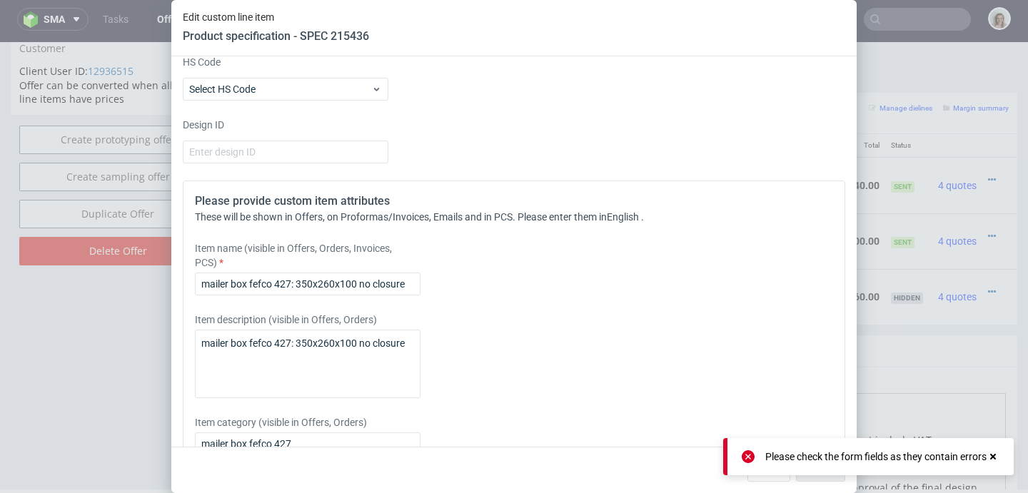
scroll to position [1122, 0]
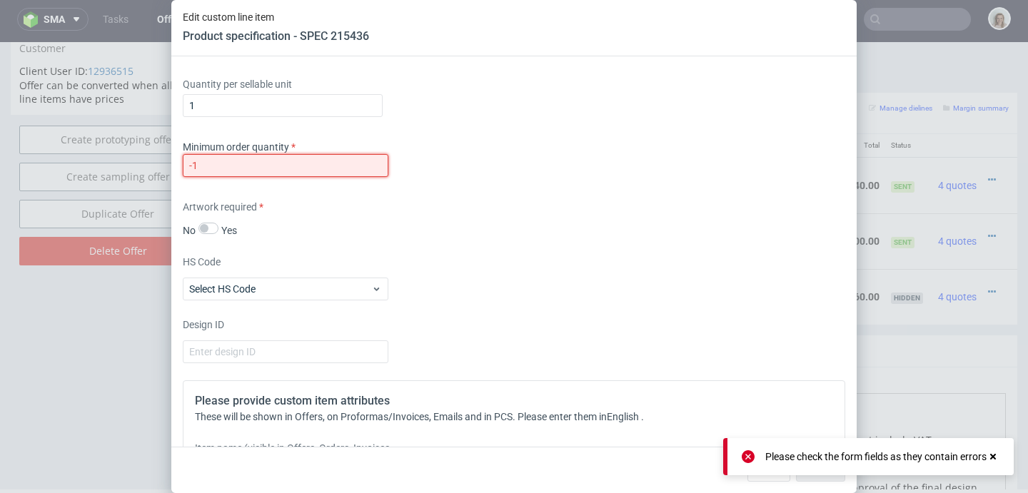
drag, startPoint x: 222, startPoint y: 161, endPoint x: 172, endPoint y: 161, distance: 50.0
click at [173, 161] on div "Supplier Custom Custom supplier Serwach Technical specification Instant price R…" at bounding box center [513, 251] width 685 height 391
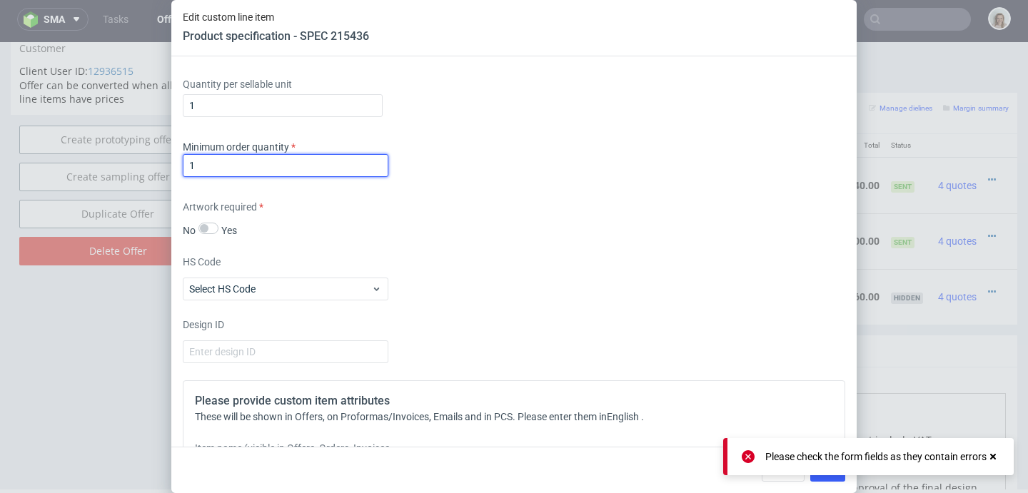
type input "1"
click at [743, 454] on icon at bounding box center [748, 456] width 13 height 13
click at [831, 476] on button "Save" at bounding box center [827, 470] width 35 height 23
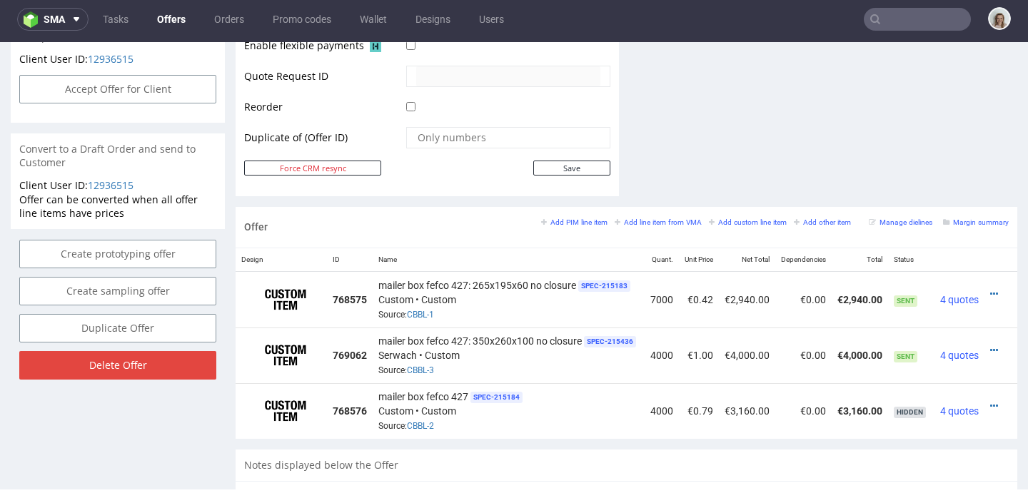
scroll to position [0, 25]
click at [988, 291] on icon at bounding box center [992, 294] width 8 height 10
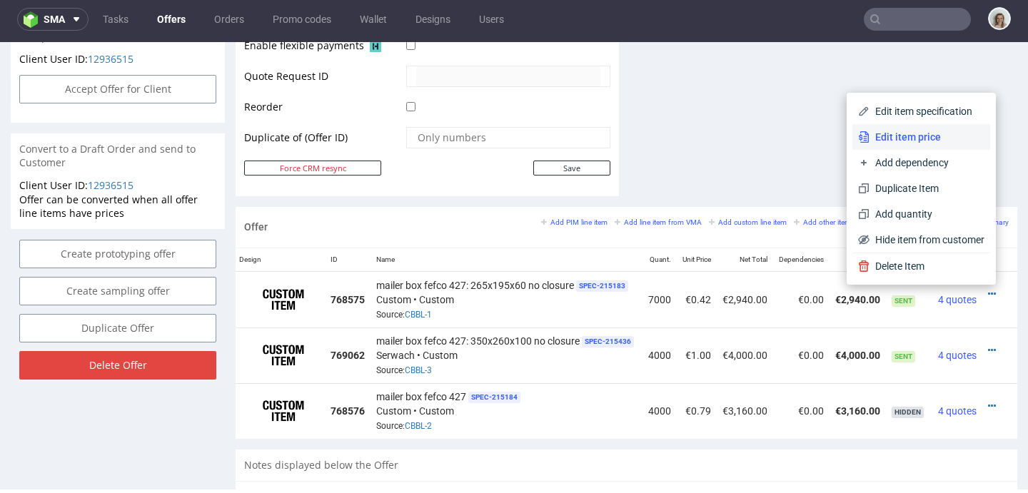
click at [889, 143] on span "Edit item price" at bounding box center [927, 137] width 115 height 14
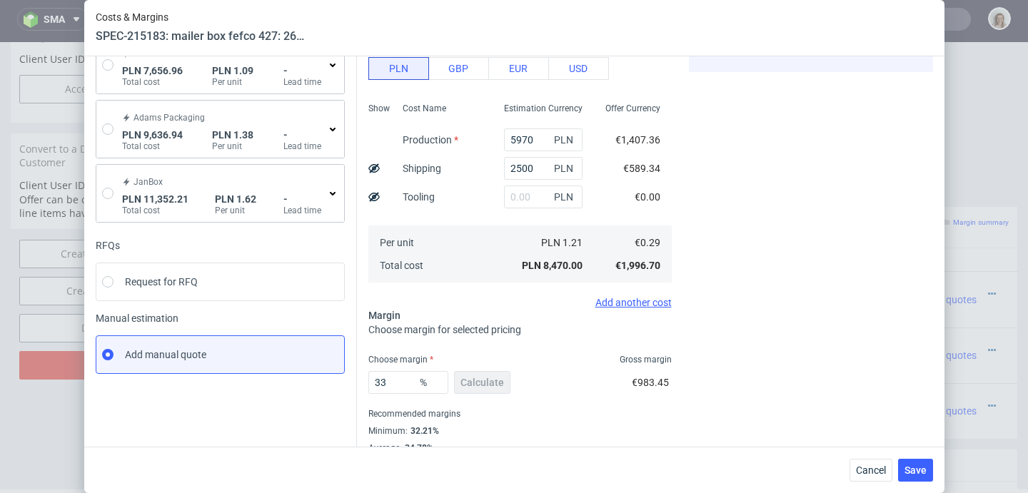
scroll to position [201, 0]
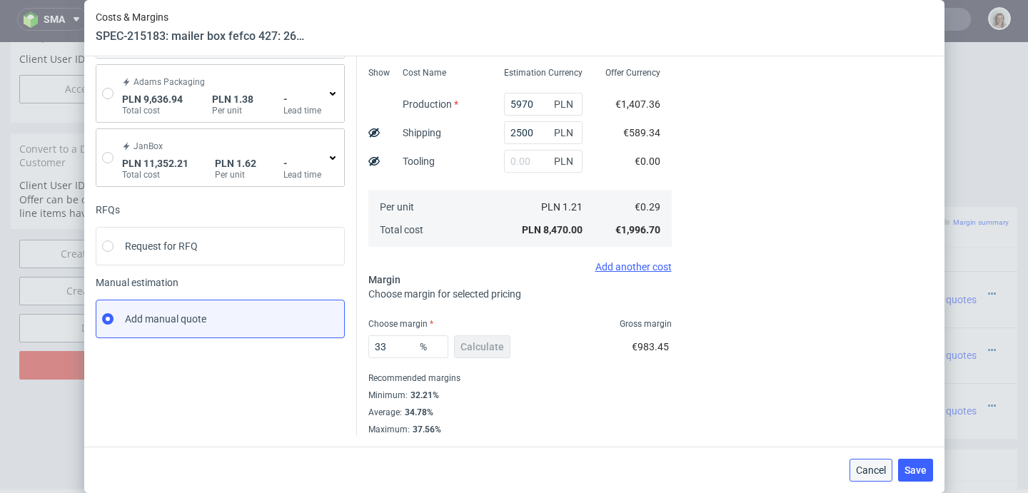
click at [865, 470] on span "Cancel" at bounding box center [871, 470] width 30 height 10
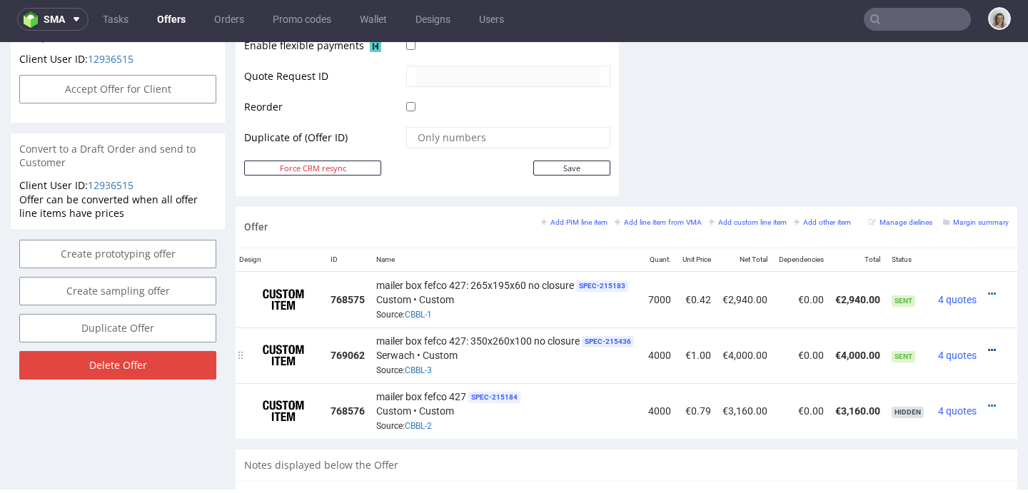
click at [988, 347] on icon at bounding box center [992, 351] width 8 height 10
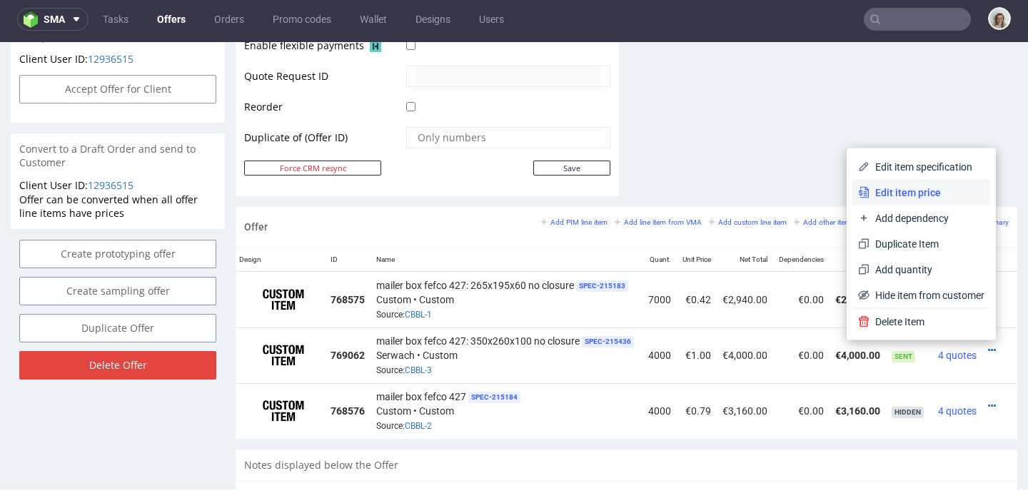
click at [905, 189] on span "Edit item price" at bounding box center [927, 193] width 115 height 14
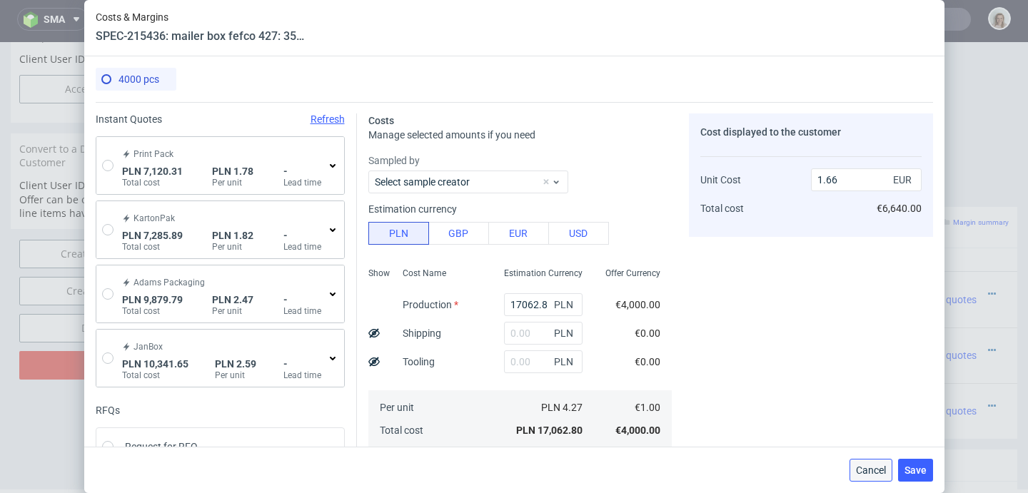
click at [864, 475] on span "Cancel" at bounding box center [871, 470] width 30 height 10
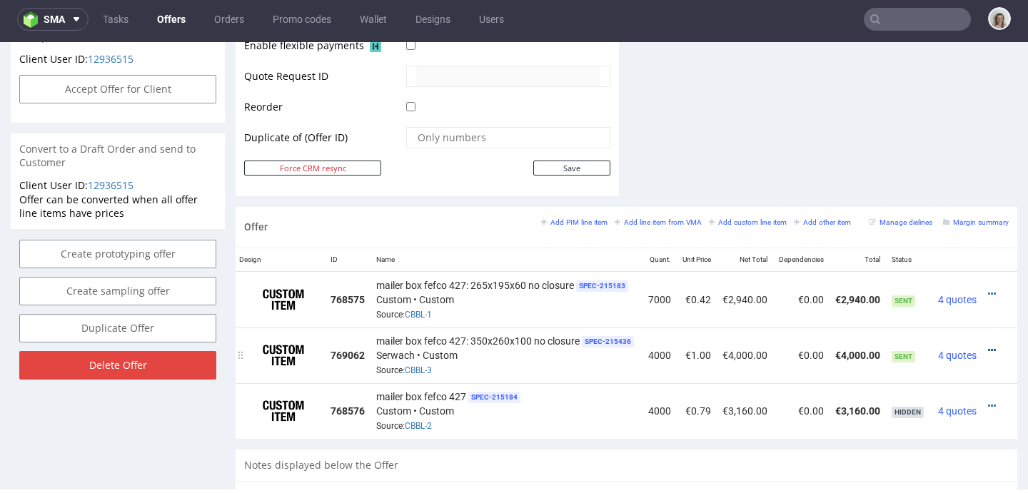
click at [988, 349] on icon at bounding box center [992, 351] width 8 height 10
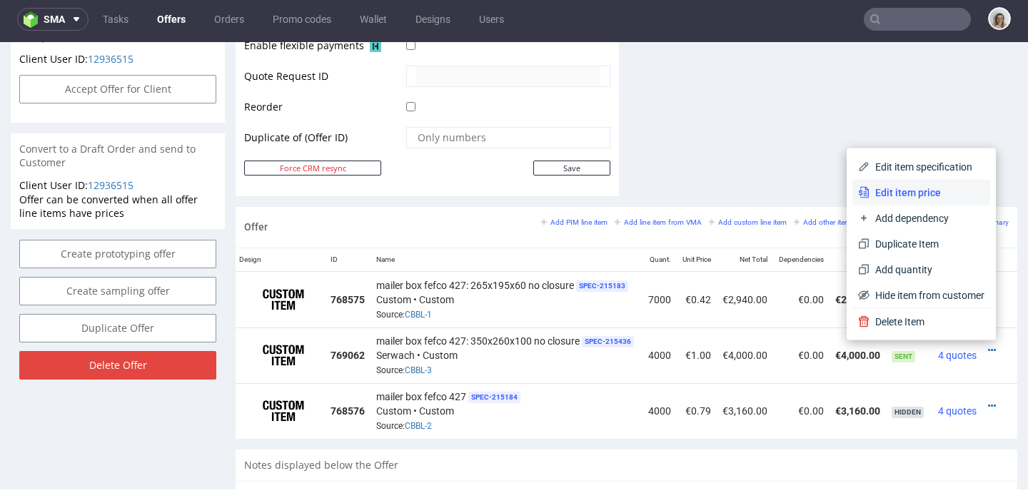
click at [922, 190] on span "Edit item price" at bounding box center [927, 193] width 115 height 14
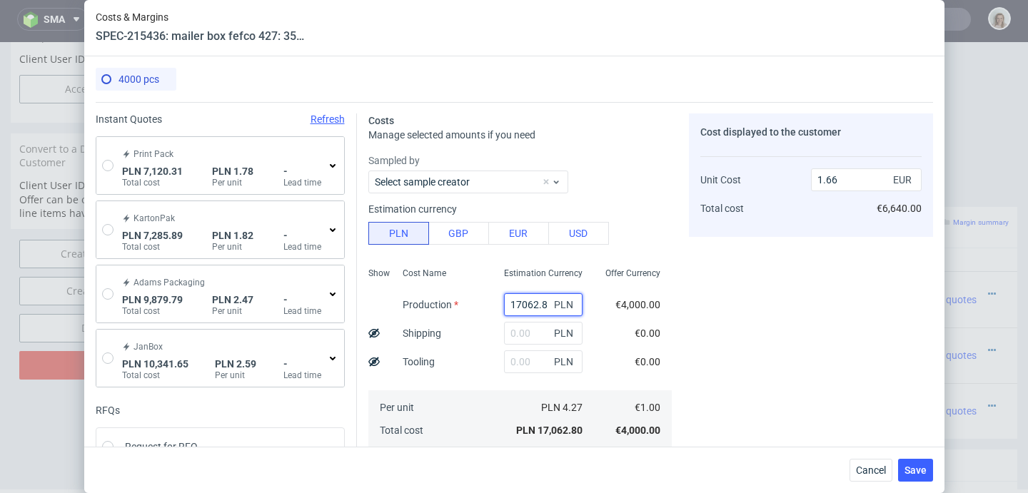
drag, startPoint x: 515, startPoint y: 303, endPoint x: 468, endPoint y: 299, distance: 46.6
click at [472, 301] on div "Show Cost Name Production Shipping Tooling Per unit Total cost Estimation Curre…" at bounding box center [519, 356] width 303 height 188
type input "4280"
type input "0.42"
type input "4280"
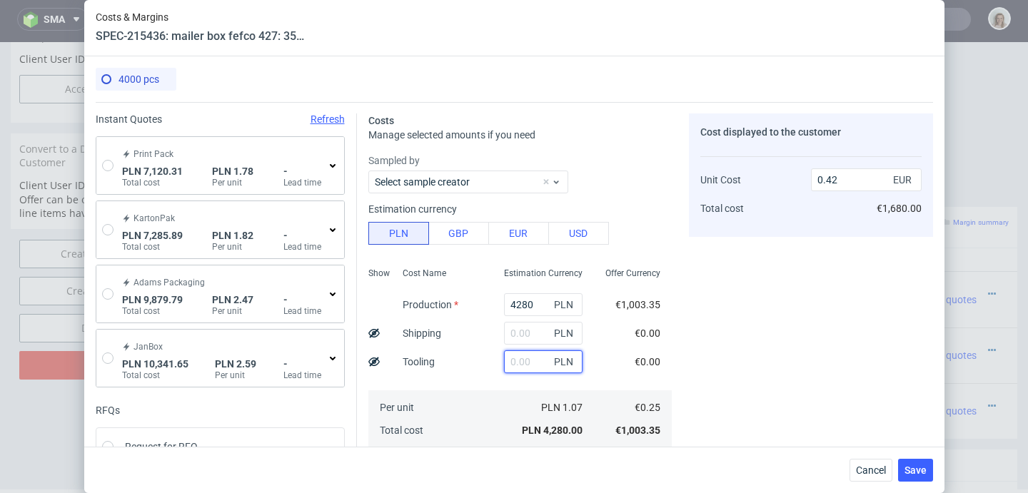
click at [513, 351] on input "text" at bounding box center [543, 362] width 79 height 23
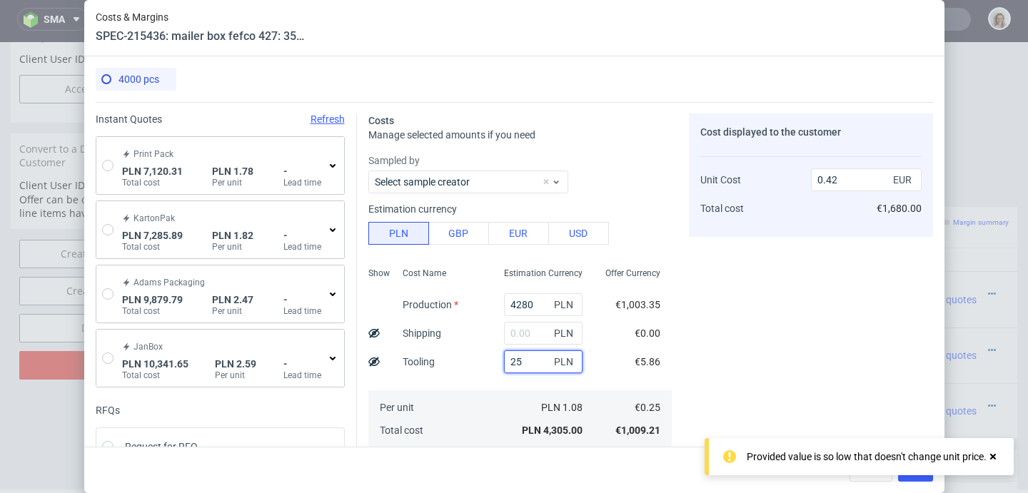
type input "259"
type input "0.45"
type input "2500"
type input "0.66"
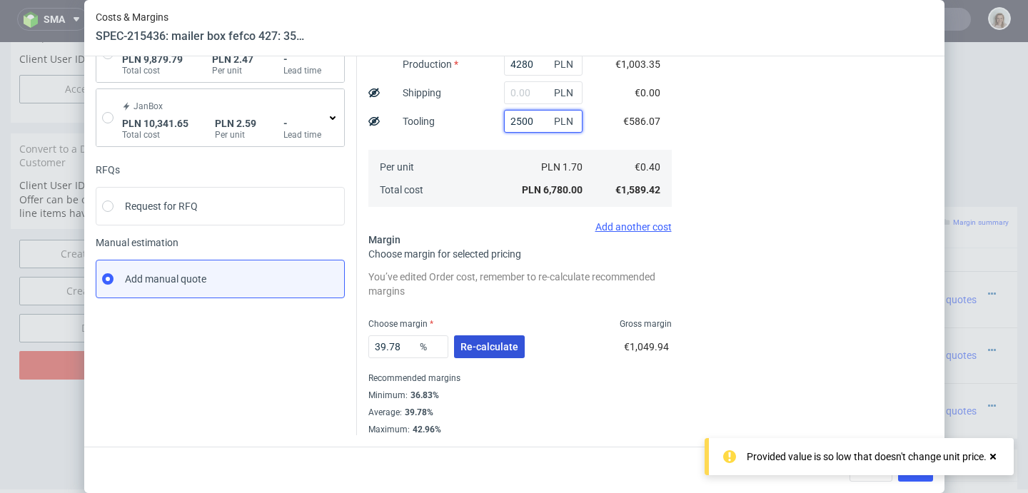
type input "2500"
click at [470, 352] on span "Re-calculate" at bounding box center [489, 347] width 58 height 10
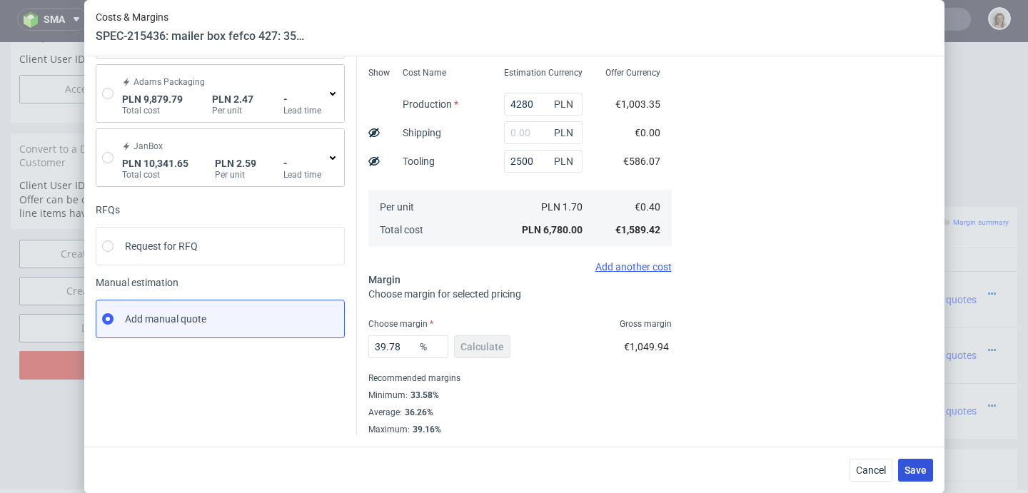
click at [923, 476] on button "Save" at bounding box center [915, 470] width 35 height 23
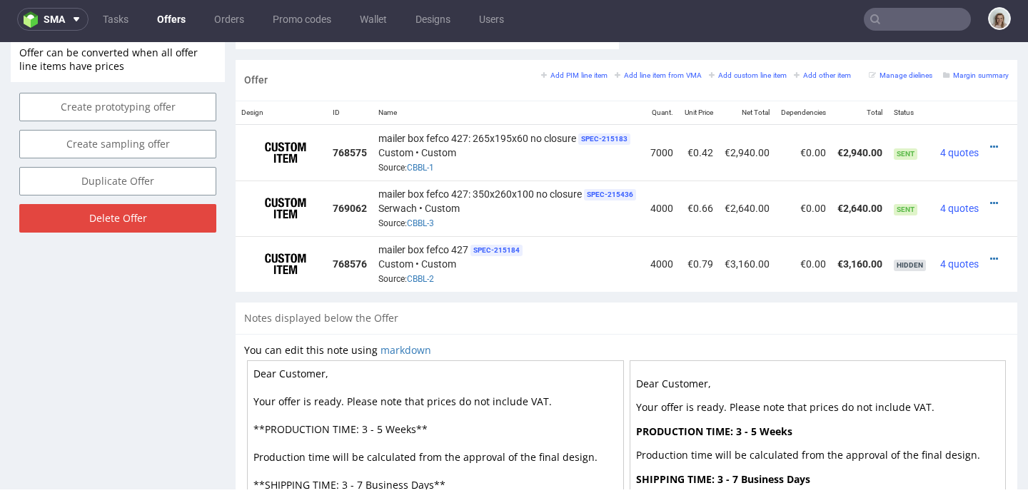
scroll to position [0, 25]
click at [988, 201] on icon at bounding box center [992, 203] width 8 height 10
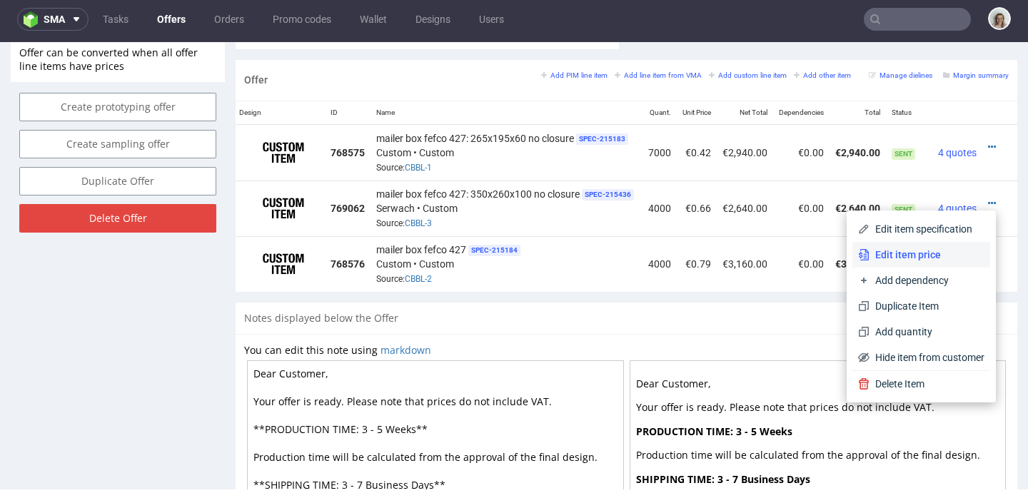
click at [929, 245] on li "Edit item price" at bounding box center [921, 255] width 138 height 26
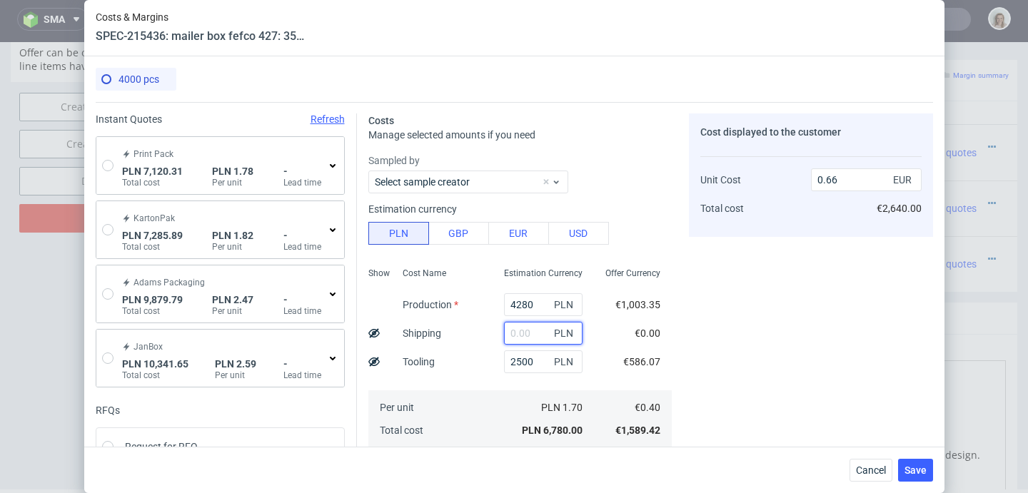
click at [510, 334] on input "text" at bounding box center [543, 333] width 79 height 23
paste input "3117,61"
type input "3117.61"
type input "0.96"
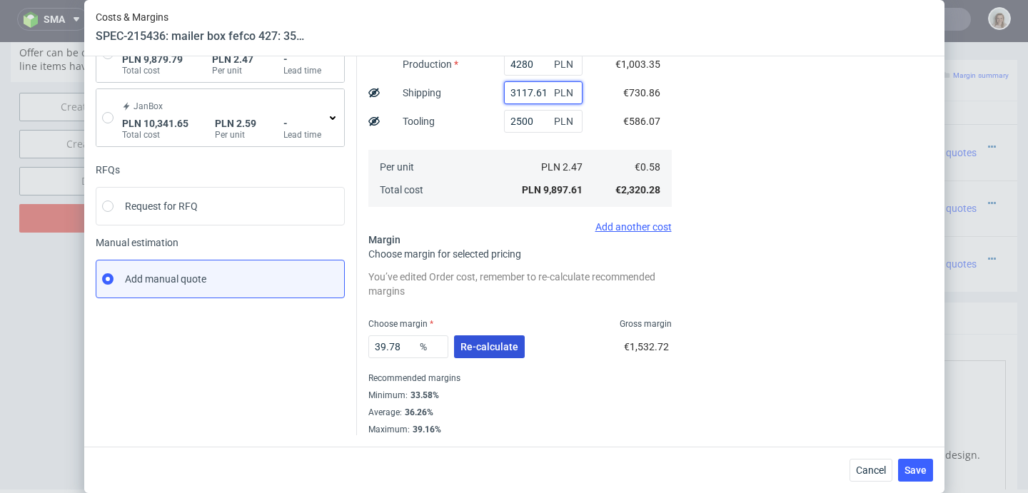
type input "3117.61"
click at [508, 343] on span "Re-calculate" at bounding box center [489, 347] width 58 height 10
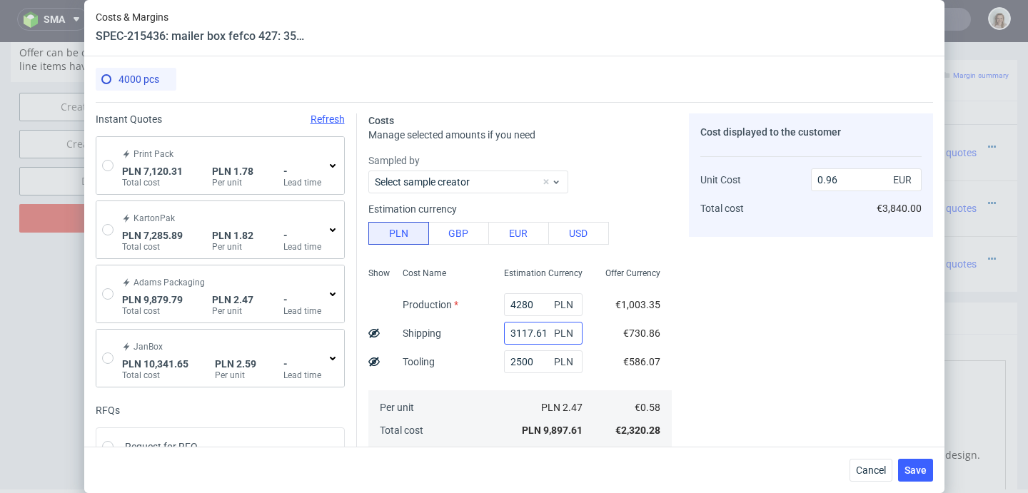
scroll to position [201, 0]
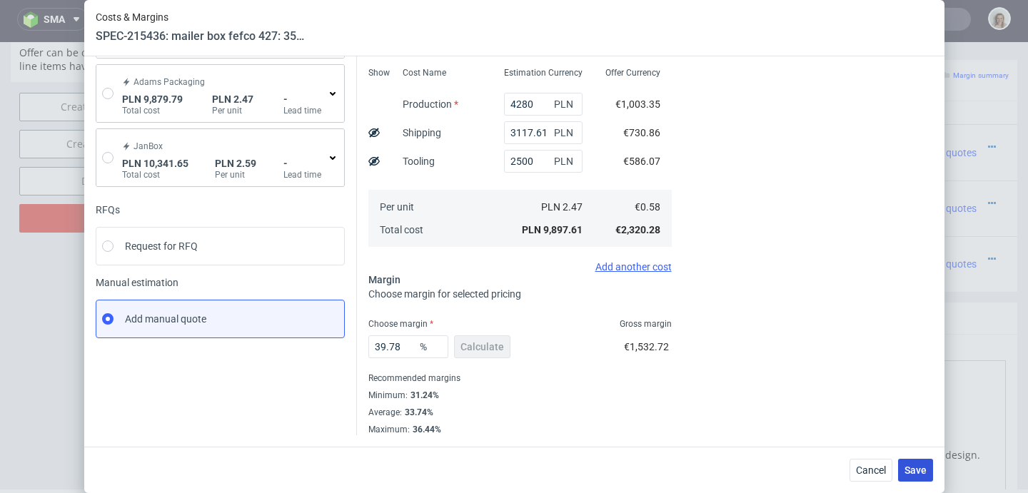
click at [917, 473] on span "Save" at bounding box center [916, 470] width 22 height 10
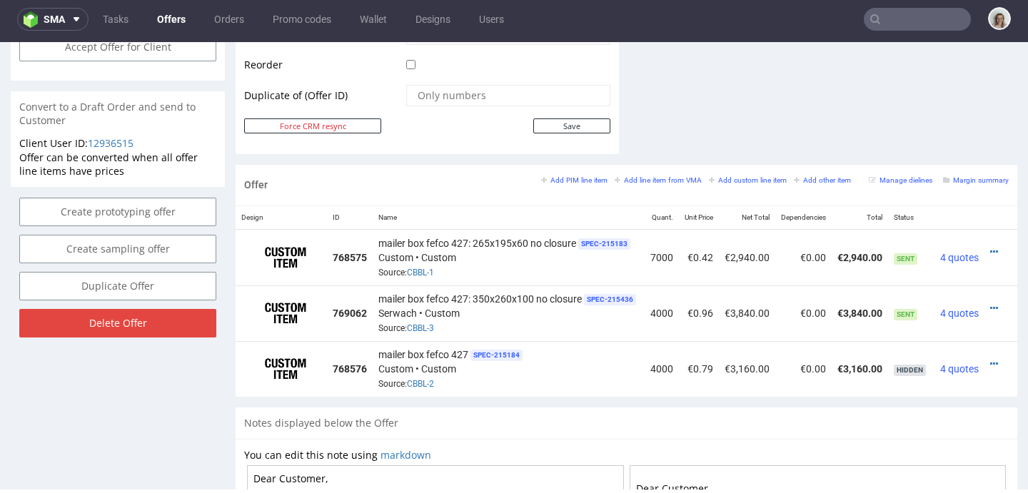
scroll to position [0, 25]
click at [988, 305] on icon at bounding box center [992, 308] width 8 height 10
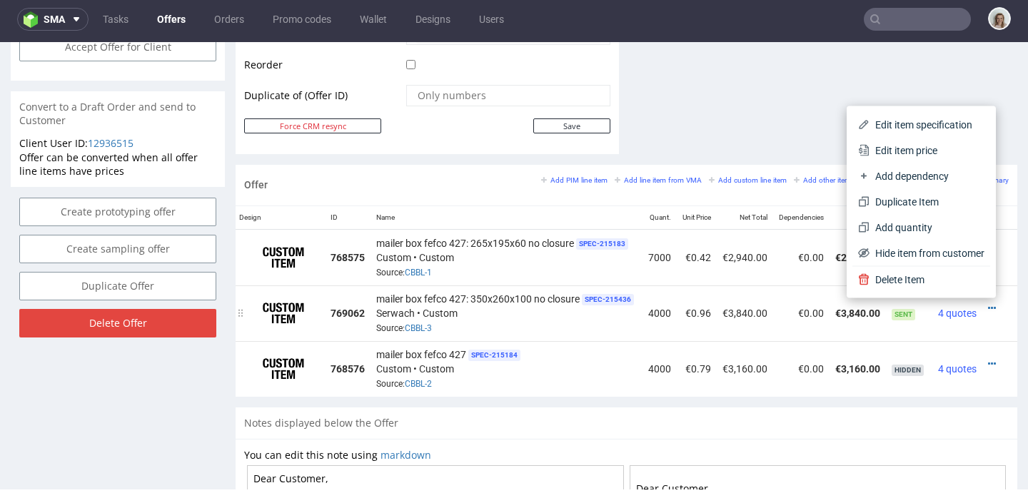
click at [982, 326] on td at bounding box center [999, 314] width 35 height 56
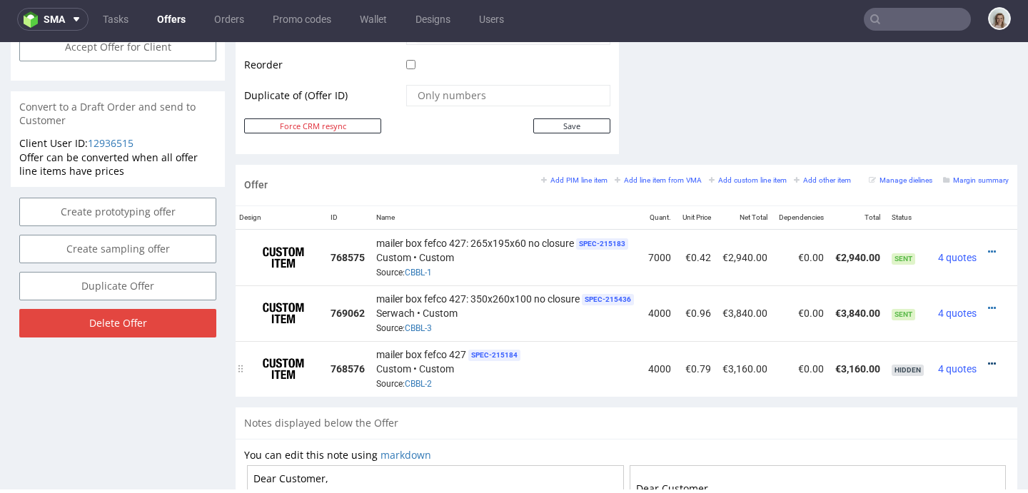
click at [988, 362] on icon at bounding box center [992, 364] width 8 height 10
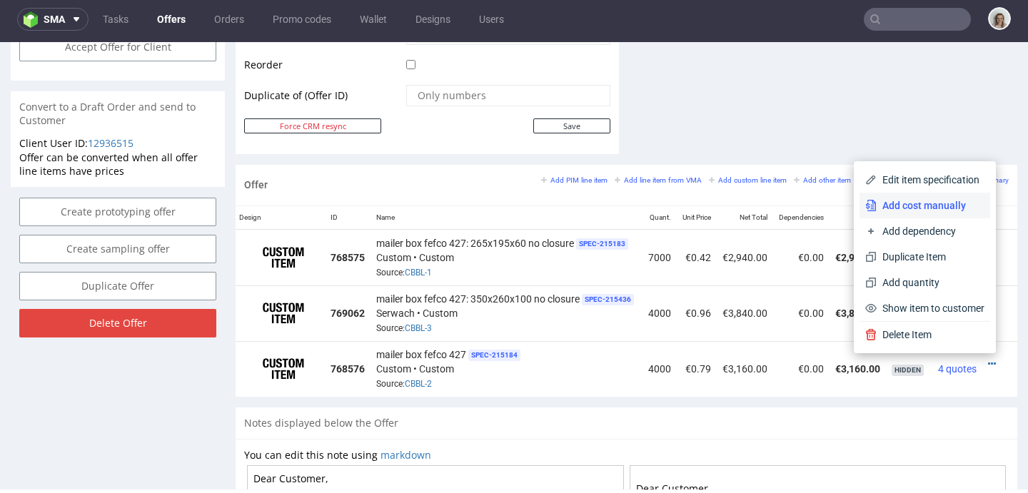
click at [923, 212] on span "Add cost manually" at bounding box center [931, 205] width 108 height 14
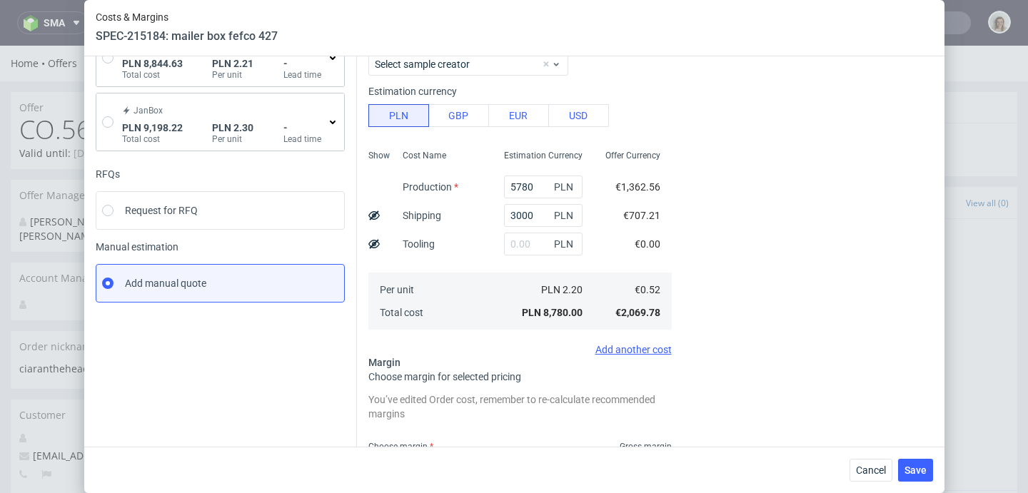
scroll to position [290, 0]
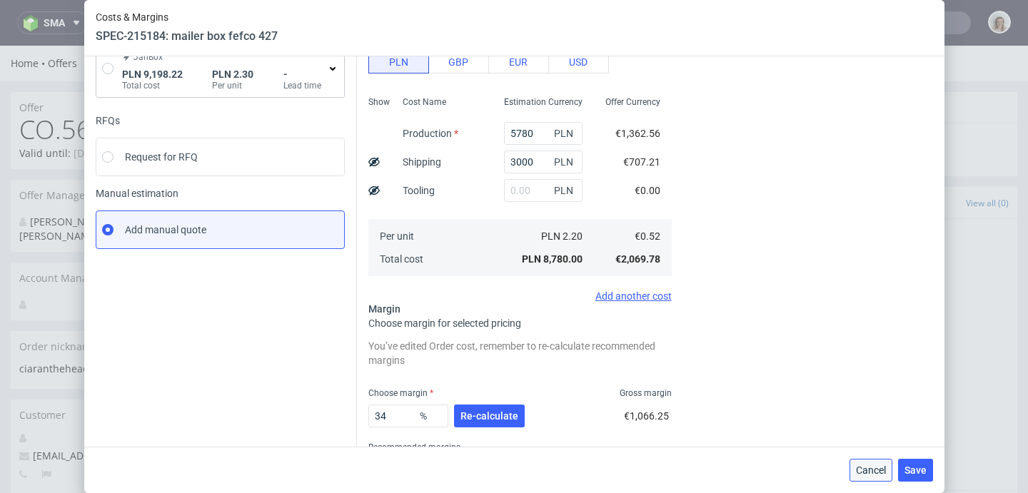
click at [892, 473] on button "Cancel" at bounding box center [871, 470] width 43 height 23
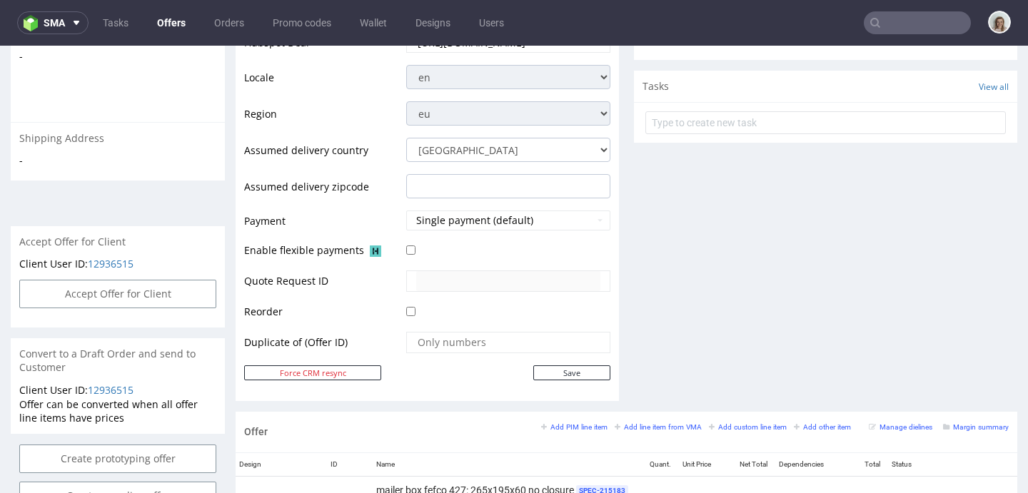
scroll to position [724, 0]
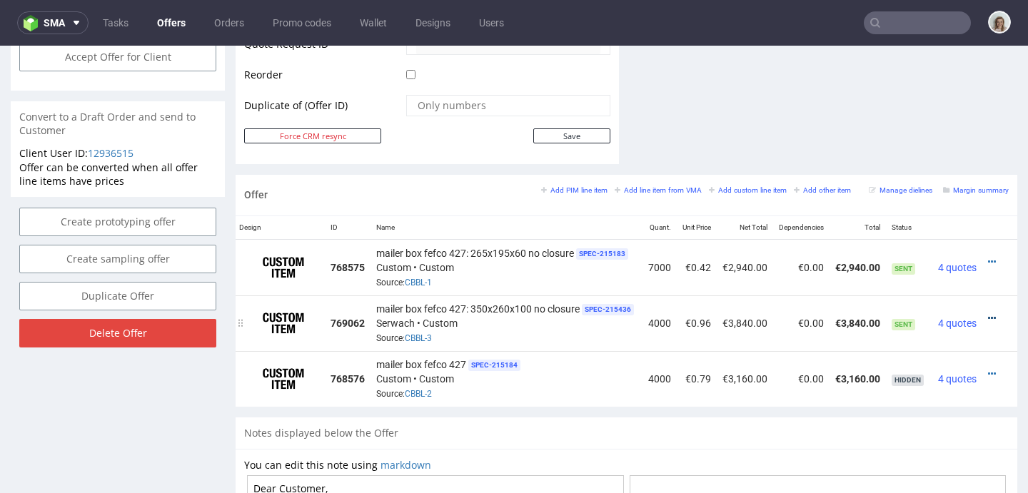
click at [988, 318] on icon at bounding box center [992, 318] width 8 height 10
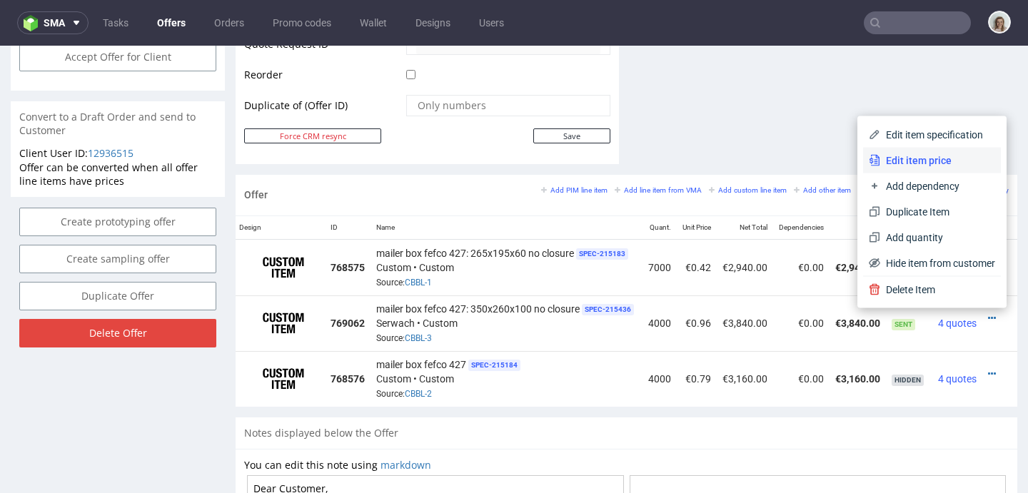
click at [920, 156] on span "Edit item price" at bounding box center [937, 160] width 115 height 14
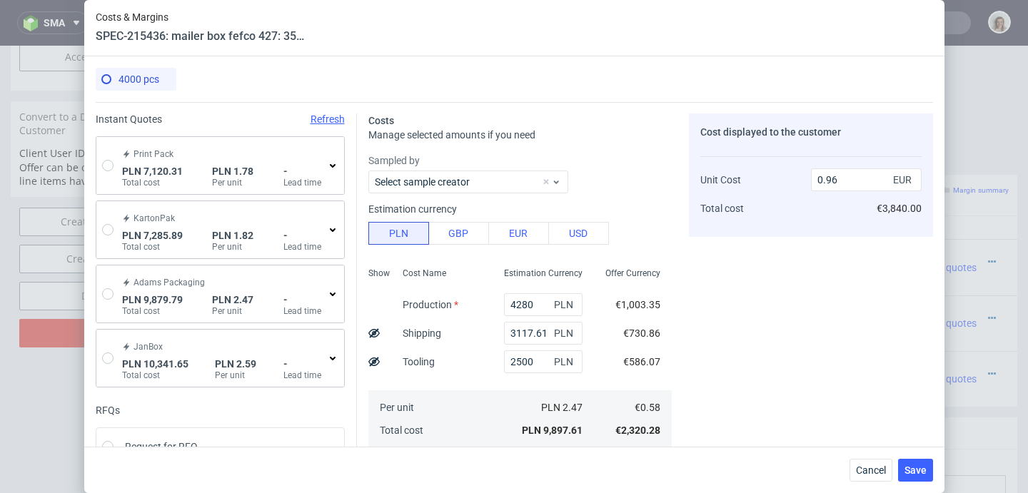
scroll to position [201, 0]
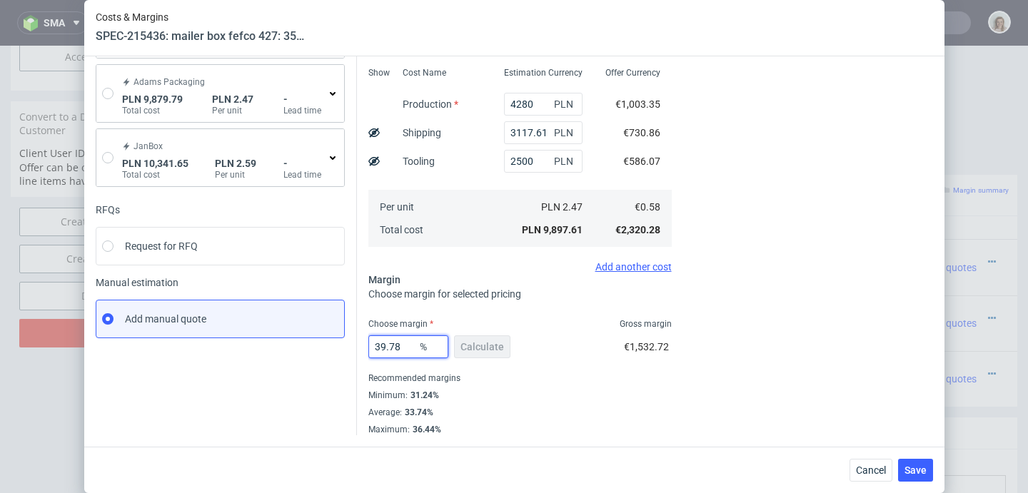
drag, startPoint x: 393, startPoint y: 346, endPoint x: 375, endPoint y: 346, distance: 18.6
click at [375, 346] on input "39.78" at bounding box center [408, 347] width 80 height 23
type input "34"
type input "0.88"
type input "34"
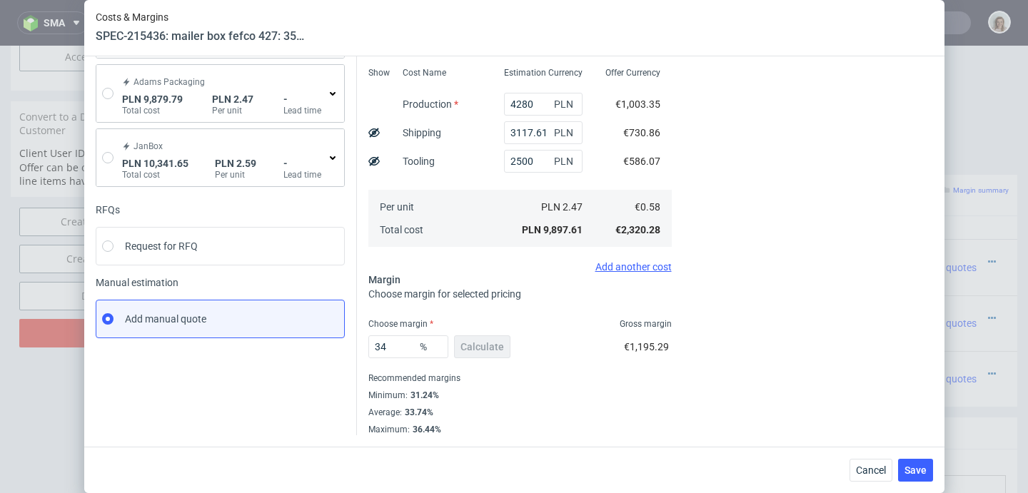
click at [532, 326] on div "Choose margin Gross margin" at bounding box center [519, 323] width 303 height 11
click at [925, 465] on span "Save" at bounding box center [916, 470] width 22 height 10
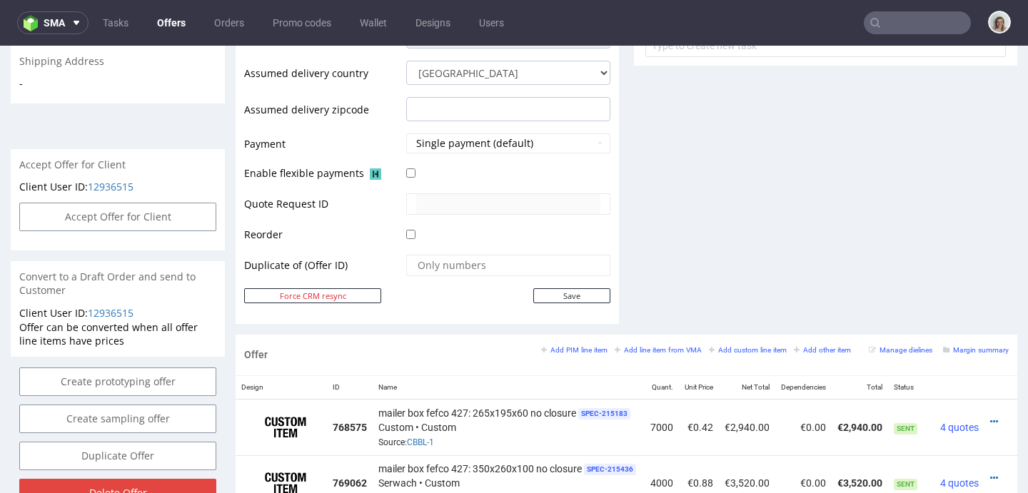
scroll to position [732, 0]
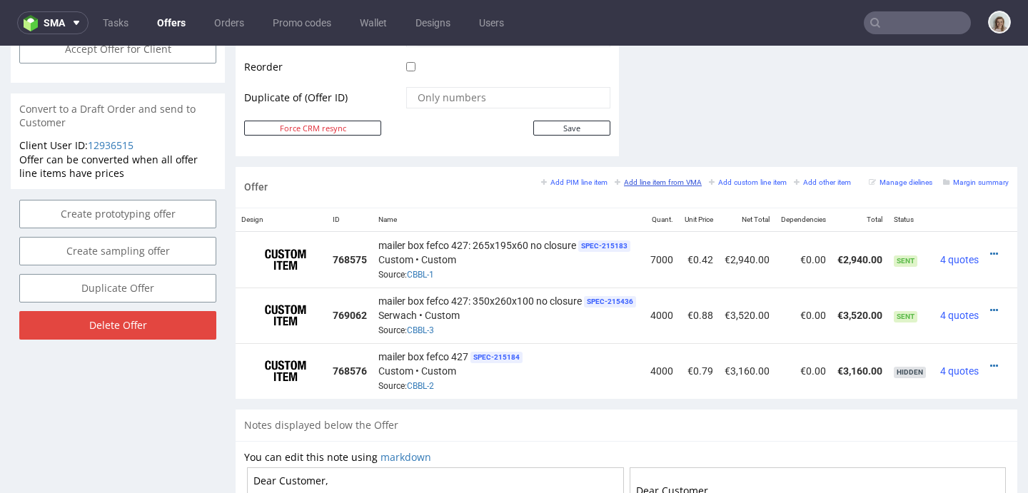
click at [677, 182] on small "Add line item from VMA" at bounding box center [658, 182] width 87 height 8
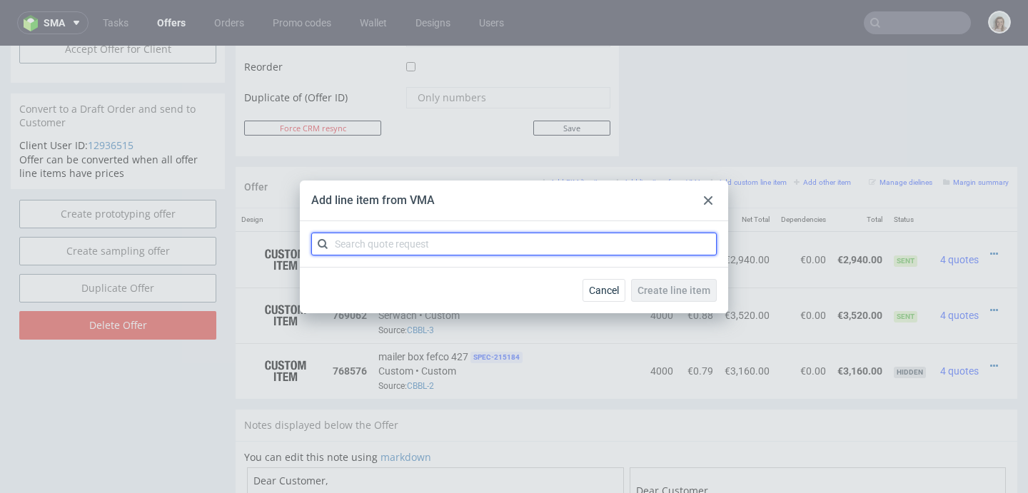
click at [540, 246] on input "text" at bounding box center [513, 244] width 405 height 23
paste input "CBBL-4"
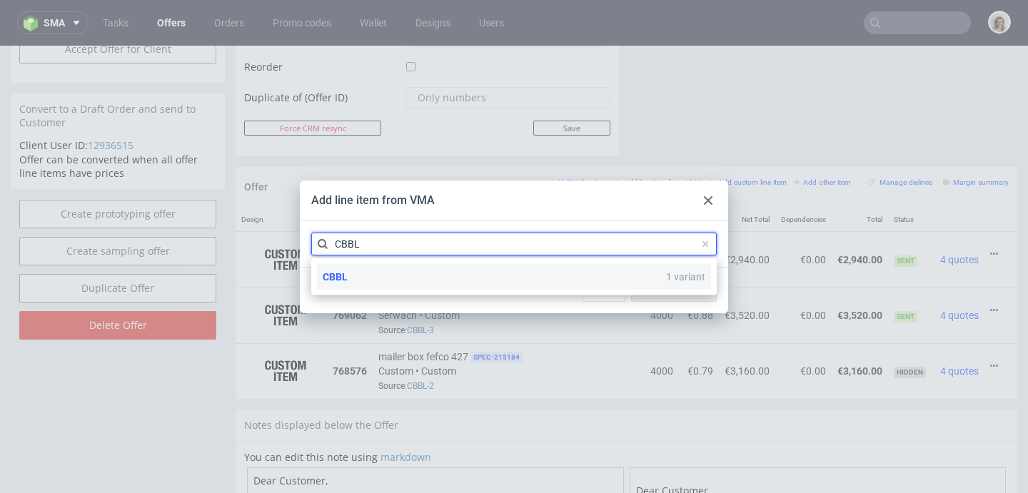
type input "CBBL"
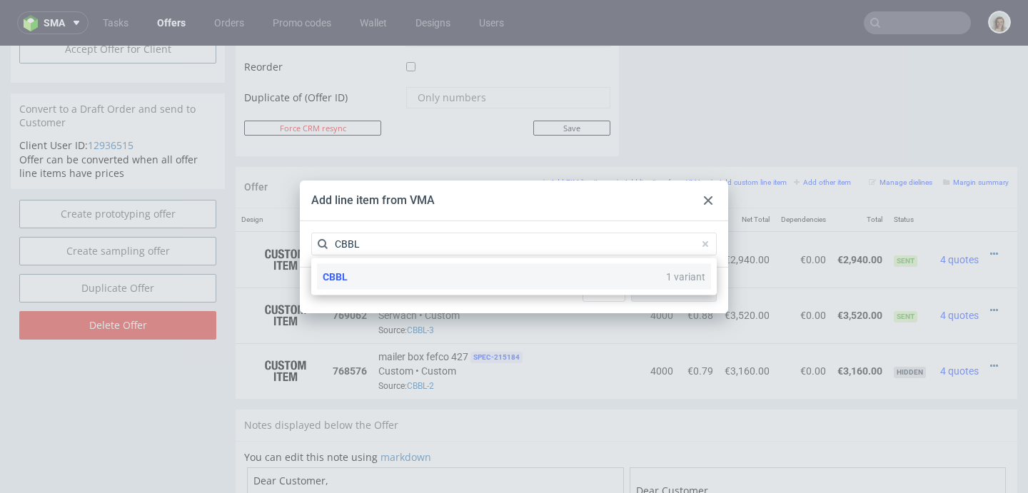
click at [433, 280] on div "CBBL 1 variant" at bounding box center [514, 277] width 394 height 26
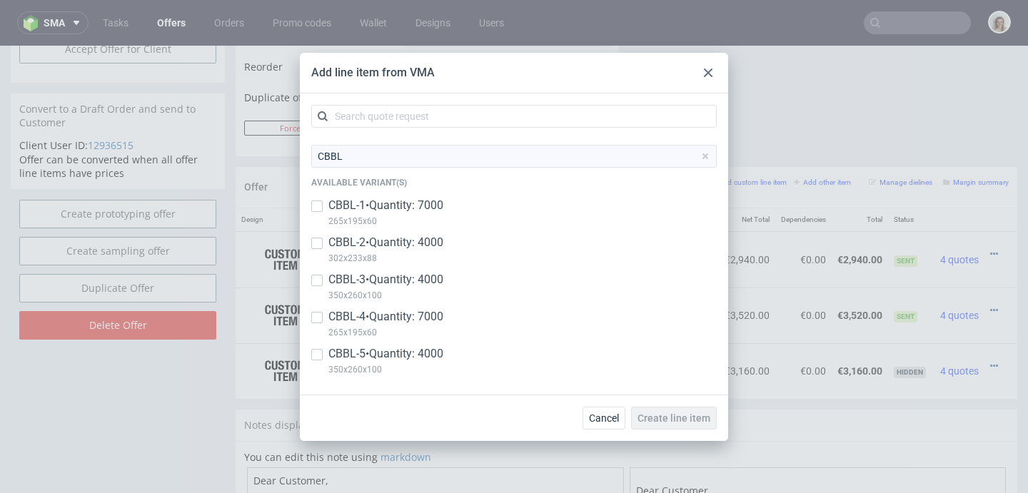
click at [426, 321] on p "CBBL-4 • Quantity: 7000" at bounding box center [385, 317] width 115 height 16
checkbox input "true"
click at [423, 365] on p "350x260x100" at bounding box center [385, 370] width 115 height 16
checkbox input "true"
click at [675, 421] on span "Create line item" at bounding box center [674, 418] width 73 height 10
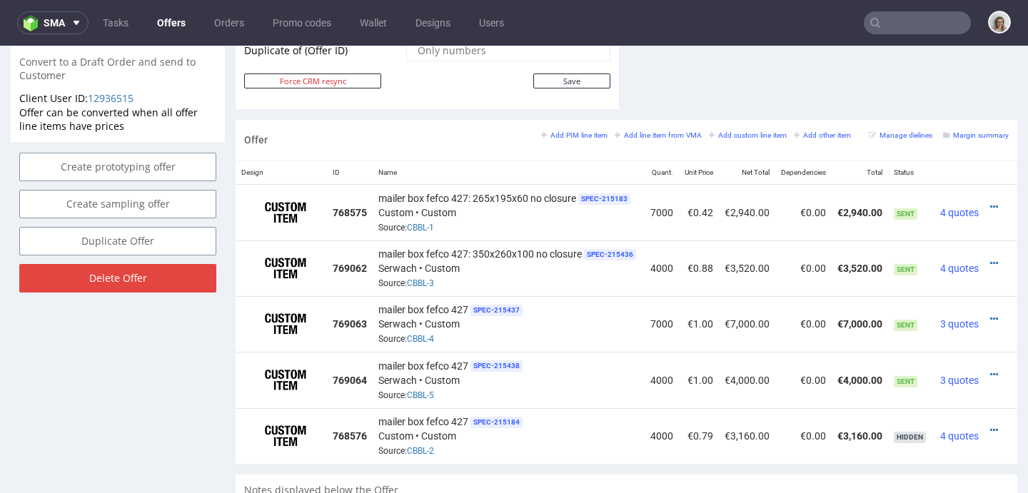
scroll to position [807, 0]
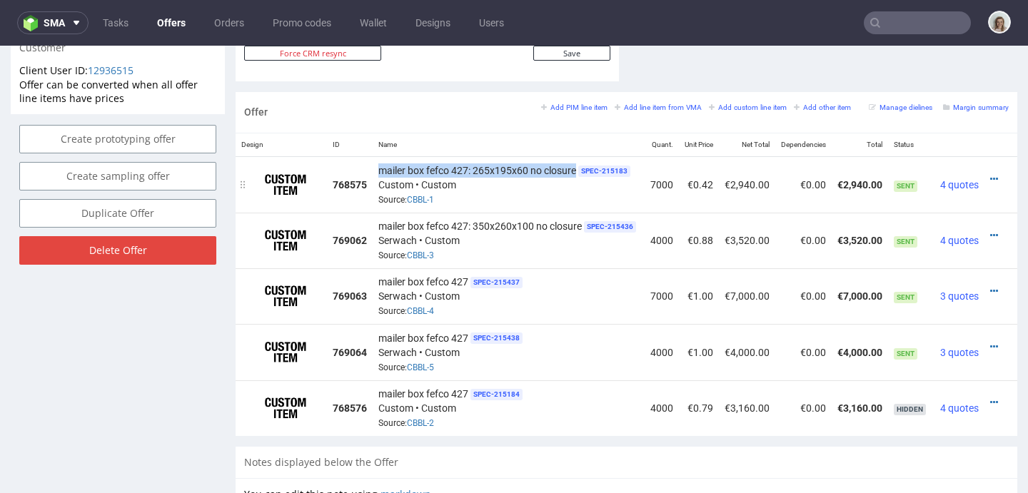
drag, startPoint x: 379, startPoint y: 170, endPoint x: 576, endPoint y: 171, distance: 197.0
click at [576, 171] on span "mailer box fefco 427: 265x195x60 no closure" at bounding box center [477, 170] width 198 height 14
copy span "mailer box fefco 427: 265x195x60 no closure"
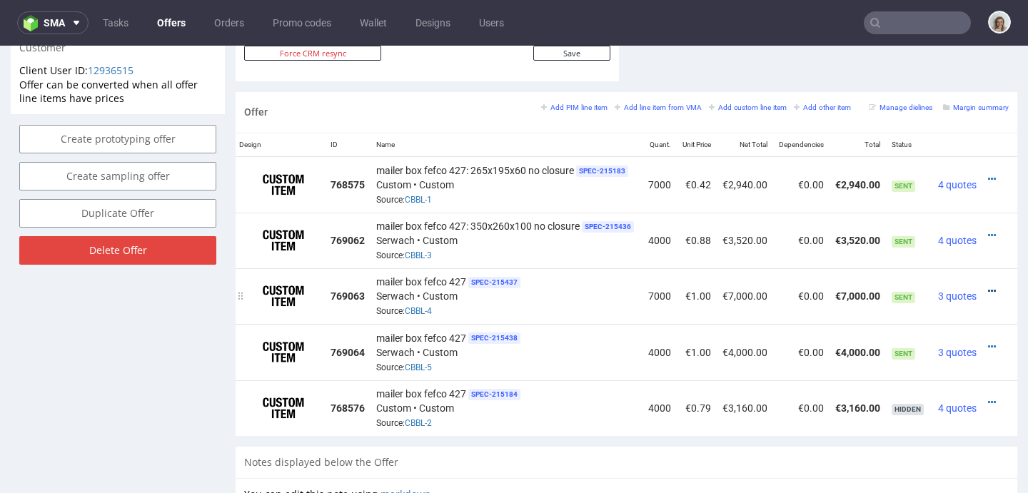
click at [988, 291] on icon at bounding box center [992, 291] width 8 height 10
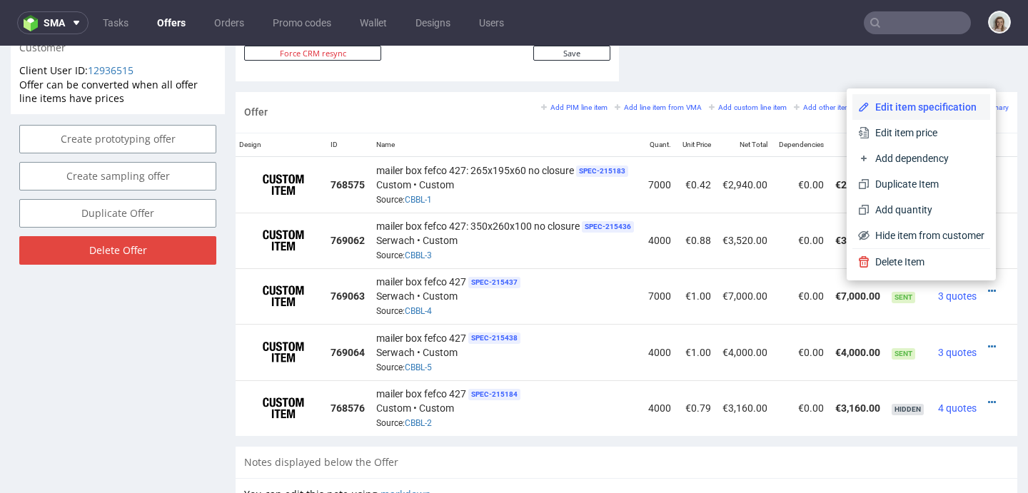
click at [929, 112] on span "Edit item specification" at bounding box center [927, 107] width 115 height 14
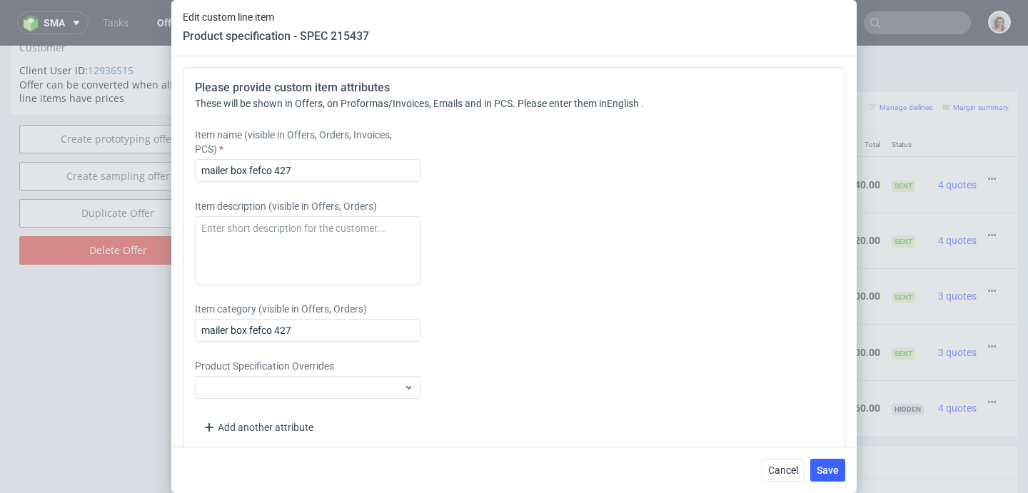
scroll to position [1145, 0]
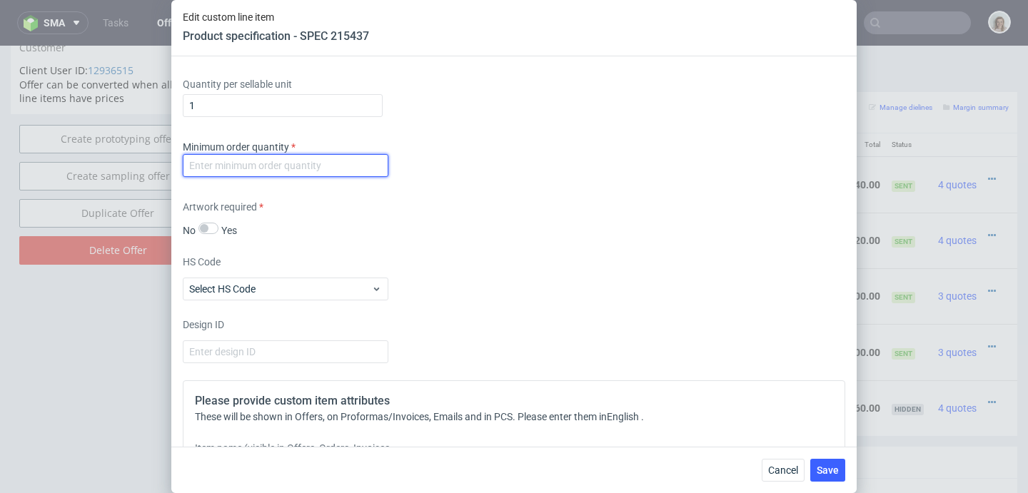
click at [265, 177] on input "number" at bounding box center [286, 165] width 206 height 23
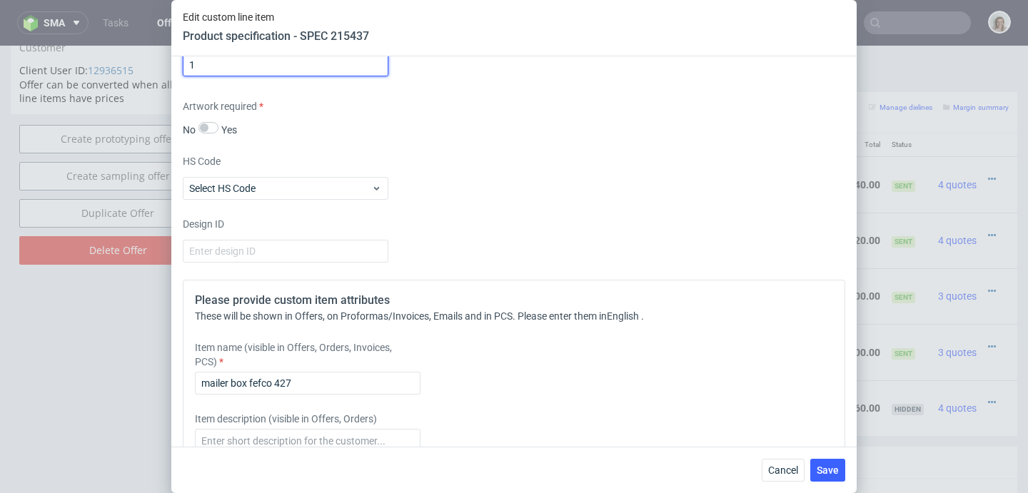
scroll to position [1430, 0]
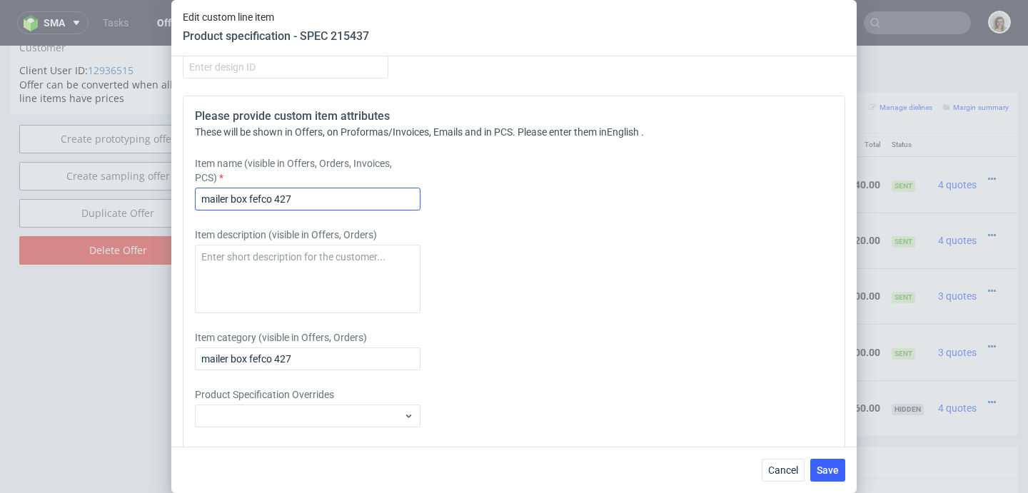
type input "1"
drag, startPoint x: 344, startPoint y: 223, endPoint x: 184, endPoint y: 221, distance: 159.9
click at [184, 221] on div "Please provide custom item attributes These will be shown in Offers, on Proform…" at bounding box center [514, 288] width 662 height 385
paste input ": 265x195x60 no closure"
drag, startPoint x: 356, startPoint y: 225, endPoint x: 413, endPoint y: 226, distance: 56.4
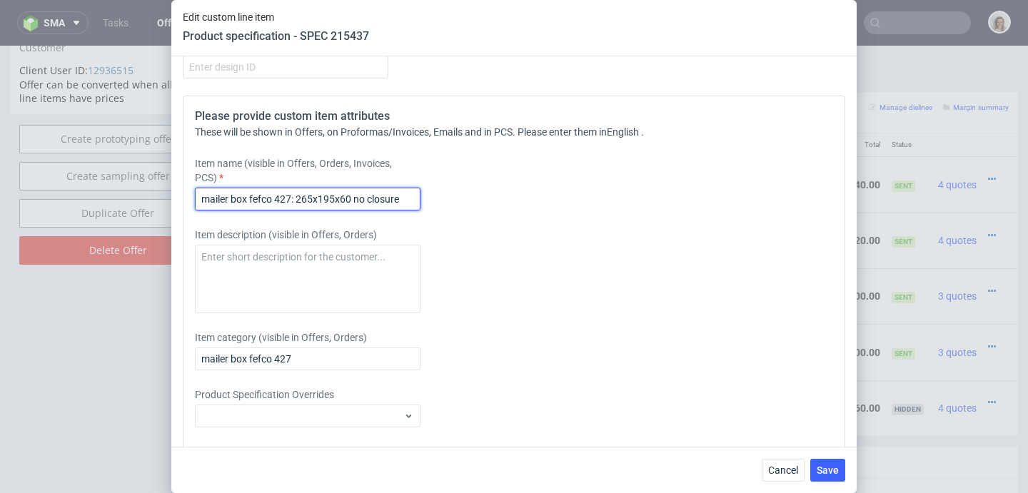
click at [413, 211] on input "mailer box fefco 427: 265x195x60 no closure" at bounding box center [308, 199] width 226 height 23
drag, startPoint x: 417, startPoint y: 222, endPoint x: 124, endPoint y: 218, distance: 292.7
click at [124, 218] on div "Edit custom line item Product specification - SPEC 215437 Supplier Custom Custo…" at bounding box center [514, 246] width 1028 height 493
type input "mailer box fefco 427: 265x195x60 1 strip+peel off"
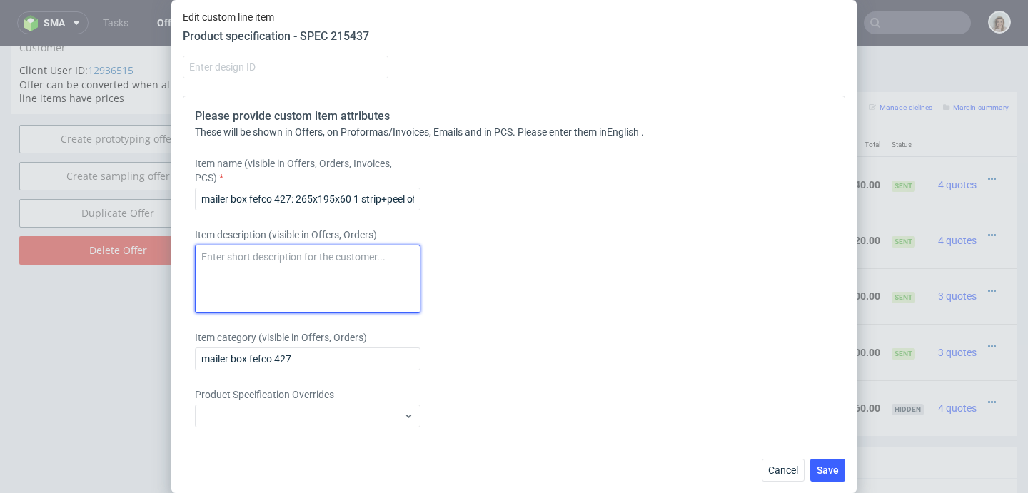
click at [243, 294] on textarea at bounding box center [308, 279] width 226 height 69
paste textarea "mailer box fefco 427: 265x195x60 1 strip+peel off"
type textarea "mailer box fefco 427: 265x195x60 1 strip+peel off"
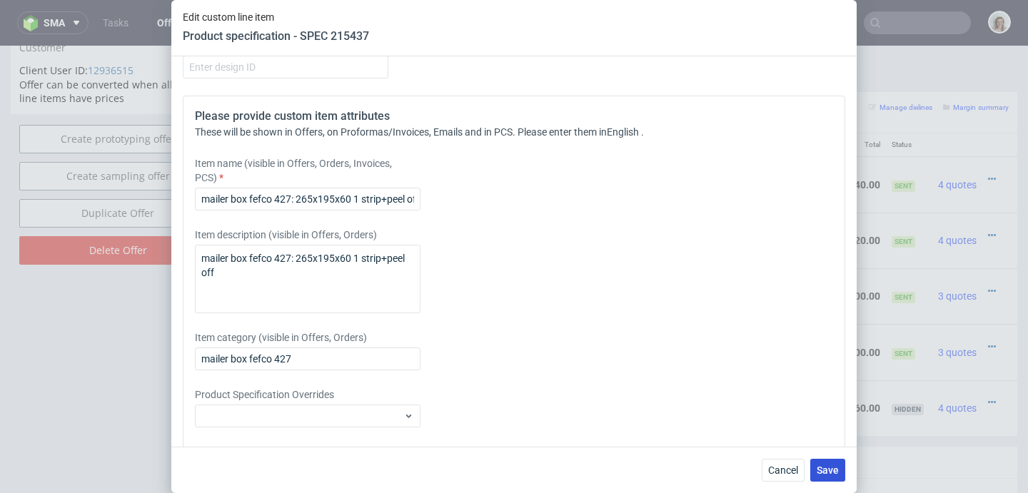
click at [820, 466] on span "Save" at bounding box center [828, 470] width 22 height 10
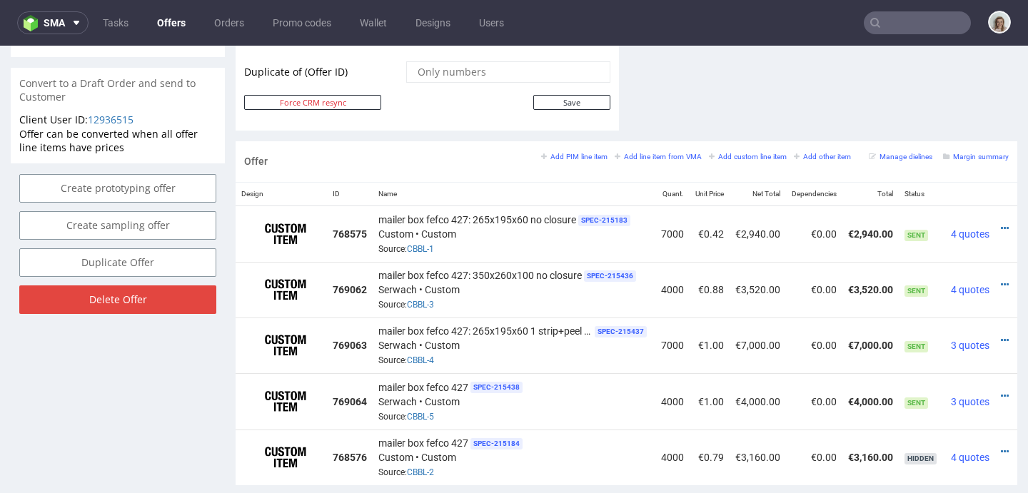
scroll to position [0, 34]
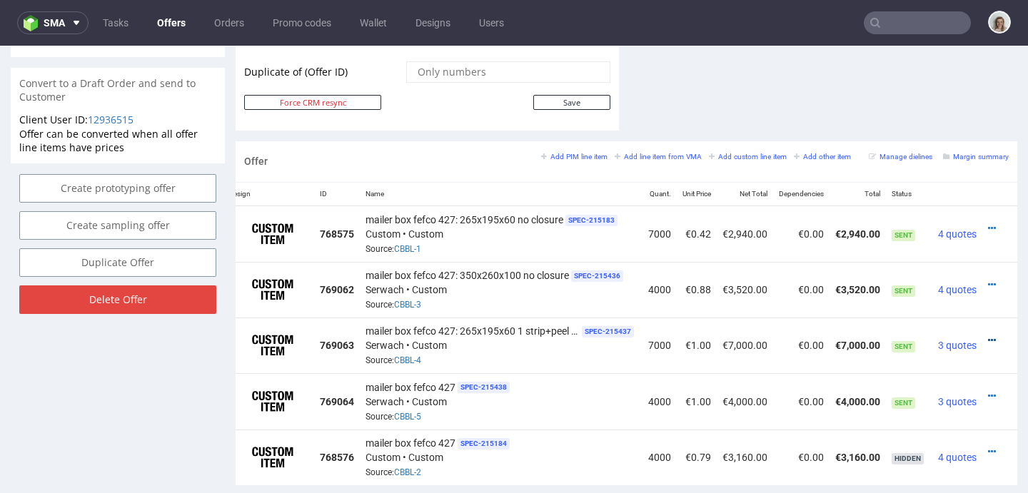
click at [988, 336] on icon at bounding box center [992, 341] width 8 height 10
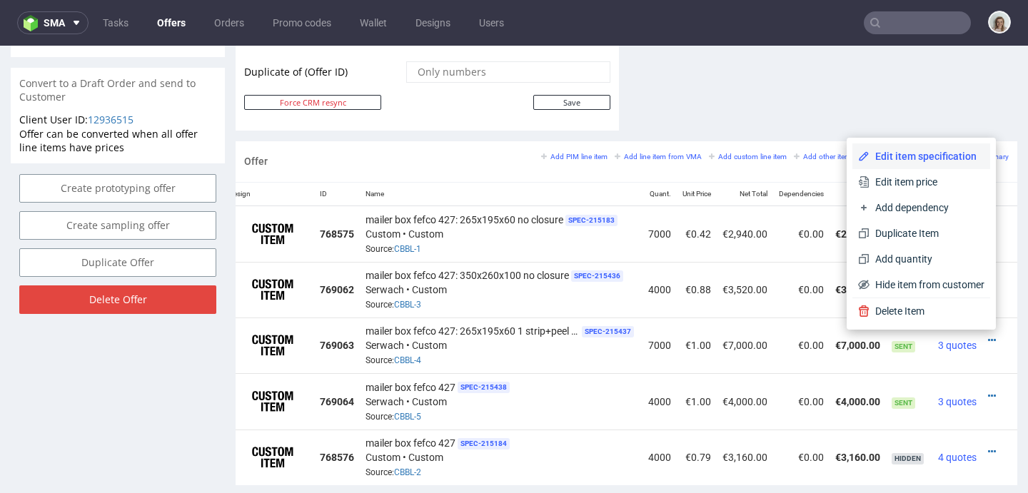
click at [900, 156] on span "Edit item specification" at bounding box center [927, 156] width 115 height 14
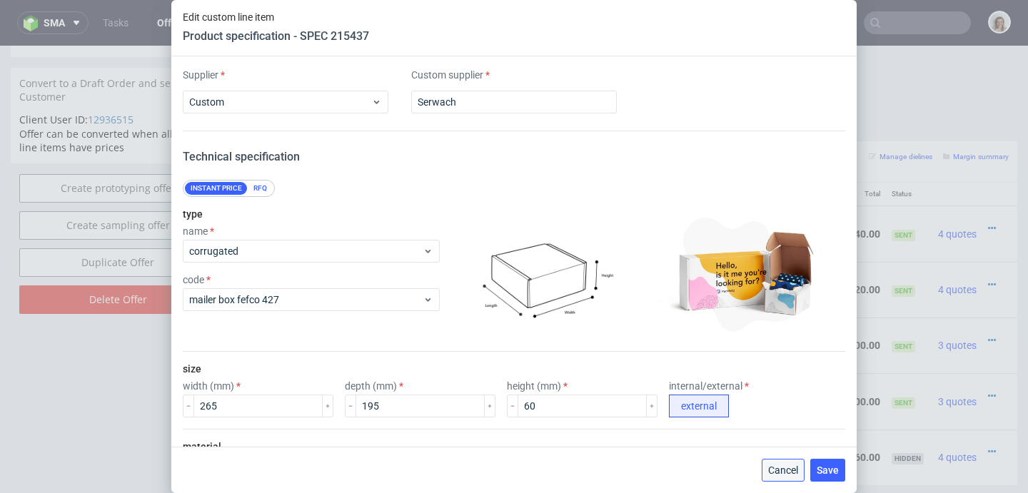
click at [782, 468] on span "Cancel" at bounding box center [783, 470] width 30 height 10
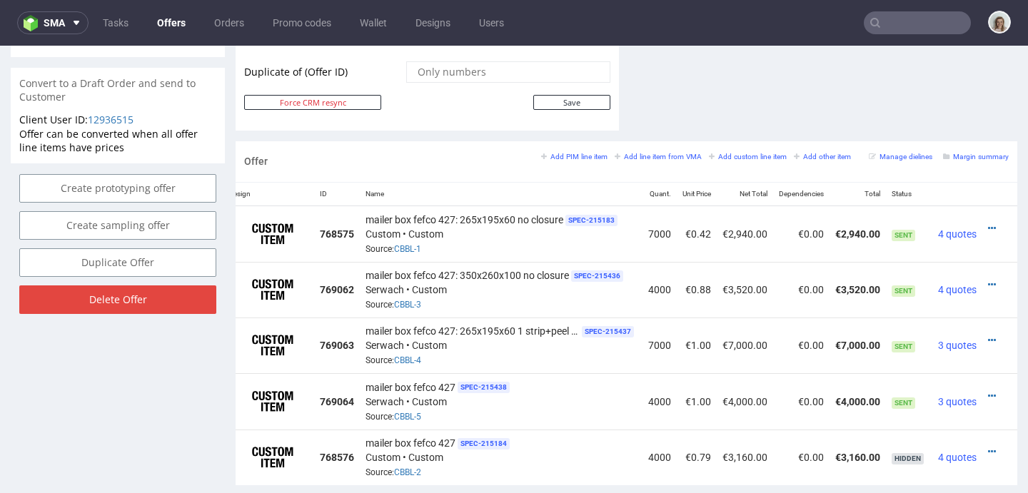
click at [988, 338] on div at bounding box center [995, 340] width 15 height 14
click at [988, 336] on icon at bounding box center [992, 341] width 8 height 10
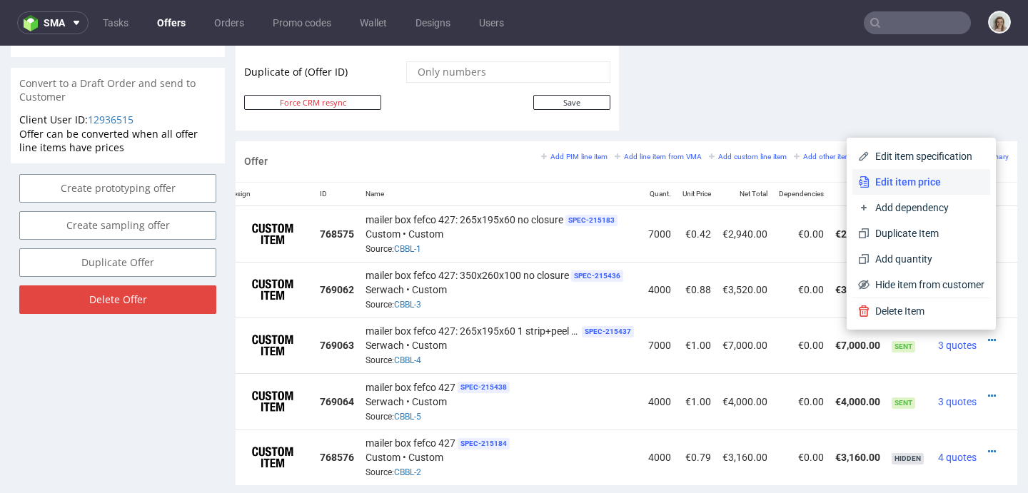
click at [927, 178] on span "Edit item price" at bounding box center [927, 182] width 115 height 14
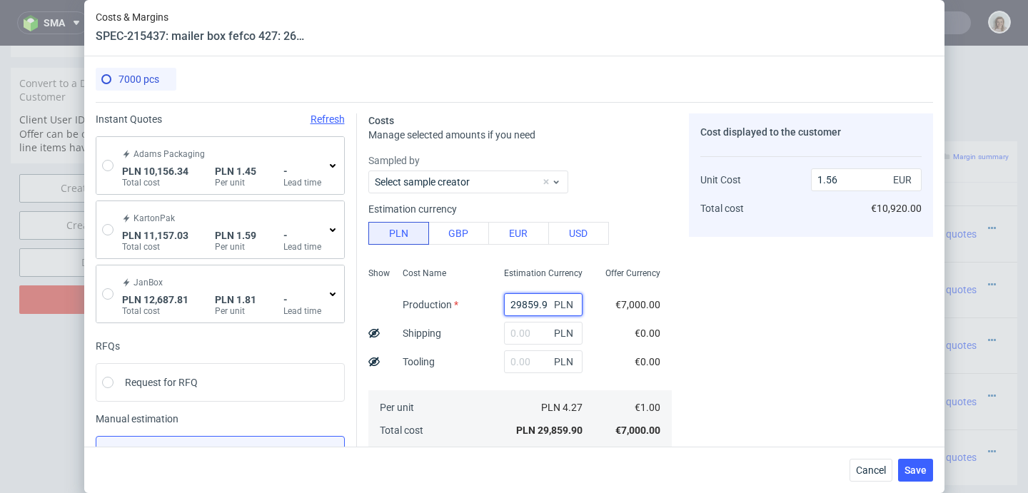
drag, startPoint x: 534, startPoint y: 305, endPoint x: 479, endPoint y: 303, distance: 55.0
click at [493, 304] on div "29859.9 PLN" at bounding box center [543, 305] width 101 height 29
type input "424"
type input "0.02"
type input "42"
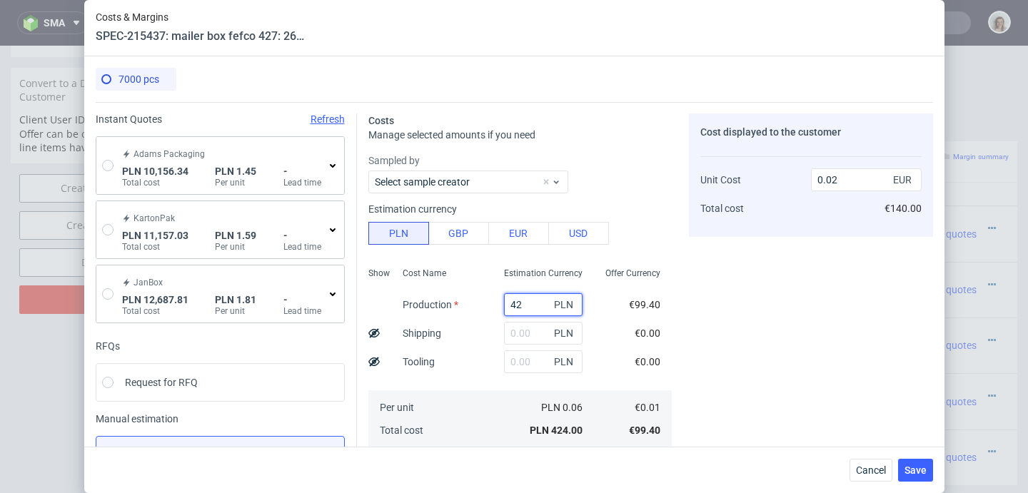
type input "0"
type input "4340"
type input "0.23"
type input "4340"
click at [517, 336] on input "text" at bounding box center [543, 333] width 79 height 23
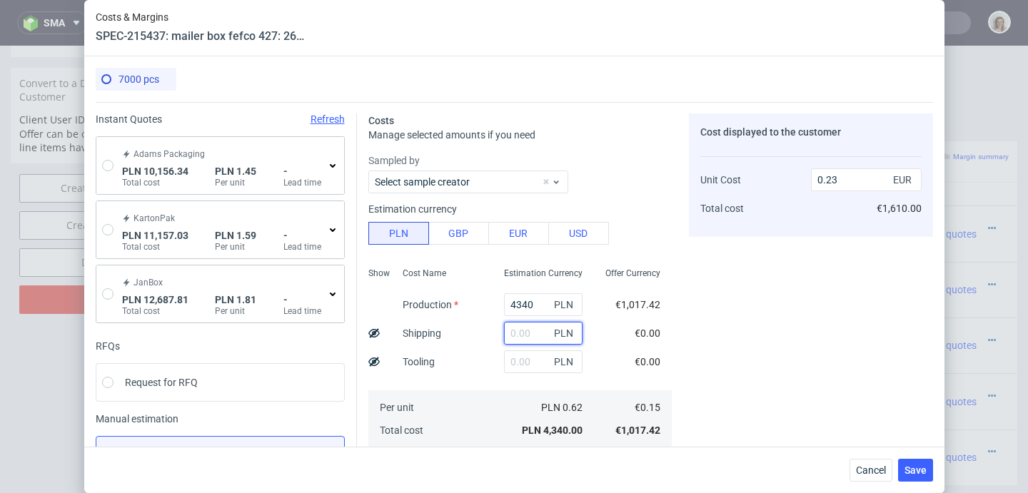
type input "4"
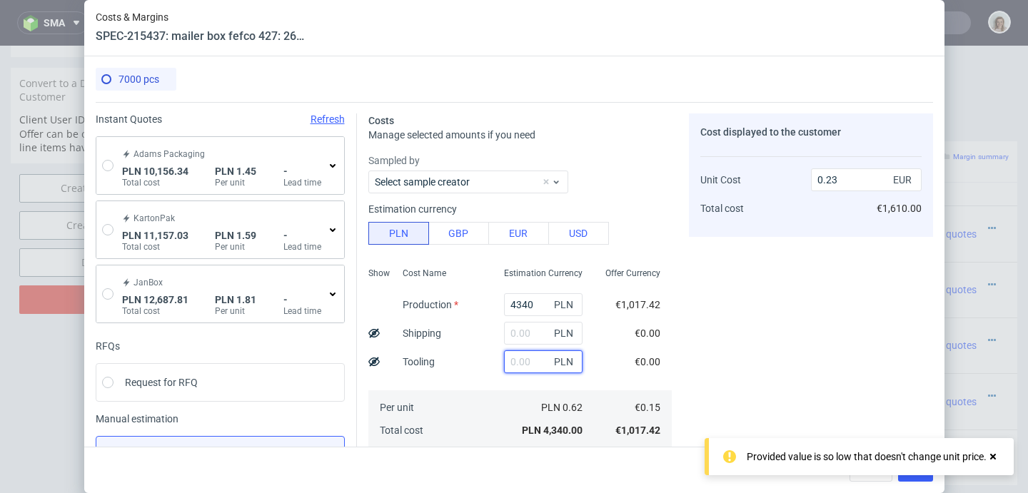
click at [508, 363] on input "text" at bounding box center [543, 362] width 79 height 23
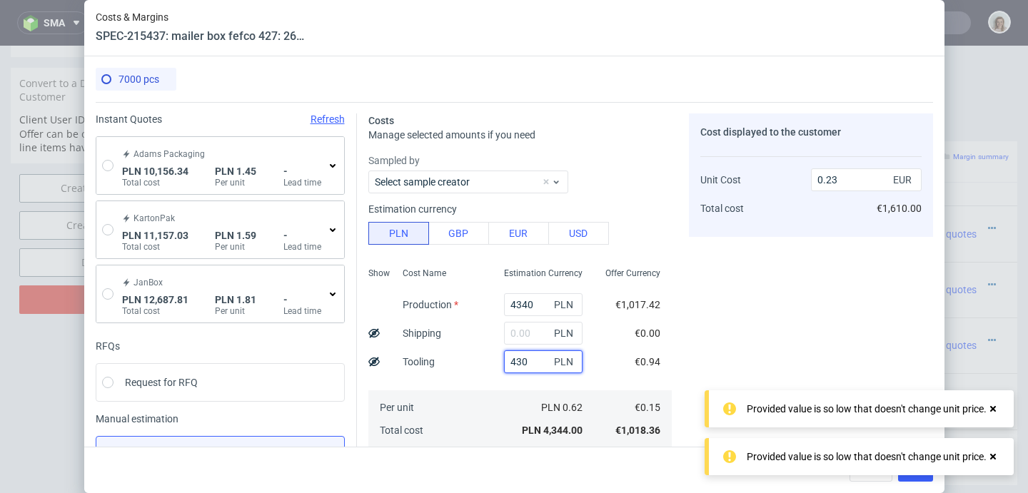
type input "4300"
type input "0.45"
type input "4300"
click at [689, 325] on div "Cost displayed to the customer Unit Cost Total cost 0.45 EUR €3,150.00" at bounding box center [811, 395] width 244 height 563
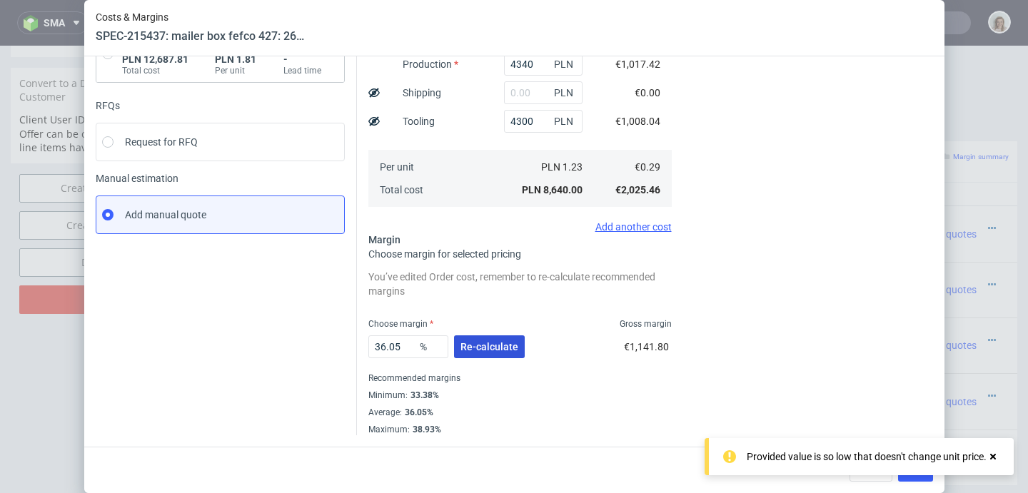
click at [500, 348] on span "Re-calculate" at bounding box center [489, 347] width 58 height 10
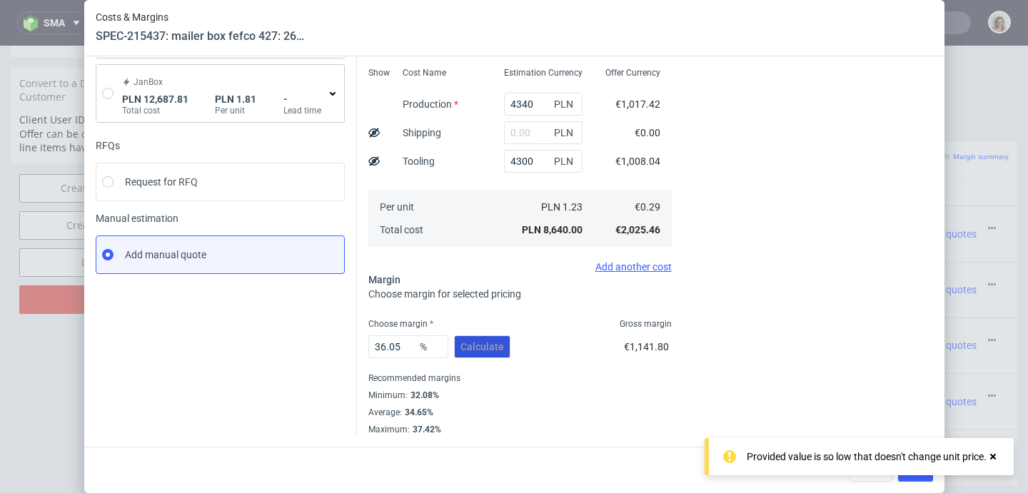
scroll to position [201, 0]
drag, startPoint x: 996, startPoint y: 457, endPoint x: 972, endPoint y: 463, distance: 24.2
click at [996, 457] on icon at bounding box center [993, 456] width 13 height 11
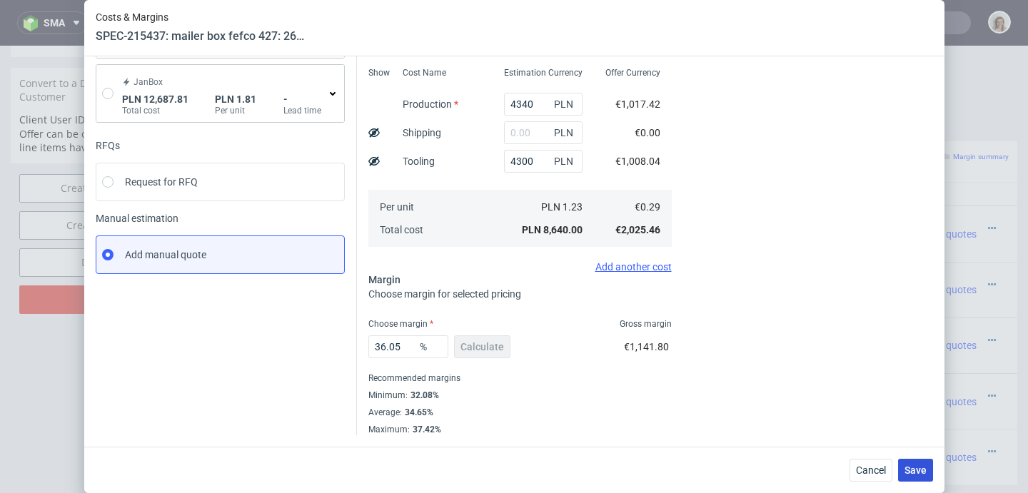
click at [922, 475] on span "Save" at bounding box center [916, 470] width 22 height 10
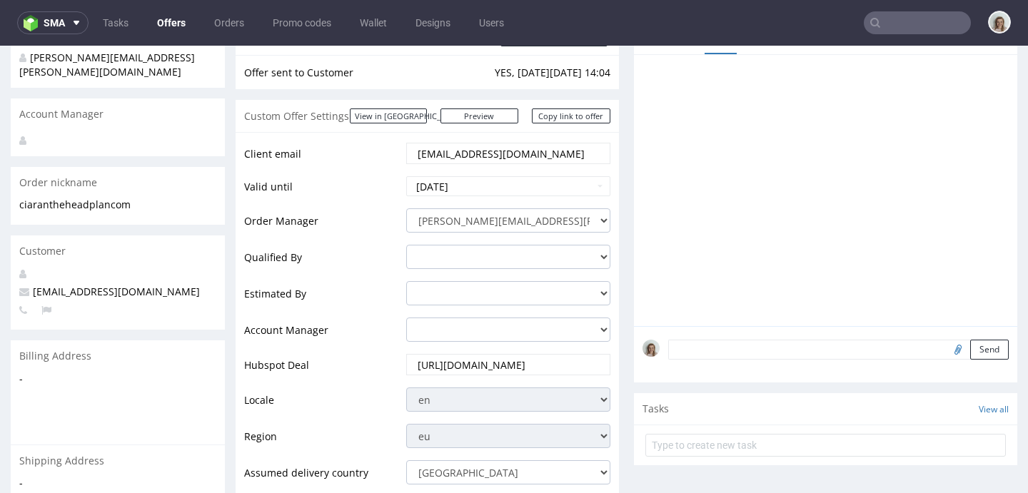
scroll to position [460, 0]
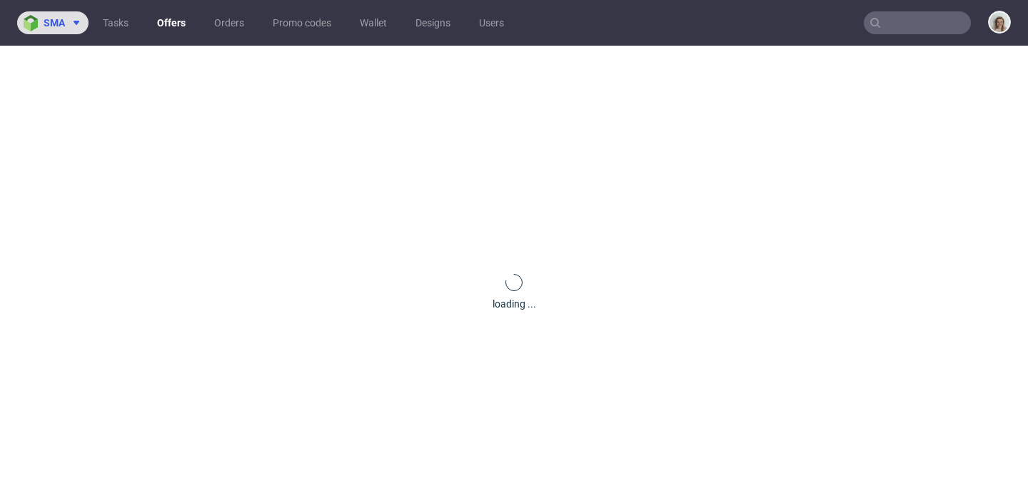
click at [56, 26] on span "sma" at bounding box center [54, 23] width 21 height 10
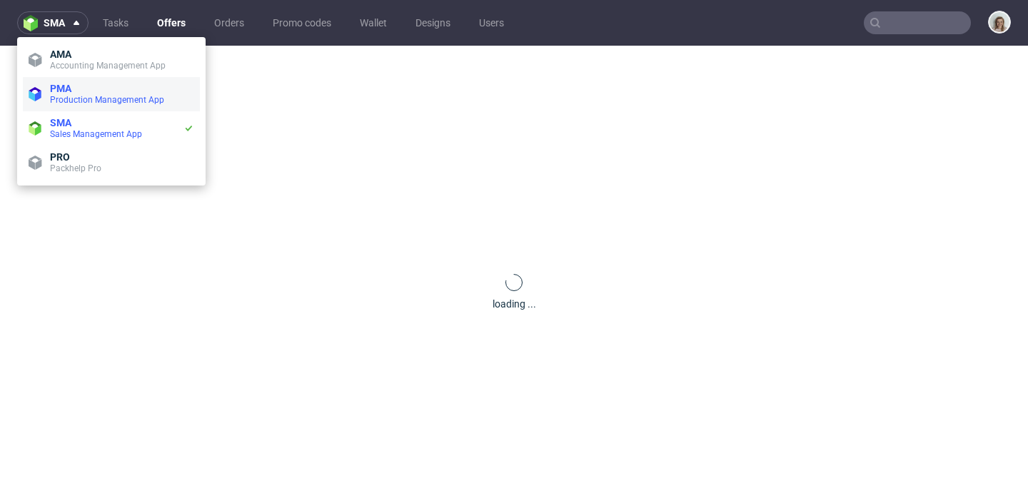
click at [88, 96] on span "Production Management App" at bounding box center [107, 100] width 114 height 10
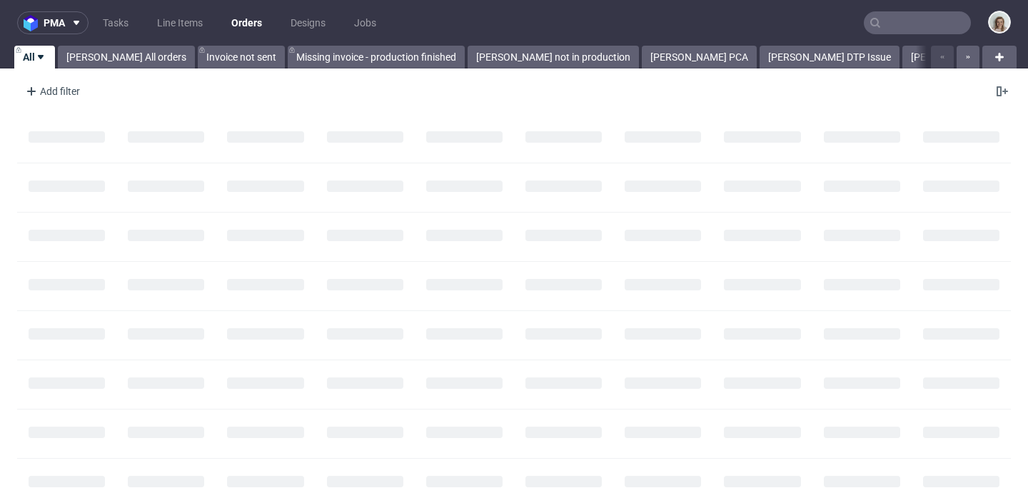
click at [924, 19] on input "text" at bounding box center [917, 22] width 107 height 23
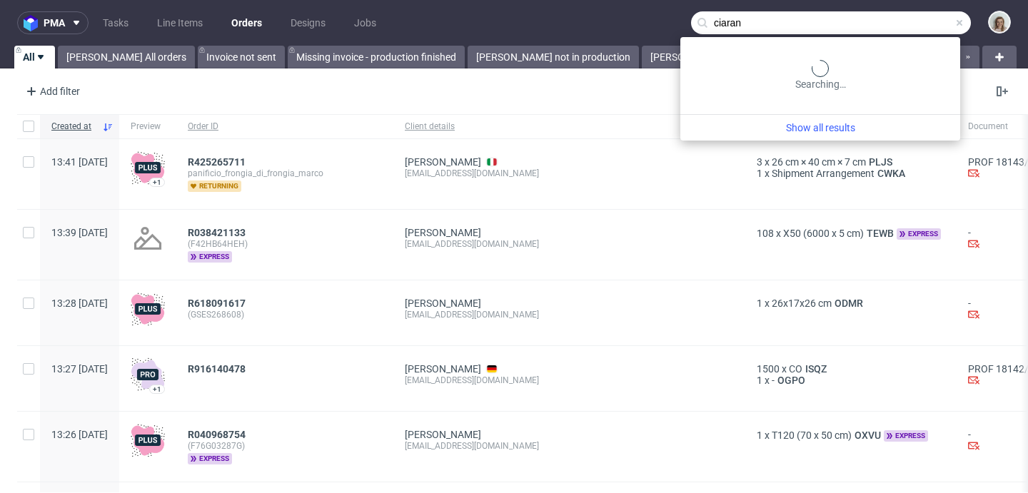
type input "ciaran"
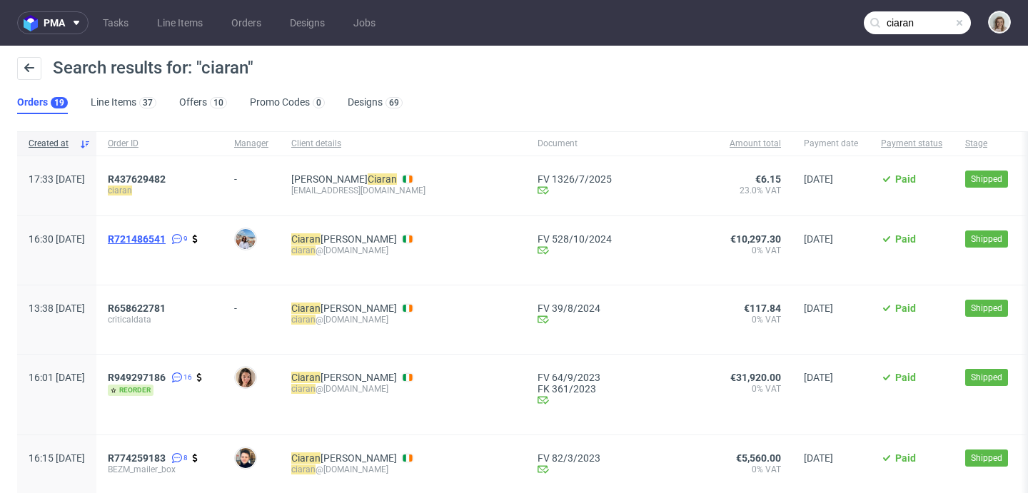
click at [166, 235] on span "R721486541" at bounding box center [137, 238] width 58 height 11
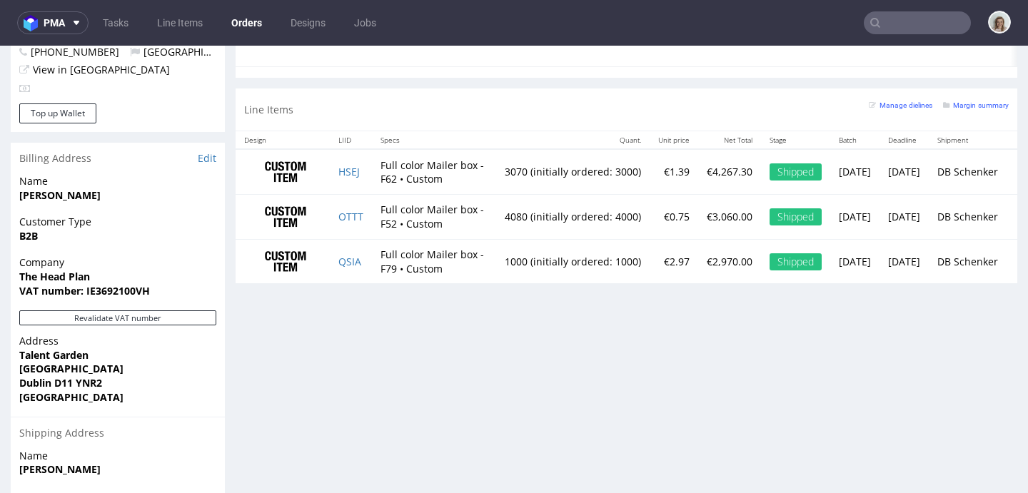
scroll to position [894, 0]
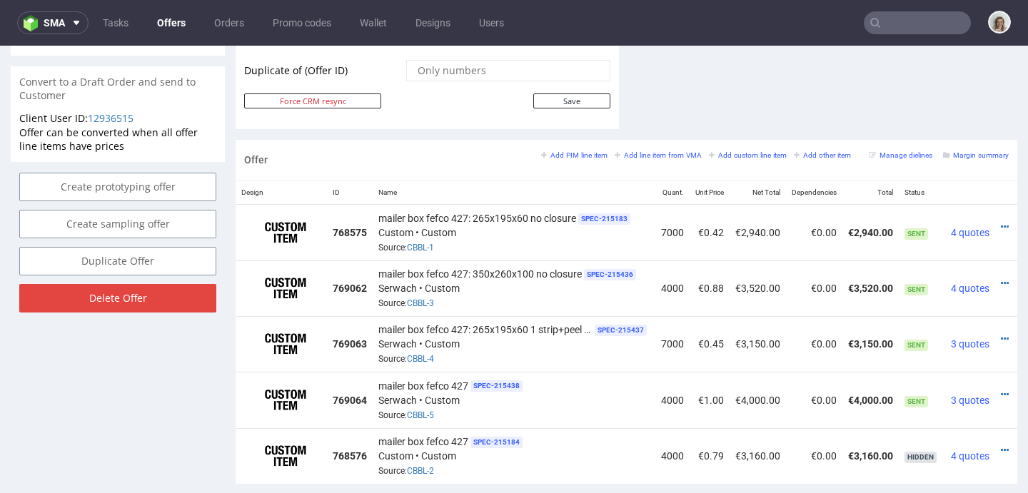
scroll to position [0, 34]
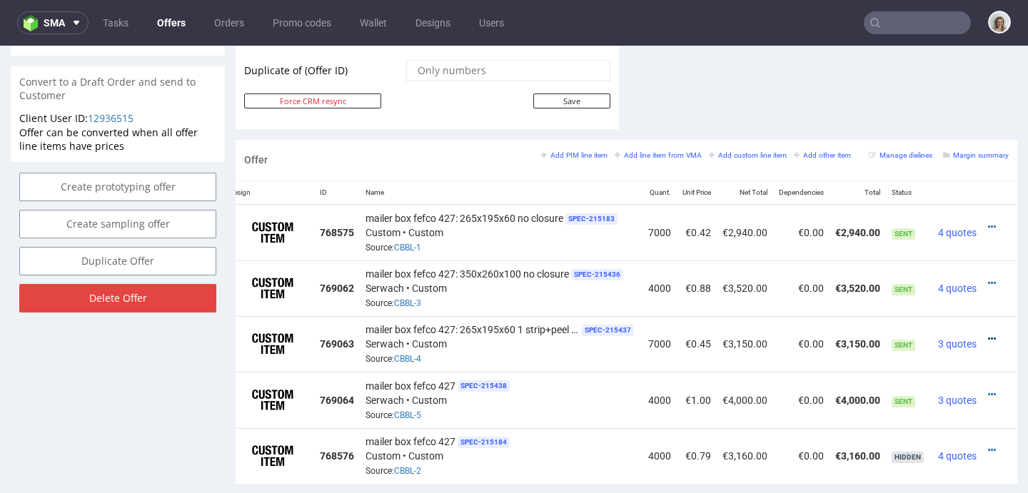
click at [988, 334] on icon at bounding box center [992, 339] width 8 height 10
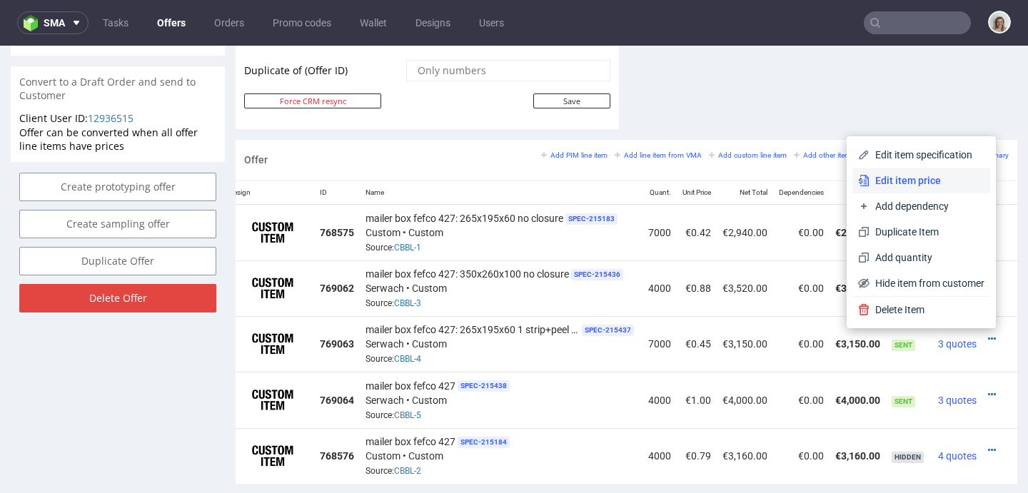
click at [924, 178] on span "Edit item price" at bounding box center [927, 180] width 115 height 14
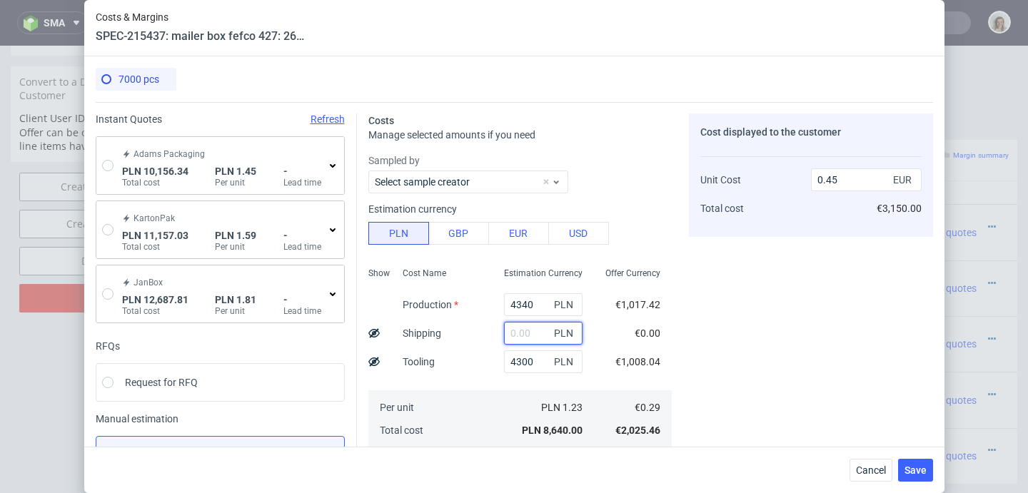
click at [512, 331] on input "text" at bounding box center [543, 333] width 79 height 23
paste input "2348,88"
type input "2348.88"
type input "0.57"
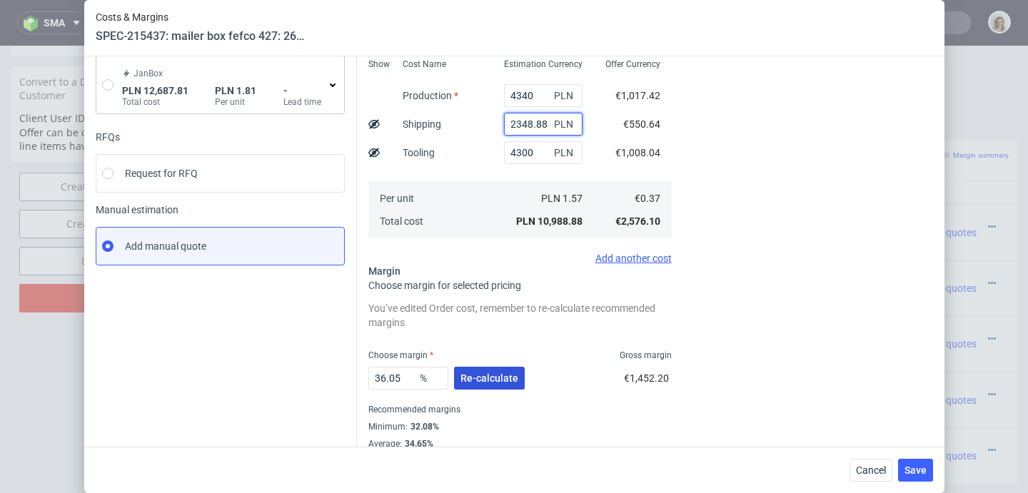
type input "2348.88"
click at [494, 368] on button "Re-calculate" at bounding box center [489, 378] width 71 height 23
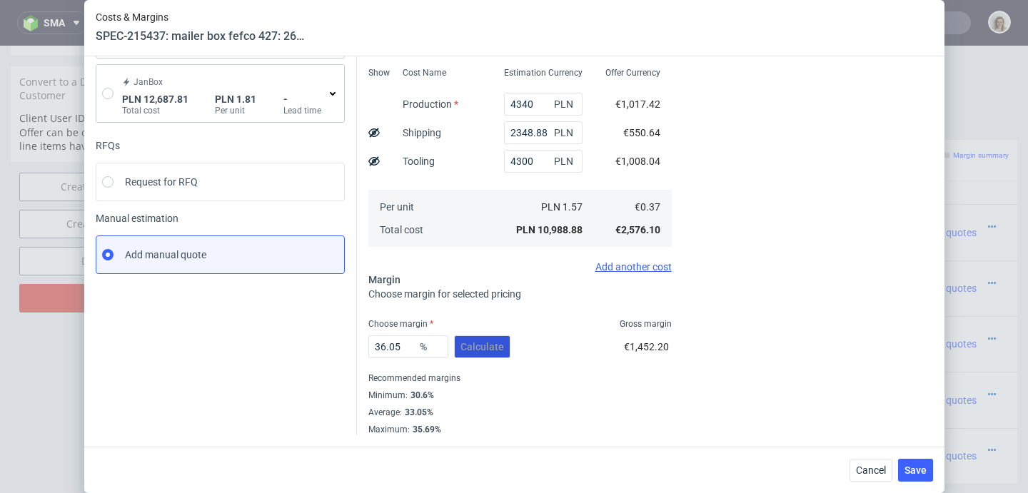
scroll to position [201, 0]
click at [920, 478] on button "Save" at bounding box center [915, 470] width 35 height 23
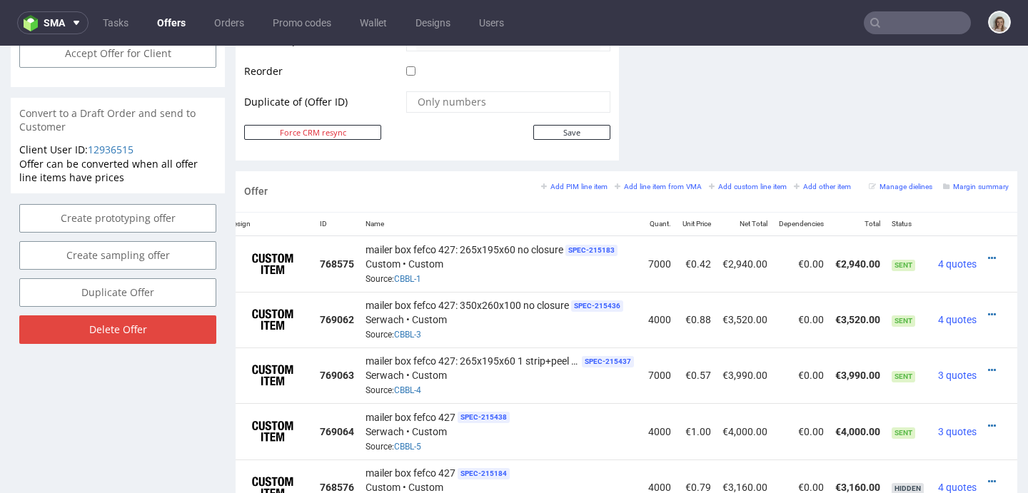
scroll to position [723, 0]
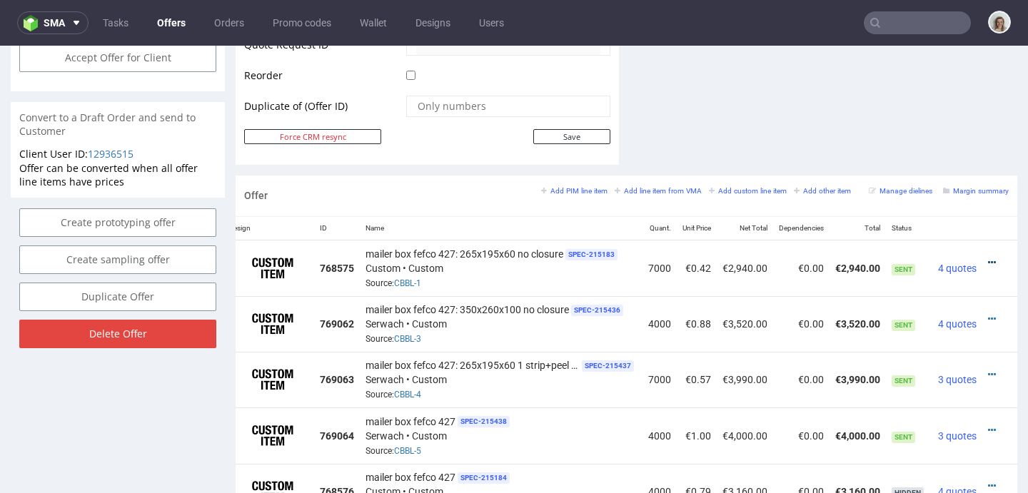
click at [988, 261] on icon at bounding box center [992, 263] width 8 height 10
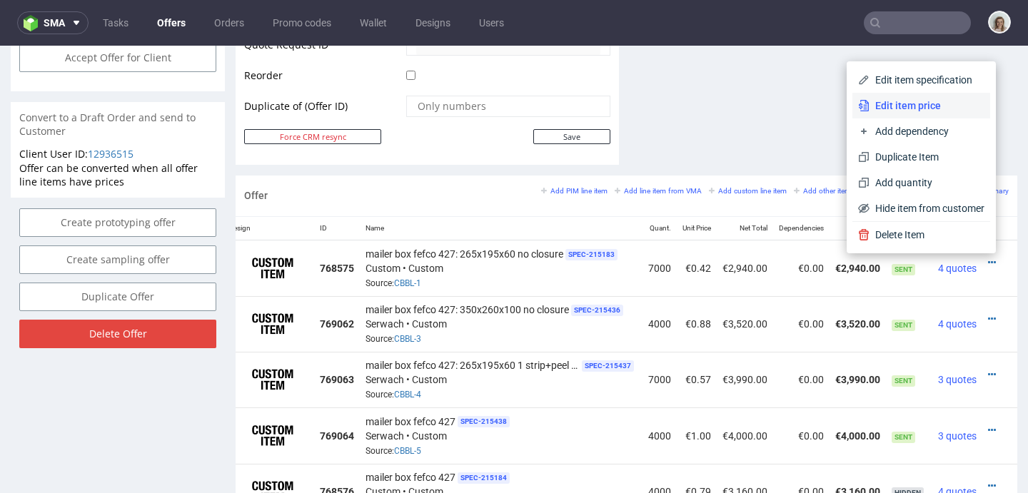
click at [892, 111] on span "Edit item price" at bounding box center [927, 106] width 115 height 14
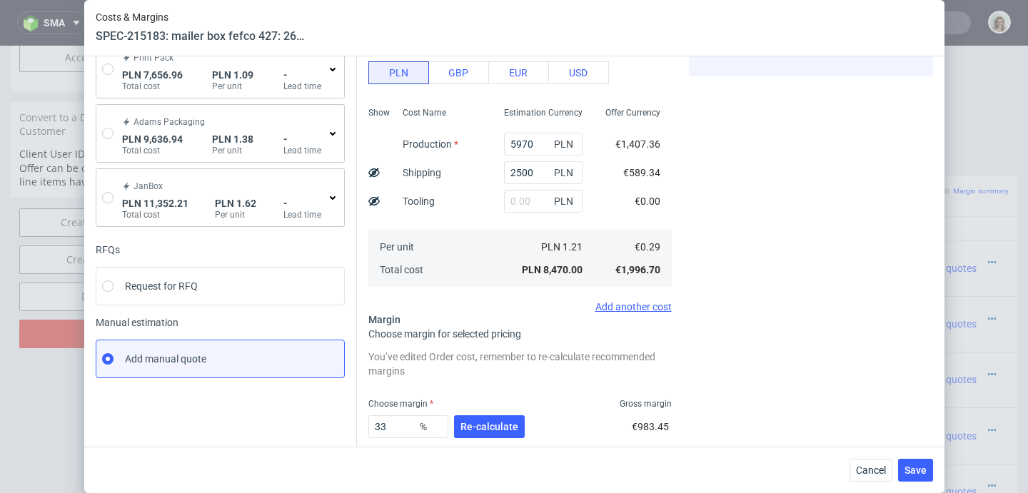
scroll to position [241, 0]
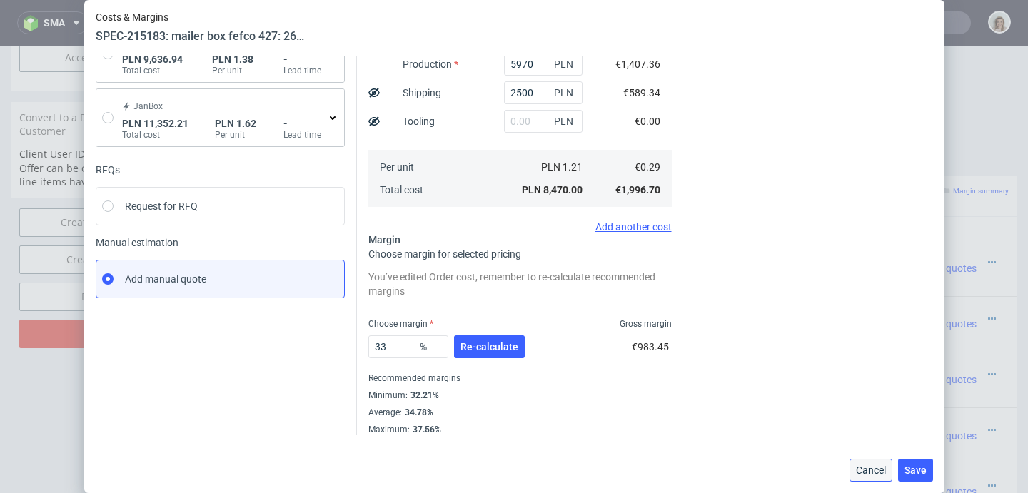
drag, startPoint x: 865, startPoint y: 473, endPoint x: 862, endPoint y: 423, distance: 50.0
click at [865, 473] on span "Cancel" at bounding box center [871, 470] width 30 height 10
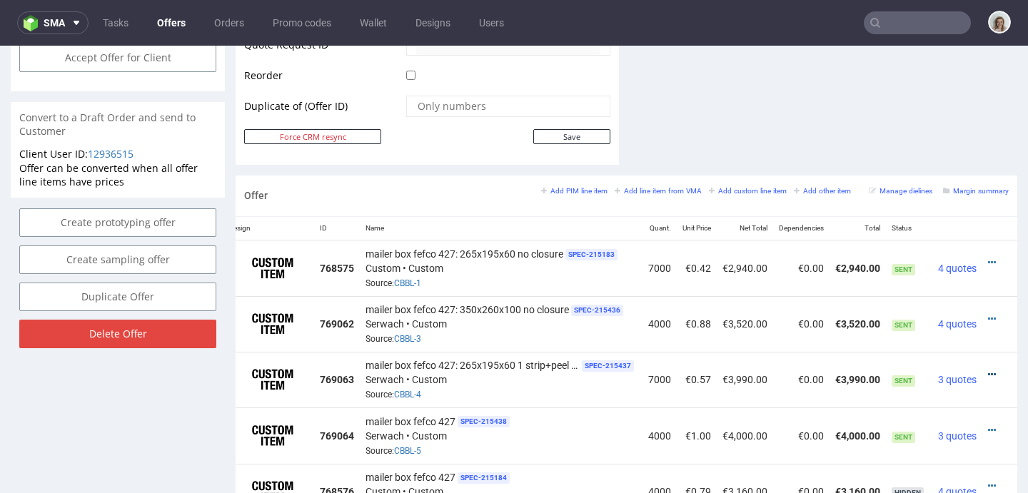
click at [988, 371] on icon at bounding box center [992, 375] width 8 height 10
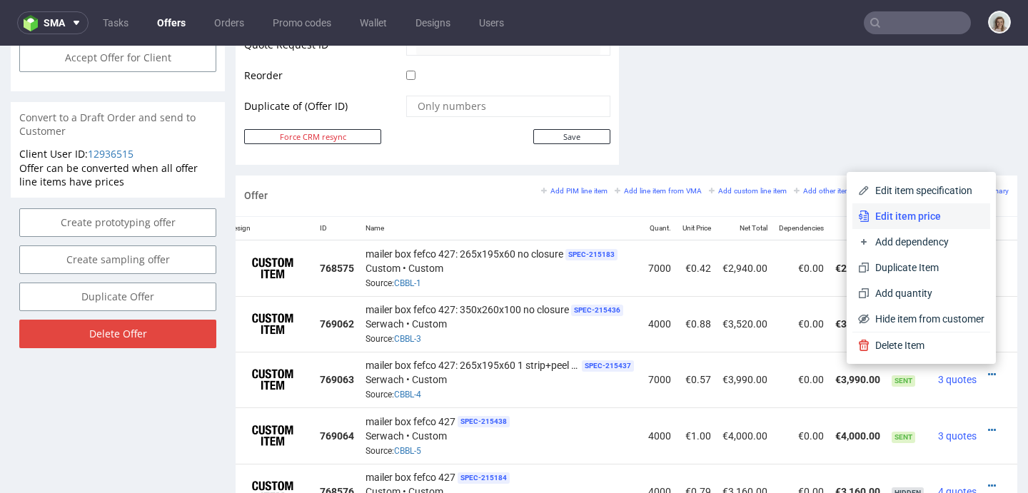
click at [913, 209] on span "Edit item price" at bounding box center [927, 216] width 115 height 14
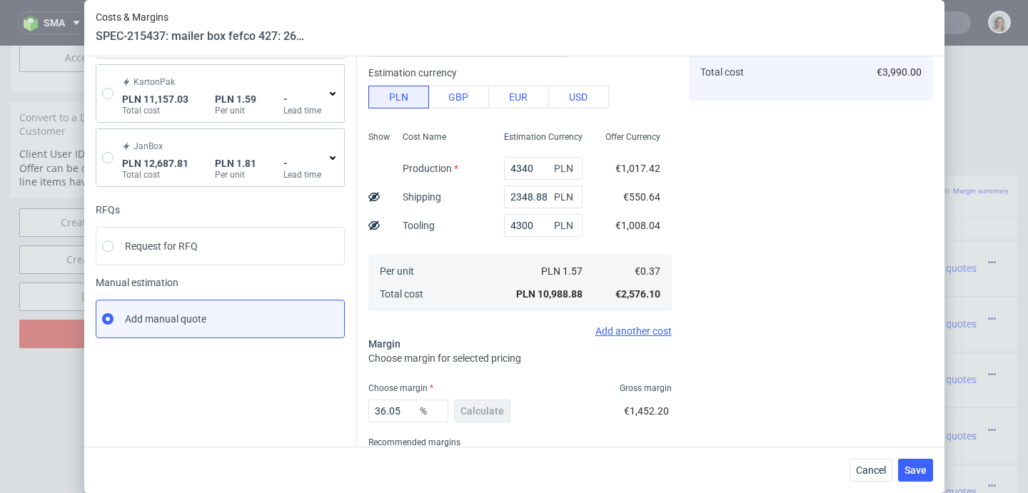
scroll to position [201, 0]
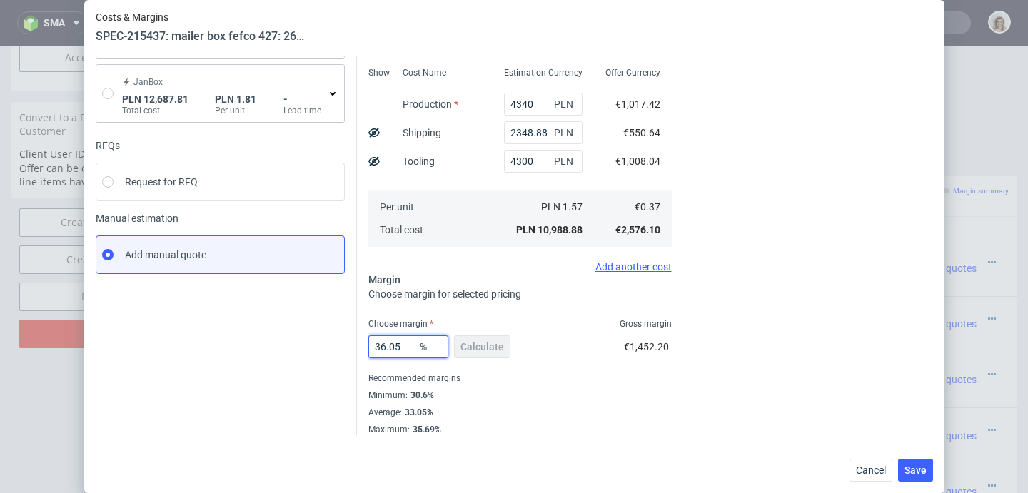
drag, startPoint x: 400, startPoint y: 349, endPoint x: 375, endPoint y: 348, distance: 25.7
click at [375, 348] on input "36.05" at bounding box center [408, 347] width 80 height 23
type input "33"
type input "0.55"
type input "33"
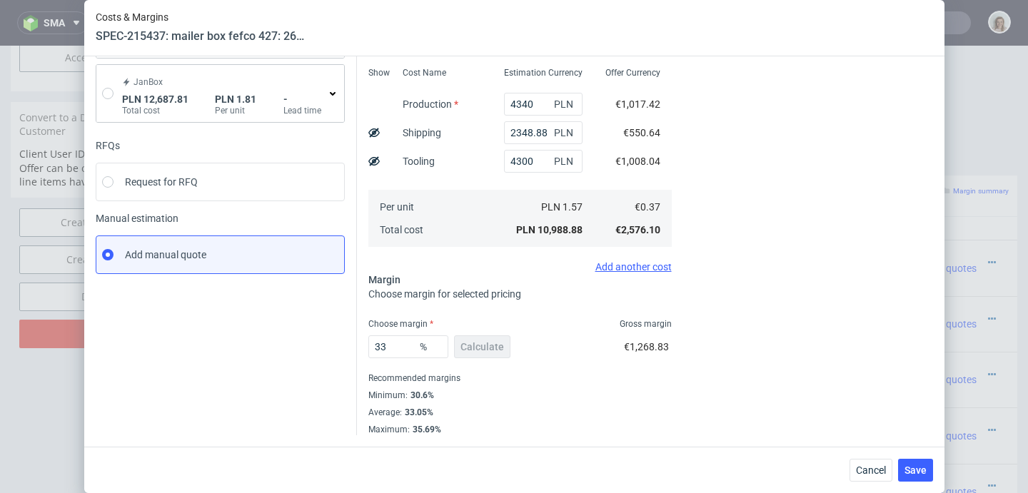
click at [568, 390] on div "Minimum : 30.6%" at bounding box center [519, 395] width 303 height 17
click at [917, 476] on button "Save" at bounding box center [915, 470] width 35 height 23
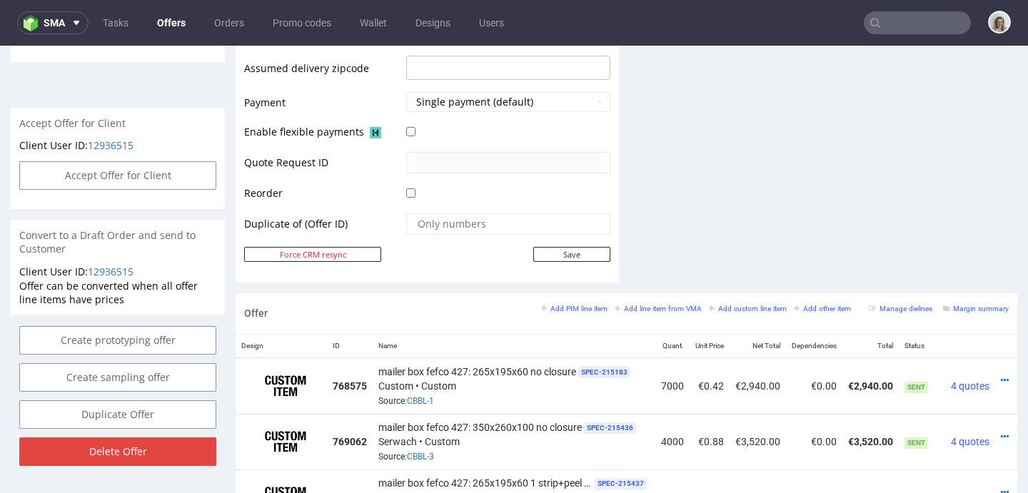
scroll to position [793, 0]
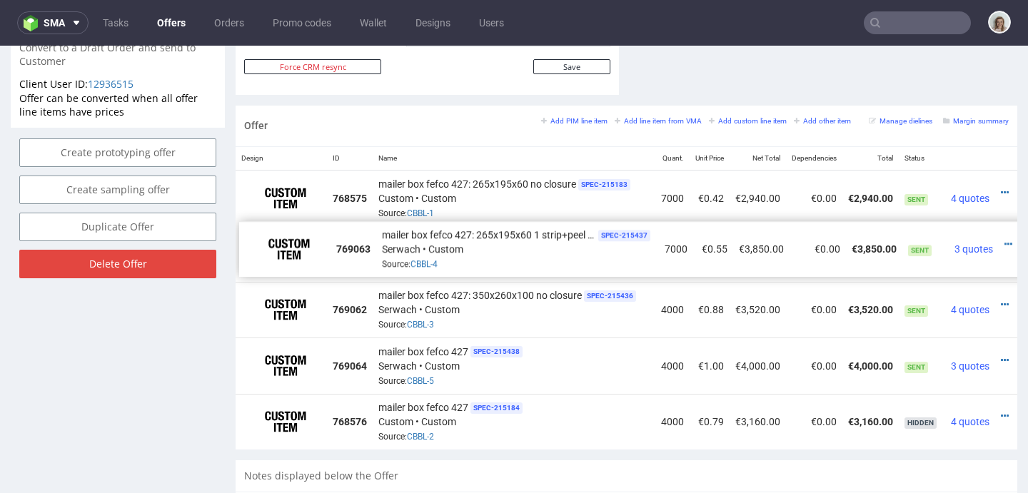
drag, startPoint x: 242, startPoint y: 309, endPoint x: 246, endPoint y: 249, distance: 60.1
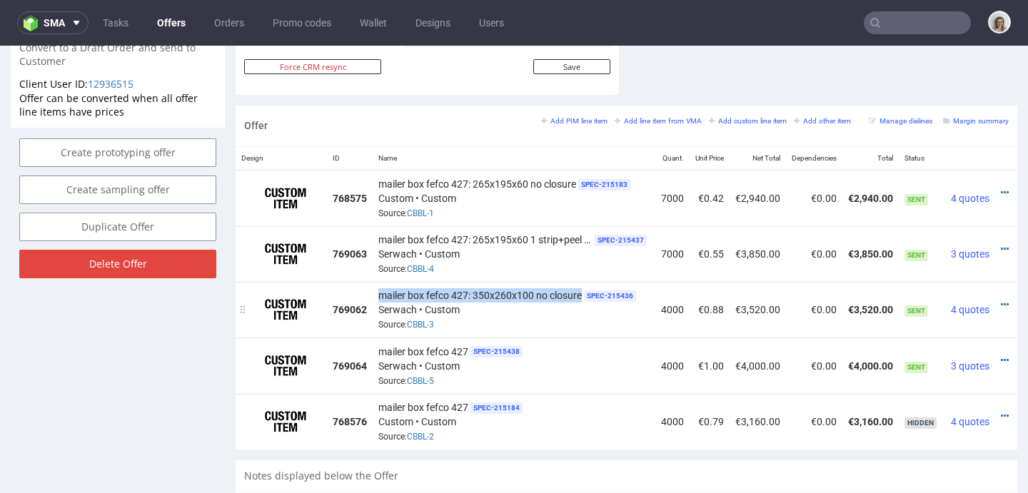
drag, startPoint x: 583, startPoint y: 291, endPoint x: 379, endPoint y: 293, distance: 203.5
click at [379, 293] on span "mailer box fefco 427: 350x260x100 no closure" at bounding box center [479, 295] width 203 height 14
copy span "mailer box fefco 427: 350x260x100 no closure"
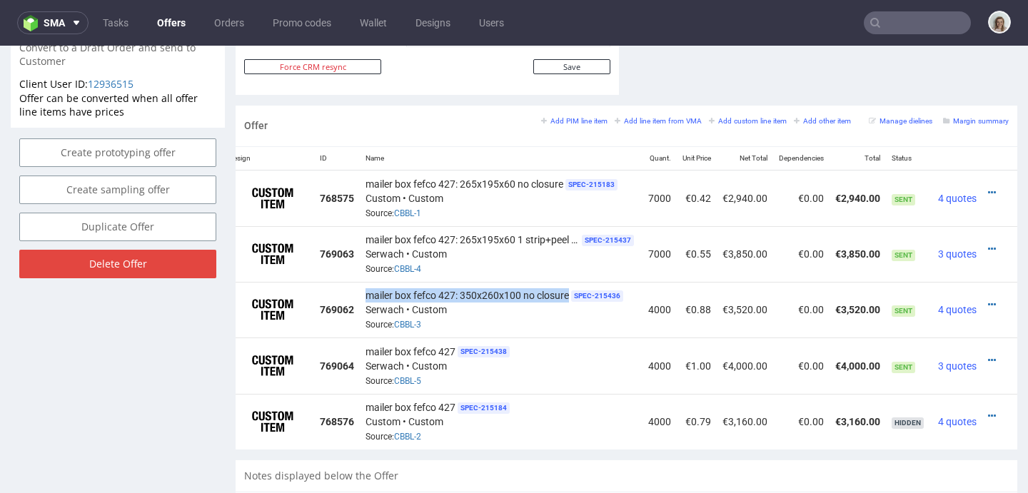
scroll to position [0, 34]
click at [988, 356] on icon at bounding box center [992, 361] width 8 height 10
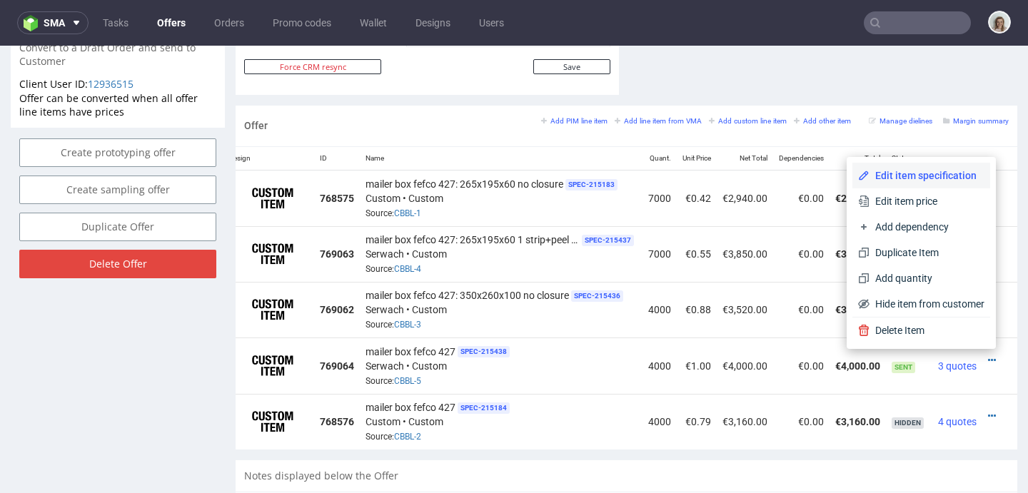
click at [901, 169] on span "Edit item specification" at bounding box center [927, 175] width 115 height 14
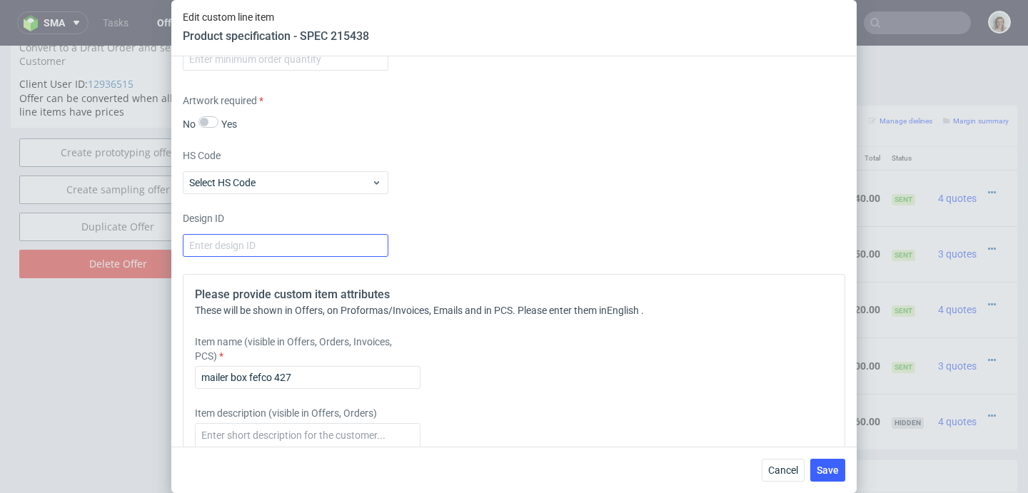
scroll to position [1476, 0]
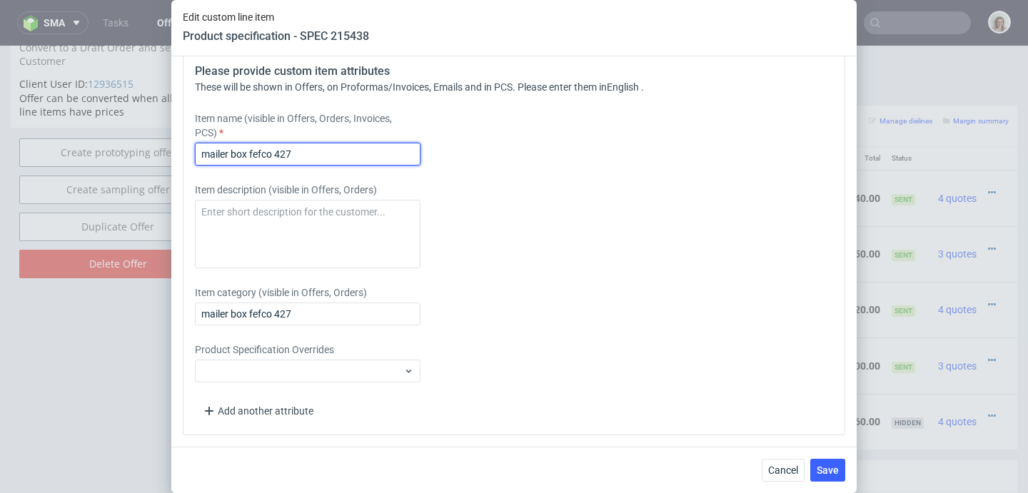
drag, startPoint x: 323, startPoint y: 153, endPoint x: 176, endPoint y: 151, distance: 147.8
click at [176, 151] on div "Supplier Custom Custom supplier Serwach Technical specification Instant price R…" at bounding box center [513, 251] width 685 height 391
paste input ": 350x260x100 no closure"
drag, startPoint x: 383, startPoint y: 153, endPoint x: 428, endPoint y: 153, distance: 45.0
click at [428, 153] on div "Item name (visible in Offers, Orders, Invoices, PCS) mailer box fefco 427: 350x…" at bounding box center [432, 138] width 474 height 54
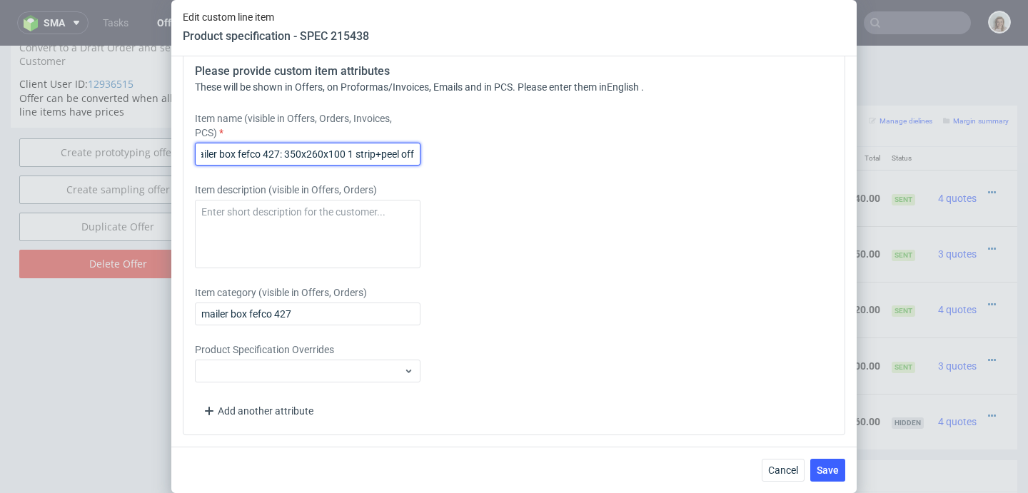
scroll to position [0, 0]
drag, startPoint x: 415, startPoint y: 152, endPoint x: 162, endPoint y: 151, distance: 252.7
click at [162, 151] on div "Edit custom line item Product specification - SPEC 215438 Supplier Custom Custo…" at bounding box center [514, 246] width 1028 height 493
type input "mailer box fefco 427: 350x260x100 1 strip+peel off"
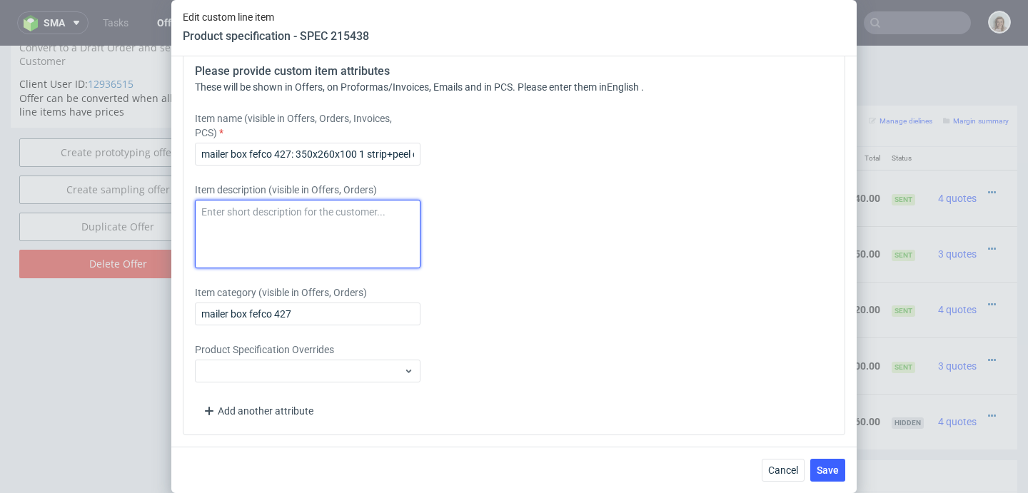
click at [223, 210] on textarea at bounding box center [308, 234] width 226 height 69
paste textarea "mailer box fefco 427: 350x260x100 1 strip+peel off"
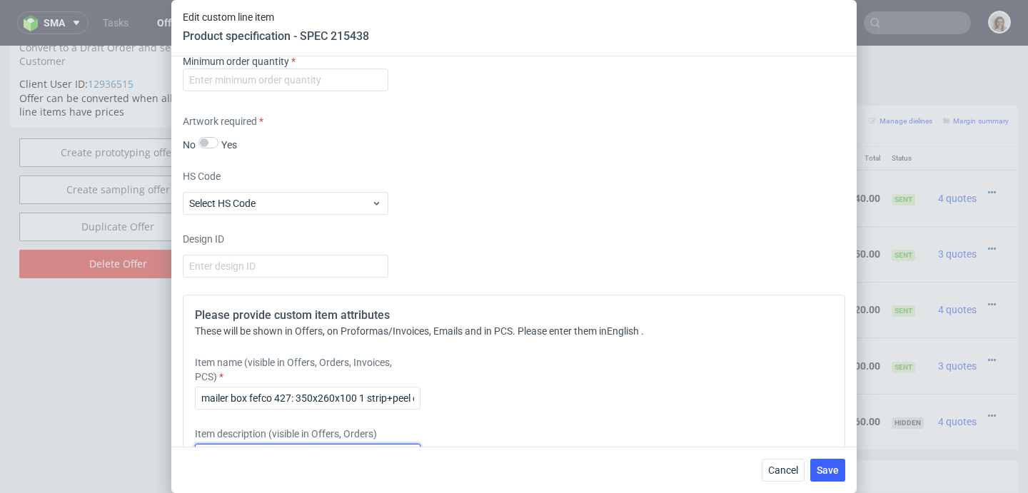
scroll to position [1203, 0]
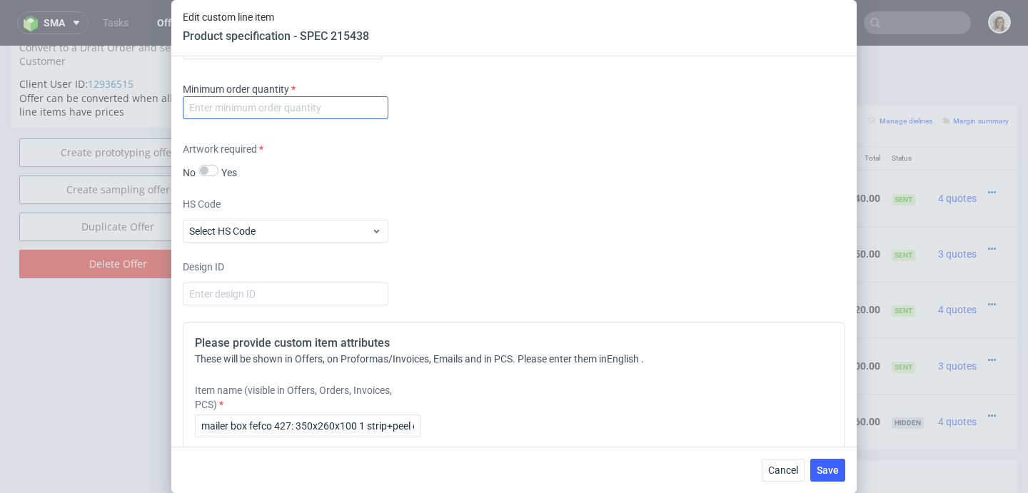
type textarea "mailer box fefco 427: 350x260x100 1 strip+peel off"
click at [221, 107] on input "number" at bounding box center [286, 107] width 206 height 23
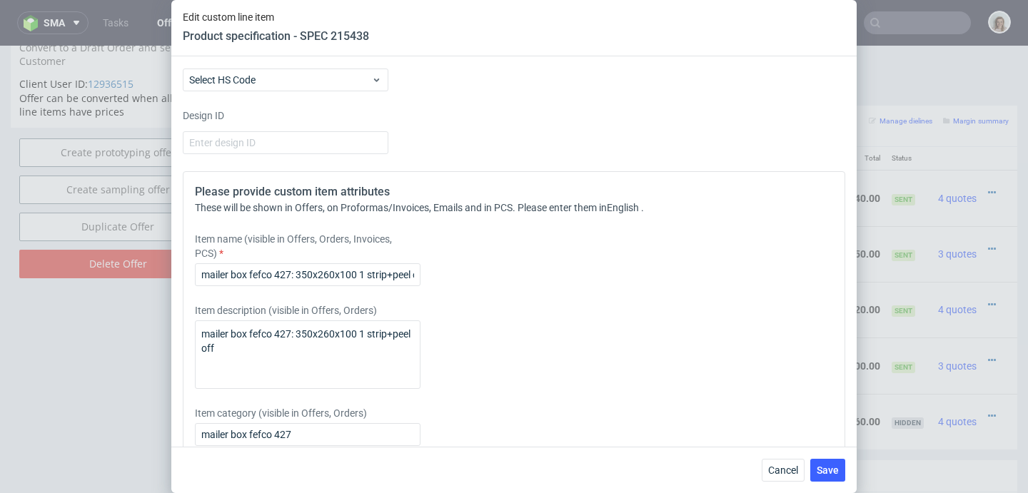
scroll to position [1429, 0]
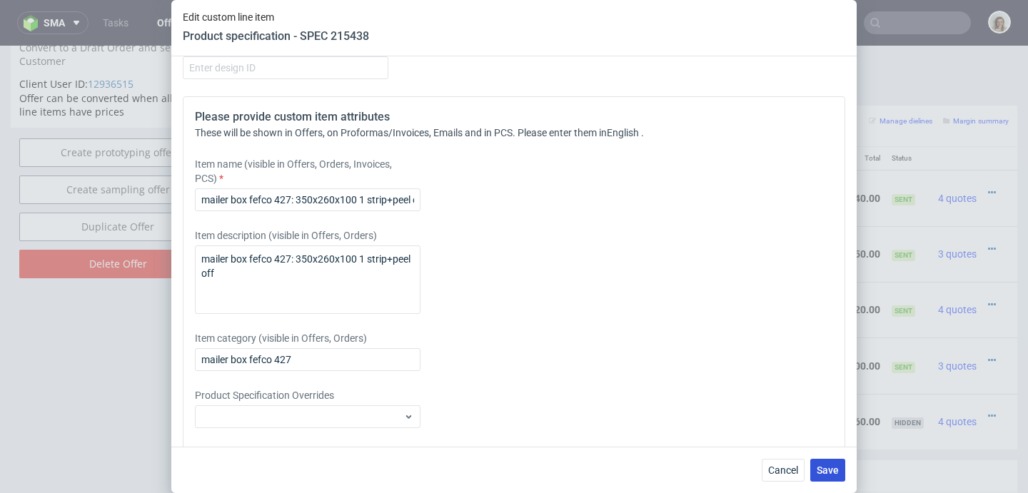
type input "1"
click at [823, 465] on span "Save" at bounding box center [828, 470] width 22 height 10
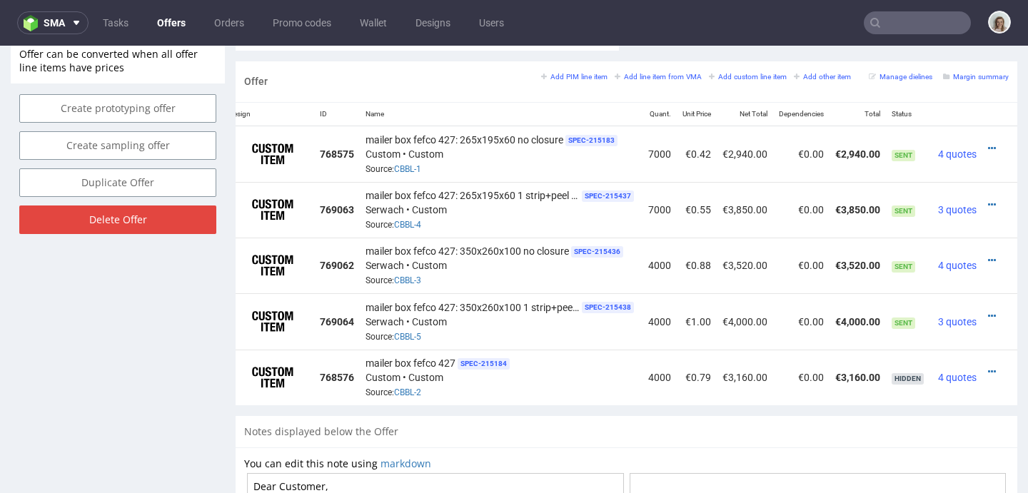
scroll to position [0, 34]
click at [988, 311] on icon at bounding box center [992, 316] width 8 height 10
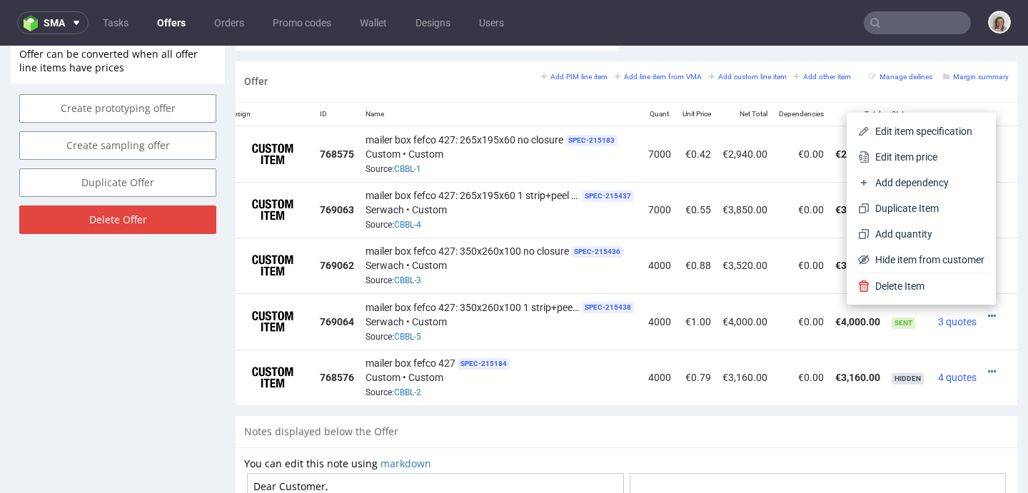
drag, startPoint x: 901, startPoint y: 161, endPoint x: 729, endPoint y: 185, distance: 173.8
click at [900, 161] on span "Edit item price" at bounding box center [927, 157] width 115 height 14
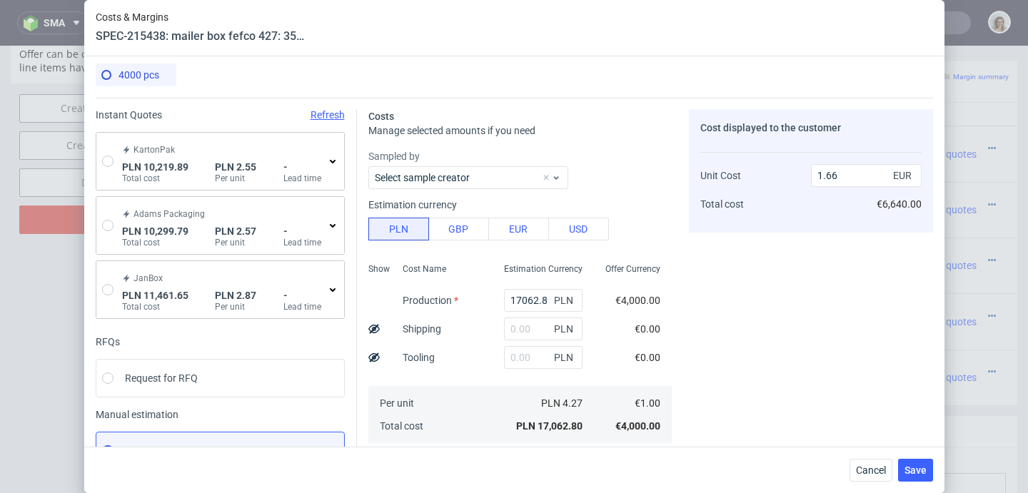
scroll to position [0, 0]
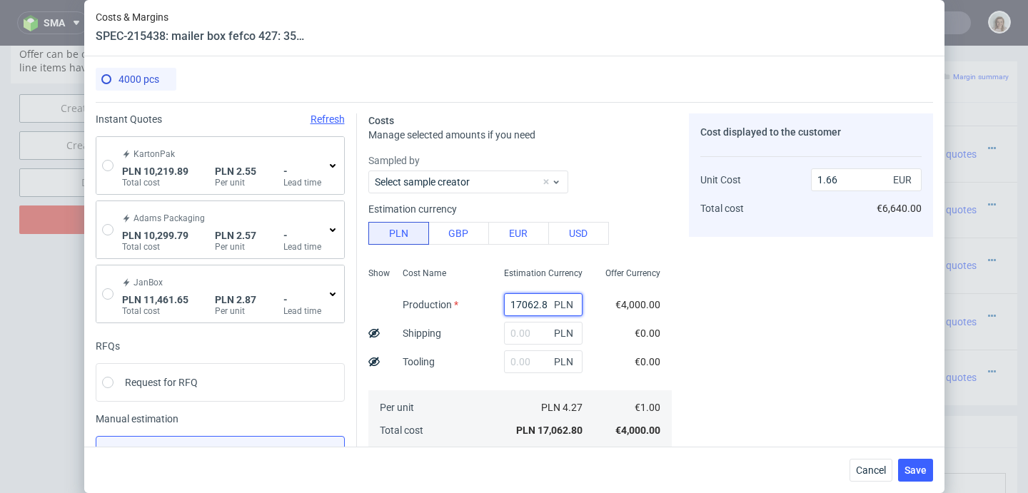
drag, startPoint x: 533, startPoint y: 299, endPoint x: 486, endPoint y: 298, distance: 46.4
click at [493, 300] on div "17062.8 PLN" at bounding box center [543, 305] width 101 height 29
type input "53"
type input "0"
type input "5320"
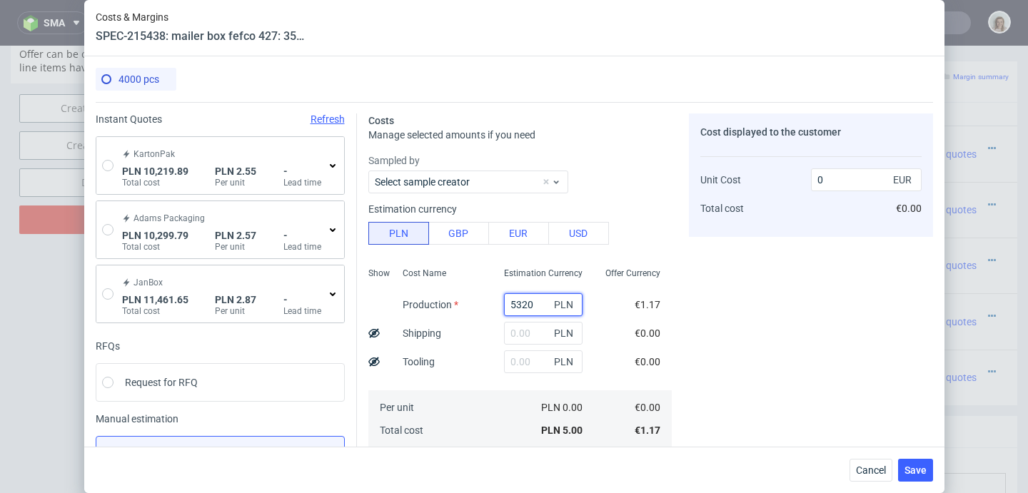
type input "0.52"
type input "5320"
click at [504, 366] on input "text" at bounding box center [543, 362] width 79 height 23
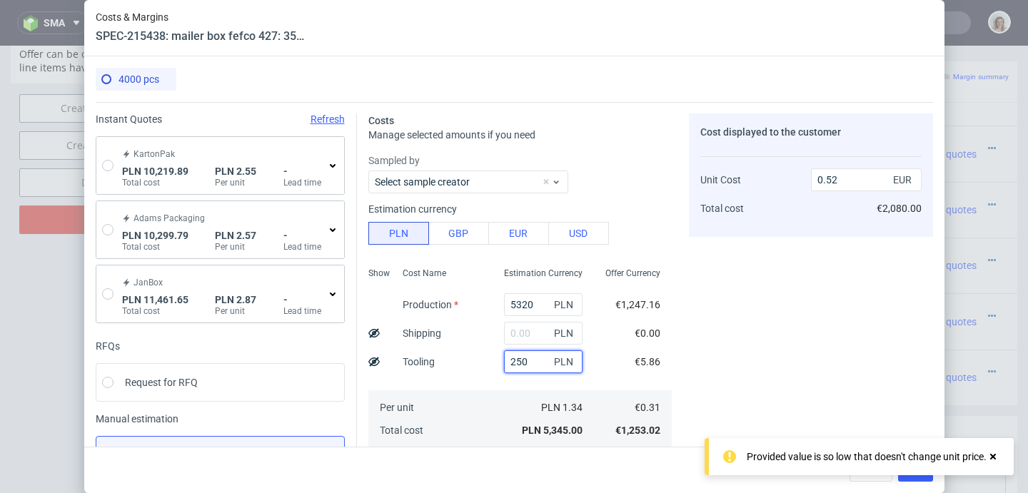
type input "2500"
type input "0.76"
type input "2500"
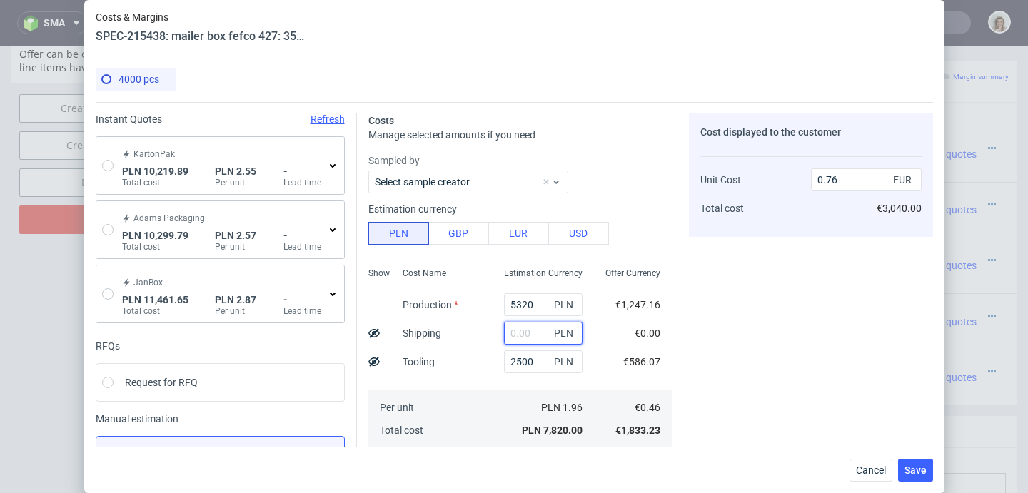
click at [509, 333] on input "text" at bounding box center [543, 333] width 79 height 23
paste input "3971,75"
type input "3971.75"
type input "1.15"
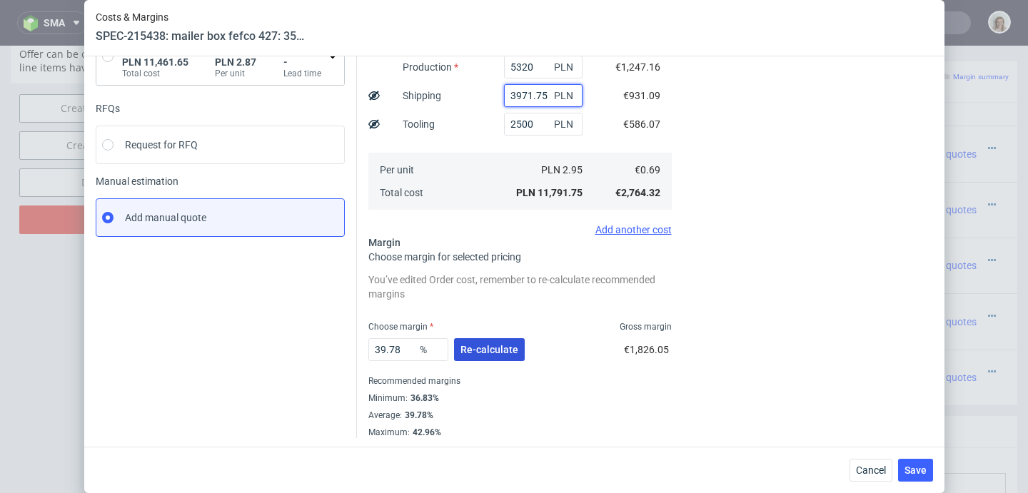
type input "3971.75"
click at [491, 354] on span "Re-calculate" at bounding box center [489, 350] width 58 height 10
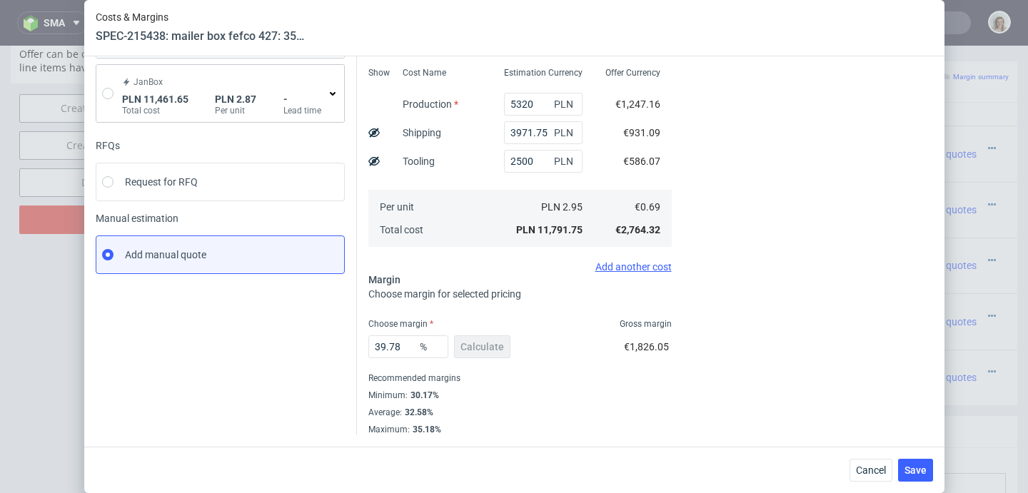
scroll to position [201, 0]
click at [920, 475] on span "Save" at bounding box center [916, 470] width 22 height 10
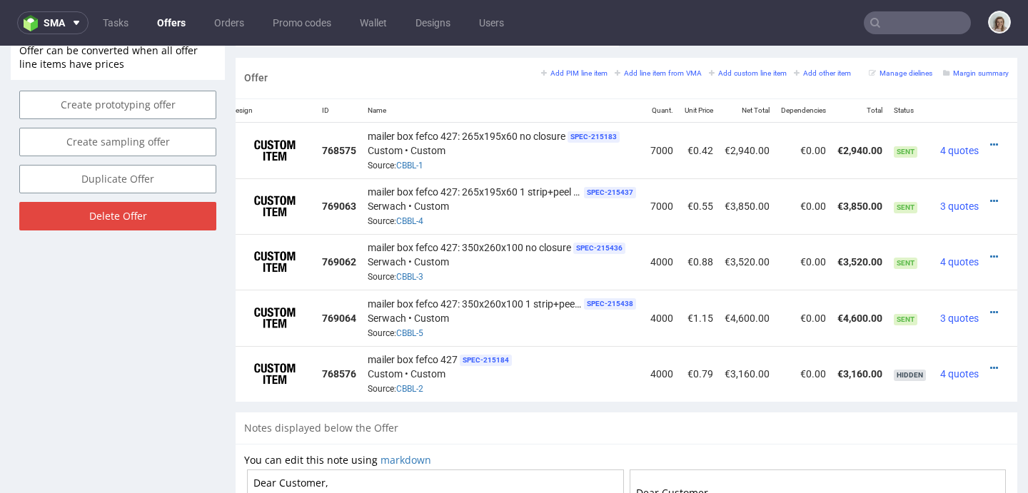
scroll to position [0, 34]
click at [988, 141] on icon at bounding box center [992, 145] width 8 height 10
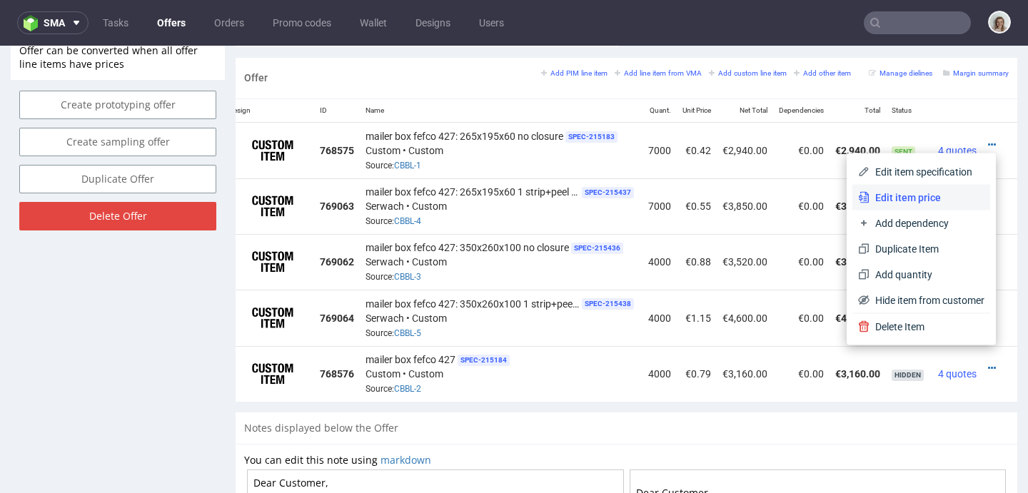
click at [932, 186] on li "Edit item price" at bounding box center [921, 198] width 138 height 26
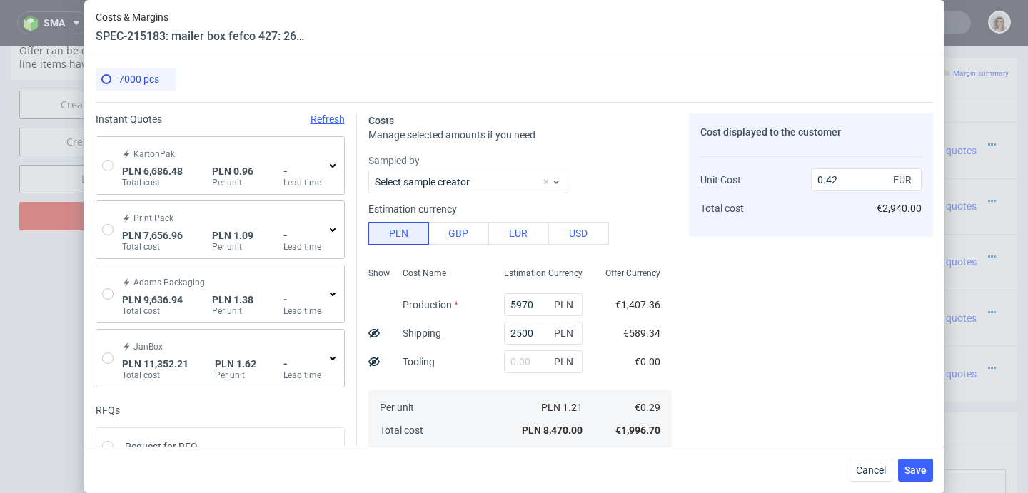
scroll to position [120, 0]
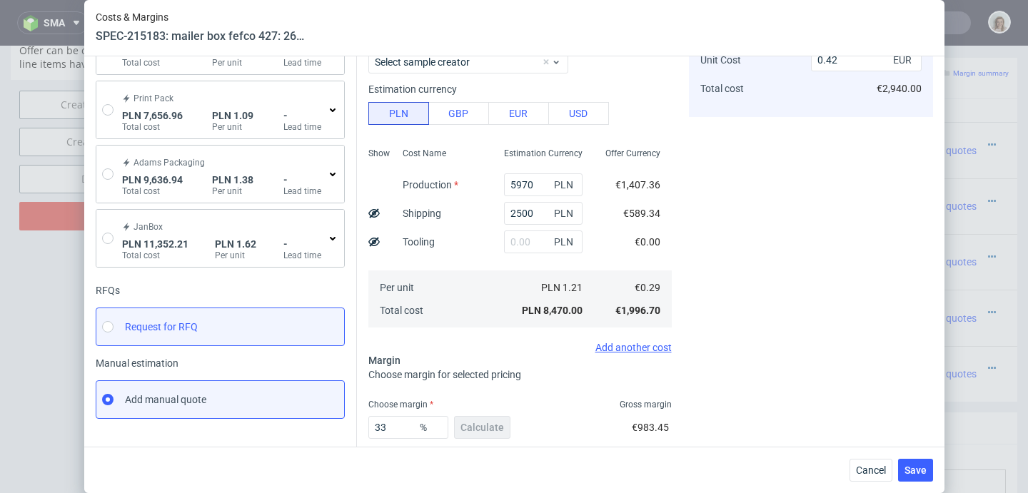
click at [241, 331] on label "Request for RFQ" at bounding box center [220, 327] width 249 height 39
click at [114, 331] on input "Request for RFQ" at bounding box center [107, 326] width 11 height 11
radio input "true"
radio input "false"
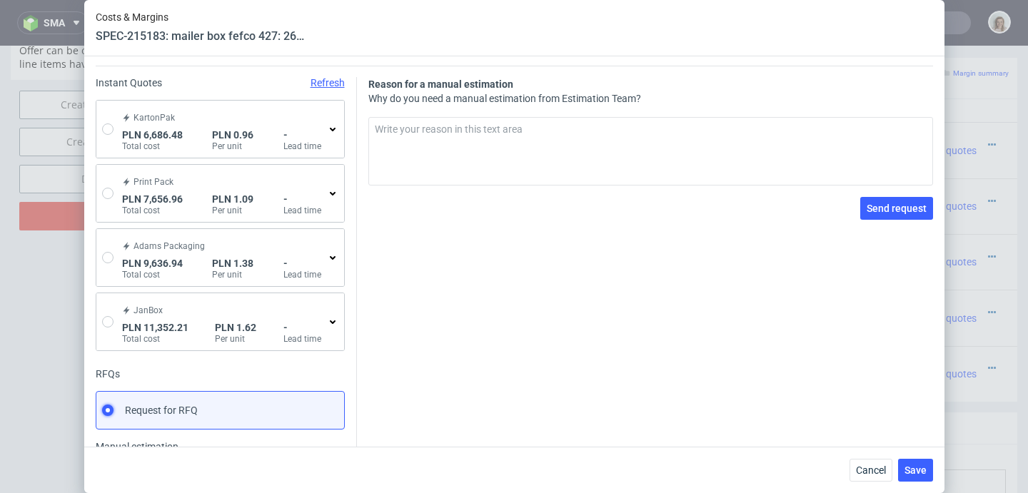
scroll to position [0, 0]
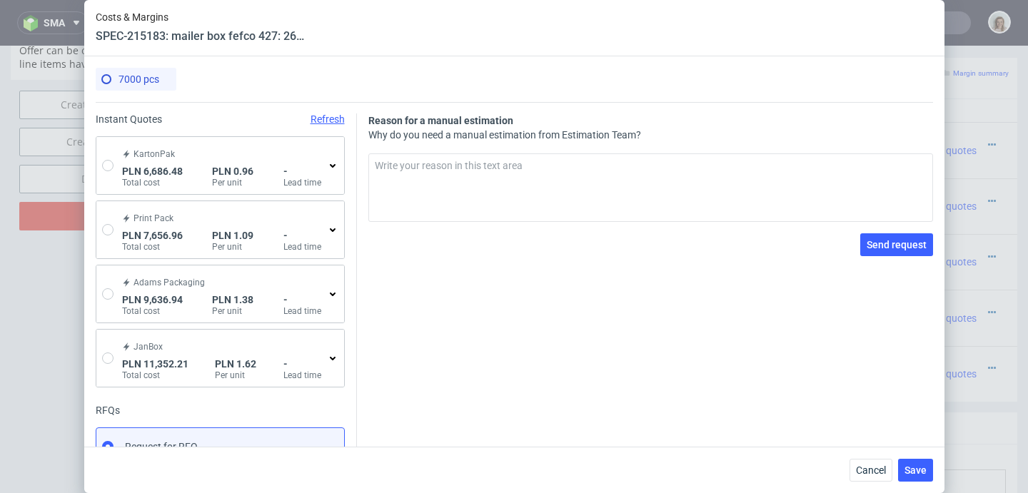
click at [183, 173] on div "PLN 6,686.48 Total cost PLN 0.96 Per unit - Lead time" at bounding box center [223, 177] width 202 height 23
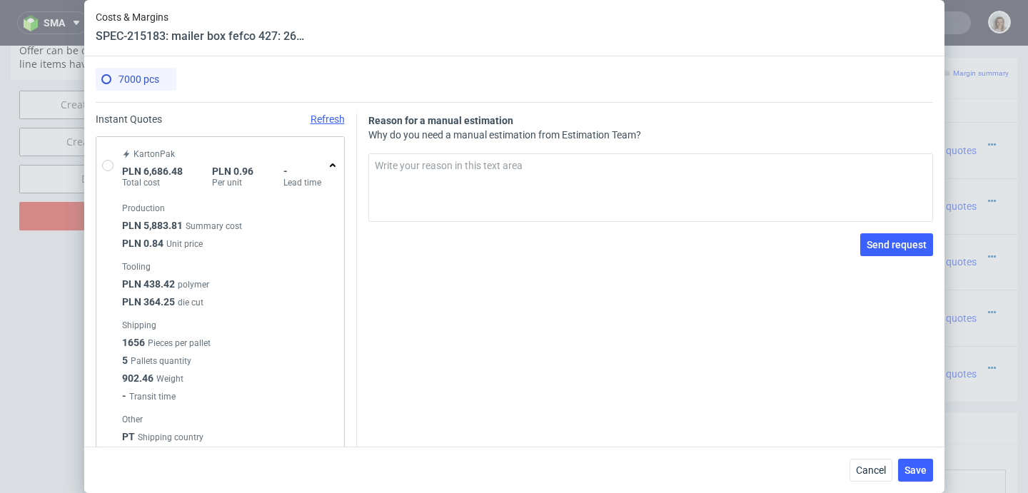
click at [184, 213] on header "Production" at bounding box center [227, 211] width 211 height 17
click at [879, 465] on span "Cancel" at bounding box center [871, 470] width 30 height 10
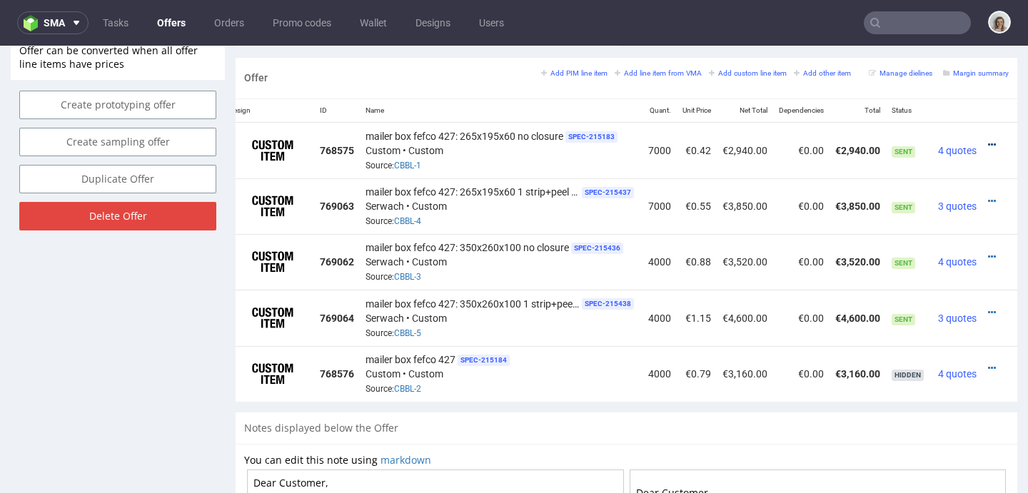
click at [988, 140] on icon at bounding box center [992, 145] width 8 height 10
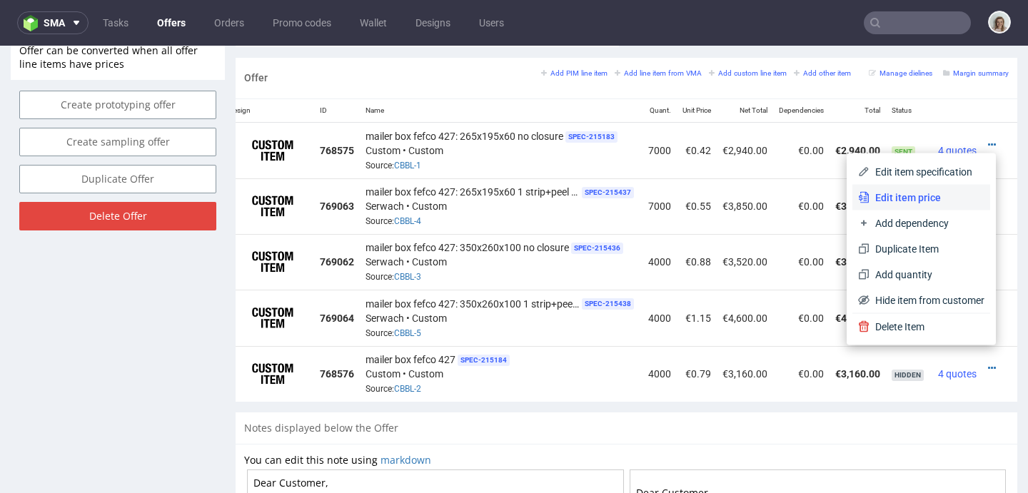
click at [939, 188] on li "Edit item price" at bounding box center [921, 198] width 138 height 26
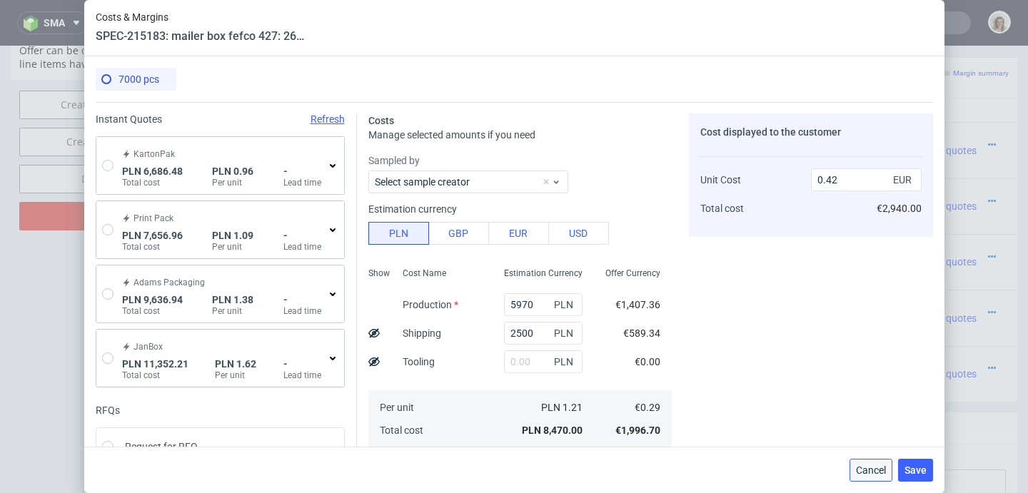
click at [875, 469] on span "Cancel" at bounding box center [871, 470] width 30 height 10
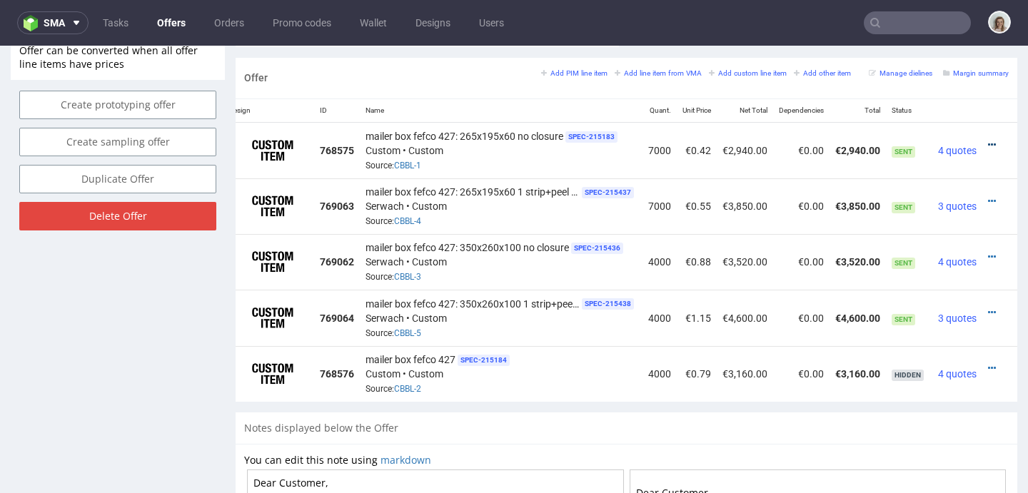
click at [988, 143] on icon at bounding box center [992, 145] width 8 height 10
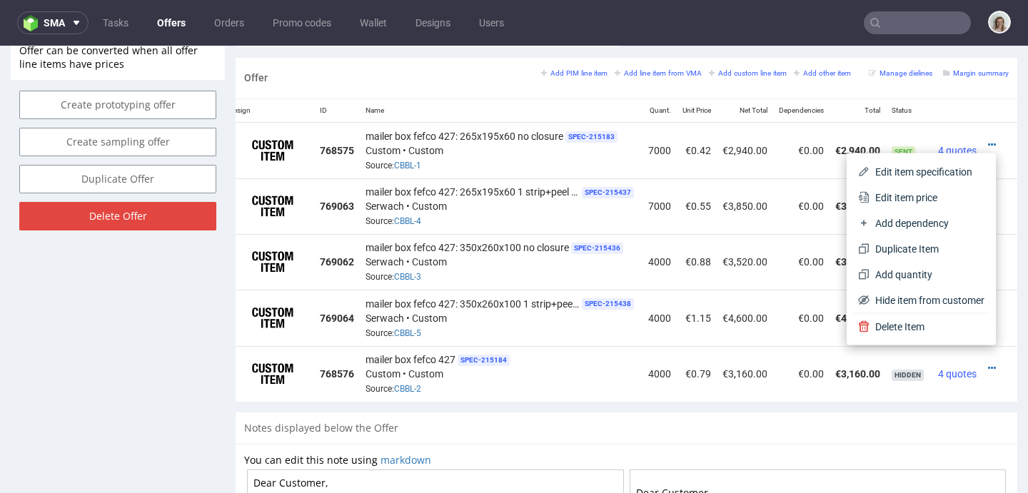
click at [939, 192] on span "Edit item price" at bounding box center [927, 198] width 115 height 14
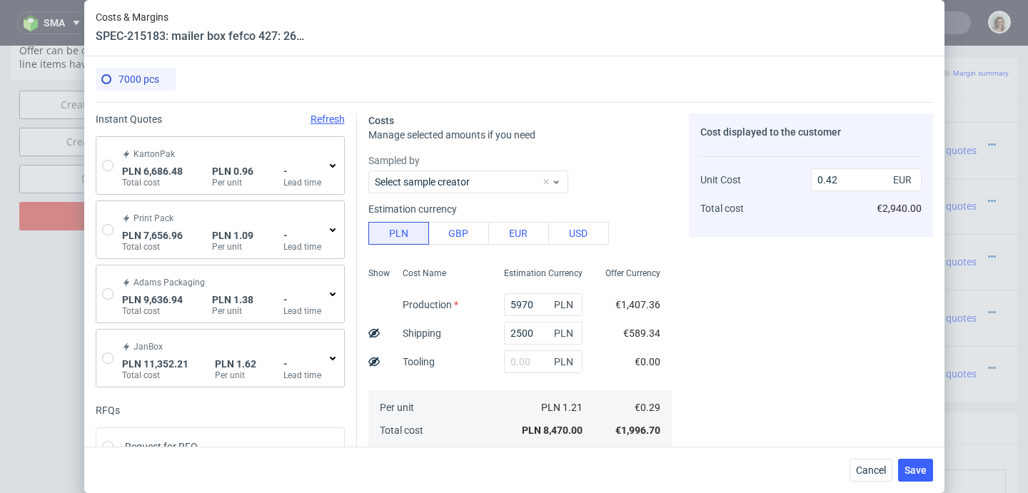
scroll to position [241, 0]
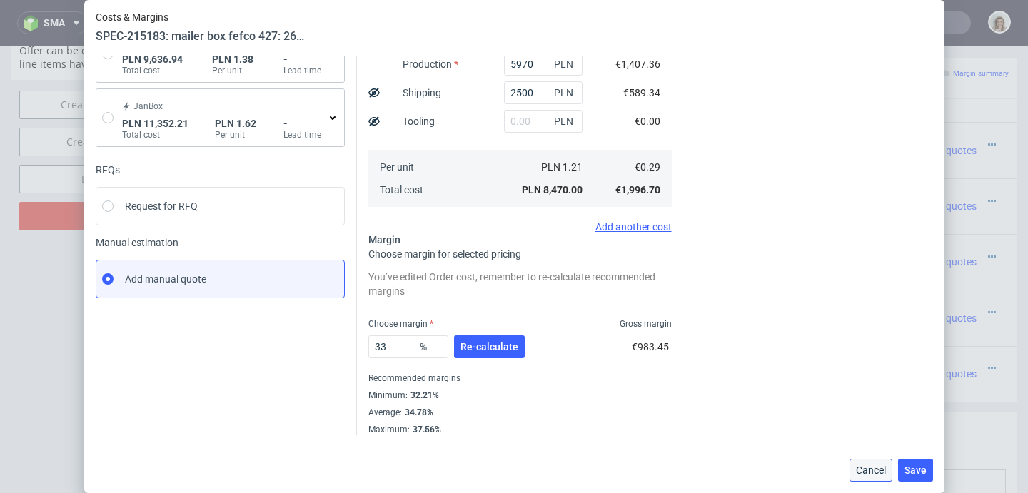
drag, startPoint x: 885, startPoint y: 468, endPoint x: 882, endPoint y: 405, distance: 62.9
click at [885, 468] on span "Cancel" at bounding box center [871, 470] width 30 height 10
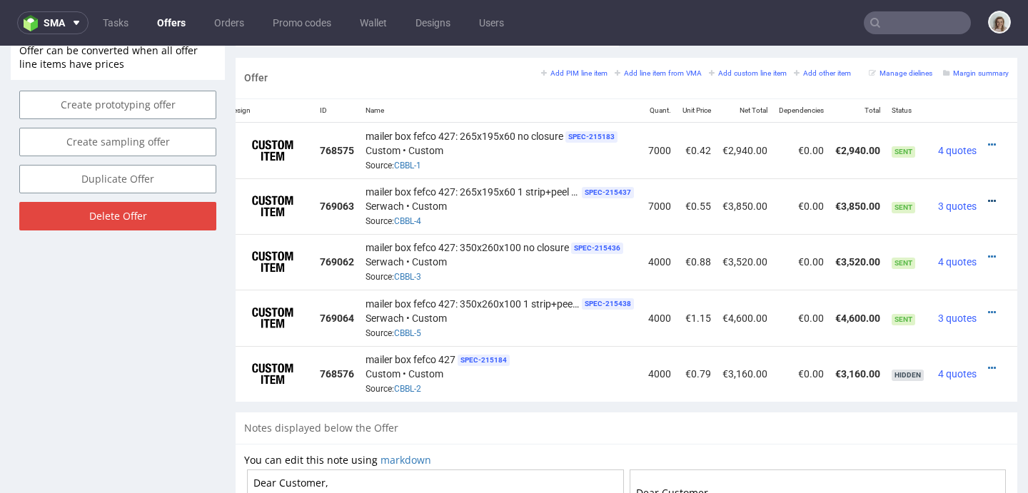
click at [988, 196] on icon at bounding box center [992, 201] width 8 height 10
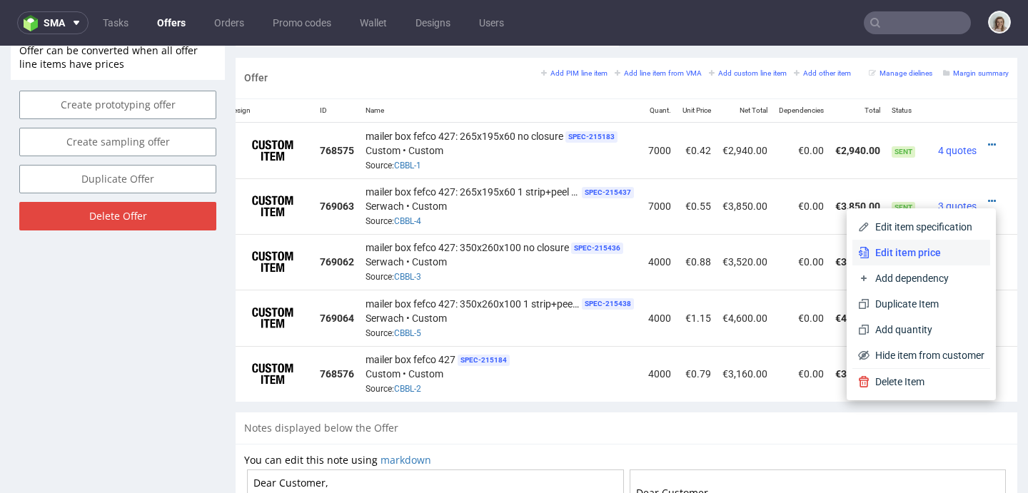
click at [912, 246] on span "Edit item price" at bounding box center [927, 253] width 115 height 14
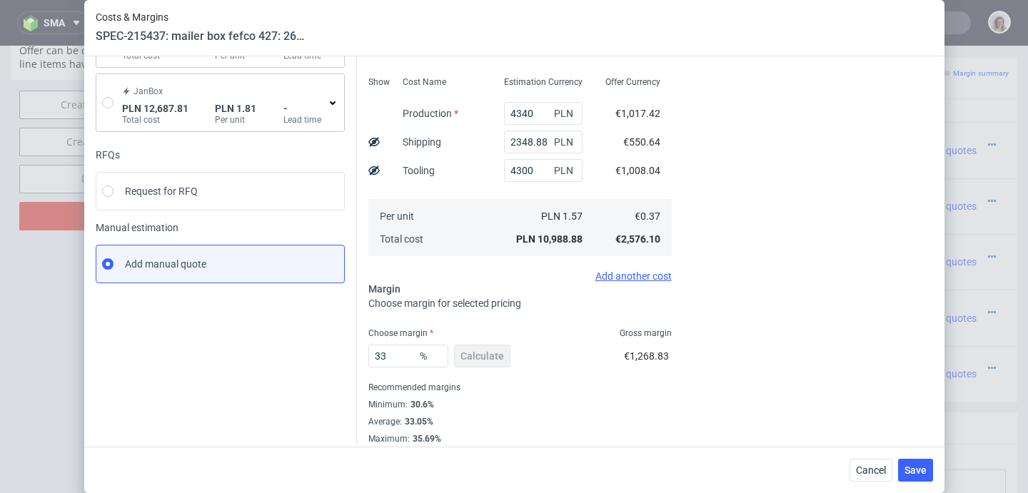
scroll to position [201, 0]
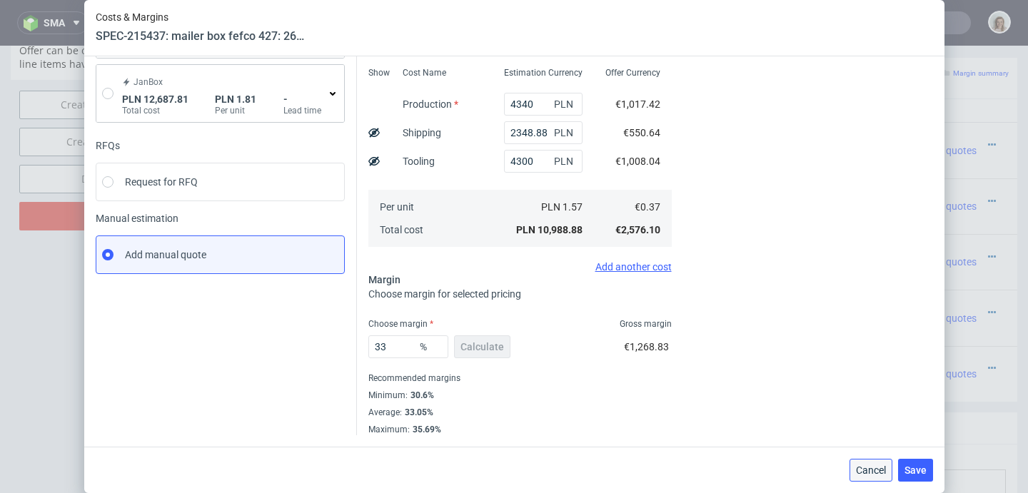
click at [865, 476] on button "Cancel" at bounding box center [871, 470] width 43 height 23
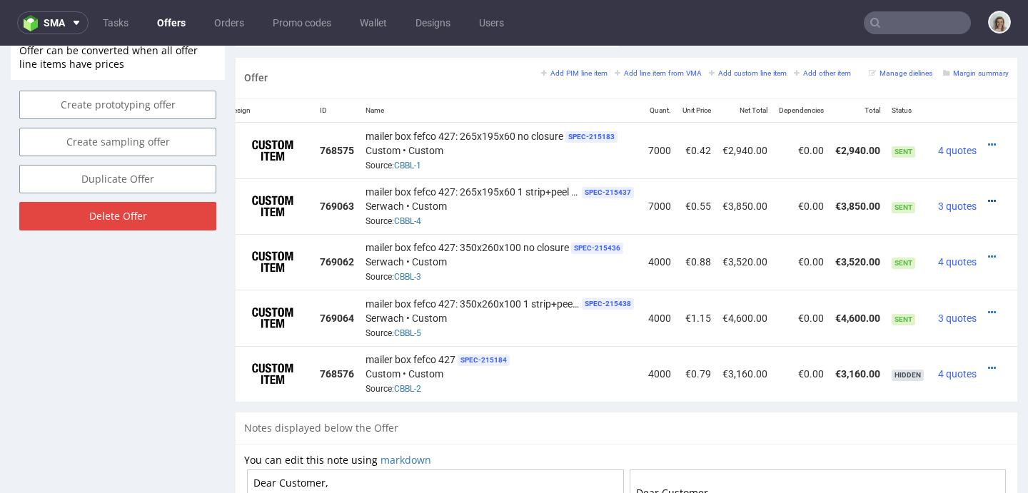
click at [988, 197] on icon at bounding box center [992, 201] width 8 height 10
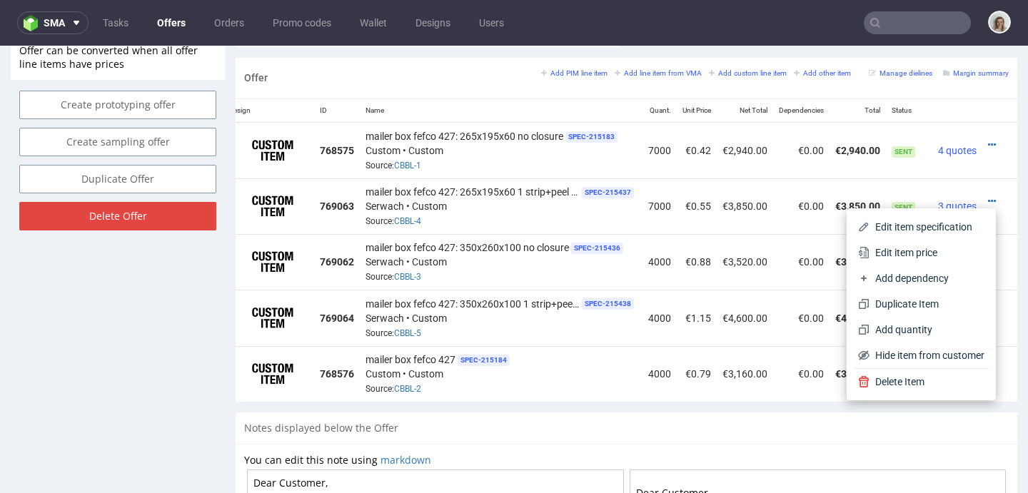
drag, startPoint x: 877, startPoint y: 243, endPoint x: 713, endPoint y: 172, distance: 178.1
click at [876, 243] on li "Edit item price" at bounding box center [921, 253] width 138 height 26
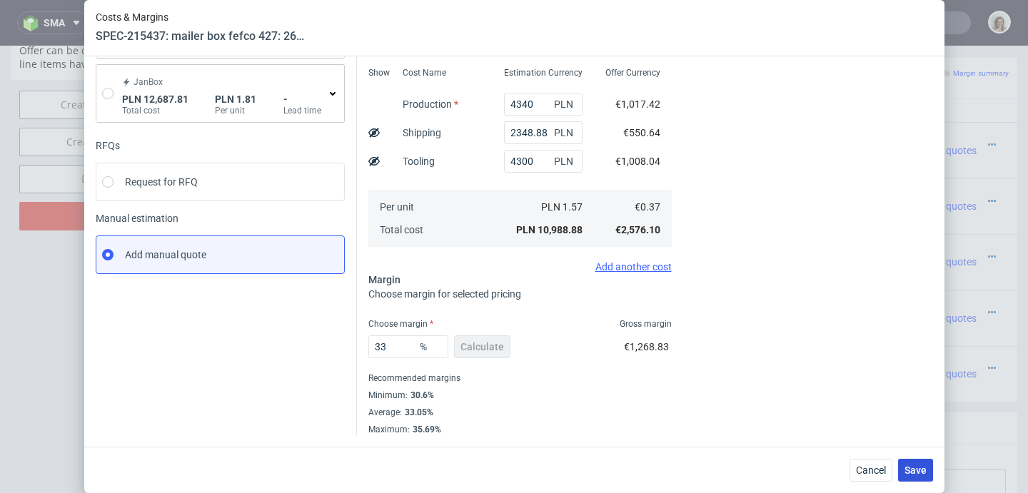
click at [918, 469] on span "Save" at bounding box center [916, 470] width 22 height 10
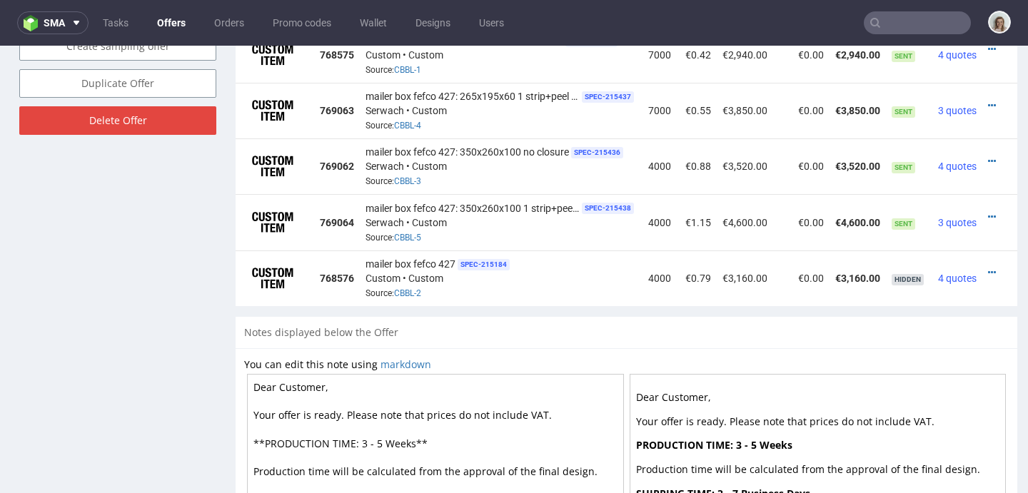
scroll to position [0, 34]
click at [988, 158] on icon at bounding box center [992, 161] width 8 height 10
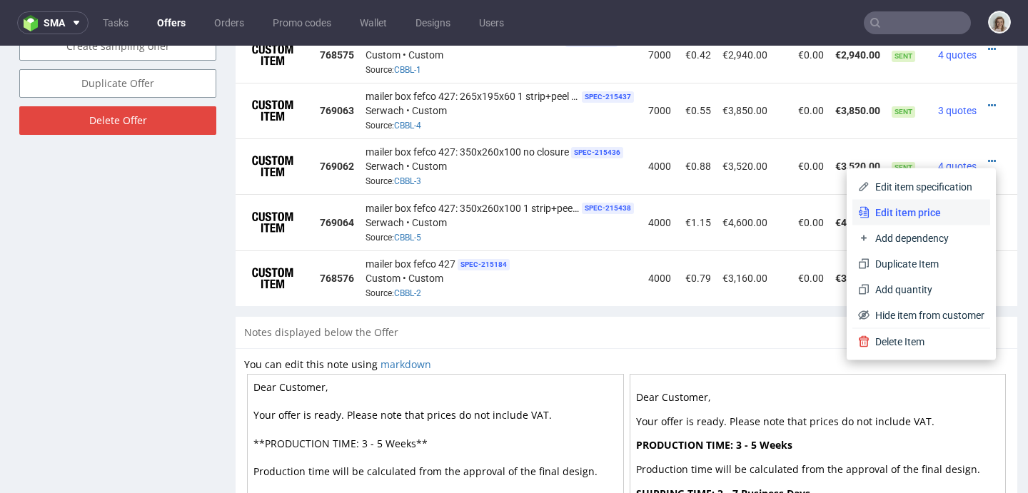
click at [940, 203] on li "Edit item price" at bounding box center [921, 213] width 138 height 26
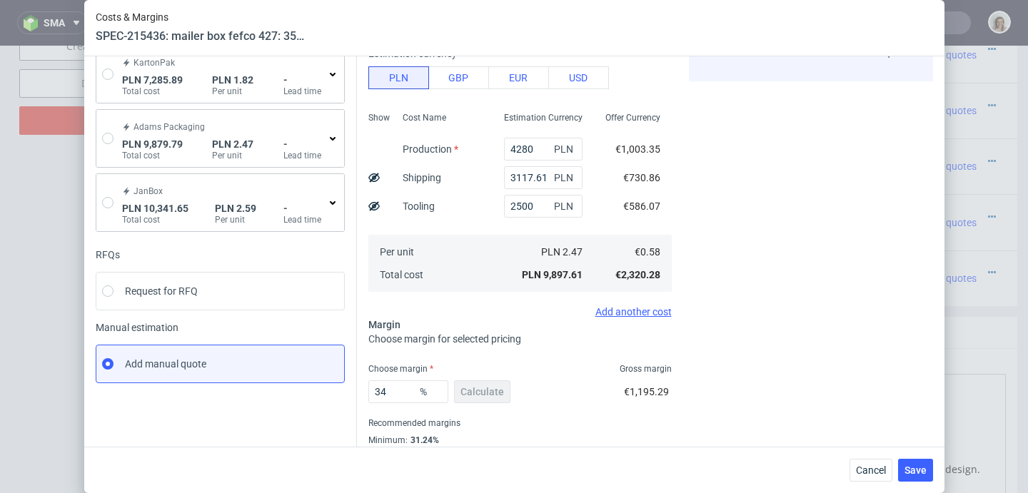
scroll to position [201, 0]
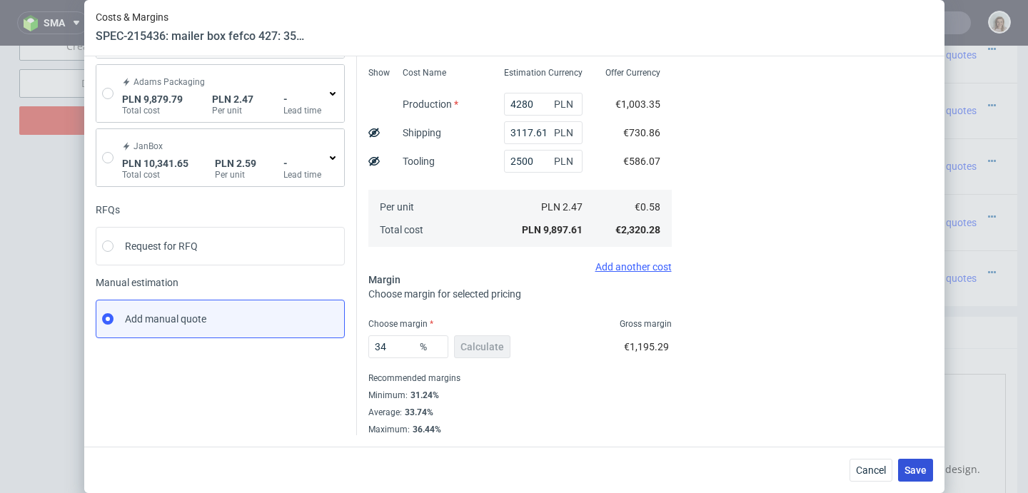
click at [925, 466] on span "Save" at bounding box center [916, 470] width 22 height 10
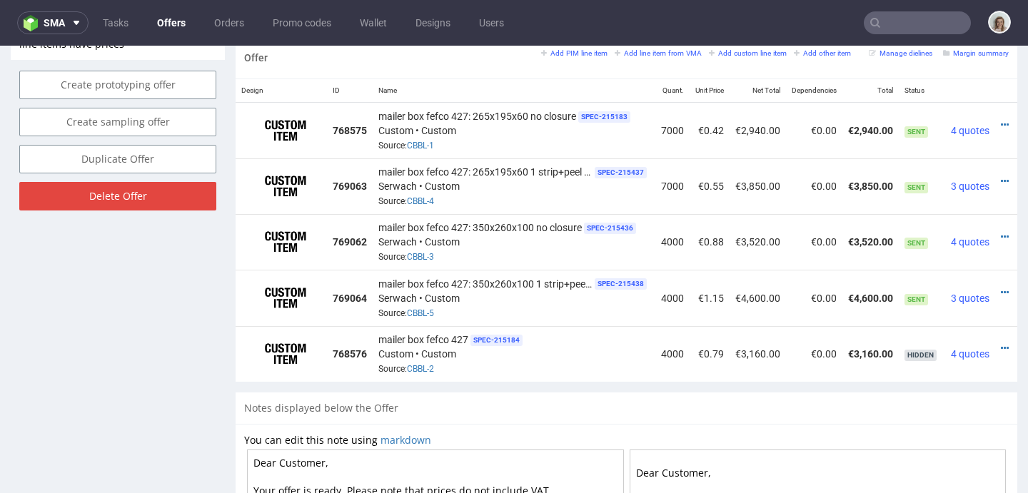
scroll to position [0, 34]
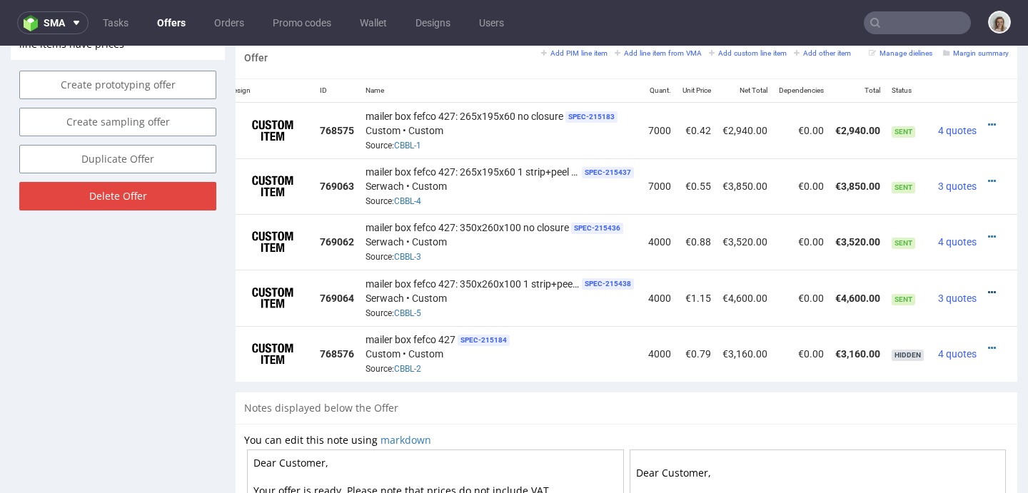
click at [988, 288] on icon at bounding box center [992, 293] width 8 height 10
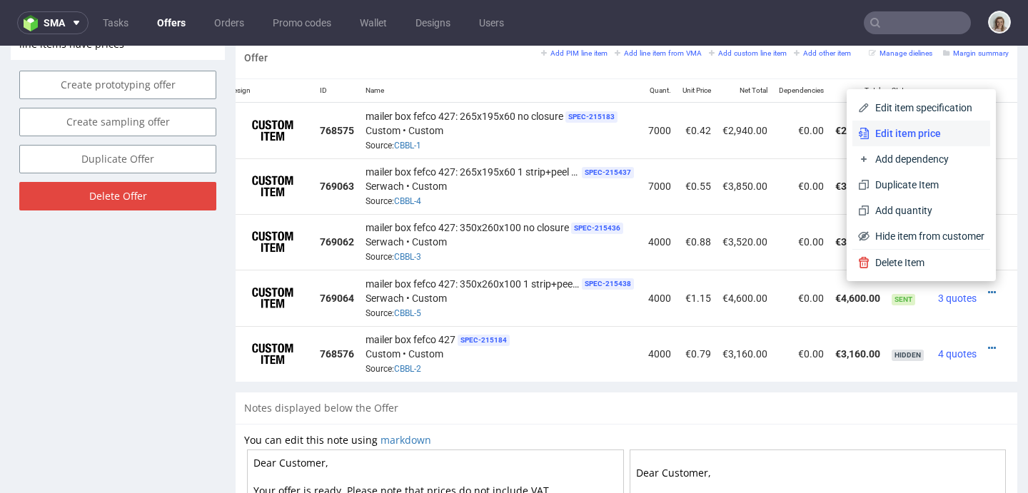
click at [885, 136] on span "Edit item price" at bounding box center [927, 133] width 115 height 14
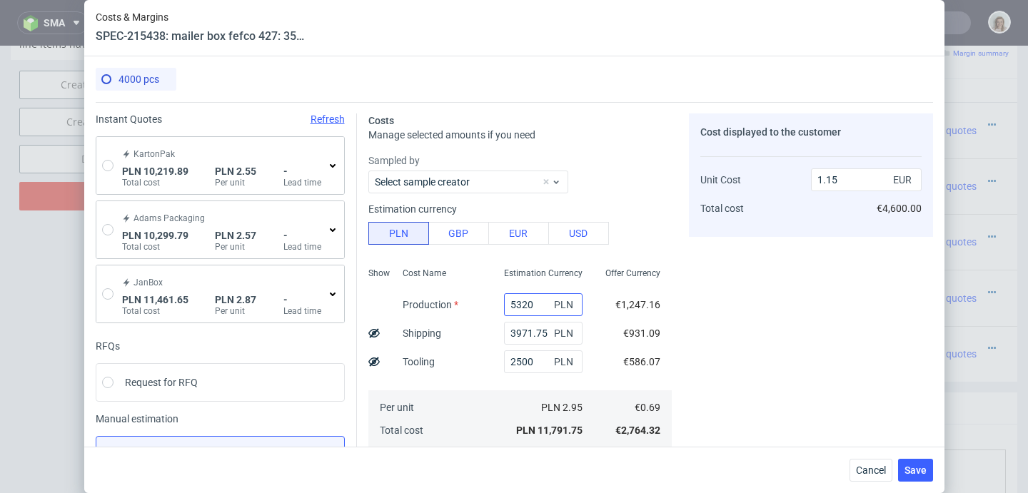
scroll to position [201, 0]
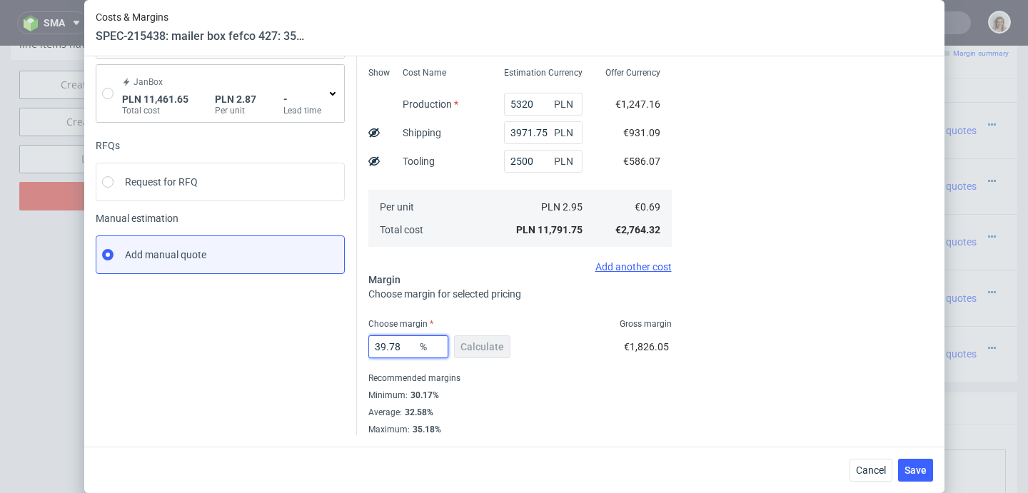
drag, startPoint x: 373, startPoint y: 343, endPoint x: 428, endPoint y: 350, distance: 55.3
click at [428, 350] on div "39.78 %" at bounding box center [408, 347] width 80 height 23
type input "34"
type input "1.05"
type input "34"
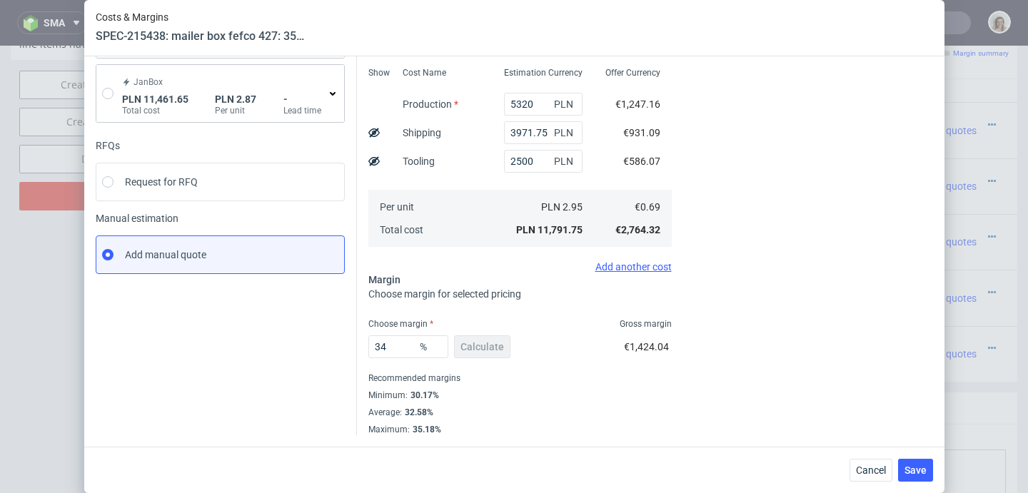
click at [614, 400] on div "Minimum : 30.17%" at bounding box center [519, 395] width 303 height 17
click at [920, 469] on span "Save" at bounding box center [916, 470] width 22 height 10
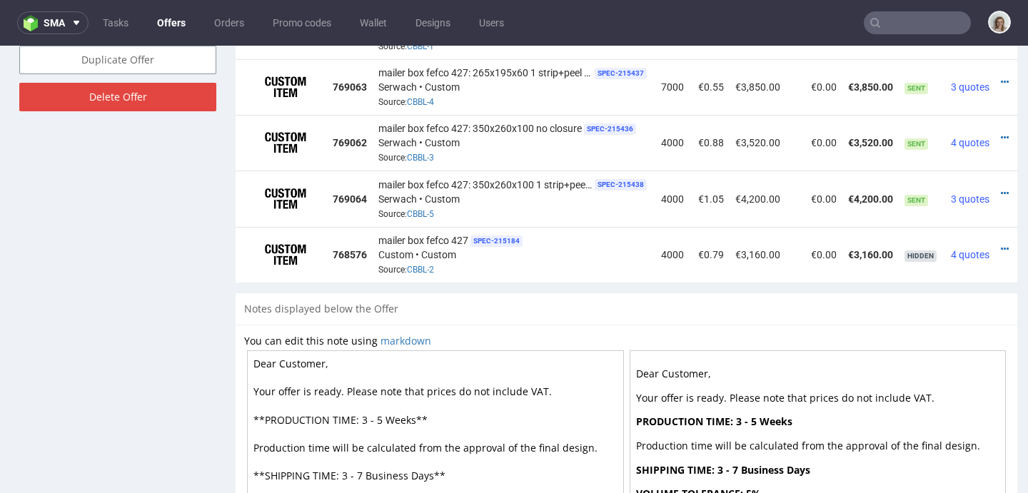
scroll to position [0, 34]
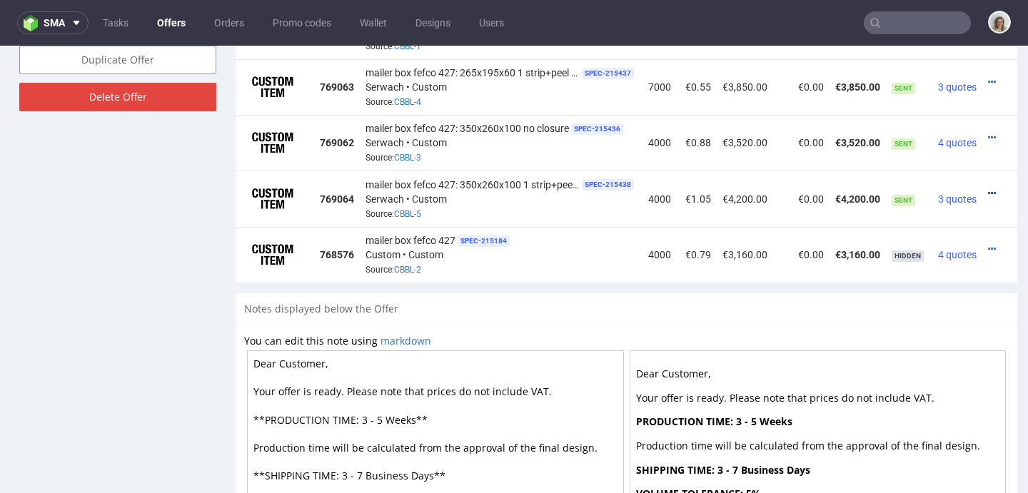
click at [988, 188] on icon at bounding box center [992, 193] width 8 height 10
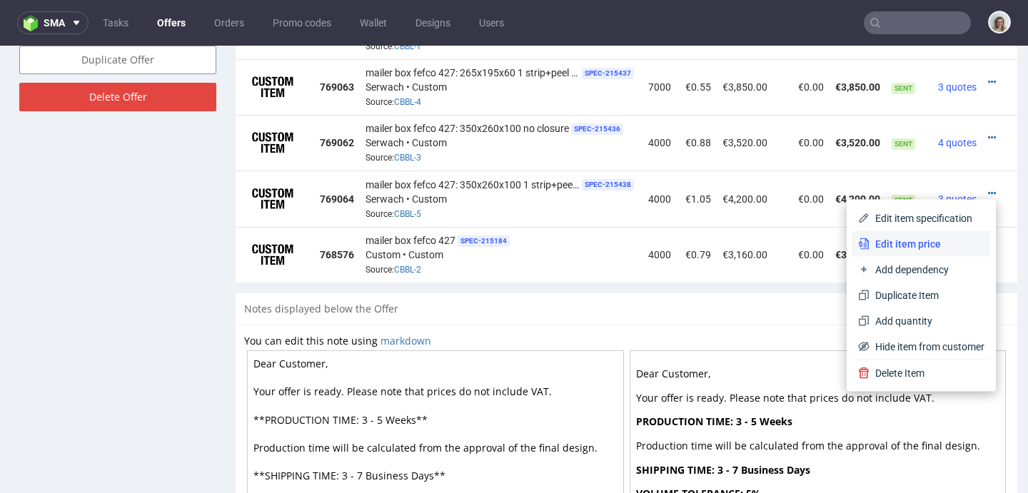
click at [922, 242] on span "Edit item price" at bounding box center [927, 244] width 115 height 14
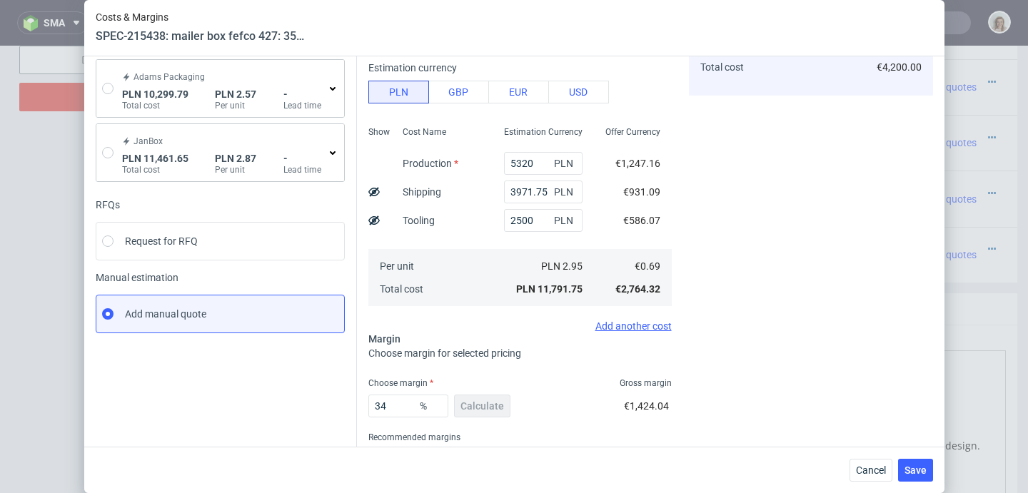
scroll to position [201, 0]
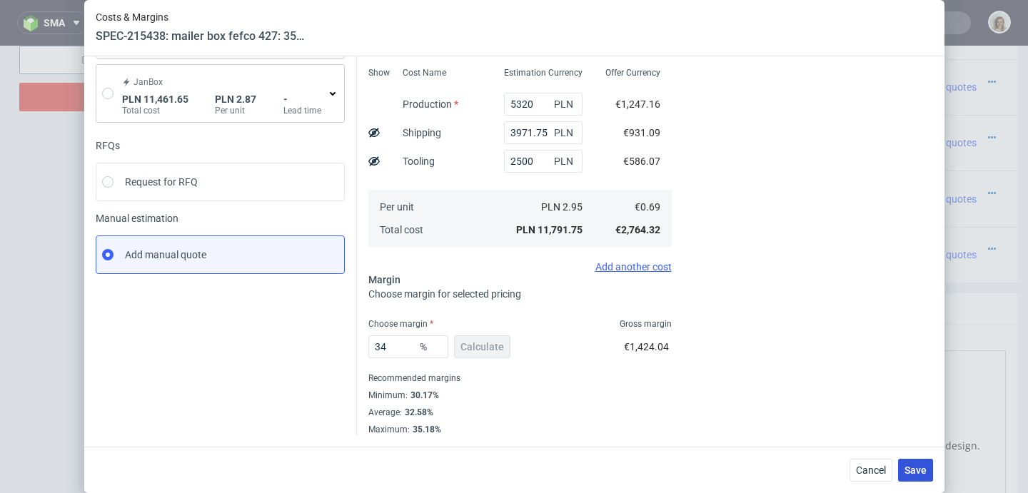
click at [913, 473] on span "Save" at bounding box center [916, 470] width 22 height 10
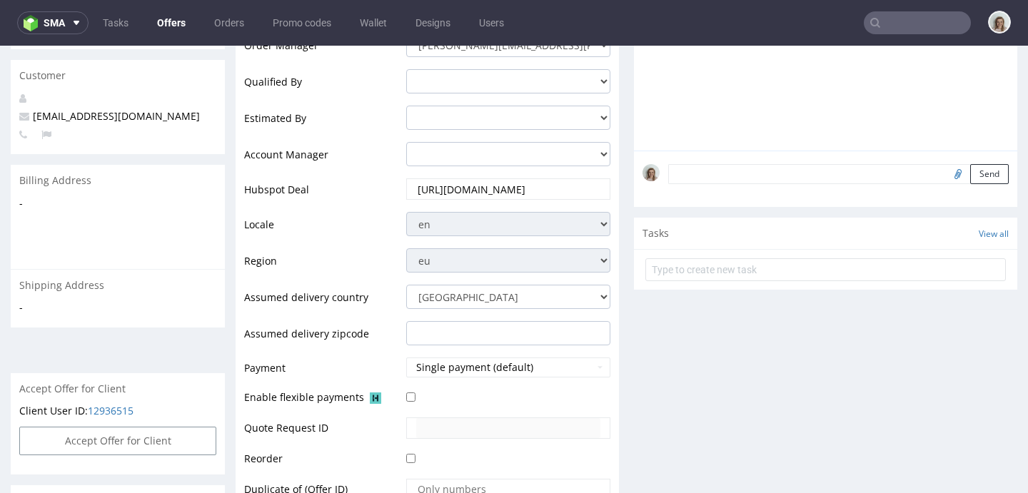
scroll to position [702, 0]
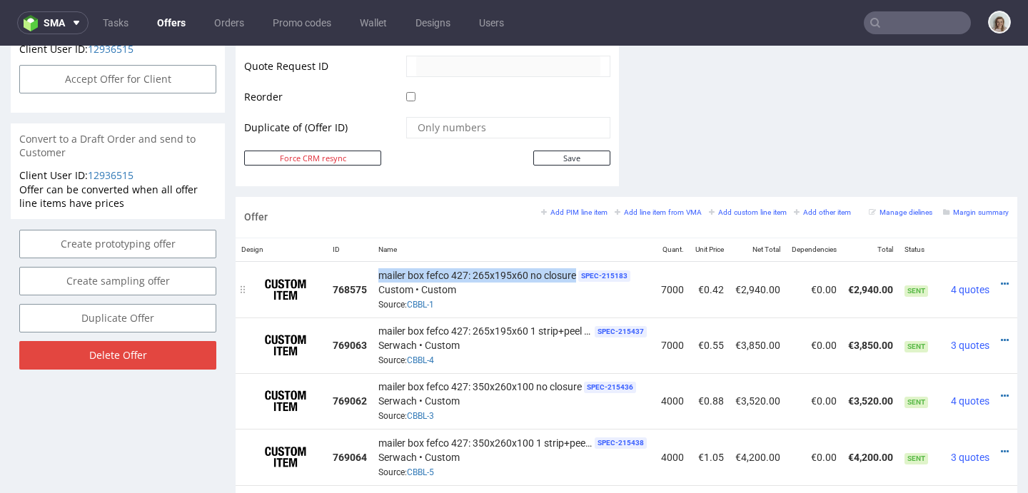
drag, startPoint x: 380, startPoint y: 273, endPoint x: 577, endPoint y: 280, distance: 197.1
click at [576, 280] on span "mailer box fefco 427: 265x195x60 no closure" at bounding box center [477, 275] width 198 height 14
copy span "mailer box fefco 427: 265x195x60 no closure"
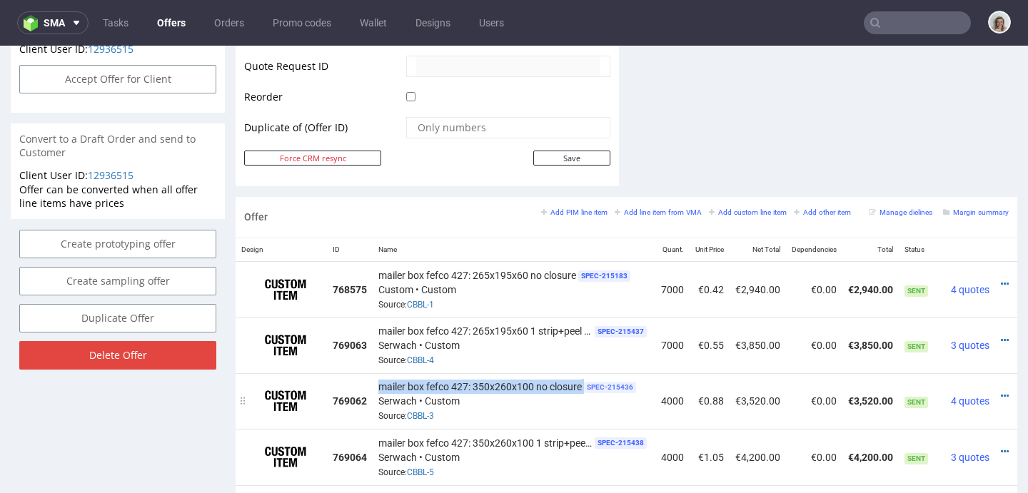
drag, startPoint x: 376, startPoint y: 383, endPoint x: 587, endPoint y: 383, distance: 210.6
click at [587, 383] on td "mailer box fefco 427: 350x260x100 no closure SPEC- 215436 Serwach • Custom Sour…" at bounding box center [514, 401] width 283 height 56
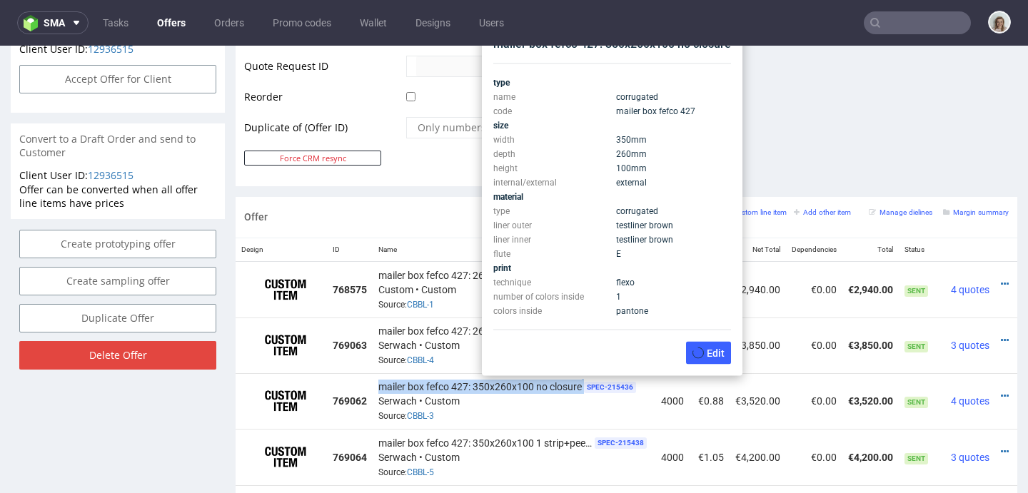
copy div "mailer box fefco 427: 350x260x100 no closure"
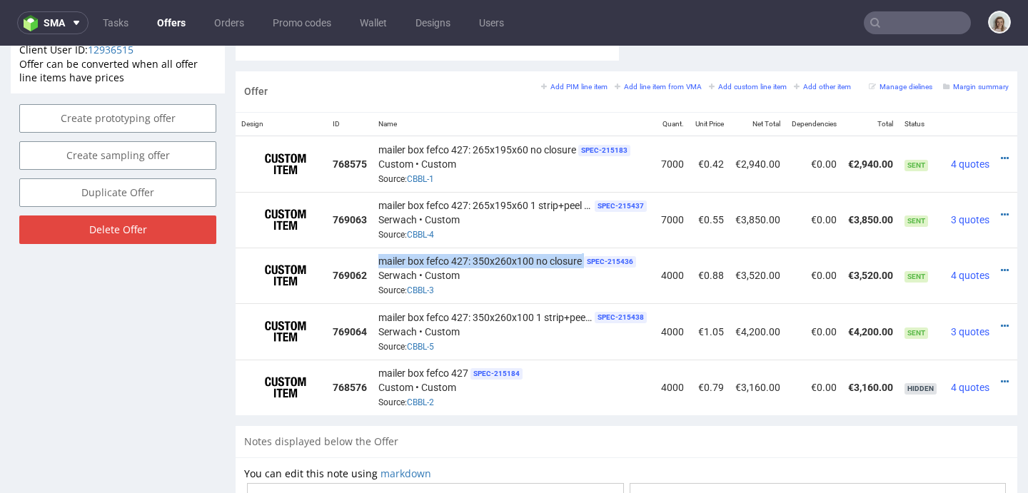
scroll to position [0, 34]
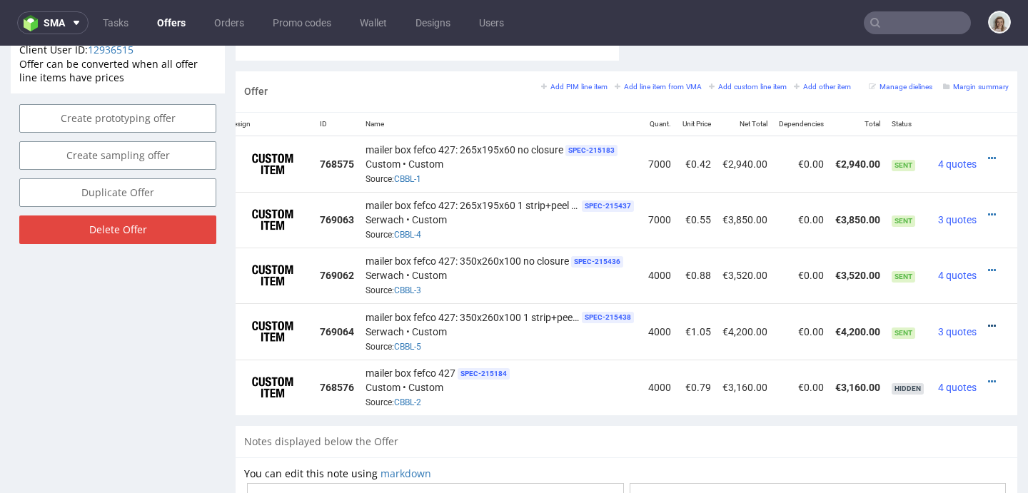
click at [988, 321] on icon at bounding box center [992, 326] width 8 height 10
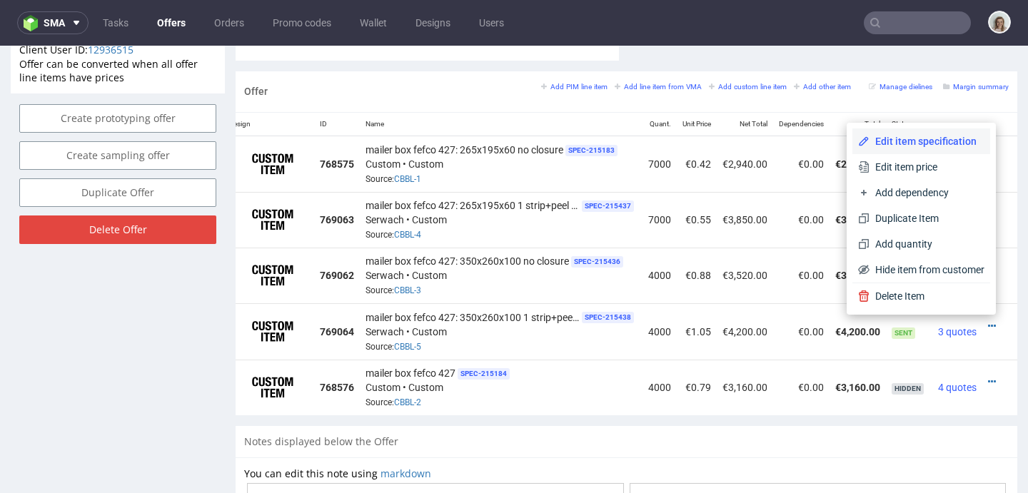
click at [896, 141] on span "Edit item specification" at bounding box center [927, 141] width 115 height 14
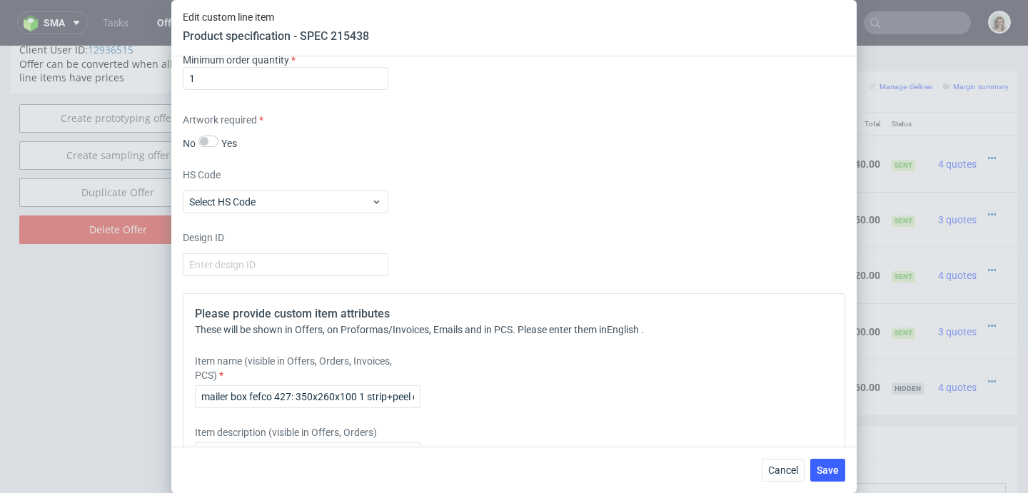
scroll to position [1476, 0]
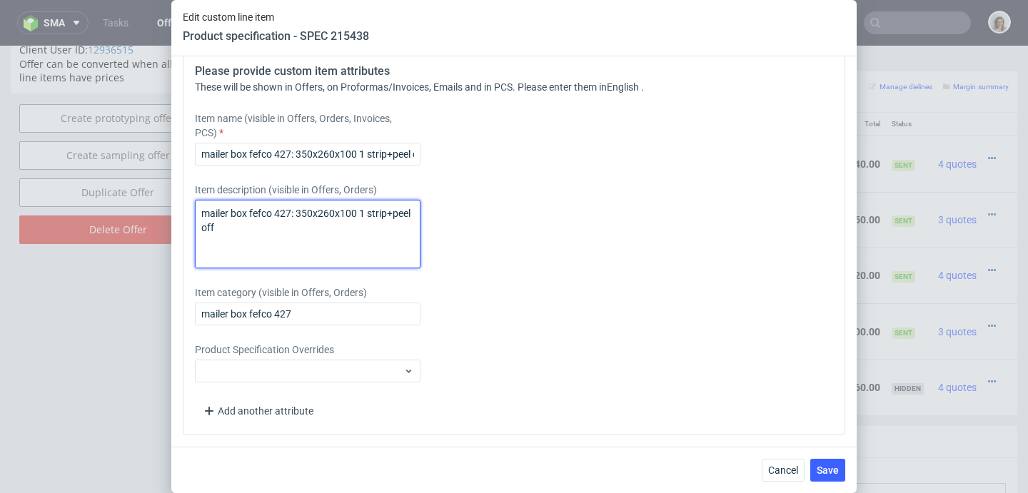
drag, startPoint x: 191, startPoint y: 217, endPoint x: 174, endPoint y: 213, distance: 17.0
click at [174, 213] on div "Supplier Custom Custom supplier Serwach Technical specification Instant price R…" at bounding box center [513, 251] width 685 height 391
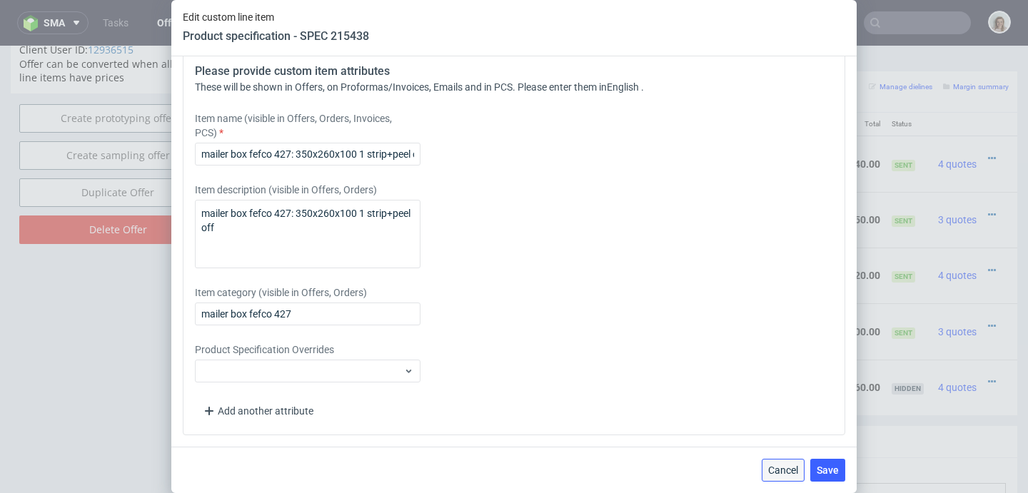
click at [785, 476] on button "Cancel" at bounding box center [783, 470] width 43 height 23
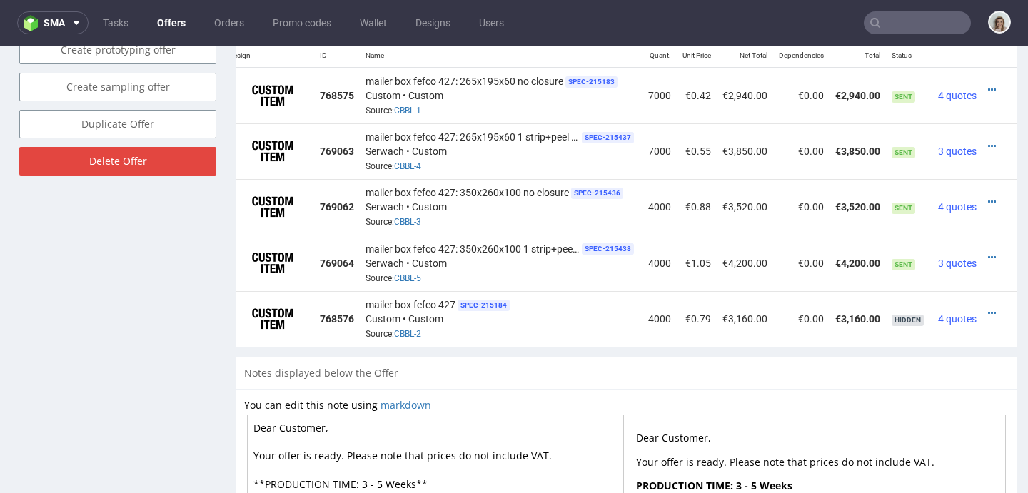
scroll to position [1082, 0]
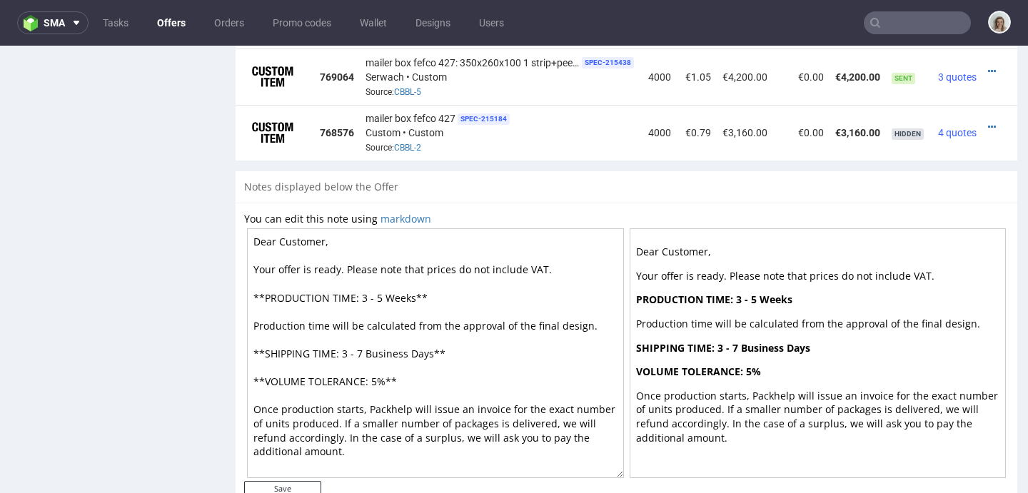
click at [382, 302] on textarea "Dear Customer, Your offer is ready. Please note that prices do not include VAT.…" at bounding box center [435, 353] width 377 height 250
click at [347, 362] on textarea "Dear Customer, Your offer is ready. Please note that prices do not include VAT.…" at bounding box center [435, 353] width 377 height 250
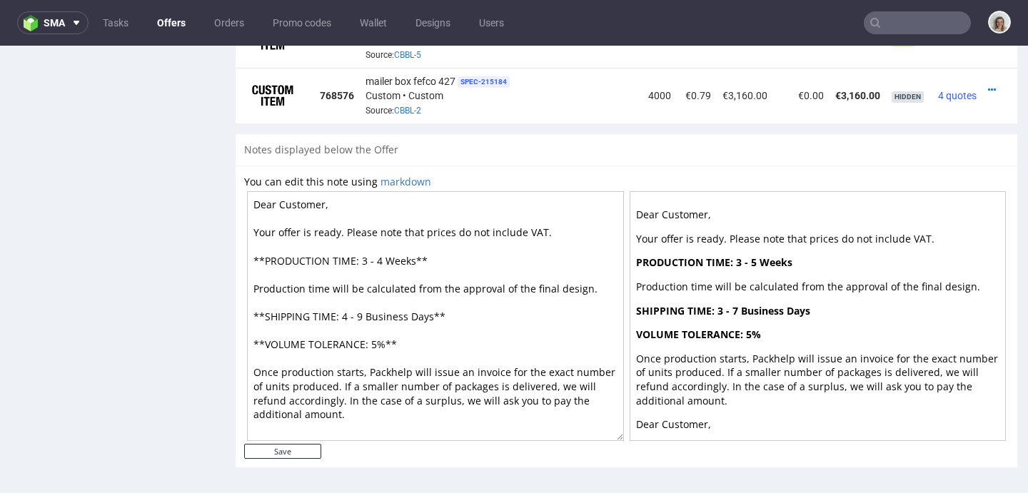
scroll to position [1130, 0]
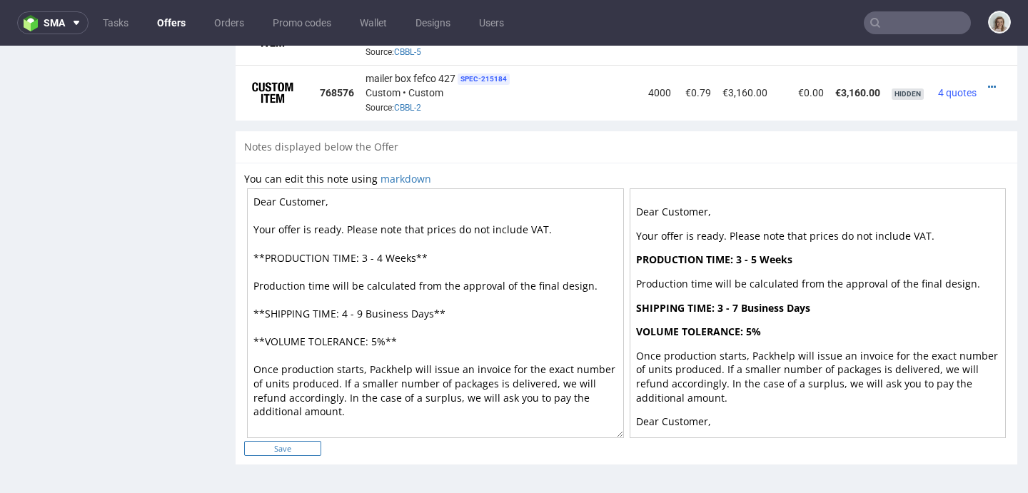
type textarea "Dear Customer, Your offer is ready. Please note that prices do not include VAT.…"
click at [286, 450] on input "Save" at bounding box center [282, 448] width 77 height 15
type input "In progress..."
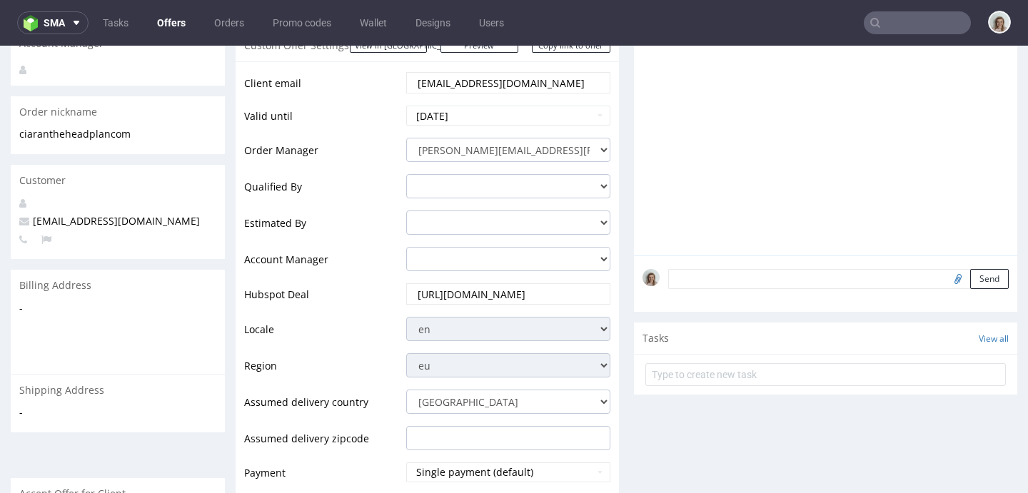
scroll to position [0, 0]
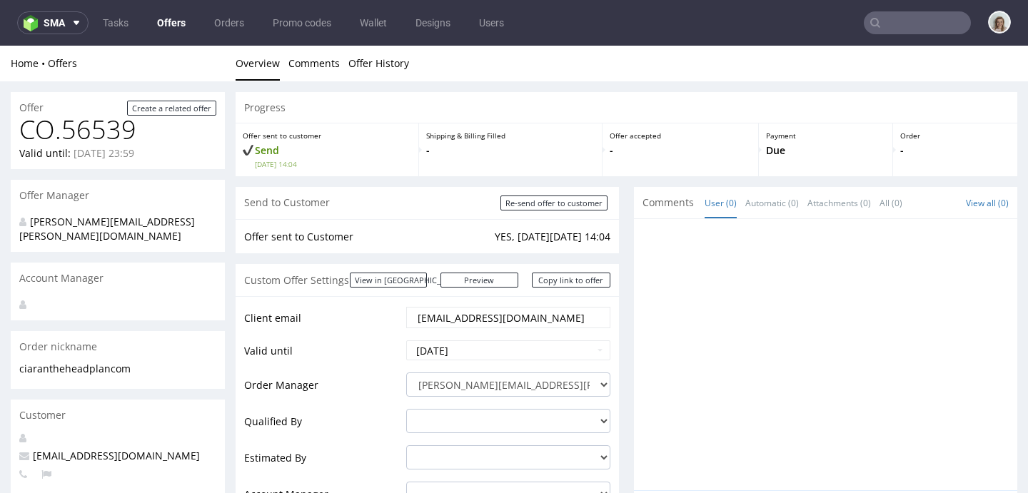
click at [504, 211] on div "Send to Customer Re-send offer to customer" at bounding box center [427, 203] width 383 height 32
click at [505, 208] on input "Re-send offer to customer" at bounding box center [553, 203] width 107 height 15
type input "In progress..."
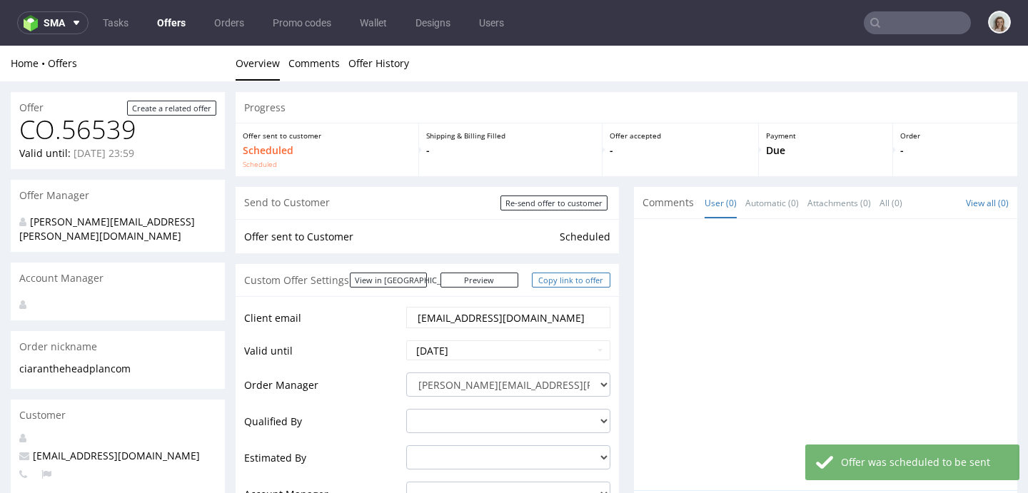
click at [568, 276] on link "Copy link to offer" at bounding box center [571, 280] width 79 height 15
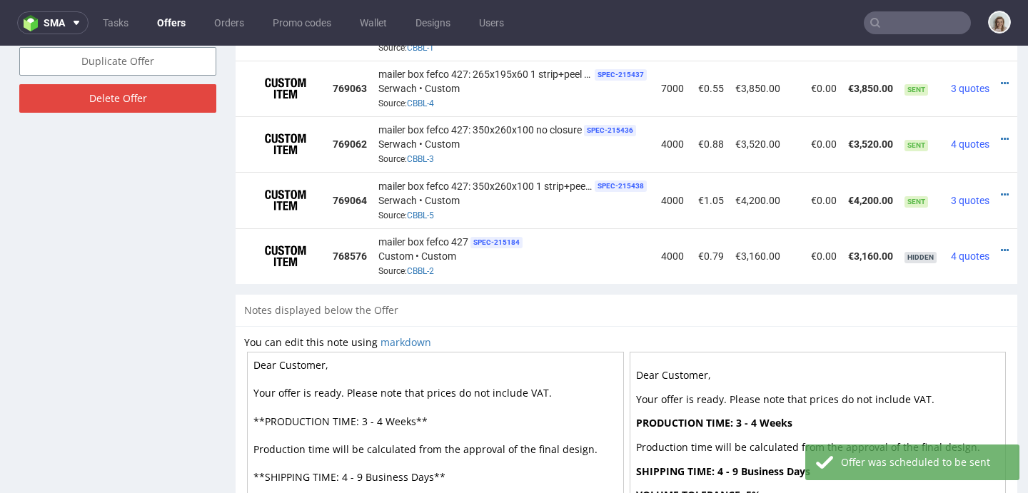
scroll to position [0, 34]
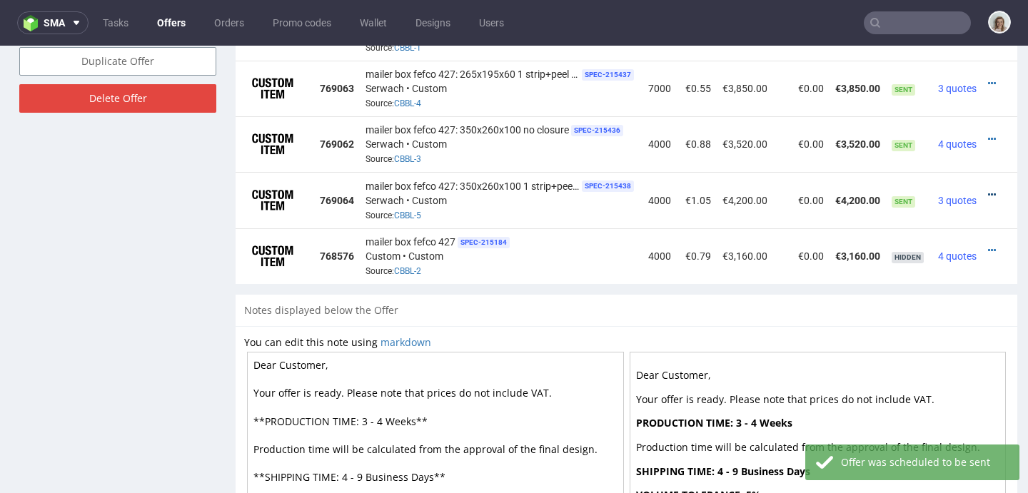
click at [988, 193] on icon at bounding box center [992, 195] width 8 height 10
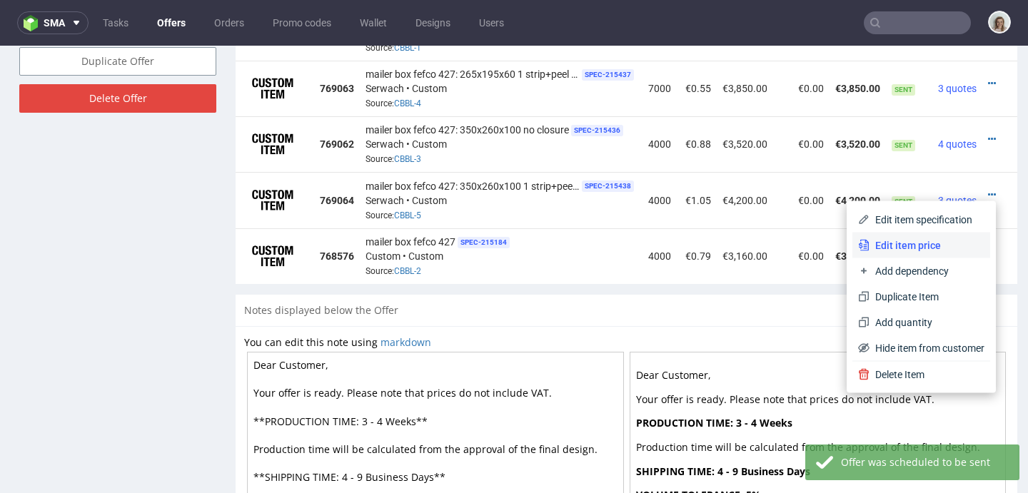
click at [894, 240] on span "Edit item price" at bounding box center [927, 245] width 115 height 14
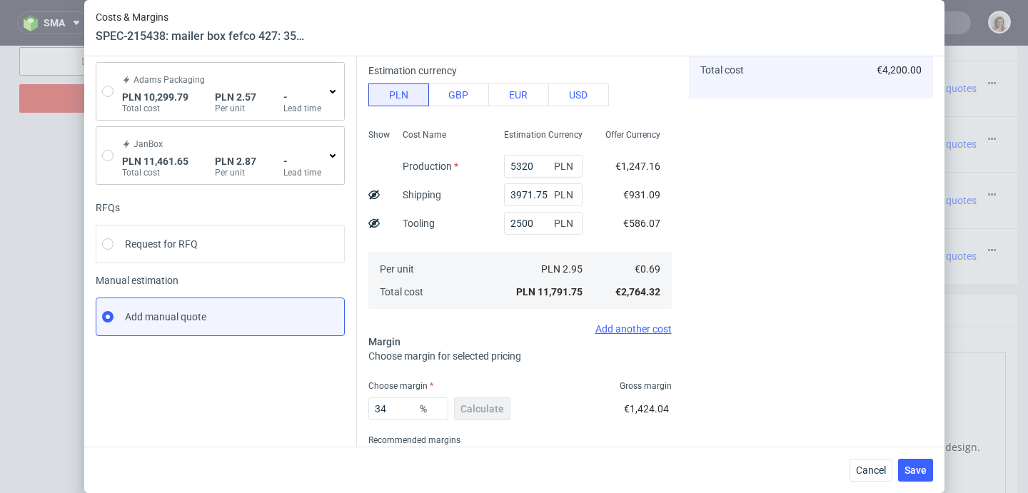
scroll to position [201, 0]
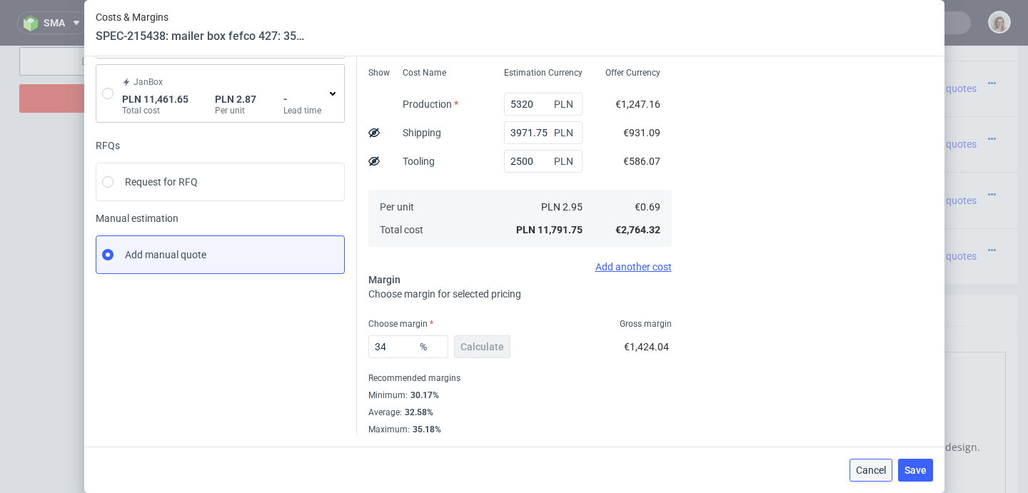
click at [877, 465] on span "Cancel" at bounding box center [871, 470] width 30 height 10
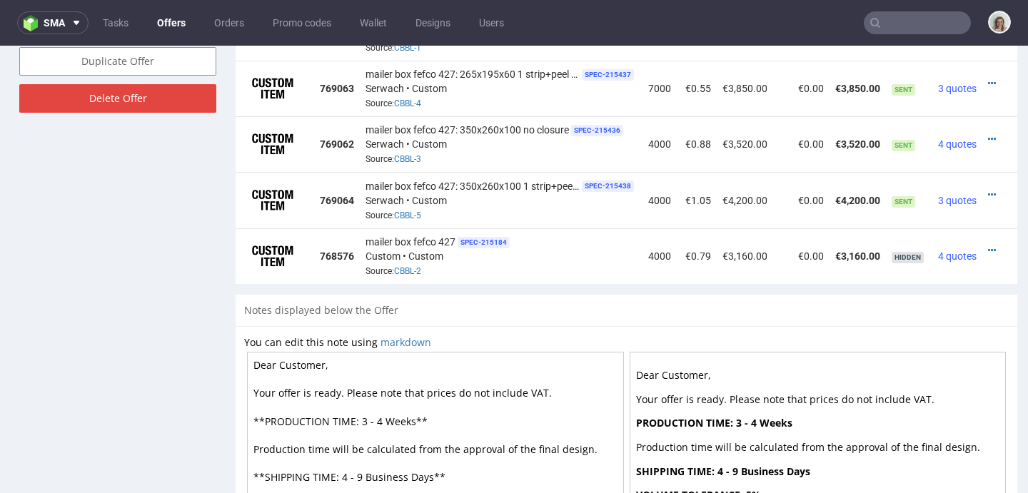
scroll to position [761, 0]
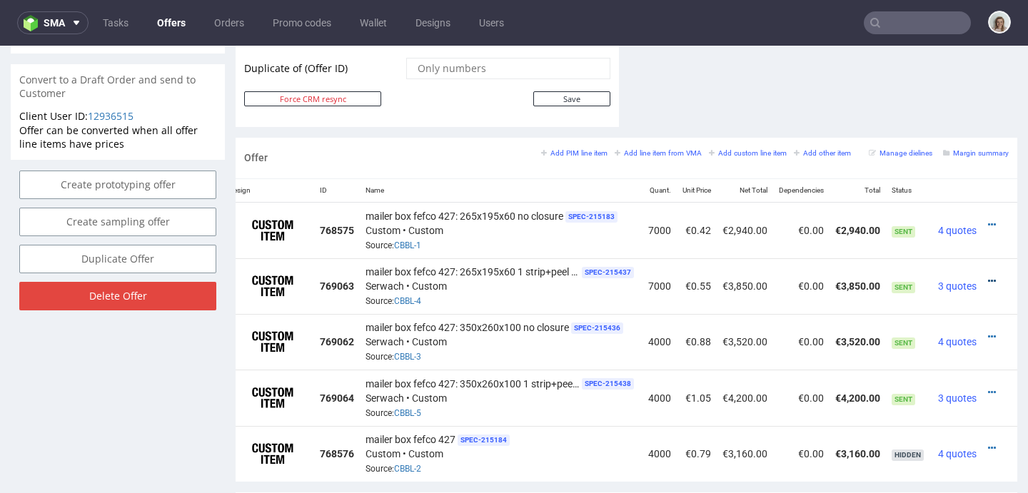
click at [988, 281] on icon at bounding box center [992, 281] width 8 height 10
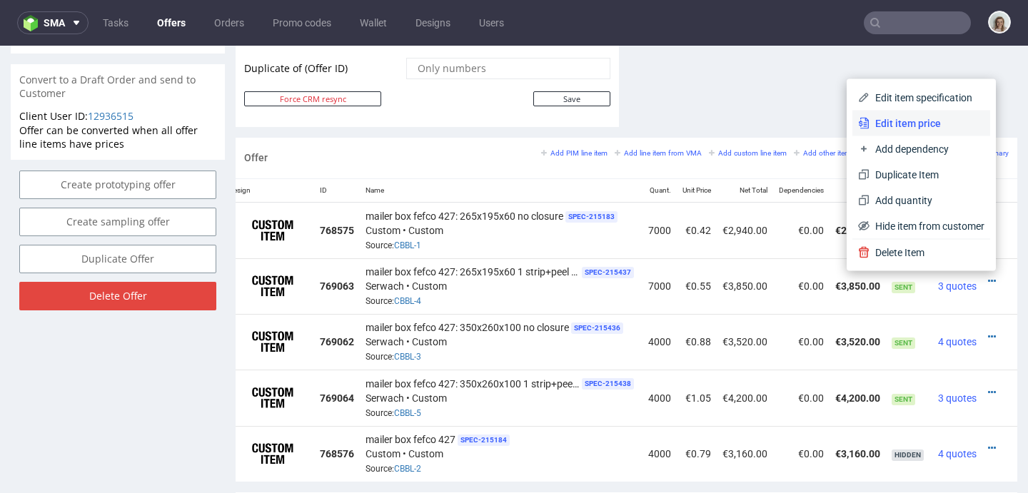
click at [885, 129] on span "Edit item price" at bounding box center [927, 123] width 115 height 14
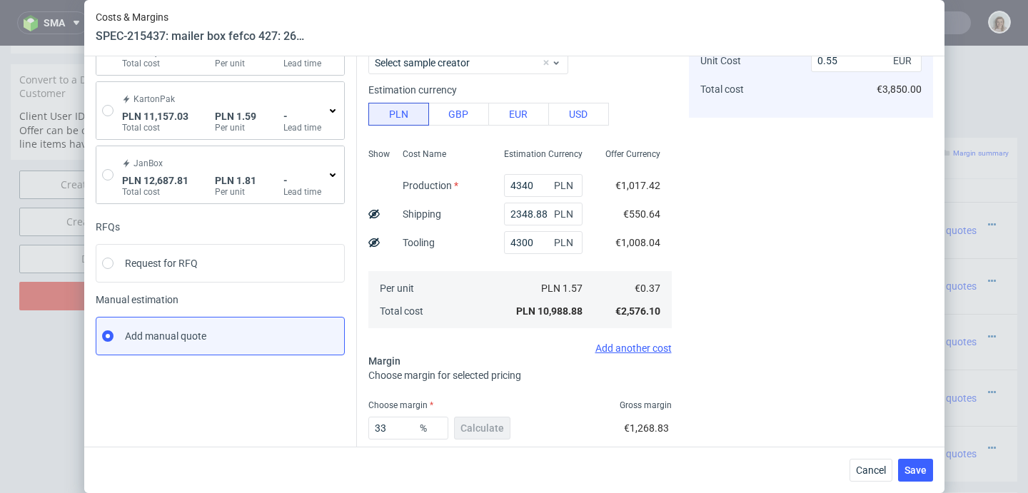
scroll to position [201, 0]
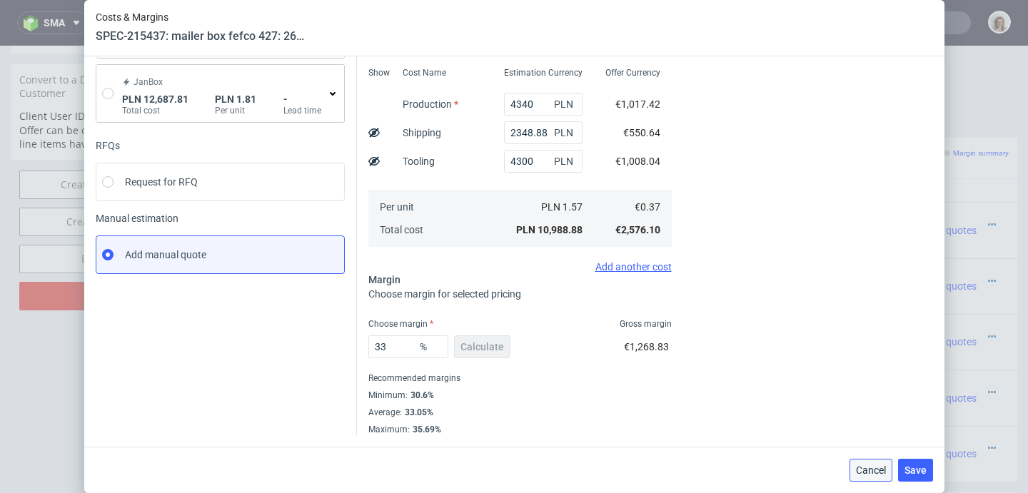
click at [872, 462] on button "Cancel" at bounding box center [871, 470] width 43 height 23
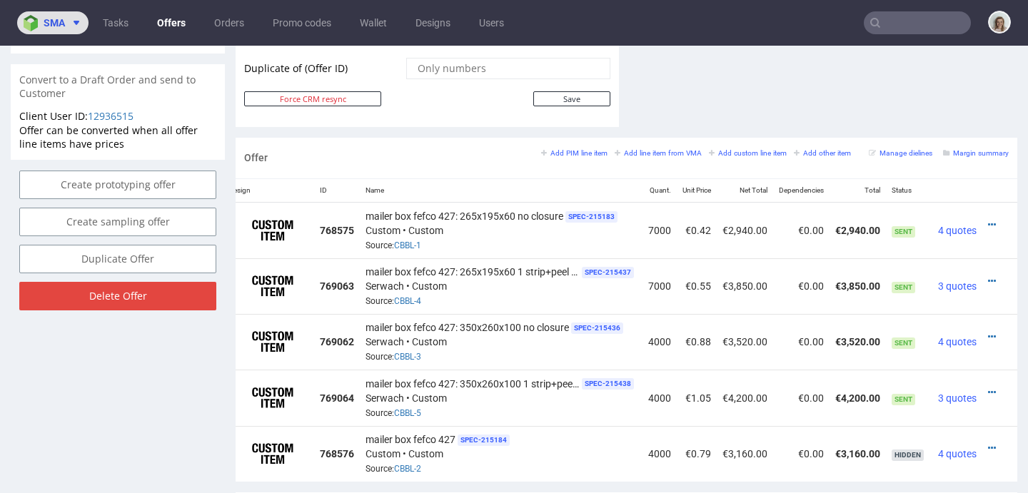
click at [71, 23] on icon at bounding box center [76, 22] width 11 height 11
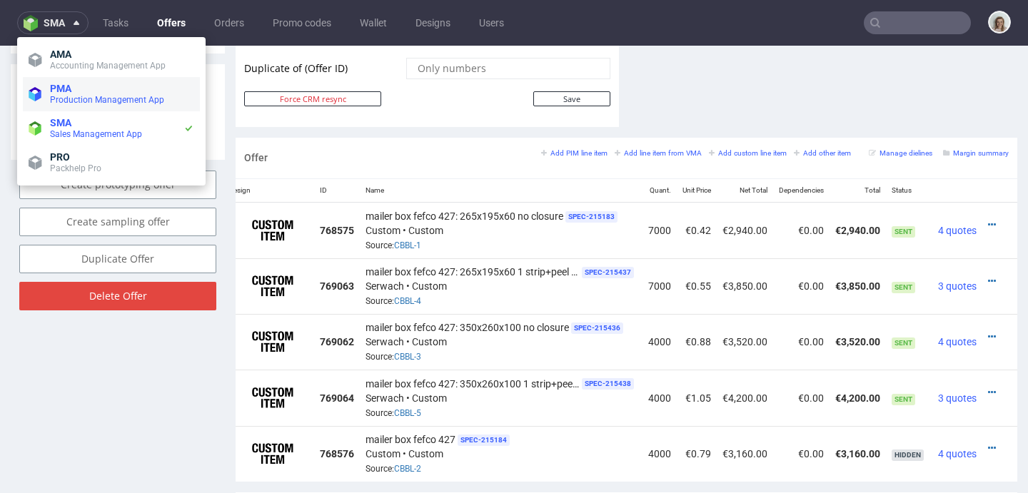
click at [92, 104] on span "Production Management App" at bounding box center [107, 100] width 114 height 10
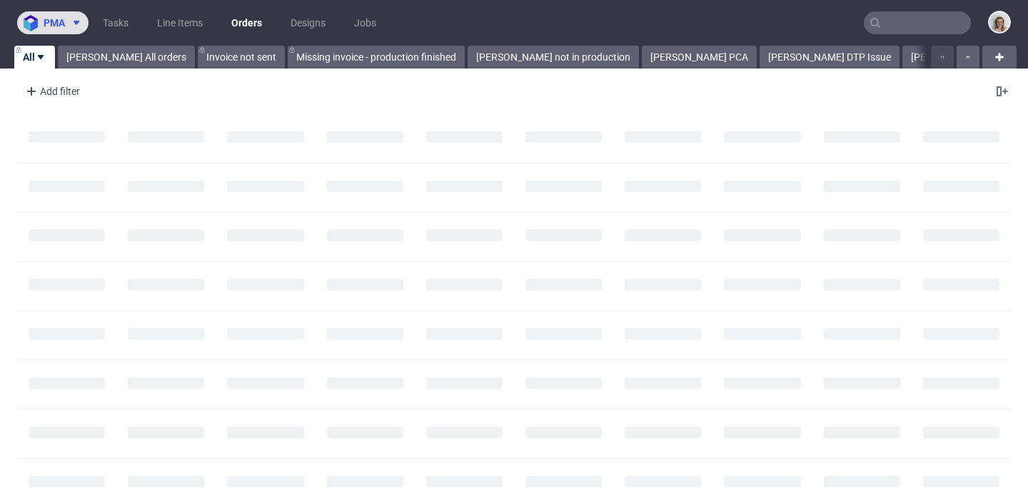
click at [63, 21] on span "pma" at bounding box center [54, 23] width 21 height 10
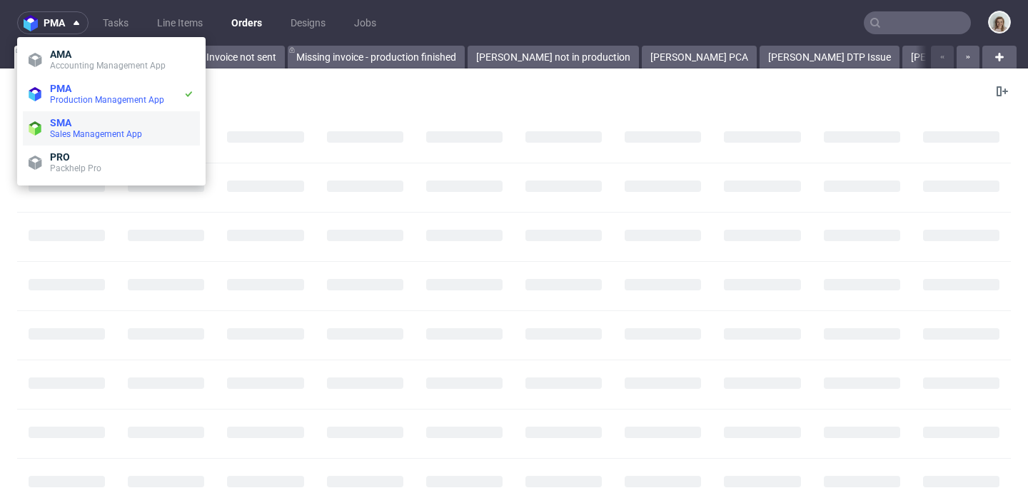
click at [88, 125] on span "SMA" at bounding box center [122, 122] width 144 height 11
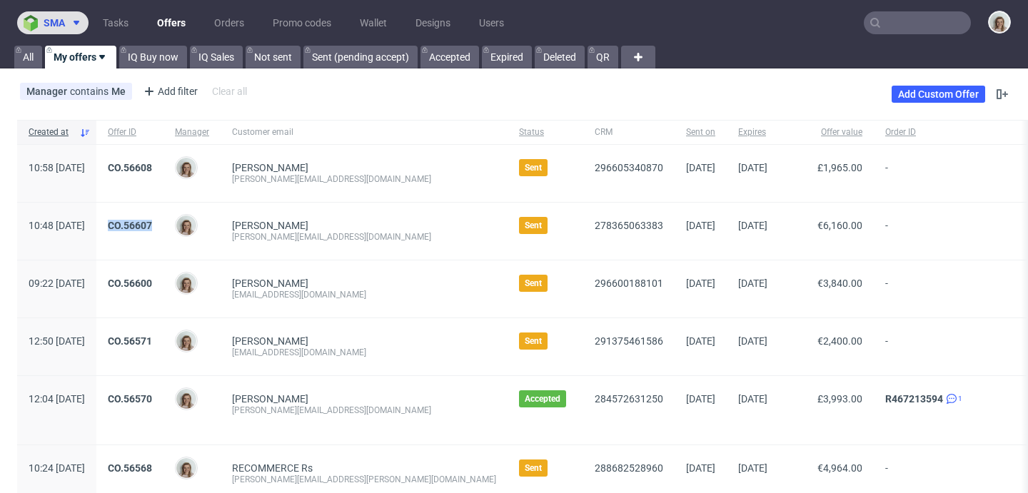
click at [55, 27] on span "sma" at bounding box center [54, 23] width 21 height 10
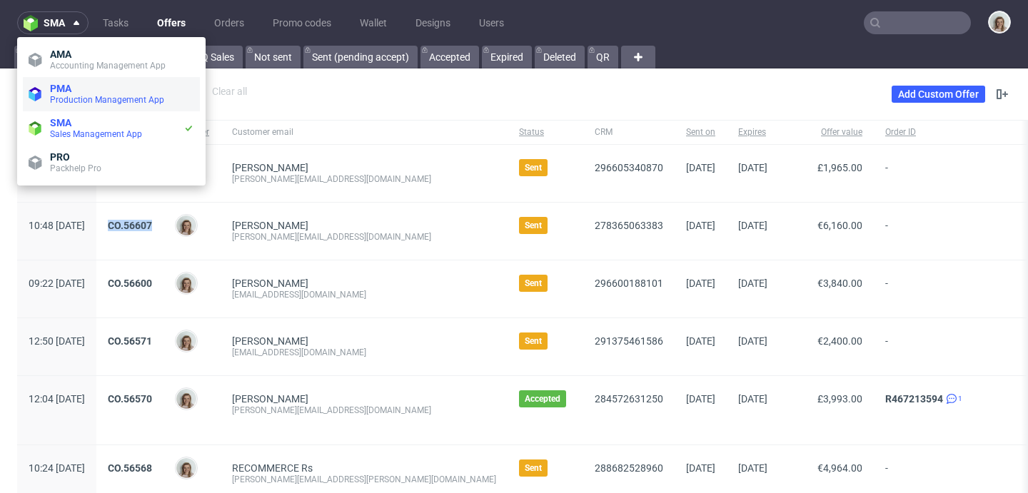
click at [85, 96] on span "Production Management App" at bounding box center [107, 100] width 114 height 10
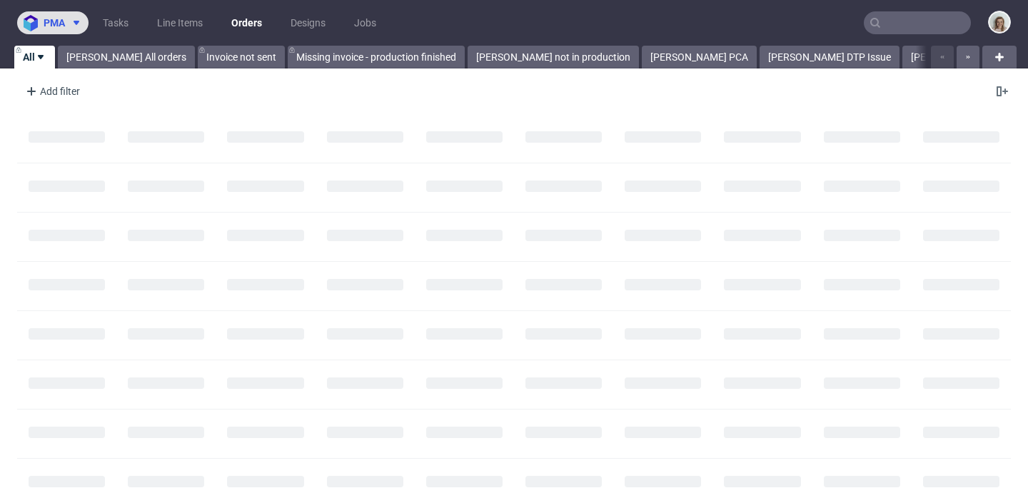
click at [65, 32] on button "pma" at bounding box center [52, 22] width 71 height 23
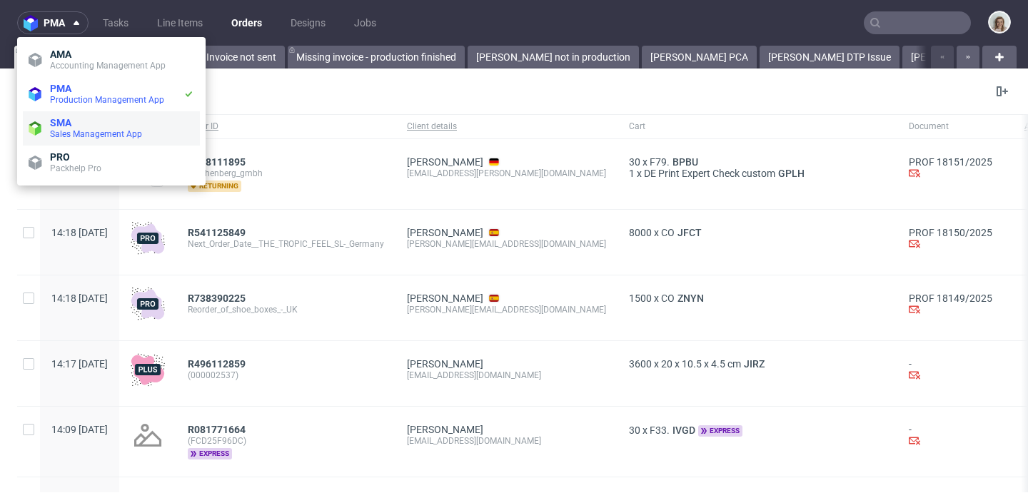
click at [81, 135] on span "Sales Management App" at bounding box center [96, 134] width 92 height 10
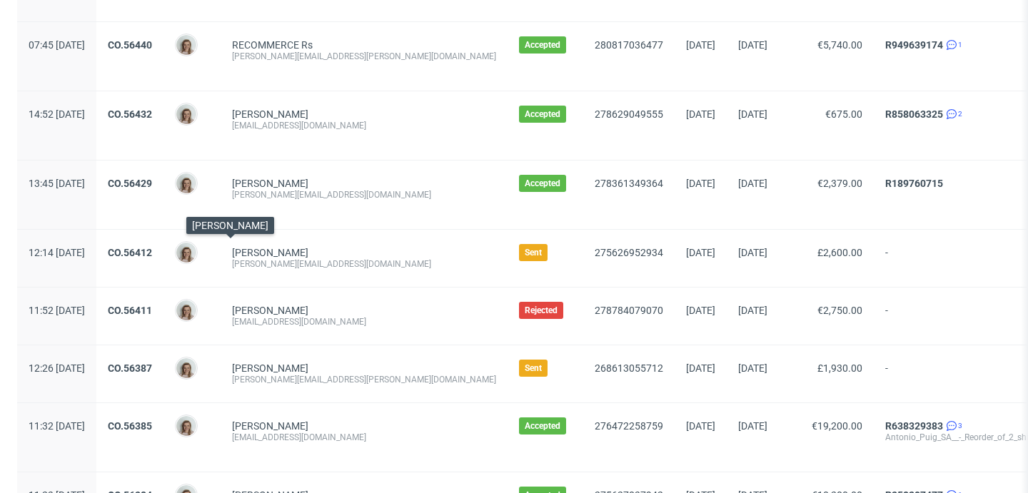
scroll to position [1163, 0]
click at [152, 369] on link "CO.56387" at bounding box center [130, 367] width 44 height 11
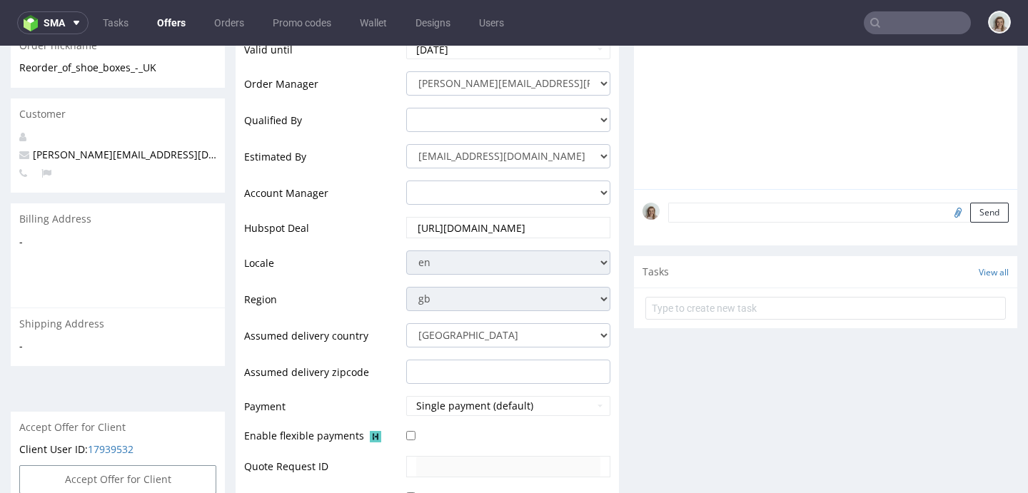
scroll to position [323, 0]
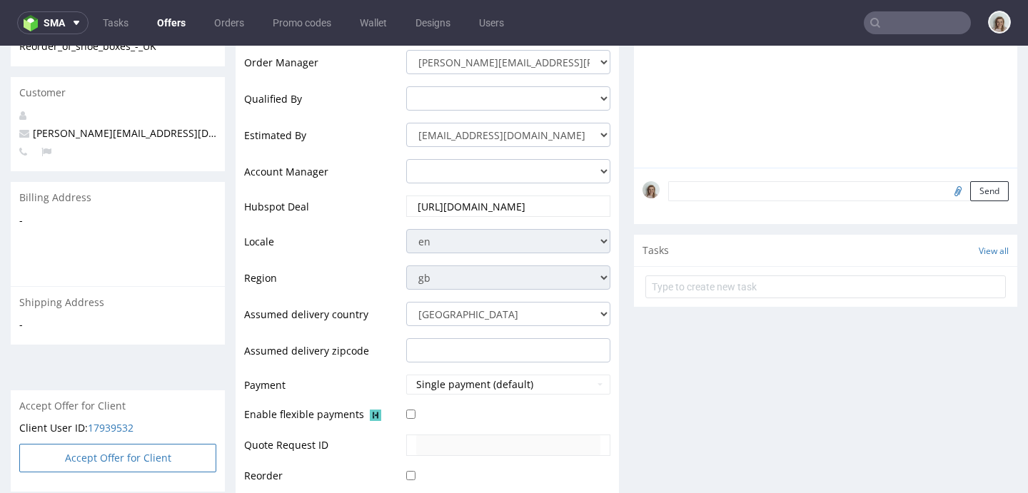
click at [131, 444] on button "Accept Offer for Client" at bounding box center [117, 458] width 197 height 29
select select "68"
select select "853"
select select "b2b"
select select "68"
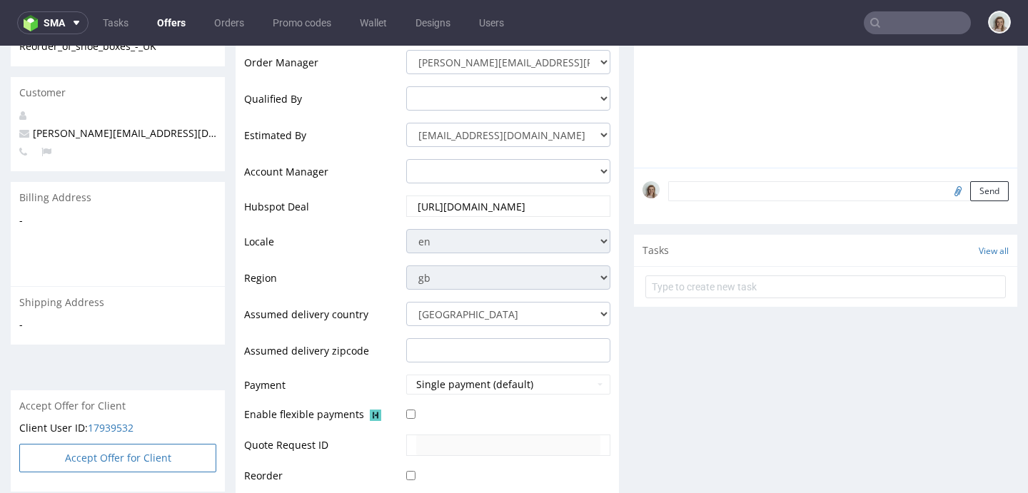
select select "853"
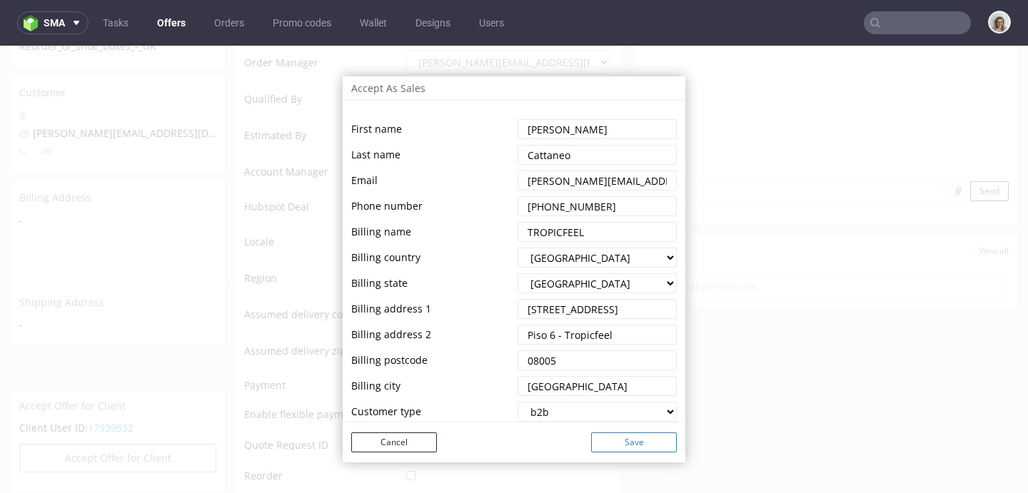
click at [621, 438] on button "Save" at bounding box center [634, 443] width 86 height 20
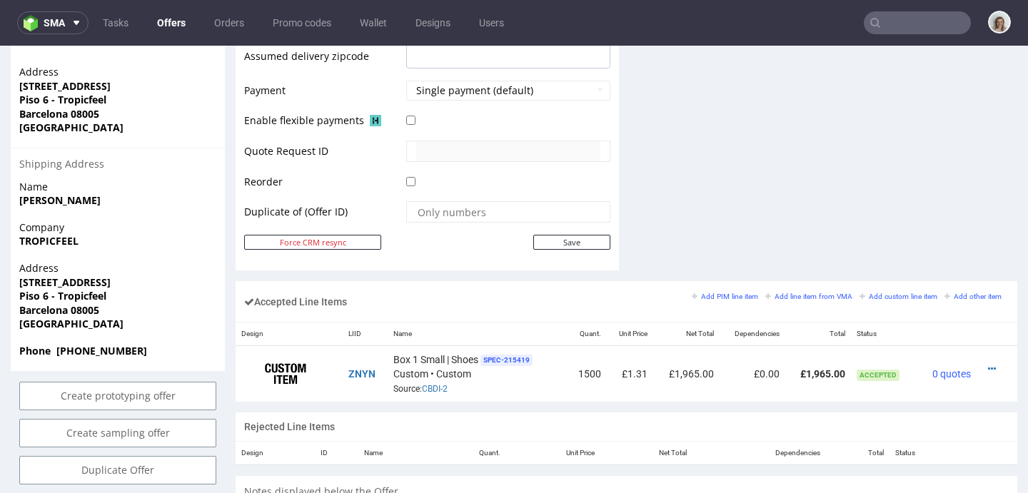
scroll to position [732, 0]
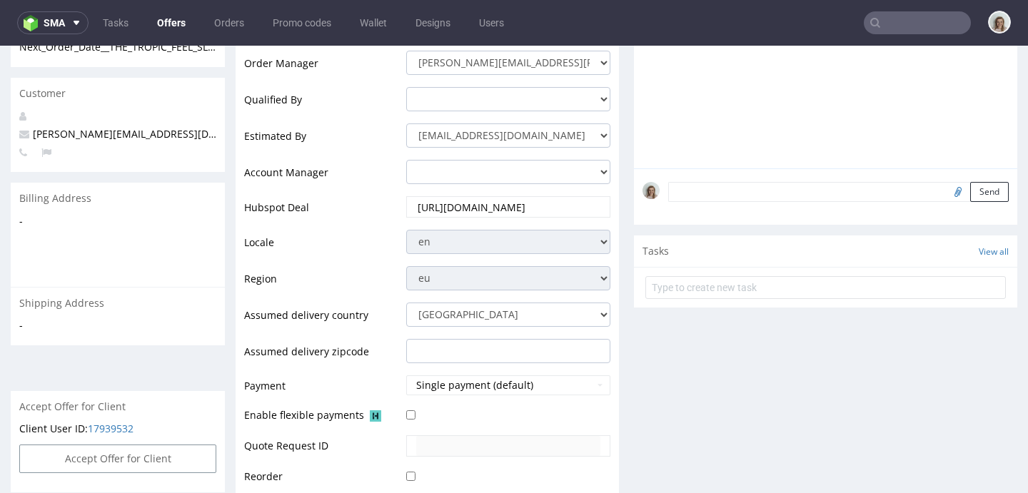
scroll to position [393, 0]
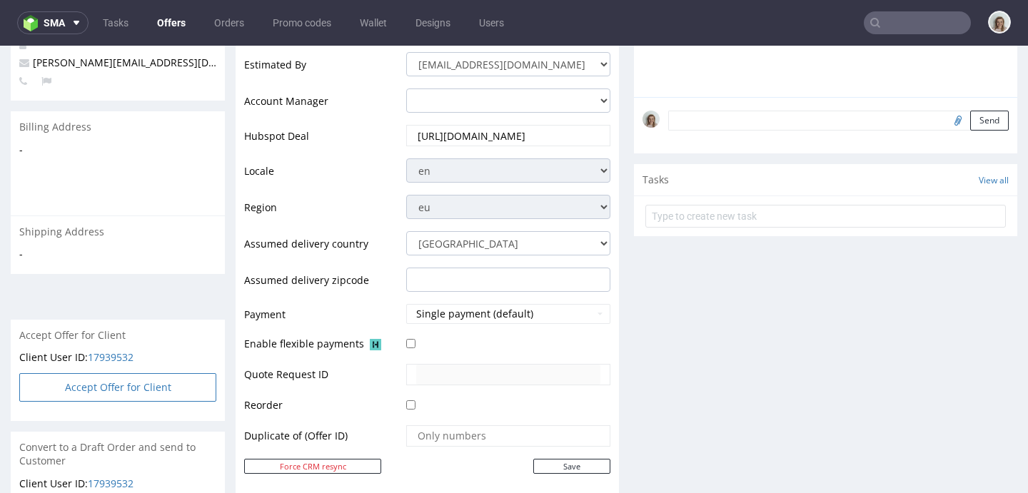
click at [124, 373] on button "Accept Offer for Client" at bounding box center [117, 387] width 197 height 29
select select "68"
select select "853"
select select "b2b"
select select "68"
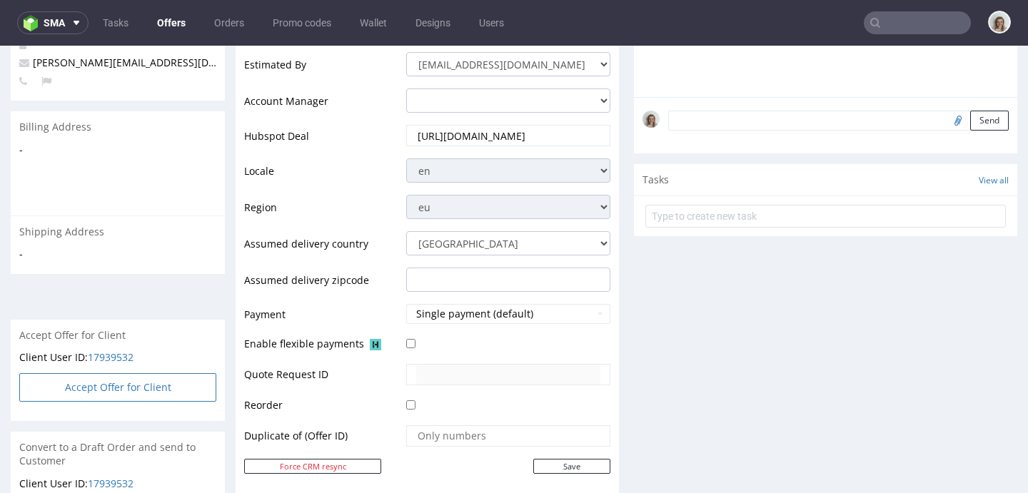
select select "853"
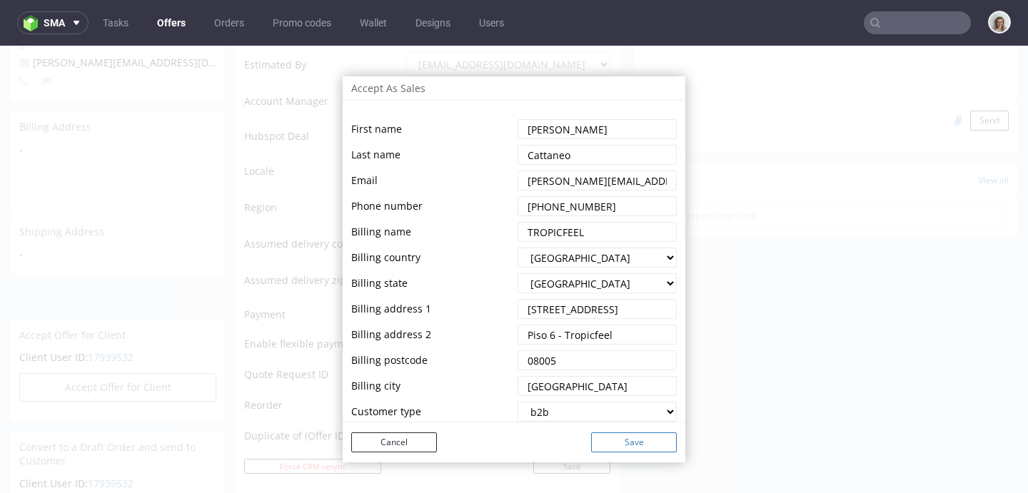
click at [646, 441] on button "Save" at bounding box center [634, 443] width 86 height 20
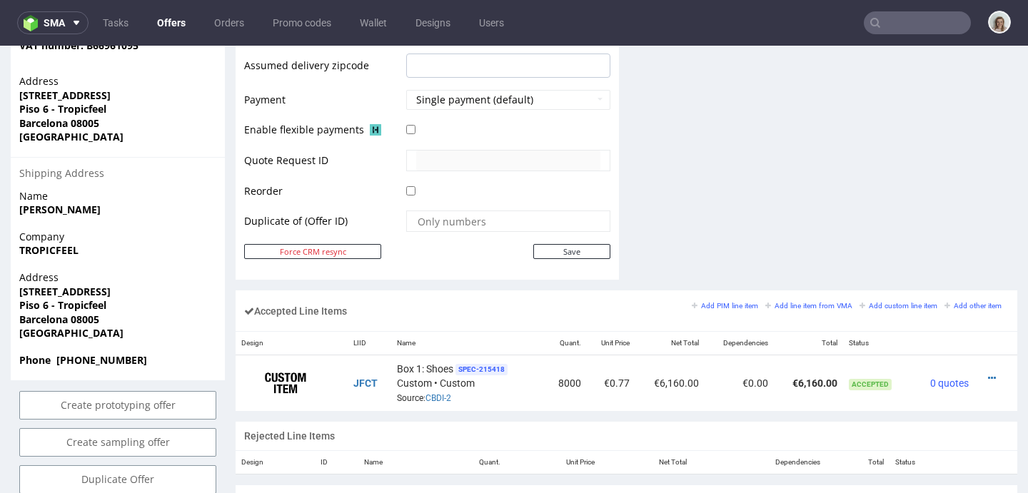
scroll to position [914, 0]
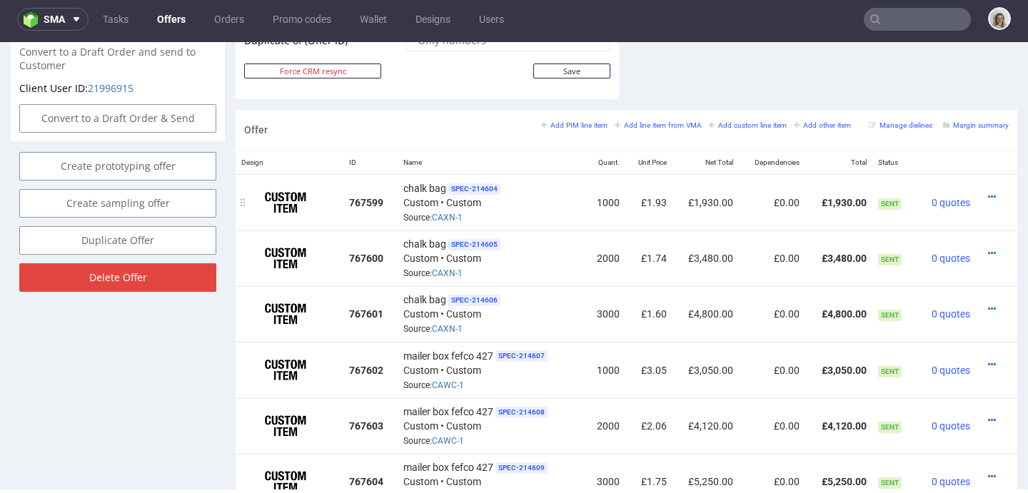
scroll to position [800, 0]
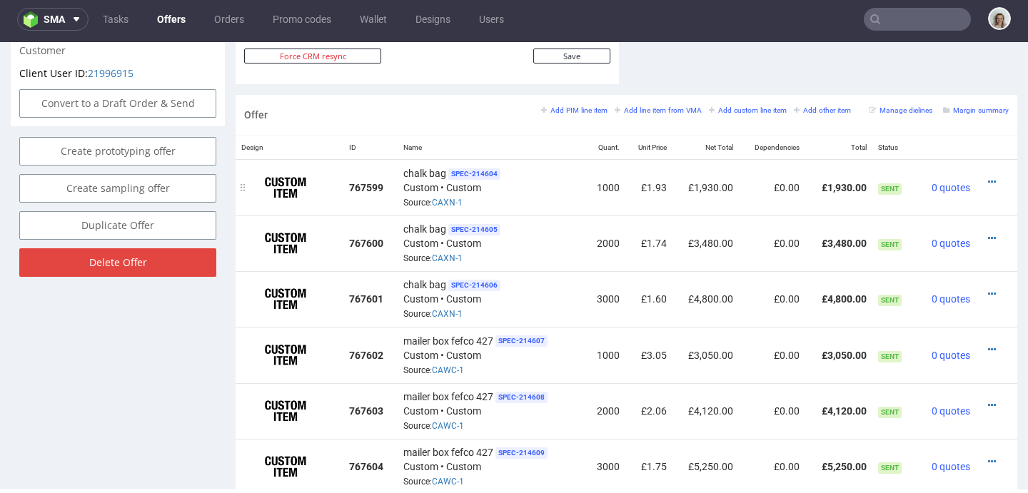
click at [982, 181] on div at bounding box center [992, 182] width 21 height 14
click at [988, 181] on icon at bounding box center [992, 182] width 8 height 10
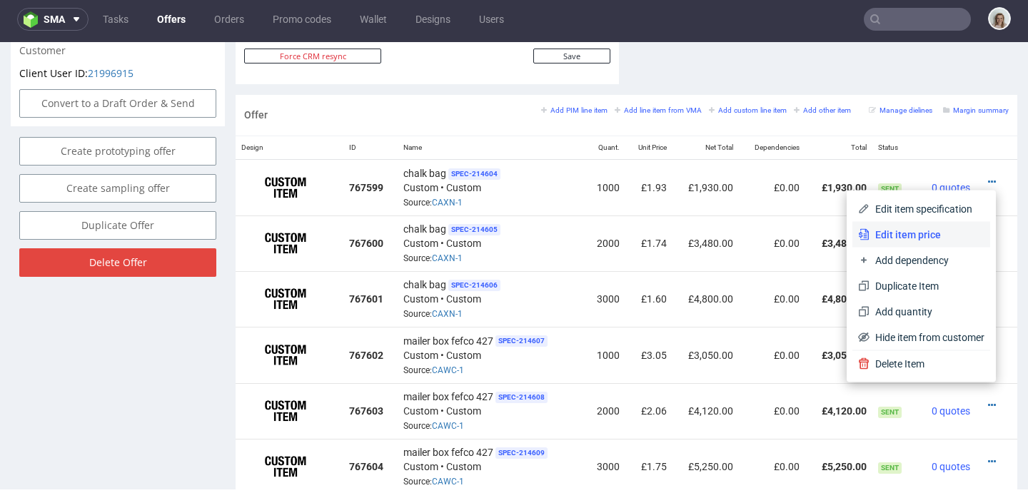
click at [924, 228] on span "Edit item price" at bounding box center [927, 235] width 115 height 14
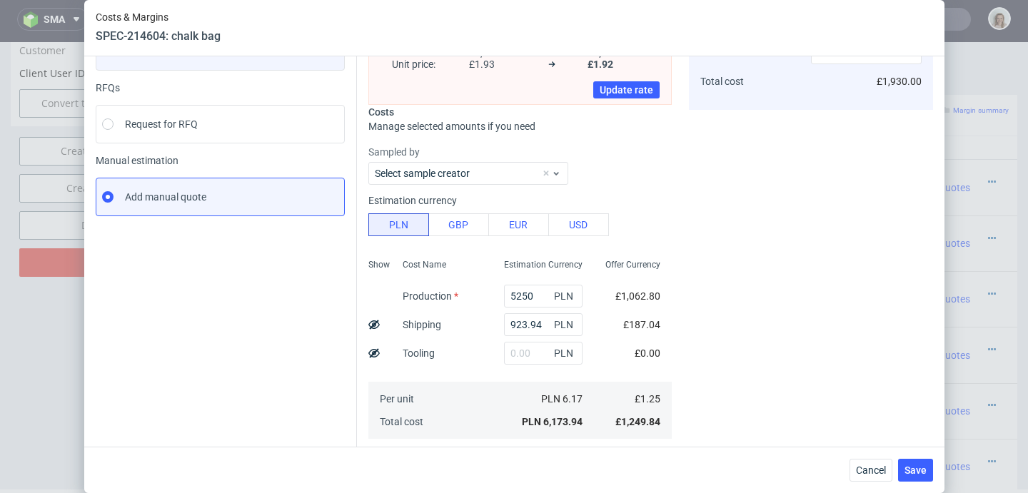
scroll to position [297, 0]
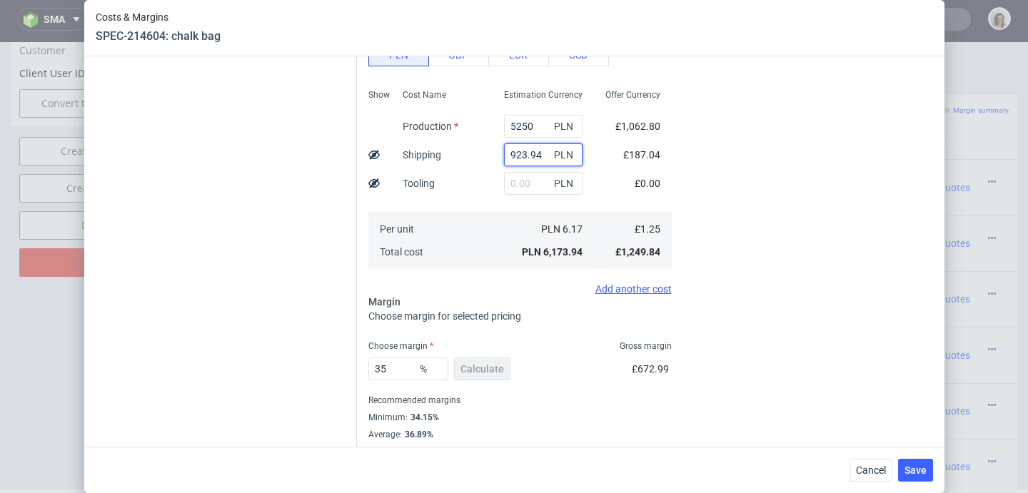
drag, startPoint x: 530, startPoint y: 151, endPoint x: 485, endPoint y: 151, distance: 44.3
click at [493, 151] on div "923.94 PLN" at bounding box center [543, 155] width 101 height 29
click at [886, 473] on span "Cancel" at bounding box center [871, 470] width 30 height 10
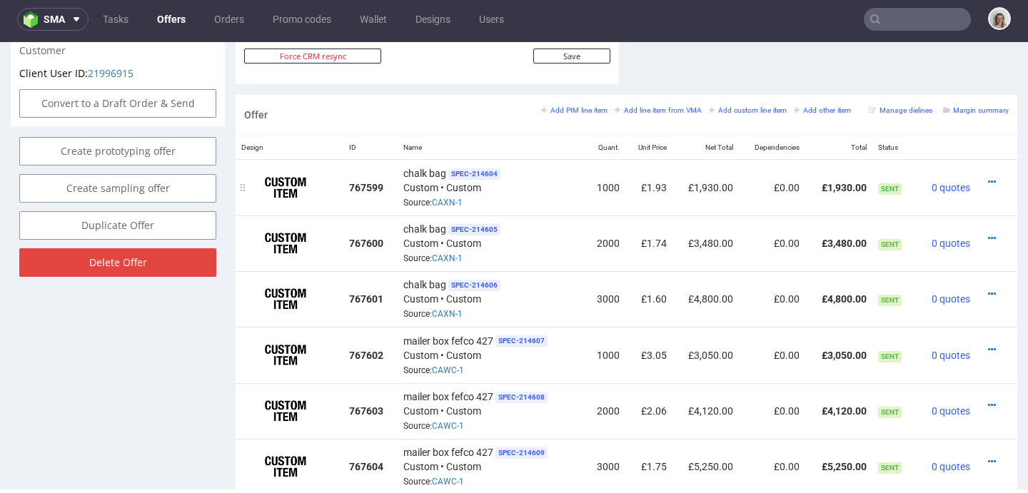
click at [976, 173] on td at bounding box center [996, 187] width 41 height 56
click at [988, 179] on icon at bounding box center [992, 182] width 8 height 10
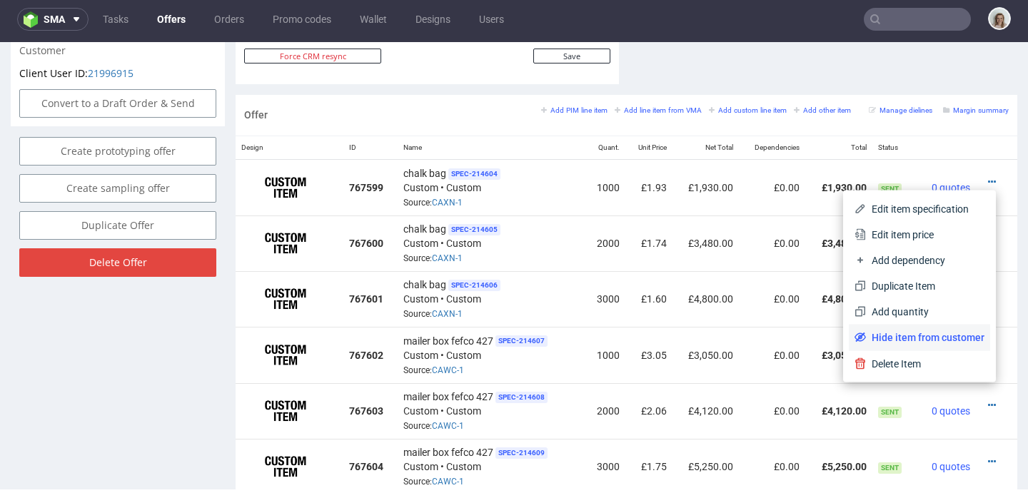
click at [877, 338] on span "Hide item from customer" at bounding box center [925, 338] width 119 height 14
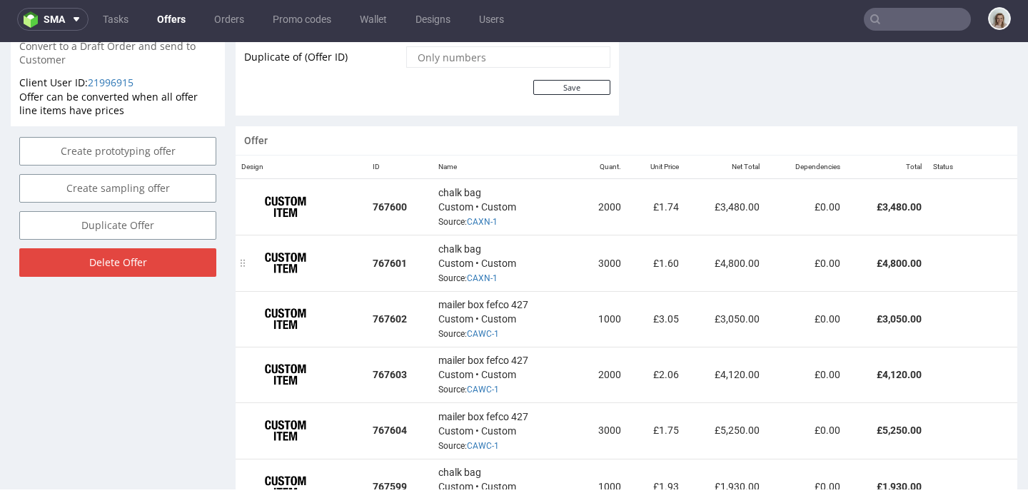
scroll to position [791, 0]
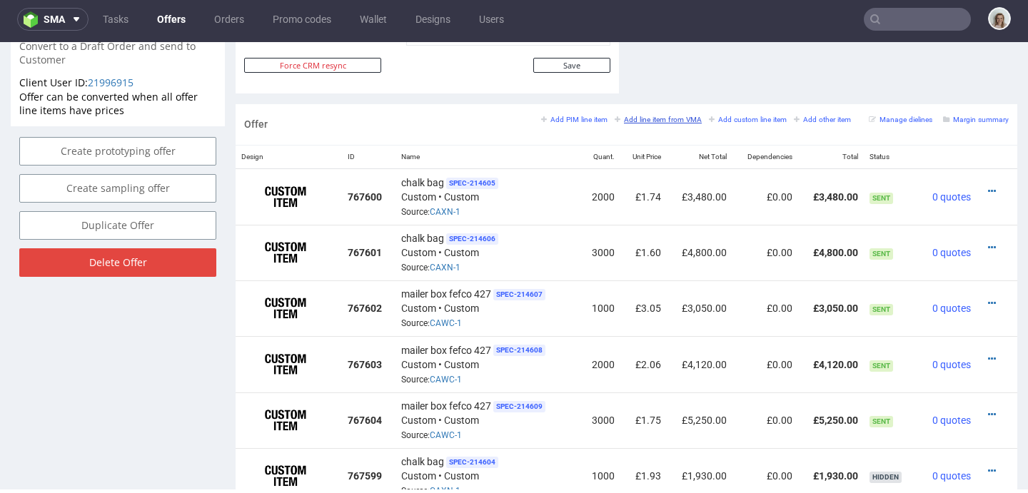
click at [647, 119] on small "Add line item from VMA" at bounding box center [658, 120] width 87 height 8
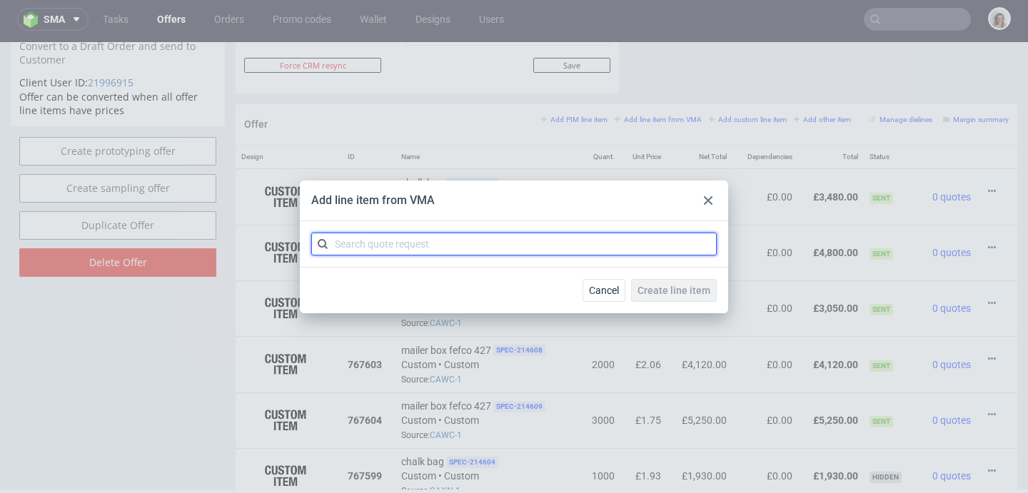
click at [520, 247] on input "text" at bounding box center [513, 244] width 405 height 23
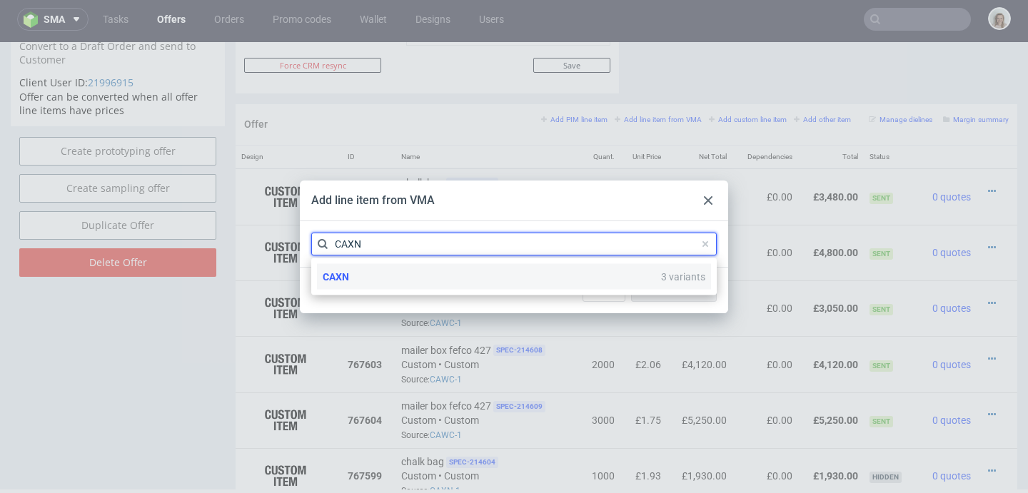
type input "CAXN"
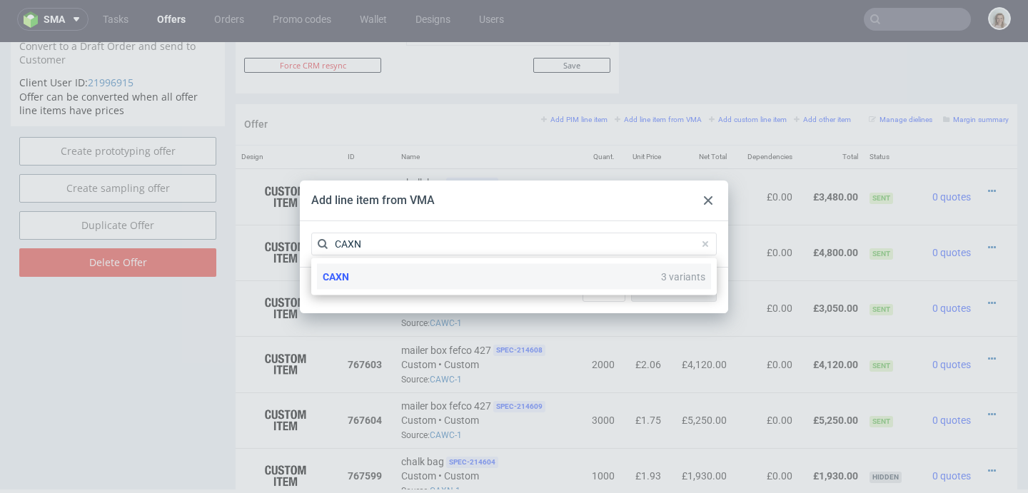
click at [448, 272] on div "CAXN 3 variants" at bounding box center [514, 277] width 394 height 26
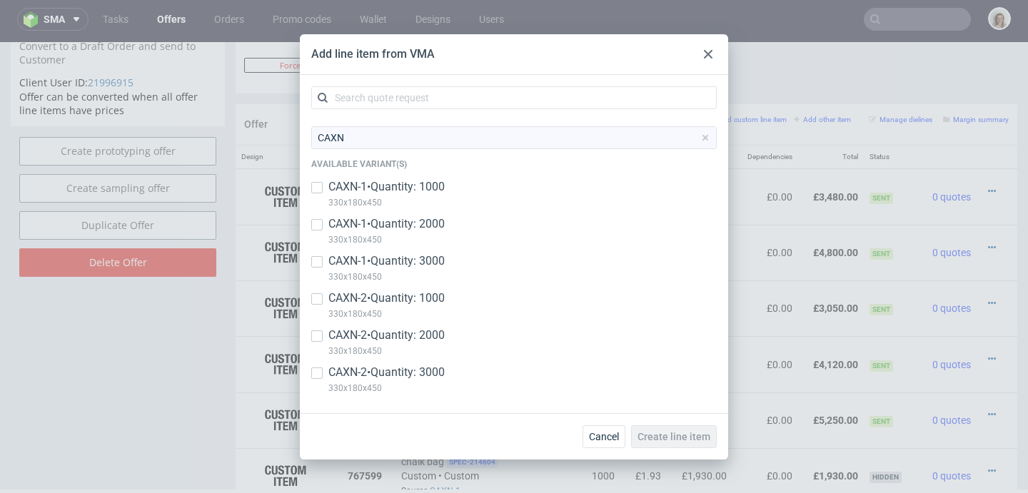
click at [406, 298] on p "CAXN-2 • Quantity: 1000" at bounding box center [386, 299] width 116 height 16
checkbox input "true"
click at [408, 333] on p "CAXN-2 • Quantity: 2000" at bounding box center [386, 336] width 116 height 16
checkbox input "true"
drag, startPoint x: 418, startPoint y: 371, endPoint x: 430, endPoint y: 373, distance: 12.3
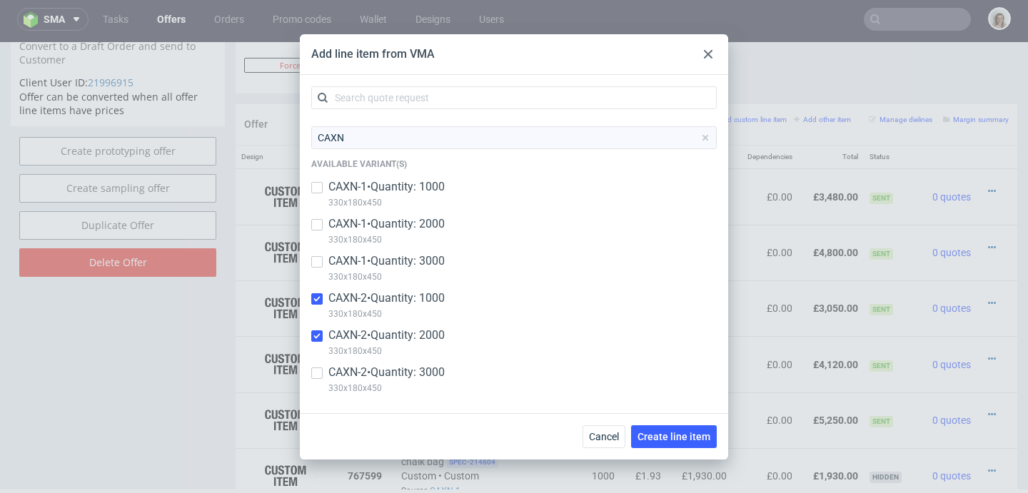
click at [418, 371] on p "CAXN-2 • Quantity: 3000" at bounding box center [386, 373] width 116 height 16
checkbox input "true"
click at [706, 437] on span "Create line item" at bounding box center [674, 437] width 73 height 10
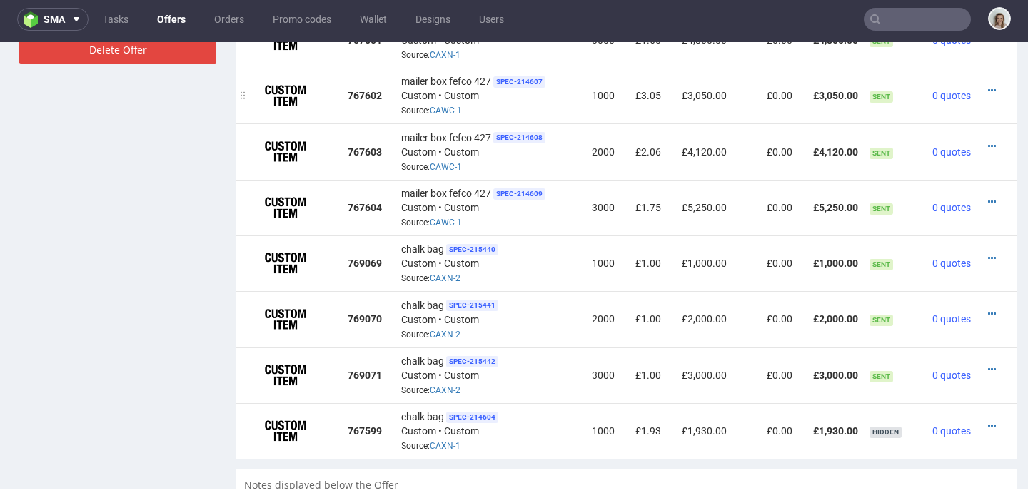
scroll to position [1139, 0]
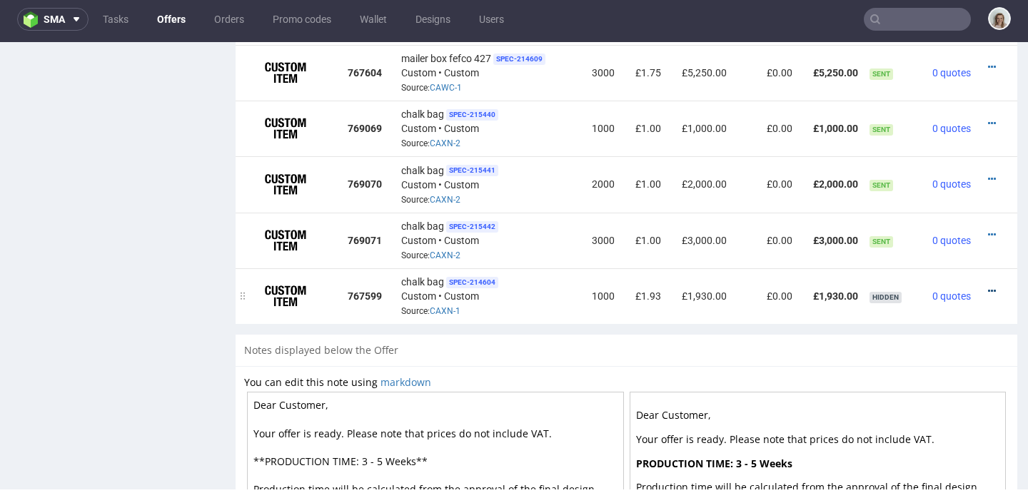
click at [988, 286] on icon at bounding box center [992, 291] width 8 height 10
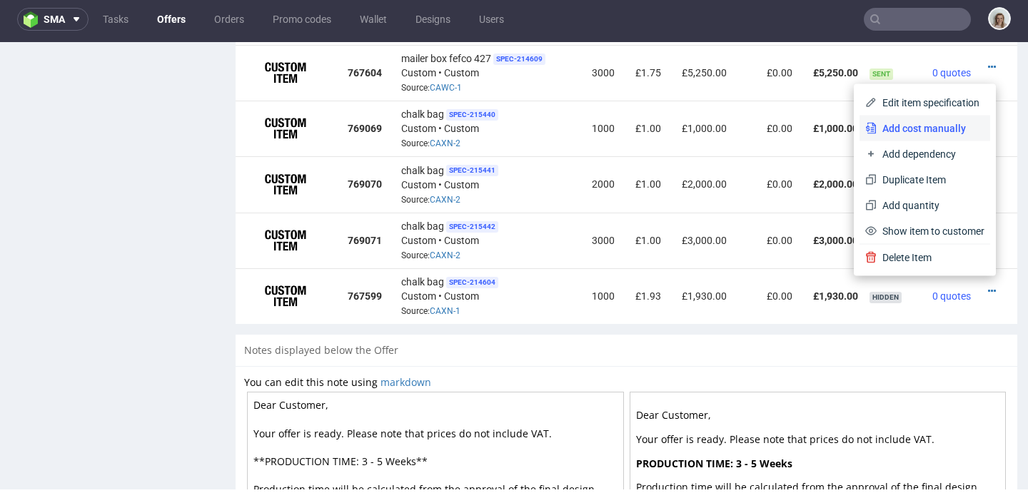
click at [896, 136] on li "Add cost manually" at bounding box center [925, 129] width 131 height 26
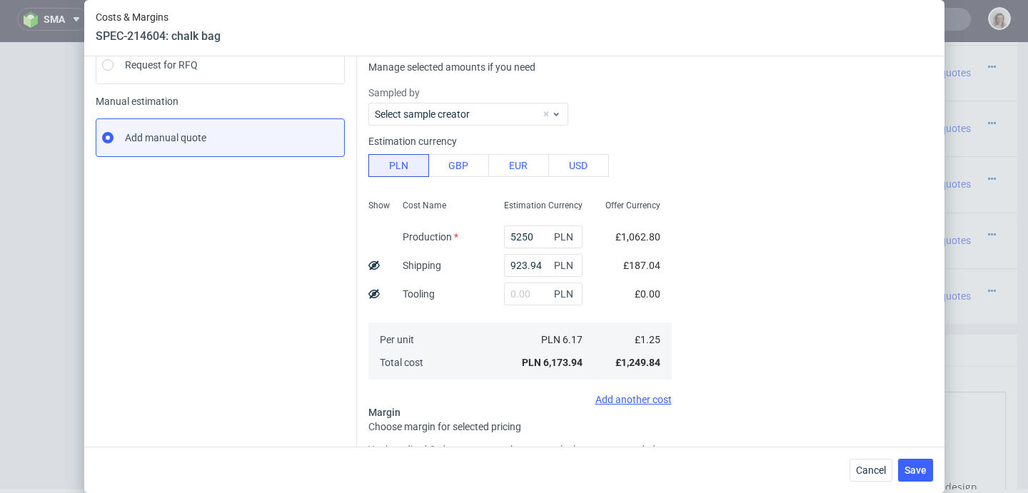
scroll to position [359, 0]
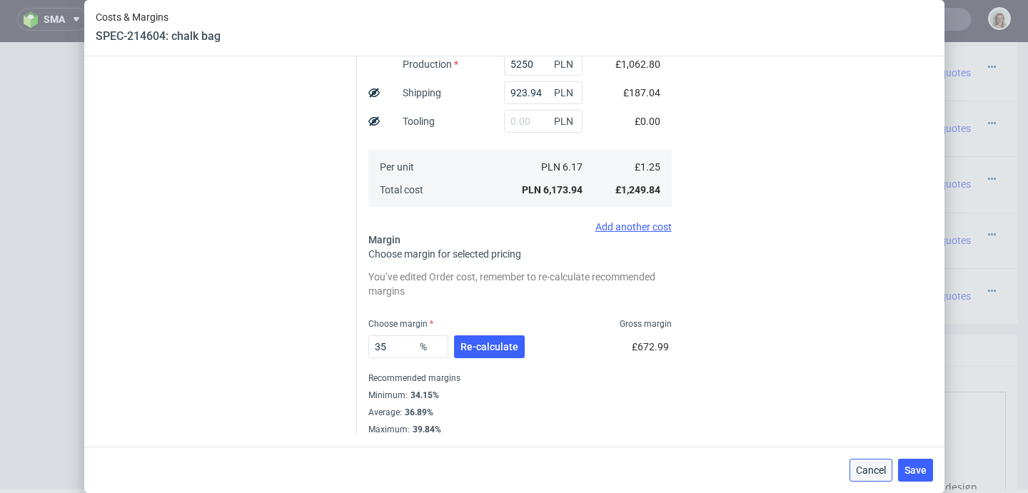
click at [880, 476] on button "Cancel" at bounding box center [871, 470] width 43 height 23
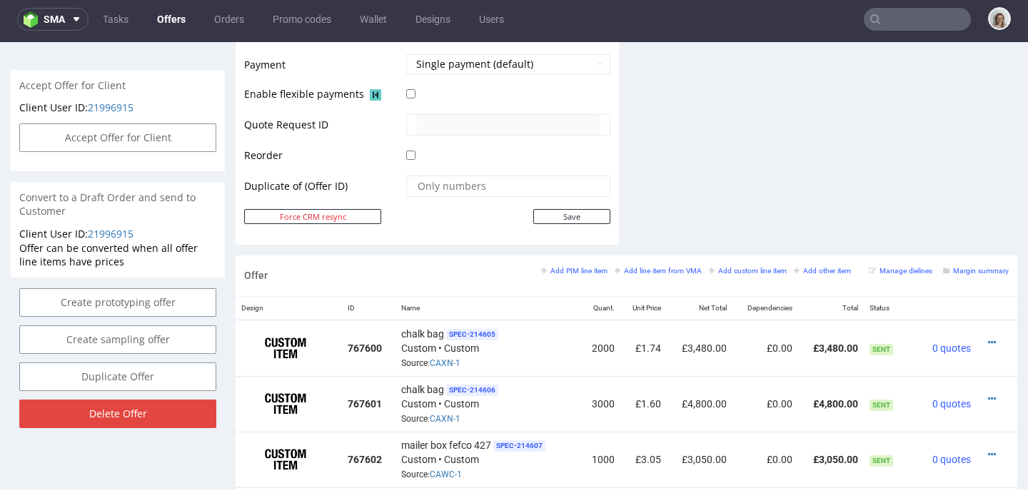
scroll to position [725, 0]
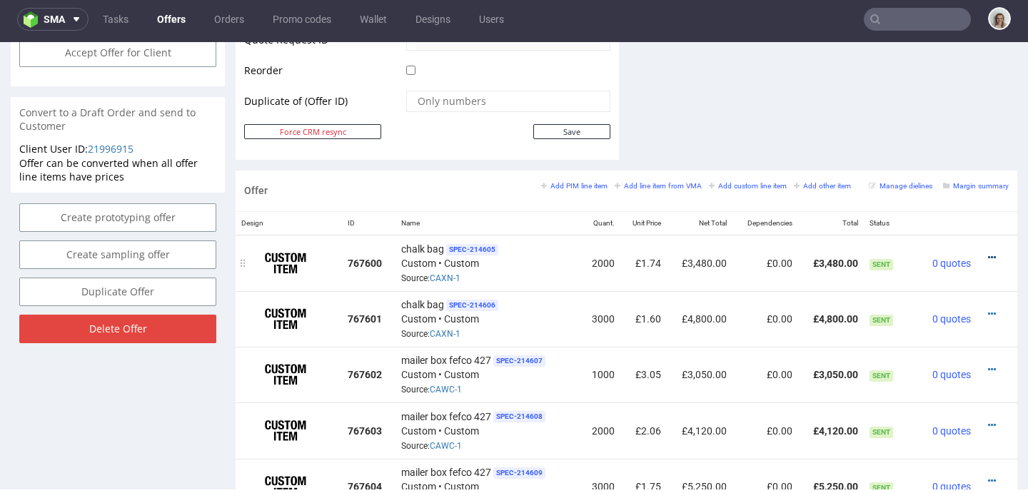
click at [988, 256] on icon at bounding box center [992, 258] width 8 height 10
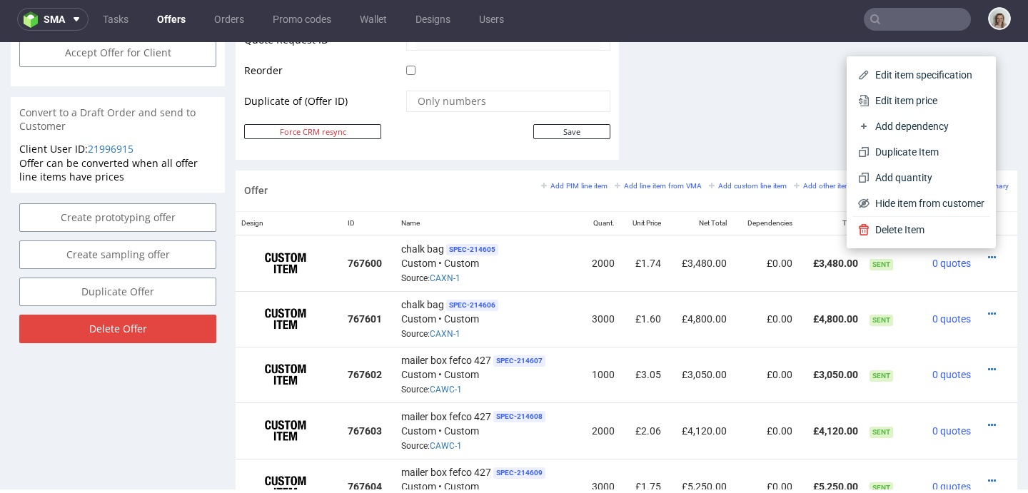
drag, startPoint x: 881, startPoint y: 104, endPoint x: 726, endPoint y: 144, distance: 160.2
click at [880, 104] on span "Edit item price" at bounding box center [927, 101] width 115 height 14
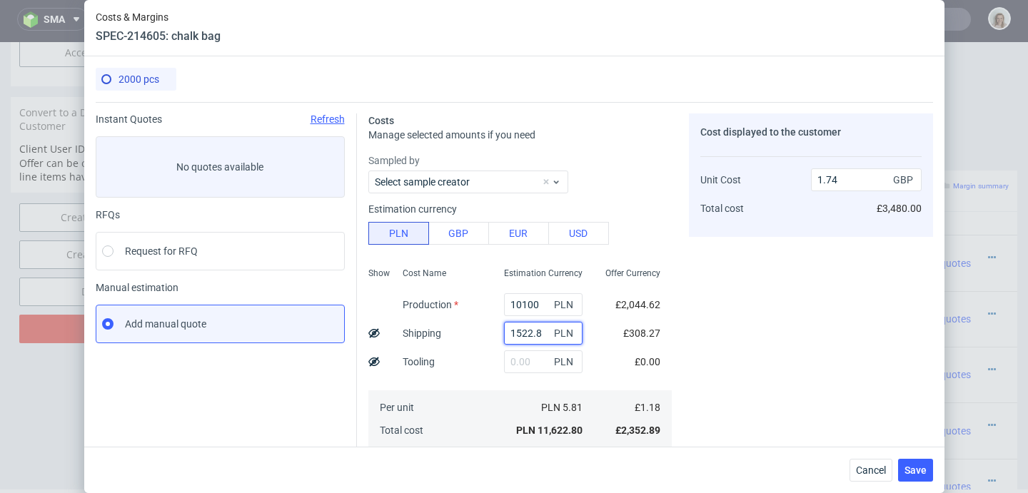
drag, startPoint x: 508, startPoint y: 333, endPoint x: 485, endPoint y: 333, distance: 22.8
click at [493, 333] on div "1522.8 PLN" at bounding box center [543, 333] width 101 height 29
paste input "923.94"
type input "923.94"
type input "1.65"
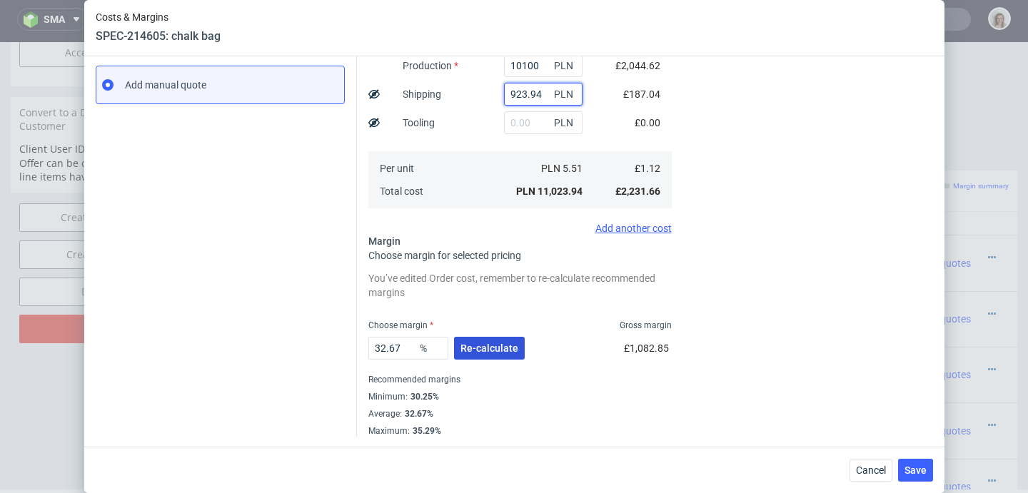
scroll to position [241, 0]
type input "923.94"
drag, startPoint x: 407, startPoint y: 344, endPoint x: 349, endPoint y: 344, distance: 57.8
click at [349, 344] on div "Instant Quotes Refresh No quotes available RFQs Request for RFQ Manual estimati…" at bounding box center [514, 149] width 837 height 574
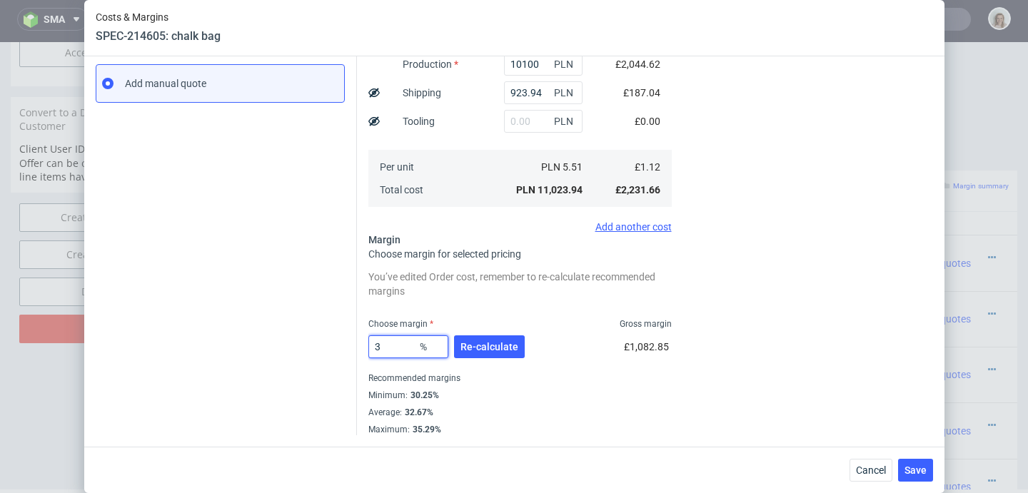
type input "35"
type input "1.71"
type input "35"
click at [502, 348] on span "Re-calculate" at bounding box center [489, 347] width 58 height 10
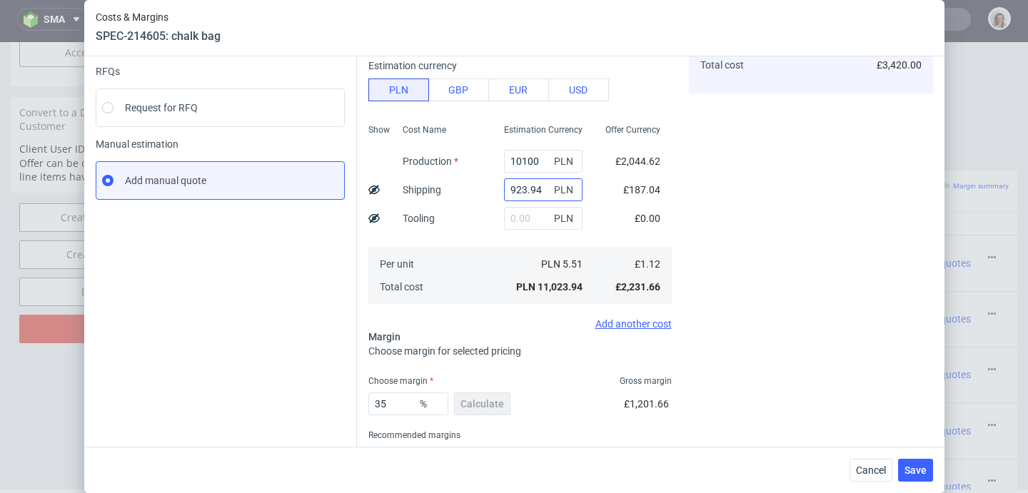
scroll to position [0, 0]
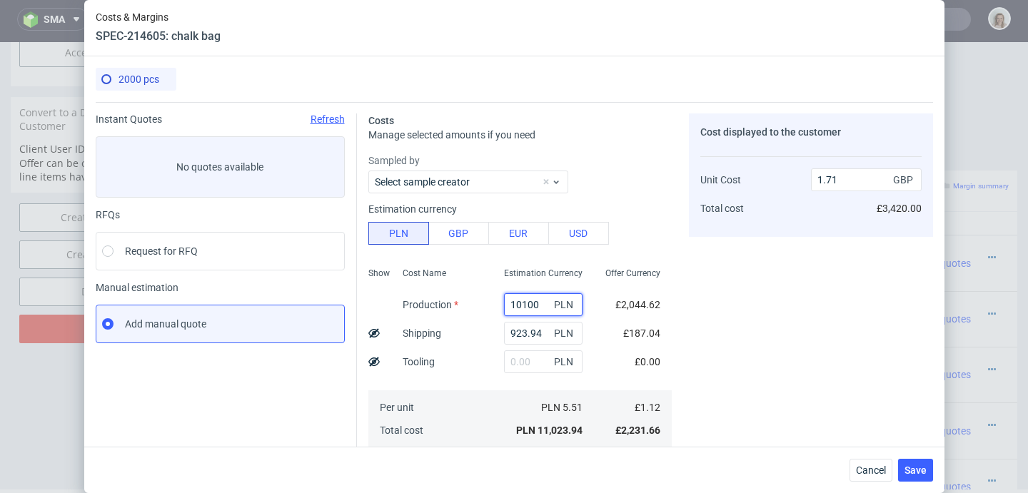
drag, startPoint x: 527, startPoint y: 302, endPoint x: 484, endPoint y: 302, distance: 42.8
click at [493, 302] on div "10100 PLN" at bounding box center [543, 305] width 101 height 29
type input "47"
type input "0.14"
type input "475"
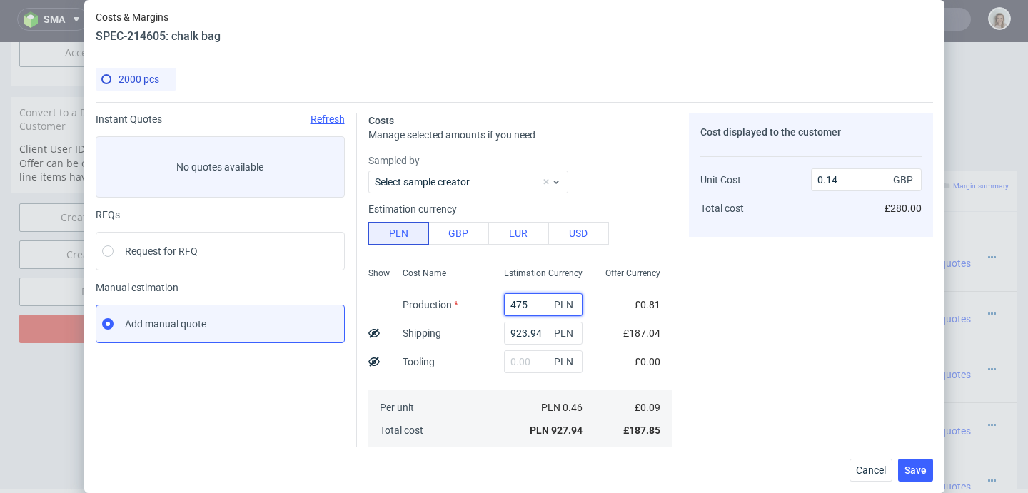
type input "0.21"
type input "4750"
type input "0.88"
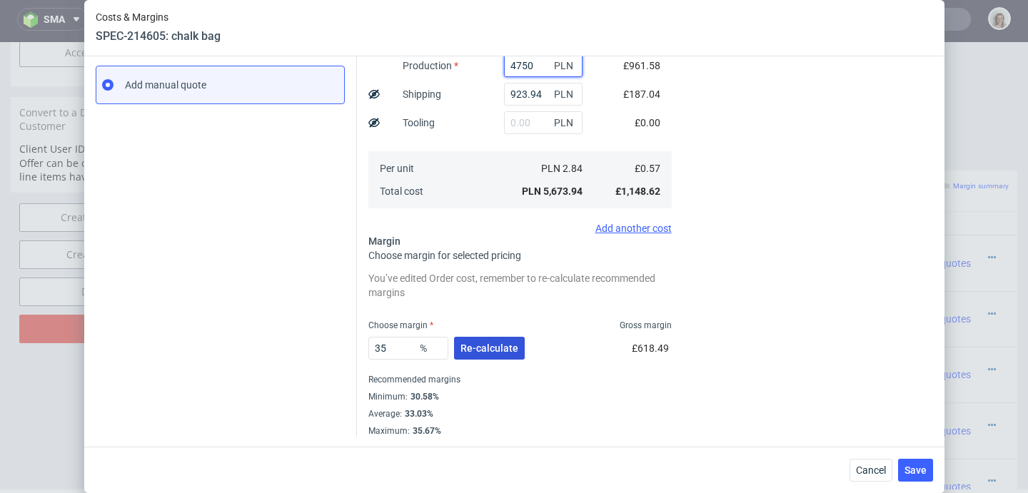
type input "4750"
click at [499, 341] on button "Re-calculate" at bounding box center [489, 348] width 71 height 23
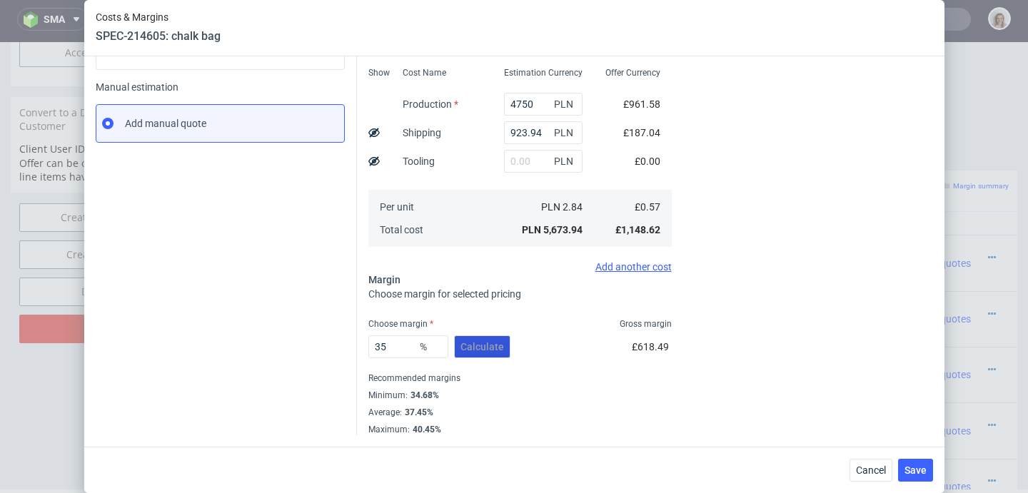
scroll to position [201, 0]
click at [926, 468] on span "Save" at bounding box center [916, 470] width 22 height 10
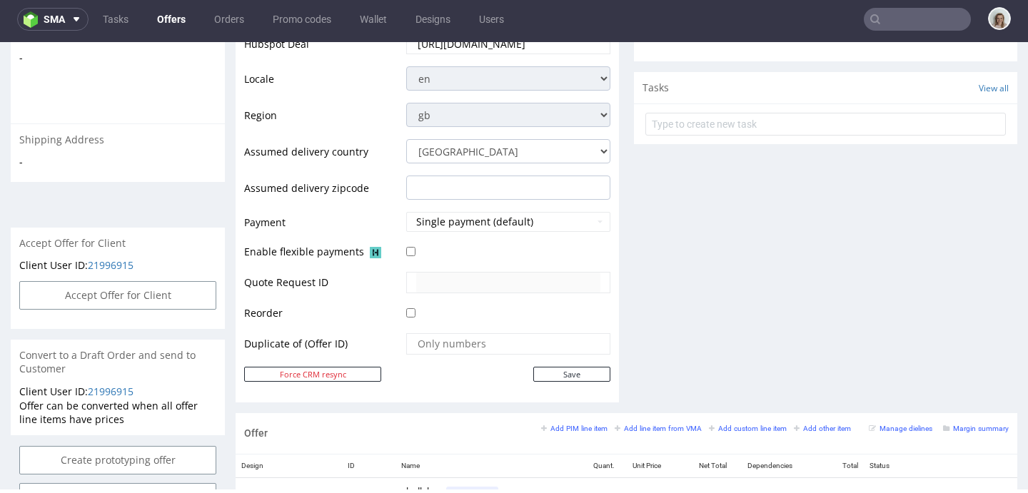
scroll to position [774, 0]
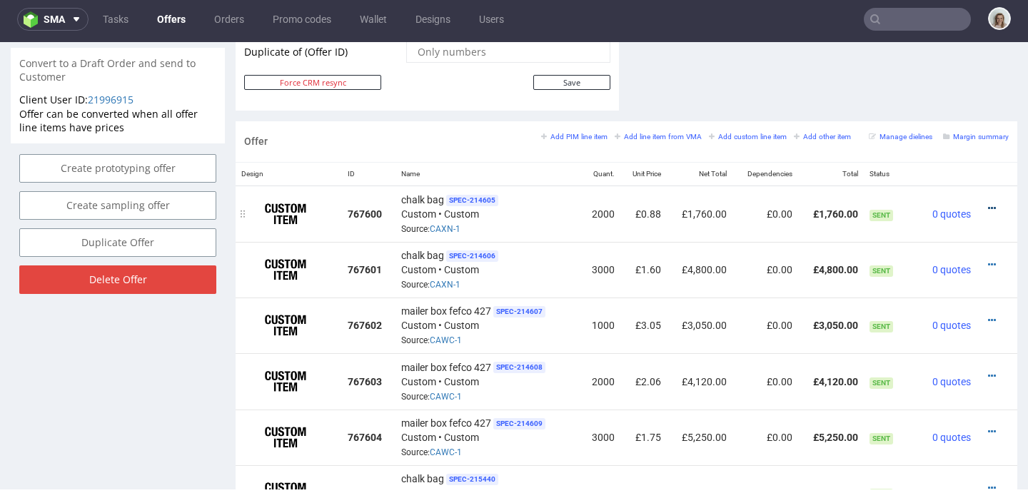
click at [988, 207] on icon at bounding box center [992, 208] width 8 height 10
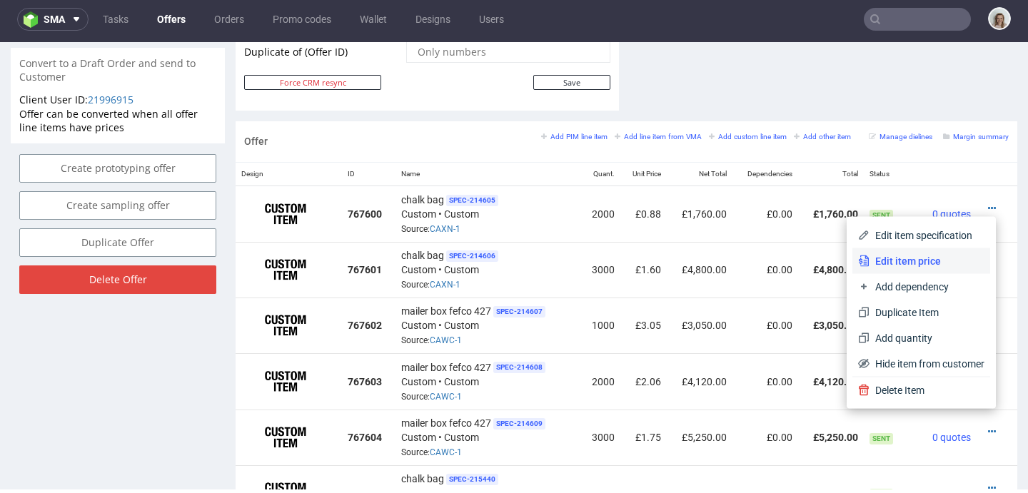
click at [907, 258] on span "Edit item price" at bounding box center [927, 261] width 115 height 14
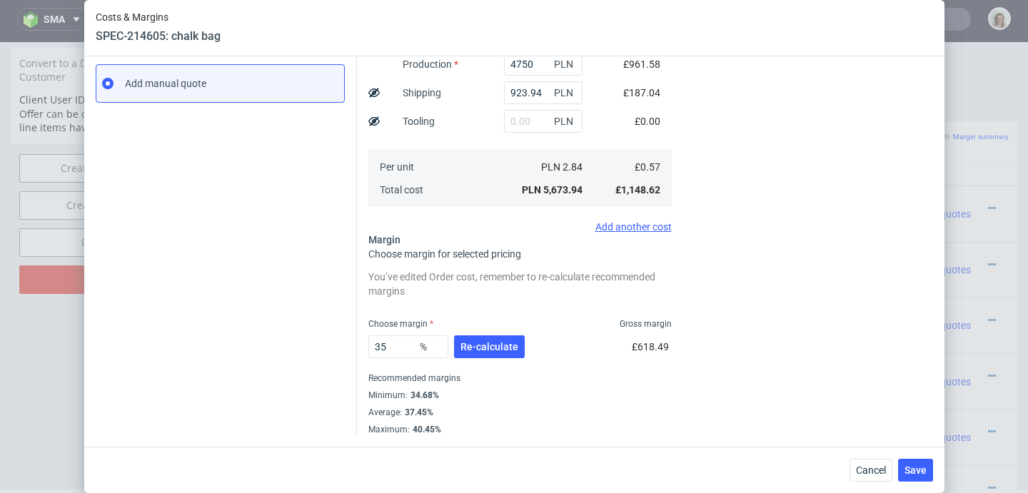
scroll to position [0, 0]
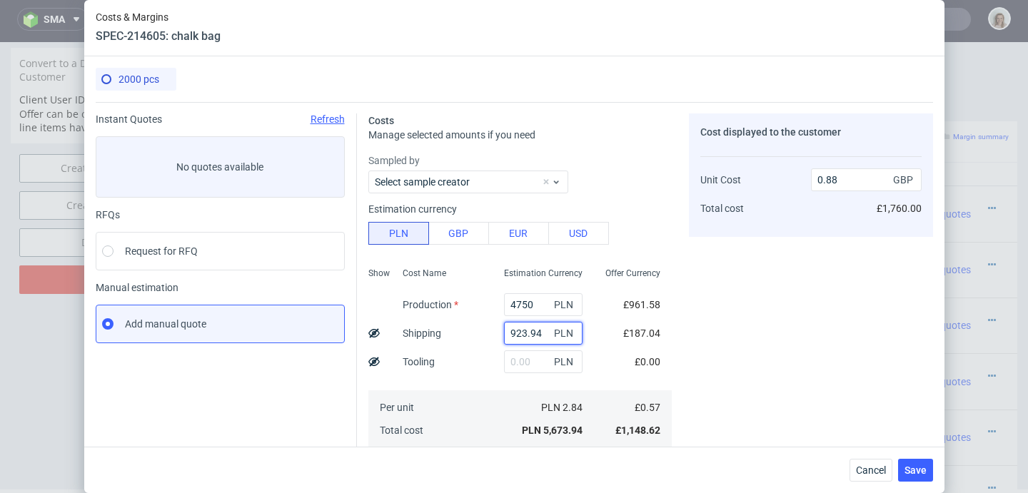
drag, startPoint x: 532, startPoint y: 331, endPoint x: 470, endPoint y: 331, distance: 61.4
click at [470, 331] on div "Show Cost Name Production Shipping Tooling Per unit Total cost Estimation Curre…" at bounding box center [519, 356] width 303 height 188
click at [879, 470] on span "Cancel" at bounding box center [871, 470] width 30 height 10
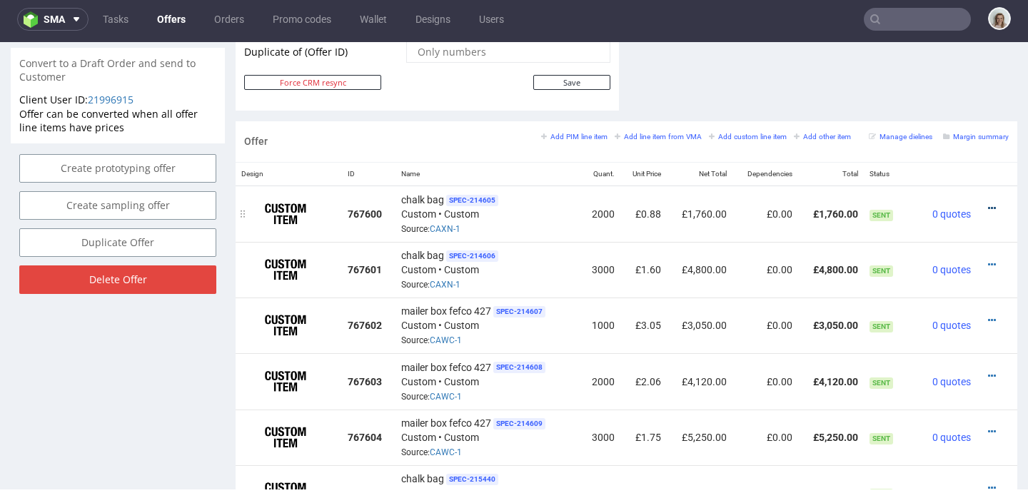
click at [988, 205] on icon at bounding box center [992, 208] width 8 height 10
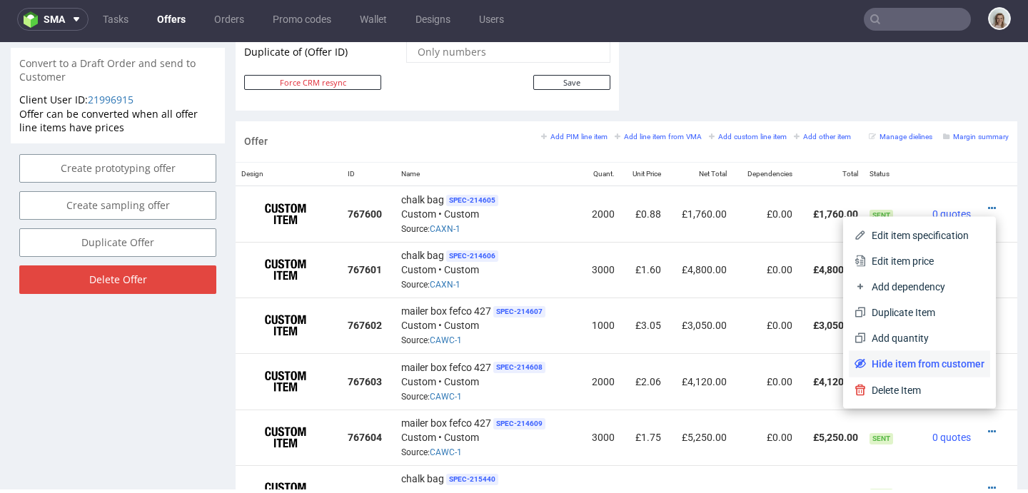
click at [880, 369] on span "Hide item from customer" at bounding box center [925, 364] width 119 height 14
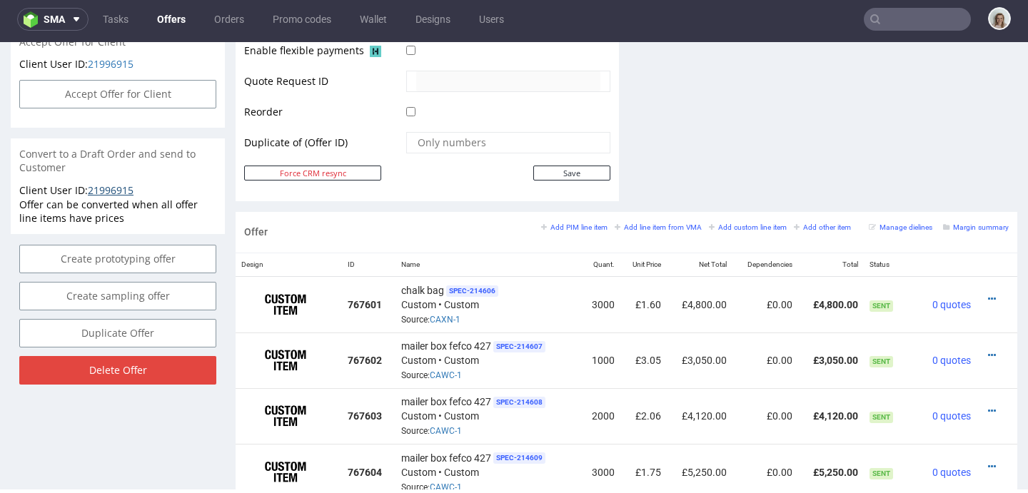
scroll to position [677, 0]
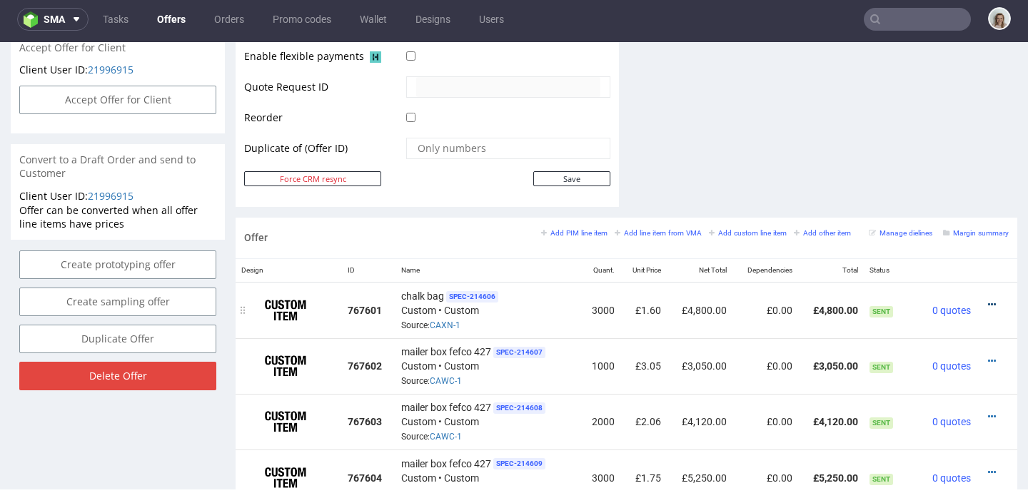
click at [988, 304] on icon at bounding box center [992, 305] width 8 height 10
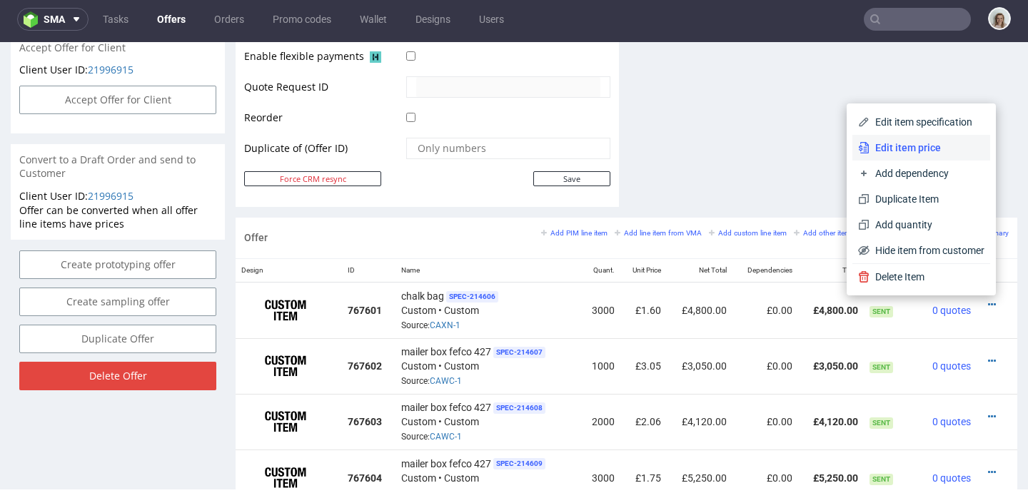
click at [903, 143] on span "Edit item price" at bounding box center [927, 148] width 115 height 14
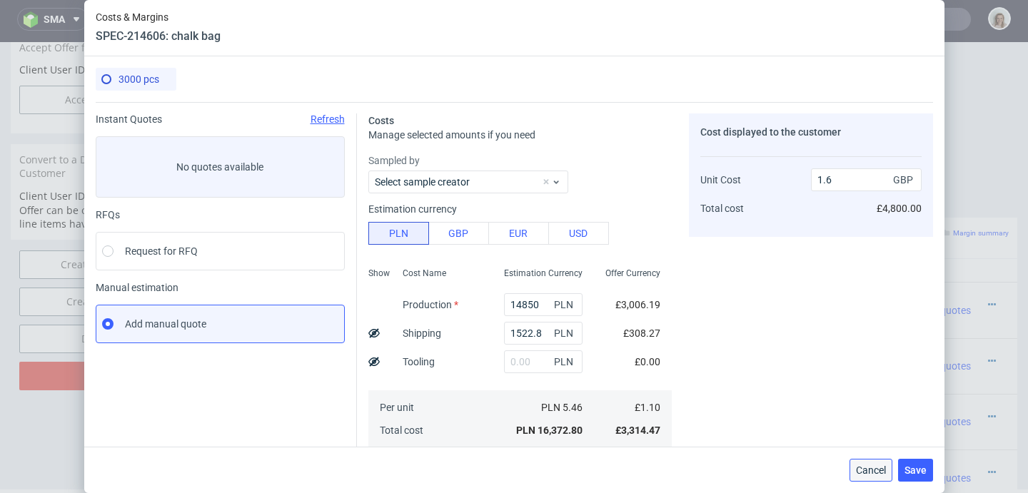
click at [883, 473] on span "Cancel" at bounding box center [871, 470] width 30 height 10
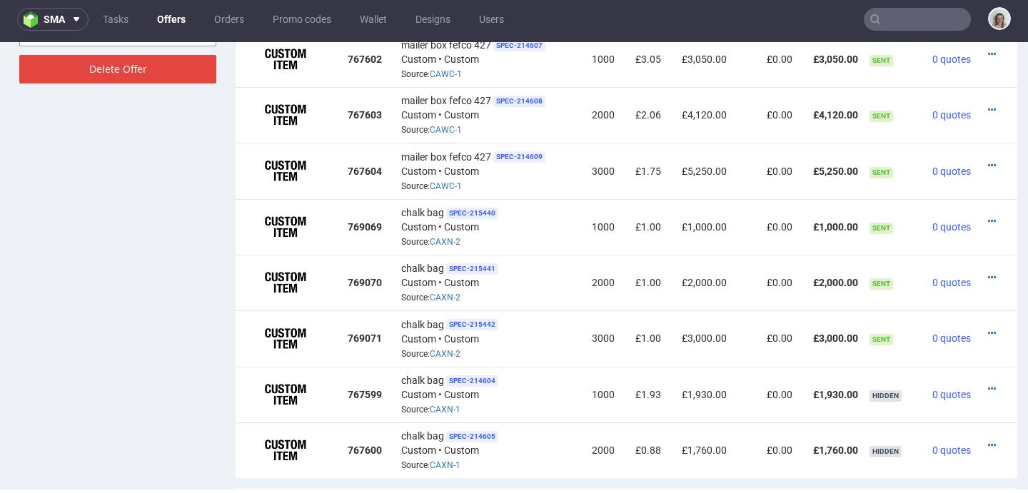
scroll to position [1127, 0]
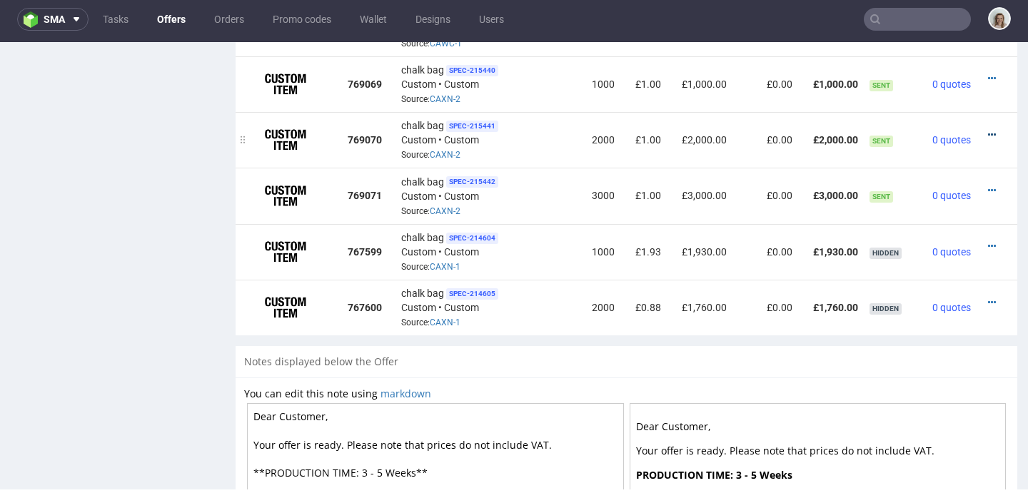
click at [988, 130] on icon at bounding box center [992, 135] width 8 height 10
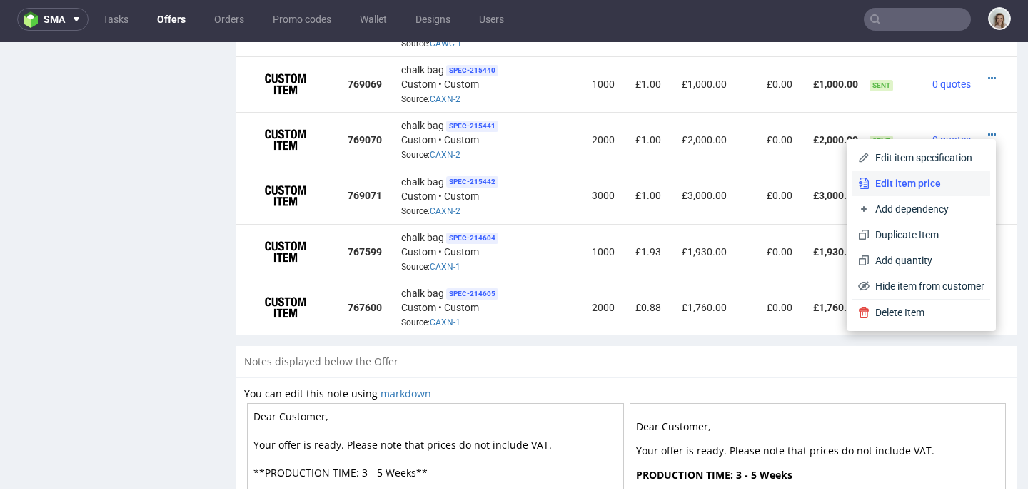
click at [915, 177] on span "Edit item price" at bounding box center [927, 183] width 115 height 14
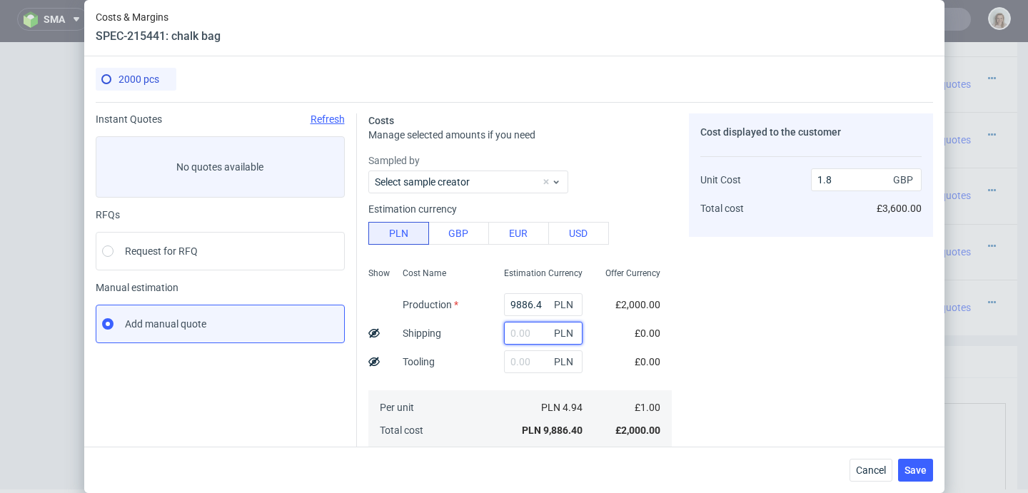
click at [519, 331] on input "text" at bounding box center [543, 333] width 79 height 23
paste input "923.94"
type input "923.94"
type input "1.96"
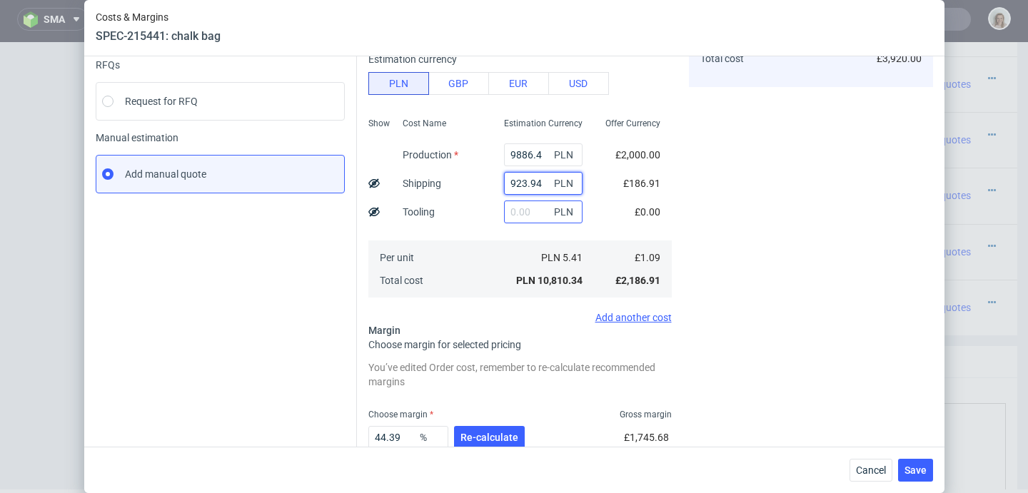
scroll to position [241, 0]
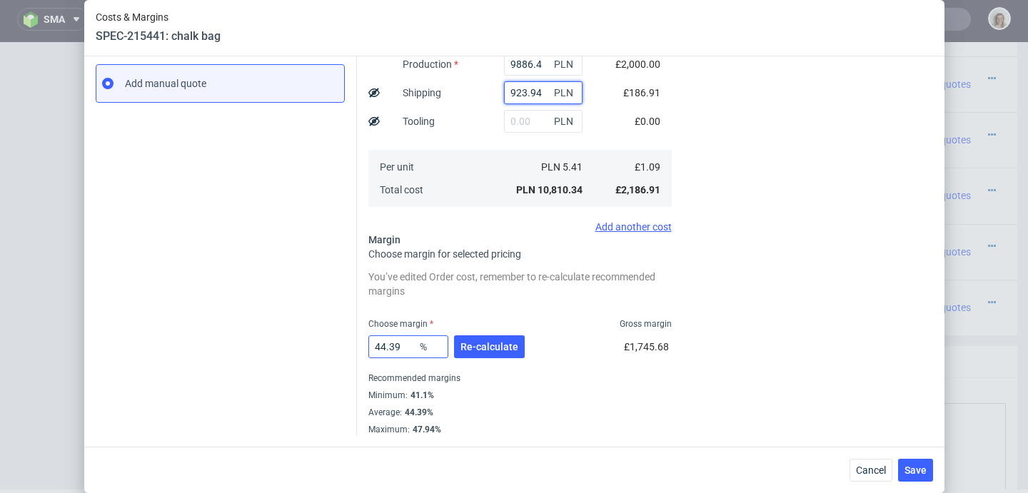
type input "923.94"
drag, startPoint x: 375, startPoint y: 352, endPoint x: 361, endPoint y: 352, distance: 14.3
click at [361, 352] on div "Costs Manage selected amounts if you need Sampled by Select sample creator Esti…" at bounding box center [645, 149] width 576 height 574
type input "35"
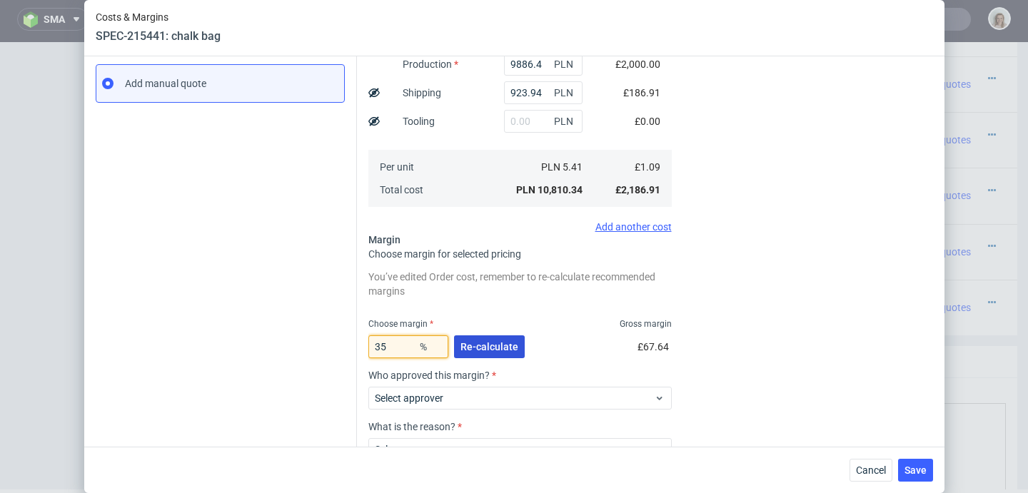
type input "1.68"
type input "35"
click at [479, 336] on button "Re-calculate" at bounding box center [489, 347] width 71 height 23
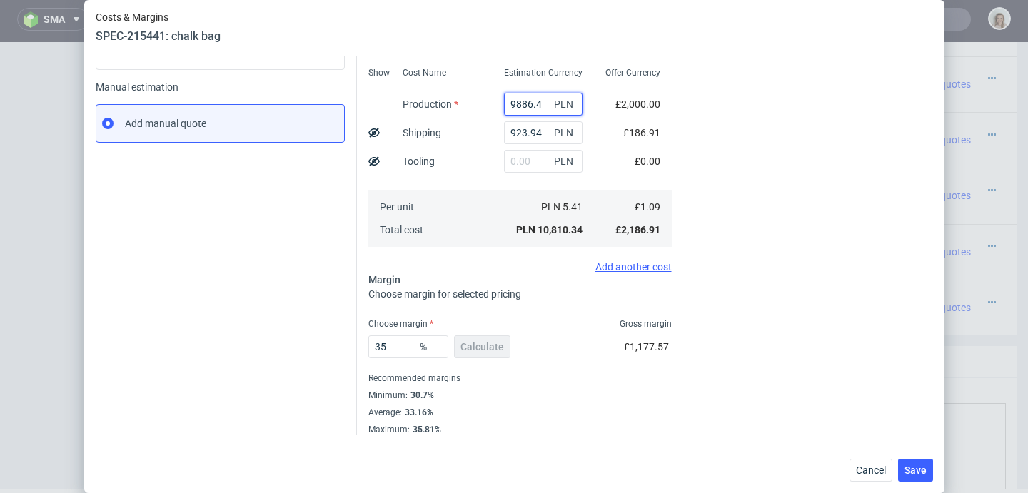
drag, startPoint x: 515, startPoint y: 108, endPoint x: 483, endPoint y: 107, distance: 31.4
click at [493, 107] on div "9886.4 PLN" at bounding box center [543, 104] width 101 height 29
type input "9100"
type input "1.56"
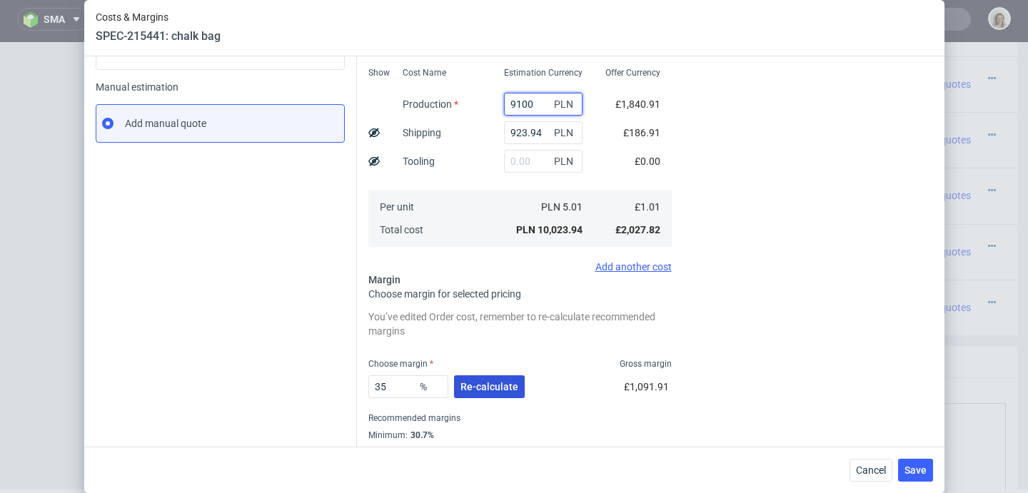
type input "9100"
click at [491, 388] on span "Re-calculate" at bounding box center [489, 387] width 58 height 10
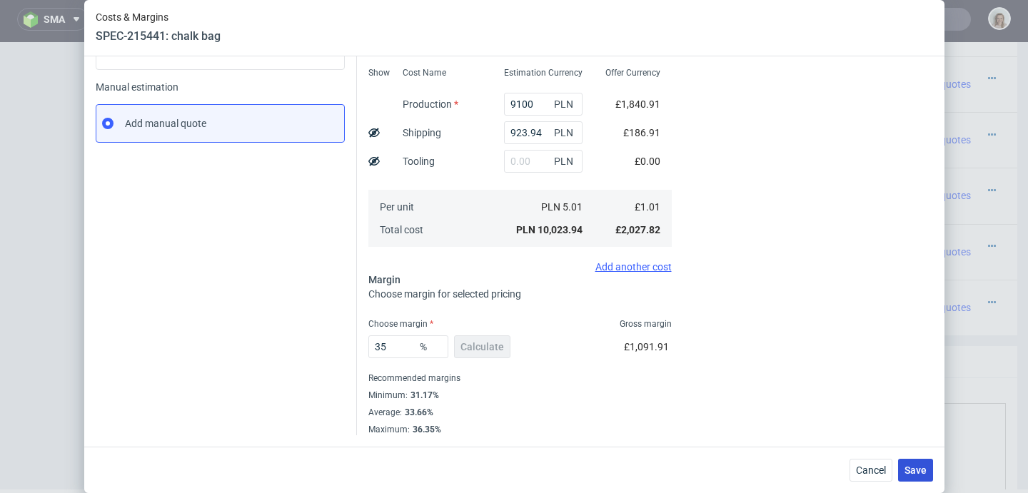
click at [915, 468] on span "Save" at bounding box center [916, 470] width 22 height 10
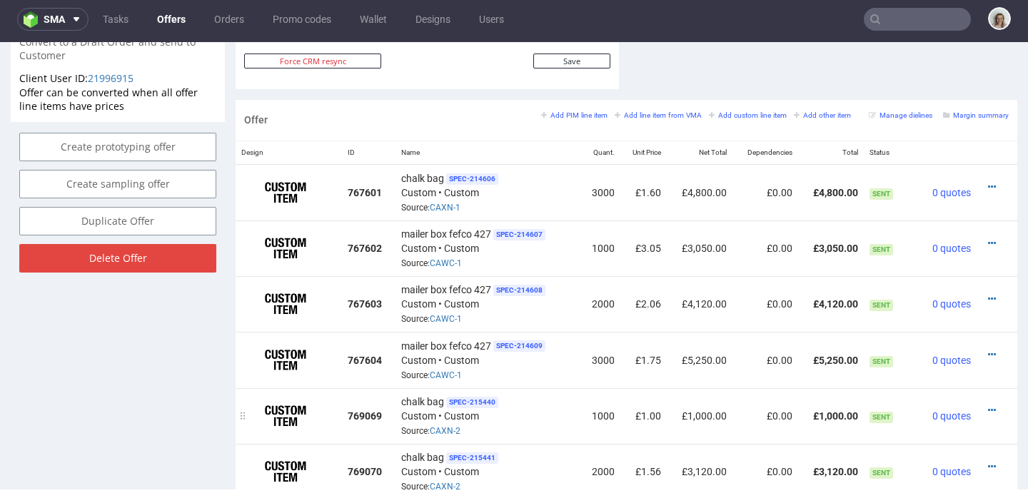
scroll to position [780, 0]
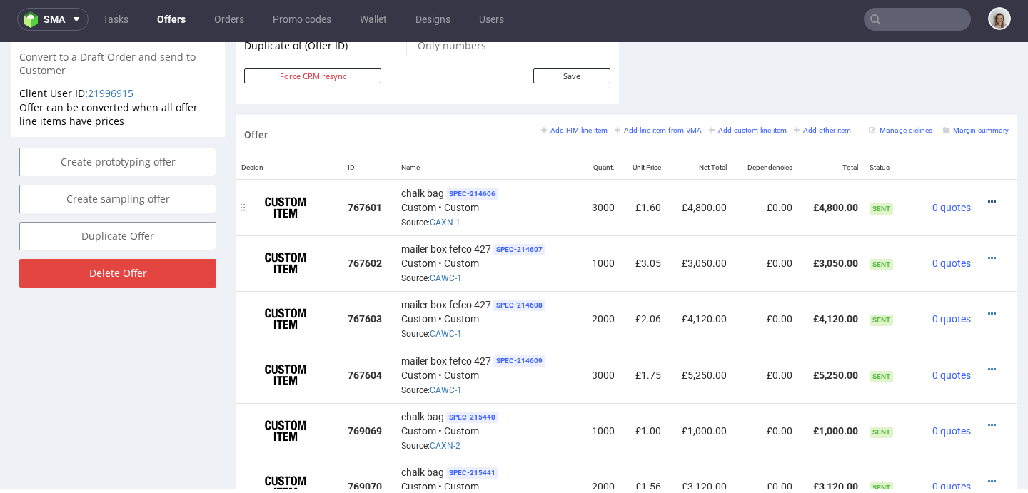
click at [988, 198] on icon at bounding box center [992, 202] width 8 height 10
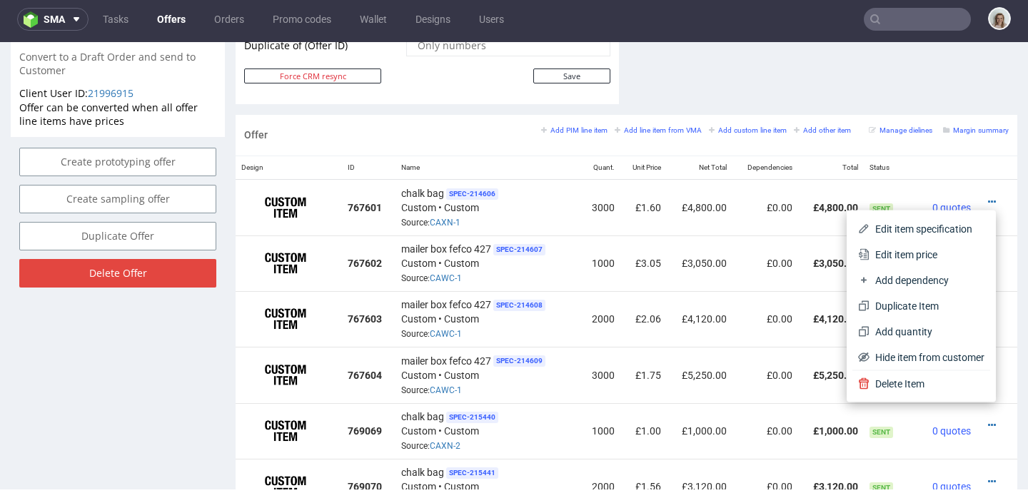
click at [787, 148] on div "Offer Add PIM line item Add line item from VMA Add custom line item Add other i…" at bounding box center [627, 135] width 782 height 41
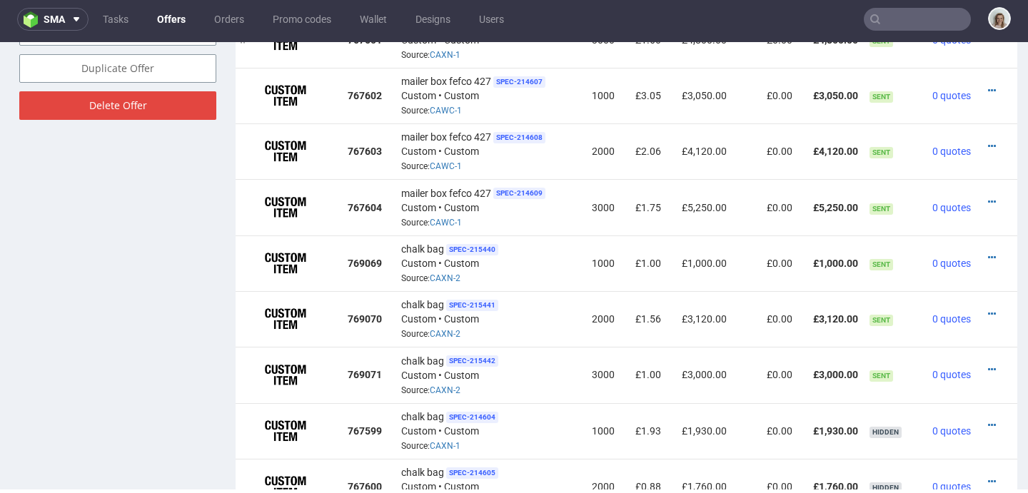
scroll to position [1102, 0]
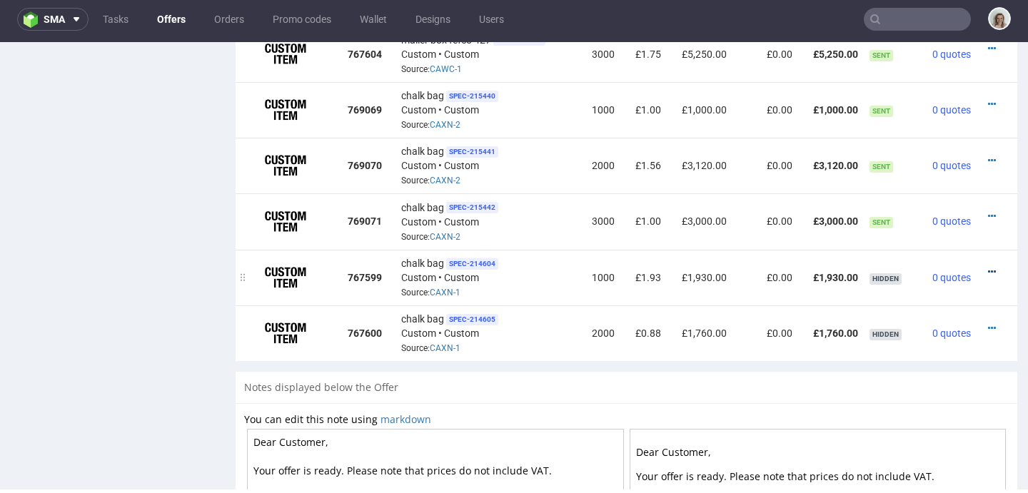
click at [988, 267] on icon at bounding box center [992, 272] width 8 height 10
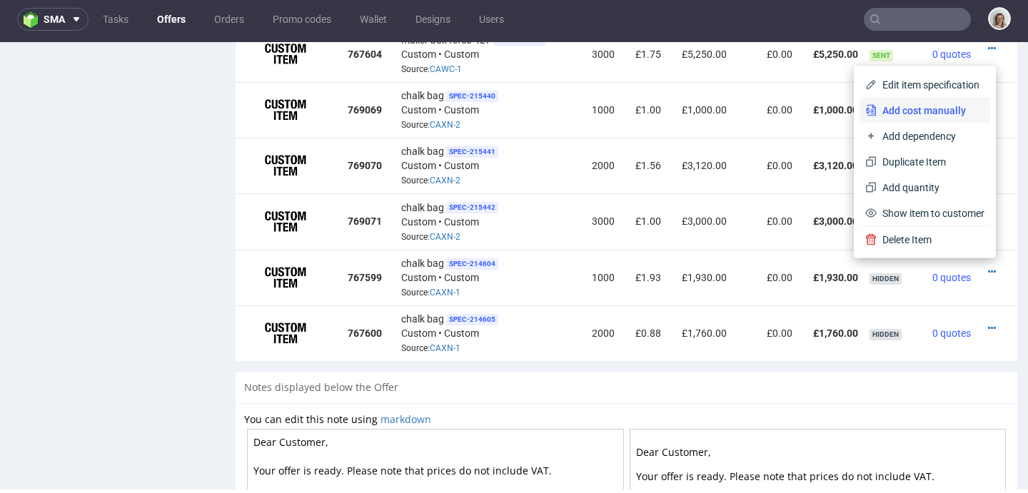
click at [885, 114] on span "Add cost manually" at bounding box center [931, 111] width 108 height 14
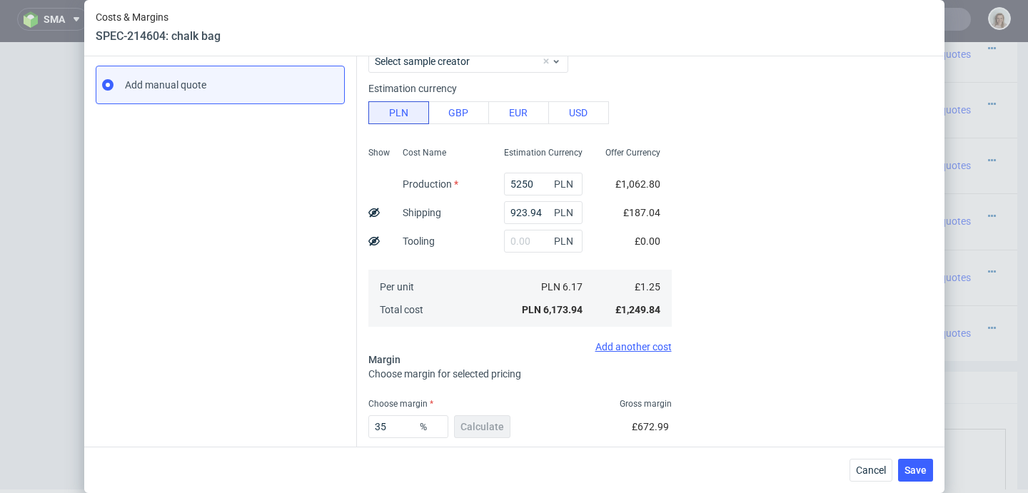
scroll to position [248, 0]
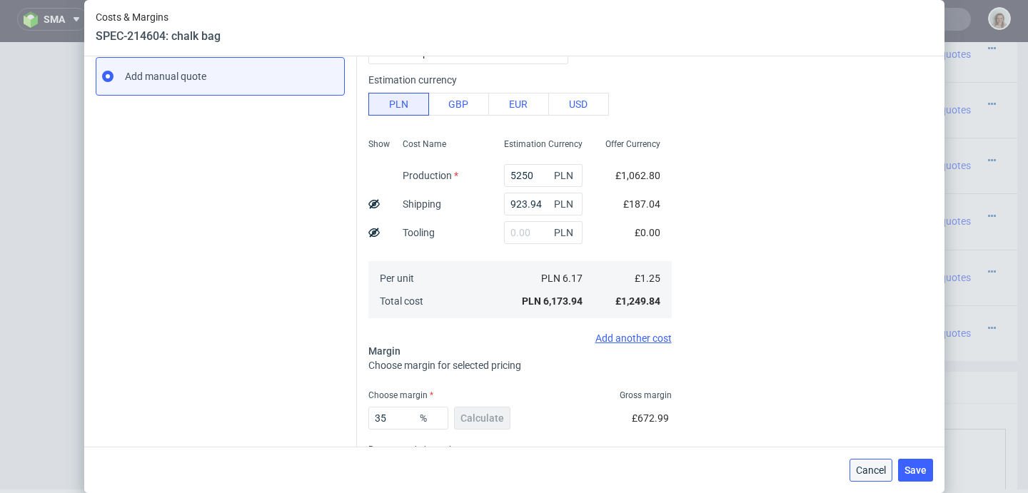
click at [885, 473] on span "Cancel" at bounding box center [871, 470] width 30 height 10
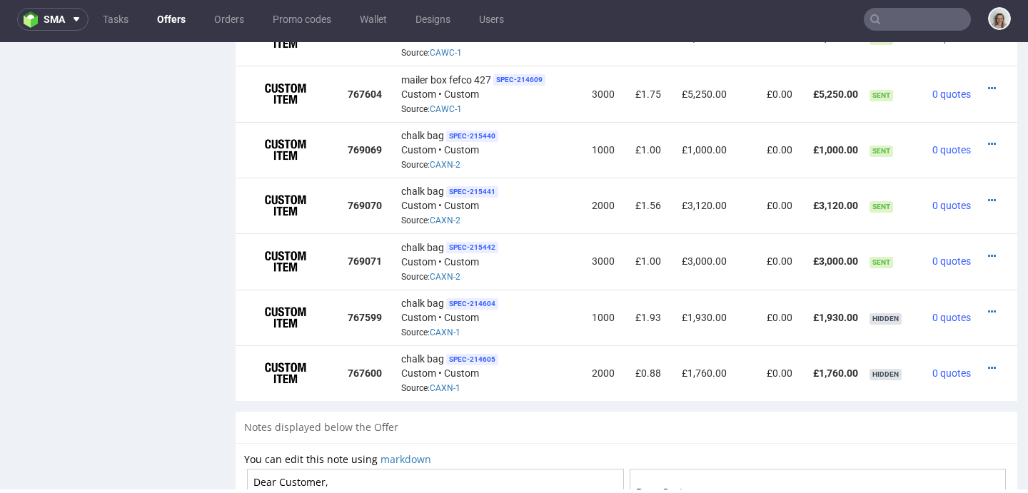
scroll to position [858, 0]
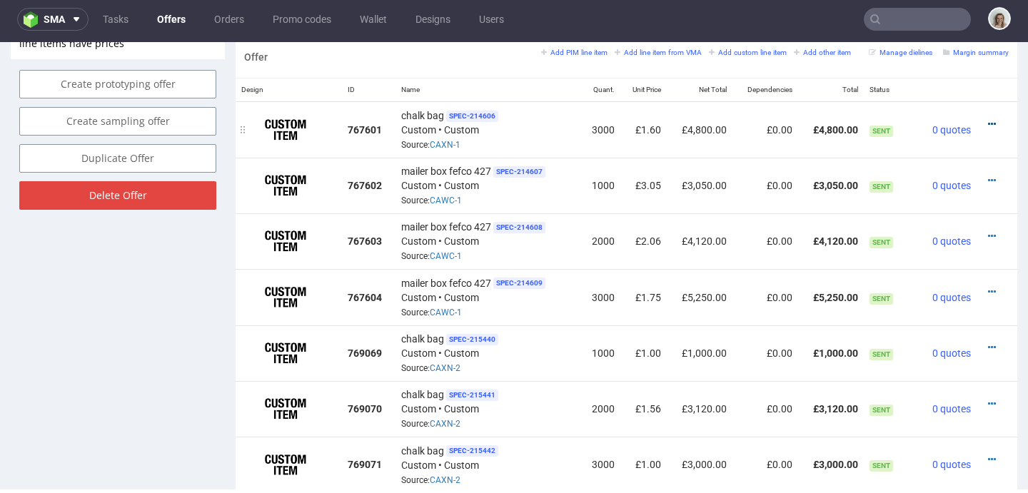
click at [988, 119] on icon at bounding box center [992, 124] width 8 height 10
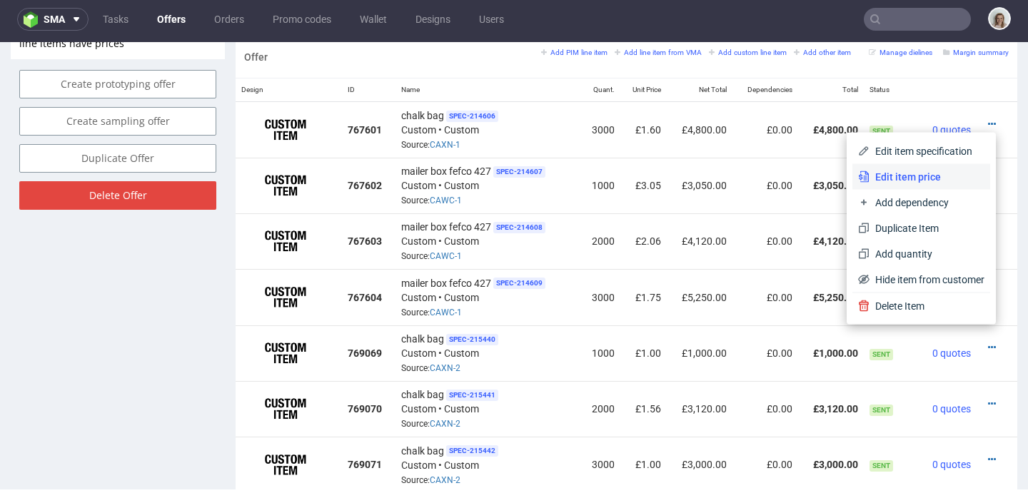
click at [946, 171] on span "Edit item price" at bounding box center [927, 177] width 115 height 14
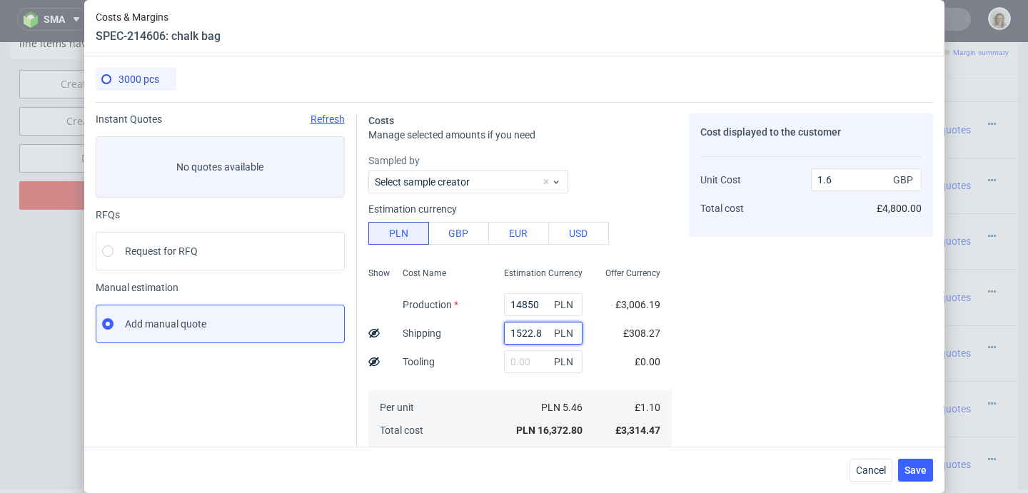
drag, startPoint x: 529, startPoint y: 330, endPoint x: 478, endPoint y: 331, distance: 50.7
click at [493, 331] on div "1522.8 PLN" at bounding box center [543, 333] width 101 height 29
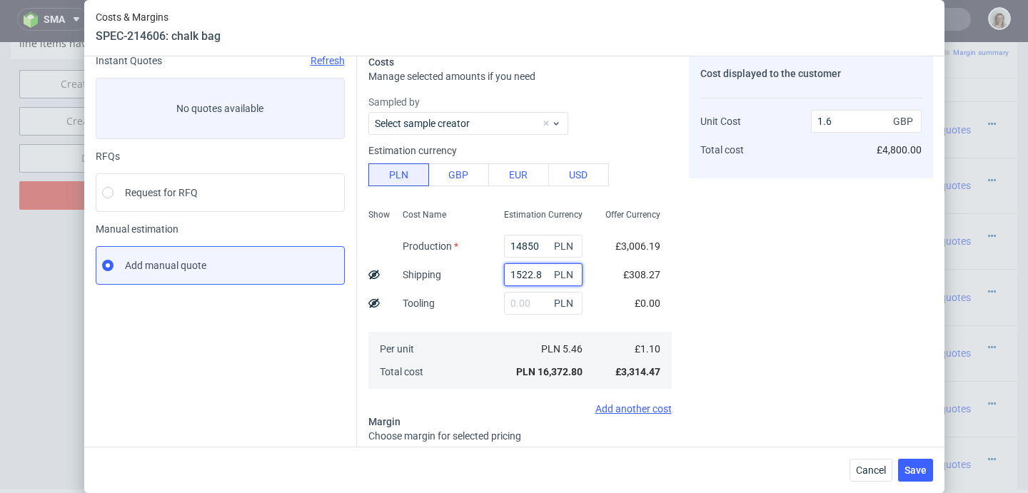
scroll to position [201, 0]
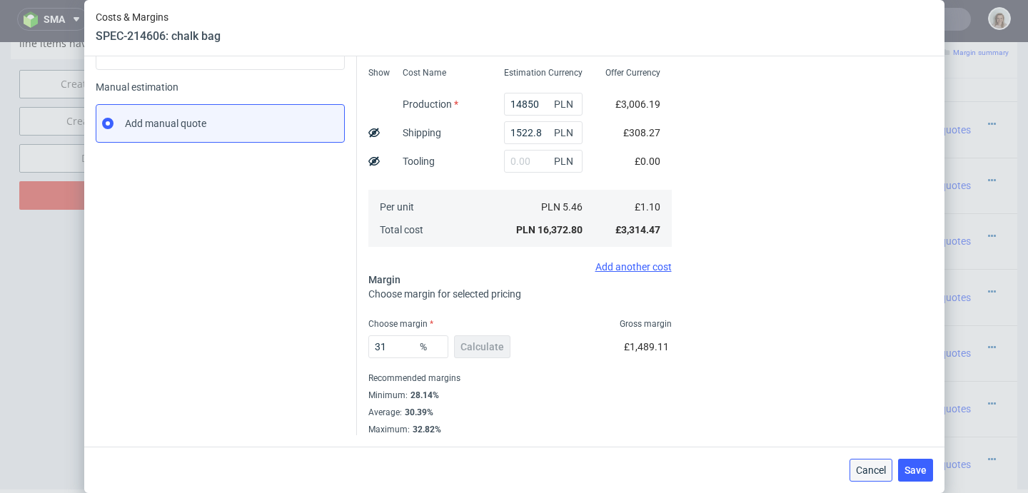
drag, startPoint x: 880, startPoint y: 463, endPoint x: 880, endPoint y: 360, distance: 103.5
click at [880, 463] on button "Cancel" at bounding box center [871, 470] width 43 height 23
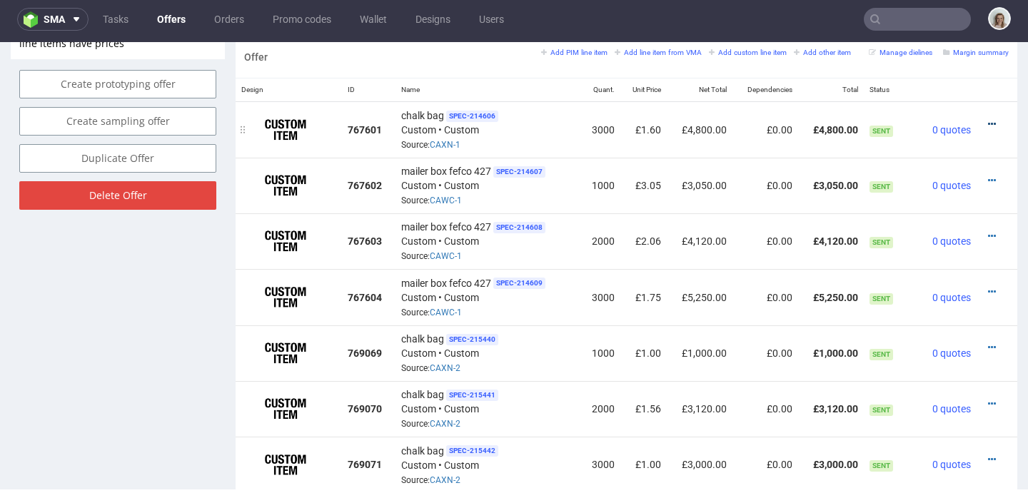
click at [988, 124] on icon at bounding box center [992, 124] width 8 height 10
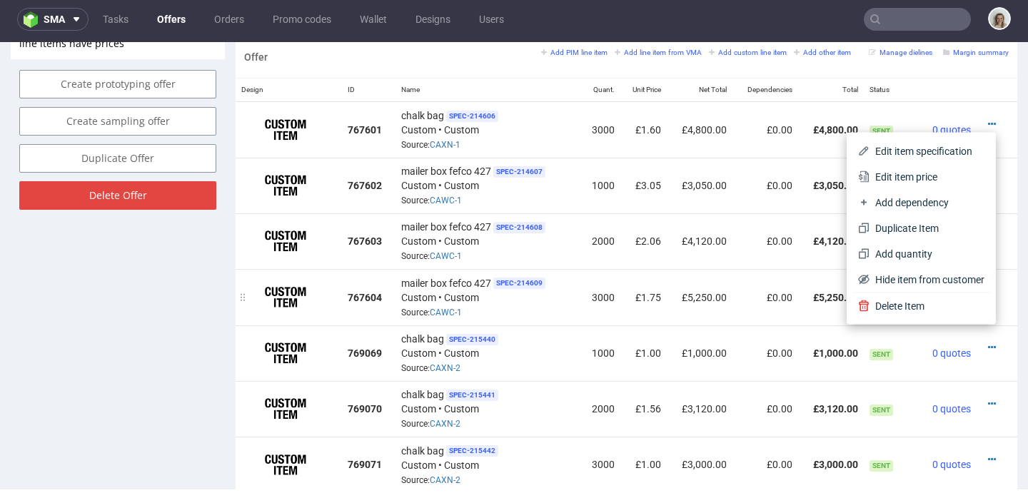
drag, startPoint x: 858, startPoint y: 285, endPoint x: 844, endPoint y: 273, distance: 18.3
click at [870, 285] on span "Hide item from customer" at bounding box center [927, 280] width 115 height 14
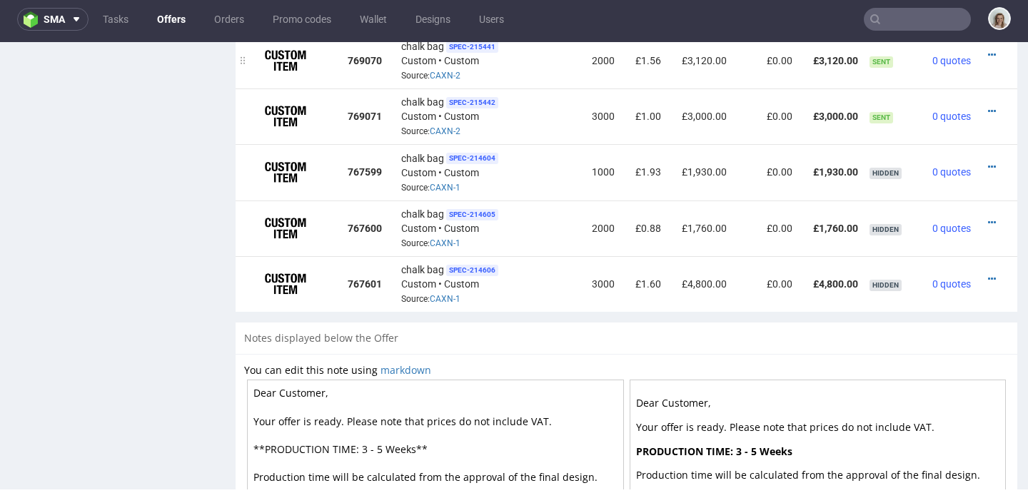
scroll to position [1066, 0]
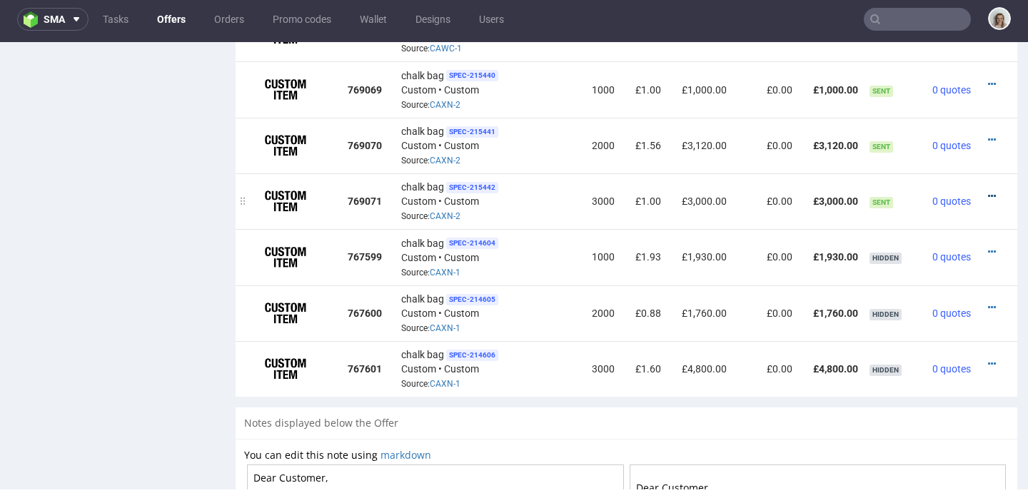
click at [988, 192] on icon at bounding box center [992, 196] width 8 height 10
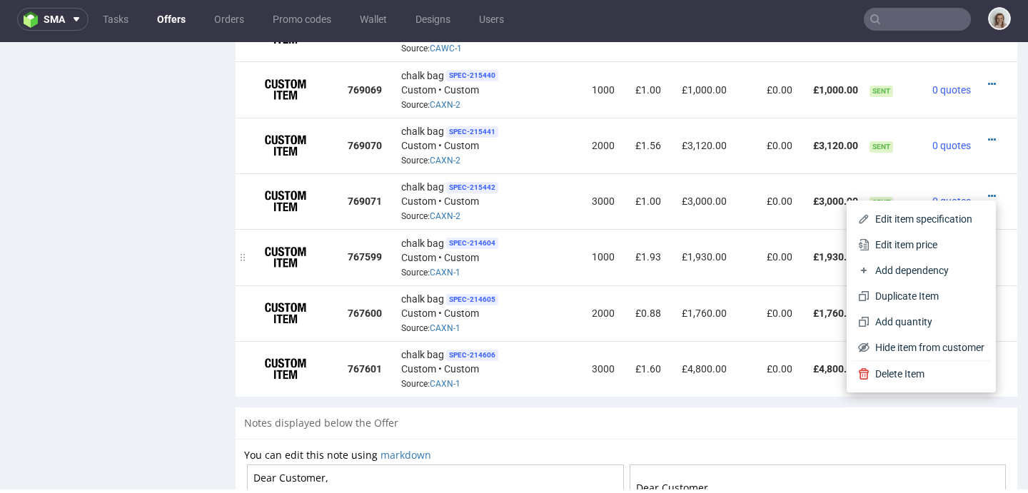
drag, startPoint x: 912, startPoint y: 241, endPoint x: 791, endPoint y: 252, distance: 121.1
click at [912, 241] on span "Edit item price" at bounding box center [927, 245] width 115 height 14
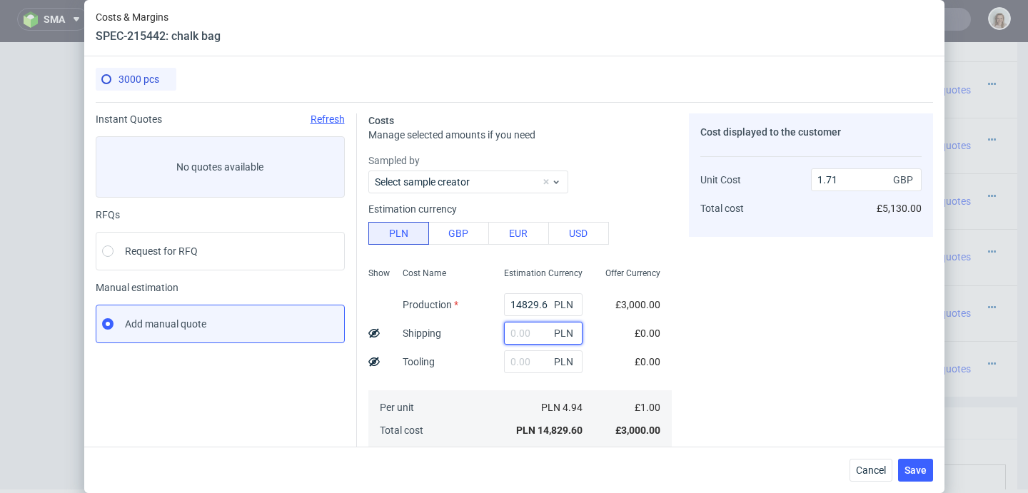
click at [516, 333] on input "text" at bounding box center [543, 333] width 79 height 23
paste input "1522.8"
type input "1522.8"
type input "1.89"
type input "1522.8"
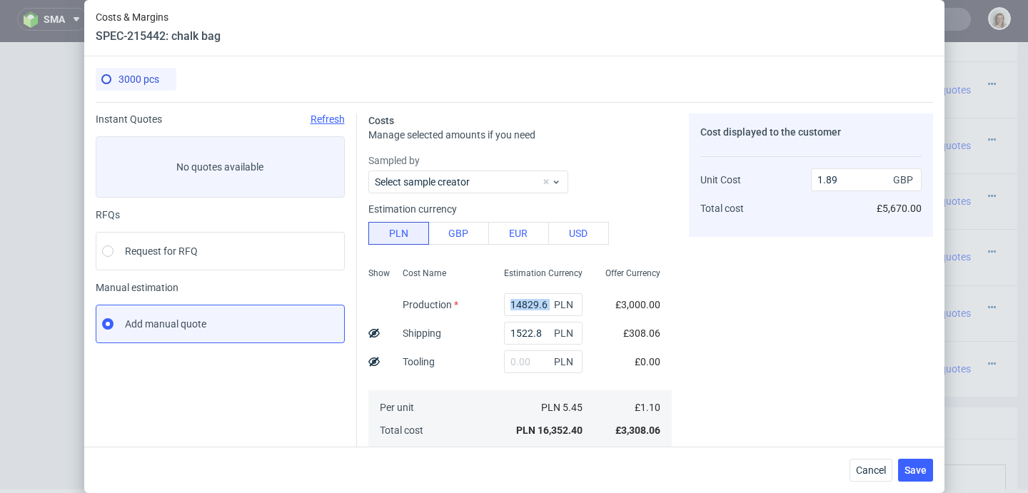
drag, startPoint x: 534, startPoint y: 306, endPoint x: 486, endPoint y: 302, distance: 48.0
click at [493, 303] on div "14829.6 PLN" at bounding box center [543, 305] width 101 height 29
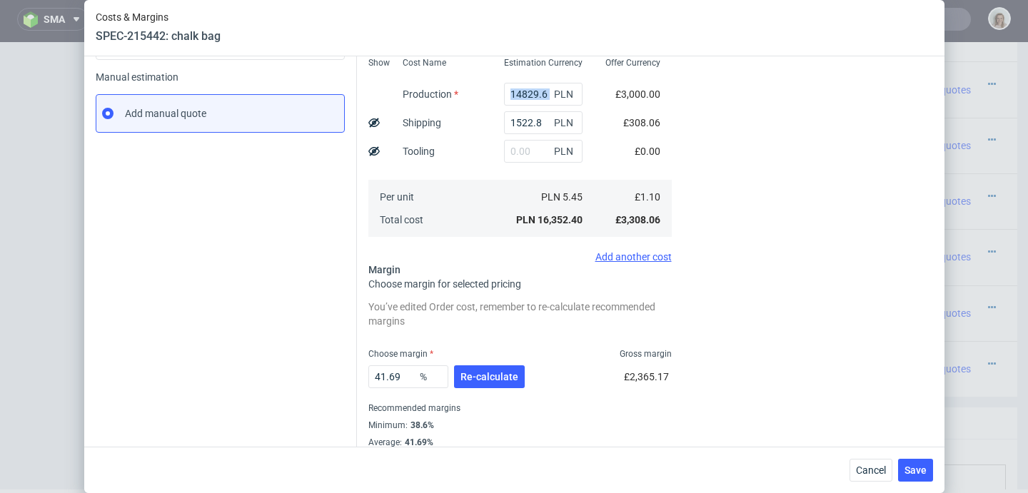
scroll to position [221, 0]
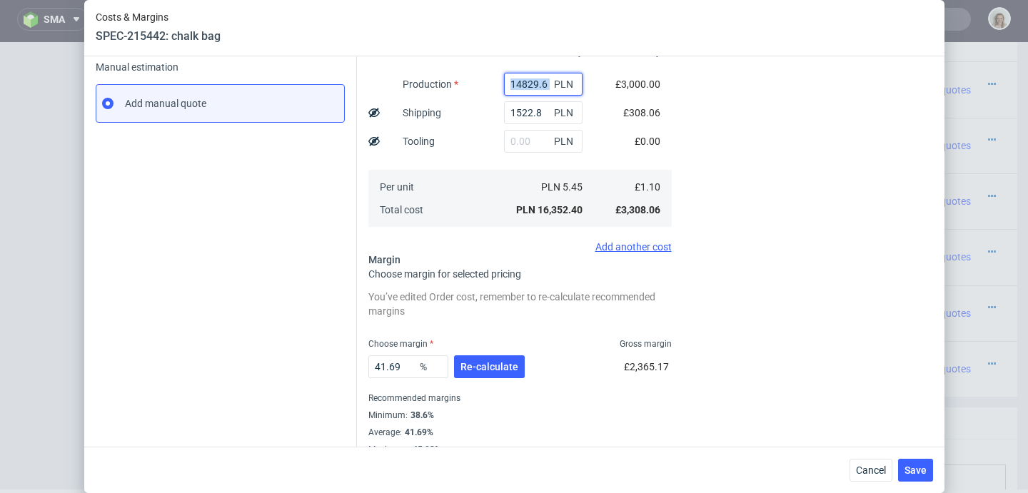
click at [531, 84] on input "14829.6" at bounding box center [543, 84] width 79 height 23
drag, startPoint x: 514, startPoint y: 84, endPoint x: 493, endPoint y: 84, distance: 21.4
click at [504, 84] on input "14829.6" at bounding box center [543, 84] width 79 height 23
paste input "3350"
type input "13350"
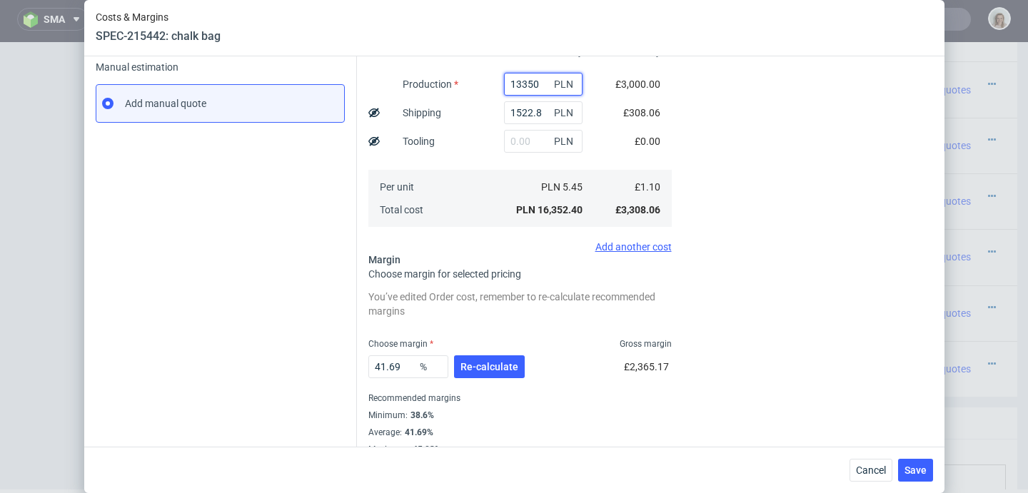
type input "1.72"
type input "13350"
drag, startPoint x: 376, startPoint y: 364, endPoint x: 353, endPoint y: 364, distance: 22.1
click at [357, 364] on div "Costs Manage selected amounts if you need Sampled by Select sample creator Esti…" at bounding box center [645, 168] width 576 height 574
type input "31"
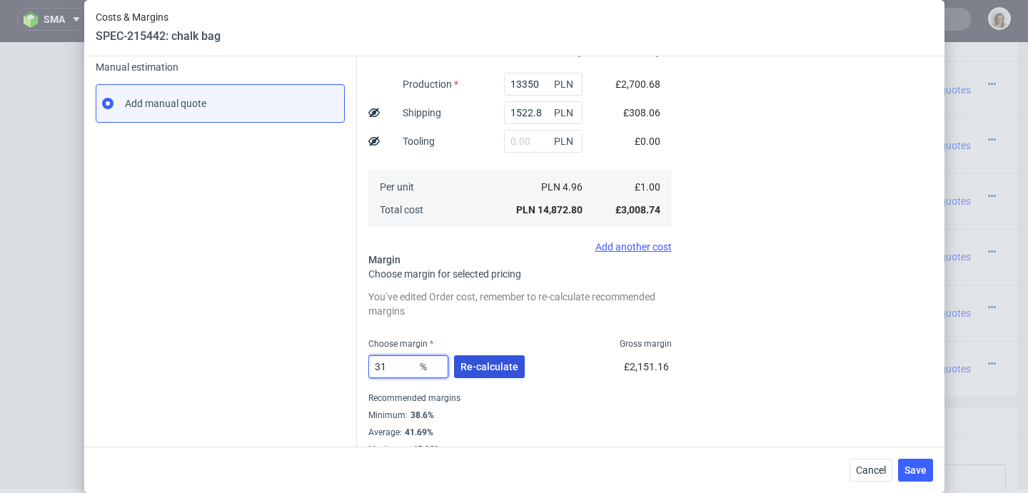
type input "1.45"
type input "31"
click at [460, 369] on span "Re-calculate" at bounding box center [489, 367] width 58 height 10
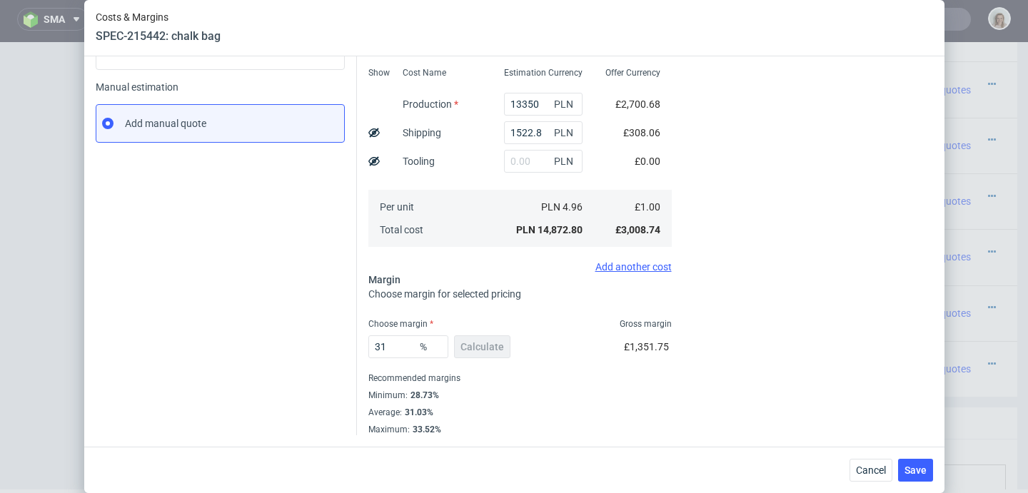
click at [471, 351] on div "31 % Calculate" at bounding box center [440, 350] width 145 height 40
click at [933, 478] on button "Save" at bounding box center [915, 470] width 35 height 23
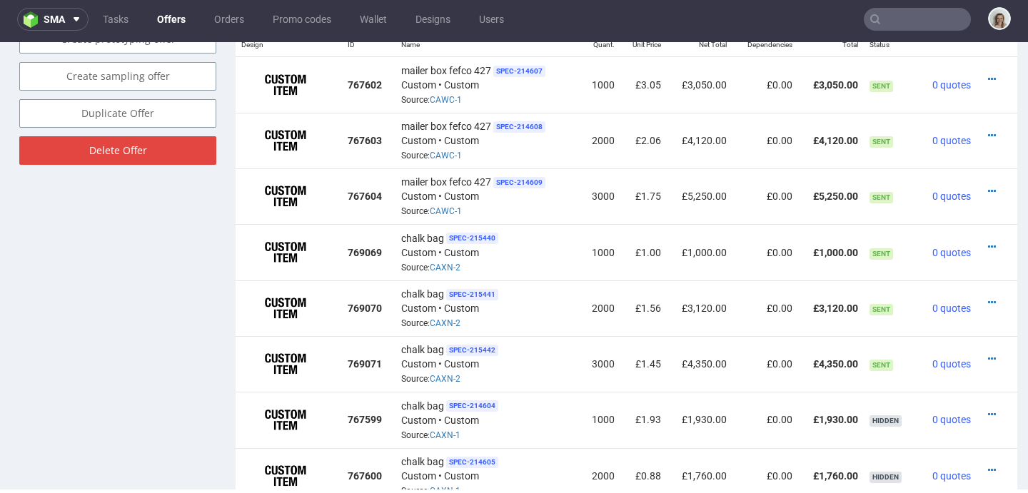
scroll to position [989, 0]
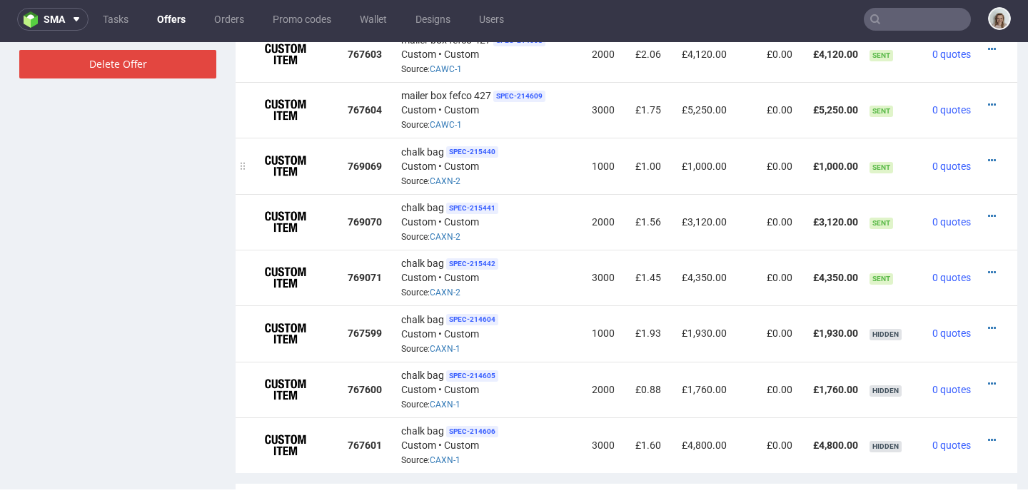
click at [982, 156] on div at bounding box center [992, 160] width 21 height 14
click at [988, 157] on icon at bounding box center [992, 161] width 8 height 10
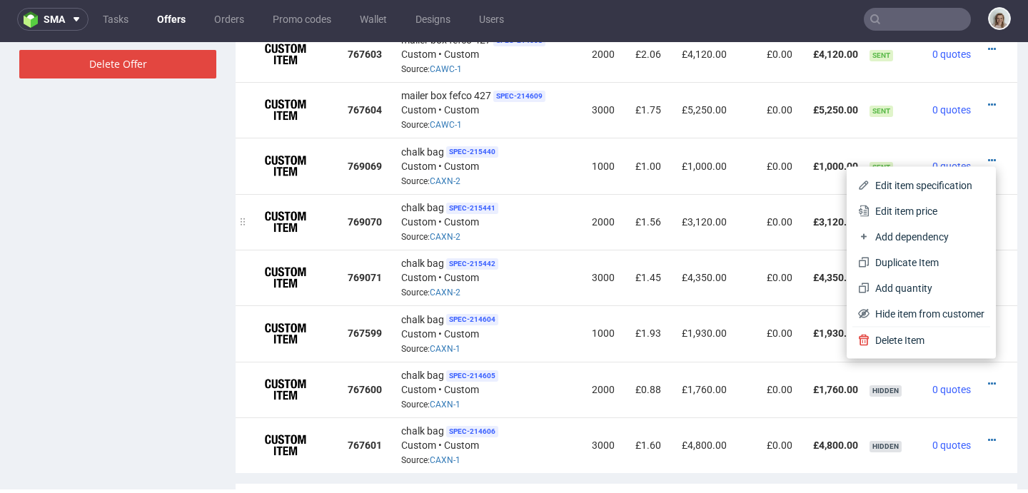
click at [927, 211] on span "Edit item price" at bounding box center [927, 211] width 115 height 14
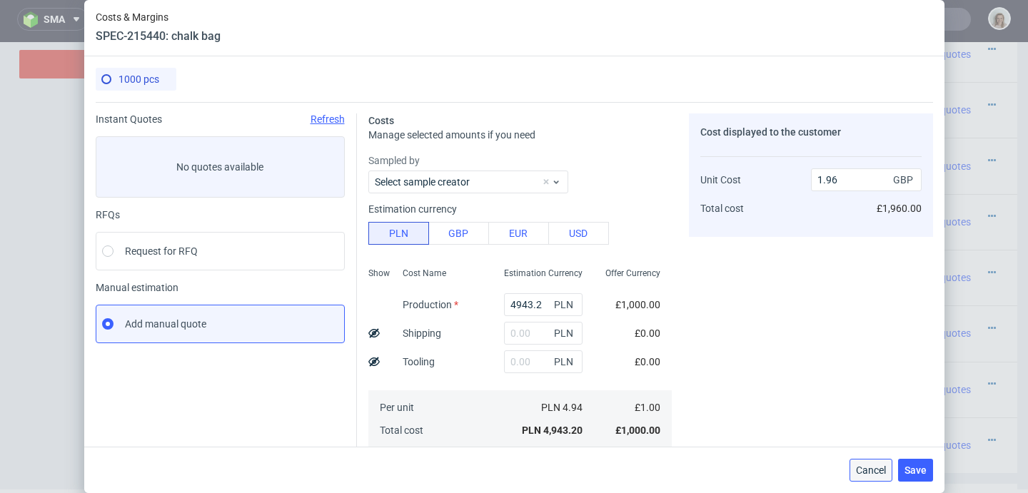
drag, startPoint x: 881, startPoint y: 474, endPoint x: 881, endPoint y: 432, distance: 42.1
click at [881, 474] on span "Cancel" at bounding box center [871, 470] width 30 height 10
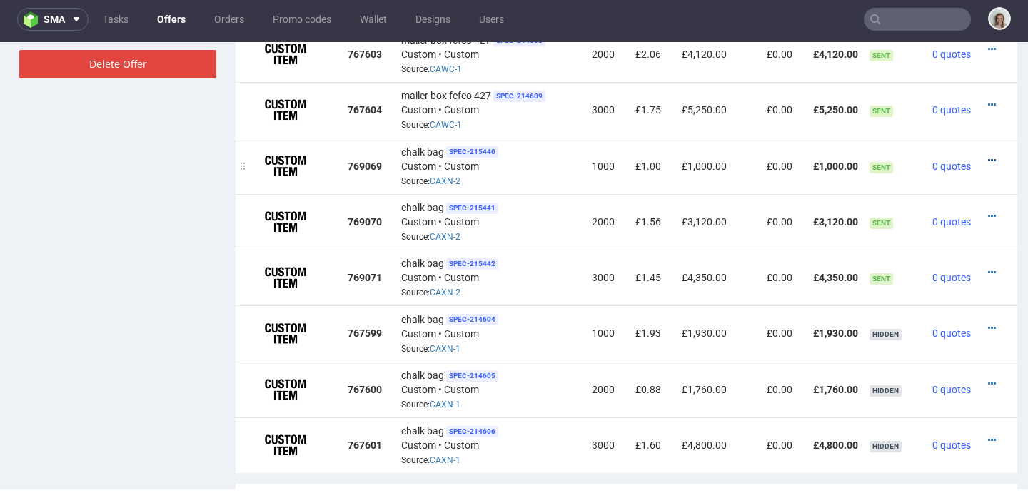
click at [988, 156] on icon at bounding box center [992, 161] width 8 height 10
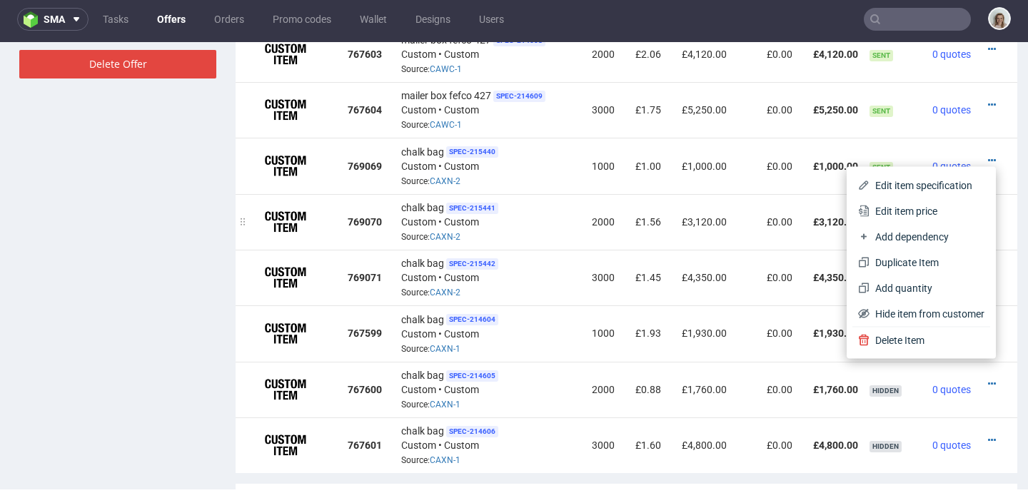
drag, startPoint x: 910, startPoint y: 206, endPoint x: 777, endPoint y: 232, distance: 136.1
click at [910, 206] on span "Edit item price" at bounding box center [927, 211] width 115 height 14
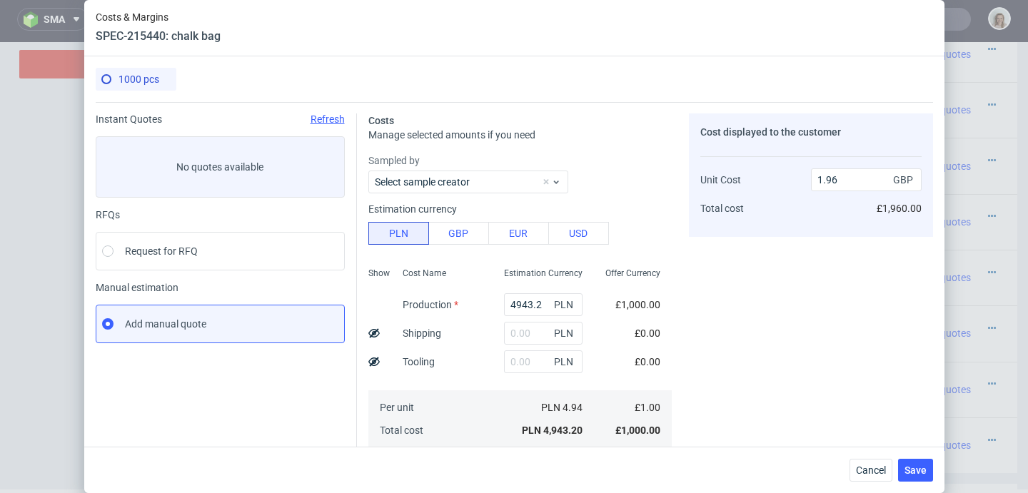
scroll to position [105, 0]
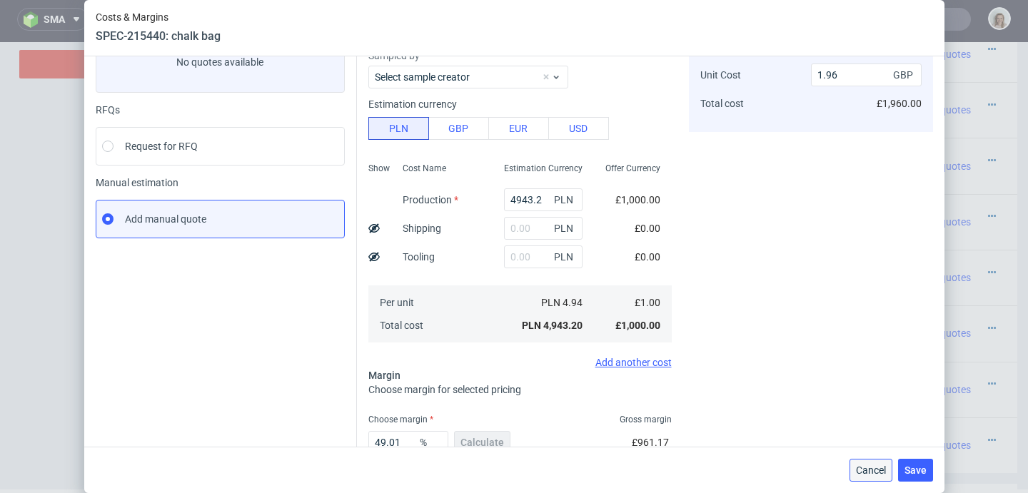
click at [886, 475] on span "Cancel" at bounding box center [871, 470] width 30 height 10
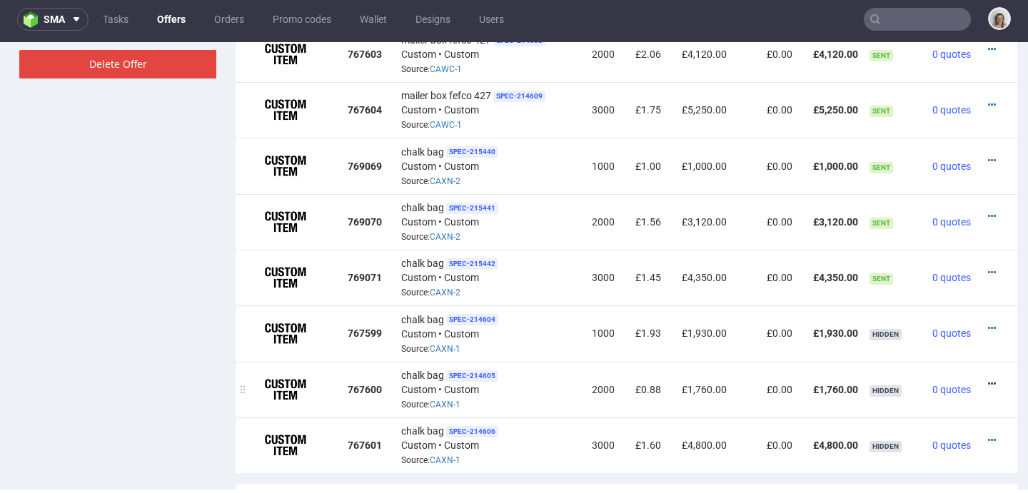
click at [988, 379] on icon at bounding box center [992, 384] width 8 height 10
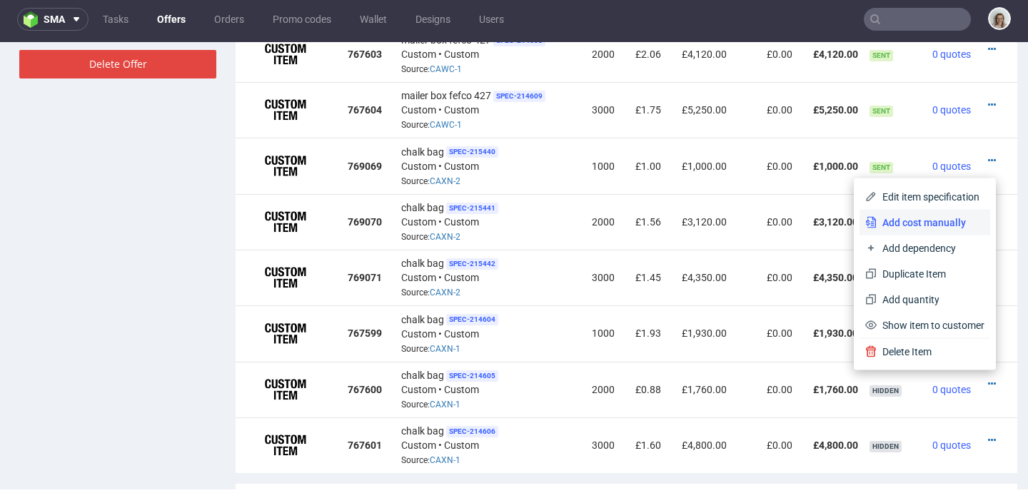
click at [912, 211] on li "Add cost manually" at bounding box center [925, 223] width 131 height 26
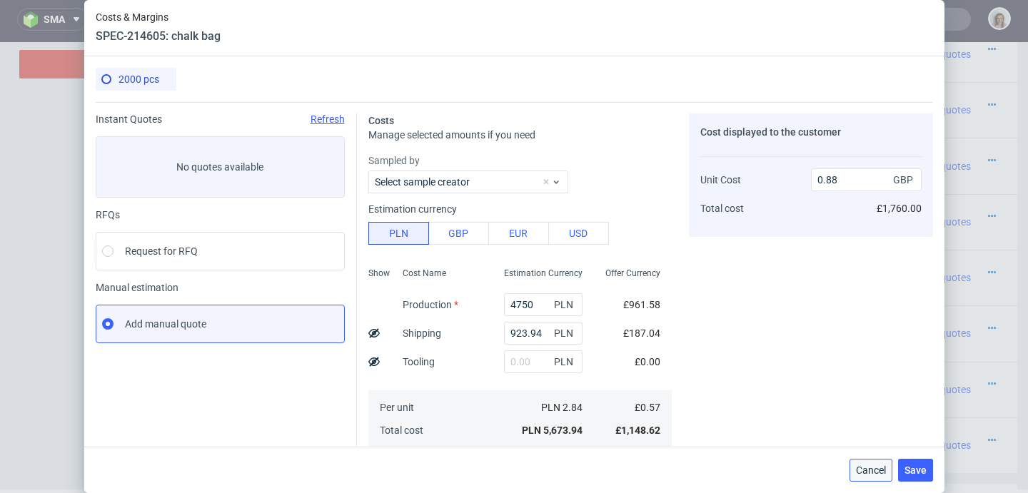
click at [867, 469] on span "Cancel" at bounding box center [871, 470] width 30 height 10
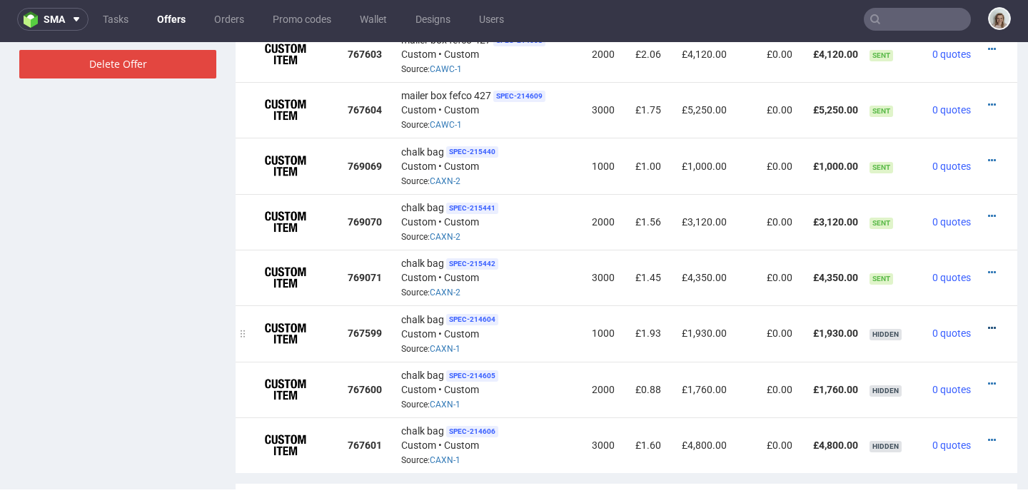
click at [988, 324] on icon at bounding box center [992, 328] width 8 height 10
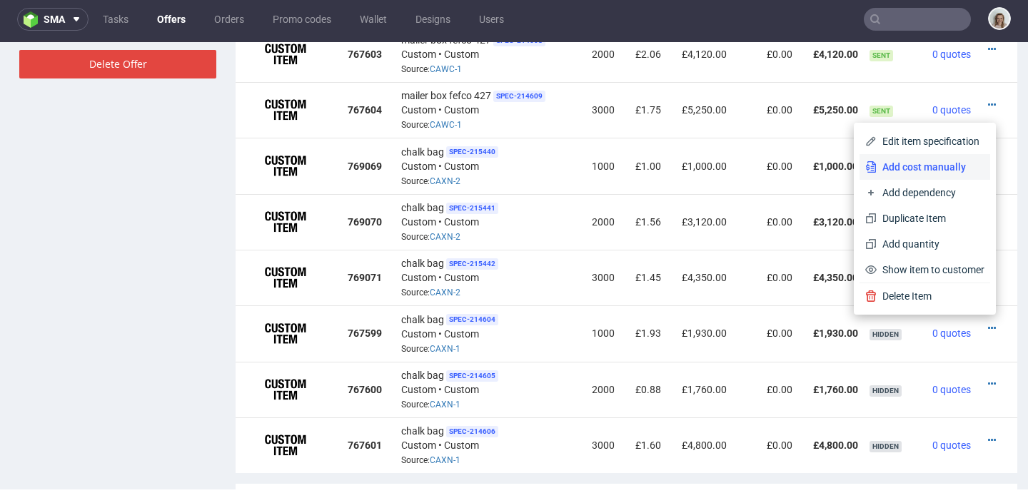
click at [885, 160] on span "Add cost manually" at bounding box center [931, 167] width 108 height 14
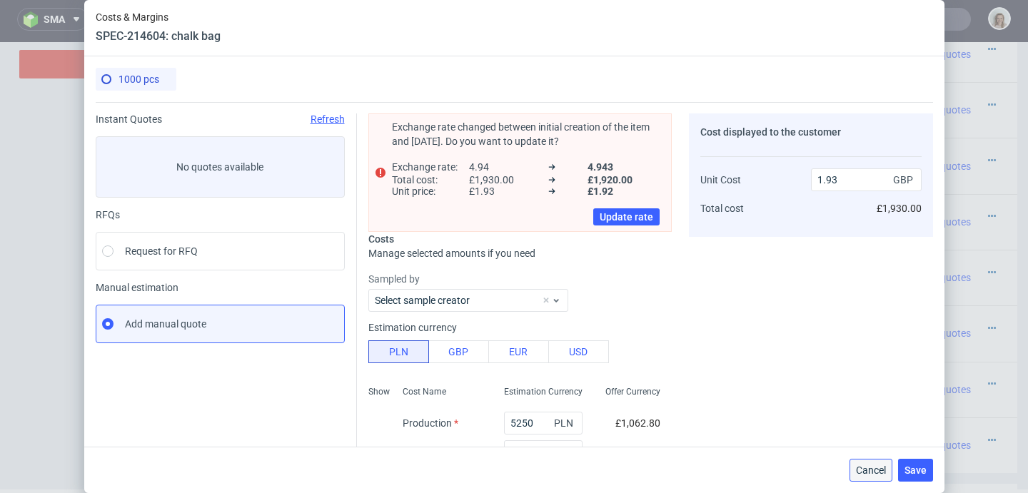
click at [886, 470] on span "Cancel" at bounding box center [871, 470] width 30 height 10
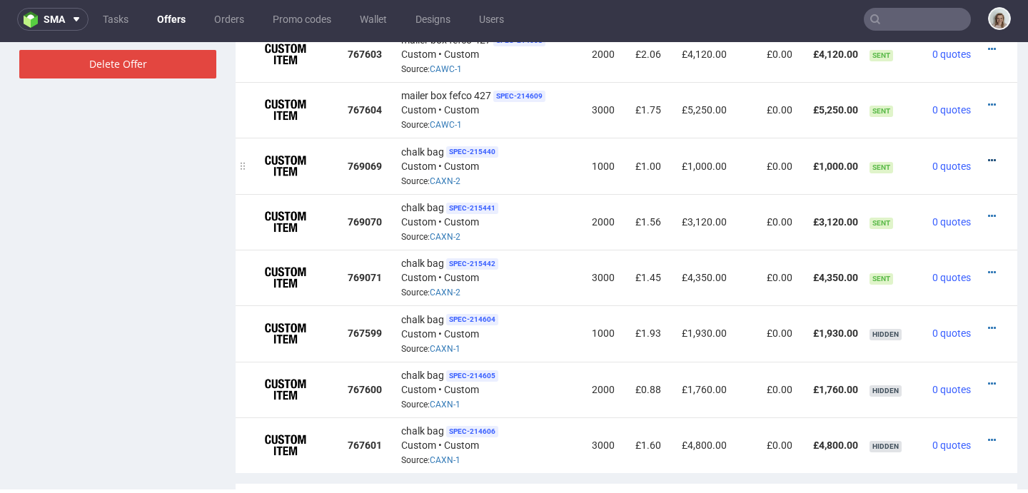
click at [988, 157] on icon at bounding box center [992, 161] width 8 height 10
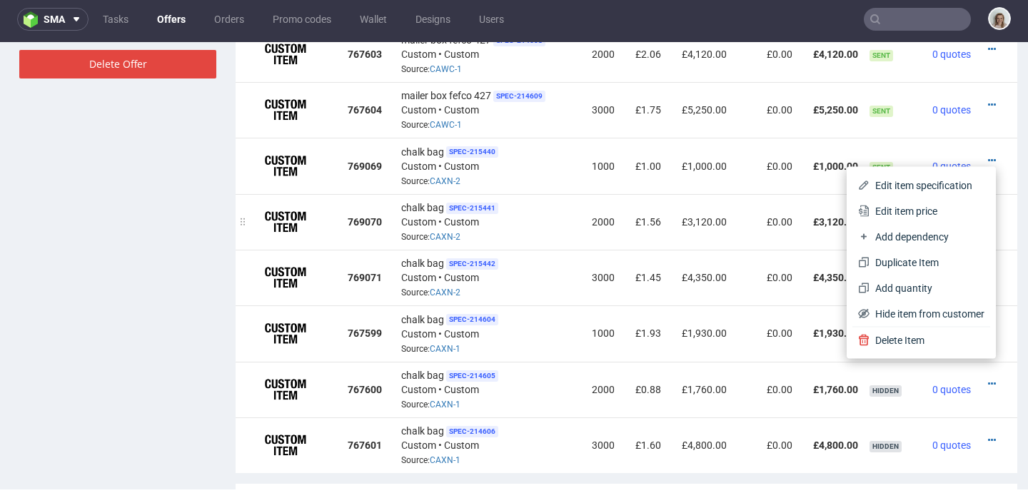
drag, startPoint x: 924, startPoint y: 212, endPoint x: 910, endPoint y: 210, distance: 15.1
click at [924, 212] on span "Edit item price" at bounding box center [927, 211] width 115 height 14
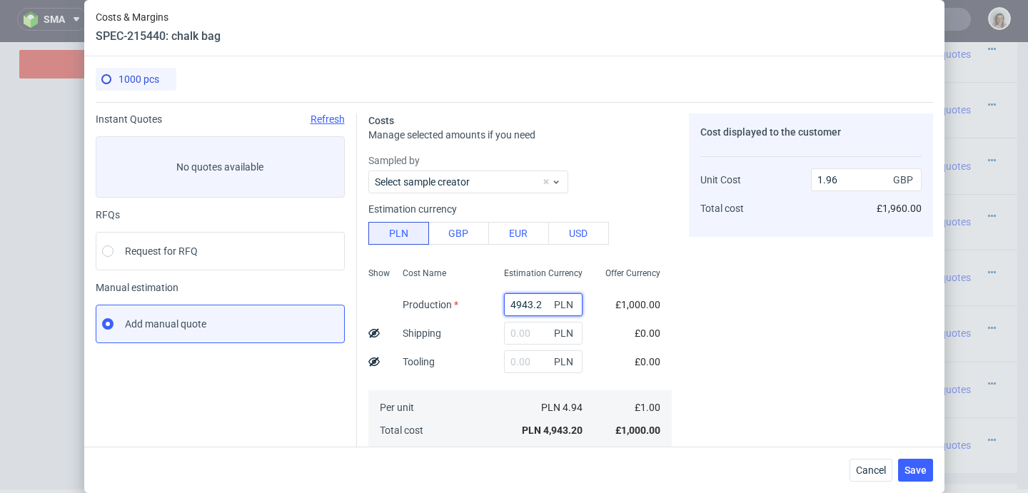
drag, startPoint x: 514, startPoint y: 306, endPoint x: 492, endPoint y: 306, distance: 22.1
click at [504, 306] on input "4943.2" at bounding box center [543, 304] width 79 height 23
type input "55"
type input "0.02"
type input "5500"
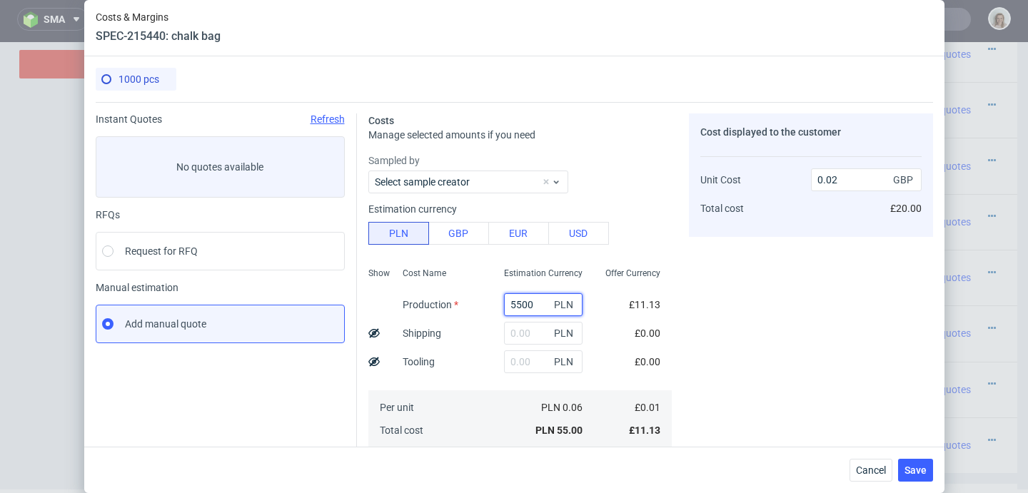
type input "2.18"
type input "5500"
click at [510, 336] on input "text" at bounding box center [543, 333] width 79 height 23
type input "923"
type input "2.55"
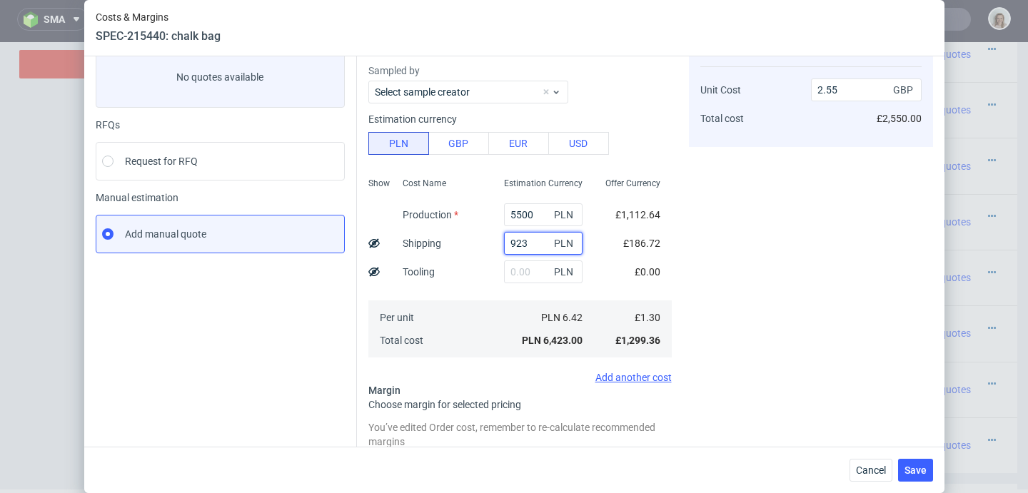
scroll to position [241, 0]
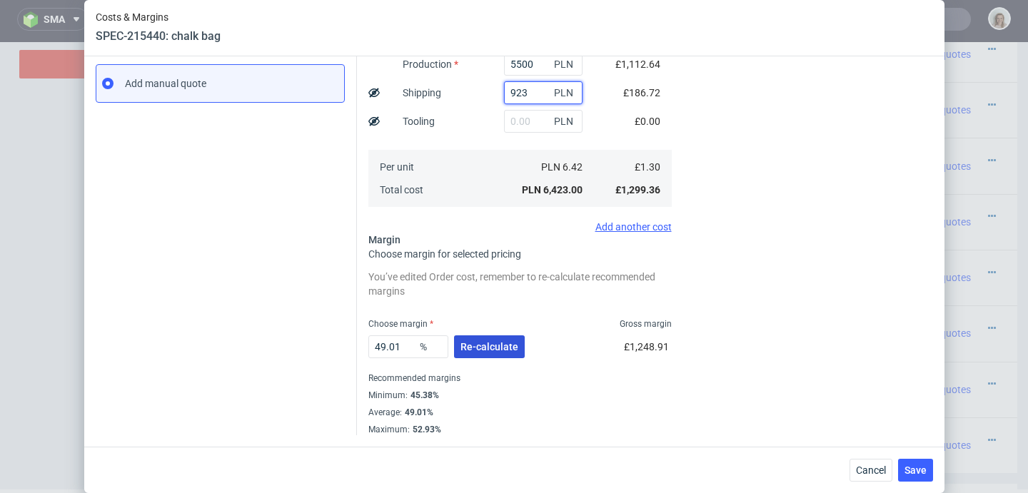
type input "923"
click at [468, 350] on span "Re-calculate" at bounding box center [489, 347] width 58 height 10
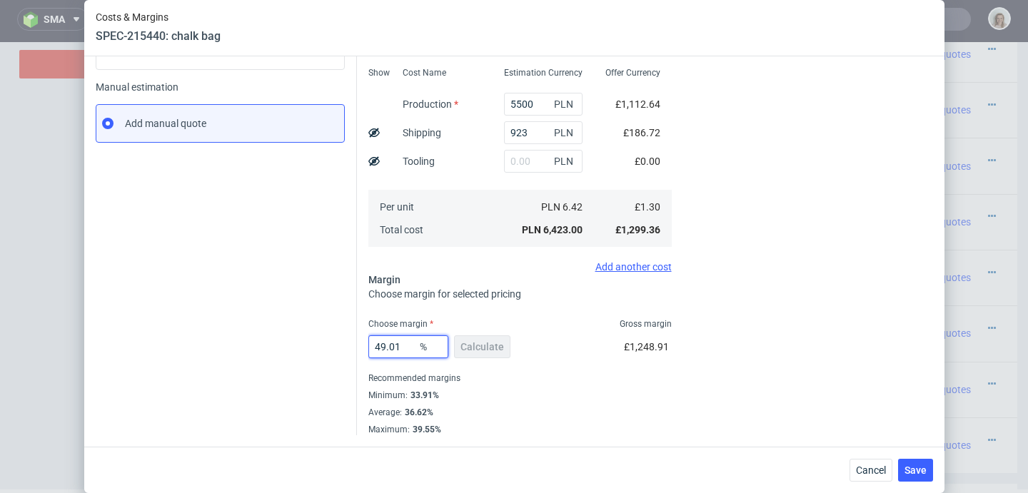
drag, startPoint x: 392, startPoint y: 346, endPoint x: 358, endPoint y: 346, distance: 34.3
click at [358, 346] on div "Costs Manage selected amounts if you need Sampled by Select sample creator Esti…" at bounding box center [645, 168] width 576 height 534
type input "35"
type input "2"
type input "35"
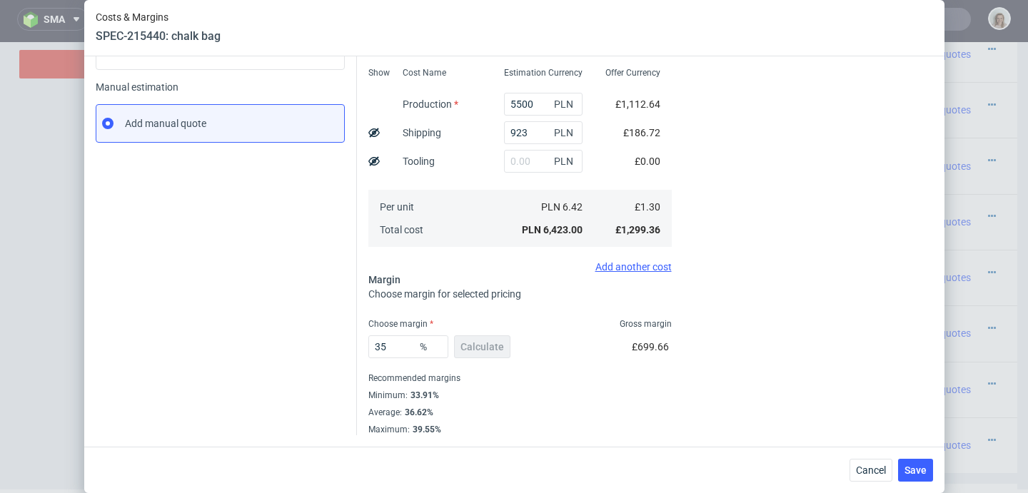
click at [553, 375] on div "Recommended margins" at bounding box center [519, 378] width 303 height 17
click at [502, 356] on div "35 % Calculate" at bounding box center [440, 350] width 145 height 40
click at [484, 346] on div "35 % Calculate" at bounding box center [440, 350] width 145 height 40
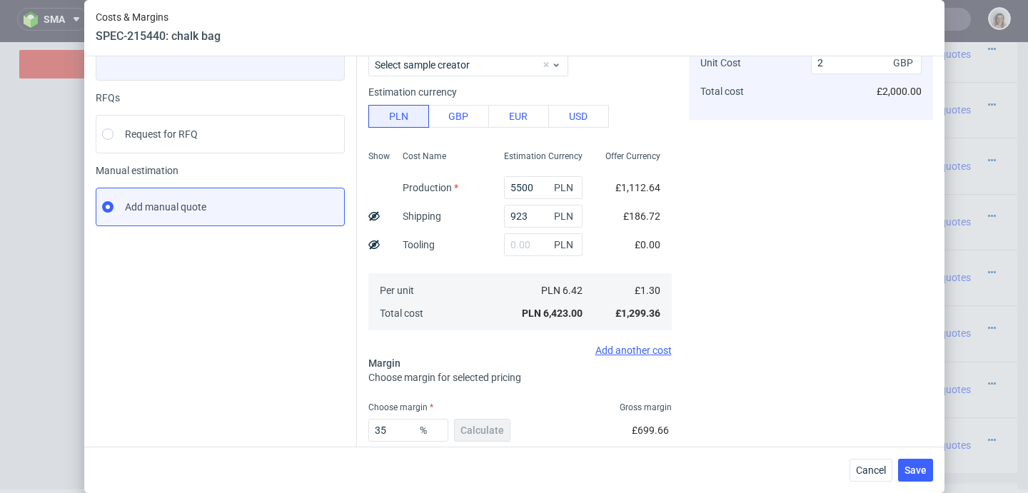
scroll to position [0, 0]
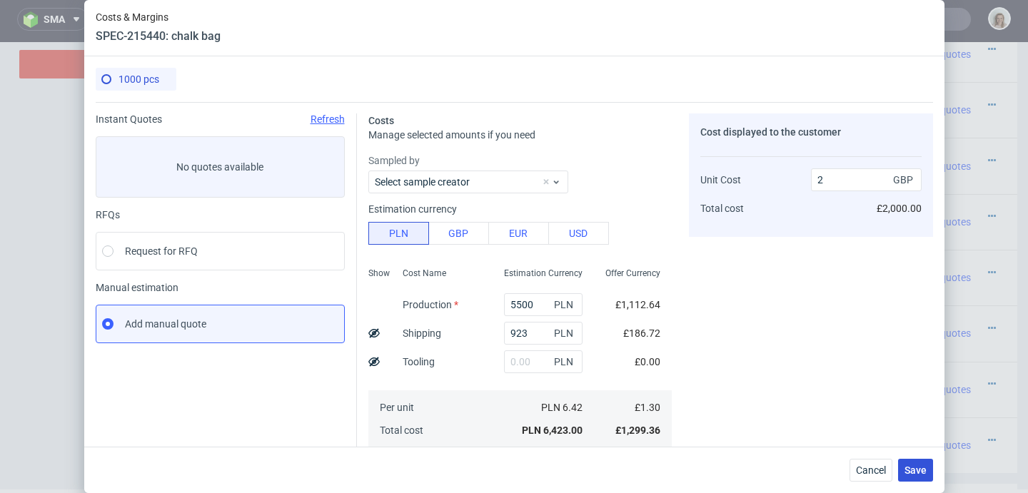
click at [912, 460] on button "Save" at bounding box center [915, 470] width 35 height 23
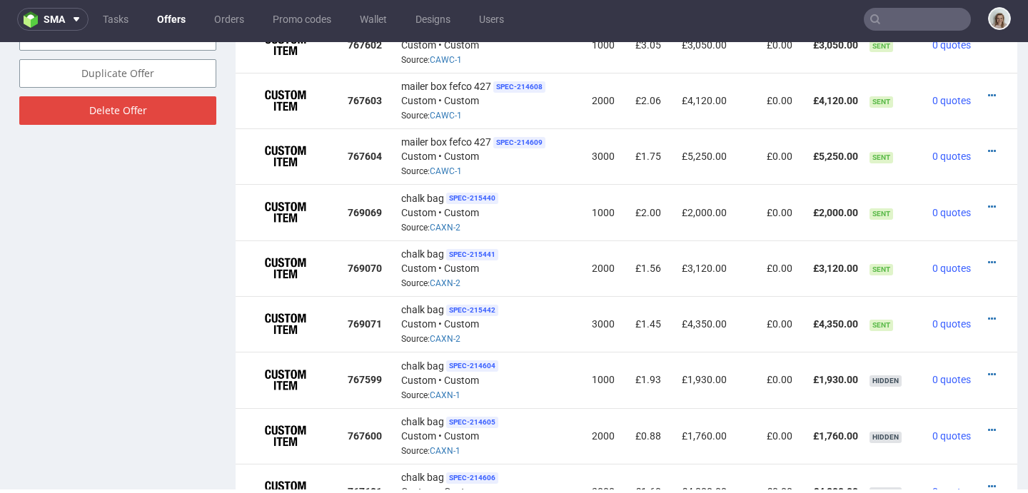
scroll to position [944, 0]
click at [988, 369] on icon at bounding box center [992, 374] width 8 height 10
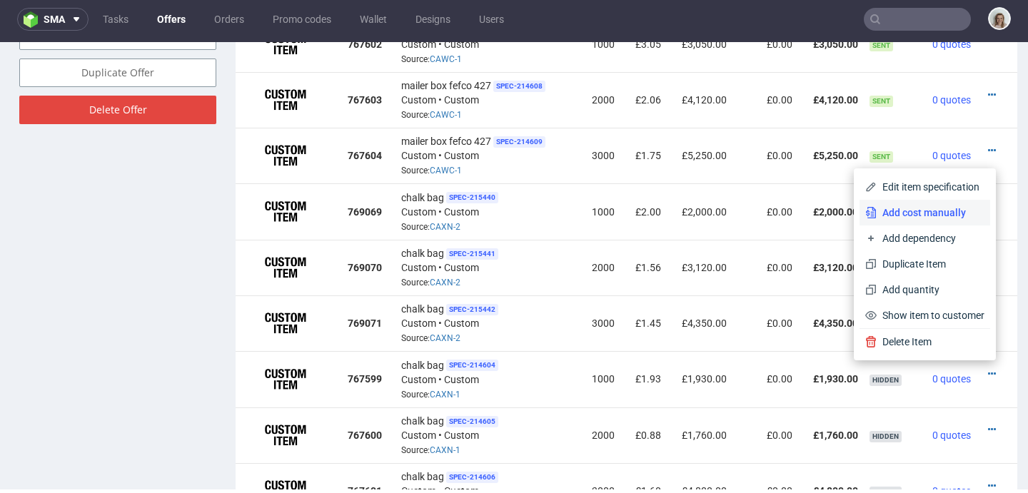
click at [922, 216] on span "Add cost manually" at bounding box center [931, 213] width 108 height 14
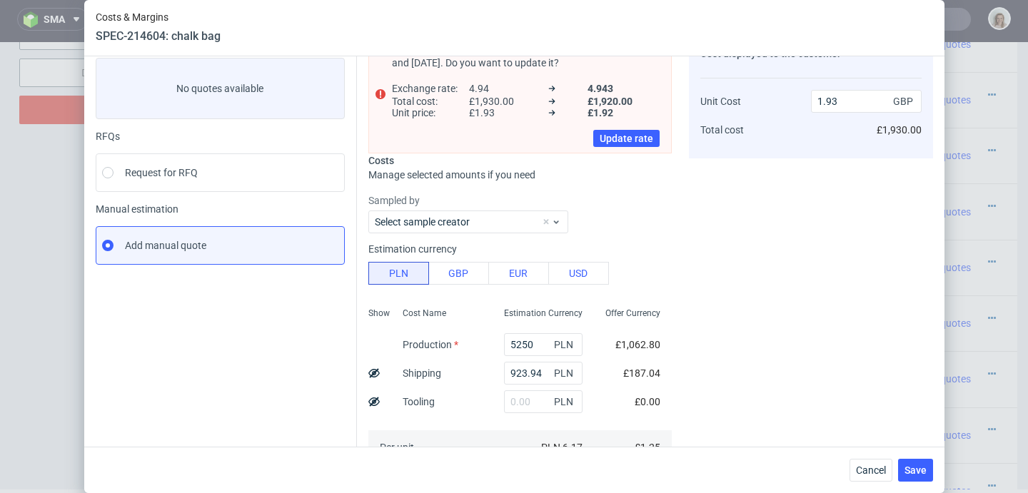
scroll to position [91, 0]
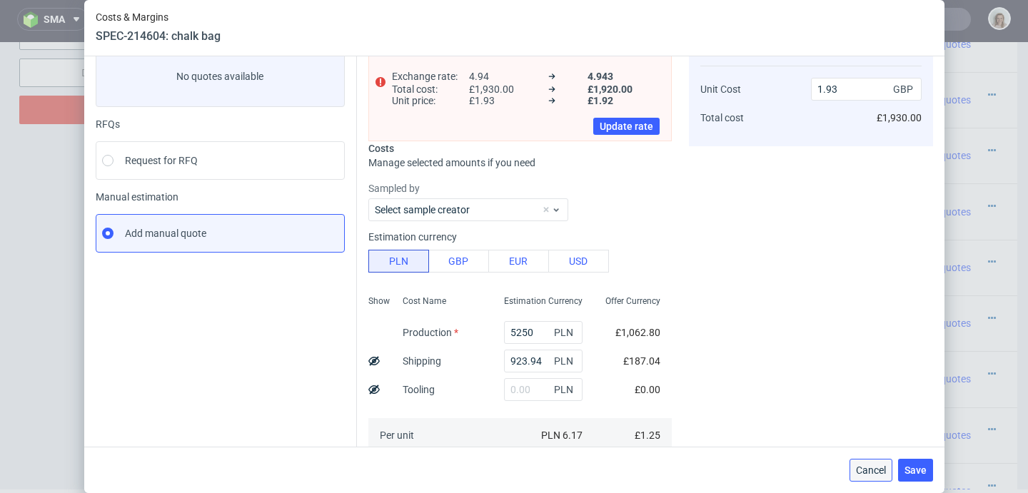
click at [885, 470] on span "Cancel" at bounding box center [871, 470] width 30 height 10
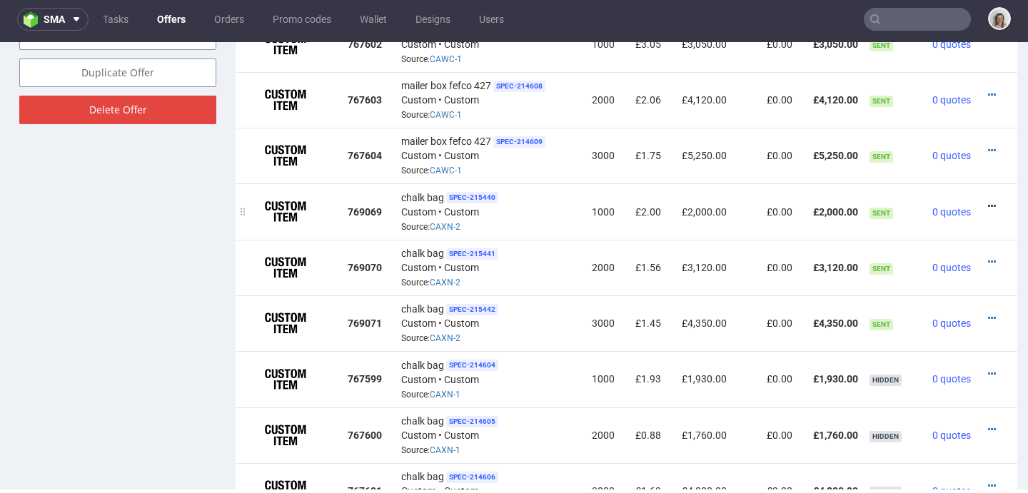
click at [988, 208] on icon at bounding box center [992, 206] width 8 height 10
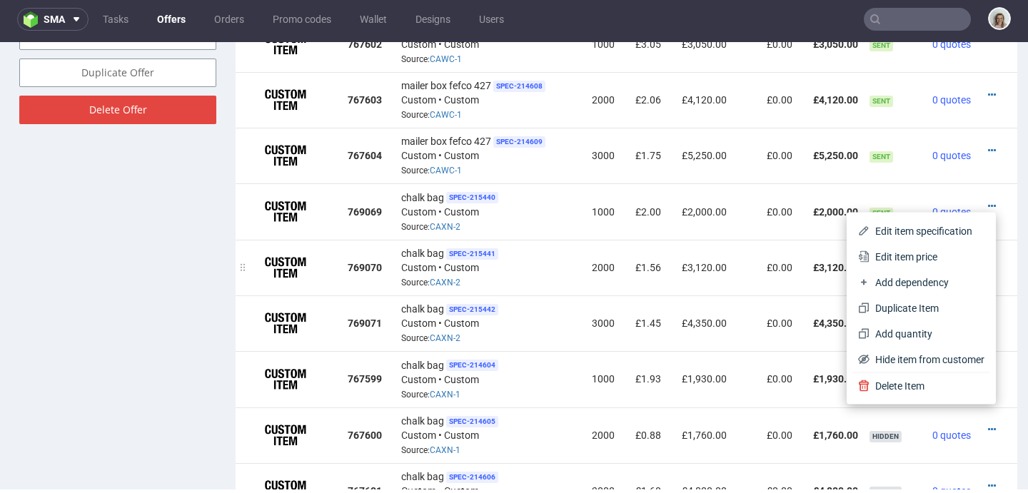
drag, startPoint x: 901, startPoint y: 255, endPoint x: 745, endPoint y: 257, distance: 156.4
click at [901, 255] on span "Edit item price" at bounding box center [927, 257] width 115 height 14
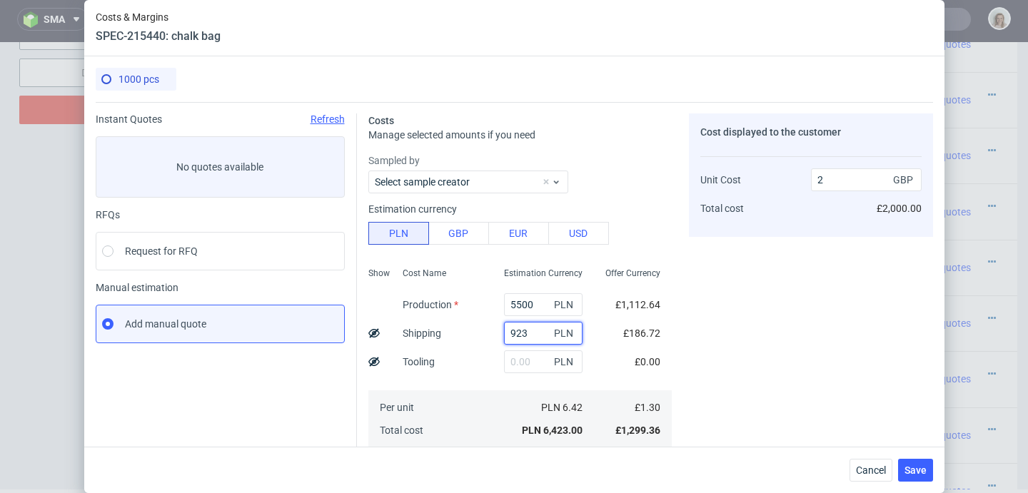
click at [530, 329] on input "923" at bounding box center [543, 333] width 79 height 23
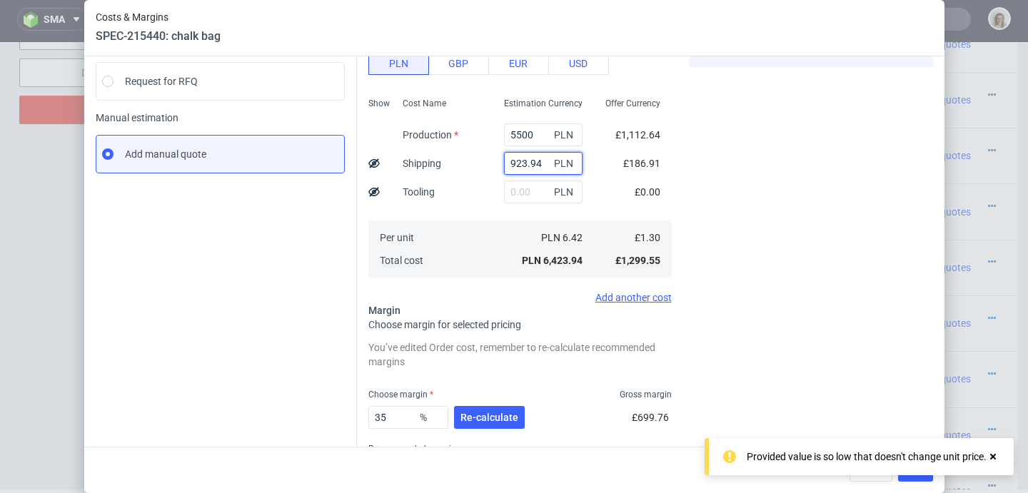
scroll to position [209, 0]
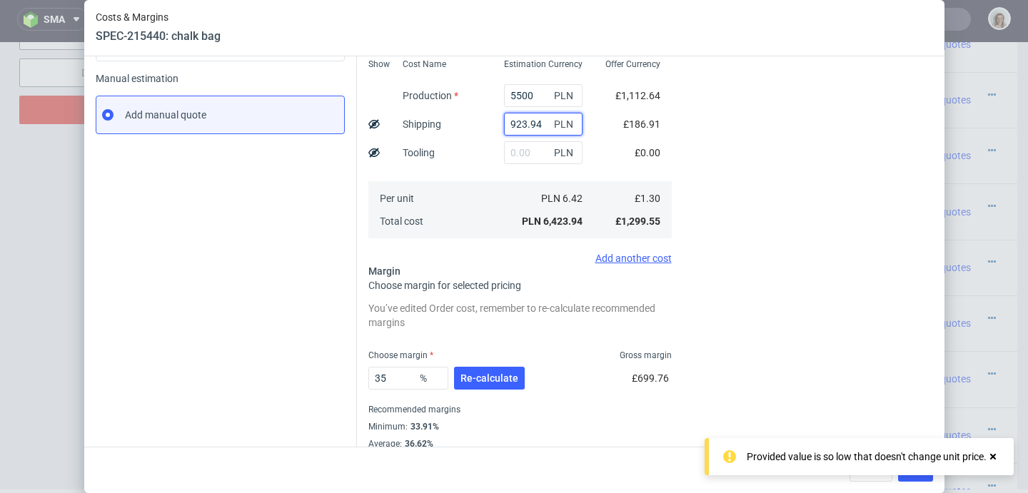
type input "923.94"
click at [520, 384] on div "35 % Re-calculate £699.76" at bounding box center [519, 381] width 303 height 40
click at [503, 380] on span "Re-calculate" at bounding box center [489, 378] width 58 height 10
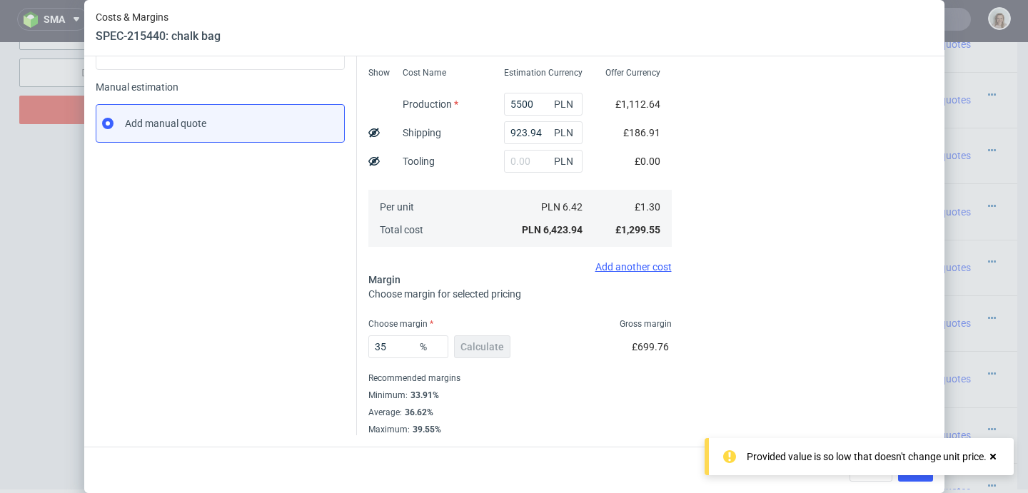
click at [997, 455] on icon at bounding box center [993, 456] width 13 height 11
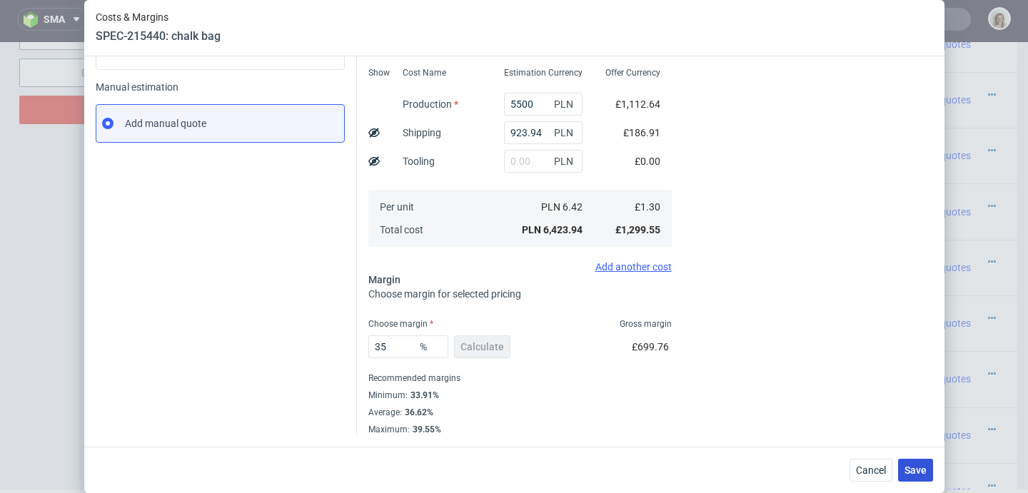
click at [927, 472] on span "Save" at bounding box center [916, 470] width 22 height 10
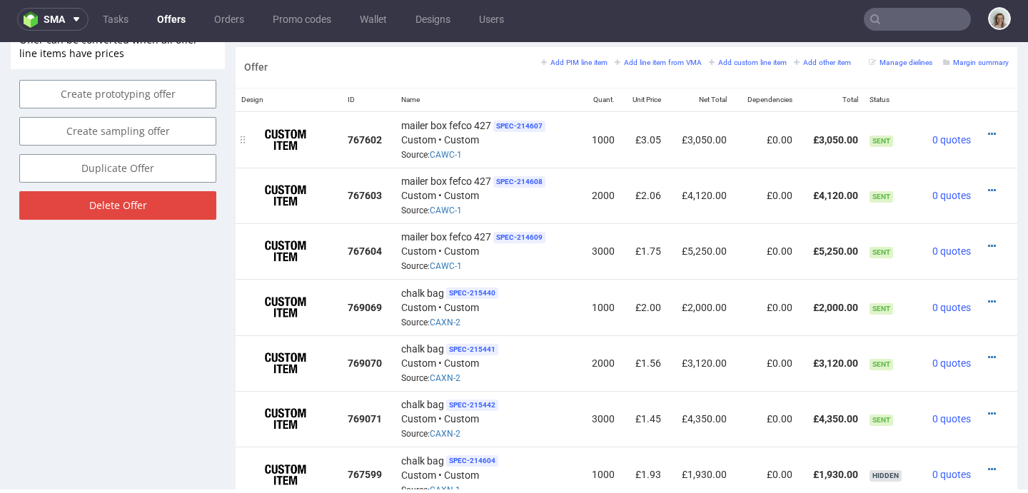
scroll to position [869, 0]
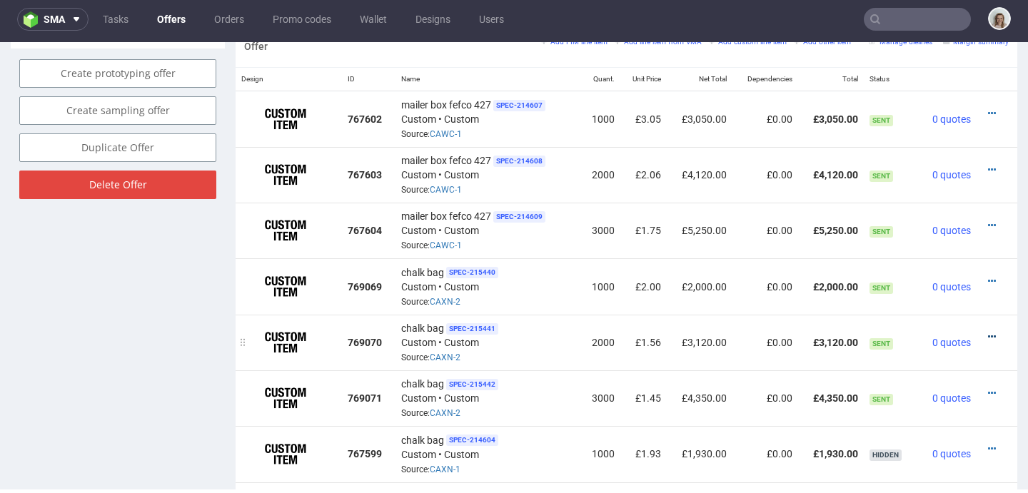
click at [988, 332] on icon at bounding box center [992, 337] width 8 height 10
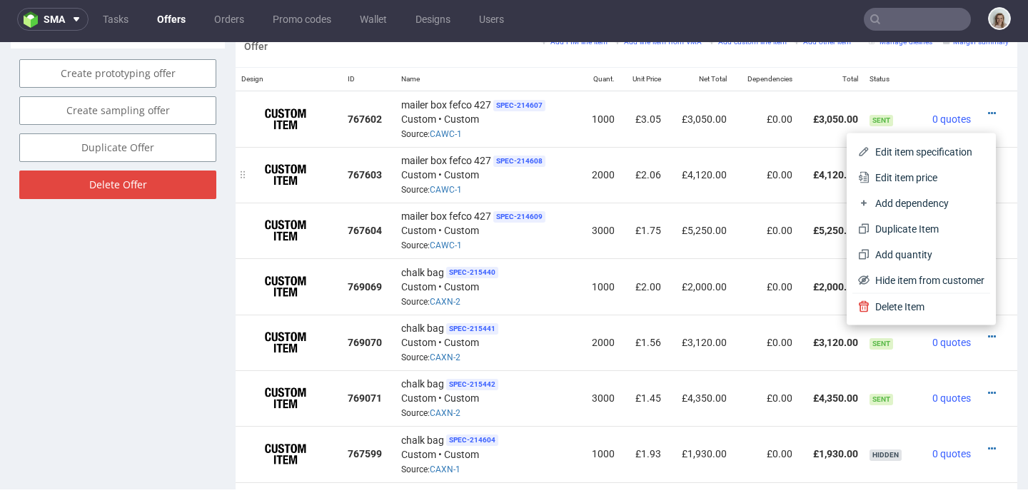
drag, startPoint x: 897, startPoint y: 180, endPoint x: 875, endPoint y: 186, distance: 22.2
click at [897, 180] on span "Edit item price" at bounding box center [927, 178] width 115 height 14
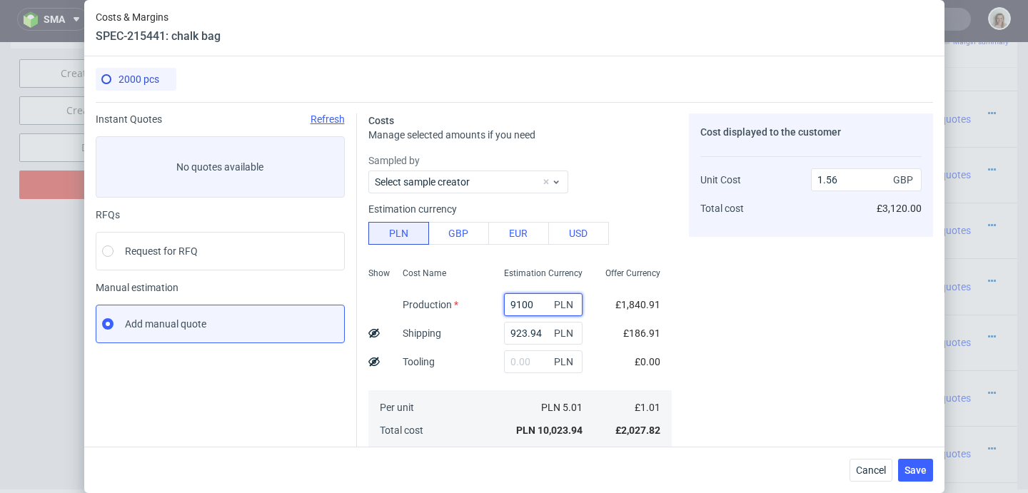
drag, startPoint x: 507, startPoint y: 306, endPoint x: 486, endPoint y: 306, distance: 20.7
click at [493, 306] on div "9100 PLN" at bounding box center [543, 305] width 101 height 29
type input "10"
type input "0.14"
type input "10600"
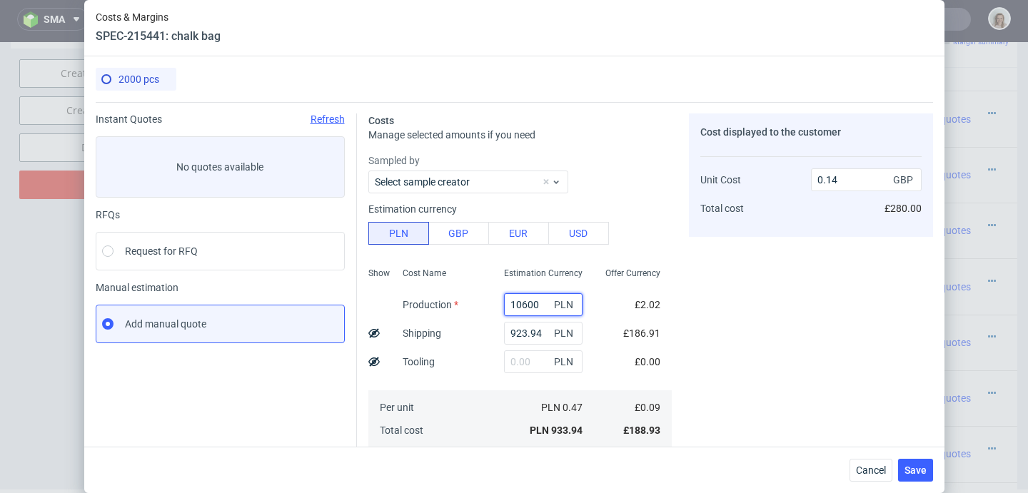
type input "1.79"
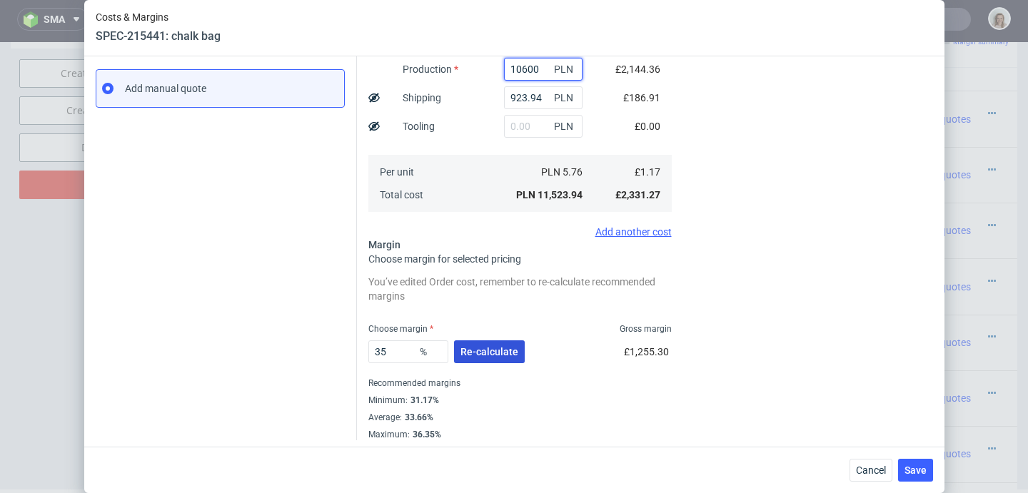
type input "10600"
click at [480, 352] on span "Re-calculate" at bounding box center [489, 352] width 58 height 10
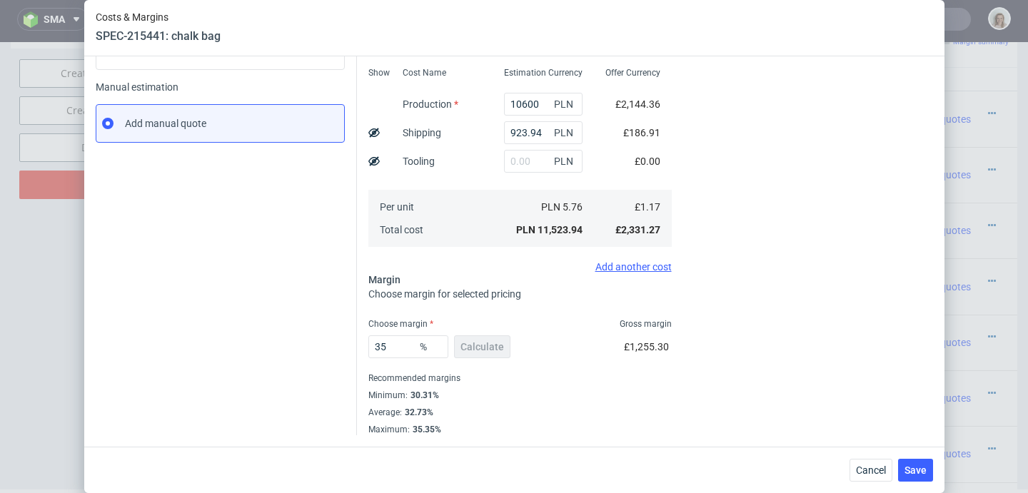
scroll to position [201, 0]
click at [921, 474] on span "Save" at bounding box center [916, 470] width 22 height 10
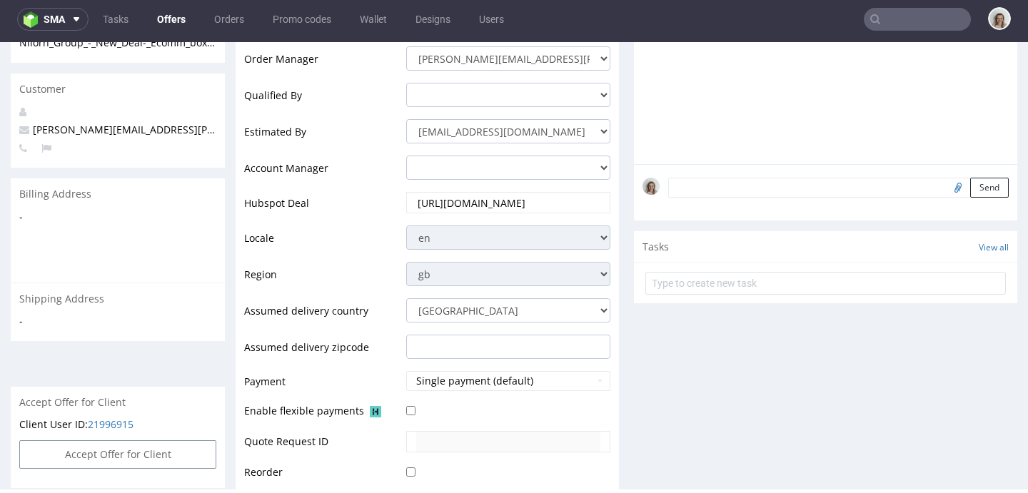
scroll to position [892, 0]
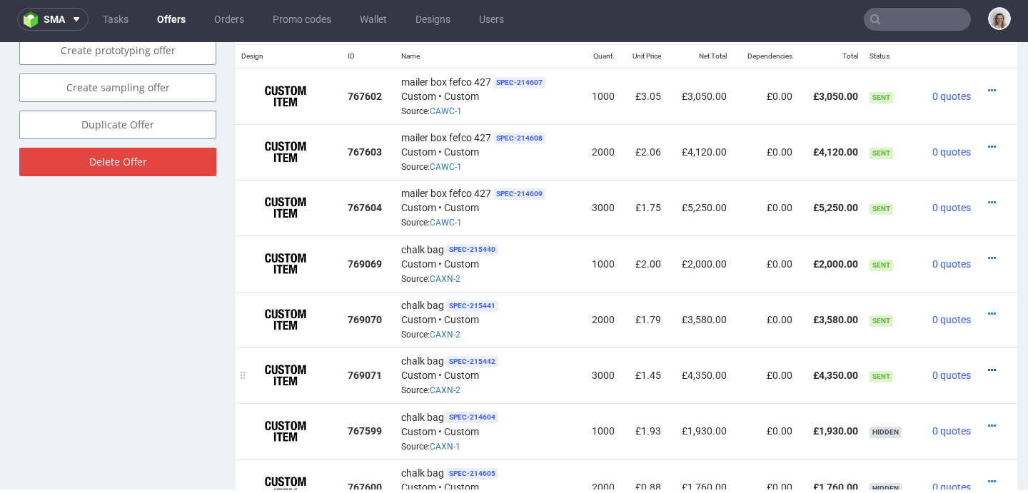
click at [988, 366] on icon at bounding box center [992, 371] width 8 height 10
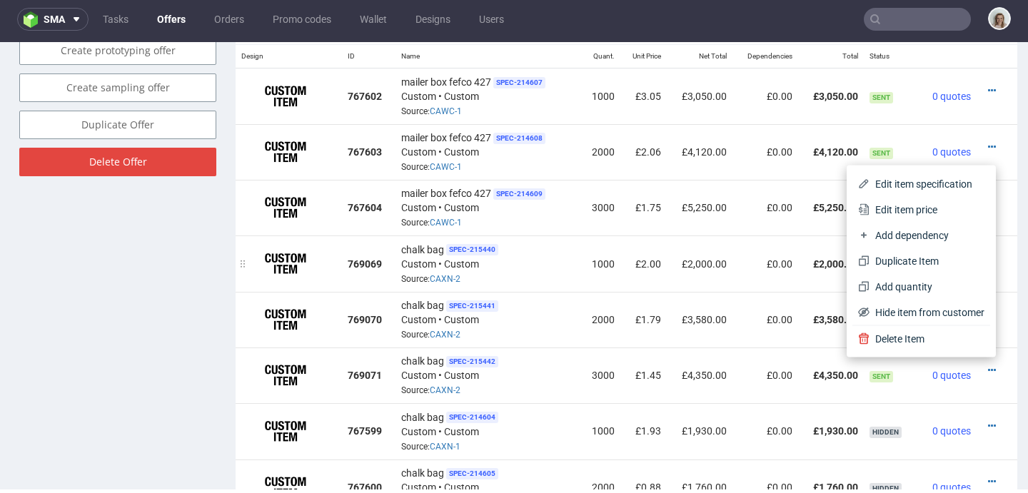
drag, startPoint x: 897, startPoint y: 210, endPoint x: 765, endPoint y: 237, distance: 134.1
click at [896, 210] on span "Edit item price" at bounding box center [927, 210] width 115 height 14
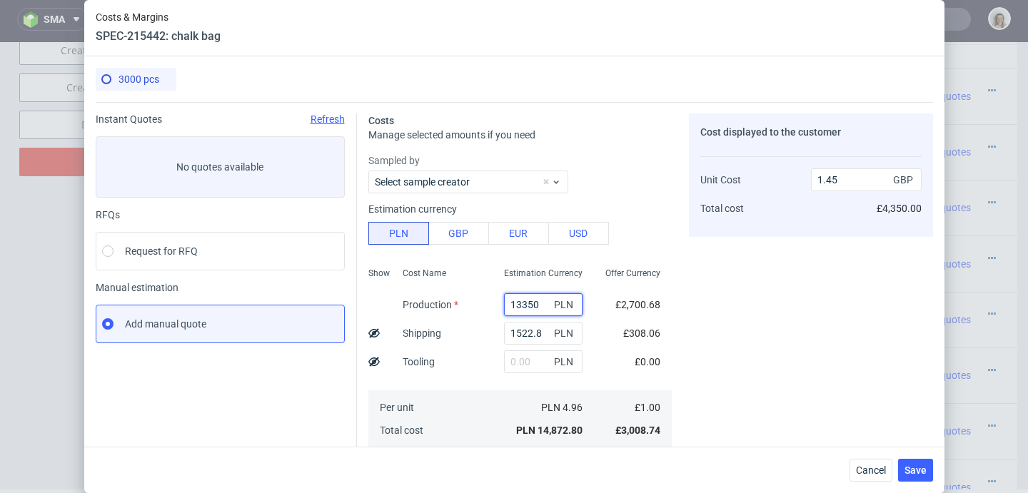
drag, startPoint x: 525, startPoint y: 305, endPoint x: 474, endPoint y: 303, distance: 50.7
click at [475, 303] on div "Show Cost Name Production Shipping Tooling Per unit Total cost Estimation Curre…" at bounding box center [519, 356] width 303 height 188
type input "1"
type input "0.15"
type input "15600"
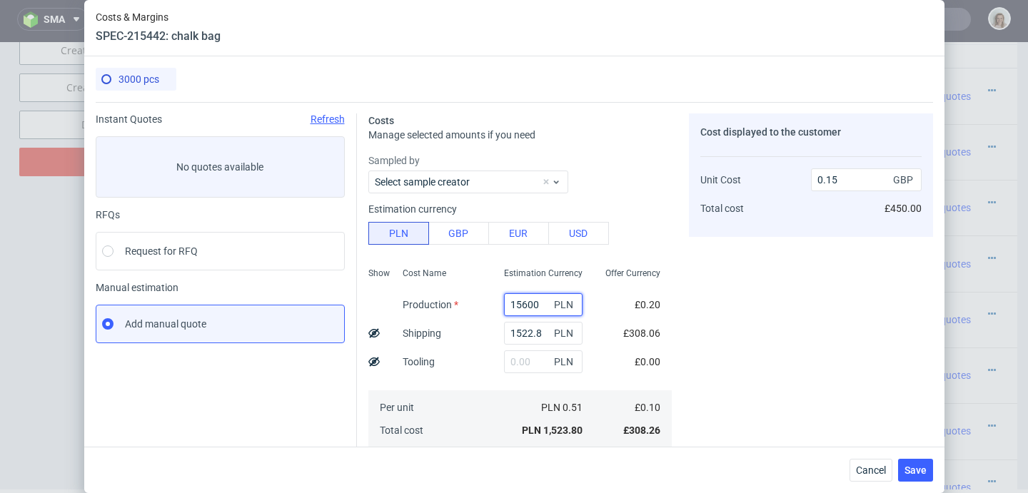
type input "1.67"
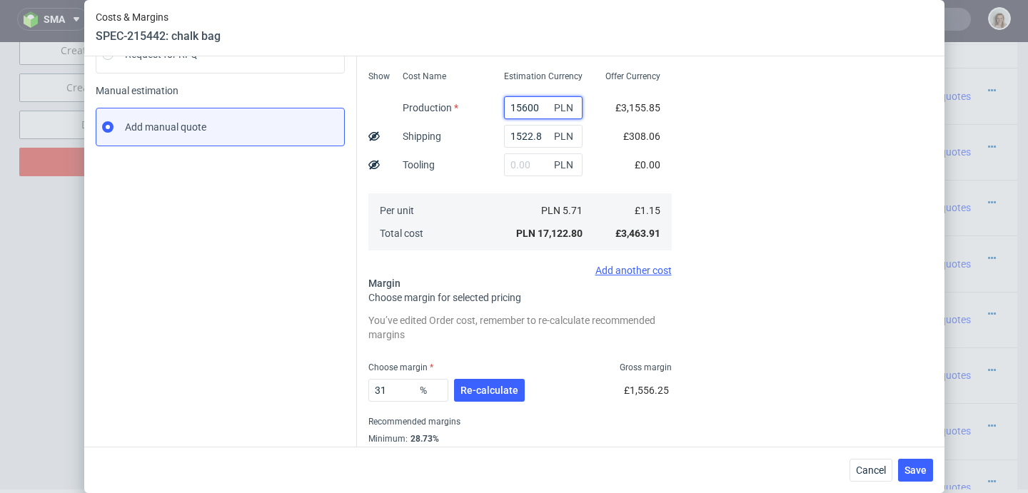
scroll to position [198, 0]
type input "15600"
click at [495, 385] on span "Re-calculate" at bounding box center [489, 390] width 58 height 10
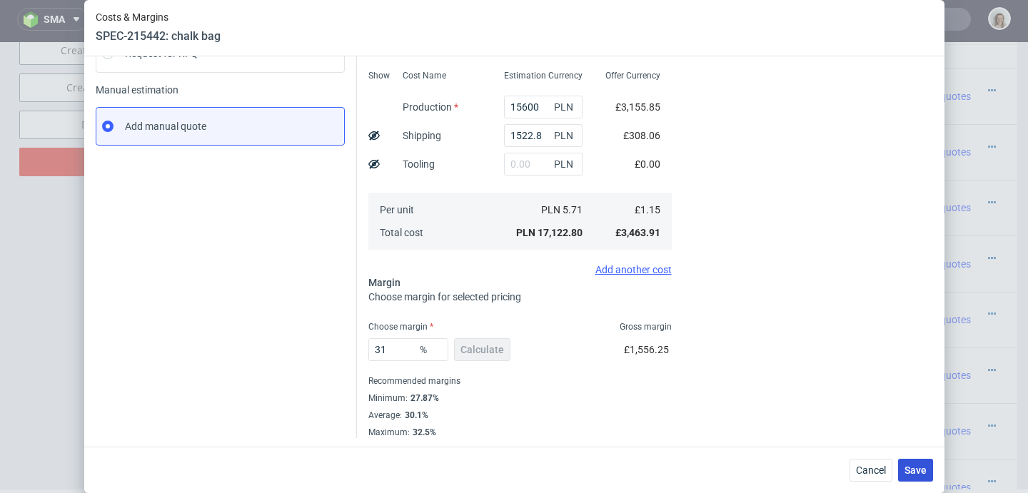
click at [933, 469] on button "Save" at bounding box center [915, 470] width 35 height 23
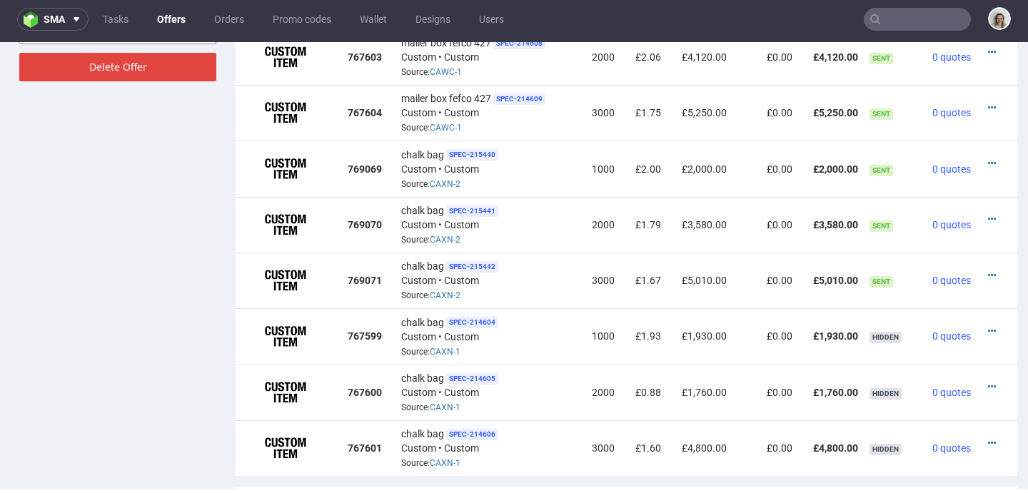
scroll to position [987, 0]
click at [988, 382] on icon at bounding box center [992, 387] width 8 height 10
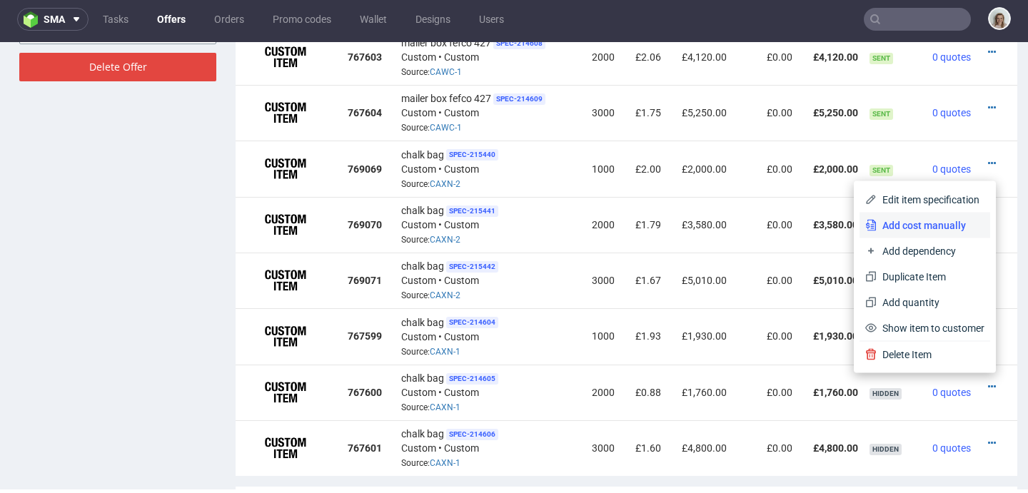
click at [887, 227] on span "Add cost manually" at bounding box center [931, 225] width 108 height 14
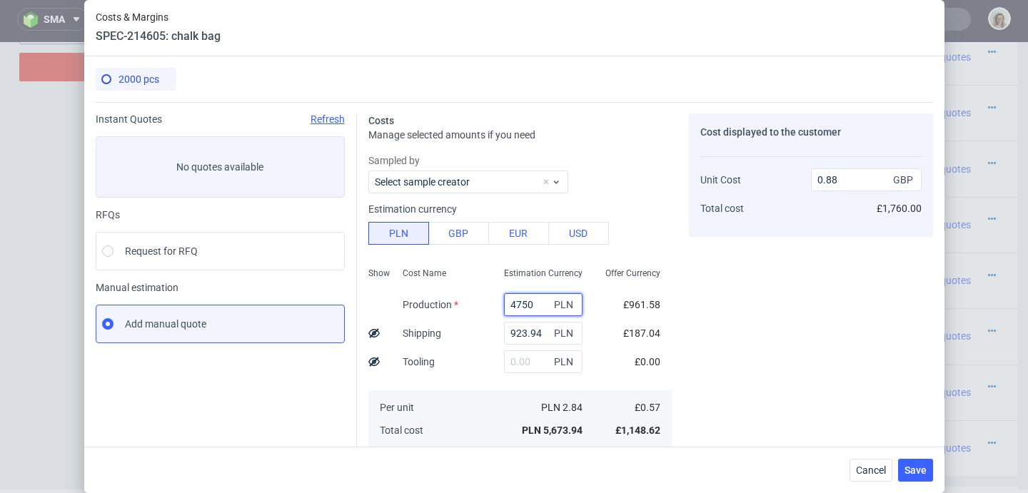
drag, startPoint x: 503, startPoint y: 306, endPoint x: 469, endPoint y: 306, distance: 34.3
click at [469, 306] on div "Show Cost Name Production Shipping Tooling Per unit Total cost Estimation Curre…" at bounding box center [519, 356] width 303 height 188
type input "935"
type input "0.15"
type input "9350"
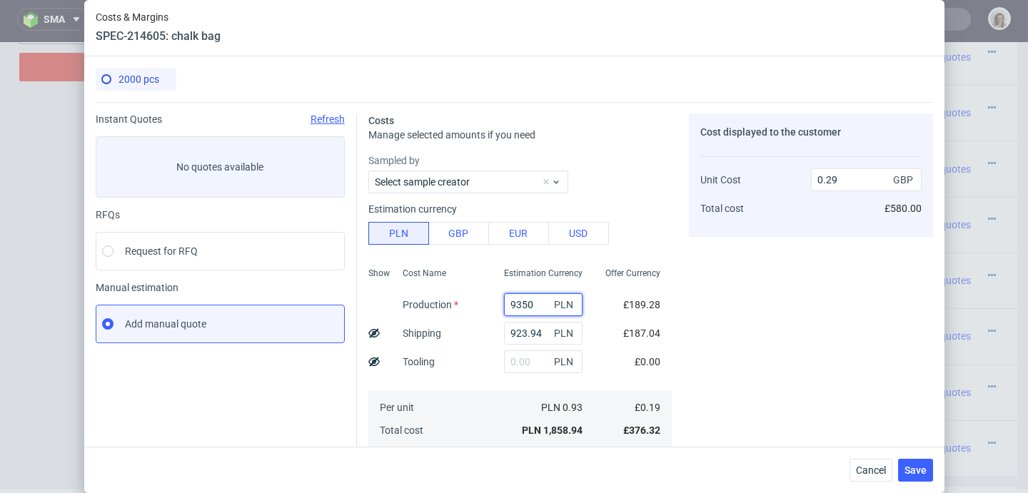
type input "1.6"
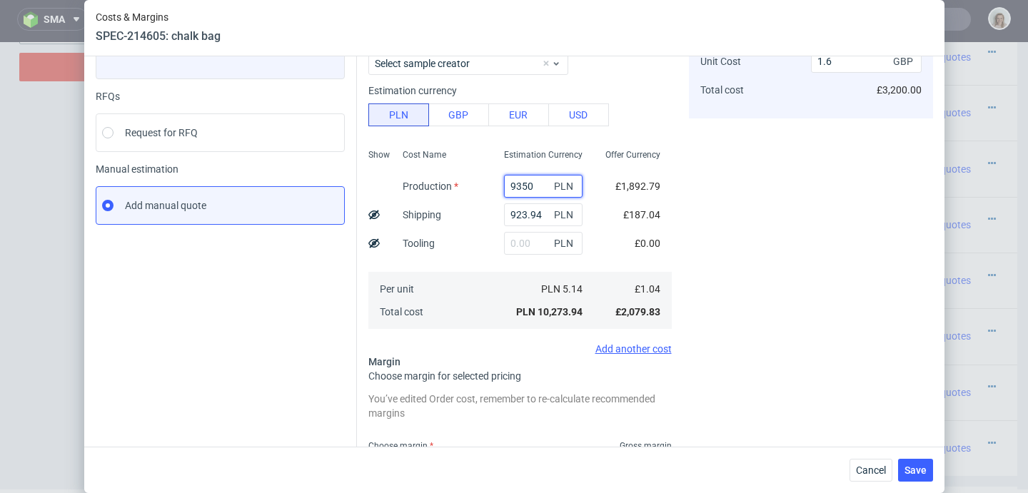
scroll to position [196, 0]
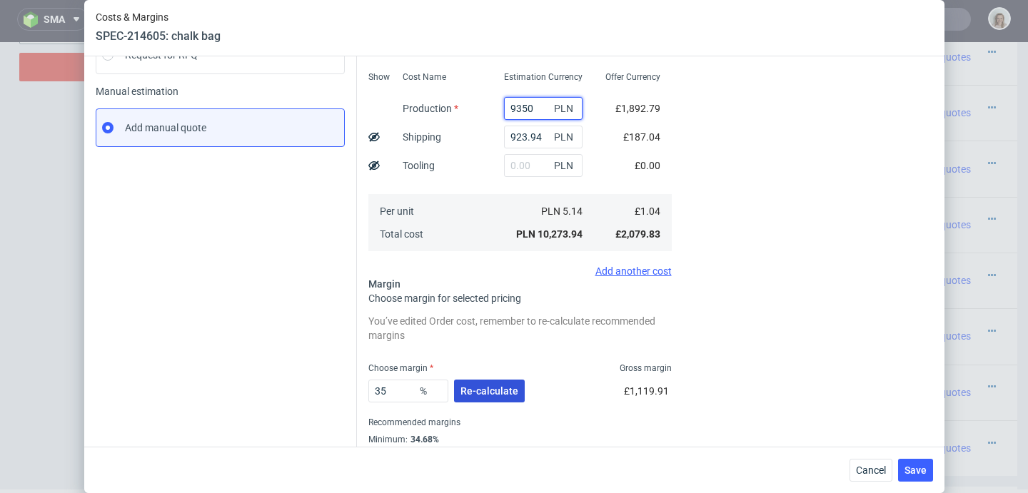
type input "9350"
click at [492, 383] on button "Re-calculate" at bounding box center [489, 391] width 71 height 23
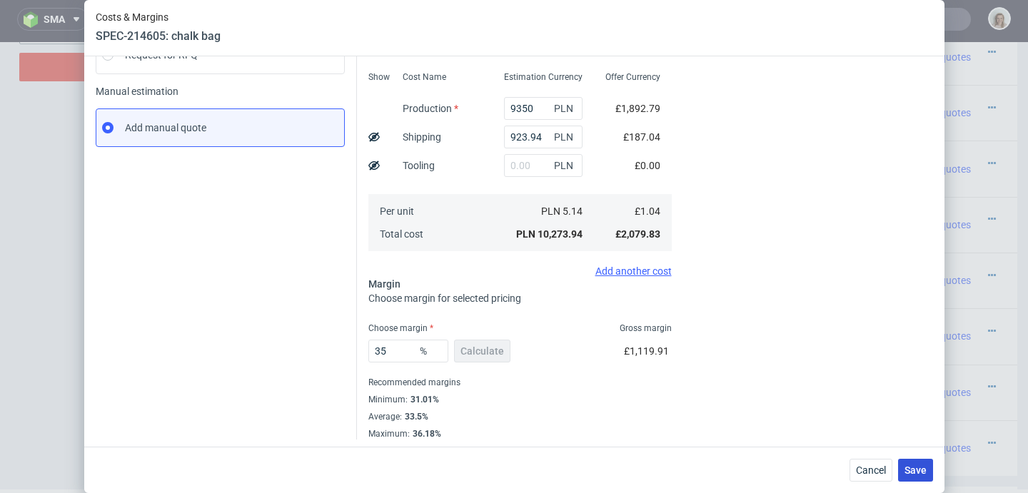
click at [933, 464] on button "Save" at bounding box center [915, 470] width 35 height 23
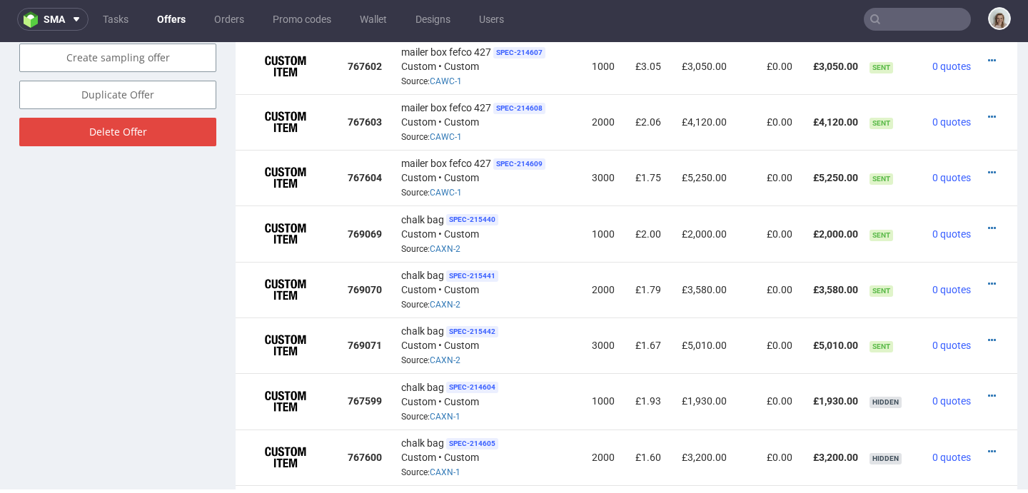
scroll to position [1037, 0]
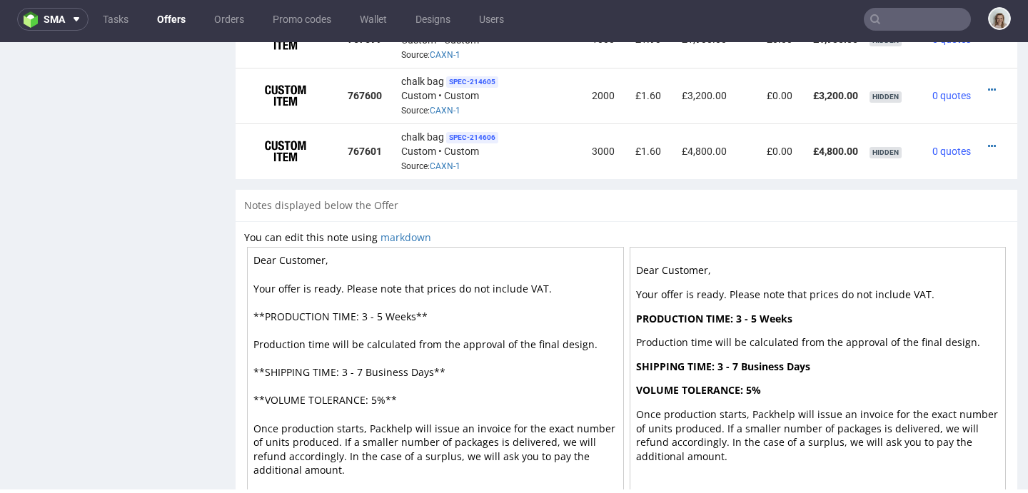
scroll to position [1340, 0]
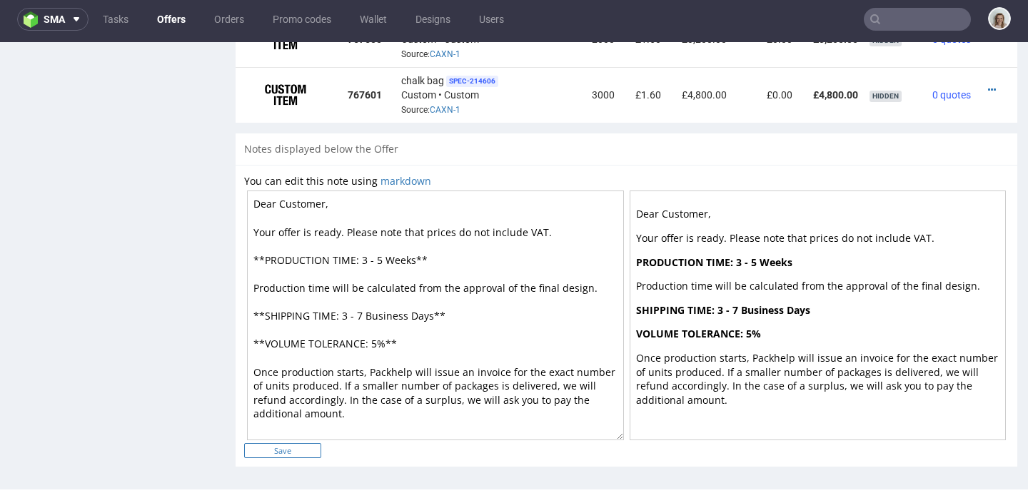
click at [313, 443] on input "Save" at bounding box center [282, 450] width 77 height 15
type input "In progress..."
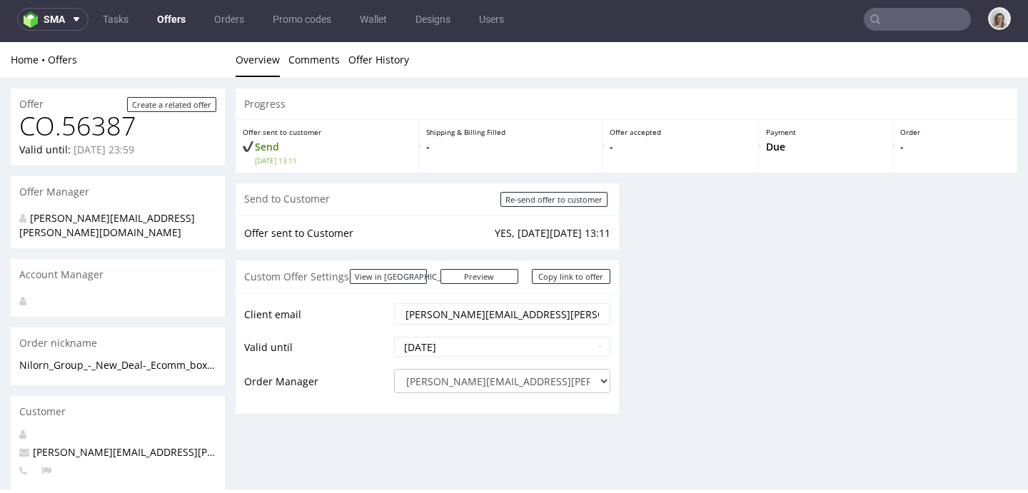
scroll to position [0, 0]
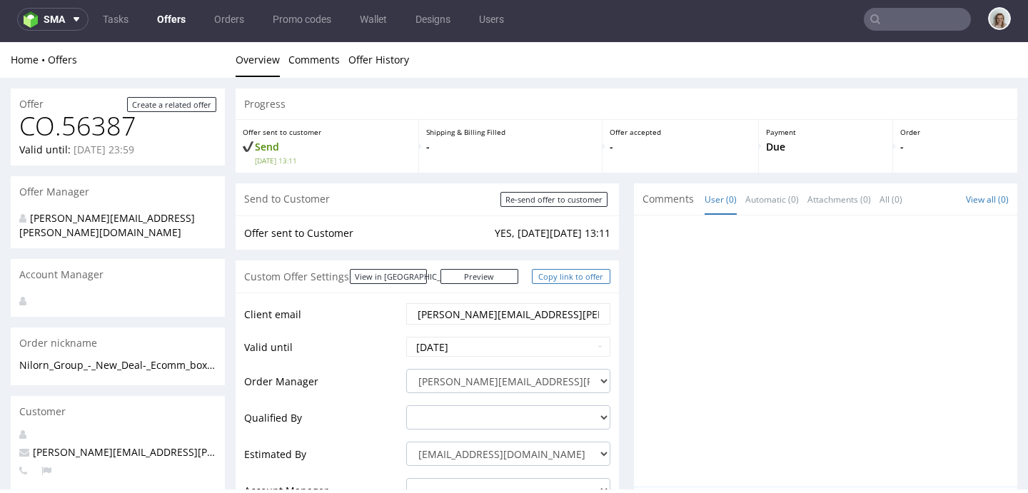
click at [568, 279] on link "Copy link to offer" at bounding box center [571, 276] width 79 height 15
